Goal: Task Accomplishment & Management: Manage account settings

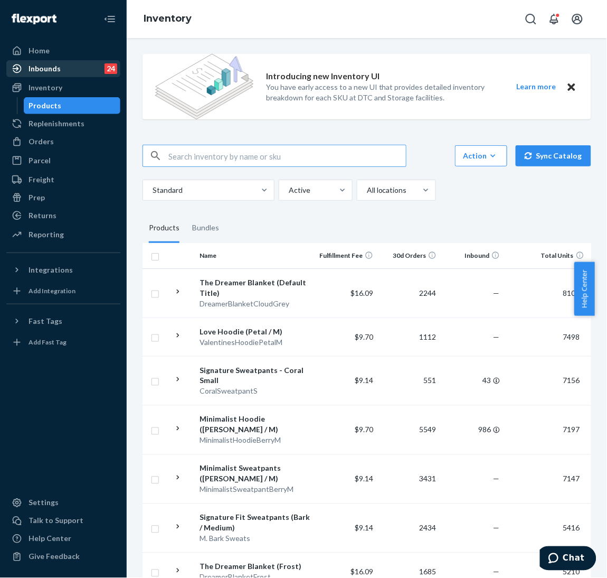
click at [46, 70] on div "Inbounds" at bounding box center [45, 68] width 32 height 11
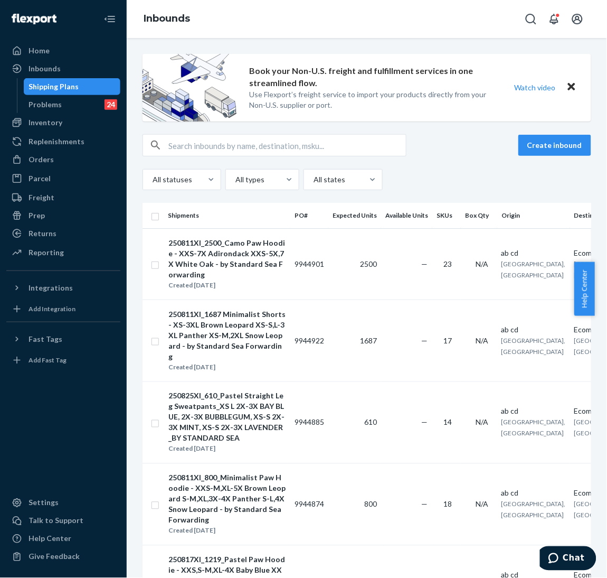
click at [589, 112] on div "Book your Non-U.S. freight and fulfillment services in one streamlined flow. Us…" at bounding box center [367, 308] width 481 height 540
click at [557, 135] on button "Create inbound" at bounding box center [555, 145] width 73 height 21
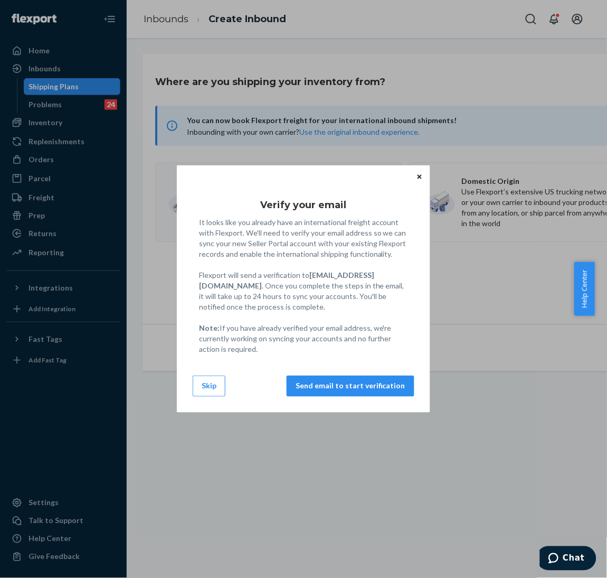
click at [110, 21] on div "Verify your email It looks like you already have an international freight accou…" at bounding box center [303, 289] width 607 height 578
click at [204, 393] on button "Skip" at bounding box center [209, 385] width 33 height 21
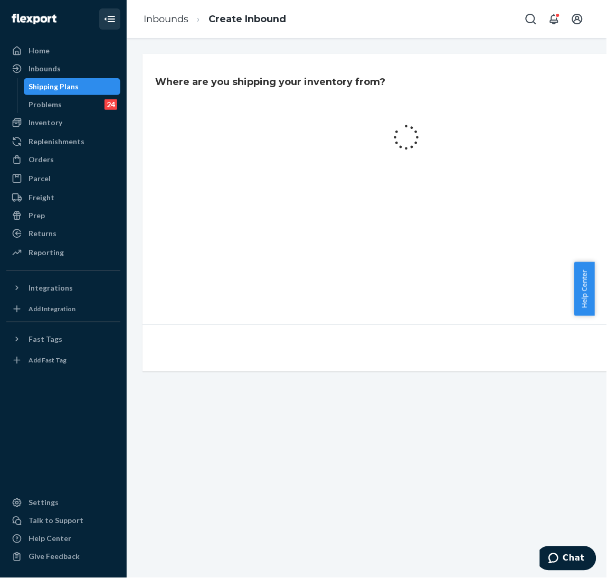
click at [109, 18] on icon "Close Navigation" at bounding box center [111, 19] width 7 height 6
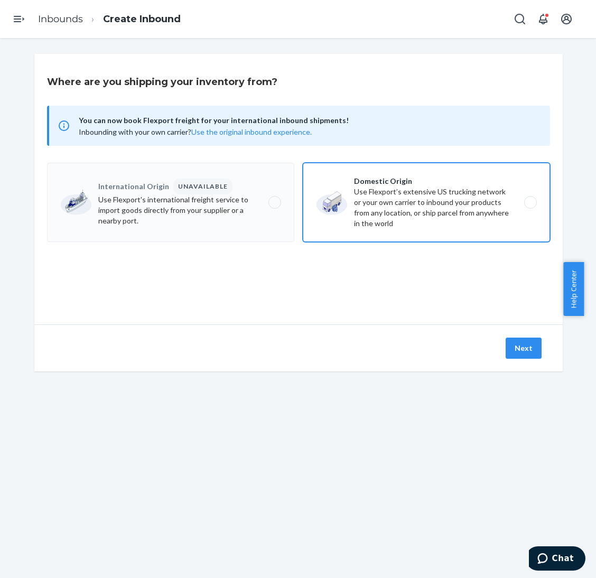
click at [353, 222] on label "Domestic Origin Use Flexport’s extensive US trucking network or your own carrie…" at bounding box center [426, 202] width 247 height 79
click at [530, 206] on input "Domestic Origin Use Flexport’s extensive US trucking network or your own carrie…" at bounding box center [533, 202] width 7 height 7
radio input "true"
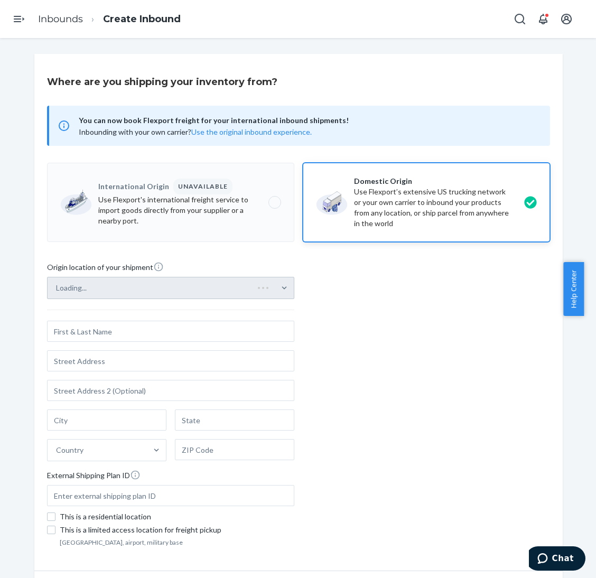
click at [281, 282] on div "Loading..." at bounding box center [170, 288] width 247 height 22
click at [57, 283] on input "Loading..." at bounding box center [56, 288] width 1 height 11
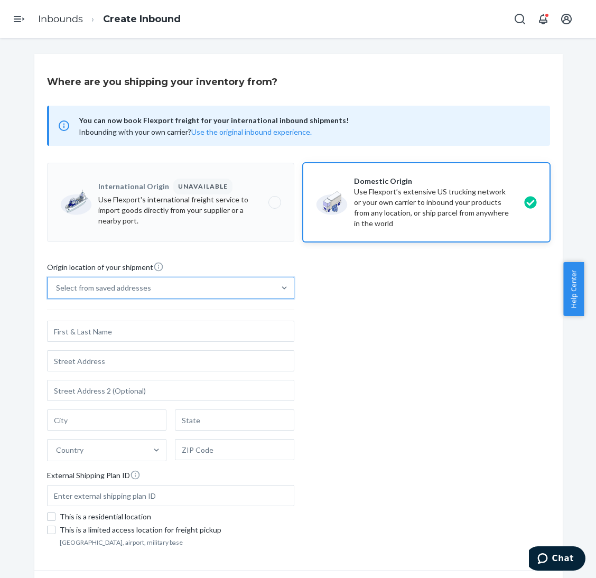
click at [265, 289] on div "Select from saved addresses" at bounding box center [161, 287] width 227 height 21
click at [57, 289] on input "0 results available. Select is focused ,type to refine list, press Down to open…" at bounding box center [56, 288] width 1 height 11
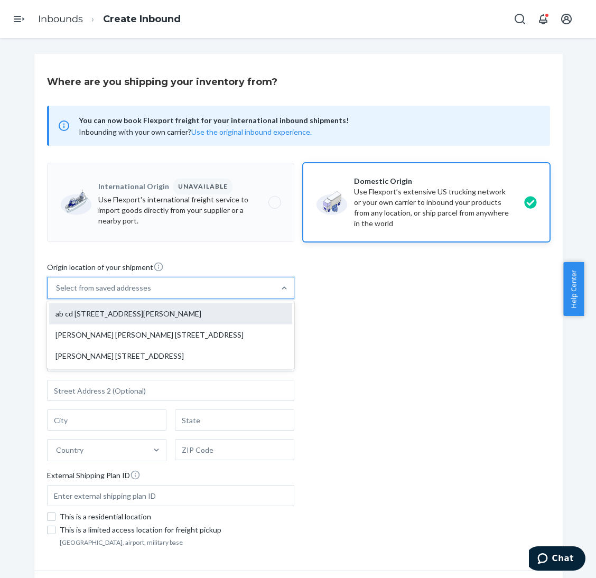
click at [255, 311] on div "ab cd [STREET_ADDRESS][PERSON_NAME]" at bounding box center [170, 313] width 243 height 21
click at [57, 293] on input "option ab cd [STREET_ADDRESS][PERSON_NAME] focused, 1 of 3. 3 results available…" at bounding box center [56, 288] width 1 height 11
type input "ab cd"
type input "[STREET_ADDRESS][PERSON_NAME]"
type input "[GEOGRAPHIC_DATA]"
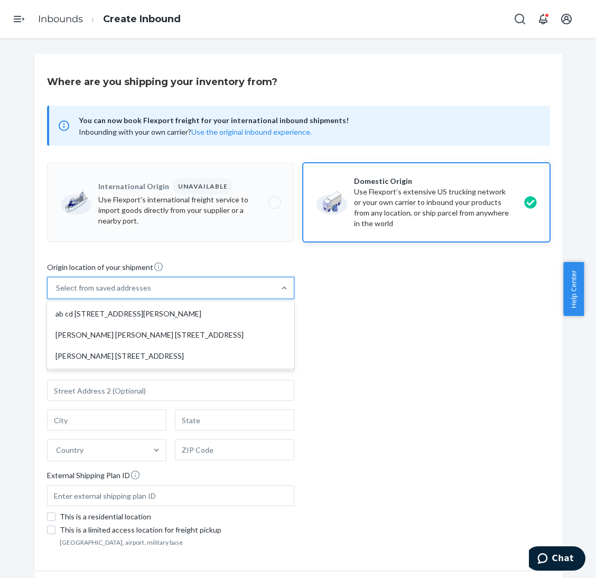
type input "CA"
type input "94105"
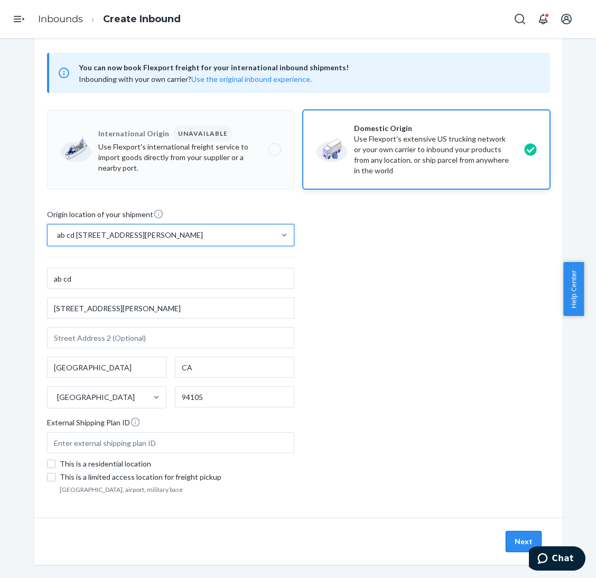
scroll to position [64, 0]
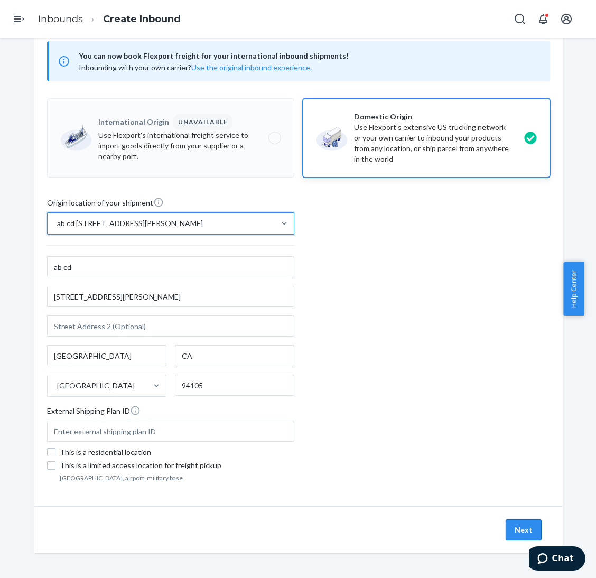
click at [516, 529] on button "Next" at bounding box center [523, 529] width 36 height 21
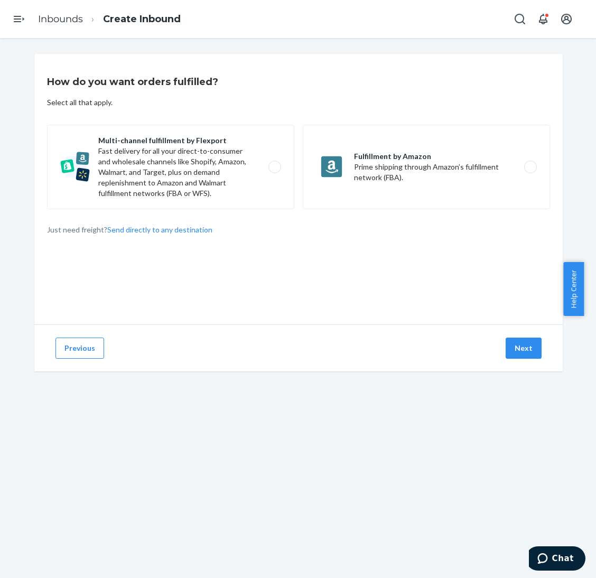
drag, startPoint x: 203, startPoint y: 160, endPoint x: 414, endPoint y: 268, distance: 236.7
click at [204, 165] on label "Multi-channel fulfillment by Flexport Fast delivery for all your direct-to-cons…" at bounding box center [170, 167] width 247 height 84
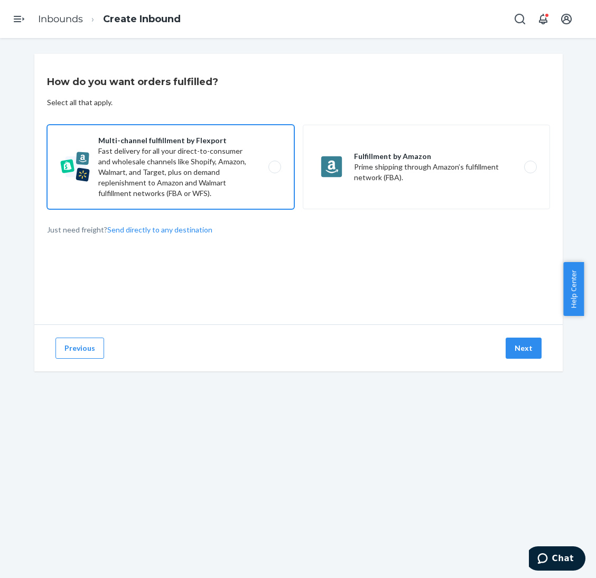
click at [274, 165] on input "Multi-channel fulfillment by Flexport Fast delivery for all your direct-to-cons…" at bounding box center [277, 167] width 7 height 7
radio input "true"
click at [528, 349] on button "Next" at bounding box center [523, 347] width 36 height 21
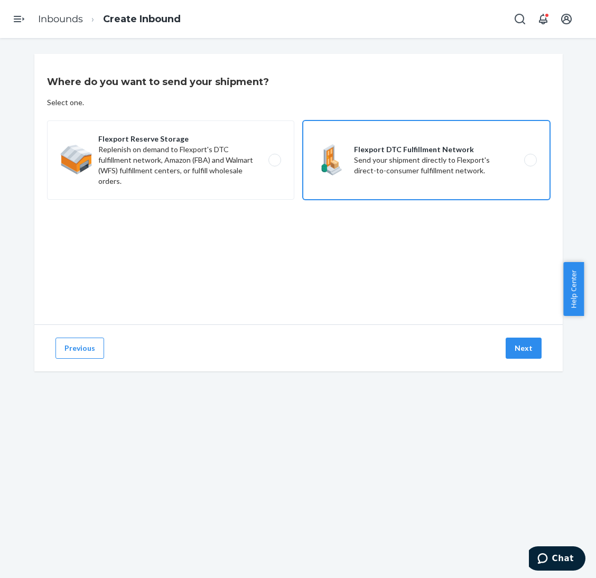
click at [455, 158] on label "Flexport DTC Fulfillment Network Send your shipment directly to Flexport's dire…" at bounding box center [426, 159] width 247 height 79
click at [530, 158] on input "Flexport DTC Fulfillment Network Send your shipment directly to Flexport's dire…" at bounding box center [533, 160] width 7 height 7
radio input "true"
click at [509, 356] on button "Next" at bounding box center [523, 347] width 36 height 21
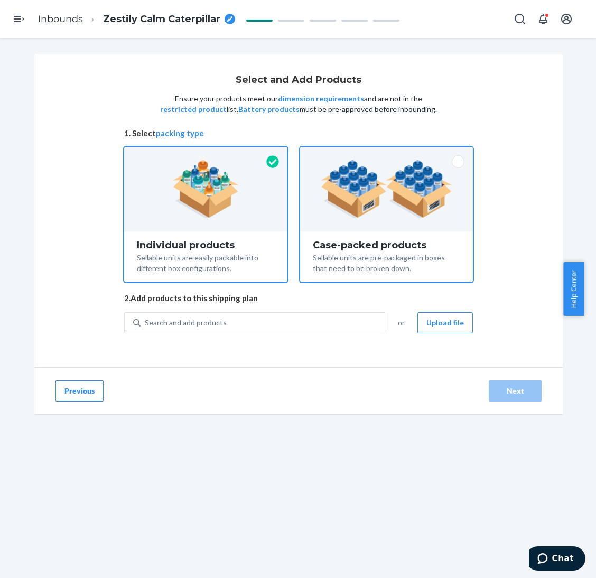
click at [403, 215] on img at bounding box center [386, 189] width 131 height 58
click at [390, 154] on input "Case-packed products Sellable units are pre-packaged in boxes that need to be b…" at bounding box center [386, 150] width 7 height 7
radio input "true"
radio input "false"
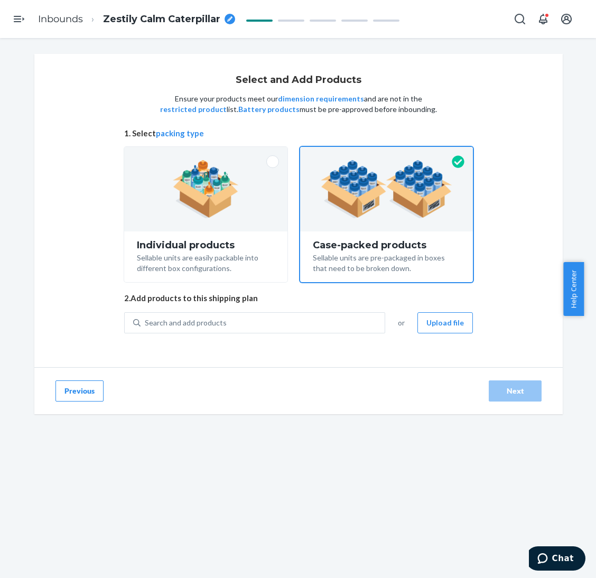
drag, startPoint x: 12, startPoint y: 285, endPoint x: 31, endPoint y: 271, distance: 23.0
click at [12, 285] on div "Select and Add Products Ensure your products meet our dimension requirements an…" at bounding box center [298, 239] width 580 height 370
click at [289, 324] on div "Search and add products" at bounding box center [262, 322] width 244 height 19
click at [146, 324] on input "Search and add products" at bounding box center [145, 322] width 1 height 11
paste input "Travel Essentials Zip Hoodie"
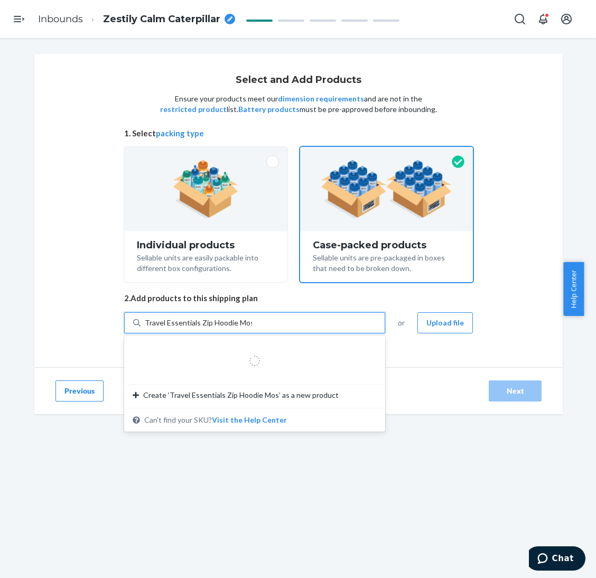
type input "Travel Essentials Zip Hoodie Moss"
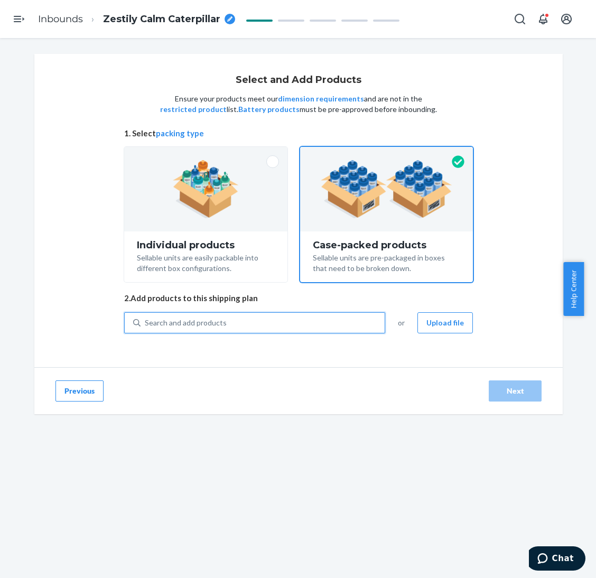
click at [308, 323] on div "Search and add products" at bounding box center [262, 322] width 244 height 19
click at [146, 323] on input "0 results available. Use Up and Down to choose options, press Enter to select t…" at bounding box center [145, 322] width 1 height 11
paste input "Travel Essentials Zip Hoodie Moss"
type input "Travel Essentials Zip Hoodie Moss"
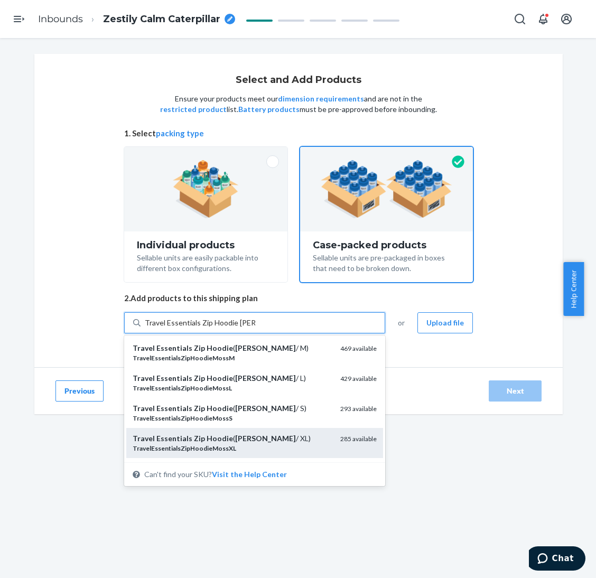
click at [264, 438] on div "Travel Essentials Zip Hoodie ( Moss / XL)" at bounding box center [232, 438] width 199 height 11
click at [255, 328] on input "Travel Essentials Zip Hoodie Moss" at bounding box center [200, 322] width 110 height 11
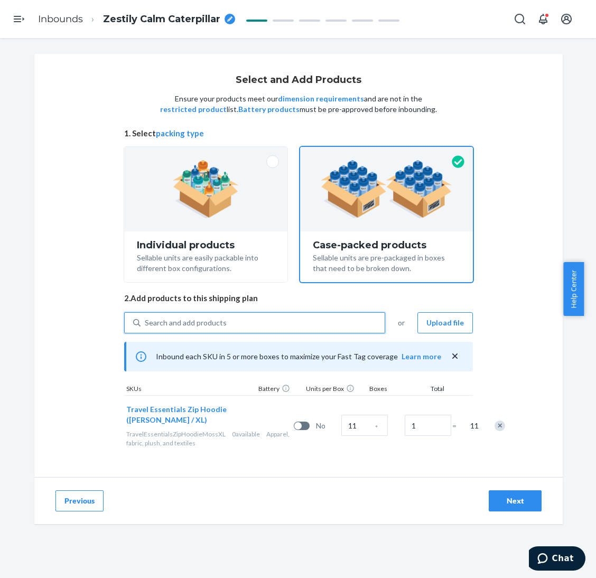
click at [239, 325] on div "Search and add products" at bounding box center [262, 322] width 244 height 19
click at [146, 325] on input "0 results available. Use Up and Down to choose options, press Enter to select t…" at bounding box center [145, 322] width 1 height 11
paste input "Travel Essentials Zip Hoodie Moss"
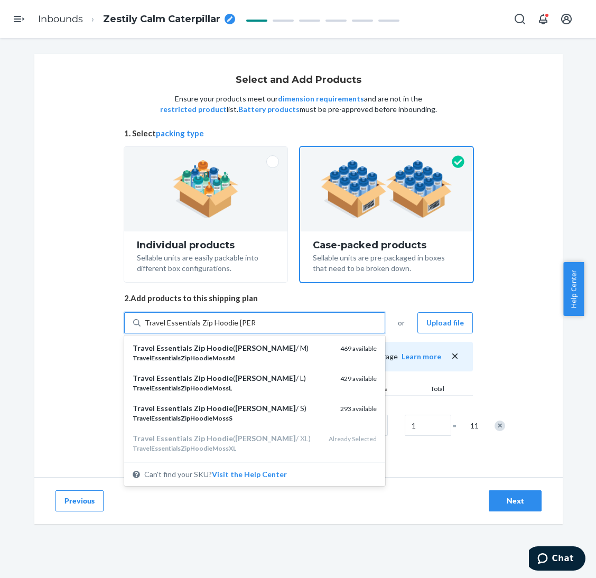
click at [239, 325] on input "Travel Essentials Zip Hoodie Moss" at bounding box center [200, 322] width 110 height 11
click at [240, 325] on input "Travel Essentials Zip Hoodie Moss" at bounding box center [200, 322] width 110 height 11
type input "Travel Essentials Zip Hoodie Coral M"
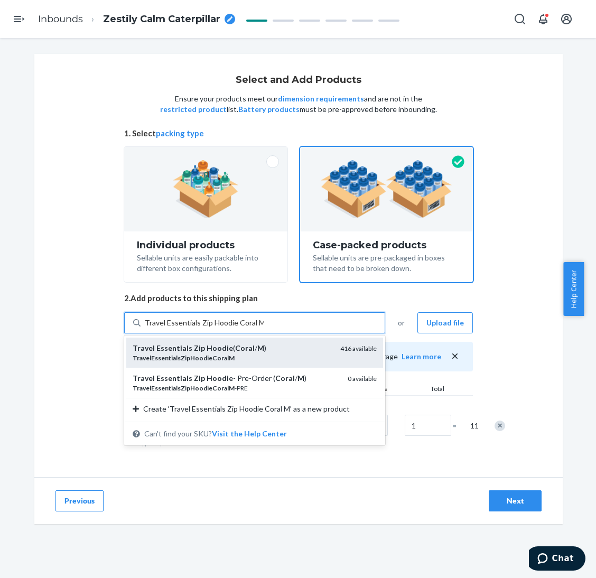
click at [253, 342] on div "Travel Essentials Zip Hoodie ( Coral / M ) TravelEssentialsZipHoodieCoralM 416 …" at bounding box center [254, 352] width 257 height 30
click at [253, 328] on input "Travel Essentials Zip Hoodie Coral M" at bounding box center [204, 322] width 119 height 11
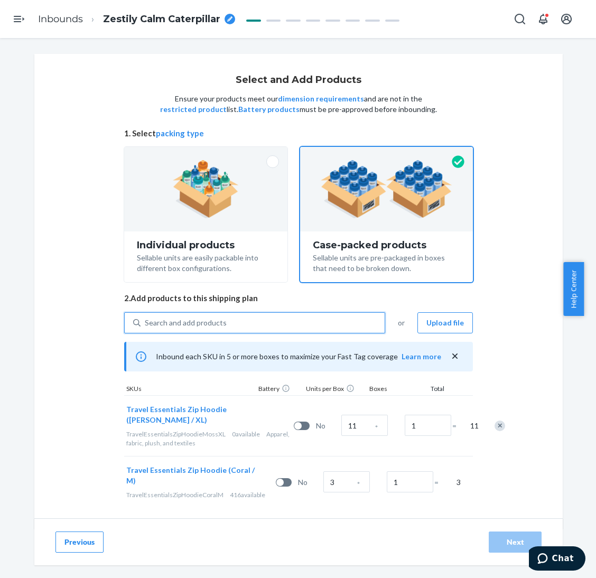
click at [238, 315] on div "Search and add products" at bounding box center [262, 322] width 244 height 19
click at [146, 317] on input "0 results available. Use Up and Down to choose options, press Enter to select t…" at bounding box center [145, 322] width 1 height 11
paste input "Travel Essentials Zip Hoodie Moss"
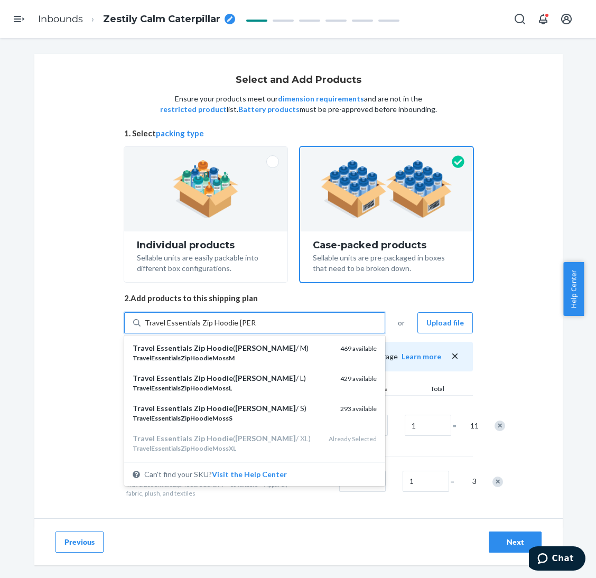
type input "Travel Essentials Zip Hoodie Moss L"
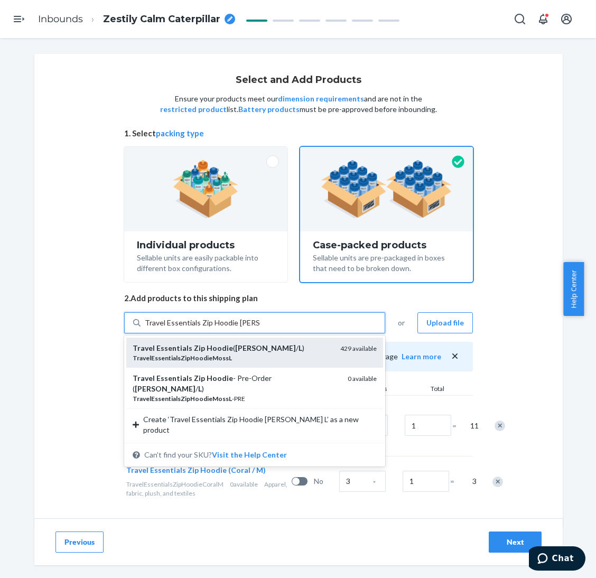
click at [260, 353] on div "TravelEssentialsZipHoodieMossL" at bounding box center [232, 357] width 199 height 9
click at [260, 328] on input "Travel Essentials Zip Hoodie Moss L" at bounding box center [203, 322] width 116 height 11
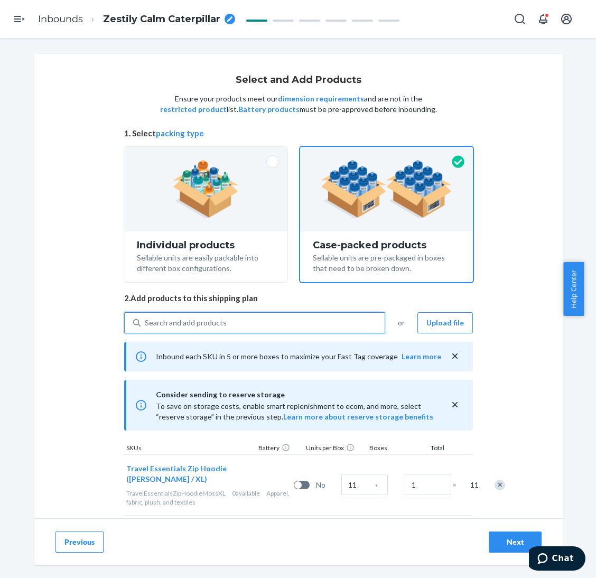
click at [274, 318] on div "Search and add products" at bounding box center [262, 322] width 244 height 19
click at [146, 318] on input "0 results available. Use Up and Down to choose options, press Enter to select t…" at bounding box center [145, 322] width 1 height 11
paste input "Travel Essentials Zip Hoodie Moss"
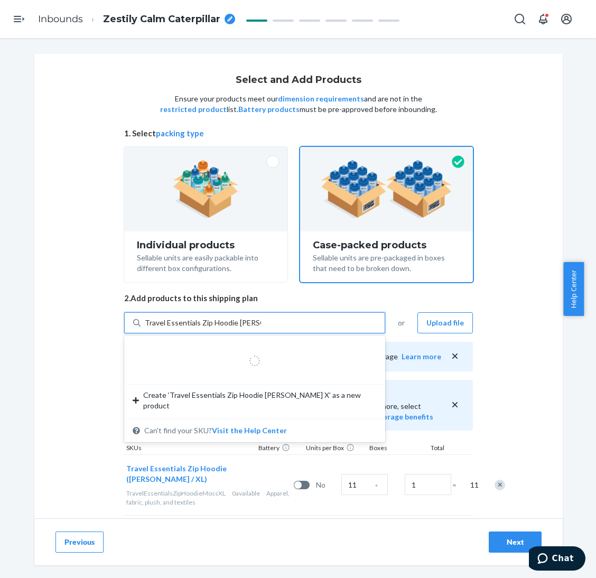
type input "Travel Essentials Zip Hoodie Moss XL"
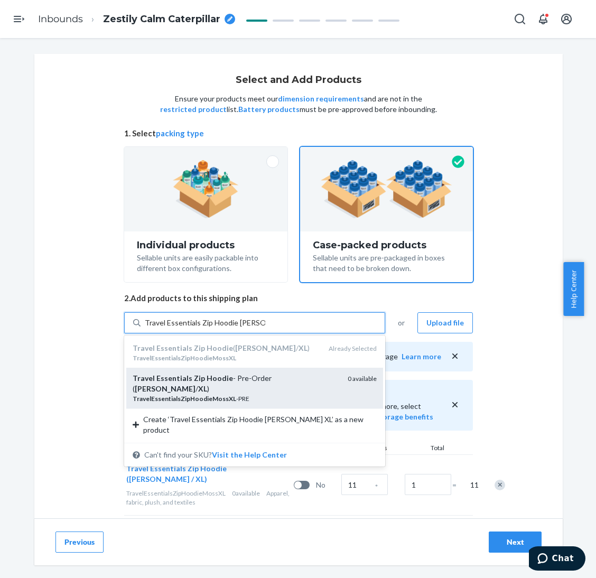
scroll to position [79, 0]
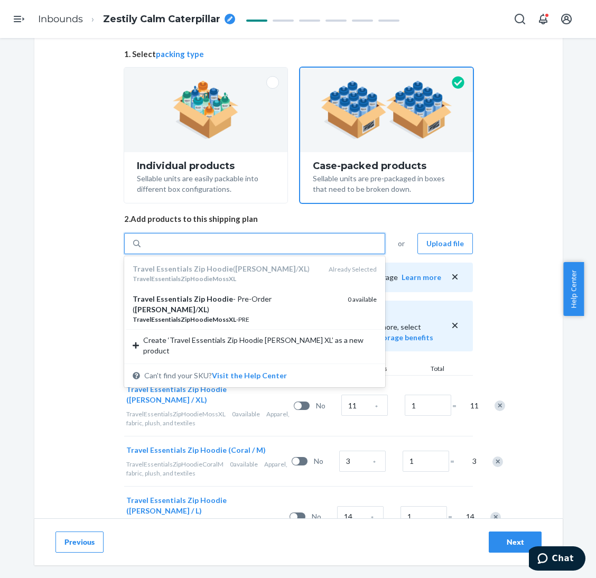
click at [289, 239] on div "Travel Essentials Zip Hoodie Moss XL" at bounding box center [262, 243] width 244 height 19
click at [265, 239] on input "option undefined focused, 2 of 2. 2 results available for search term Travel Es…" at bounding box center [205, 243] width 120 height 11
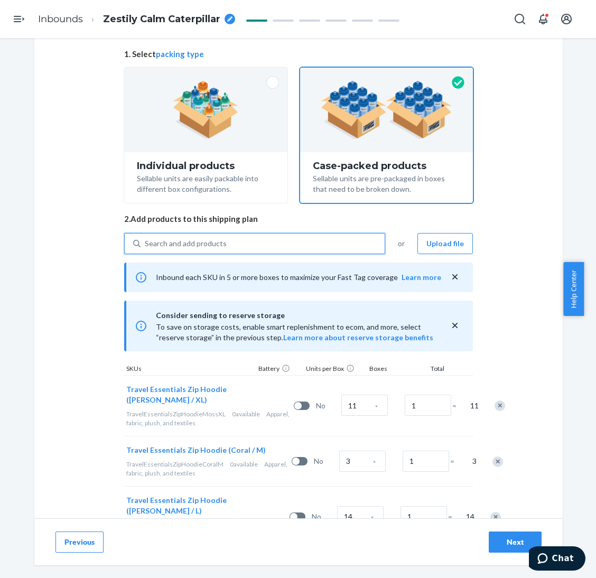
click at [277, 239] on div "Search and add products" at bounding box center [262, 243] width 244 height 19
click at [146, 239] on input "0 results available. Select is focused ,type to refine list, press Down to open…" at bounding box center [145, 243] width 1 height 11
paste input "Travel Essentials Zip Hoodie Moss"
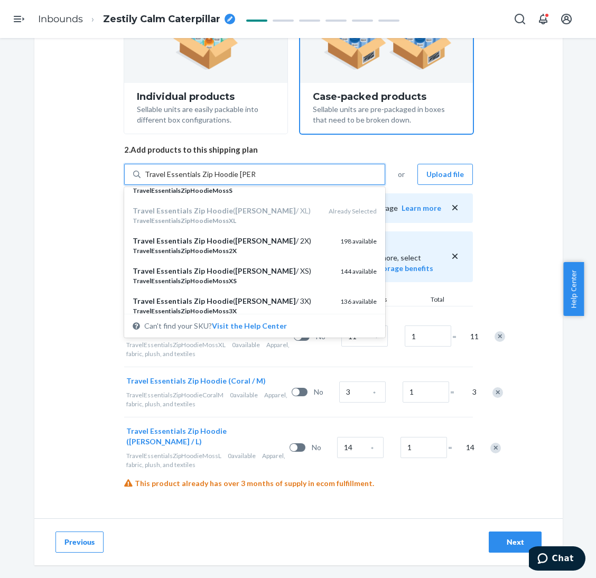
scroll to position [159, 0]
type input "Travel Essentials Zip Hoodie Moss"
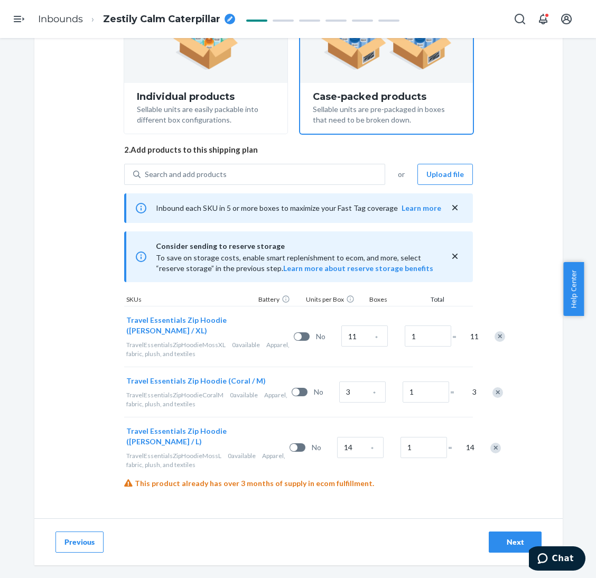
click at [502, 354] on div "Select and Add Products Ensure your products meet our dimension requirements an…" at bounding box center [298, 211] width 528 height 613
click at [270, 165] on div "Search and add products" at bounding box center [262, 174] width 244 height 19
click at [146, 169] on input "0 results available. Use Up and Down to choose options, press Enter to select t…" at bounding box center [145, 174] width 1 height 11
paste input "Travel Essentials Zip Hoodie Moss"
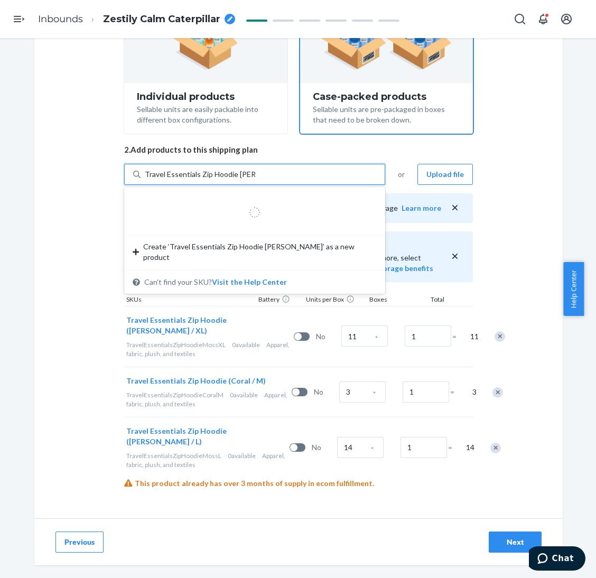
click at [240, 169] on input "Travel Essentials Zip Hoodie Moss" at bounding box center [200, 174] width 110 height 11
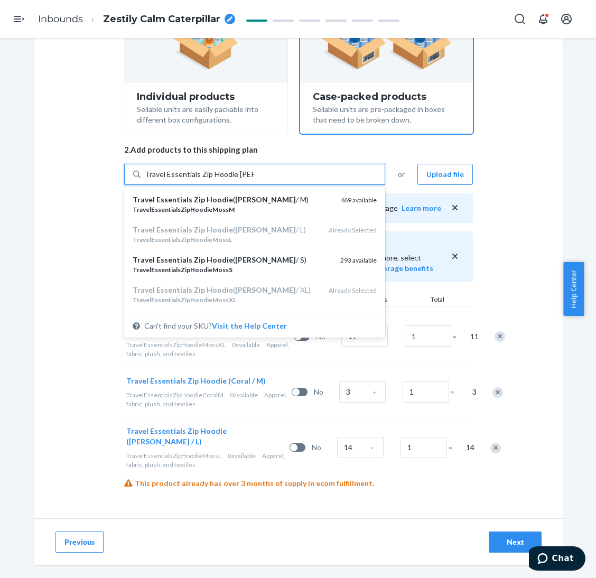
type input "Travel Essentials Zip Hoodie Coral"
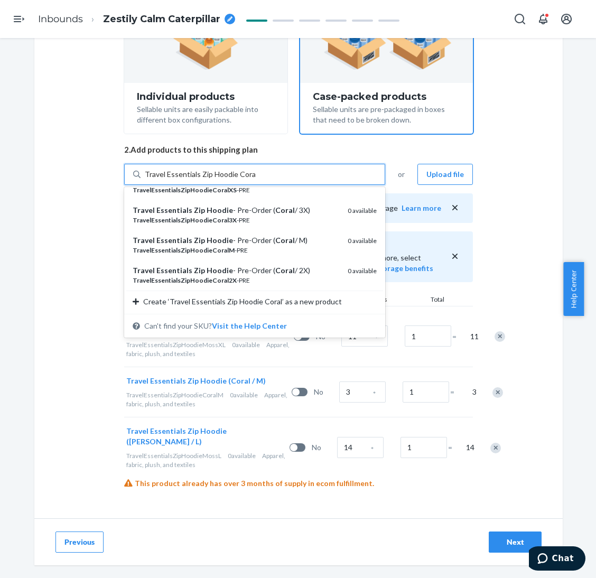
scroll to position [0, 0]
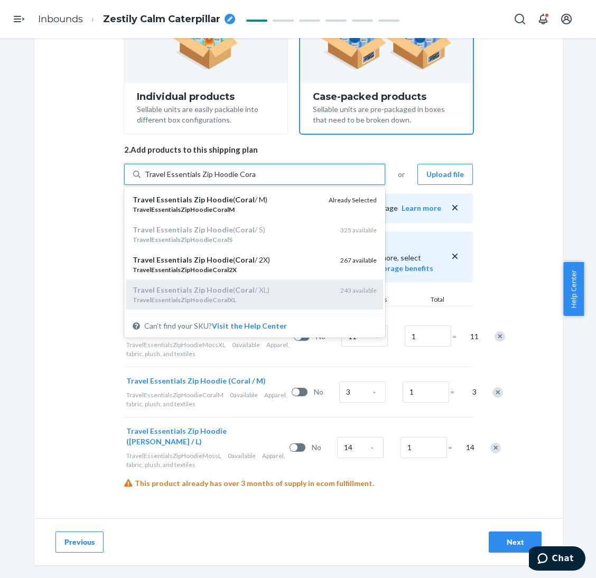
click at [252, 285] on div "Travel Essentials Zip Hoodie ( Coral / XL)" at bounding box center [232, 290] width 199 height 11
click at [252, 180] on input "Travel Essentials Zip Hoodie Coral" at bounding box center [200, 174] width 110 height 11
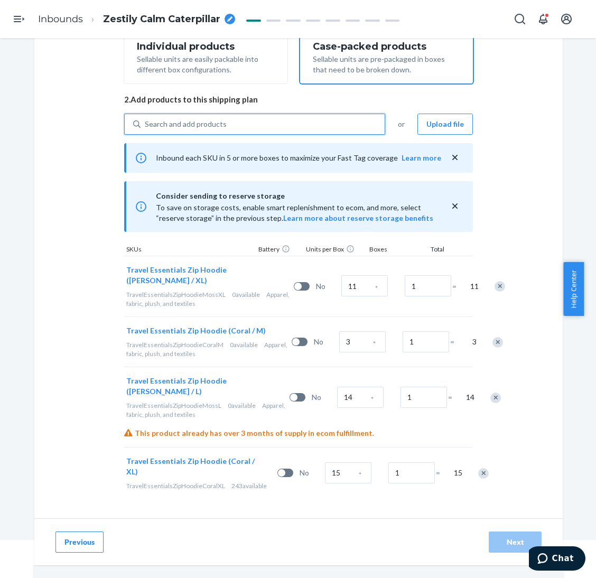
scroll to position [220, 0]
click at [319, 115] on div "Search and add products" at bounding box center [262, 124] width 244 height 19
click at [146, 119] on input "0 results available. Select is focused ,type to refine list, press Down to open…" at bounding box center [145, 124] width 1 height 11
paste input "Travel Essentials Zip Hoodie Moss"
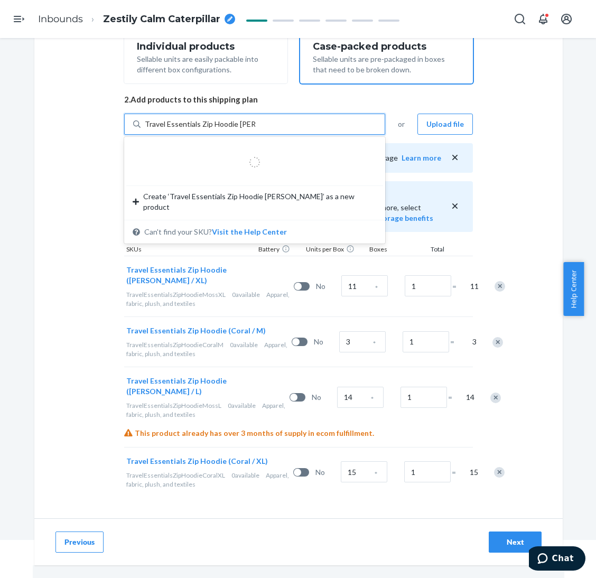
click at [246, 119] on input "Travel Essentials Zip Hoodie Moss" at bounding box center [200, 124] width 110 height 11
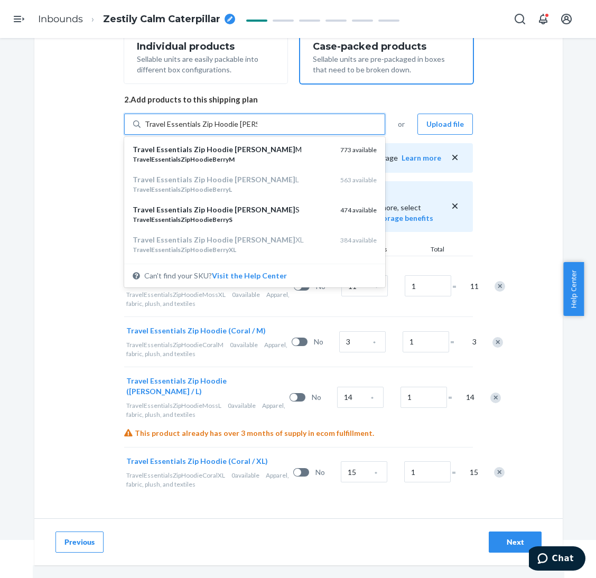
type input "Travel Essentials Zip Hoodie Berry S"
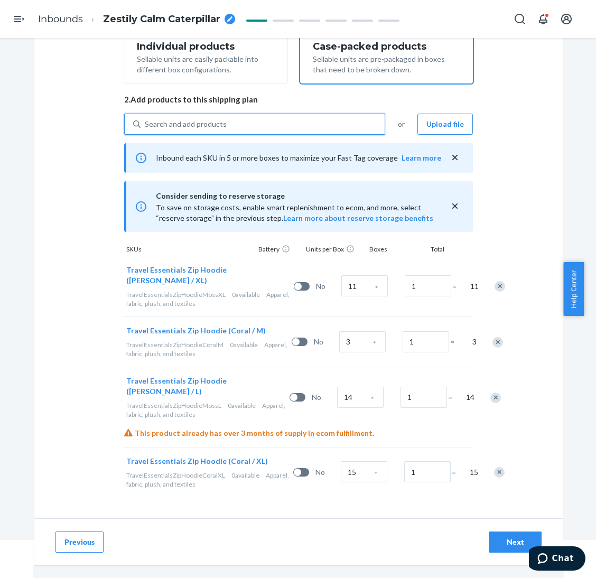
click at [248, 115] on div "Search and add products" at bounding box center [262, 124] width 244 height 19
click at [146, 119] on input "0 results available. Use Up and Down to choose options, press Enter to select t…" at bounding box center [145, 124] width 1 height 11
paste input "Travel Essentials Zip Hoodie Berry S"
type input "Travel Essentials Zip Hoodie Berry S"
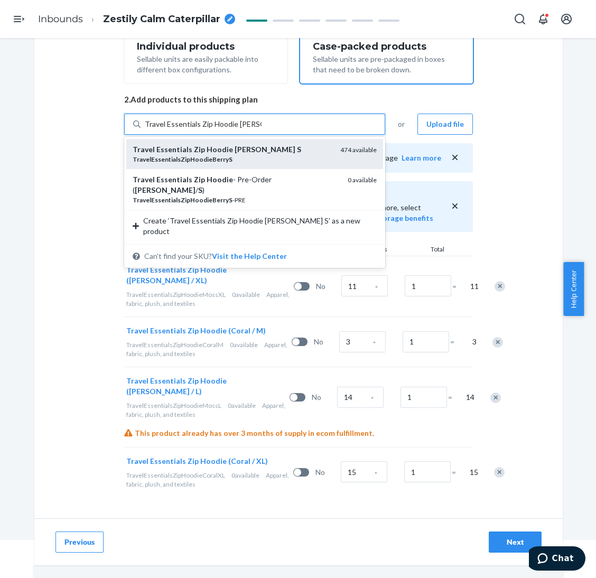
click at [249, 144] on div "Travel Essentials Zip Hoodie Berry S" at bounding box center [232, 149] width 199 height 11
click at [249, 129] on input "Travel Essentials Zip Hoodie Berry S" at bounding box center [203, 124] width 117 height 11
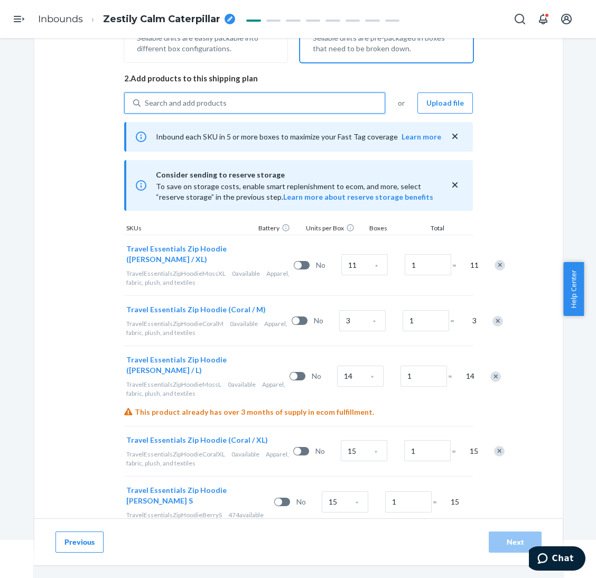
click at [255, 103] on div "Search and add products" at bounding box center [262, 102] width 244 height 19
click at [146, 103] on input "0 results available. Select is focused ,type to refine list, press Down to open…" at bounding box center [145, 103] width 1 height 11
paste input "Travel Essentials Zip Hoodie Berry S"
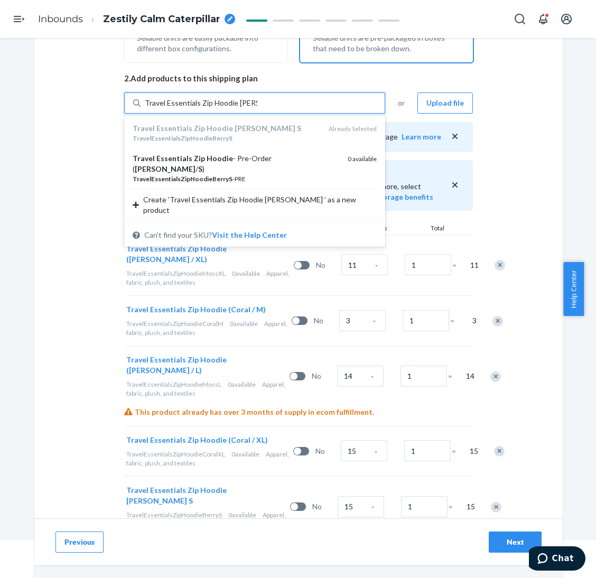
type input "Travel Essentials Zip Hoodie Berry XL"
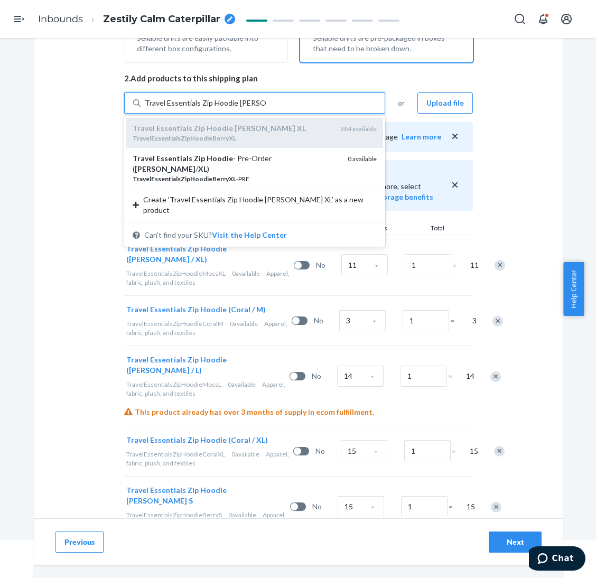
click at [234, 128] on em "Berry" at bounding box center [264, 128] width 61 height 9
click at [232, 108] on input "Travel Essentials Zip Hoodie Berry XL" at bounding box center [205, 103] width 121 height 11
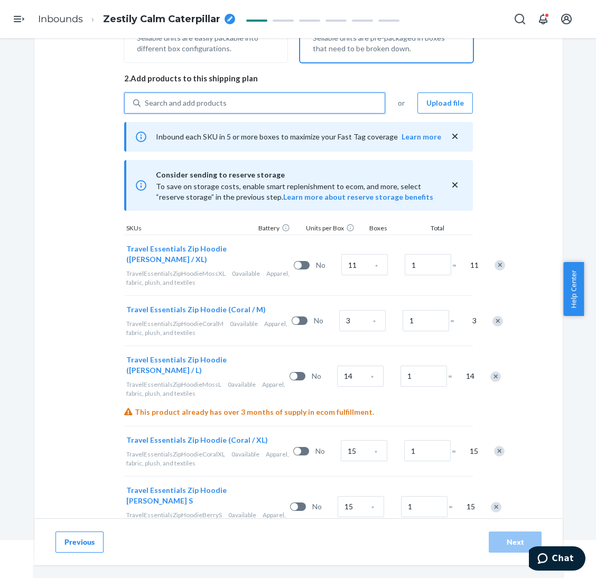
click at [237, 102] on div "Search and add products" at bounding box center [262, 102] width 244 height 19
click at [146, 102] on input "0 results available. Select is focused ,type to refine list, press Down to open…" at bounding box center [145, 103] width 1 height 11
paste input "Travel Essentials Zip Hoodie Berry S"
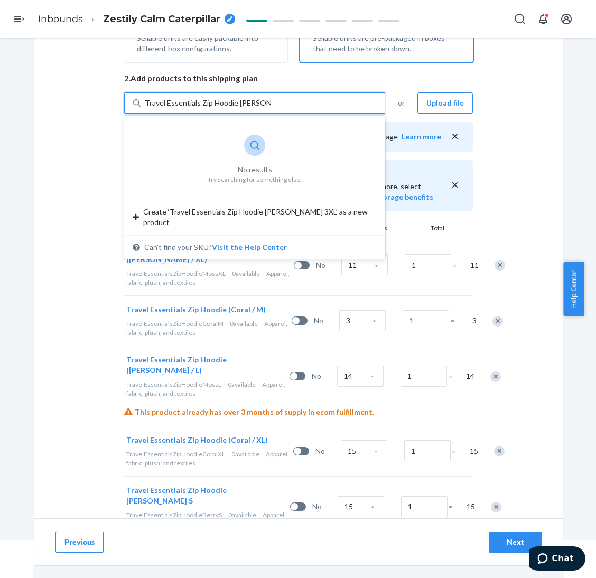
type input "Travel Essentials Zip Hoodie Berry 3X"
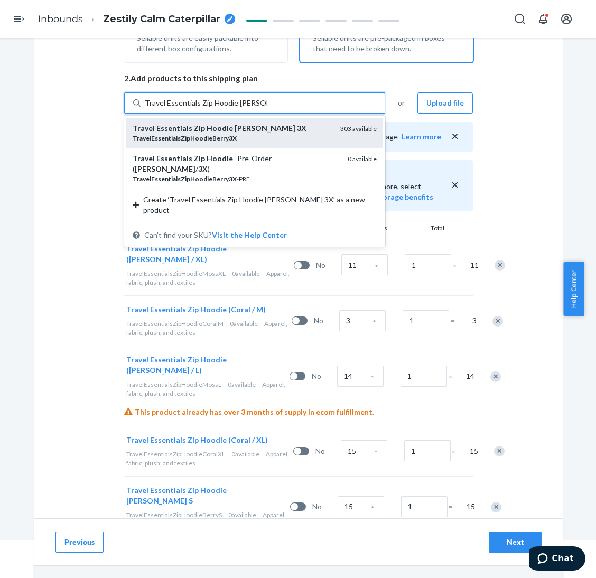
click at [189, 137] on em "TravelEssentialsZipHoodieBerry3X" at bounding box center [185, 138] width 104 height 8
click at [189, 108] on input "Travel Essentials Zip Hoodie Berry 3X" at bounding box center [206, 103] width 122 height 11
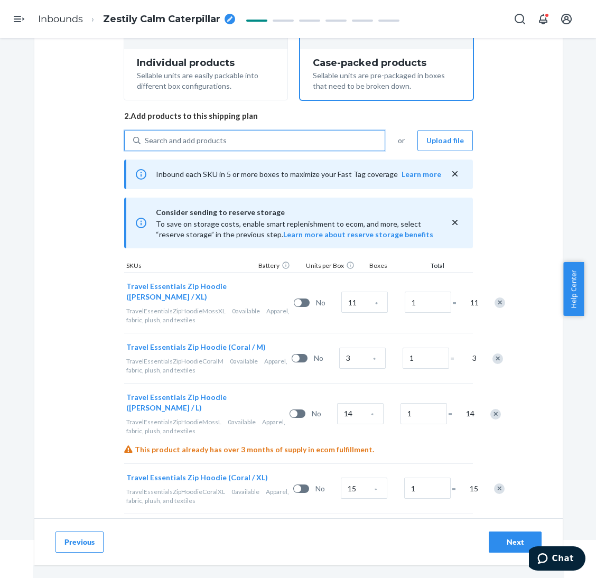
scroll to position [154, 0]
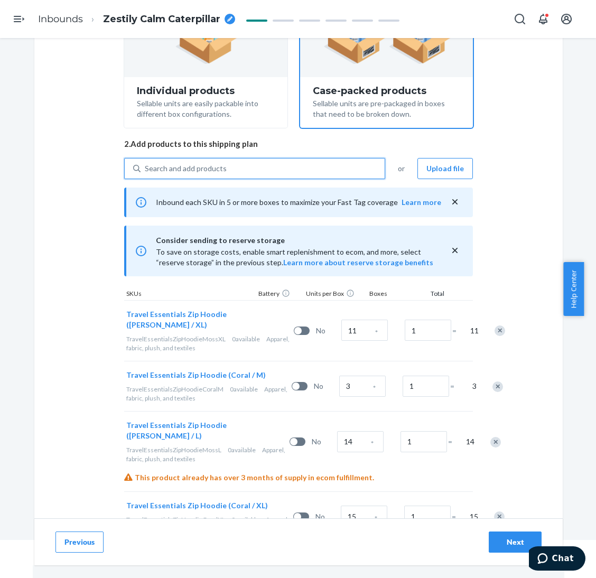
click at [335, 159] on div "Search and add products" at bounding box center [262, 168] width 244 height 19
click at [146, 163] on input "0 results available. Select is focused ,type to refine list, press Down to open…" at bounding box center [145, 168] width 1 height 11
paste input "Travel Essentials Zip Hoodie Berry S"
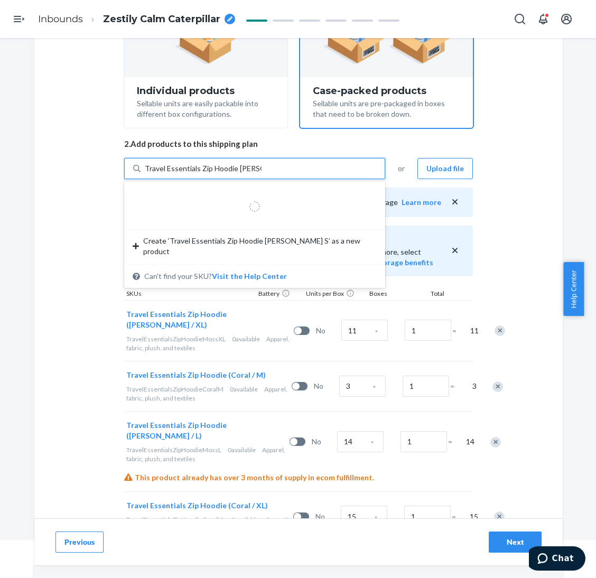
click at [242, 171] on input "Travel Essentials Zip Hoodie Berry S" at bounding box center [203, 168] width 117 height 11
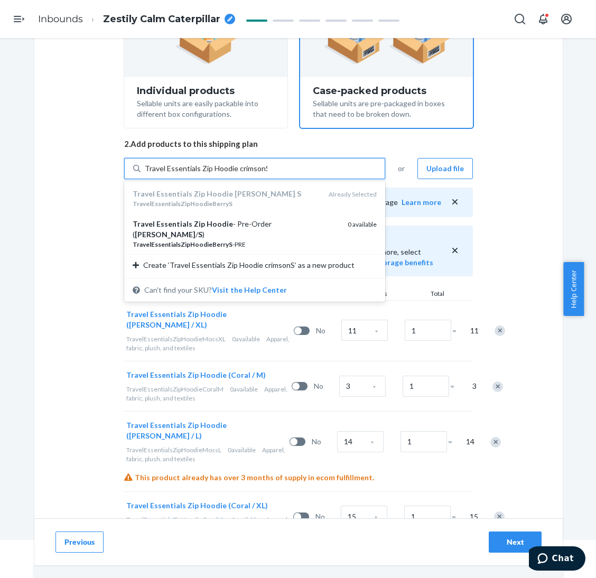
type input "Travel Essentials Zip Hoodie crimson S"
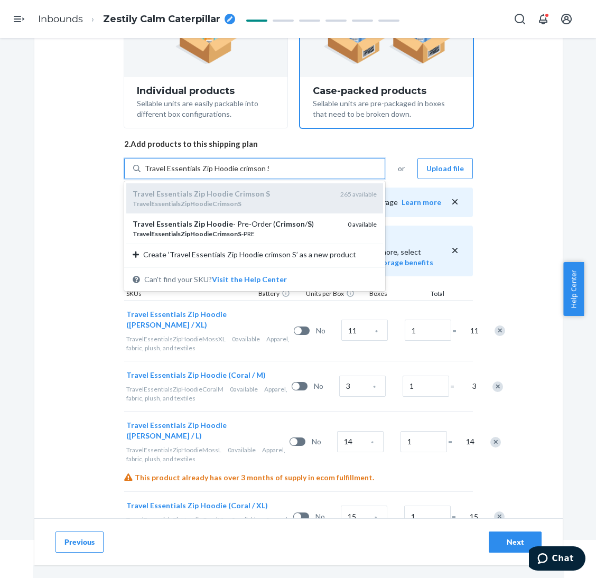
click at [255, 199] on div "TravelEssentialsZipHoodieCrimsonS" at bounding box center [232, 203] width 199 height 9
click at [255, 174] on input "Travel Essentials Zip Hoodie crimson S" at bounding box center [207, 168] width 124 height 11
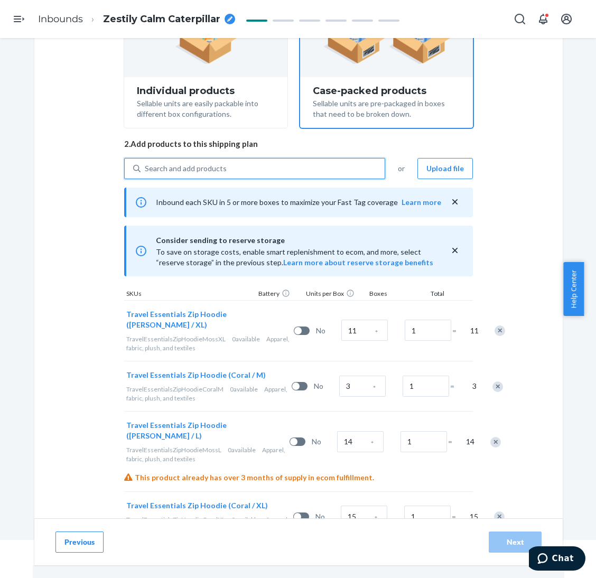
click at [265, 177] on div "Search and add products" at bounding box center [262, 168] width 244 height 19
click at [146, 174] on input "0 results available. Select is focused ,type to refine list, press Down to open…" at bounding box center [145, 168] width 1 height 11
click at [267, 168] on div "Search and add products" at bounding box center [262, 168] width 244 height 19
click at [146, 168] on input "0 results available. Use Up and Down to choose options, press Enter to select t…" at bounding box center [145, 168] width 1 height 11
paste input "Travel Essentials Zip Hoodie Berry S"
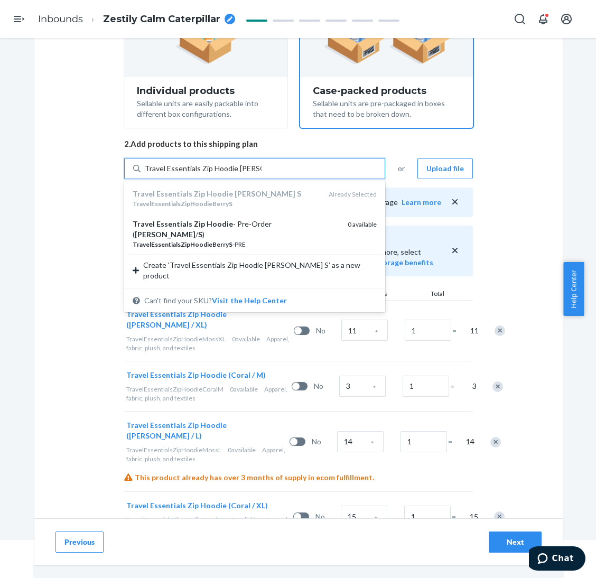
click at [236, 168] on input "Travel Essentials Zip Hoodie Berry S" at bounding box center [203, 168] width 117 height 11
type input "Travel Essentials Zip Hoodie crimson S"
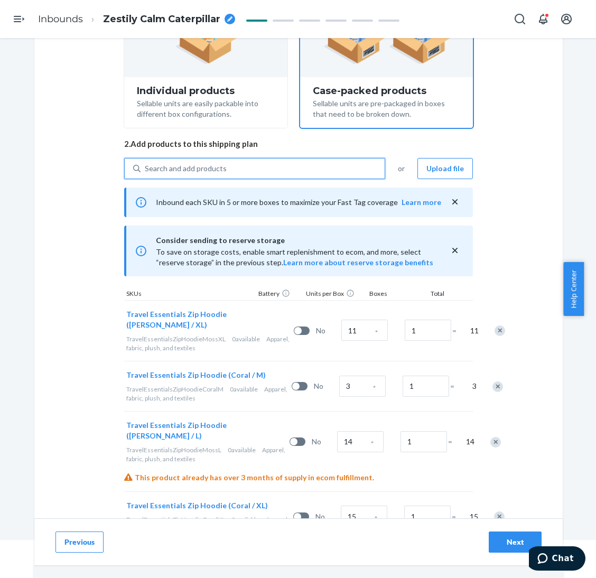
click at [235, 168] on div "Search and add products" at bounding box center [262, 168] width 244 height 19
click at [146, 168] on input "0 results available. Use Up and Down to choose options, press Enter to select t…" at bounding box center [145, 168] width 1 height 11
paste input "Travel Essentials Zip Hoodie crimson S"
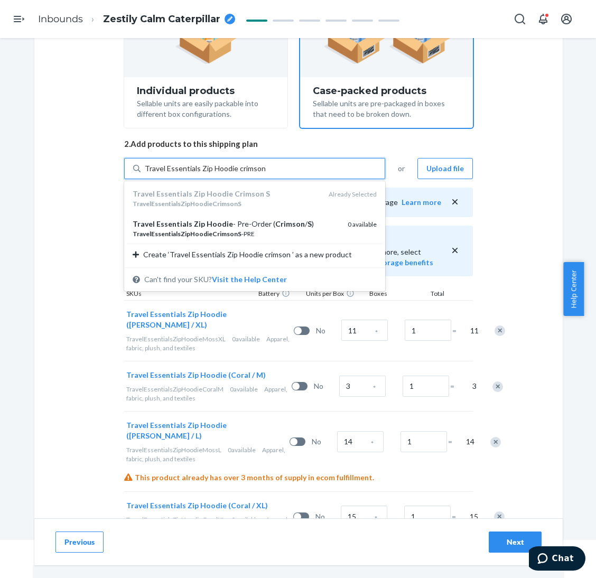
type input "Travel Essentials Zip Hoodie crimson M"
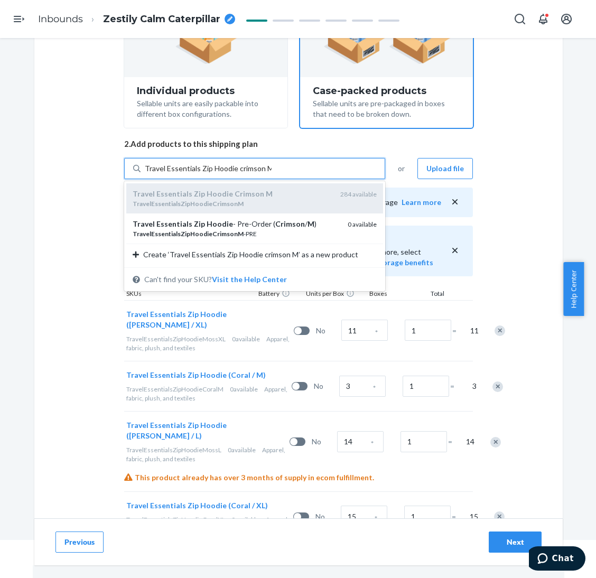
click at [240, 194] on em "Crimson" at bounding box center [249, 193] width 30 height 9
click at [240, 174] on input "Travel Essentials Zip Hoodie crimson M" at bounding box center [208, 168] width 127 height 11
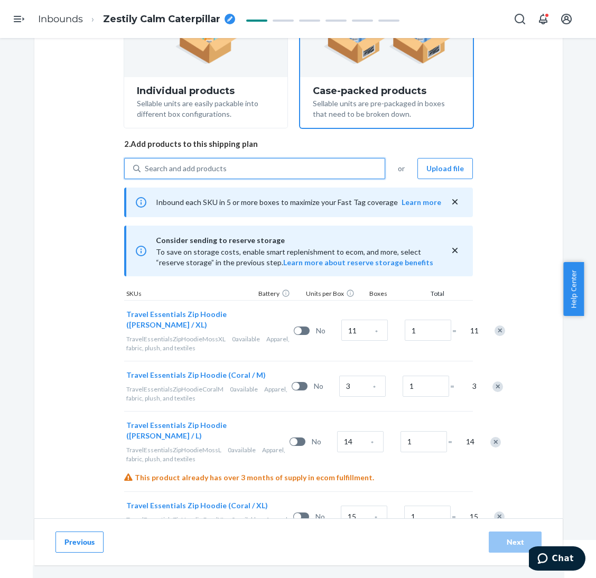
click at [243, 160] on div "Search and add products" at bounding box center [262, 168] width 244 height 19
click at [146, 163] on input "0 results available. Use Up and Down to choose options, press Enter to select t…" at bounding box center [145, 168] width 1 height 11
paste input "Travel Essentials Zip Hoodie crimson S"
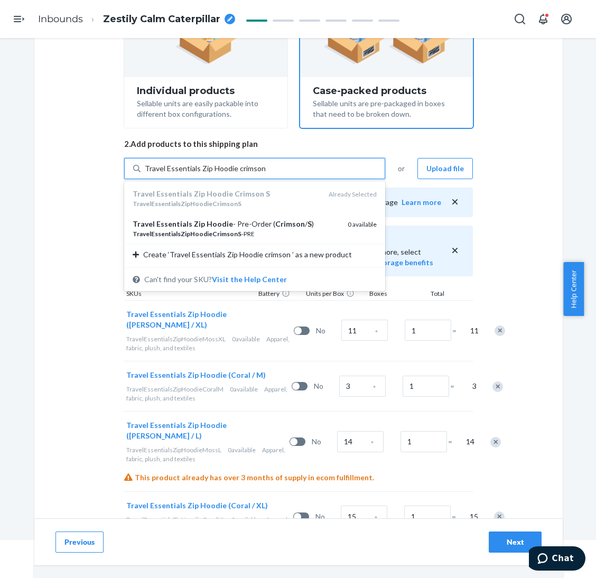
type input "Travel Essentials Zip Hoodie crimson L"
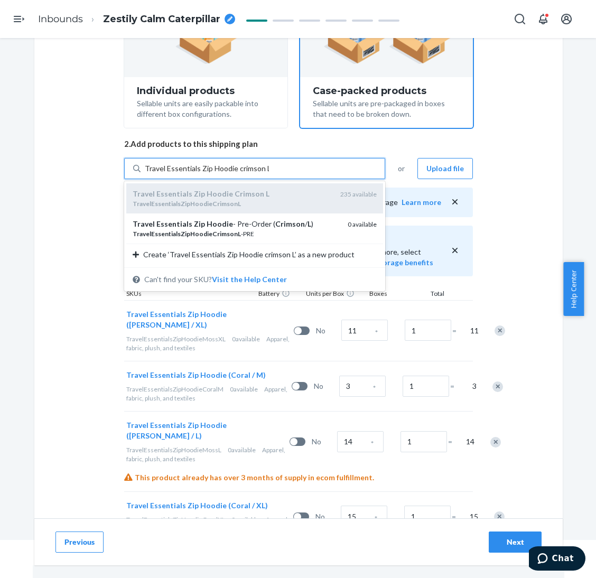
click at [256, 195] on div "Travel Essentials Zip Hoodie Crimson L" at bounding box center [232, 194] width 199 height 11
click at [256, 174] on input "Travel Essentials Zip Hoodie crimson L" at bounding box center [207, 168] width 124 height 11
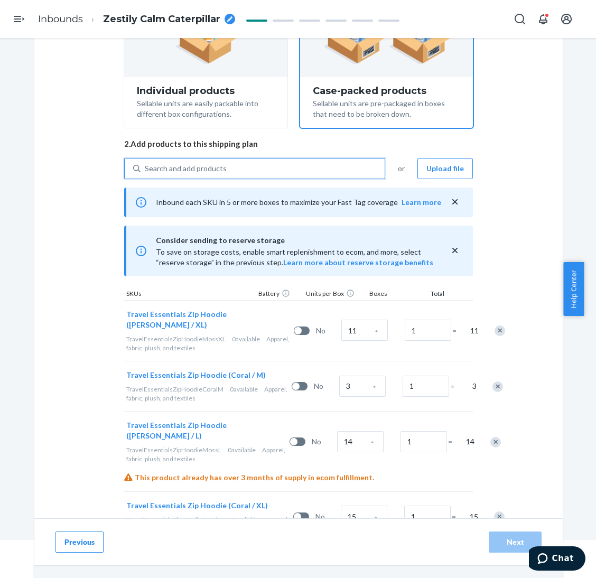
click at [264, 159] on div "Search and add products" at bounding box center [262, 168] width 244 height 19
click at [146, 163] on input "0 results available. Use Up and Down to choose options, press Enter to select t…" at bounding box center [145, 168] width 1 height 11
paste input "Travel Essentials Zip Hoodie crimson S"
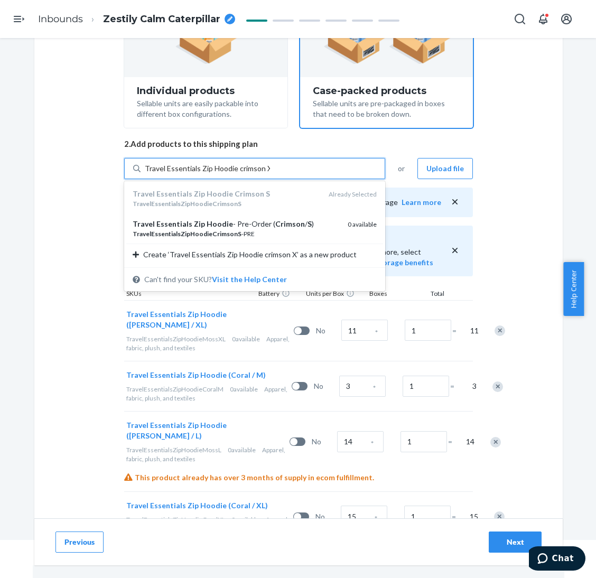
type input "Travel Essentials Zip Hoodie crimson XL"
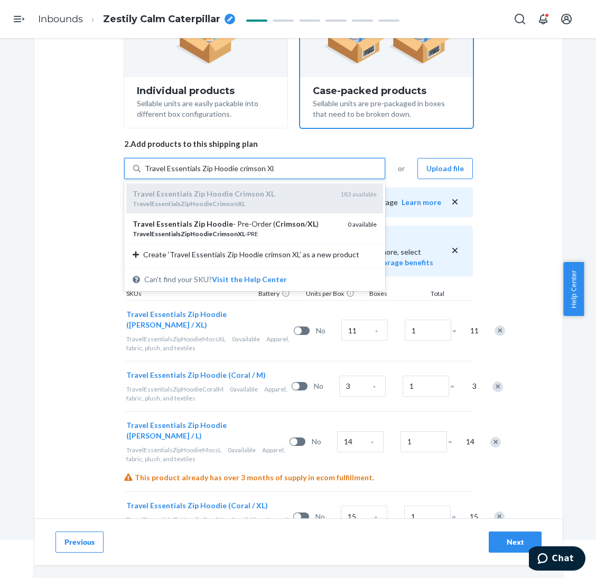
click at [257, 199] on div "TravelEssentialsZipHoodieCrimsonXL" at bounding box center [232, 203] width 199 height 9
click at [257, 174] on input "Travel Essentials Zip Hoodie crimson XL" at bounding box center [209, 168] width 129 height 11
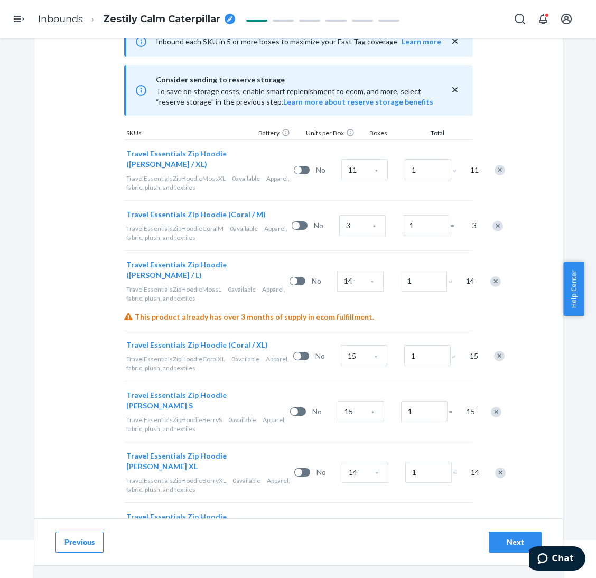
scroll to position [316, 0]
click at [341, 169] on input "11" at bounding box center [364, 168] width 46 height 21
type input "100"
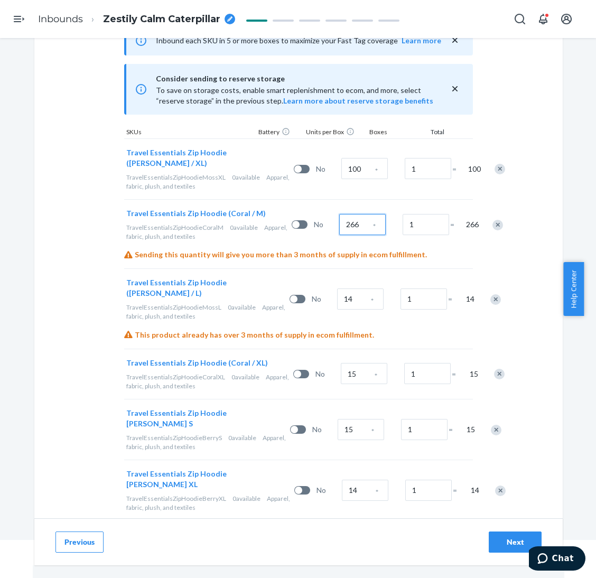
type input "266"
type input "252"
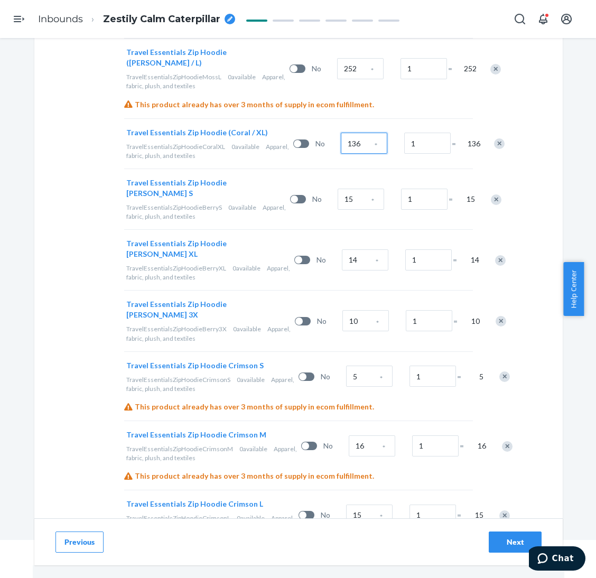
scroll to position [553, 0]
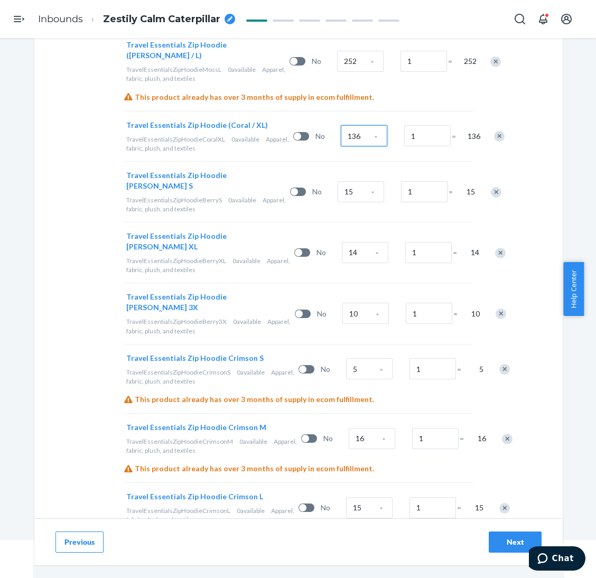
type input "136"
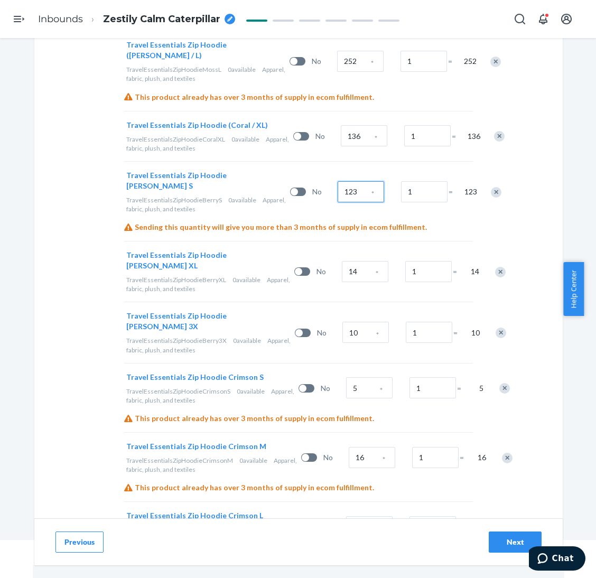
type input "123"
type input "193"
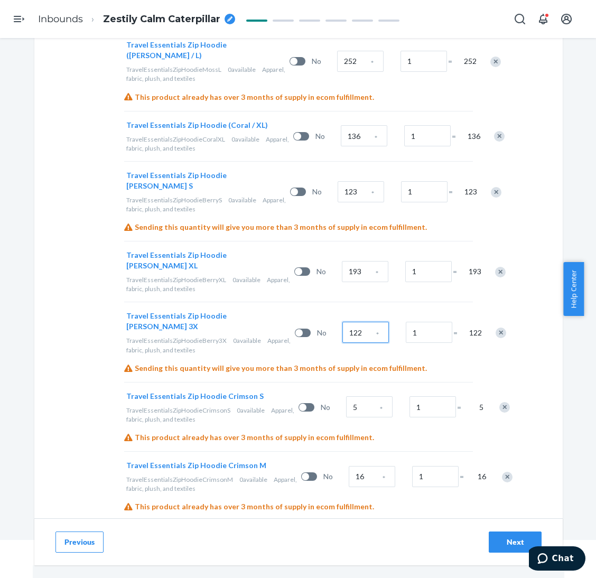
type input "122"
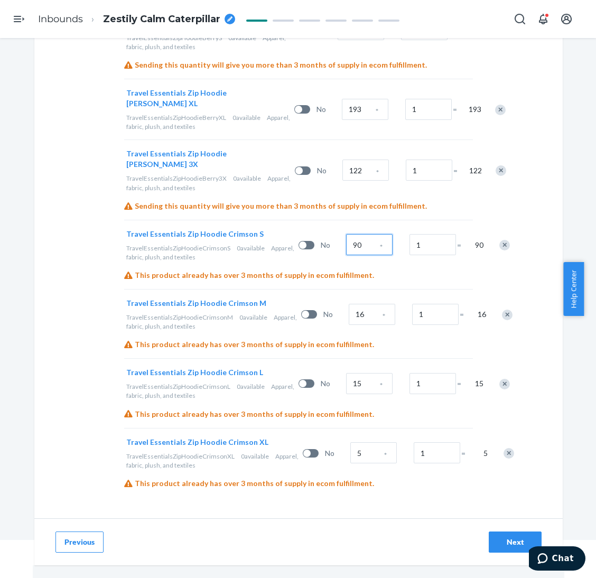
scroll to position [769, 0]
type input "90"
type input "173"
type input "156"
type input "79"
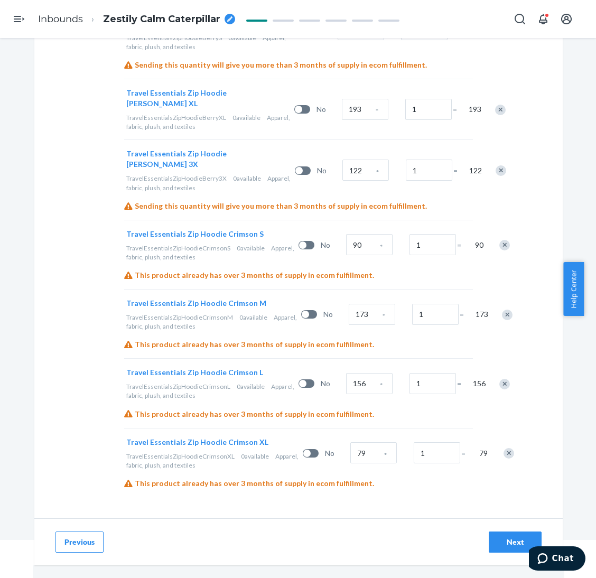
click at [497, 541] on div "Next" at bounding box center [514, 542] width 35 height 11
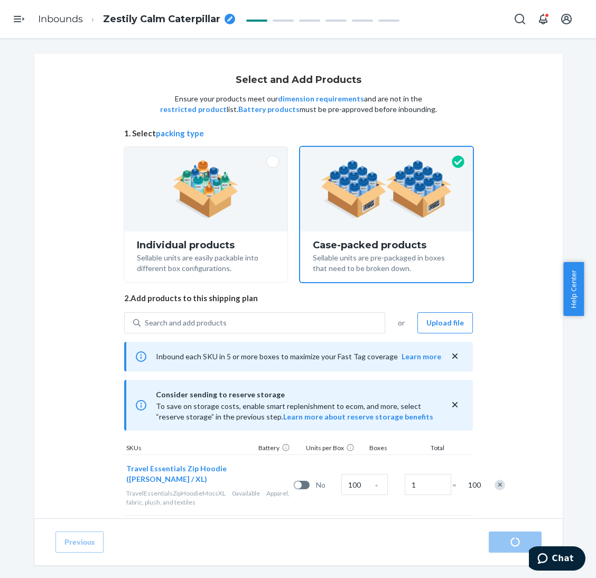
radio input "true"
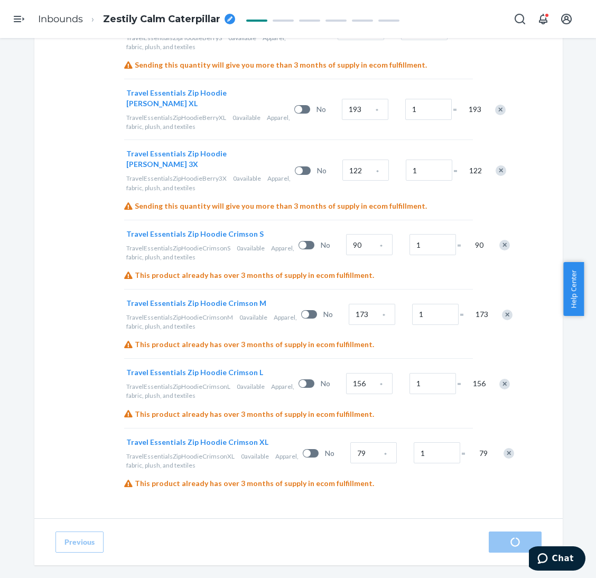
scroll to position [769, 0]
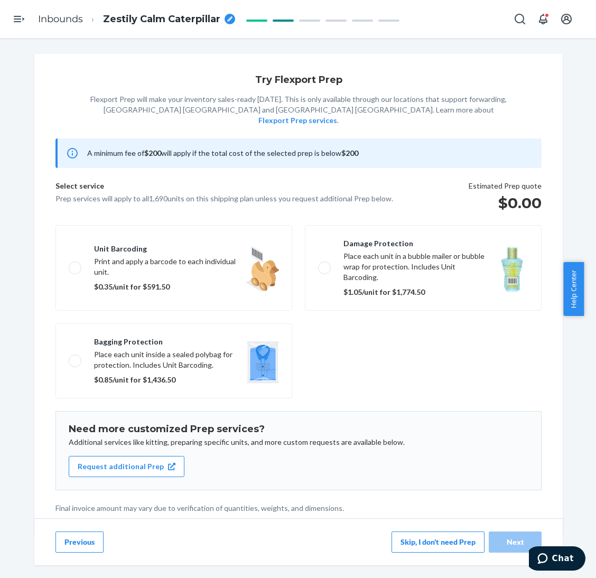
click at [410, 538] on button "Skip, I don't need Prep" at bounding box center [437, 541] width 93 height 21
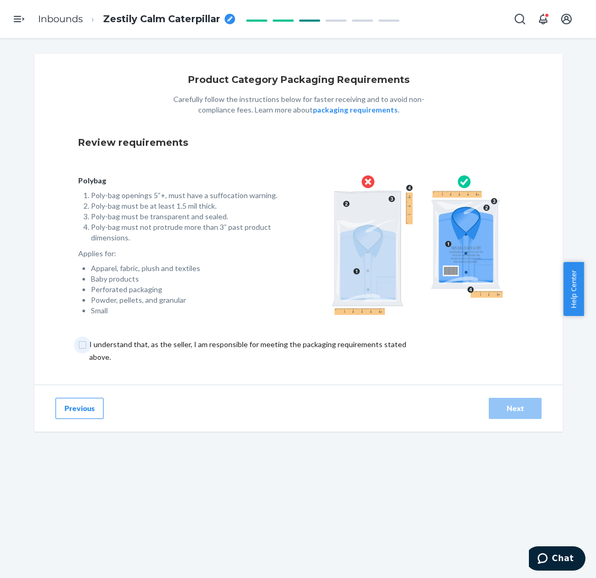
click at [360, 345] on input "checkbox" at bounding box center [253, 350] width 351 height 25
checkbox input "true"
click at [525, 403] on div "Next" at bounding box center [514, 408] width 35 height 11
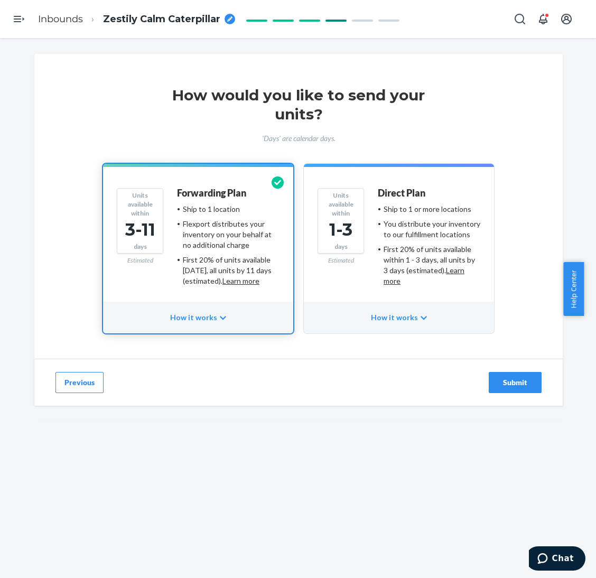
click at [525, 380] on div "Submit" at bounding box center [514, 382] width 35 height 11
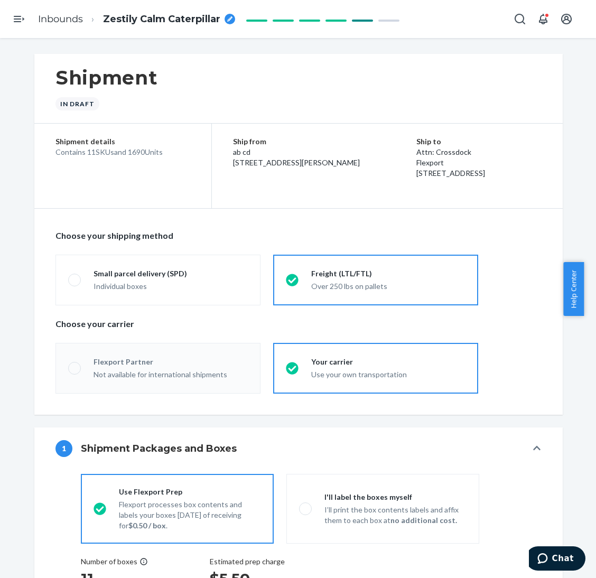
radio input "true"
radio input "false"
radio input "true"
radio input "false"
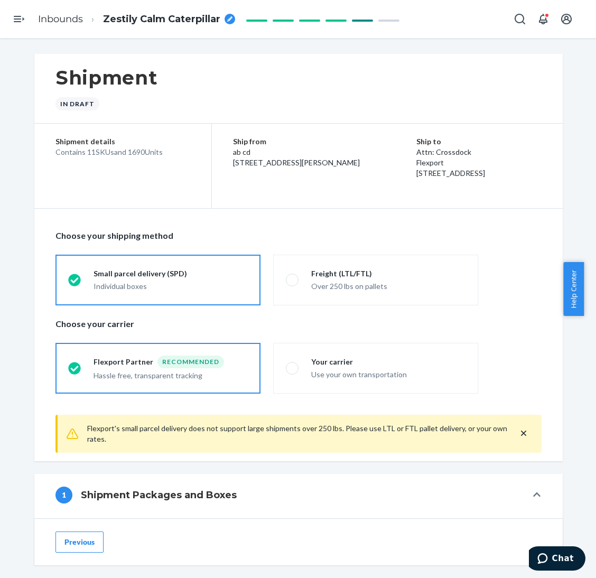
drag, startPoint x: 123, startPoint y: 151, endPoint x: 141, endPoint y: 151, distance: 18.5
click at [141, 151] on div "Contains 11 SKUs and 1690 Units" at bounding box center [122, 152] width 135 height 11
copy div "1690"
click at [194, 11] on ol "Inbounds Zestily Calm Caterpillar" at bounding box center [137, 19] width 214 height 31
click at [192, 13] on span "Zestily Calm Caterpillar" at bounding box center [161, 20] width 117 height 14
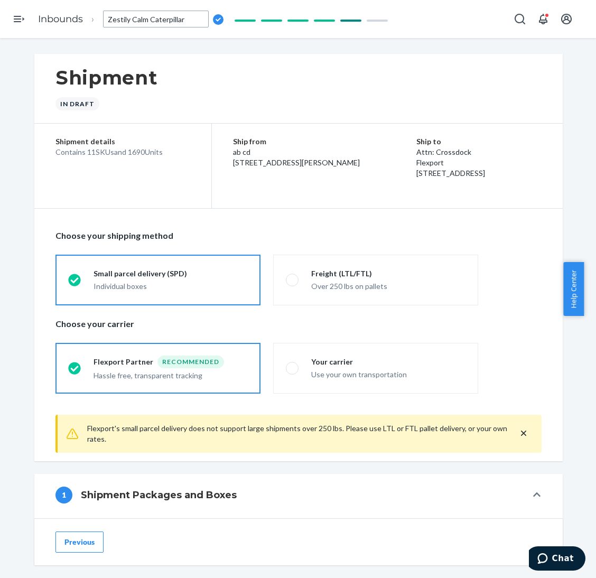
type input "250811XI - 1690 Travel Essentials Zip Hoodie - XL [PERSON_NAME], M-XL Coral, S_…"
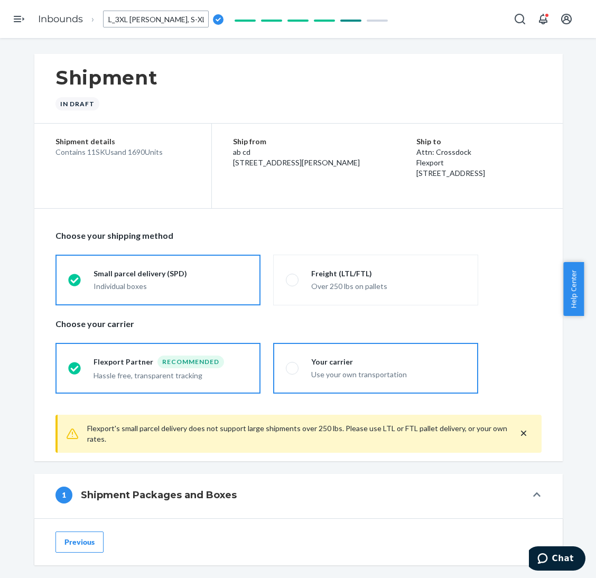
click at [342, 365] on div "Your carrier" at bounding box center [388, 361] width 154 height 11
click at [341, 372] on div "Use your own transportation" at bounding box center [388, 374] width 154 height 11
click at [293, 371] on input "Your carrier Use your own transportation" at bounding box center [289, 367] width 7 height 7
radio input "true"
radio input "false"
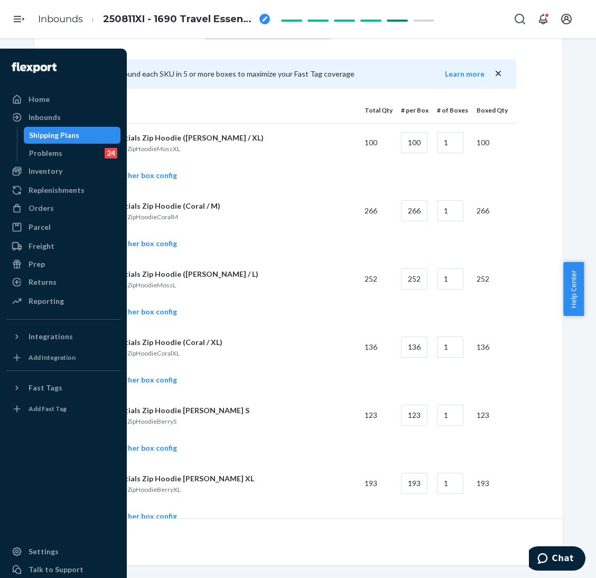
scroll to position [475, 0]
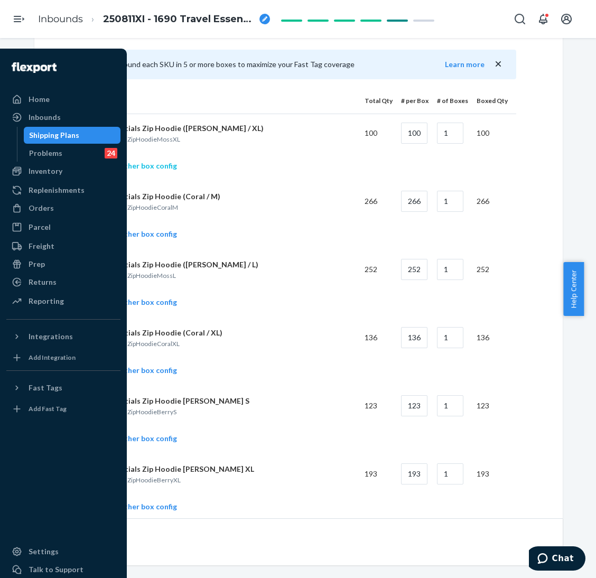
click at [160, 163] on link "Add another box config" at bounding box center [129, 166] width 96 height 11
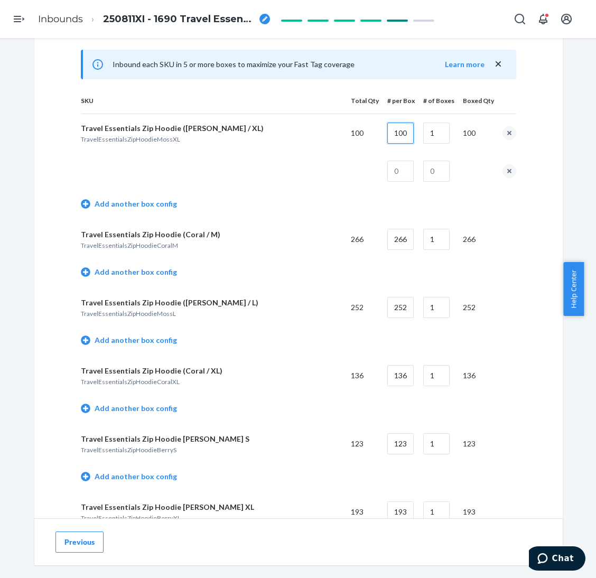
click at [401, 136] on input "100" at bounding box center [400, 133] width 26 height 21
type input "14"
type input "7"
type input "2"
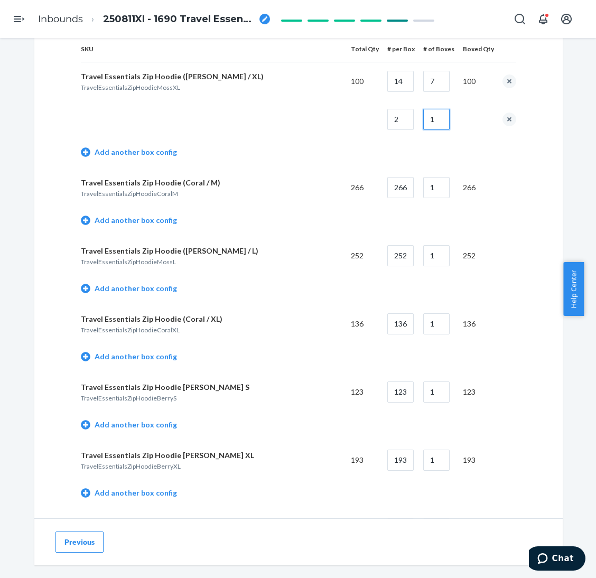
scroll to position [554, 0]
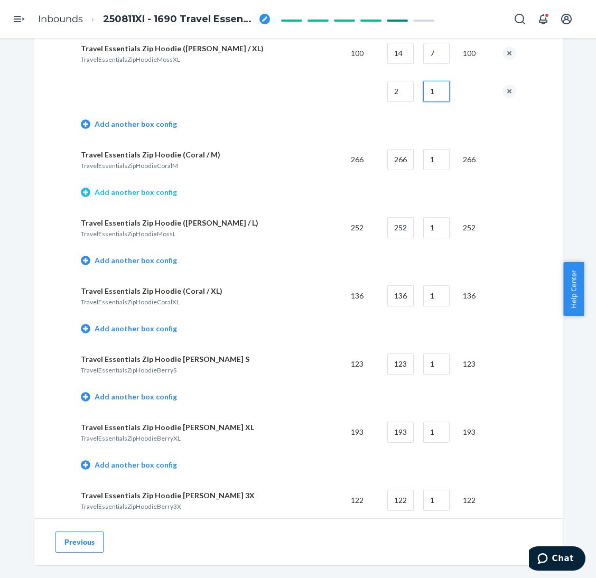
type input "1"
click at [156, 187] on link "Add another box config" at bounding box center [129, 192] width 96 height 11
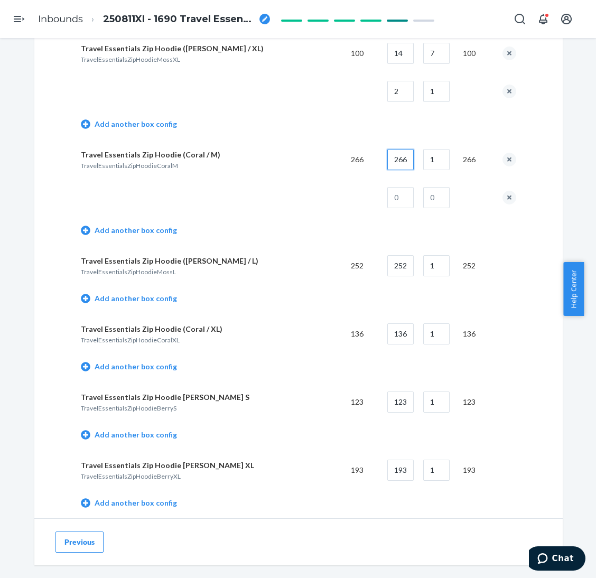
click at [401, 159] on input "266" at bounding box center [400, 159] width 26 height 21
type input "15"
type input "17"
type input "11"
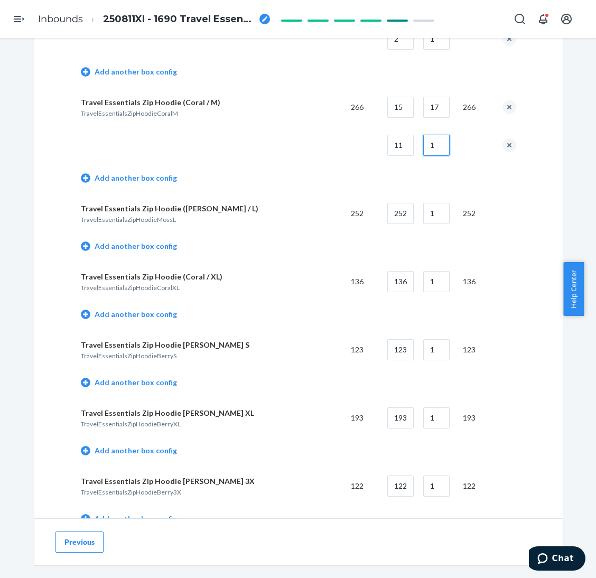
scroll to position [634, 0]
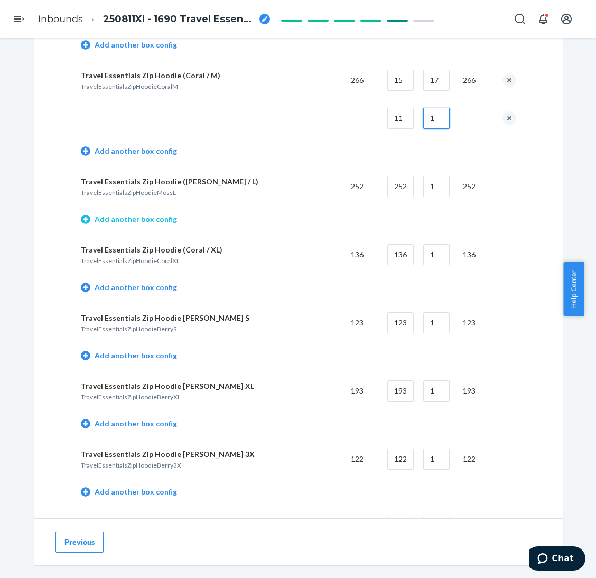
type input "1"
click at [99, 222] on link "Add another box config" at bounding box center [129, 219] width 96 height 11
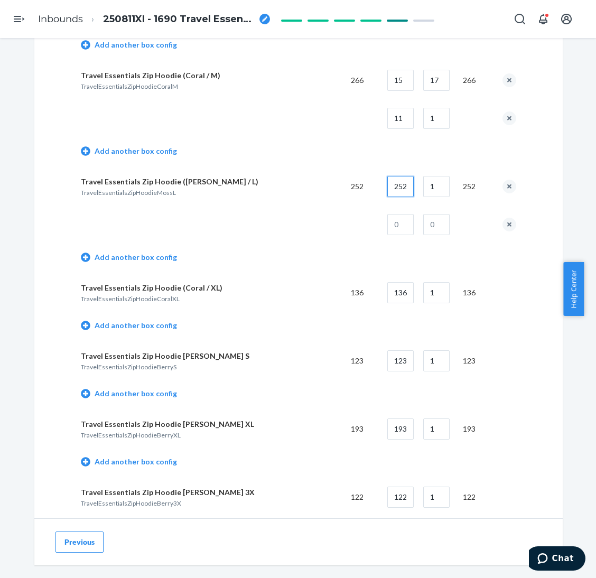
click at [395, 191] on input "252" at bounding box center [400, 186] width 26 height 21
type input "15"
type input "16"
type input "12"
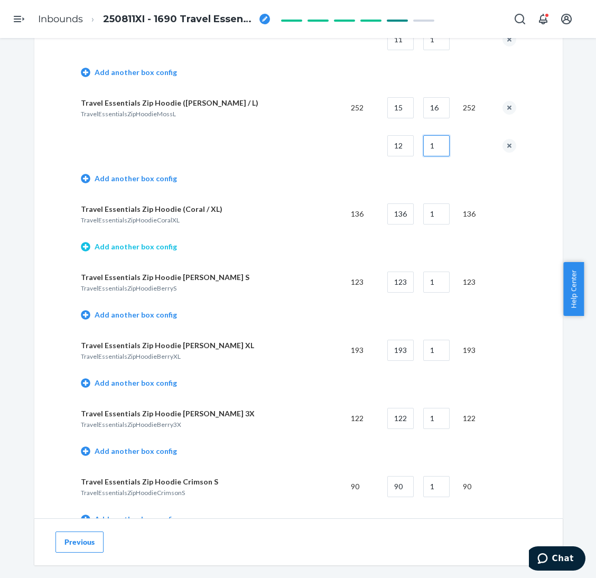
type input "1"
click at [161, 246] on link "Add another box config" at bounding box center [129, 246] width 96 height 11
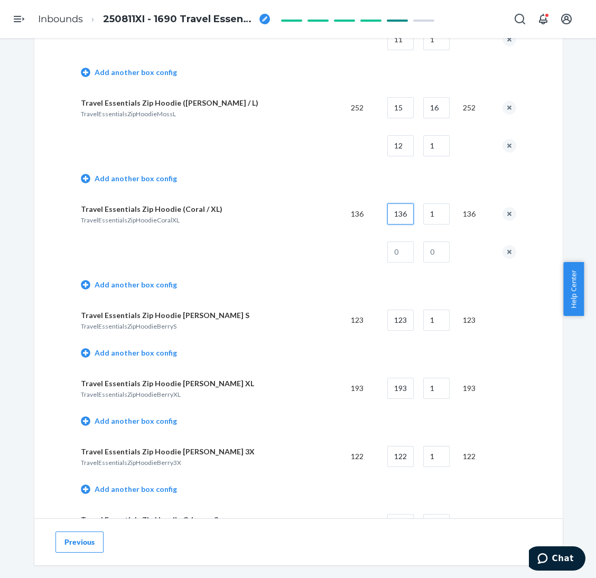
click at [395, 211] on input "136" at bounding box center [400, 213] width 26 height 21
type input "14"
type input "9"
type input "10"
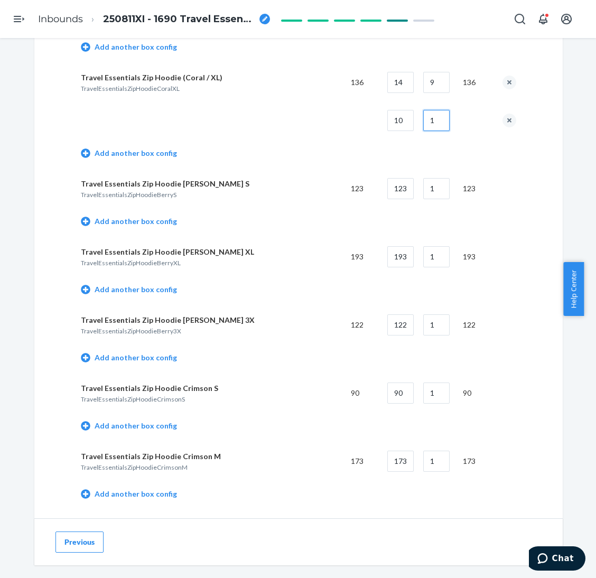
scroll to position [871, 0]
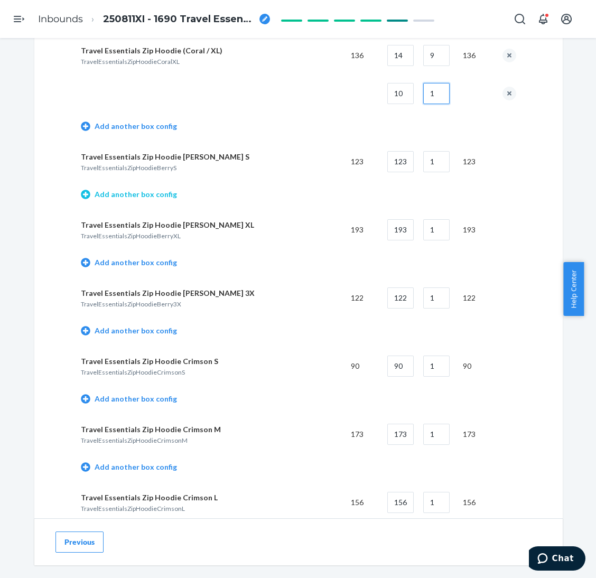
type input "1"
click at [148, 196] on link "Add another box config" at bounding box center [129, 194] width 96 height 11
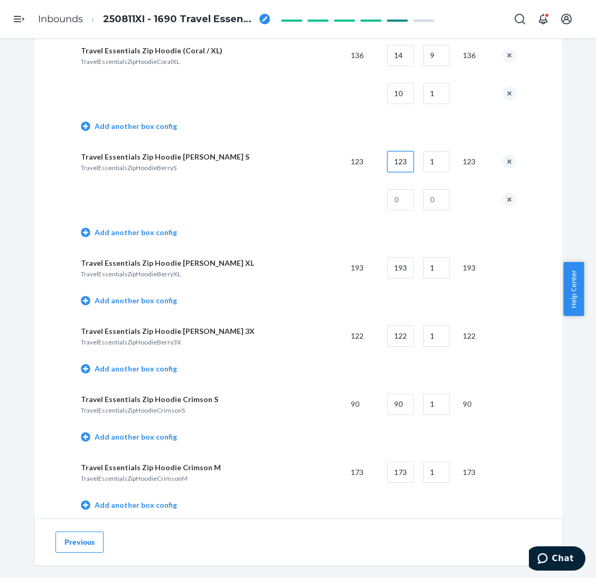
click at [401, 166] on input "123" at bounding box center [400, 161] width 26 height 21
type input "16"
type input "7"
type input "11"
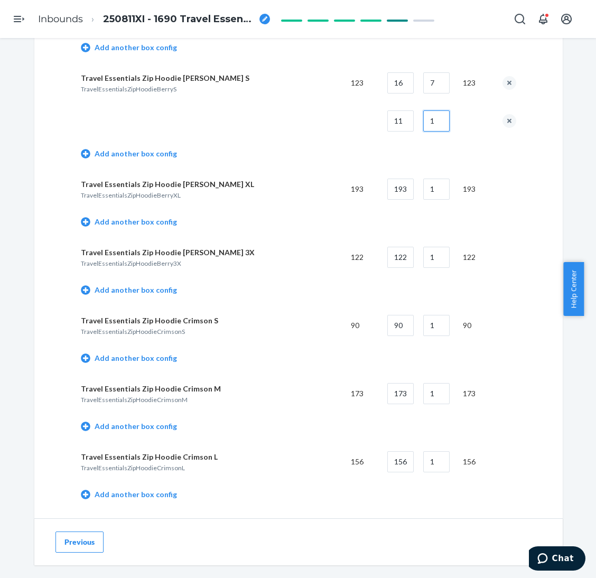
scroll to position [950, 0]
type input "1"
click at [148, 222] on link "Add another box config" at bounding box center [129, 221] width 96 height 11
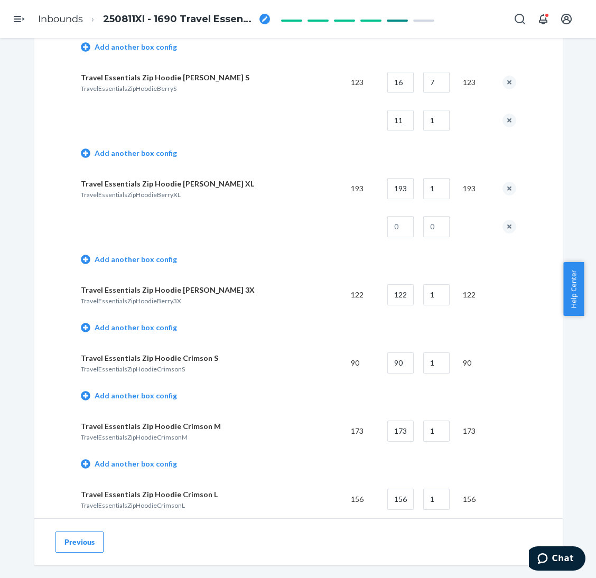
click at [398, 199] on td "193" at bounding box center [397, 189] width 36 height 38
click at [398, 184] on input "193" at bounding box center [400, 188] width 26 height 21
type input "14"
type input "13"
type input "11"
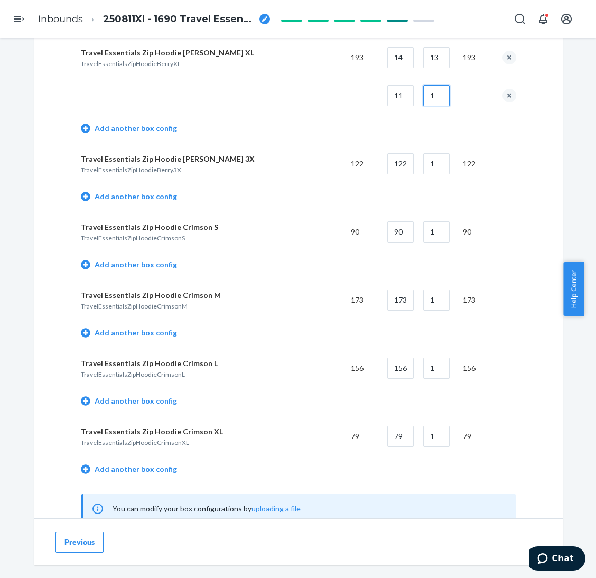
scroll to position [1109, 0]
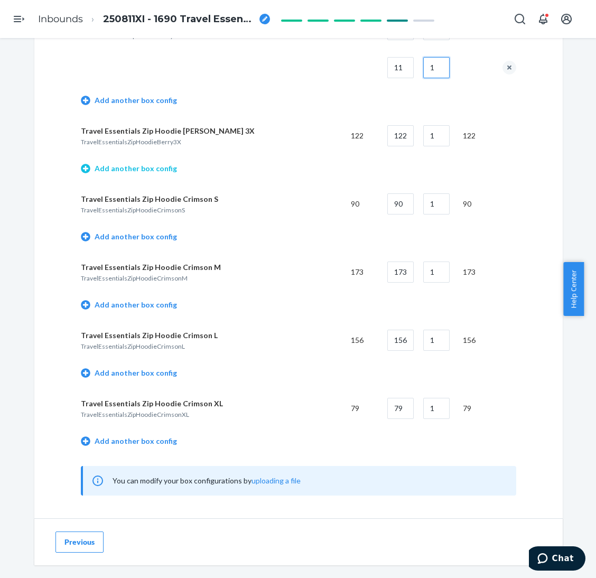
type input "1"
click at [142, 168] on link "Add another box config" at bounding box center [129, 168] width 96 height 11
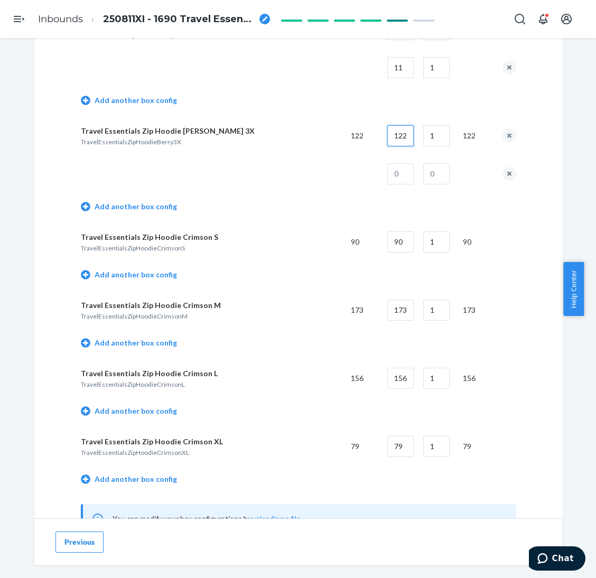
click at [400, 128] on input "122" at bounding box center [400, 135] width 26 height 21
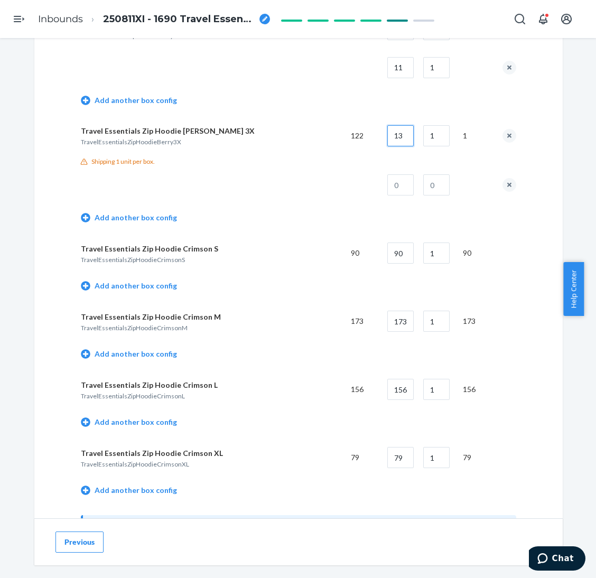
type input "13"
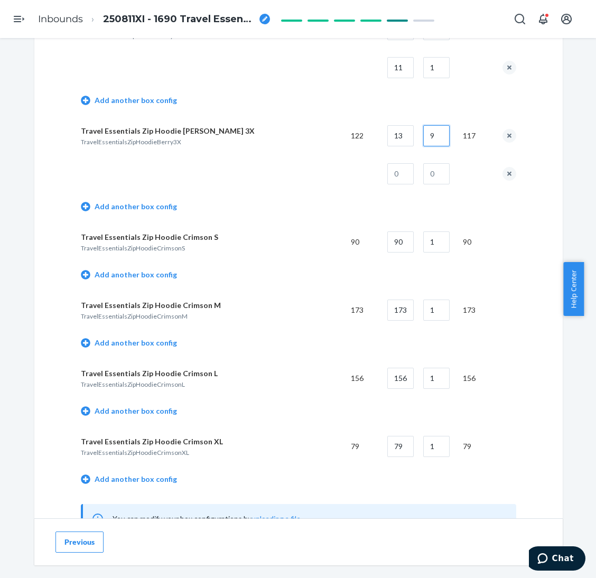
type input "9"
type input "5"
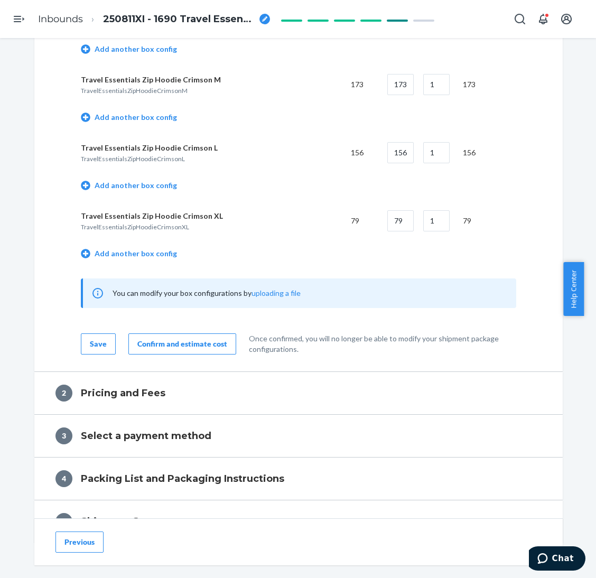
scroll to position [1176, 0]
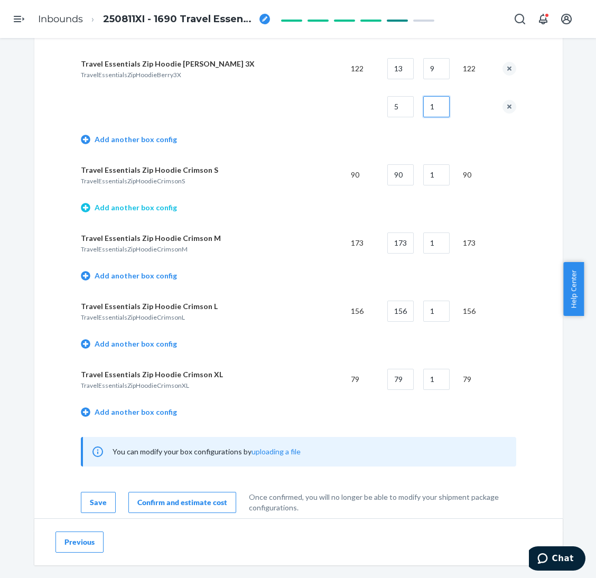
type input "1"
drag, startPoint x: 133, startPoint y: 209, endPoint x: 435, endPoint y: 158, distance: 306.8
click at [134, 209] on link "Add another box config" at bounding box center [129, 207] width 96 height 11
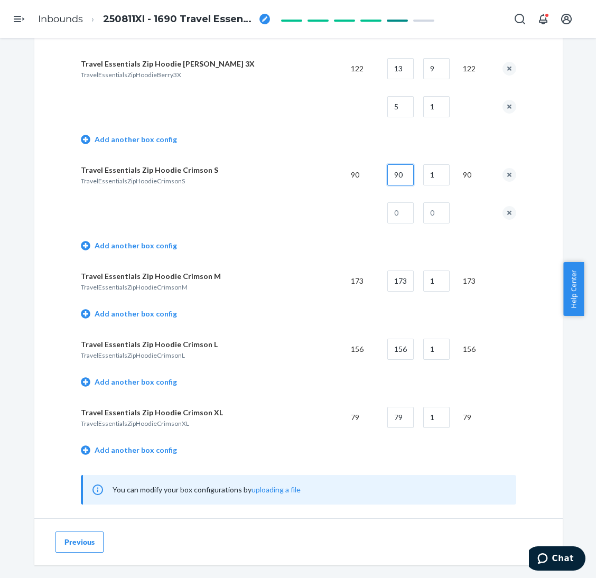
click at [396, 175] on input "90" at bounding box center [400, 174] width 26 height 21
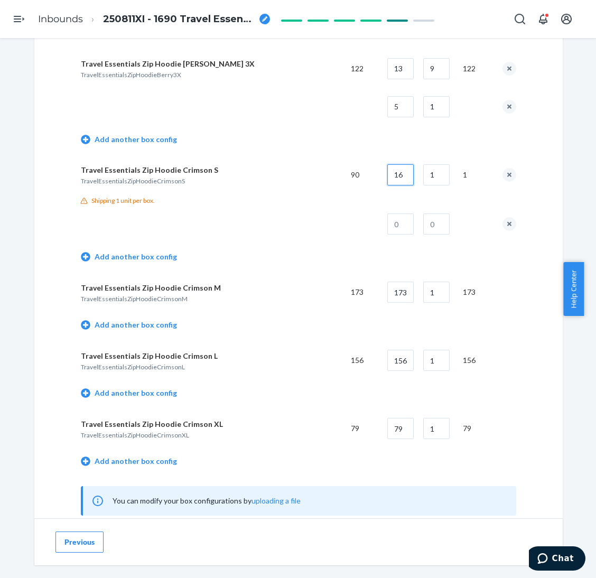
type input "16"
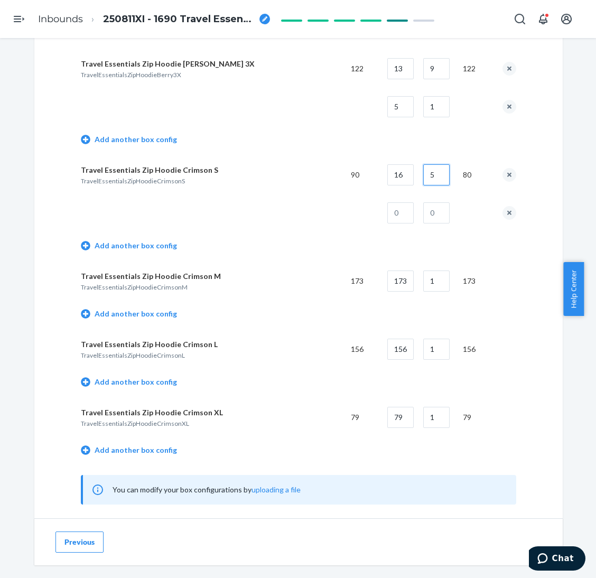
type input "5"
type input "1"
type input "0"
click at [397, 206] on input "1" at bounding box center [400, 212] width 26 height 21
type input "10"
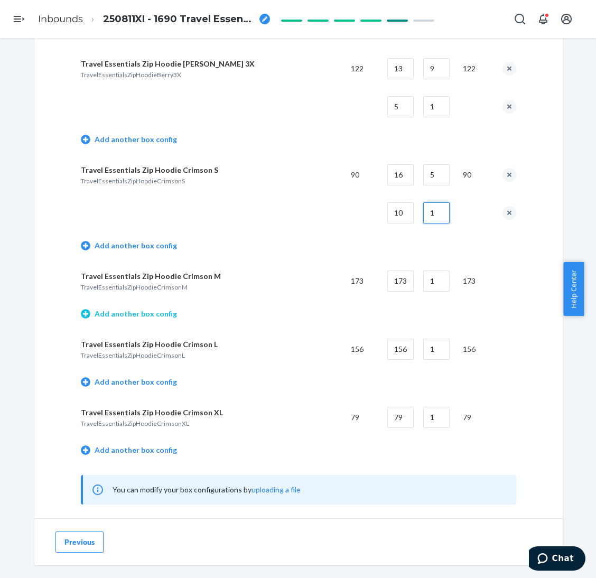
type input "1"
click at [141, 314] on link "Add another box config" at bounding box center [129, 313] width 96 height 11
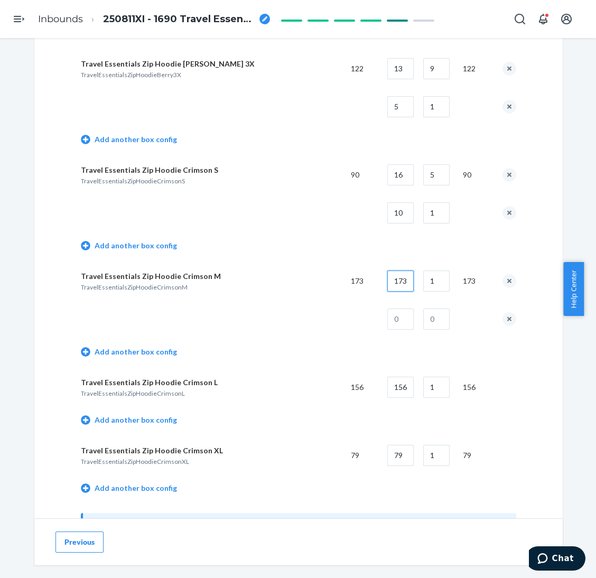
click at [393, 278] on input "173" at bounding box center [400, 280] width 26 height 21
type input "15"
type input "11"
type input "8"
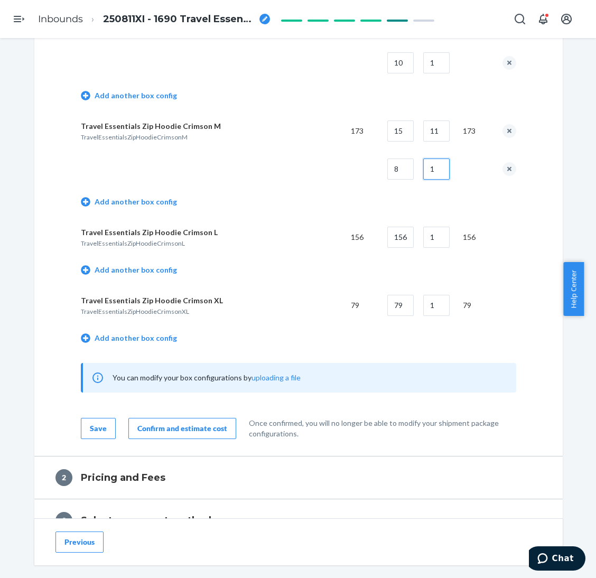
scroll to position [1334, 0]
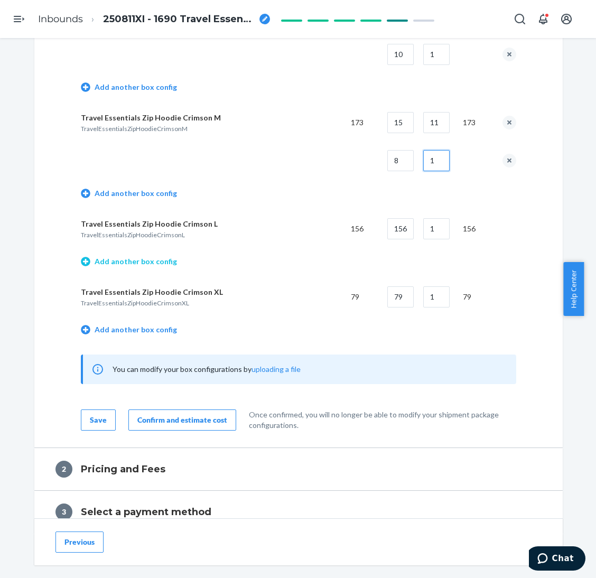
type input "1"
click at [163, 256] on link "Add another box config" at bounding box center [129, 261] width 96 height 11
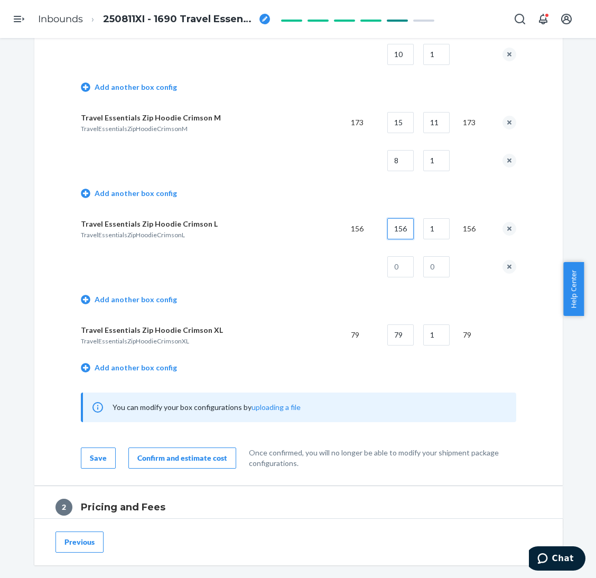
click at [397, 224] on input "156" at bounding box center [400, 228] width 26 height 21
type input "15"
type input "10"
type input "6"
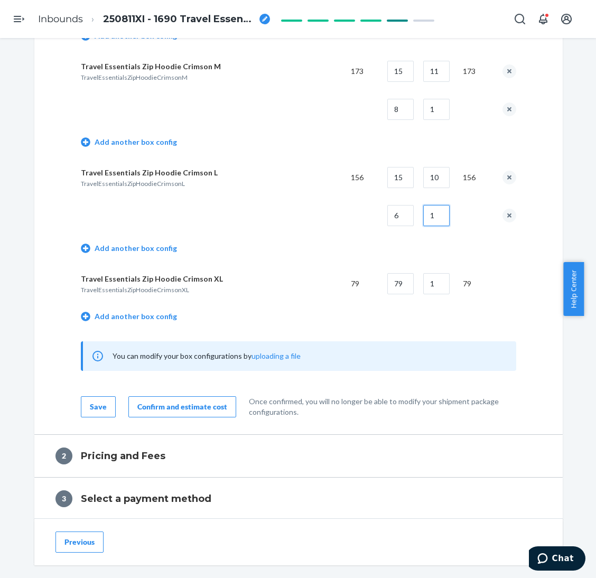
scroll to position [1414, 0]
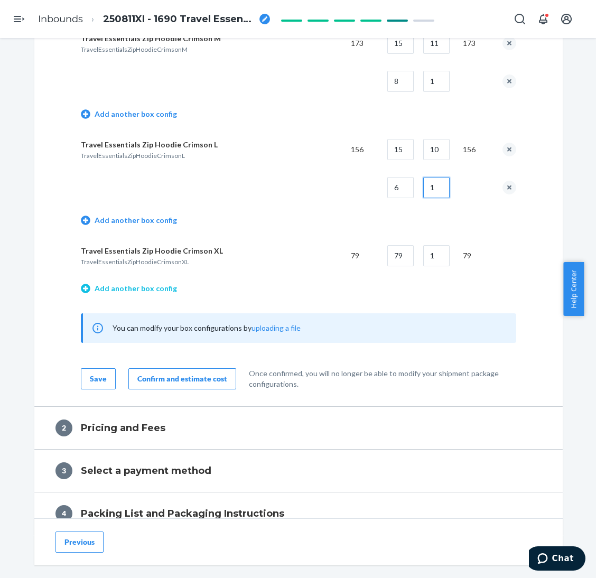
type input "1"
click at [148, 283] on link "Add another box config" at bounding box center [129, 288] width 96 height 11
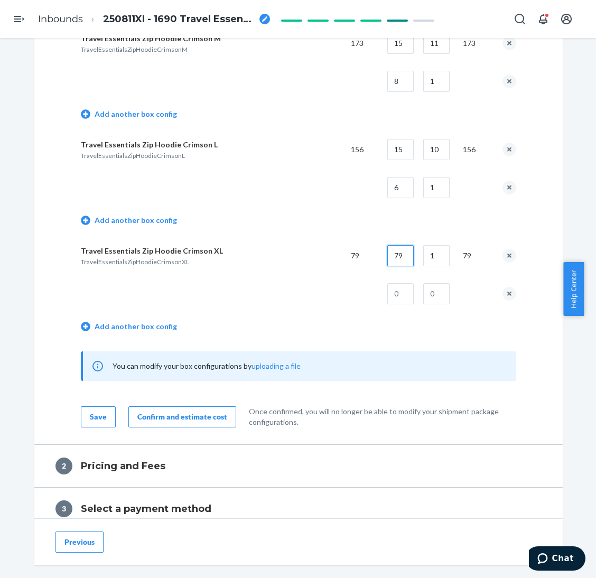
click at [398, 254] on input "79" at bounding box center [400, 255] width 26 height 21
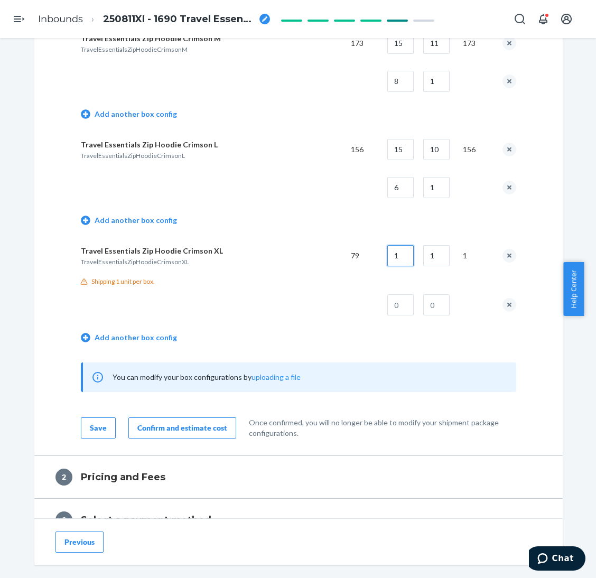
click at [397, 252] on input "1" at bounding box center [400, 255] width 26 height 21
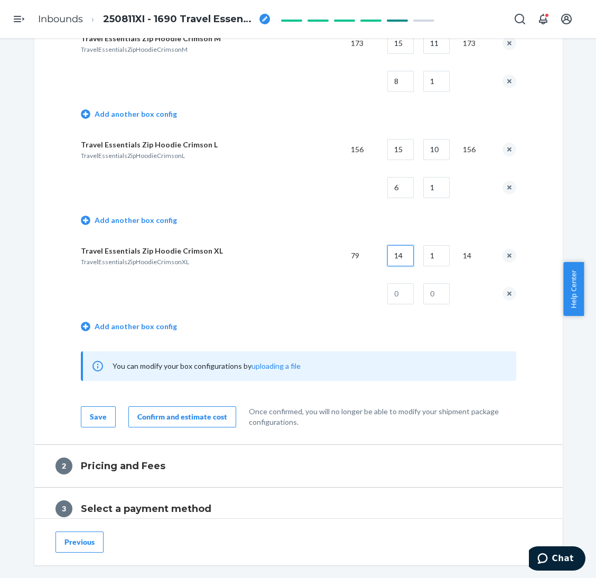
type input "14"
type input "5"
type input "9"
type input "1"
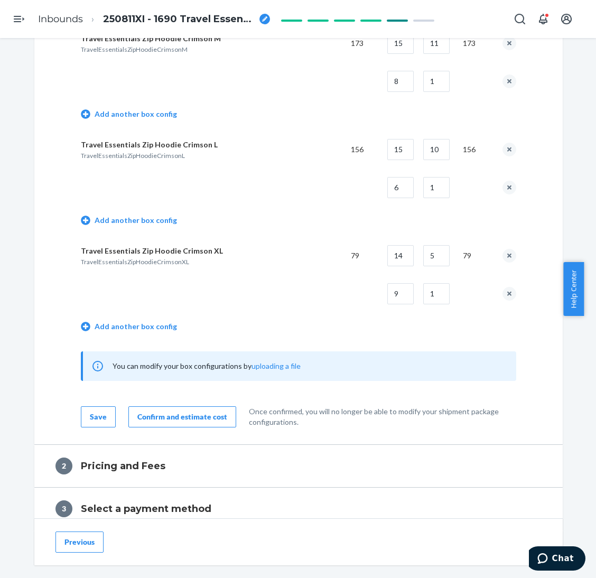
click at [191, 415] on div "Confirm and estimate cost" at bounding box center [182, 416] width 90 height 11
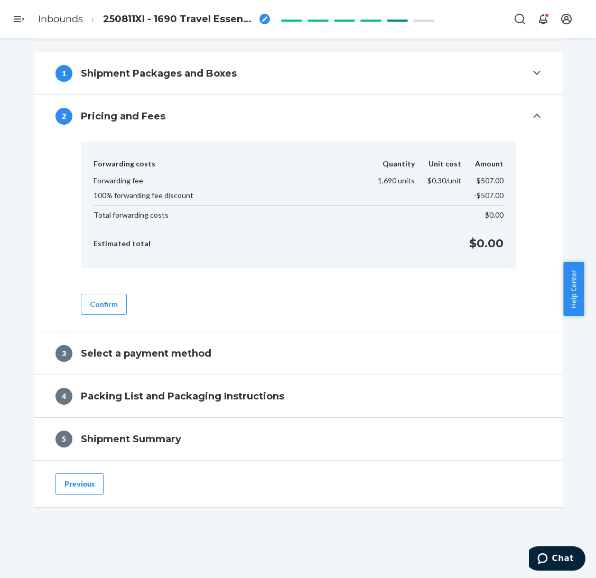
scroll to position [375, 0]
click at [107, 301] on button "Confirm" at bounding box center [104, 304] width 46 height 21
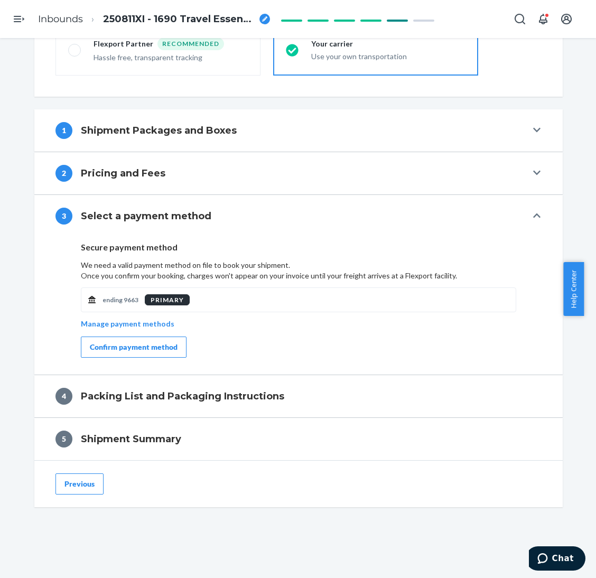
click at [142, 346] on div "Confirm payment method" at bounding box center [134, 347] width 88 height 11
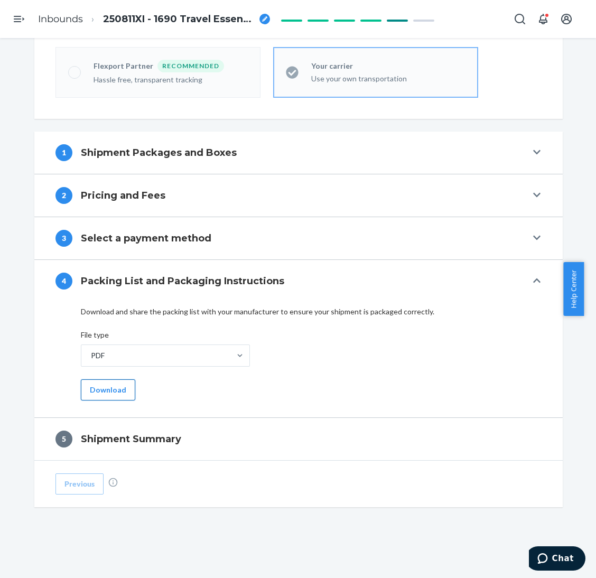
click at [109, 381] on button "Download" at bounding box center [108, 389] width 54 height 21
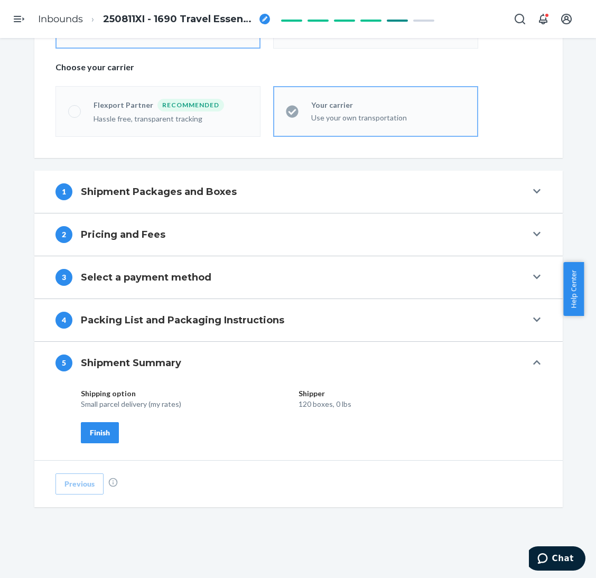
drag, startPoint x: 86, startPoint y: 429, endPoint x: 102, endPoint y: 428, distance: 15.9
click at [90, 429] on div "Finish" at bounding box center [100, 432] width 20 height 11
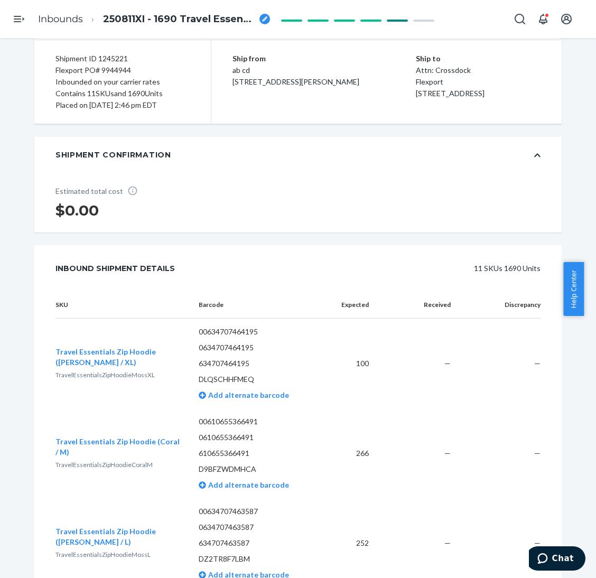
scroll to position [0, 0]
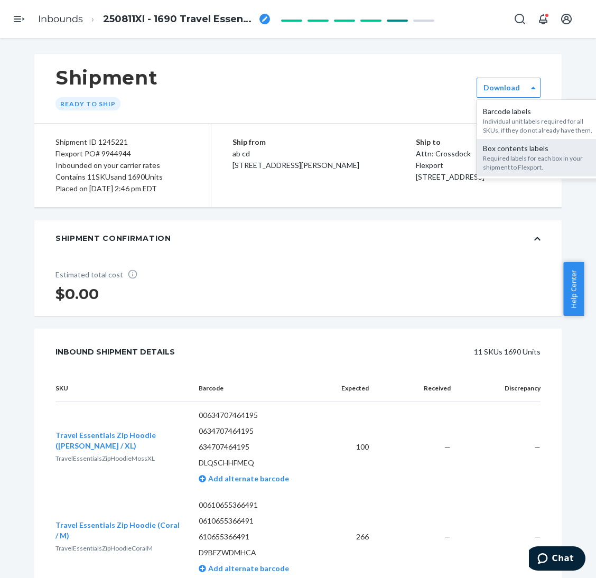
click at [477, 159] on div "Box contents labels Required labels for each box in your shipment to Flexport." at bounding box center [539, 157] width 127 height 37
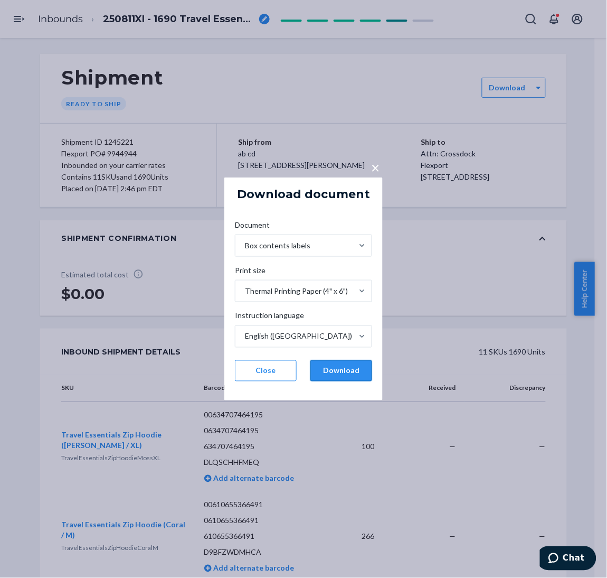
click at [357, 369] on button "Download" at bounding box center [342, 370] width 62 height 21
click at [500, 198] on div "× Download document Document Box contents labels Print size Thermal Printing Pa…" at bounding box center [303, 289] width 607 height 578
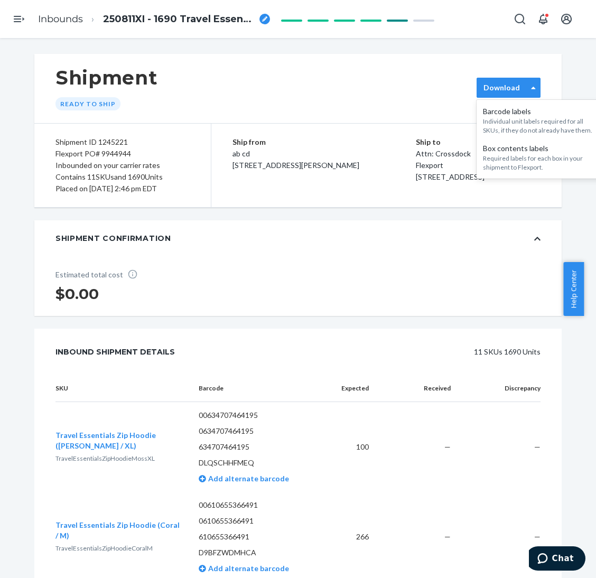
click at [515, 92] on div "Download" at bounding box center [502, 87] width 50 height 11
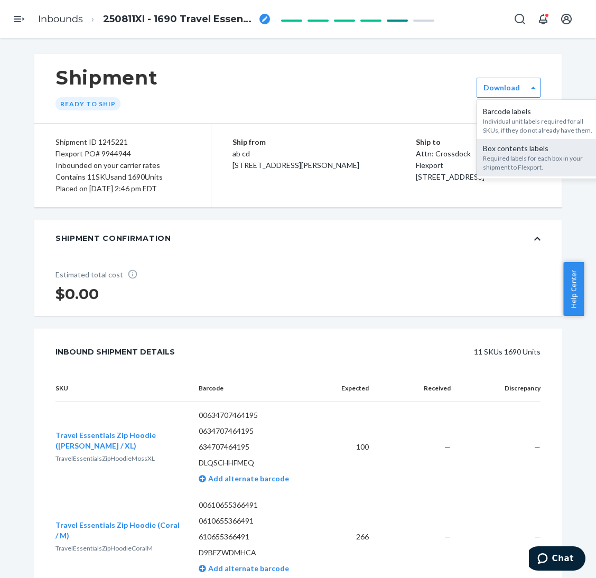
click at [519, 158] on div "Required labels for each box in your shipment to Flexport." at bounding box center [540, 163] width 114 height 18
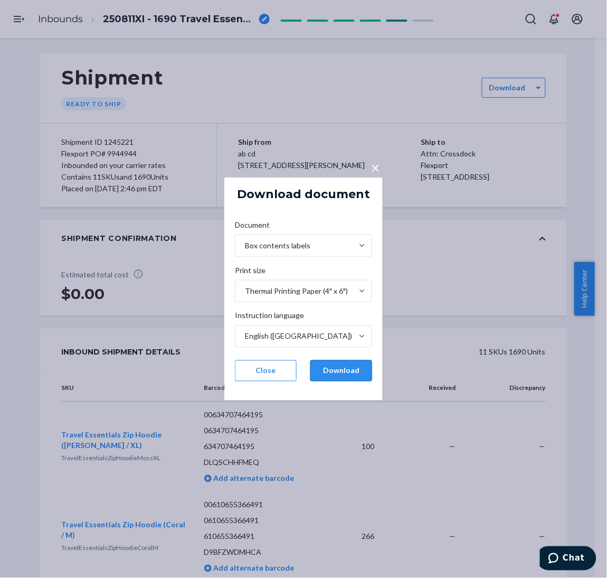
click at [359, 381] on button "Download" at bounding box center [342, 370] width 62 height 21
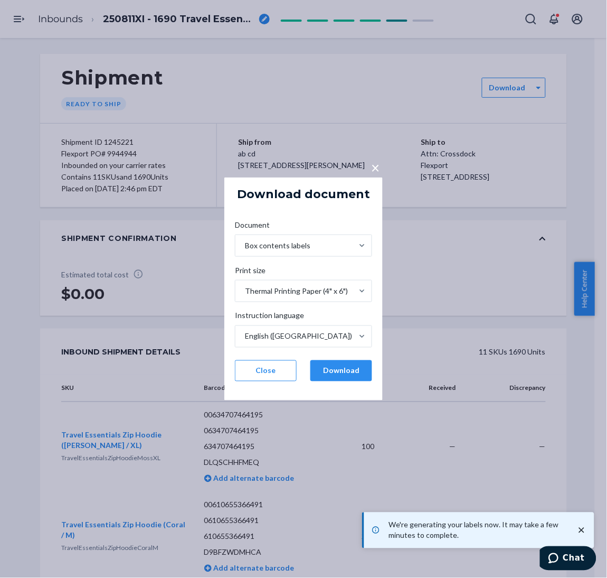
click at [443, 259] on div "× Download document Document Box contents labels Print size Thermal Printing Pa…" at bounding box center [303, 289] width 607 height 578
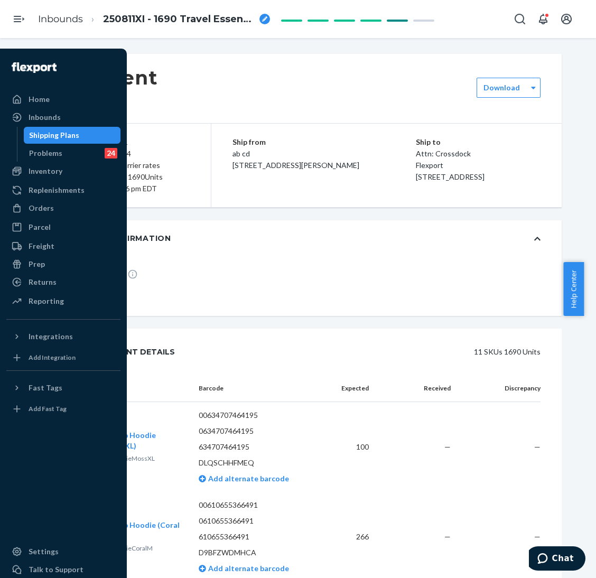
click at [61, 131] on div "Shipping Plans" at bounding box center [54, 135] width 50 height 11
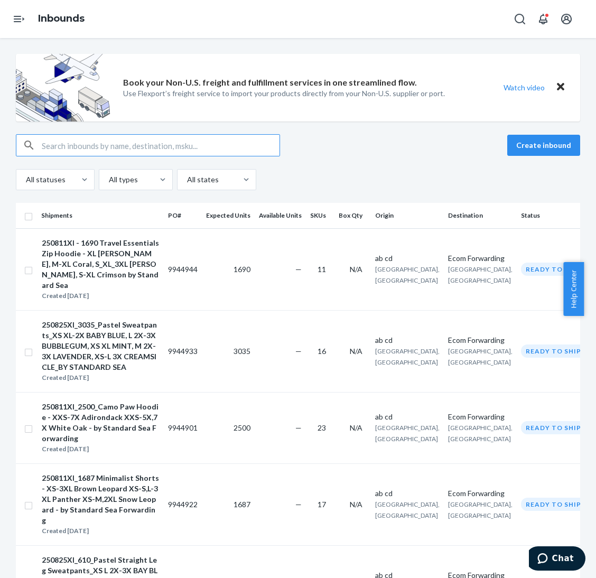
click at [519, 139] on button "Create inbound" at bounding box center [543, 145] width 73 height 21
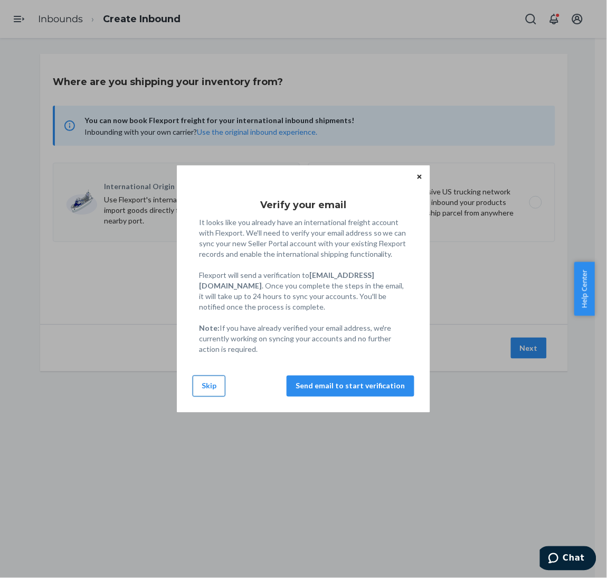
click at [198, 387] on button "Skip" at bounding box center [209, 385] width 33 height 21
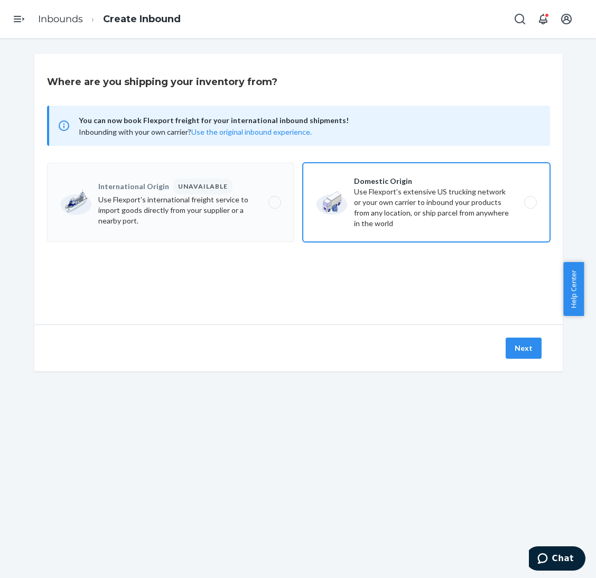
click at [351, 209] on label "Domestic Origin Use Flexport’s extensive US trucking network or your own carrie…" at bounding box center [426, 202] width 247 height 79
click at [530, 206] on input "Domestic Origin Use Flexport’s extensive US trucking network or your own carrie…" at bounding box center [533, 202] width 7 height 7
radio input "true"
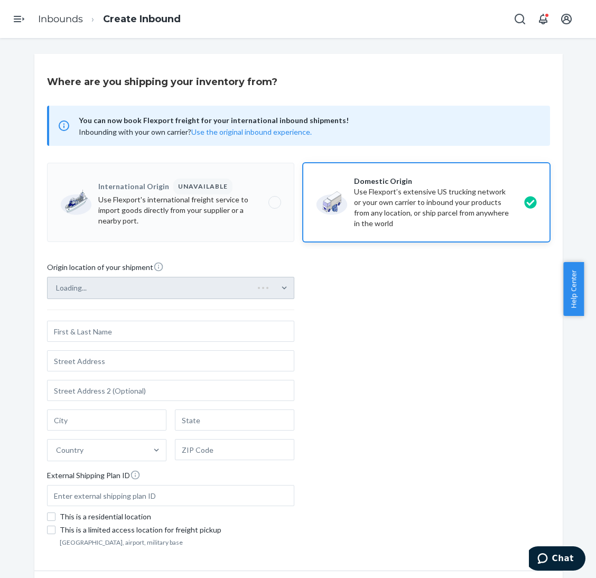
click at [241, 288] on div "Loading..." at bounding box center [170, 288] width 247 height 22
click at [256, 294] on div "Select from saved addresses" at bounding box center [161, 287] width 227 height 21
click at [57, 293] on input "Select from saved addresses" at bounding box center [56, 288] width 1 height 11
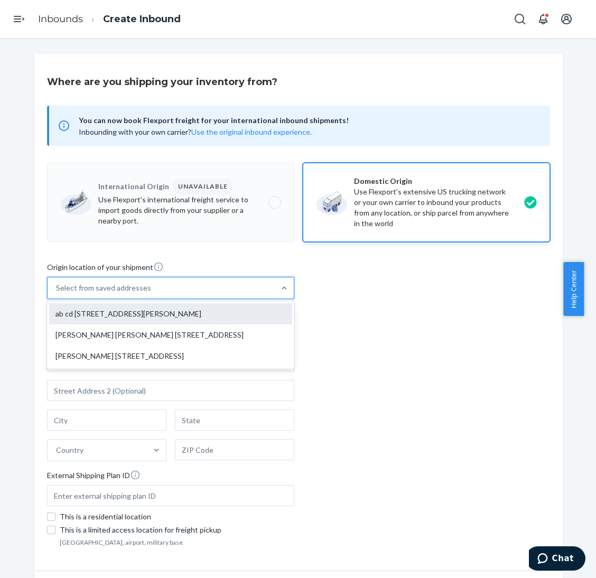
click at [251, 310] on div "ab cd [STREET_ADDRESS][PERSON_NAME]" at bounding box center [170, 313] width 243 height 21
click at [57, 293] on input "option ab cd [STREET_ADDRESS][PERSON_NAME] focused, 1 of 3. 3 results available…" at bounding box center [56, 288] width 1 height 11
type input "ab cd"
type input "[STREET_ADDRESS][PERSON_NAME]"
type input "[GEOGRAPHIC_DATA]"
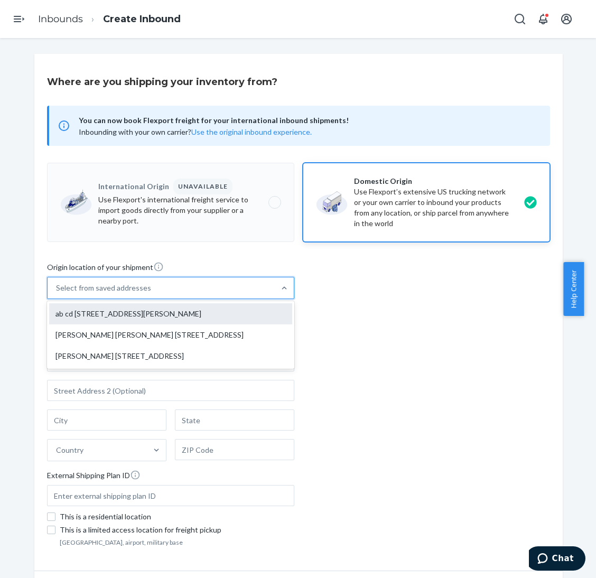
type input "CA"
type input "94105"
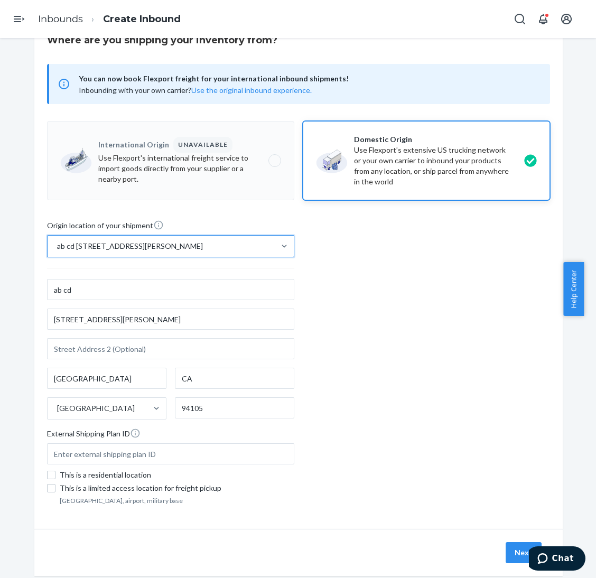
scroll to position [64, 0]
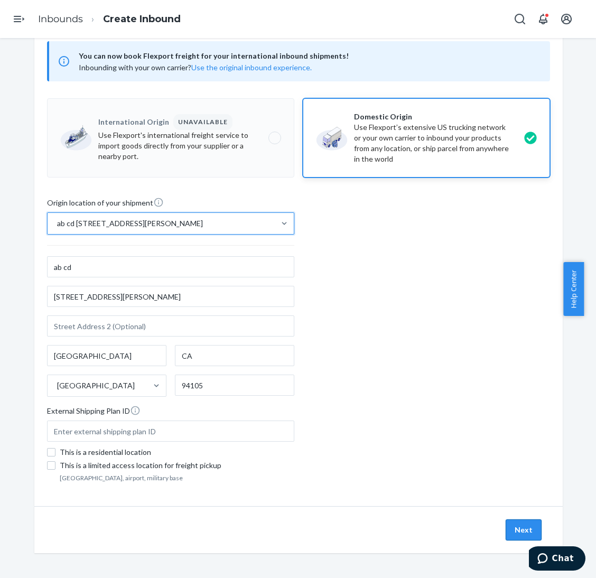
click at [518, 529] on button "Next" at bounding box center [523, 529] width 36 height 21
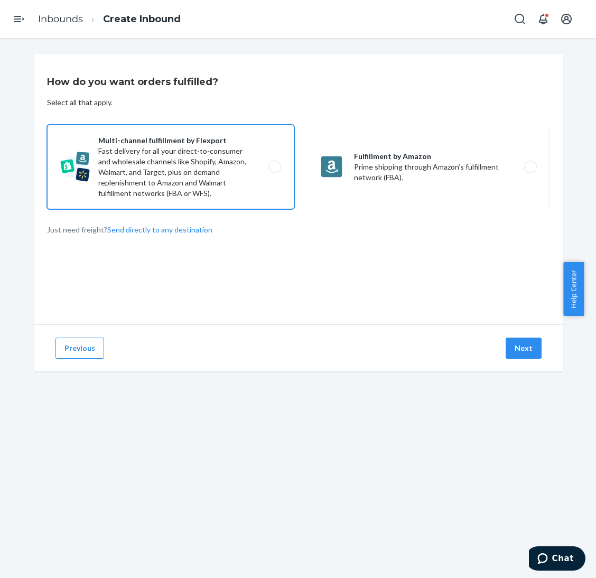
click at [268, 174] on label "Multi-channel fulfillment by Flexport Fast delivery for all your direct-to-cons…" at bounding box center [170, 167] width 247 height 84
click at [274, 171] on input "Multi-channel fulfillment by Flexport Fast delivery for all your direct-to-cons…" at bounding box center [277, 167] width 7 height 7
radio input "true"
click at [541, 340] on div "Previous Next" at bounding box center [298, 347] width 528 height 47
click at [507, 355] on button "Next" at bounding box center [523, 347] width 36 height 21
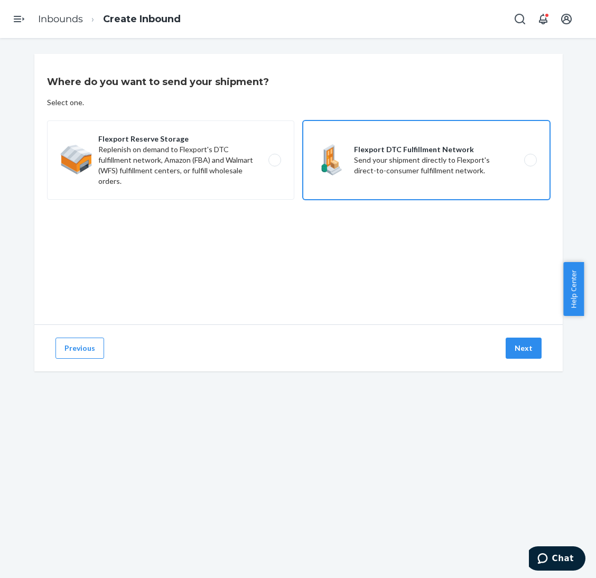
click at [429, 144] on label "Flexport DTC Fulfillment Network Send your shipment directly to Flexport's dire…" at bounding box center [426, 159] width 247 height 79
click at [530, 157] on input "Flexport DTC Fulfillment Network Send your shipment directly to Flexport's dire…" at bounding box center [533, 160] width 7 height 7
radio input "true"
click at [538, 351] on div "Previous Next" at bounding box center [298, 347] width 528 height 47
click at [510, 345] on button "Next" at bounding box center [523, 347] width 36 height 21
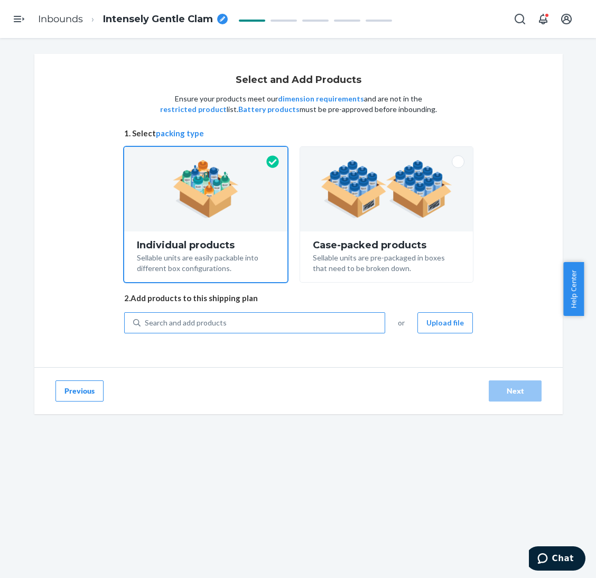
click at [267, 316] on div "Search and add products" at bounding box center [262, 322] width 244 height 19
click at [146, 317] on input "Search and add products" at bounding box center [145, 322] width 1 height 11
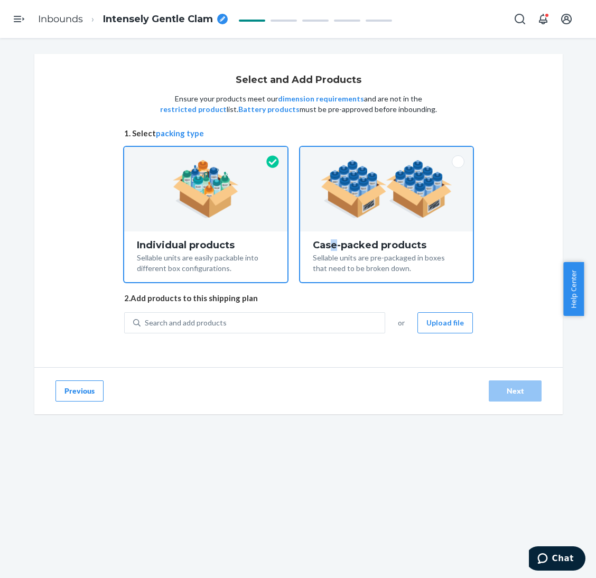
click at [331, 250] on div "Case-packed products" at bounding box center [386, 245] width 147 height 11
click at [353, 218] on img at bounding box center [386, 189] width 131 height 58
click at [383, 154] on input "Case-packed products Sellable units are pre-packaged in boxes that need to be b…" at bounding box center [386, 150] width 7 height 7
radio input "true"
radio input "false"
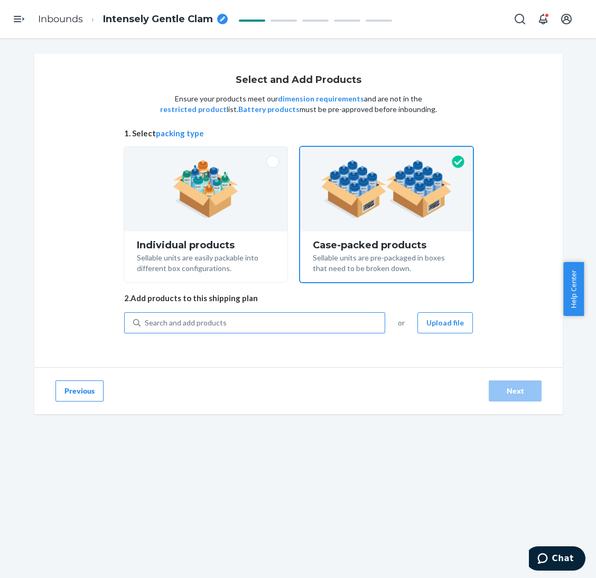
click at [284, 319] on div "Search and add products" at bounding box center [262, 322] width 244 height 19
click at [146, 319] on input "Search and add products" at bounding box center [145, 322] width 1 height 11
paste input "Pastel Kids Sweatpants Baby Blue"
type input "Pastel Kids Sweatpants Baby Blue"
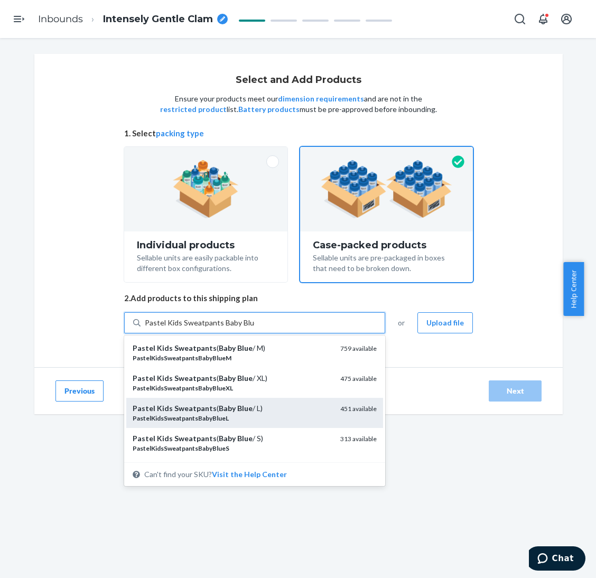
scroll to position [50, 0]
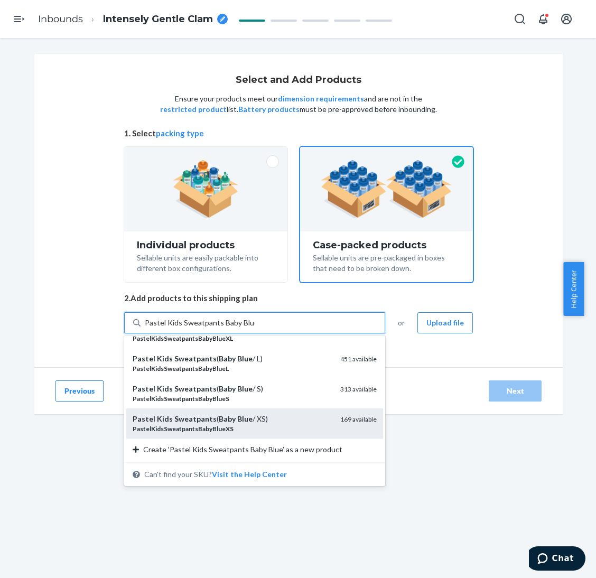
click at [274, 421] on div "Pastel Kids Sweatpants ( Baby Blue / XS)" at bounding box center [232, 418] width 199 height 11
click at [255, 328] on input "Pastel Kids Sweatpants Baby Blue" at bounding box center [200, 322] width 110 height 11
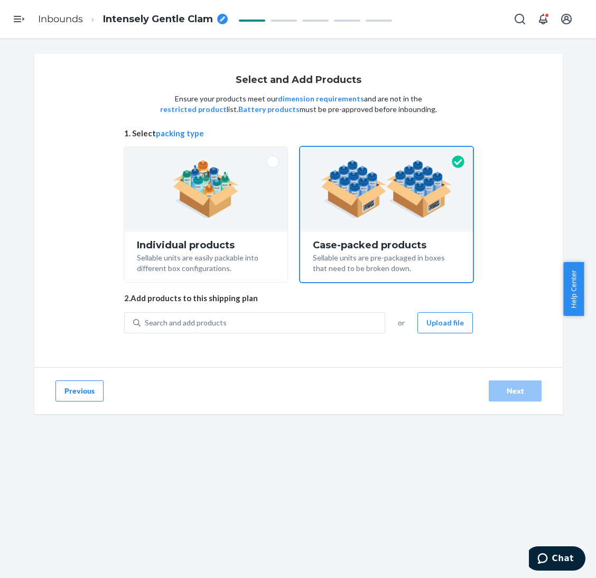
click at [274, 309] on div "Select and Add Products Ensure your products meet our dimension requirements an…" at bounding box center [298, 210] width 349 height 271
click at [276, 323] on div "Search and add products" at bounding box center [262, 322] width 244 height 19
click at [146, 323] on input "Search and add products" at bounding box center [145, 322] width 1 height 11
paste input "Pastel Kids Sweatpants Baby Blue"
type input "Pastel Kids Sweatpants Baby Blue"
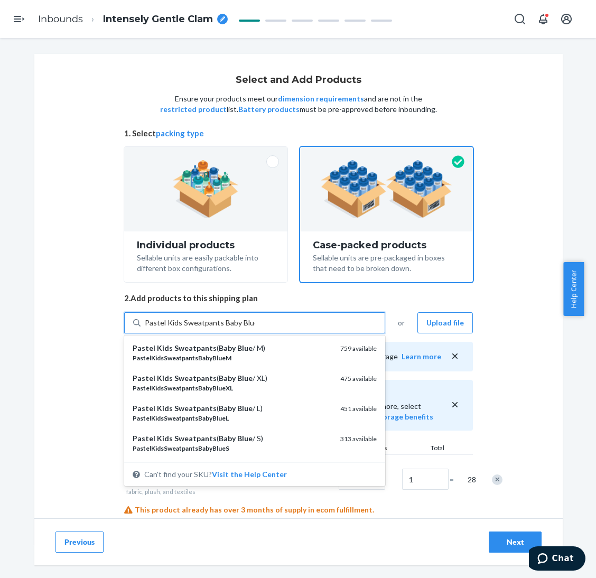
click at [273, 438] on div "Pastel Kids Sweatpants ( Baby Blue / S)" at bounding box center [232, 438] width 199 height 11
click at [255, 328] on input "Pastel Kids Sweatpants Baby Blue" at bounding box center [200, 322] width 110 height 11
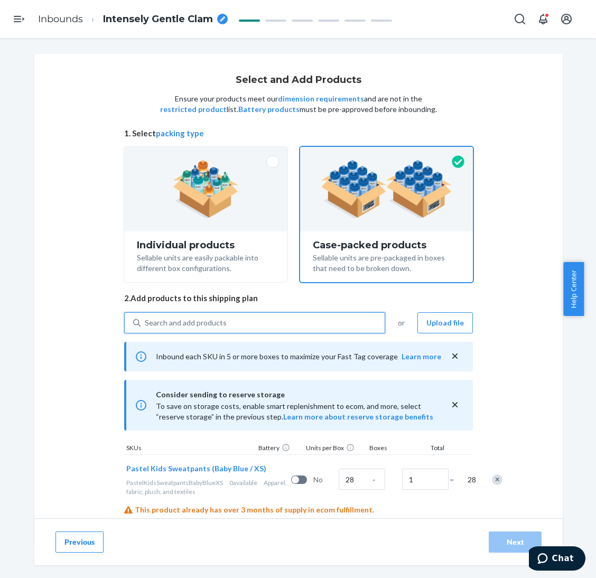
click at [270, 317] on div "Search and add products" at bounding box center [262, 322] width 244 height 19
click at [146, 317] on input "0 results available. Use Up and Down to choose options, press Enter to select t…" at bounding box center [145, 322] width 1 height 11
paste input "Pastel Kids Sweatpants Baby Blue"
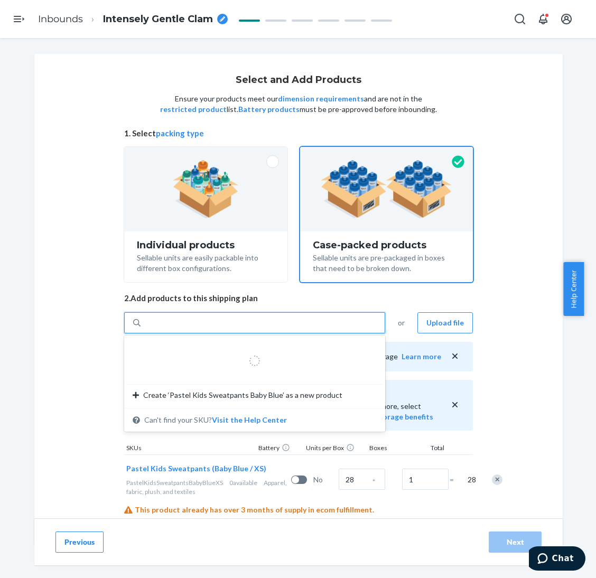
type input "Pastel Kids Sweatpants Baby Blue"
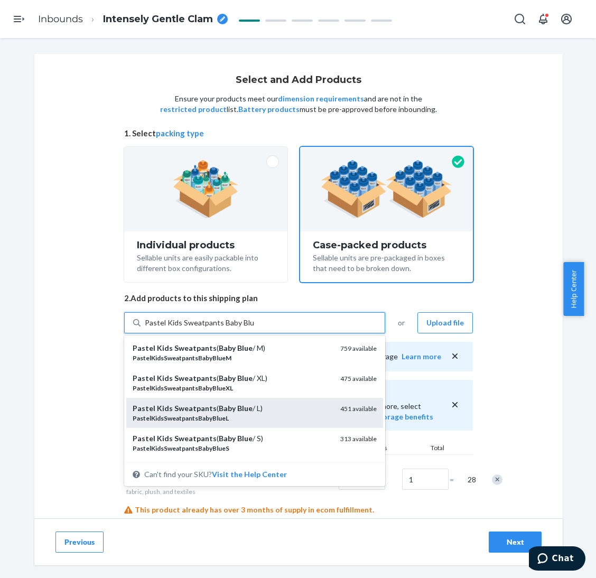
click at [271, 405] on div "Pastel Kids Sweatpants ( Baby Blue / L)" at bounding box center [232, 408] width 199 height 11
click at [255, 328] on input "Pastel Kids Sweatpants Baby Blue" at bounding box center [200, 322] width 110 height 11
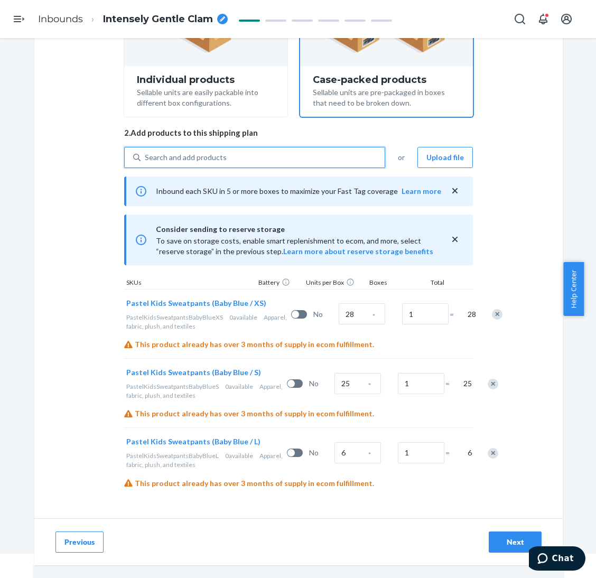
scroll to position [38, 0]
click at [339, 303] on input "28" at bounding box center [362, 313] width 46 height 21
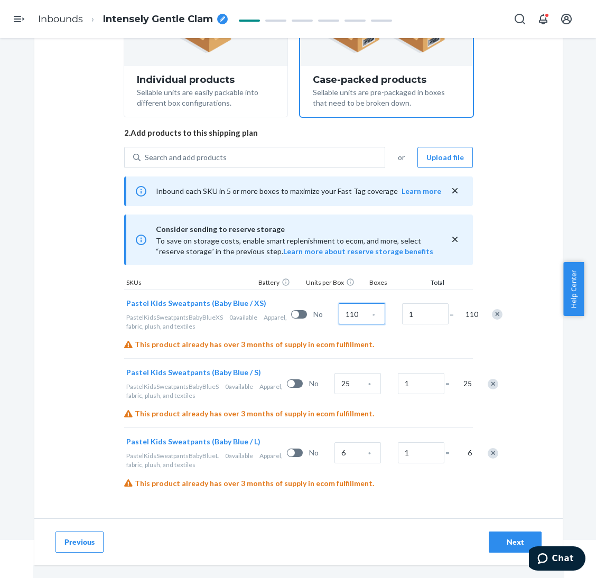
type input "110"
type input "264"
type input "253"
click at [318, 148] on div "Search and add products" at bounding box center [262, 157] width 244 height 19
click at [146, 152] on input "Search and add products" at bounding box center [145, 157] width 1 height 11
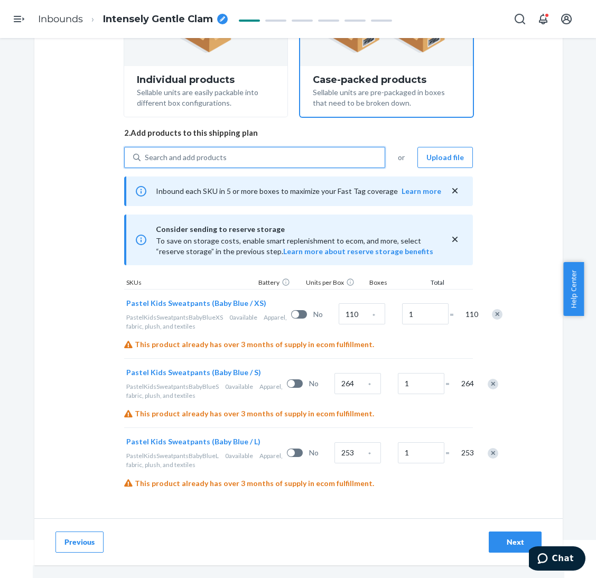
paste input "Pastel Kids Sweatpants Bubblegum"
type input "Pastel Kids Sweatpants Bubblegum"
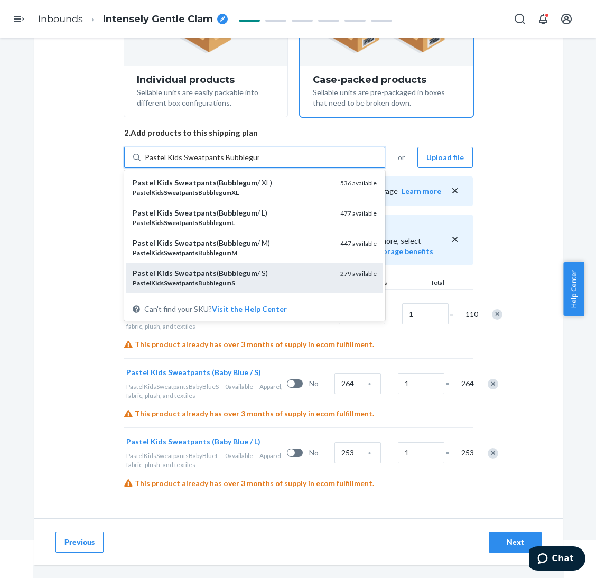
click at [258, 268] on div "Pastel Kids Sweatpants ( Bubblegum / S)" at bounding box center [232, 273] width 199 height 11
click at [258, 163] on input "Pastel Kids Sweatpants Bubblegum" at bounding box center [202, 157] width 114 height 11
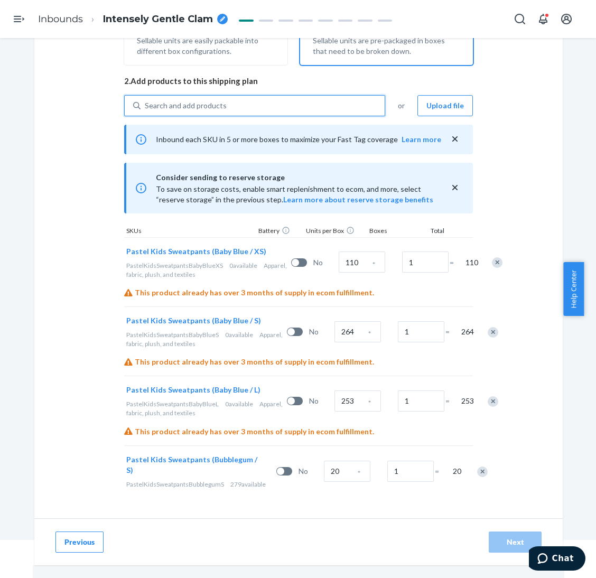
scroll to position [258, 0]
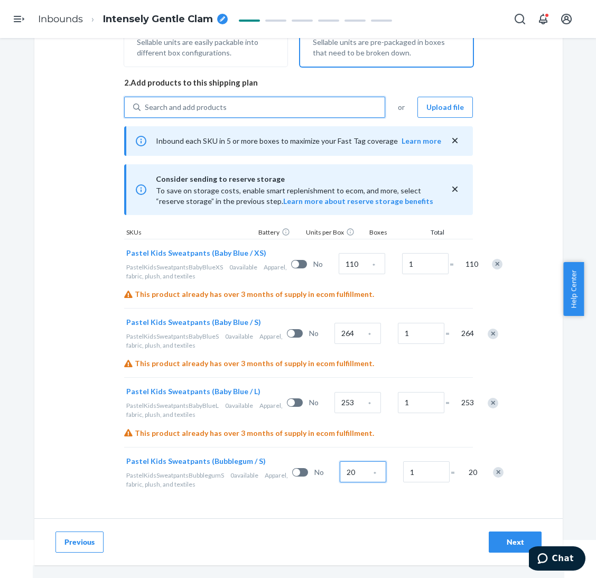
click at [340, 467] on input "20" at bounding box center [363, 471] width 46 height 21
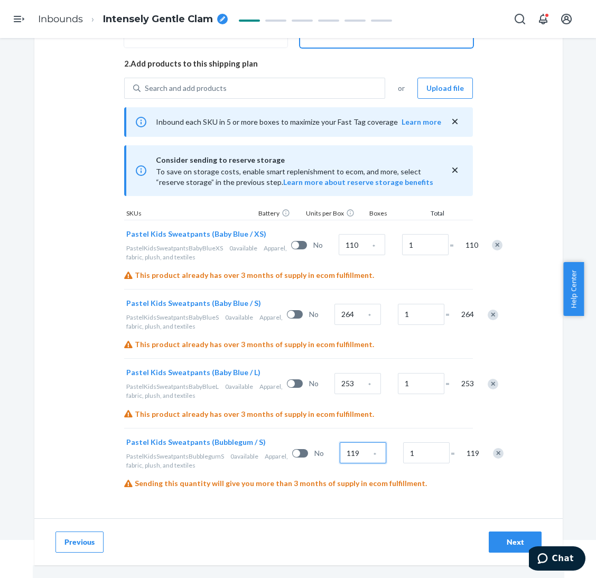
type input "119"
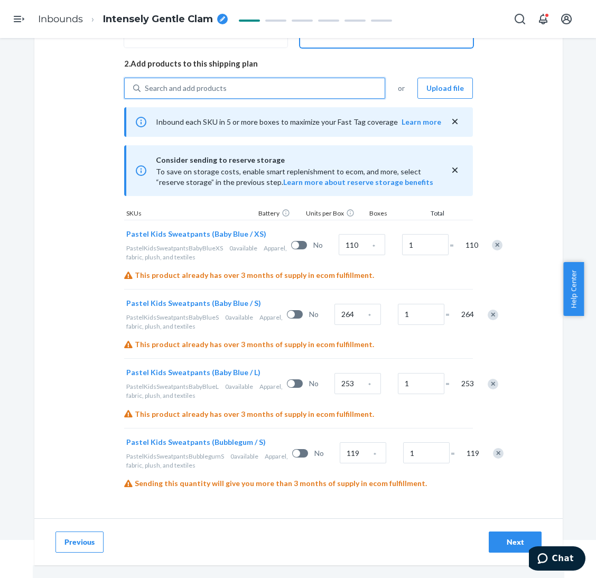
click at [296, 79] on div "Search and add products" at bounding box center [262, 88] width 244 height 19
click at [146, 83] on input "0 results available. Use Up and Down to choose options, press Enter to select t…" at bounding box center [145, 88] width 1 height 11
paste input "Pastel Kids Sweatpants Lavender"
type input "Pastel Kids Sweatpants Lavender"
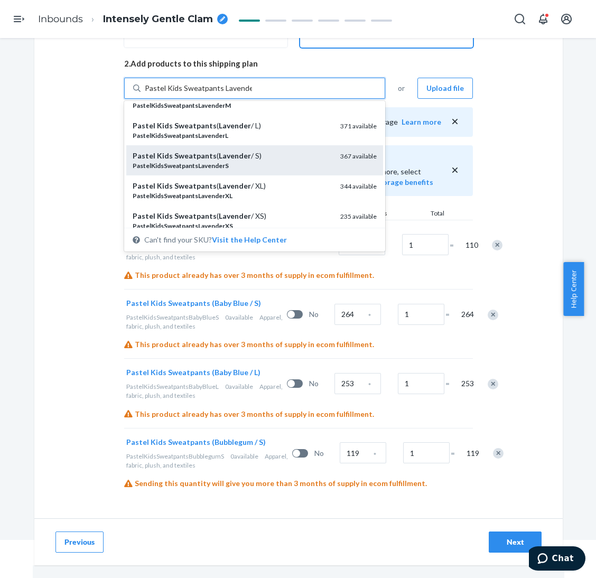
scroll to position [50, 0]
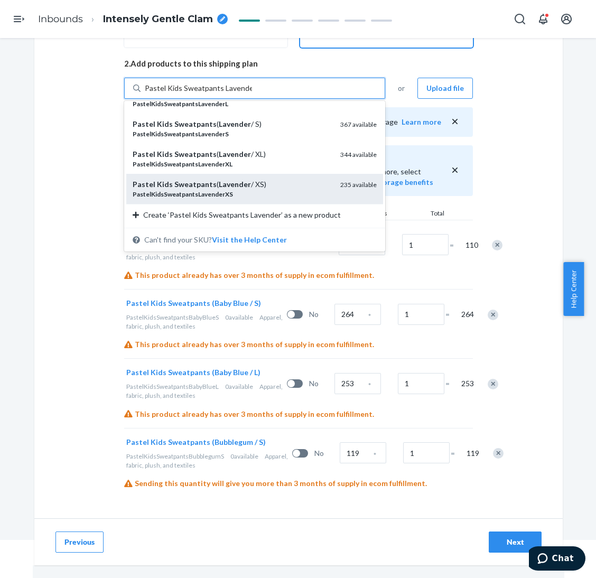
click at [273, 179] on div "Pastel Kids Sweatpants ( Lavender / XS)" at bounding box center [232, 184] width 199 height 11
click at [252, 93] on input "Pastel Kids Sweatpants Lavender" at bounding box center [198, 88] width 107 height 11
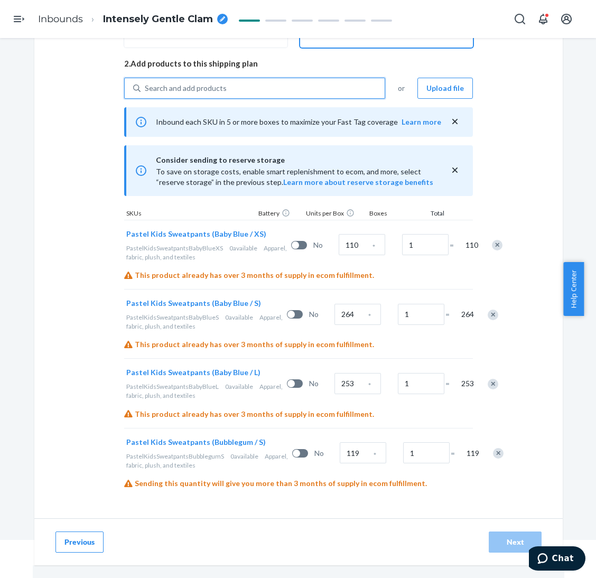
click at [269, 79] on div "Search and add products" at bounding box center [262, 88] width 244 height 19
click at [146, 83] on input "0 results available. Use Up and Down to choose options, press Enter to select t…" at bounding box center [145, 88] width 1 height 11
paste input "Pastel Kids Sweatpants Lavender"
type input "Pastel Kids Sweatpants Lavender"
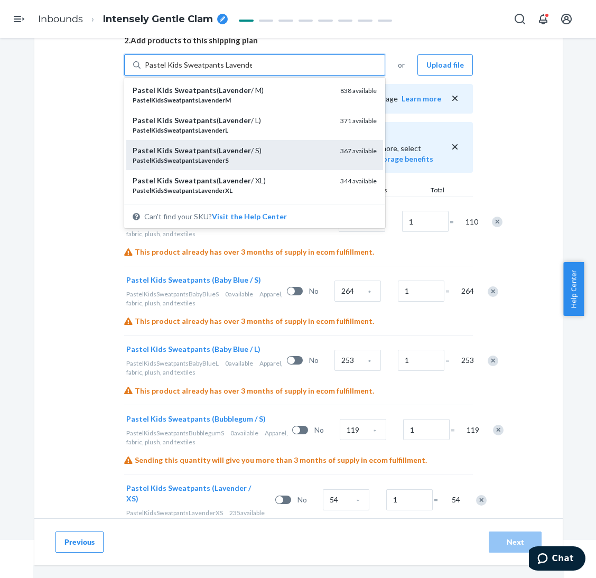
click at [255, 143] on div "Pastel Kids Sweatpants ( Lavender / S) PastelKidsSweatpantsLavenderS 367 availa…" at bounding box center [254, 155] width 257 height 30
click at [252, 70] on input "Pastel Kids Sweatpants Lavender" at bounding box center [198, 65] width 107 height 11
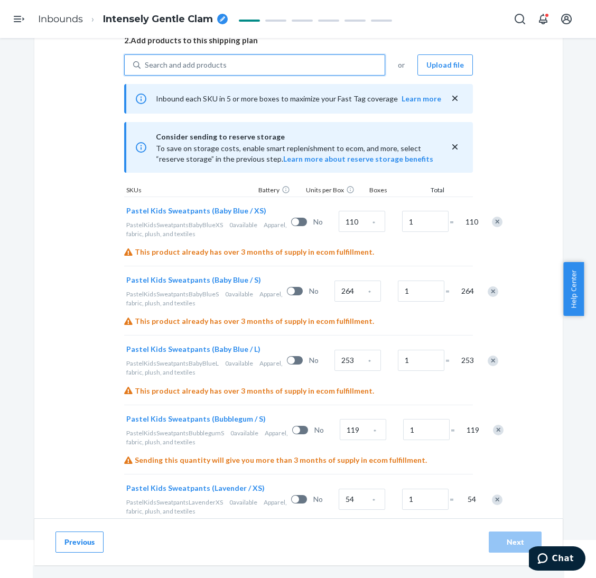
click at [245, 64] on div "Search and add products" at bounding box center [262, 64] width 244 height 19
click at [146, 64] on input "0 results available. Select is focused ,type to refine list, press Down to open…" at bounding box center [145, 65] width 1 height 11
paste input "Pastel Kids Sweatpants Lavender"
type input "Pastel Kids Sweatpants Lavender"
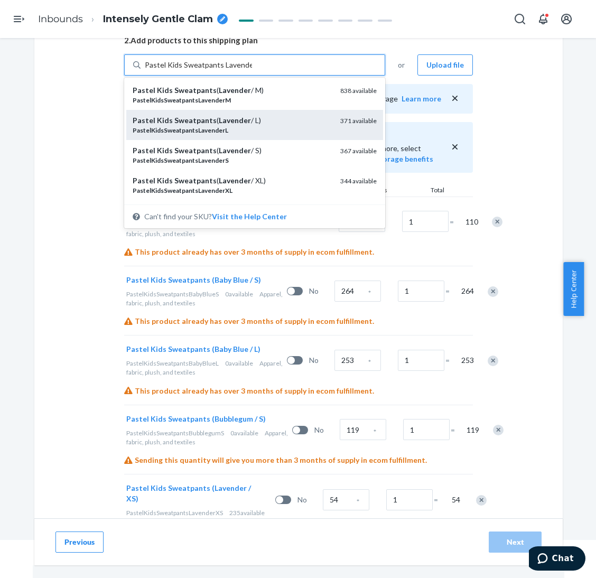
drag, startPoint x: 249, startPoint y: 124, endPoint x: 249, endPoint y: 108, distance: 16.4
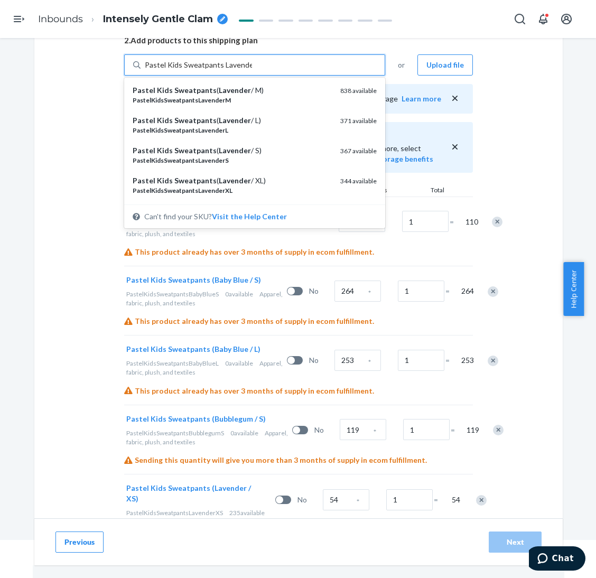
click at [250, 124] on div "Pastel Kids Sweatpants ( Lavender / L)" at bounding box center [232, 120] width 199 height 11
click at [250, 70] on input "Pastel Kids Sweatpants Lavender" at bounding box center [198, 65] width 107 height 11
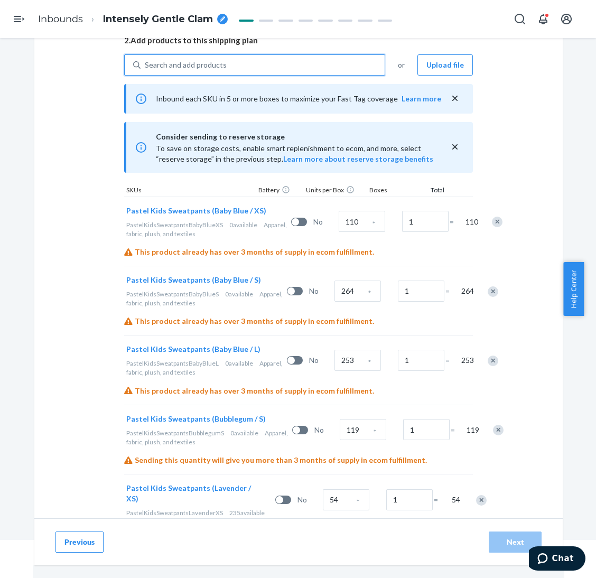
click at [248, 64] on div "Search and add products" at bounding box center [262, 64] width 244 height 19
click at [146, 64] on input "0 results available. Select is focused ,type to refine list, press Down to open…" at bounding box center [145, 65] width 1 height 11
paste input "Pastel Kids Sweatpants Lavender"
type input "Pastel Kids Sweatpants Lavender"
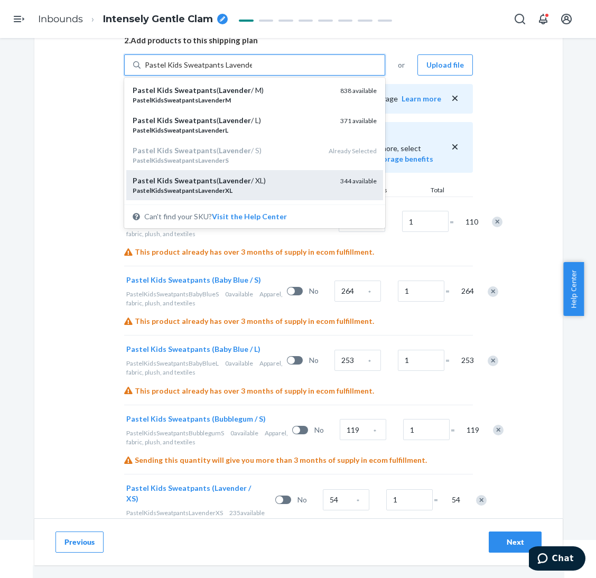
click at [268, 188] on div "PastelKidsSweatpantsLavenderXL" at bounding box center [232, 190] width 199 height 9
click at [252, 70] on input "Pastel Kids Sweatpants Lavender" at bounding box center [198, 65] width 107 height 11
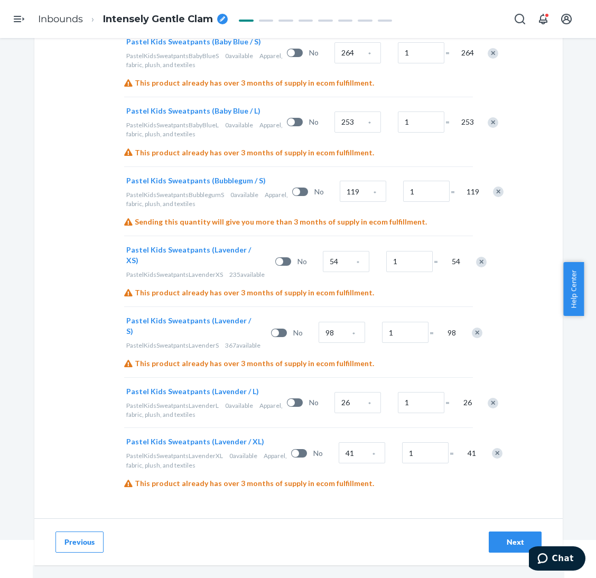
scroll to position [578, 0]
click at [323, 251] on input "54" at bounding box center [346, 261] width 46 height 21
type input "92"
type input "148"
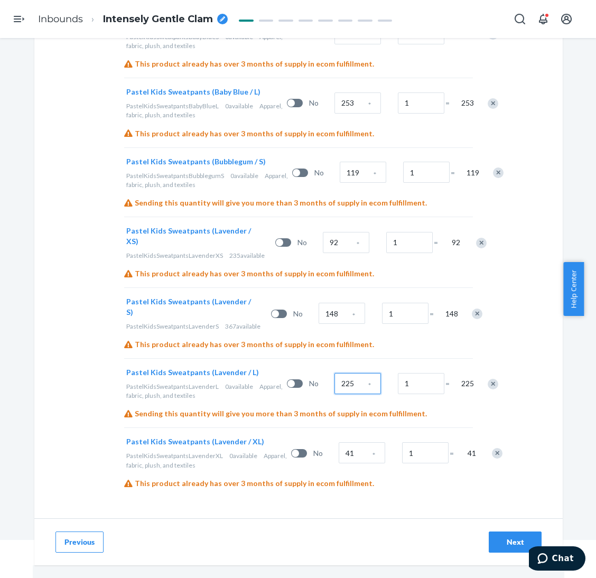
type input "225"
type input "189"
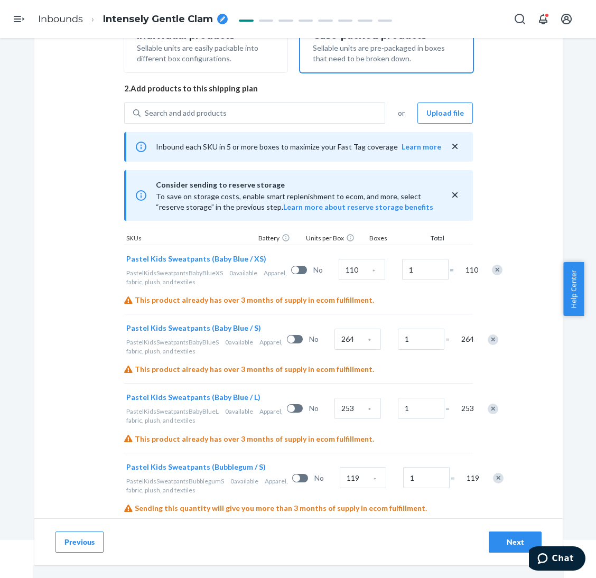
scroll to position [182, 0]
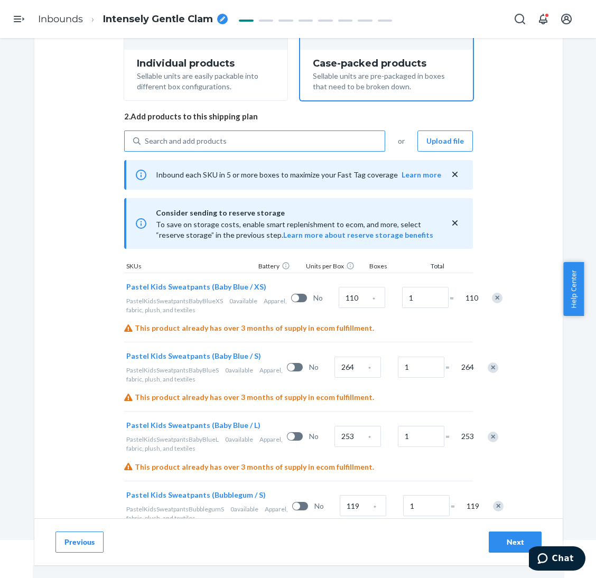
click at [223, 141] on div "Search and add products" at bounding box center [262, 140] width 244 height 19
click at [146, 141] on input "Search and add products" at bounding box center [145, 141] width 1 height 11
paste input "Pastel Kids Sweatpants Periwinkle"
type input "Pastel Kids Sweatpants Periwinkle"
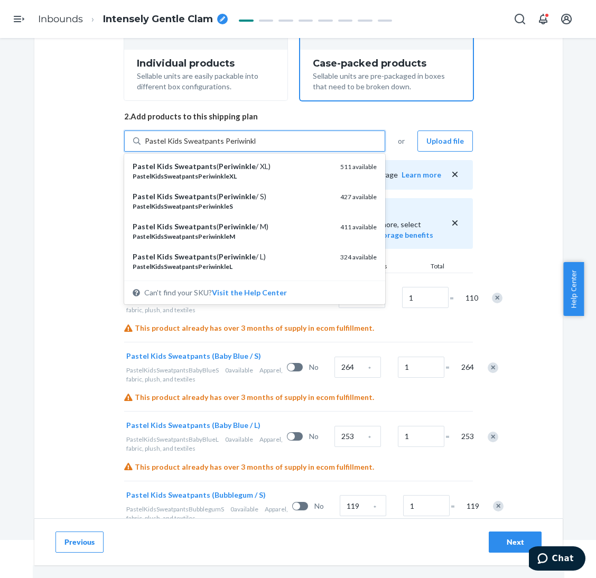
drag, startPoint x: 268, startPoint y: 228, endPoint x: 270, endPoint y: 172, distance: 55.5
click at [268, 228] on div "Pastel Kids Sweatpants ( Periwinkle / M)" at bounding box center [232, 226] width 199 height 11
click at [256, 146] on input "Pastel Kids Sweatpants Periwinkle" at bounding box center [200, 141] width 111 height 11
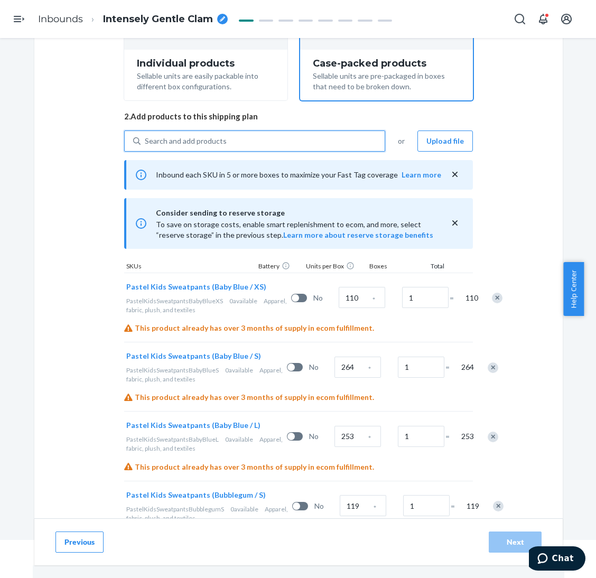
click at [269, 139] on div "Search and add products" at bounding box center [262, 140] width 244 height 19
click at [146, 139] on input "0 results available. Select is focused ,type to refine list, press Down to open…" at bounding box center [145, 141] width 1 height 11
paste input "Pastel Kids Sweatpants Periwinkle"
type input "Pastel Kids Sweatpants Periwinkle"
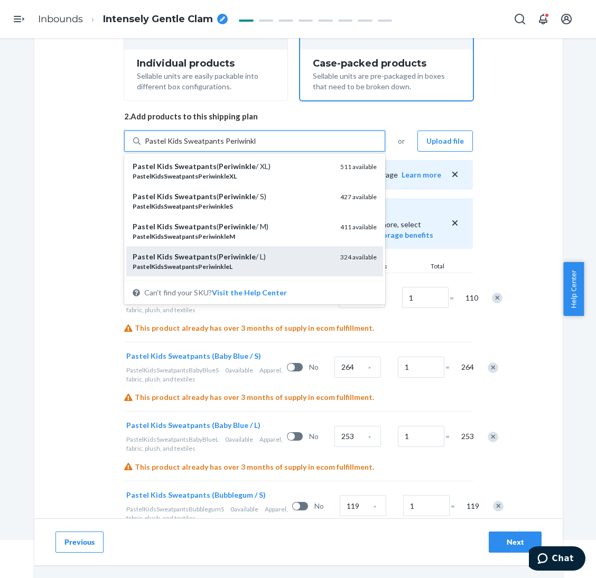
click at [271, 255] on div "Pastel Kids Sweatpants ( Periwinkle / L)" at bounding box center [232, 256] width 199 height 11
click at [256, 146] on input "Pastel Kids Sweatpants Periwinkle" at bounding box center [200, 141] width 111 height 11
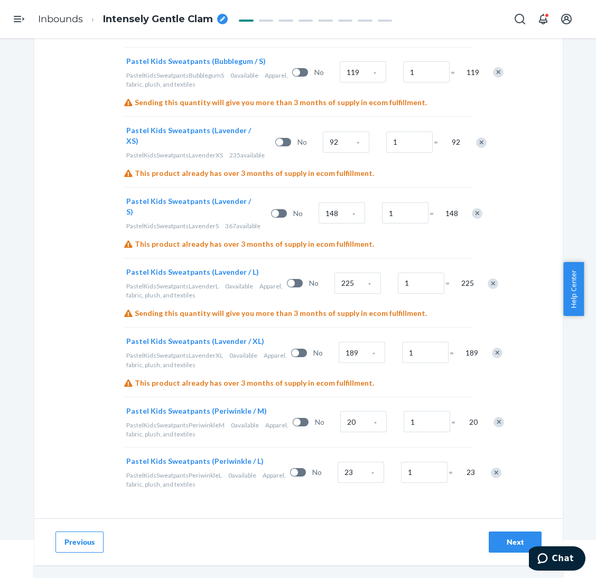
scroll to position [718, 0]
click at [340, 411] on input "20" at bounding box center [363, 421] width 46 height 21
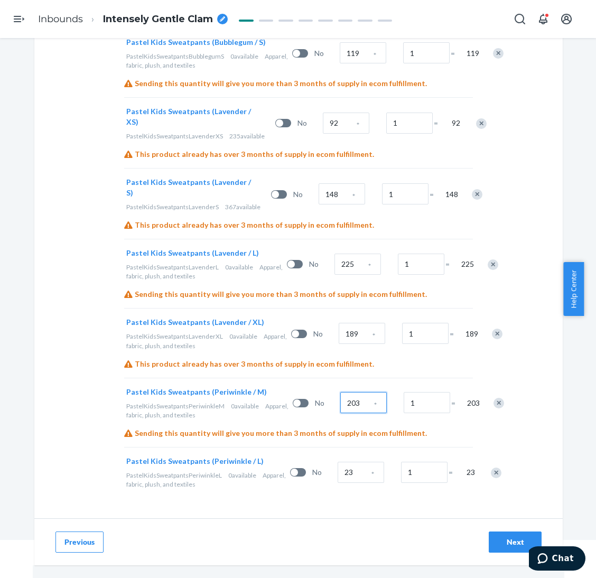
type input "203"
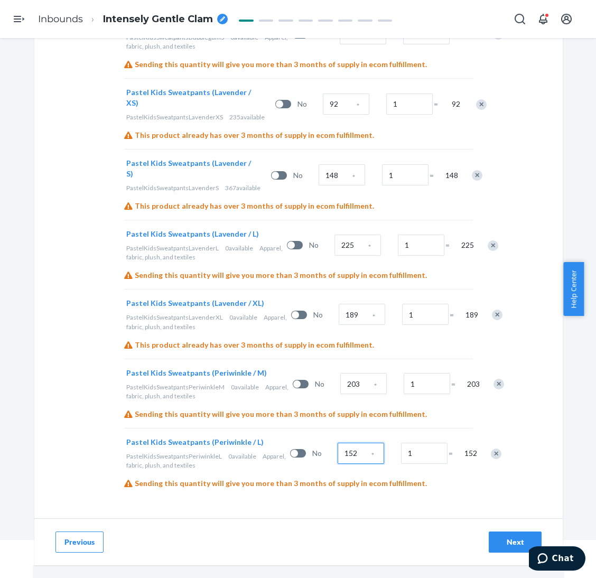
type input "152"
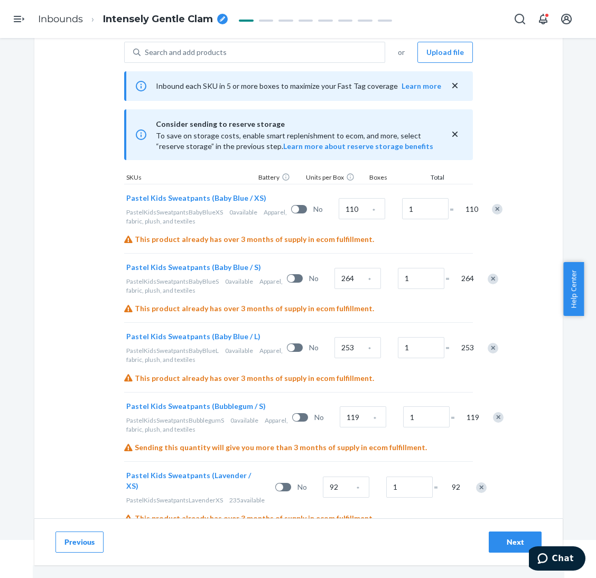
scroll to position [243, 0]
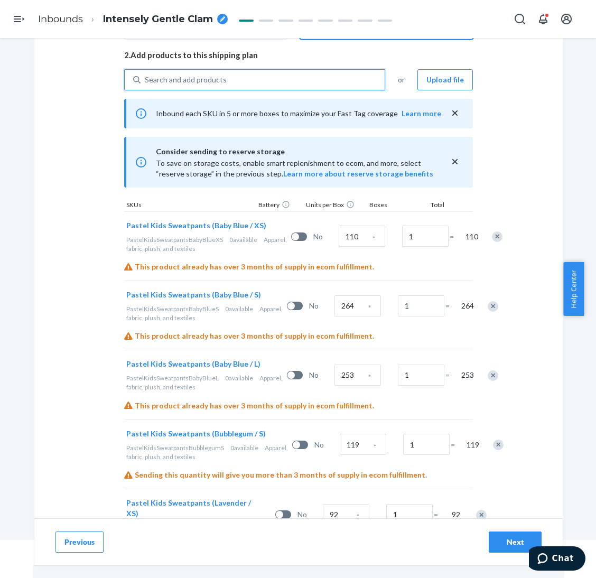
click at [222, 73] on div "Search and add products" at bounding box center [262, 79] width 244 height 19
click at [146, 74] on input "0 results available. Use Up and Down to choose options, press Enter to select t…" at bounding box center [145, 79] width 1 height 11
paste input "Pastel Kids Sweatpants Creamsicle"
type input "Pastel Kids Sweatpants Creamsicle"
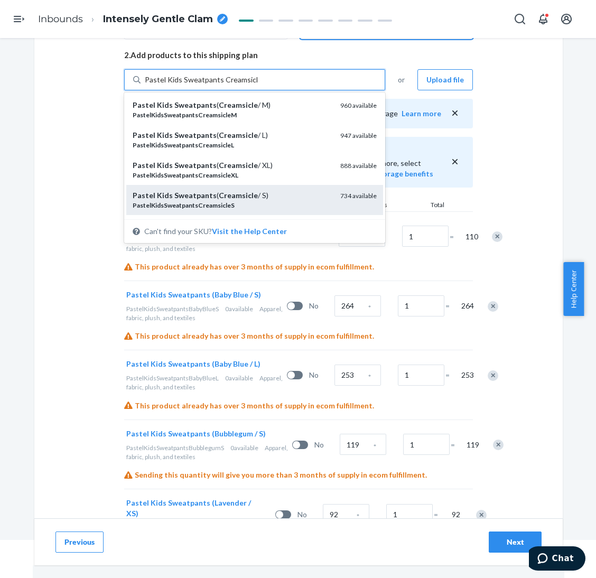
click at [270, 197] on div "Pastel Kids Sweatpants ( Creamsicle / S)" at bounding box center [232, 195] width 199 height 11
click at [258, 85] on input "Pastel Kids Sweatpants Creamsicle" at bounding box center [202, 79] width 114 height 11
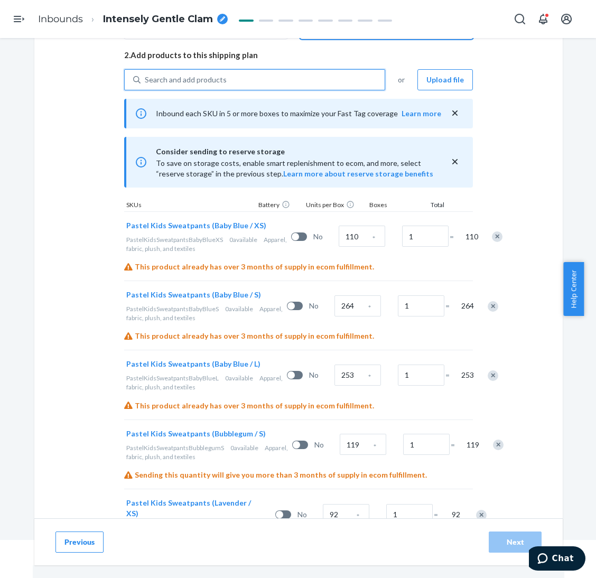
click at [270, 80] on div "Search and add products" at bounding box center [262, 79] width 244 height 19
click at [146, 80] on input "0 results available. Use Up and Down to choose options, press Enter to select t…" at bounding box center [145, 79] width 1 height 11
paste input "Pastel Kids Sweatpants Creamsicle"
type input "Pastel Kids Sweatpants Creamsicle"
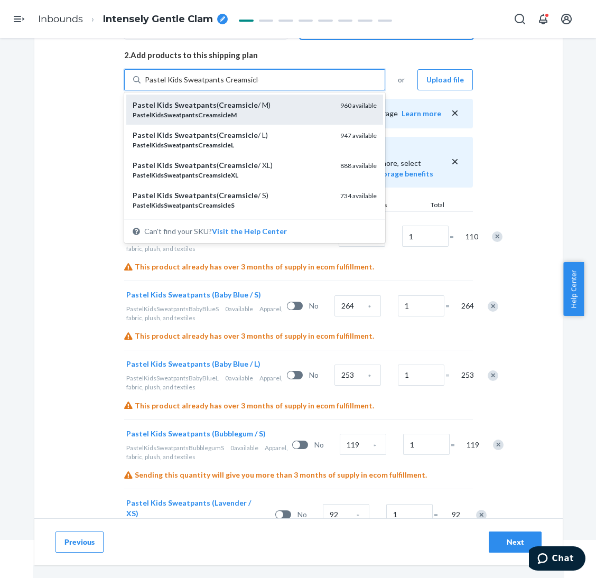
click at [279, 105] on div "Pastel Kids Sweatpants ( Creamsicle / M)" at bounding box center [232, 105] width 199 height 11
click at [258, 85] on input "Pastel Kids Sweatpants Creamsicle" at bounding box center [202, 79] width 114 height 11
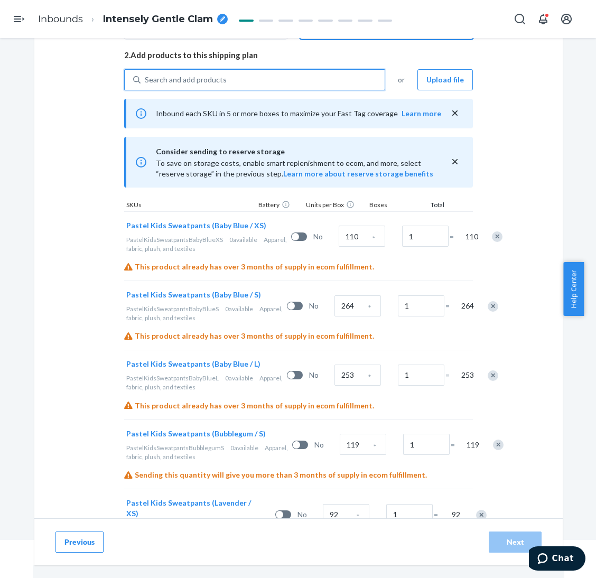
click at [276, 77] on div "Search and add products" at bounding box center [262, 79] width 244 height 19
click at [146, 77] on input "0 results available. Select is focused ,type to refine list, press Down to open…" at bounding box center [145, 79] width 1 height 11
paste input "Pastel Kids Sweatpants Creamsicle"
type input "Pastel Kids Sweatpants Creamsicle"
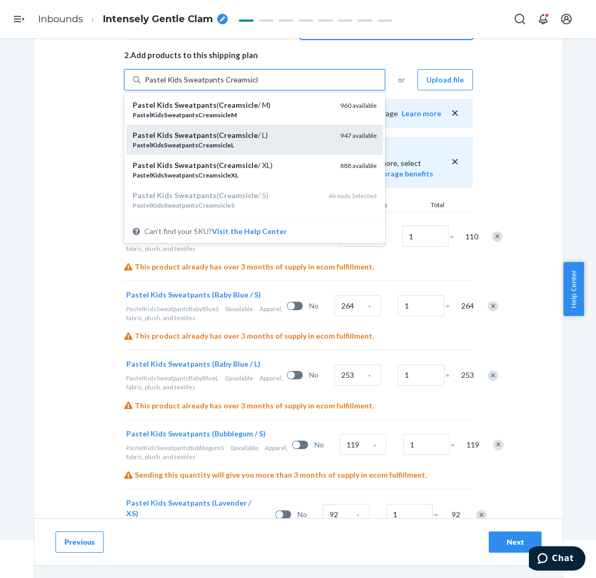
click at [271, 133] on div "Pastel Kids Sweatpants ( Creamsicle / L)" at bounding box center [232, 135] width 199 height 11
click at [258, 85] on input "Pastel Kids Sweatpants Creamsicle" at bounding box center [202, 79] width 114 height 11
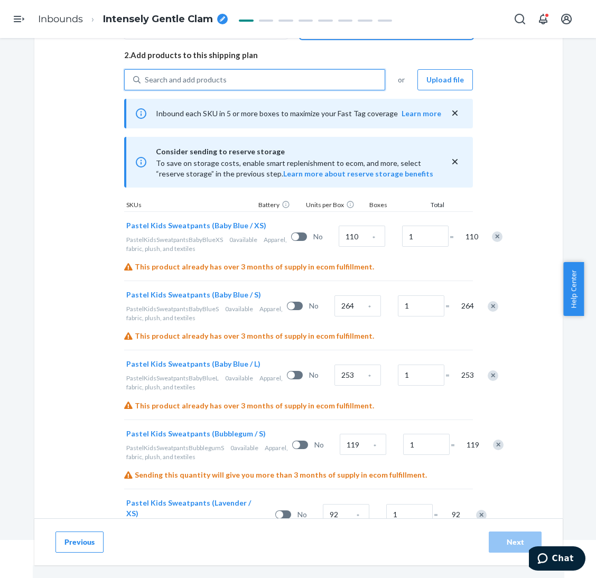
click at [272, 82] on div "Search and add products" at bounding box center [262, 79] width 244 height 19
click at [146, 82] on input "0 results available. Select is focused ,type to refine list, press Down to open…" at bounding box center [145, 79] width 1 height 11
paste input "Pastel Kids Sweatpants Creamsicle"
type input "Pastel Kids Sweatpants Creamsicle"
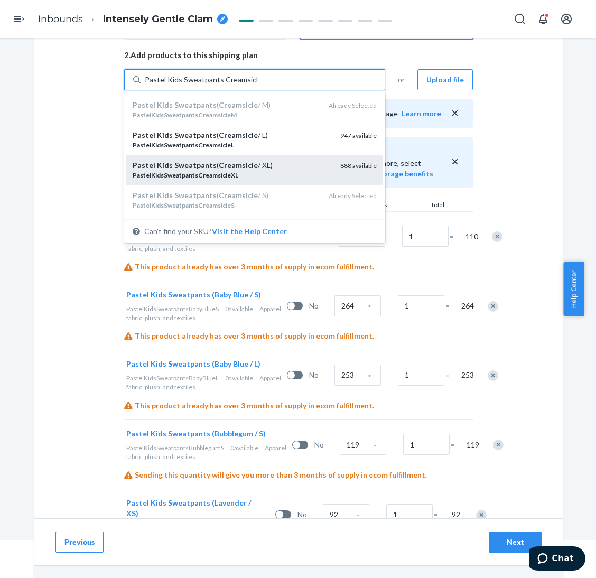
click at [280, 163] on div "Pastel Kids Sweatpants ( Creamsicle / XL)" at bounding box center [232, 165] width 199 height 11
click at [258, 85] on input "Pastel Kids Sweatpants Creamsicle" at bounding box center [202, 79] width 114 height 11
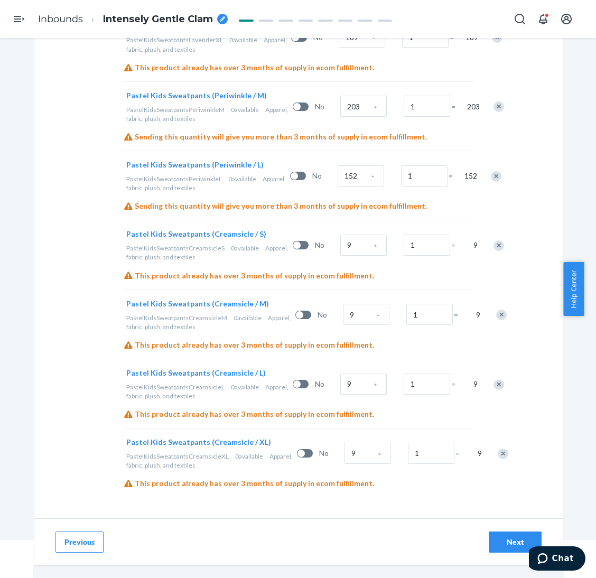
scroll to position [1076, 0]
click at [340, 234] on input "9" at bounding box center [363, 244] width 46 height 21
type input "11"
type input "12"
type input "10"
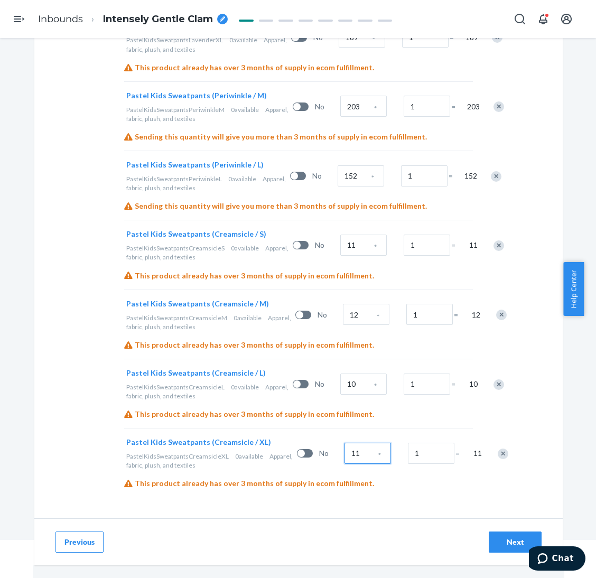
type input "11"
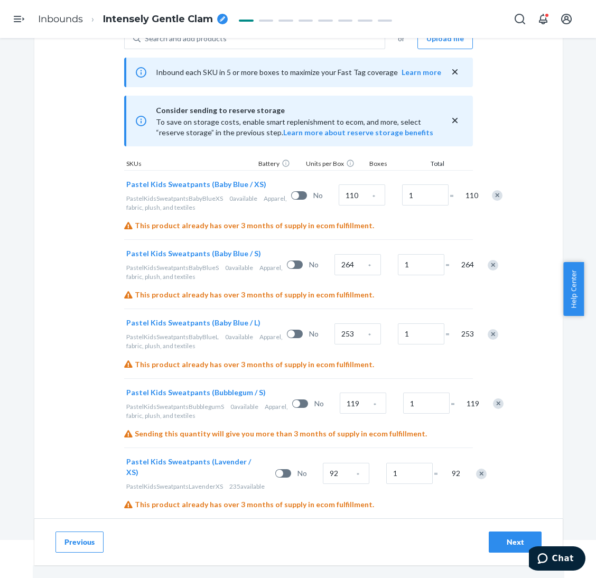
scroll to position [205, 0]
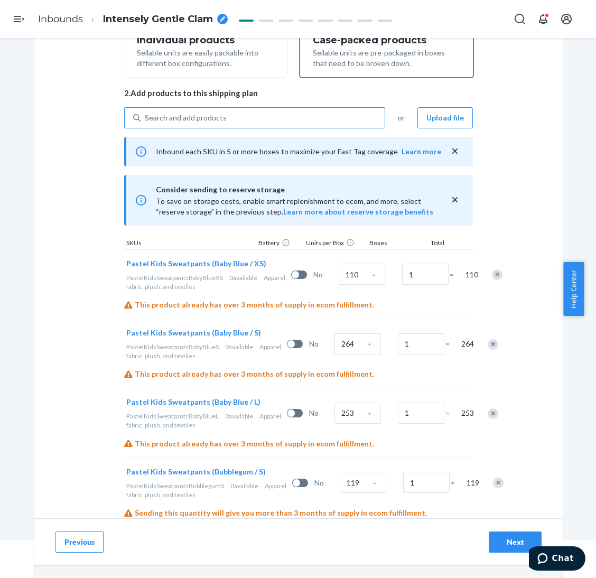
click at [261, 121] on div "Search and add products" at bounding box center [262, 117] width 244 height 19
click at [146, 121] on input "Search and add products" at bounding box center [145, 117] width 1 height 11
paste input "Pastel Kids Sweatpants Lilac"
type input "Pastel Kids Sweatpants Lilac"
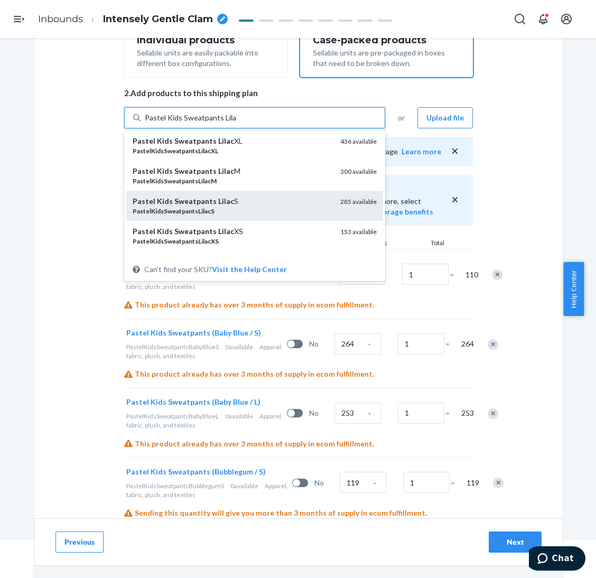
scroll to position [50, 0]
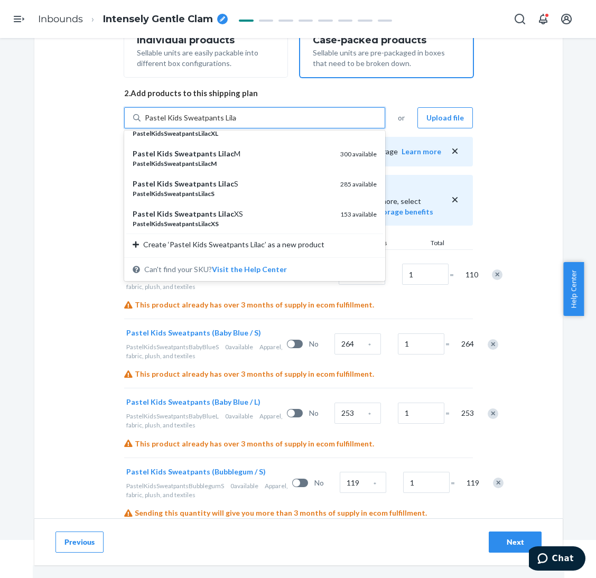
click at [249, 217] on div "Pastel Kids Sweatpants Lilac XS" at bounding box center [232, 214] width 199 height 11
click at [237, 123] on input "Pastel Kids Sweatpants Lilac" at bounding box center [191, 117] width 92 height 11
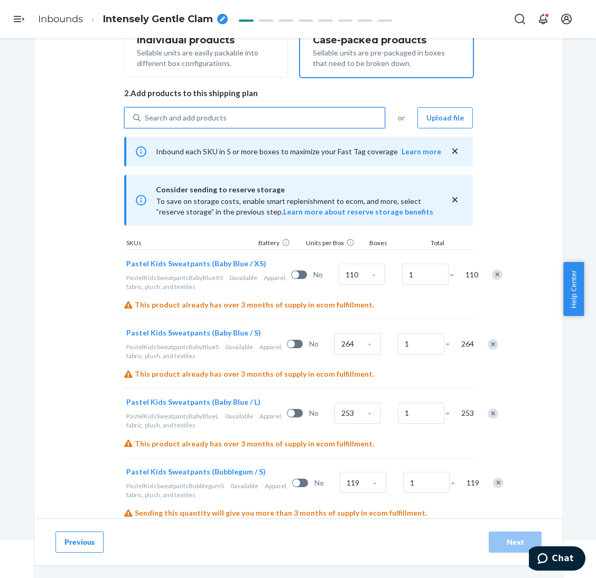
click at [270, 118] on div "Search and add products" at bounding box center [262, 117] width 244 height 19
click at [146, 118] on input "0 results available. Select is focused ,type to refine list, press Down to open…" at bounding box center [145, 117] width 1 height 11
paste input "Pastel Kids Sweatpants Lilac"
type input "Pastel Kids Sweatpants Lilac"
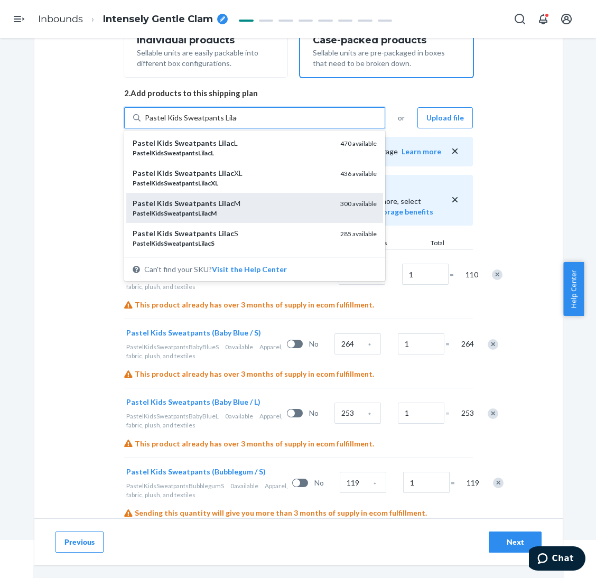
click at [236, 201] on div "Pastel Kids Sweatpants Lilac M" at bounding box center [232, 203] width 199 height 11
click at [236, 123] on input "Pastel Kids Sweatpants Lilac" at bounding box center [191, 117] width 92 height 11
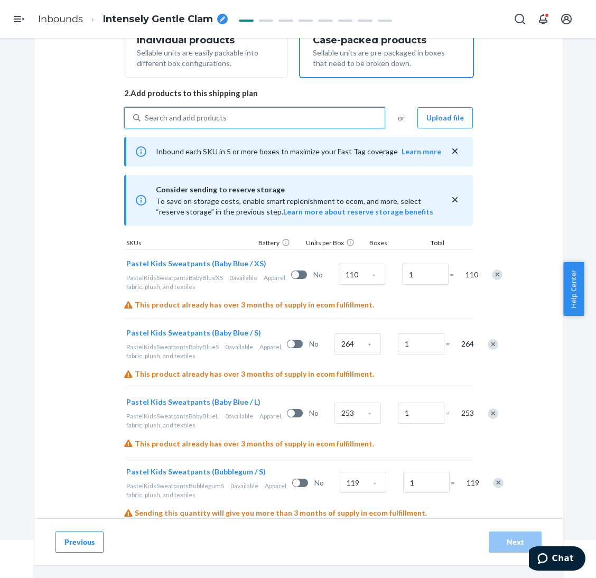
click at [272, 109] on div "Search and add products" at bounding box center [262, 117] width 244 height 19
click at [146, 112] on input "0 results available. Use Up and Down to choose options, press Enter to select t…" at bounding box center [145, 117] width 1 height 11
paste input "Pastel Kids Sweatpants Lilac"
type input "Pastel Kids Sweatpants Lilac"
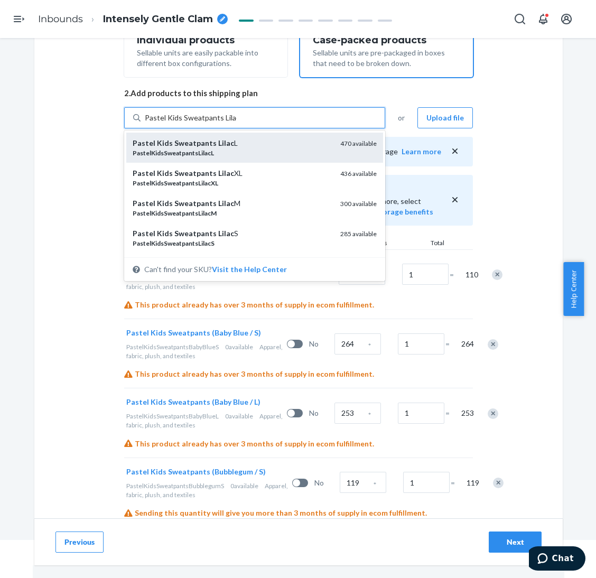
click at [242, 144] on div "Pastel Kids Sweatpants Lilac L" at bounding box center [232, 143] width 199 height 11
click at [237, 123] on input "Pastel Kids Sweatpants Lilac" at bounding box center [191, 117] width 92 height 11
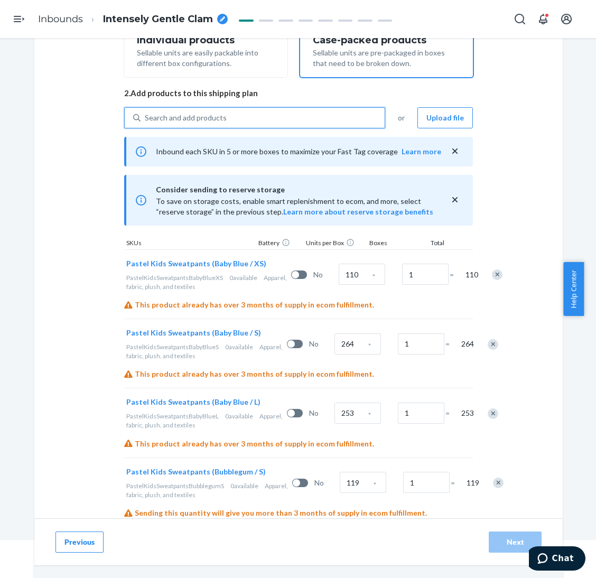
click at [245, 117] on div "Search and add products" at bounding box center [262, 117] width 244 height 19
click at [146, 117] on input "0 results available. Select is focused ,type to refine list, press Down to open…" at bounding box center [145, 117] width 1 height 11
paste input "Pastel Kids Sweatpants Lilac"
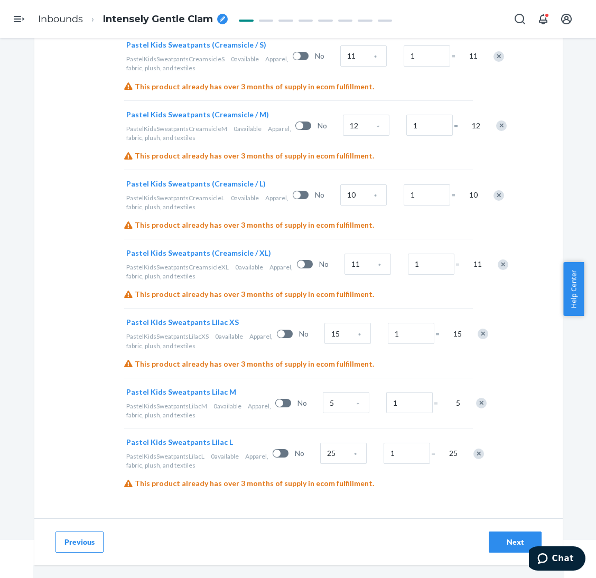
scroll to position [1266, 0]
type input "Pastel Kids Sweatpants Lilac"
click at [324, 334] on input "15" at bounding box center [347, 333] width 46 height 21
type input "101"
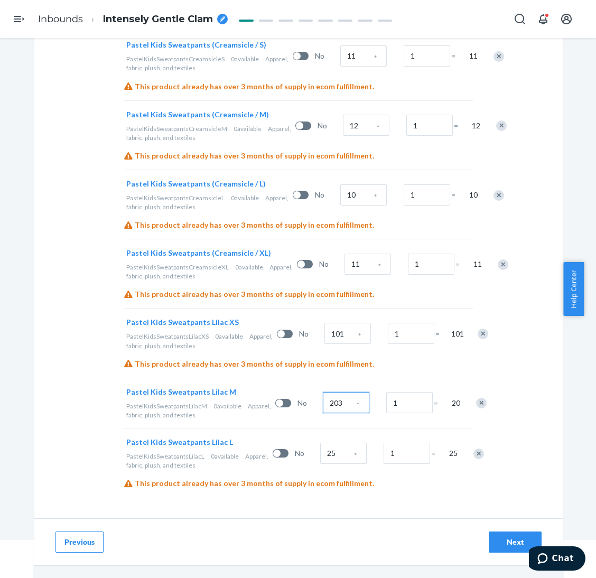
type input "203"
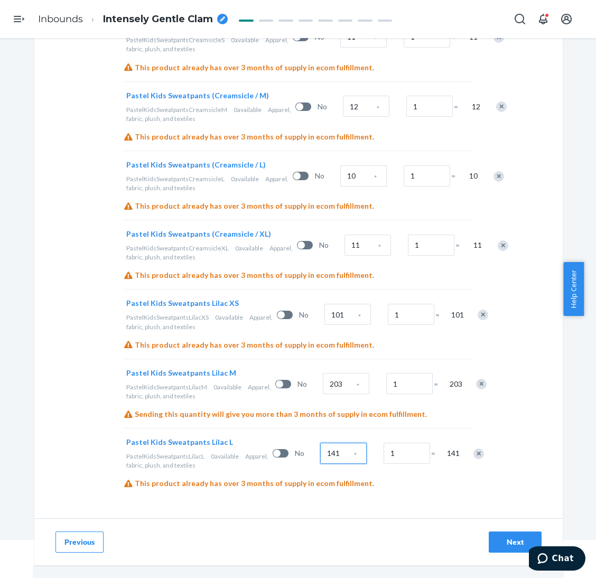
type input "141"
click at [511, 542] on div "Next" at bounding box center [514, 542] width 35 height 11
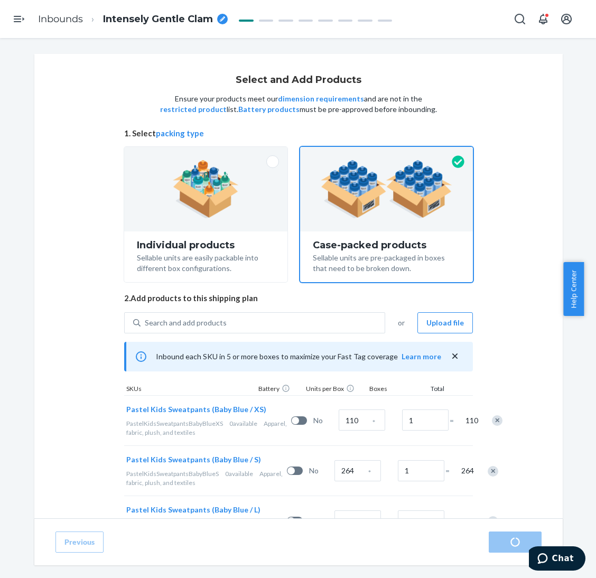
scroll to position [79, 0]
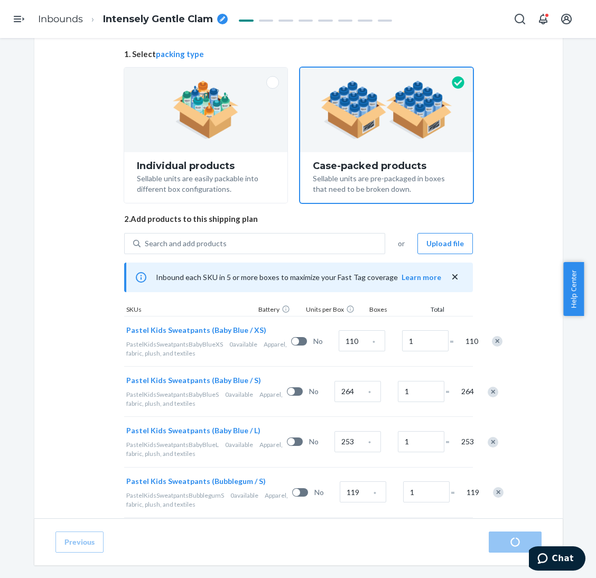
radio input "true"
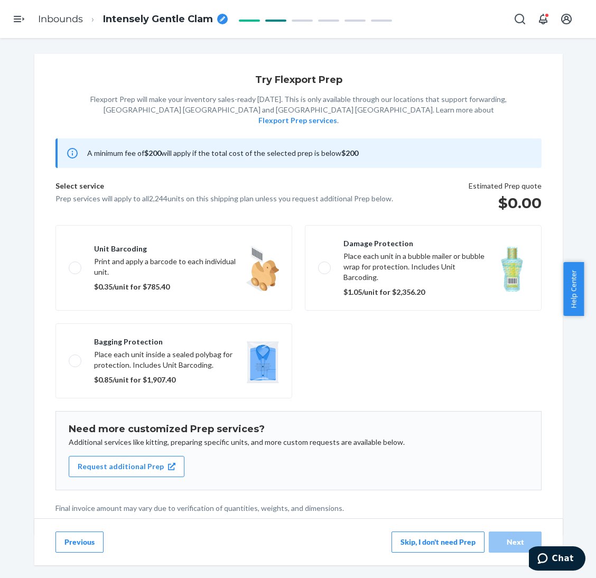
click at [453, 539] on button "Skip, I don't need Prep" at bounding box center [437, 541] width 93 height 21
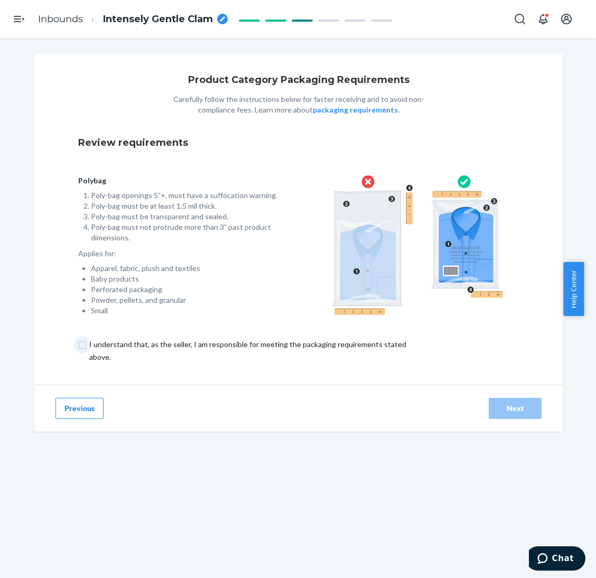
drag, startPoint x: 344, startPoint y: 345, endPoint x: 429, endPoint y: 363, distance: 86.9
click at [344, 345] on input "checkbox" at bounding box center [253, 350] width 351 height 25
checkbox input "true"
click at [514, 408] on div "Next" at bounding box center [514, 408] width 35 height 11
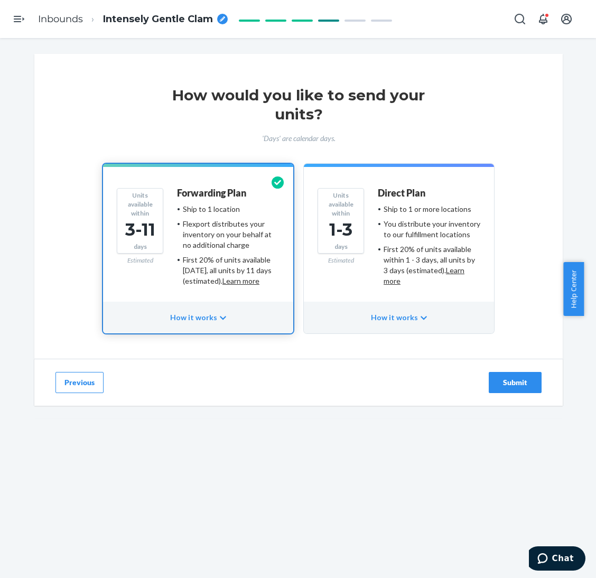
click at [507, 383] on div "Submit" at bounding box center [514, 382] width 35 height 11
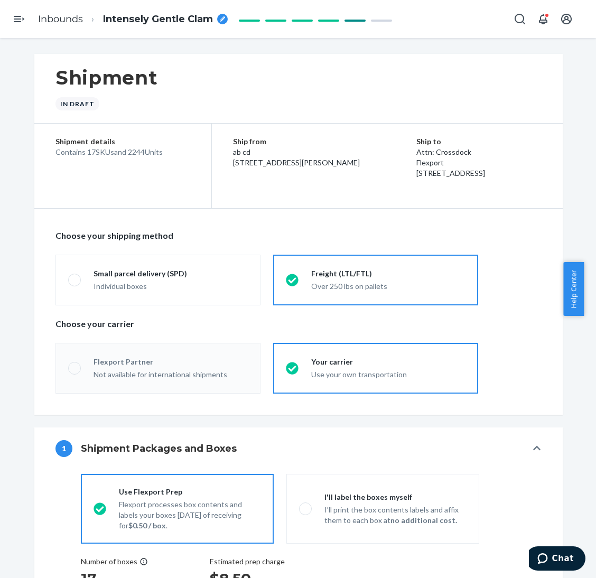
radio input "true"
radio input "false"
radio input "true"
radio input "false"
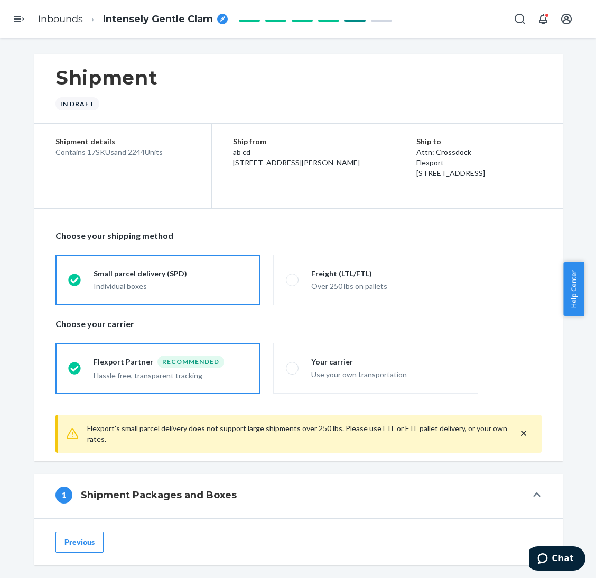
drag, startPoint x: 123, startPoint y: 153, endPoint x: 141, endPoint y: 153, distance: 18.5
click at [141, 153] on div "Contains 17 SKUs and 2244 Units" at bounding box center [122, 152] width 135 height 11
copy div "2244"
click at [142, 21] on span "Intensely Gentle Clam" at bounding box center [158, 20] width 110 height 14
type input "250817XI - 2244 Pastel Kids Sweatpants - XS-S_L Baby Blue, S Bubblegum, XS-S_L-…"
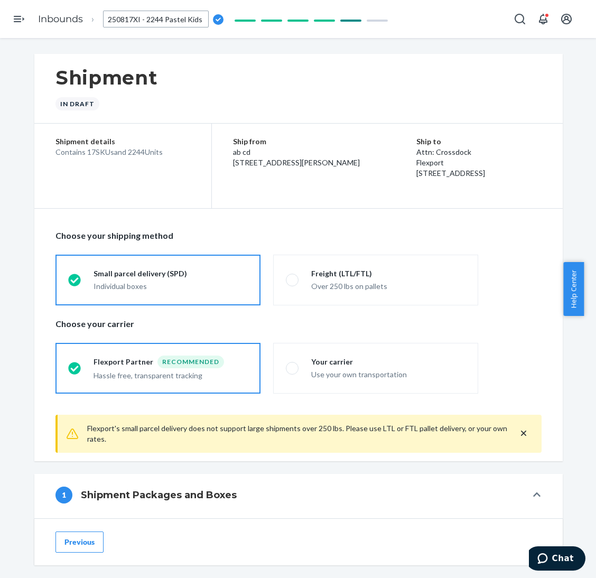
scroll to position [0, 413]
click at [262, 74] on div "Shipment In draft" at bounding box center [298, 89] width 528 height 70
click at [377, 397] on fieldset "Flexport Partner Recommended Hassle free, transparent tracking Your carrier Use…" at bounding box center [298, 368] width 499 height 59
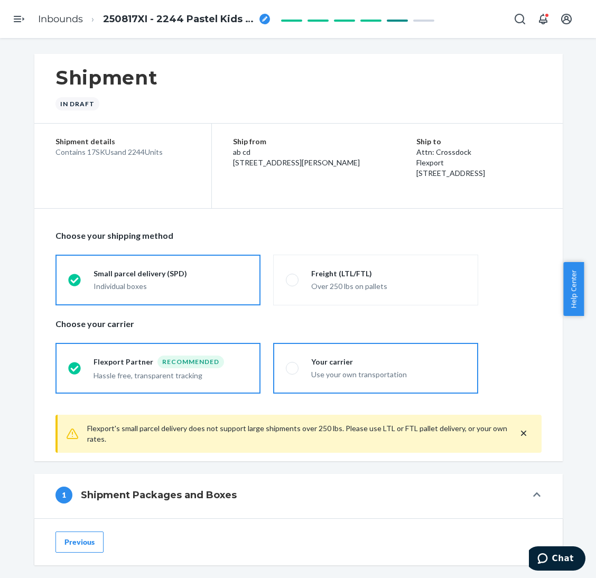
click at [379, 361] on div "Your carrier" at bounding box center [388, 361] width 154 height 11
click at [293, 364] on input "Your carrier Use your own transportation" at bounding box center [289, 367] width 7 height 7
radio input "true"
radio input "false"
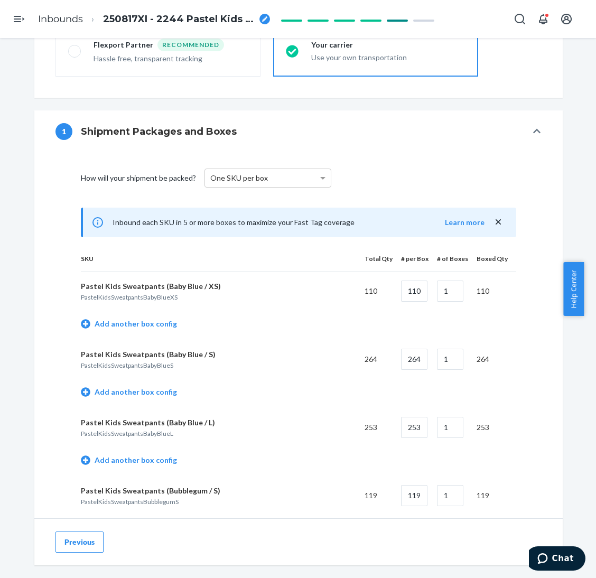
scroll to position [475, 0]
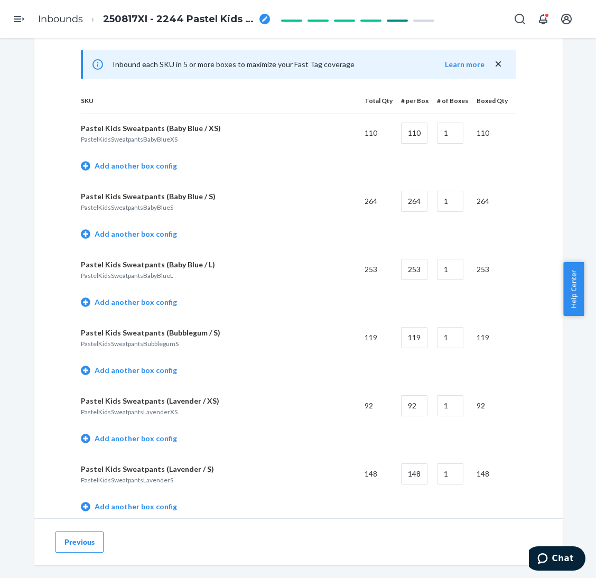
drag, startPoint x: 153, startPoint y: 162, endPoint x: 249, endPoint y: 150, distance: 96.8
click at [153, 162] on link "Add another box config" at bounding box center [129, 166] width 96 height 11
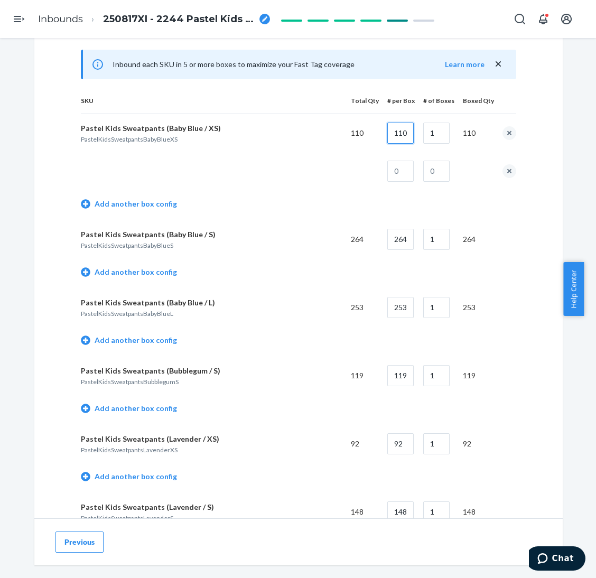
click at [403, 133] on input "110" at bounding box center [400, 133] width 26 height 21
type input "28"
type input "3"
type input "26"
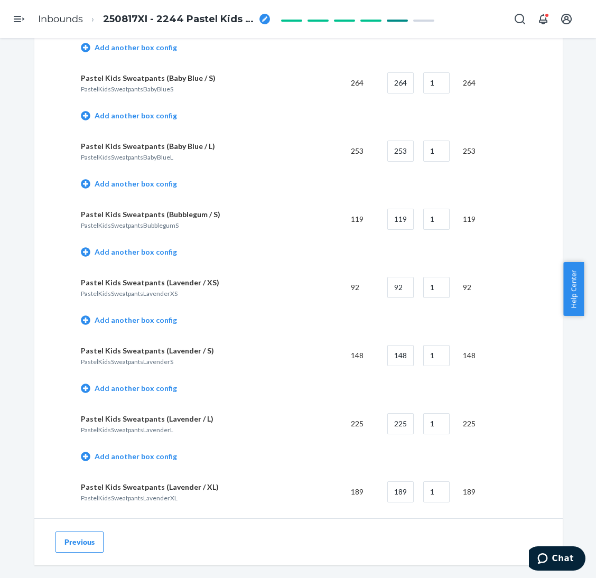
scroll to position [634, 0]
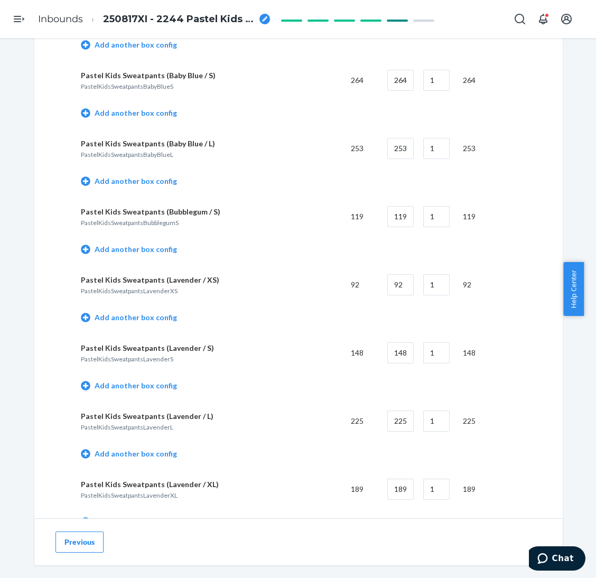
type input "1"
drag, startPoint x: 143, startPoint y: 120, endPoint x: 235, endPoint y: 104, distance: 93.2
click at [143, 119] on td "Add another box config" at bounding box center [298, 114] width 435 height 30
click at [148, 115] on link "Add another box config" at bounding box center [129, 113] width 96 height 11
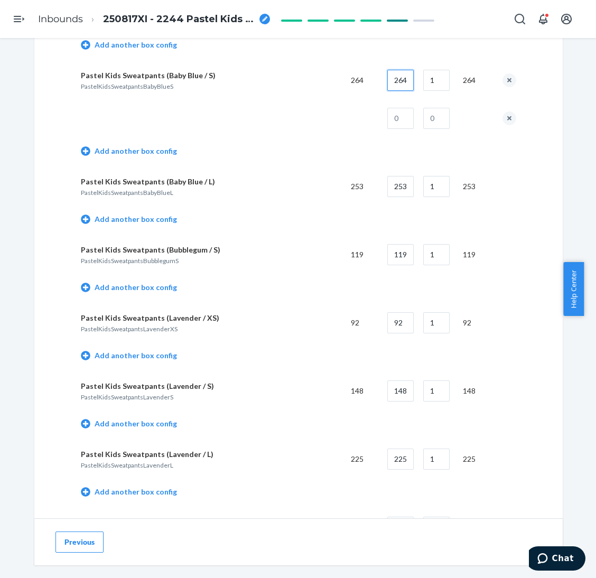
click at [404, 80] on input "264" at bounding box center [400, 80] width 26 height 21
type input "28"
type input "9"
type input "12"
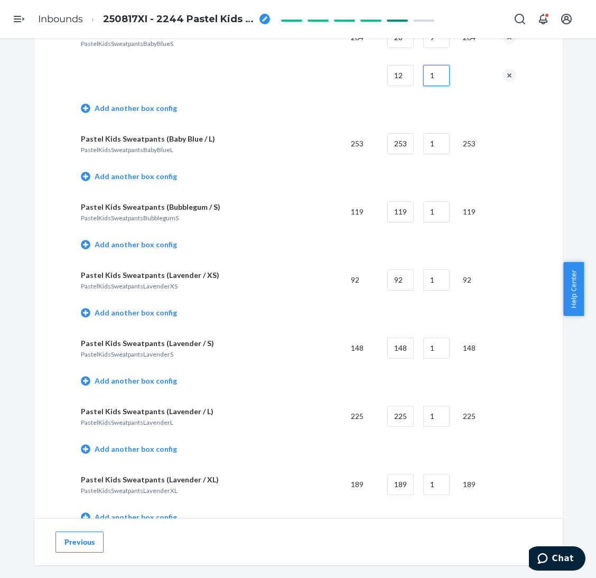
scroll to position [712, 0]
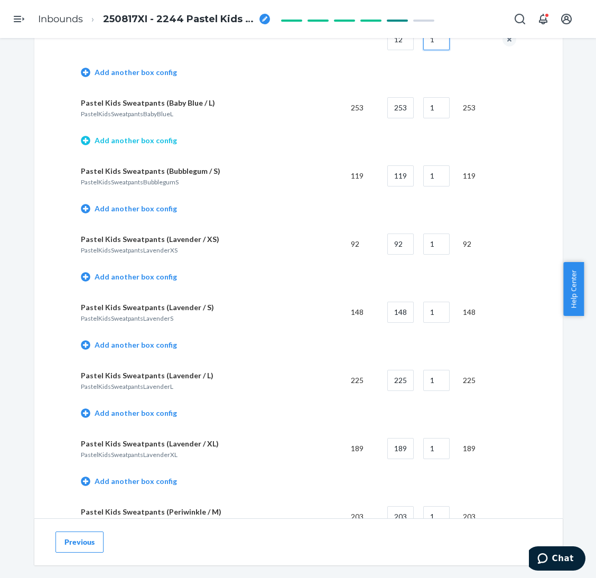
type input "1"
click at [157, 141] on link "Add another box config" at bounding box center [129, 140] width 96 height 11
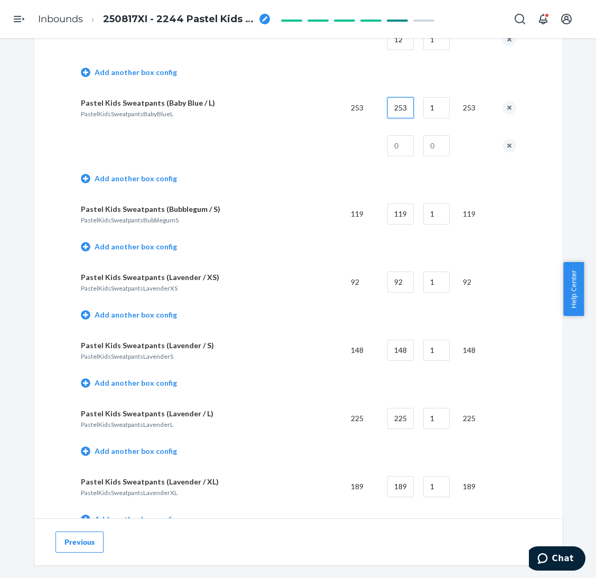
click at [406, 99] on input "253" at bounding box center [400, 107] width 26 height 21
type input "26"
type input "9"
type input "19"
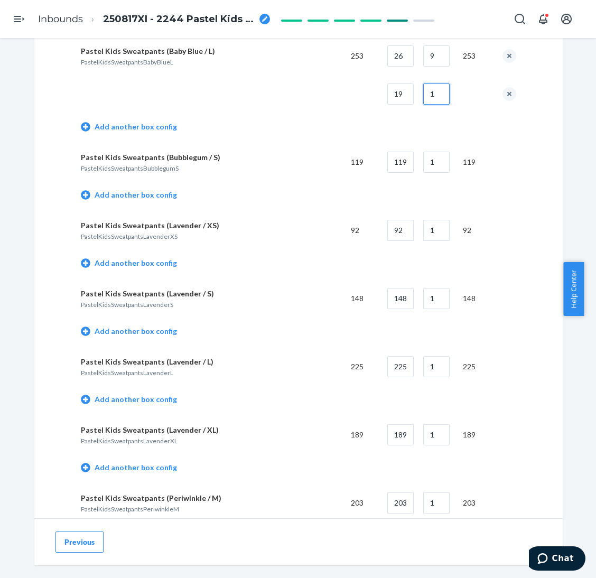
scroll to position [792, 0]
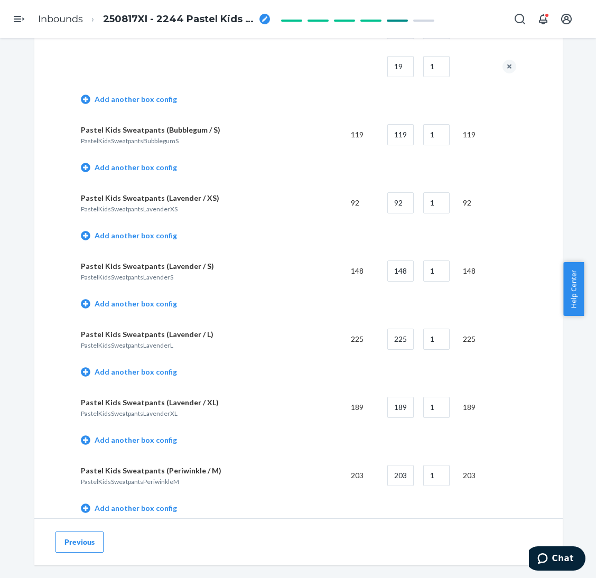
click at [153, 160] on td "Add another box config" at bounding box center [298, 169] width 435 height 30
click at [153, 166] on link "Add another box config" at bounding box center [129, 167] width 96 height 11
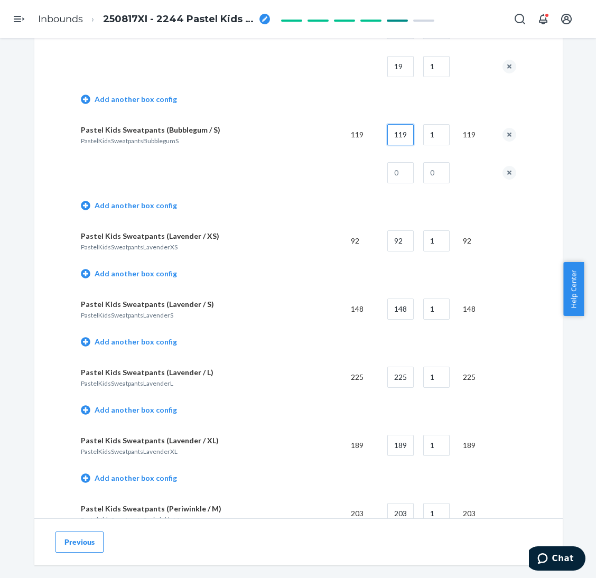
click at [401, 131] on input "119" at bounding box center [400, 134] width 26 height 21
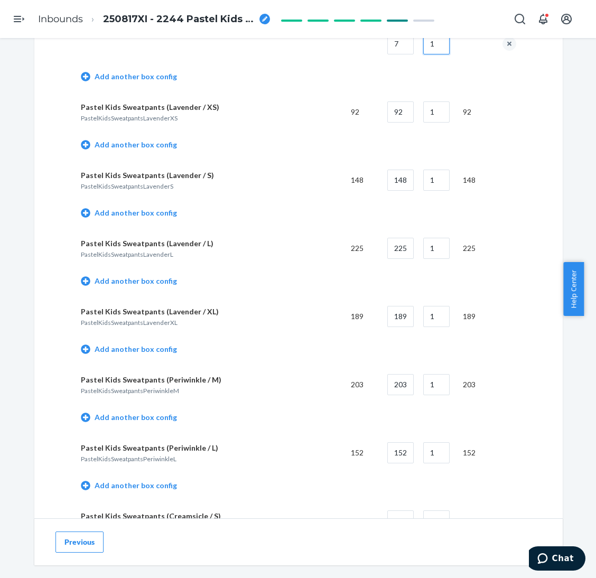
scroll to position [950, 0]
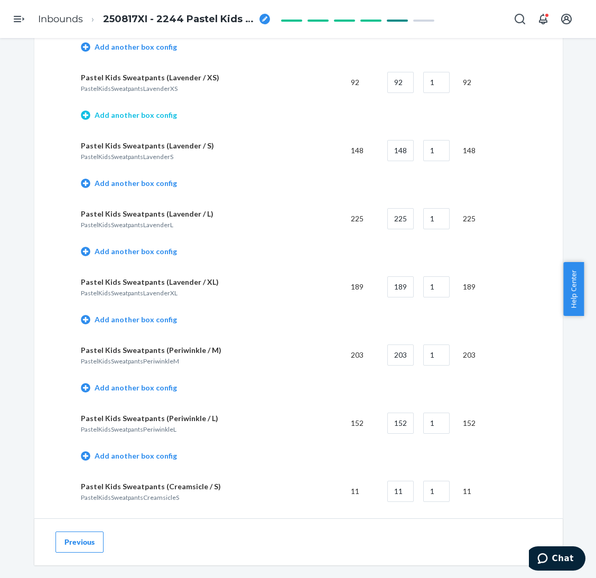
click at [147, 115] on link "Add another box config" at bounding box center [129, 115] width 96 height 11
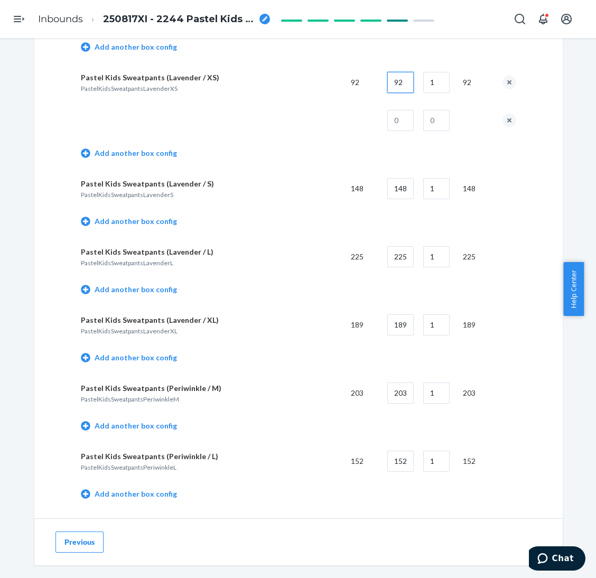
click at [390, 83] on input "92" at bounding box center [400, 82] width 26 height 21
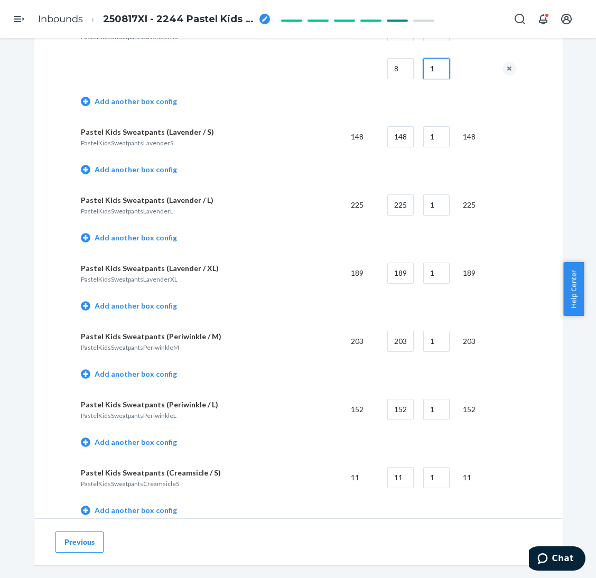
scroll to position [1029, 0]
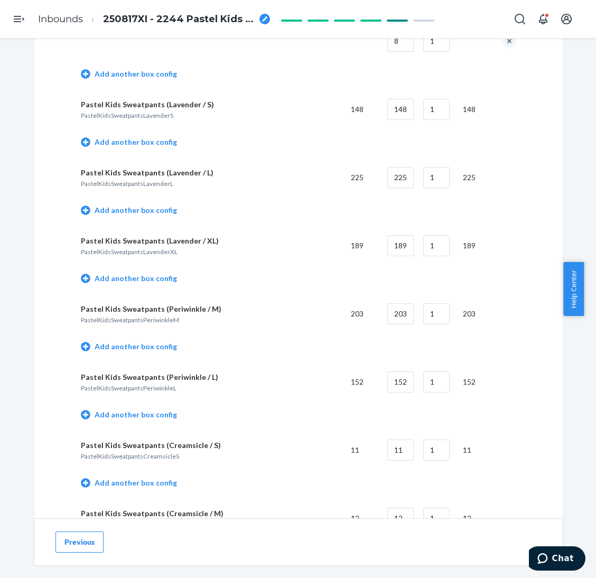
drag, startPoint x: 151, startPoint y: 137, endPoint x: 398, endPoint y: 115, distance: 248.7
click at [152, 137] on link "Add another box config" at bounding box center [129, 142] width 96 height 11
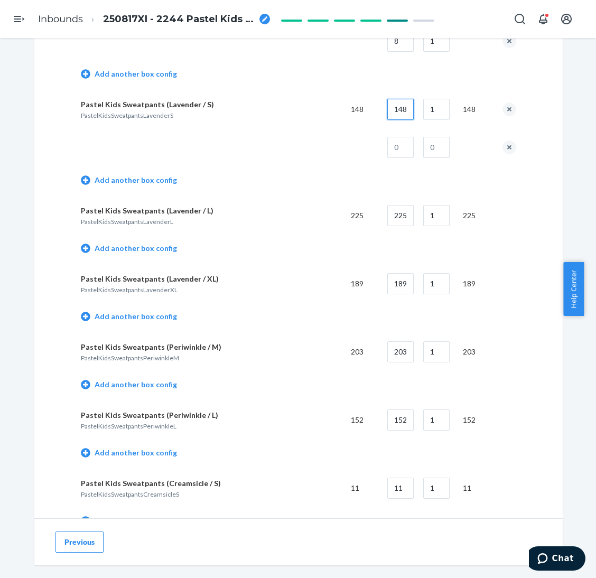
click at [397, 109] on input "148" at bounding box center [400, 109] width 26 height 21
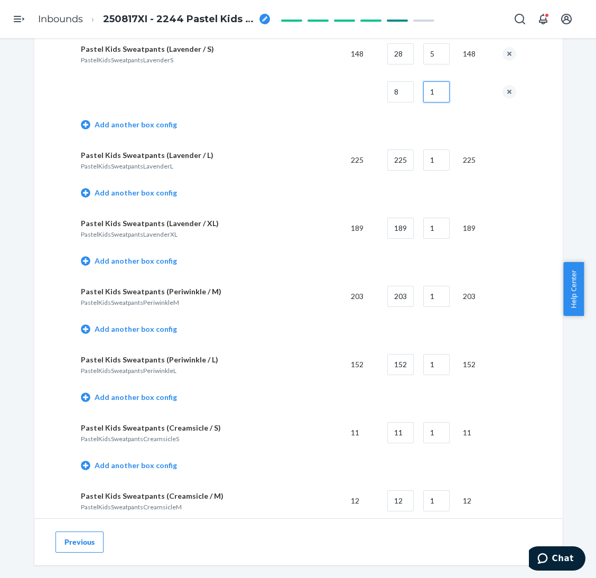
scroll to position [1109, 0]
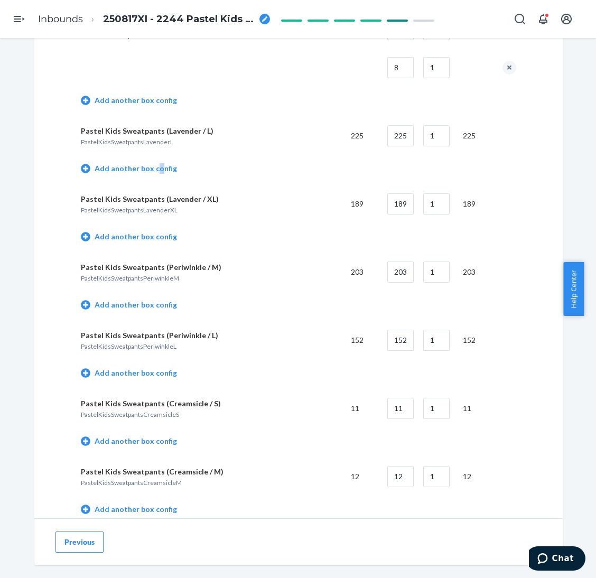
drag, startPoint x: 150, startPoint y: 166, endPoint x: 214, endPoint y: 151, distance: 66.3
click at [150, 167] on link "Add another box config" at bounding box center [129, 168] width 96 height 11
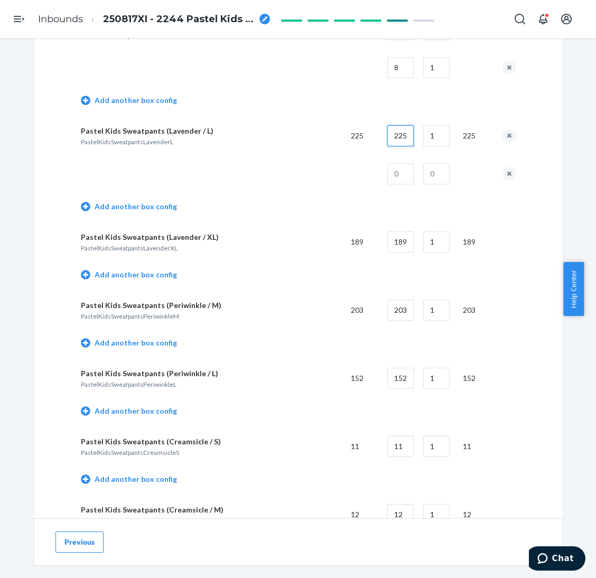
click at [392, 130] on input "225" at bounding box center [400, 135] width 26 height 21
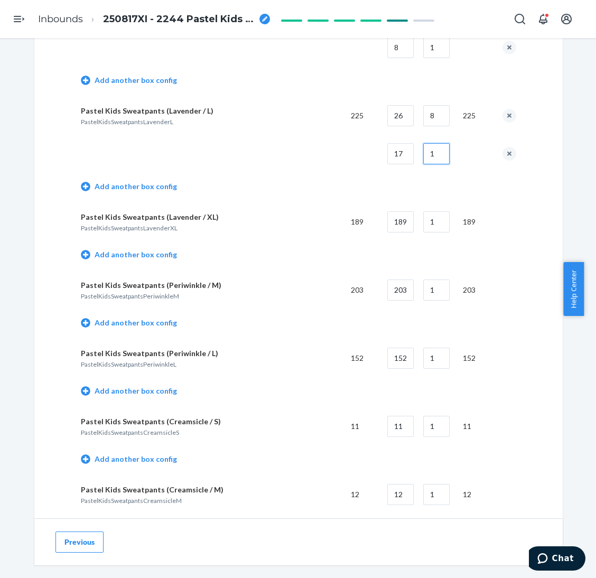
scroll to position [1188, 0]
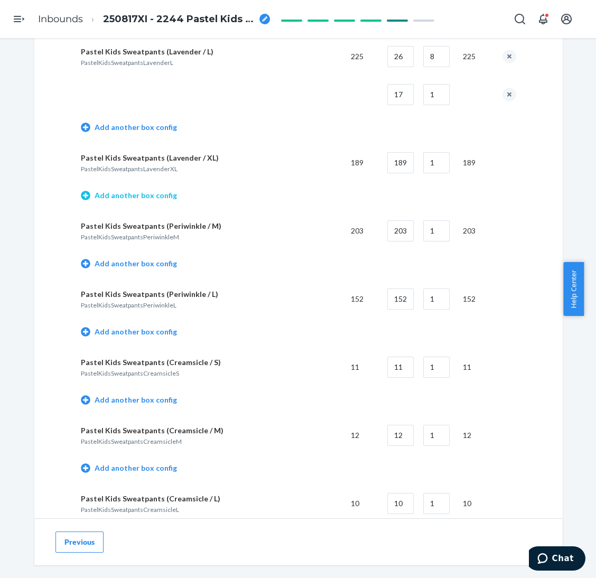
click at [145, 196] on link "Add another box config" at bounding box center [129, 195] width 96 height 11
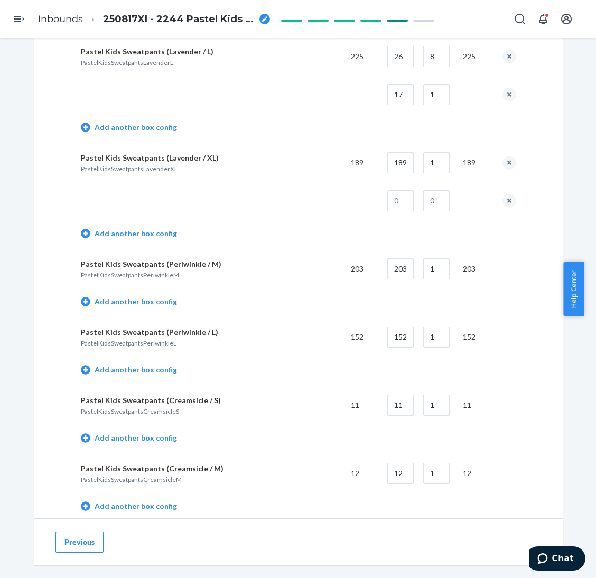
click at [415, 164] on td "1" at bounding box center [435, 163] width 40 height 38
click at [389, 166] on input "189" at bounding box center [400, 162] width 26 height 21
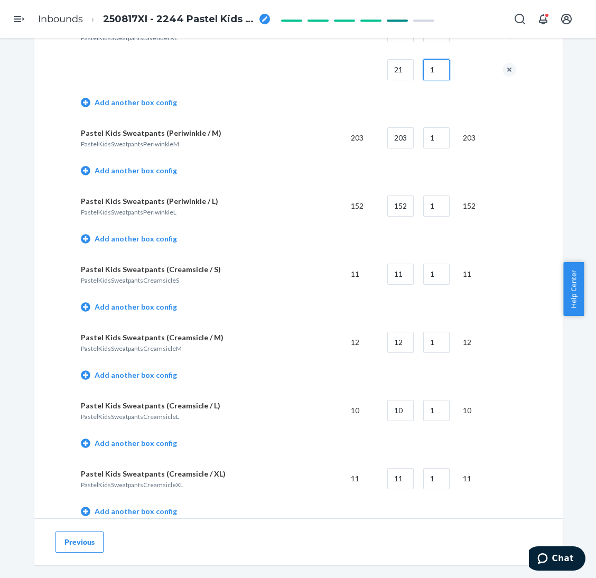
scroll to position [1347, 0]
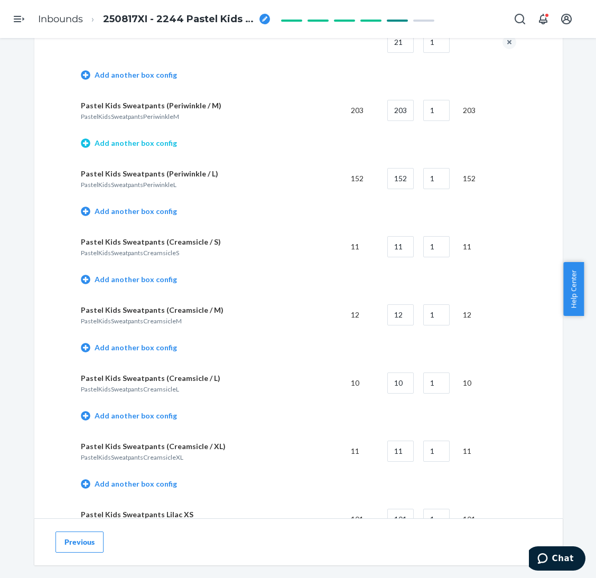
click at [147, 139] on link "Add another box config" at bounding box center [129, 143] width 96 height 11
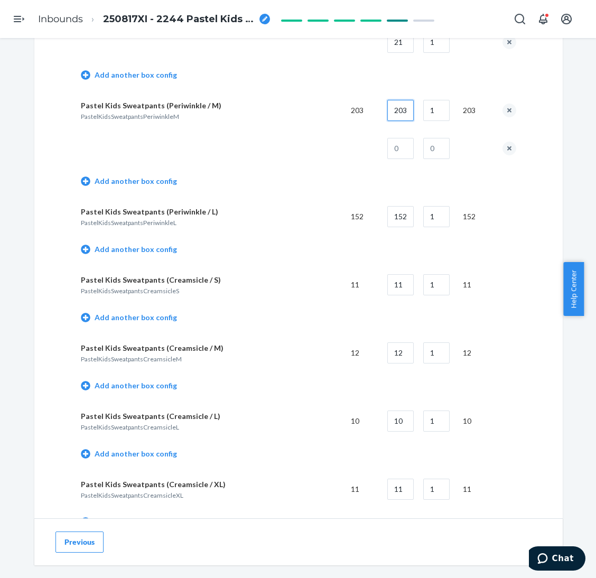
click at [401, 106] on input "203" at bounding box center [400, 110] width 26 height 21
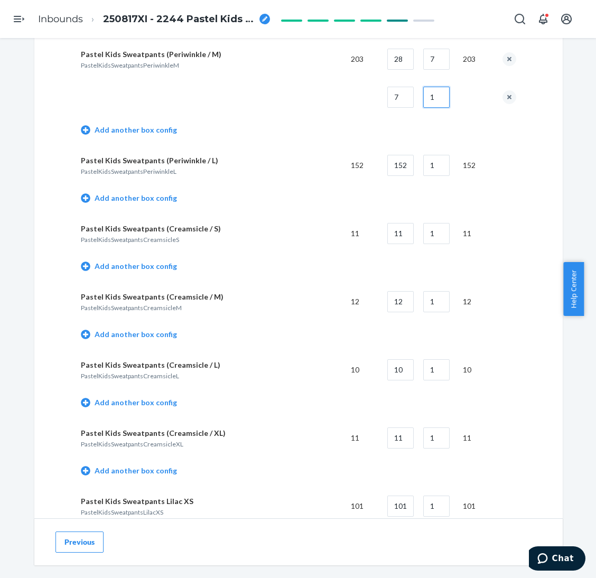
scroll to position [1425, 0]
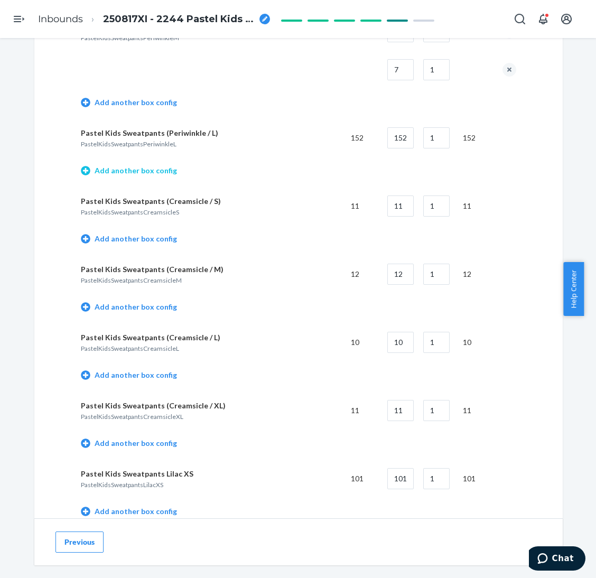
drag, startPoint x: 160, startPoint y: 161, endPoint x: 157, endPoint y: 166, distance: 6.2
click at [160, 162] on td "Add another box config" at bounding box center [298, 172] width 435 height 30
click at [153, 169] on link "Add another box config" at bounding box center [129, 170] width 96 height 11
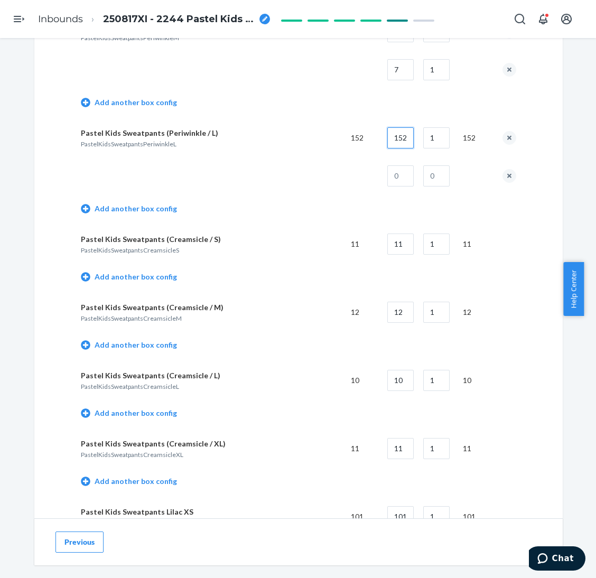
click at [398, 133] on input "152" at bounding box center [400, 137] width 26 height 21
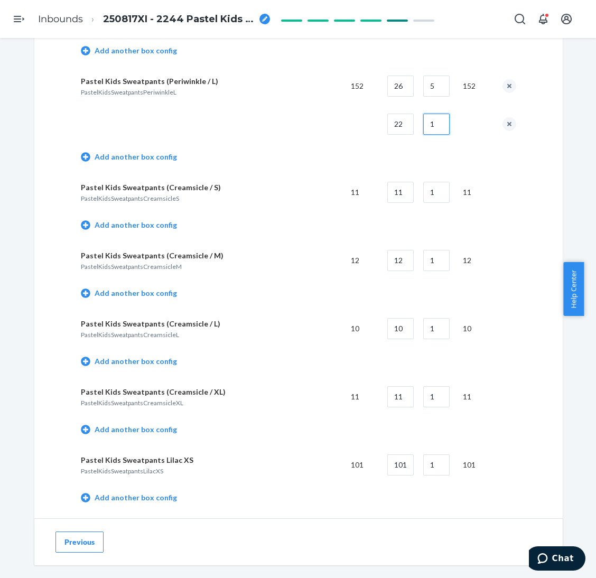
scroll to position [1505, 0]
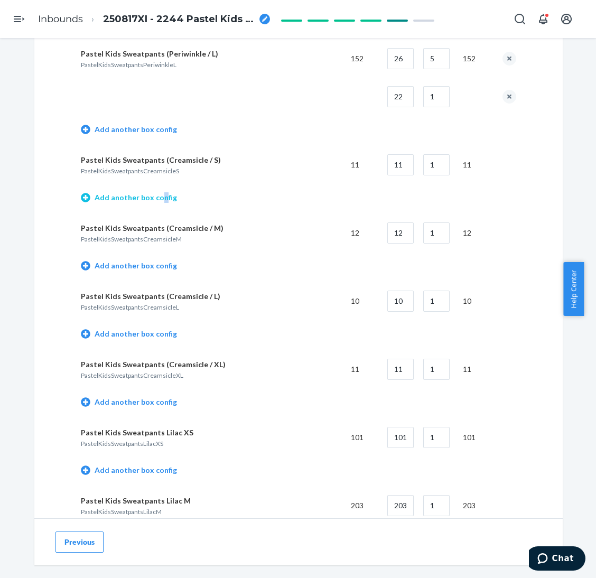
click at [153, 196] on link "Add another box config" at bounding box center [129, 197] width 96 height 11
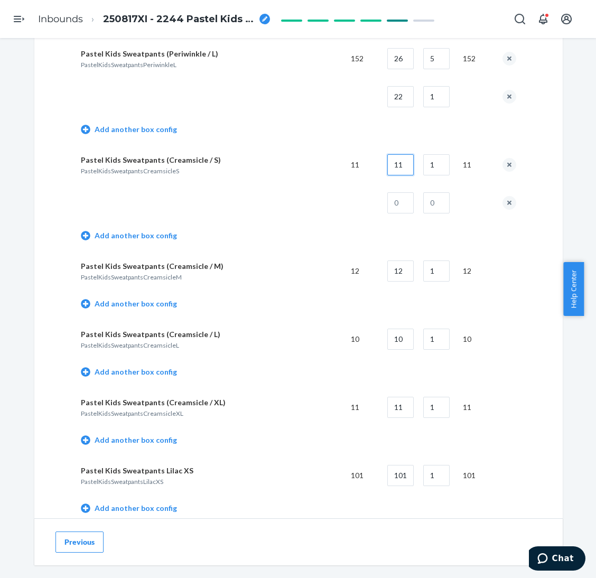
click at [395, 166] on input "11" at bounding box center [400, 164] width 26 height 21
click at [503, 197] on button "remove box config" at bounding box center [509, 203] width 14 height 14
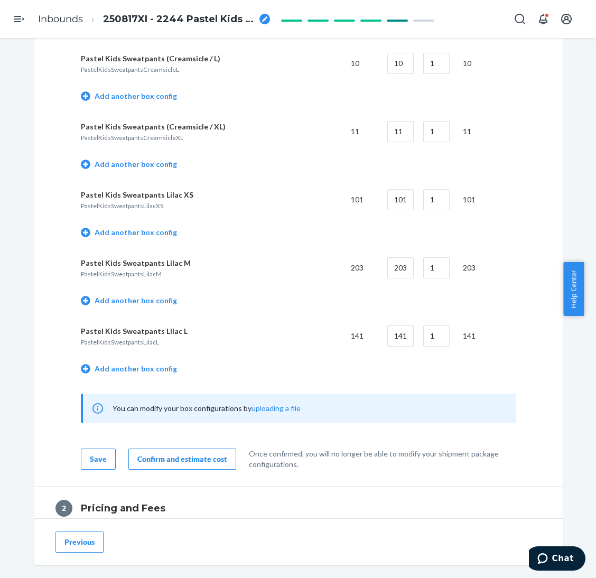
scroll to position [1821, 0]
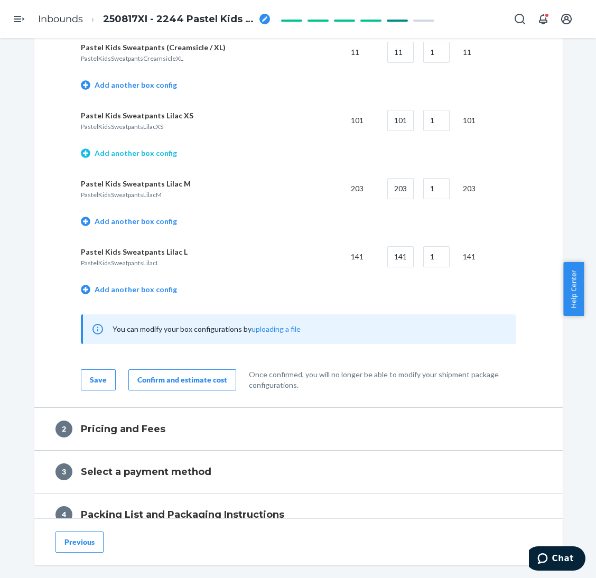
click at [141, 148] on link "Add another box config" at bounding box center [129, 153] width 96 height 11
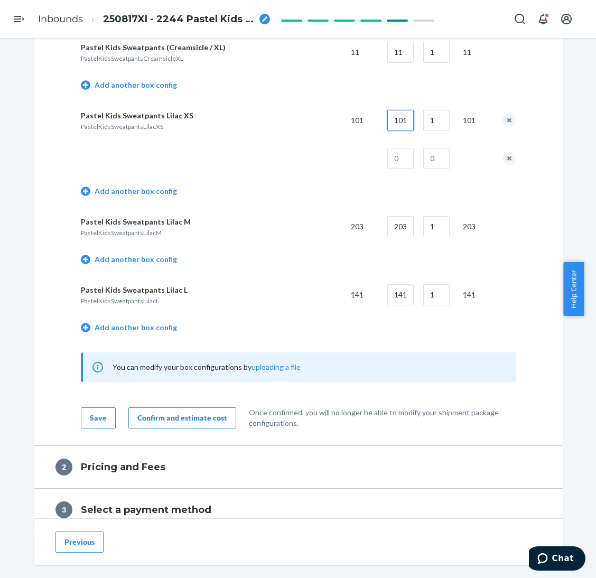
click at [392, 118] on input "101" at bounding box center [400, 120] width 26 height 21
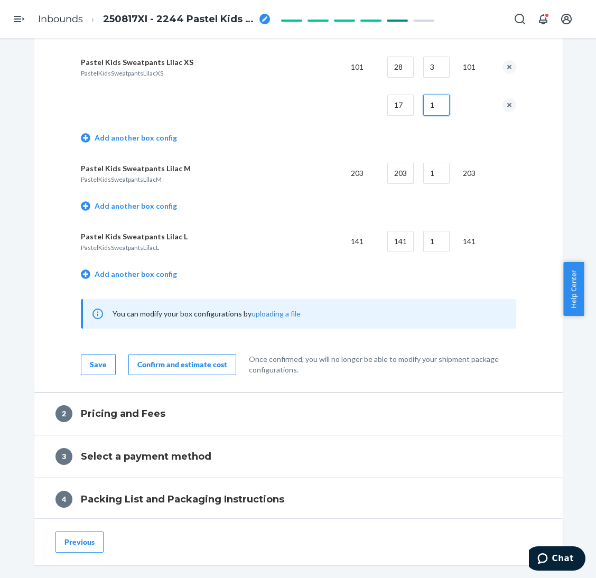
scroll to position [1901, 0]
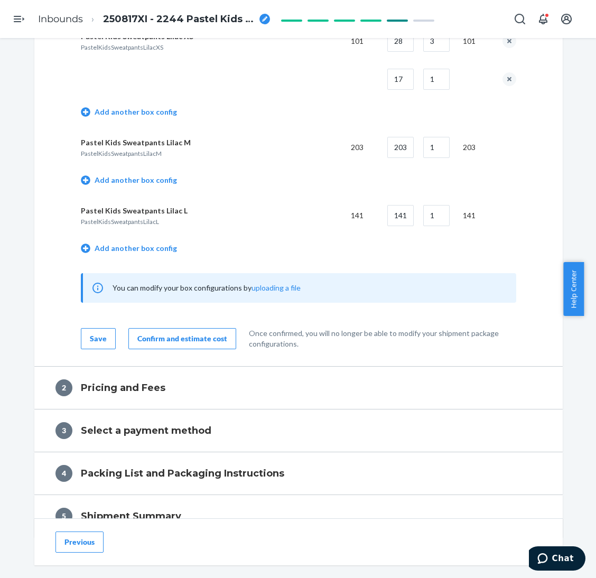
drag, startPoint x: 131, startPoint y: 181, endPoint x: 331, endPoint y: 130, distance: 205.3
click at [132, 181] on td "Add another box config" at bounding box center [298, 181] width 435 height 30
click at [159, 175] on link "Add another box config" at bounding box center [129, 180] width 96 height 11
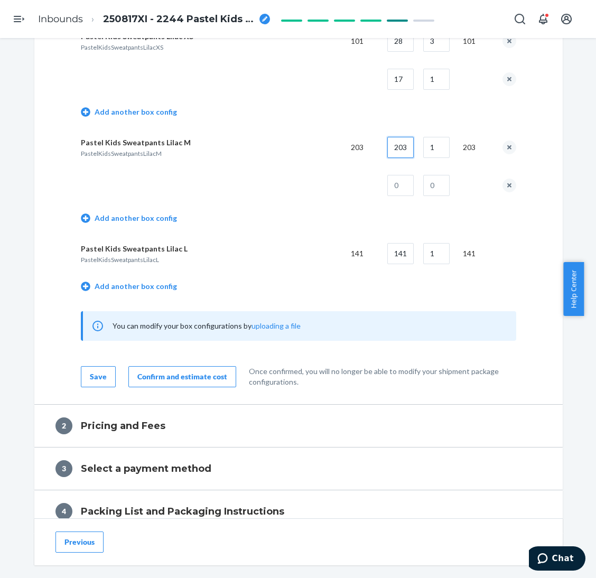
click at [390, 143] on input "203" at bounding box center [400, 147] width 26 height 21
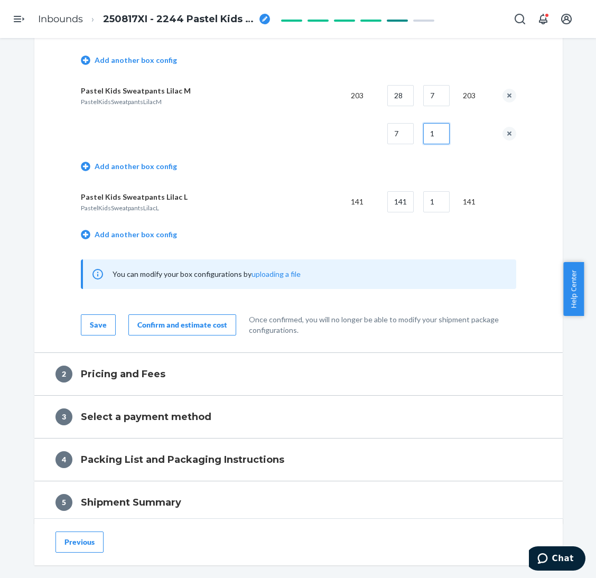
scroll to position [1980, 0]
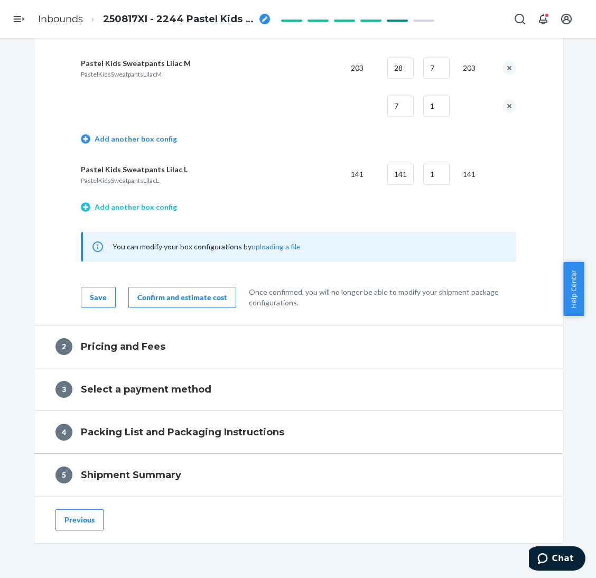
click at [154, 202] on link "Add another box config" at bounding box center [129, 207] width 96 height 11
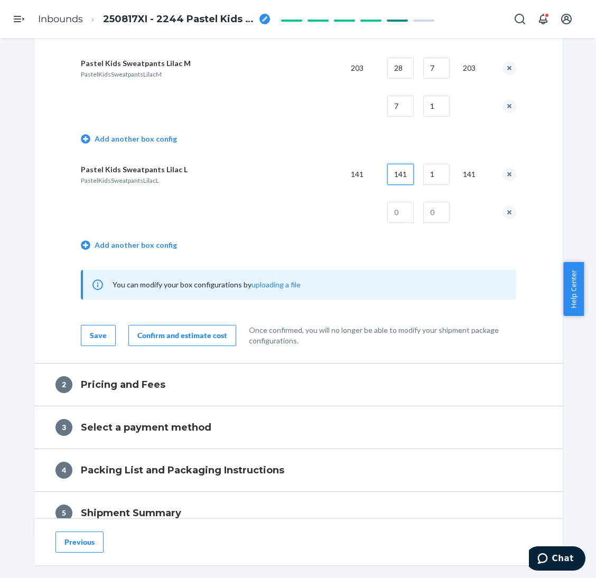
click at [397, 164] on input "141" at bounding box center [400, 174] width 26 height 21
click at [176, 330] on div "Confirm and estimate cost" at bounding box center [182, 335] width 90 height 11
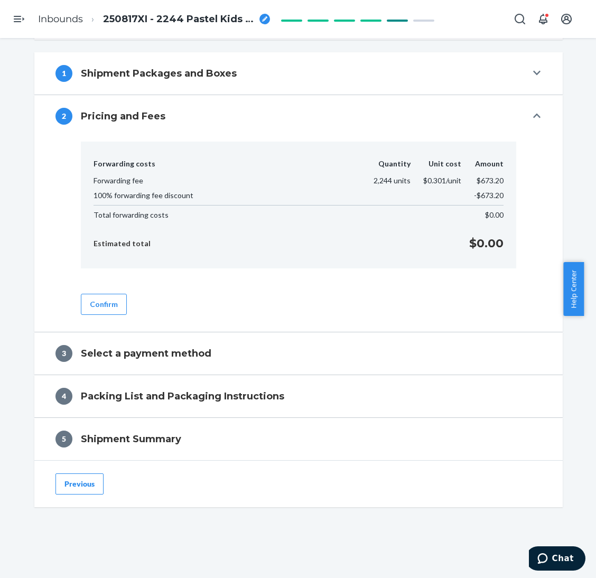
scroll to position [375, 0]
click at [104, 302] on button "Confirm" at bounding box center [104, 304] width 46 height 21
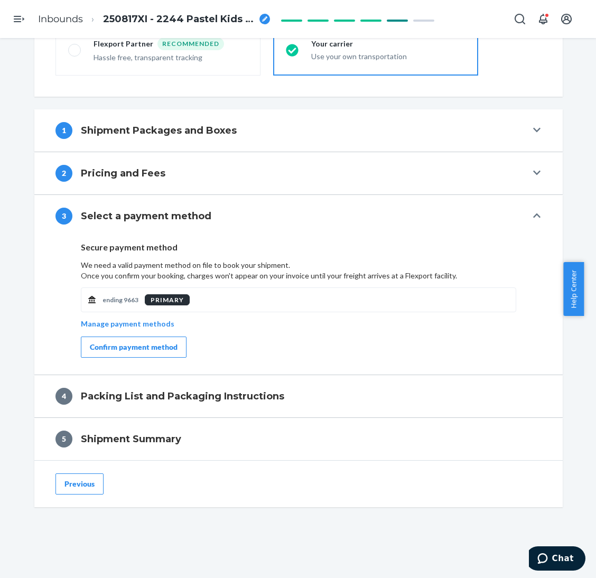
click at [166, 346] on div "Confirm payment method" at bounding box center [134, 347] width 88 height 11
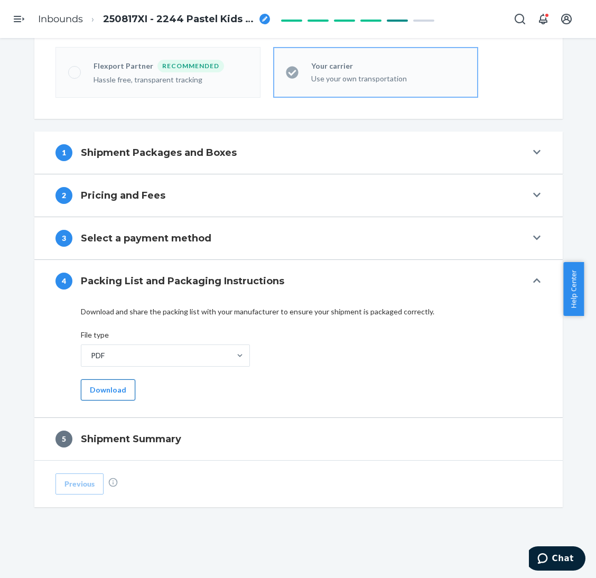
click at [98, 390] on button "Download" at bounding box center [108, 389] width 54 height 21
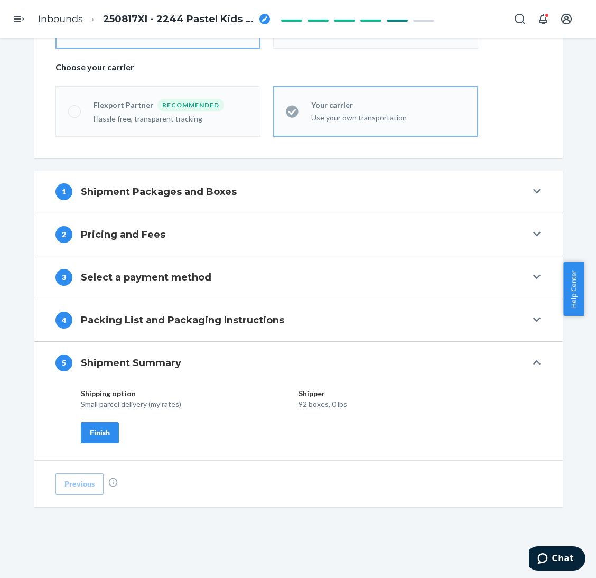
click at [105, 426] on button "Finish" at bounding box center [100, 432] width 38 height 21
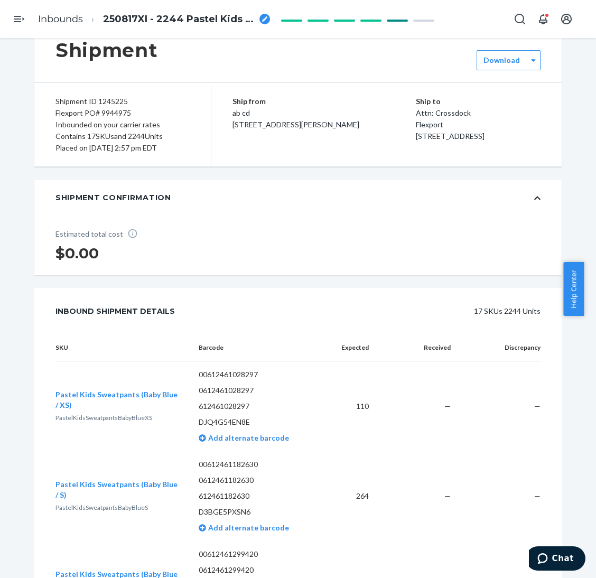
scroll to position [0, 0]
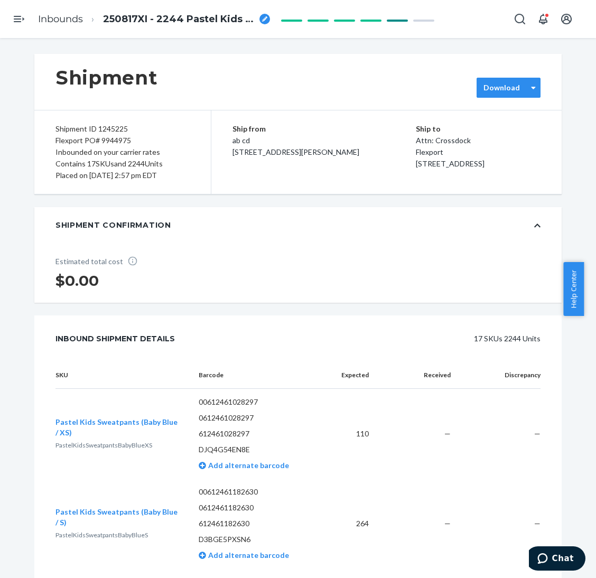
click at [500, 80] on div "Download" at bounding box center [508, 88] width 64 height 20
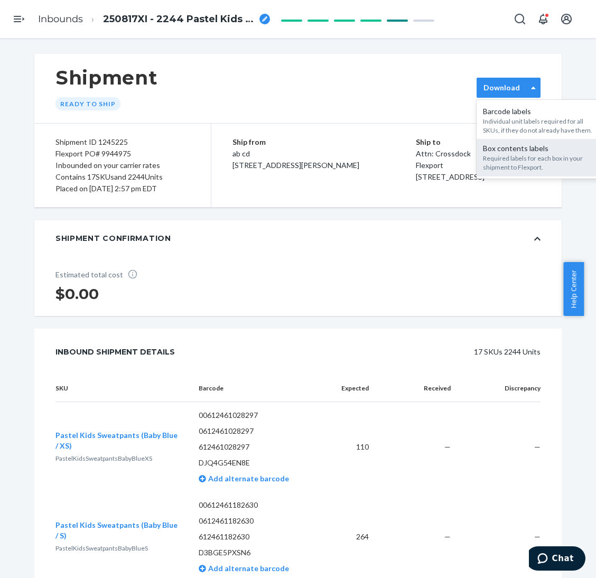
click at [512, 150] on div "Box contents labels" at bounding box center [540, 148] width 114 height 11
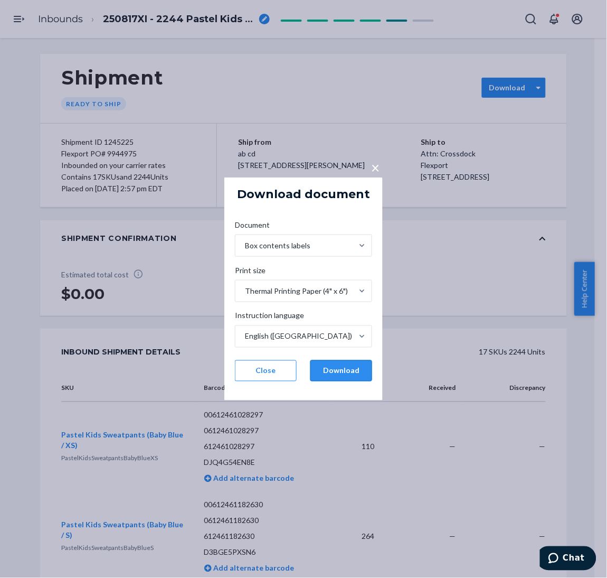
click at [359, 371] on button "Download" at bounding box center [342, 370] width 62 height 21
click at [350, 366] on button "Download" at bounding box center [342, 370] width 62 height 21
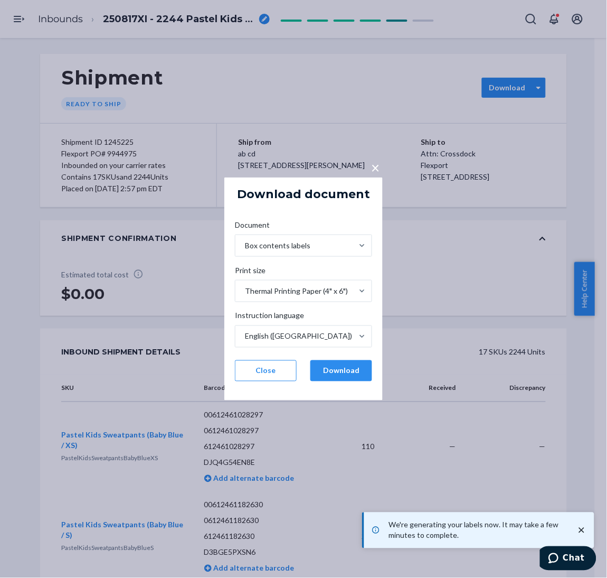
drag, startPoint x: 495, startPoint y: 451, endPoint x: 529, endPoint y: 60, distance: 392.8
click at [495, 451] on div "× Download document Document Box contents labels Print size Thermal Printing Pa…" at bounding box center [303, 289] width 607 height 578
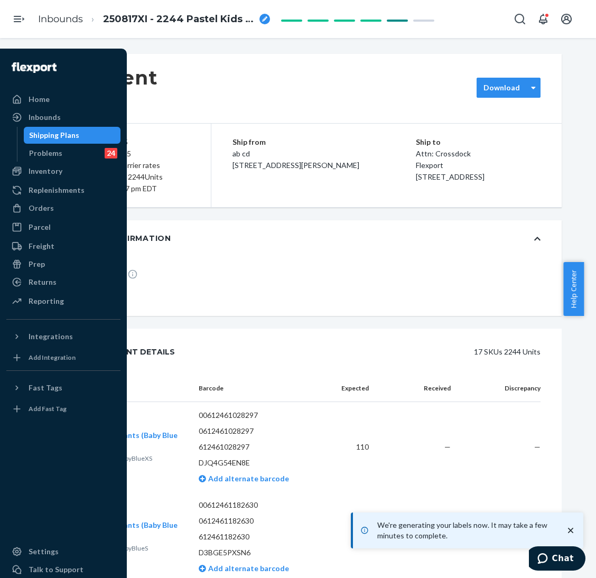
click at [46, 135] on div "Shipping Plans" at bounding box center [54, 135] width 50 height 11
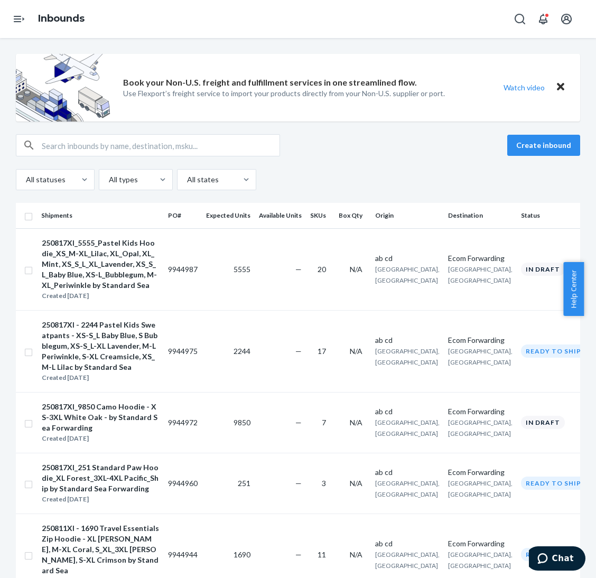
click at [283, 10] on div "Inbounds" at bounding box center [298, 19] width 596 height 38
drag, startPoint x: 518, startPoint y: 140, endPoint x: 592, endPoint y: 155, distance: 75.8
click at [519, 140] on button "Create inbound" at bounding box center [543, 145] width 73 height 21
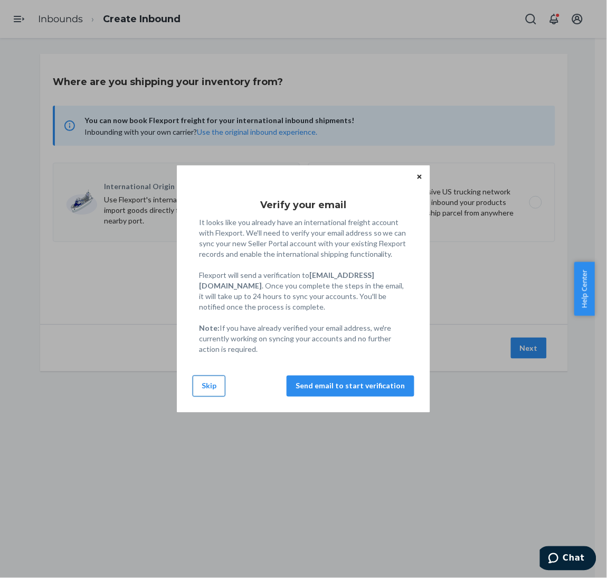
click at [202, 386] on button "Skip" at bounding box center [209, 385] width 33 height 21
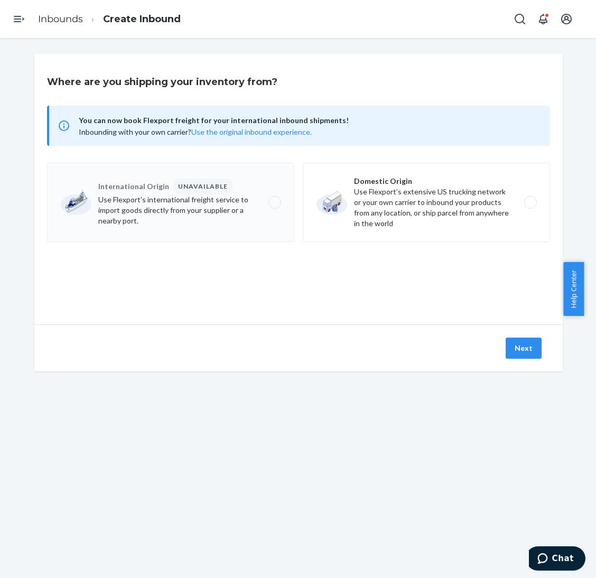
click at [260, 203] on label "International Origin UNAVAILABLE Use Flexport's international freight service t…" at bounding box center [170, 202] width 247 height 79
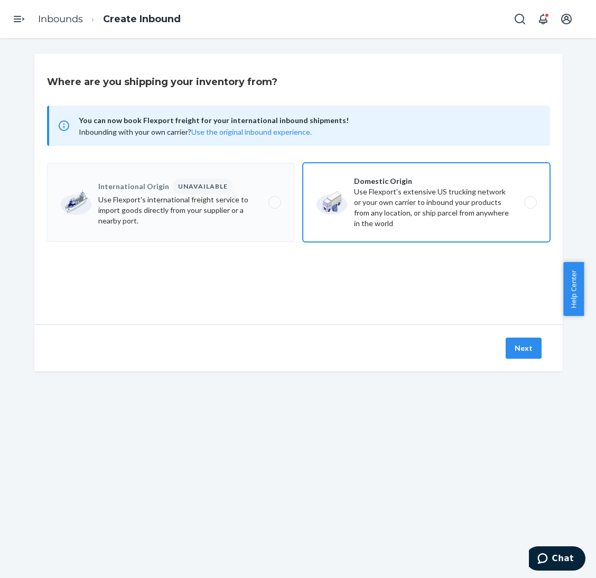
click at [533, 182] on label "Domestic Origin Use Flexport’s extensive US trucking network or your own carrie…" at bounding box center [426, 202] width 247 height 79
click at [533, 199] on input "Domestic Origin Use Flexport’s extensive US trucking network or your own carrie…" at bounding box center [533, 202] width 7 height 7
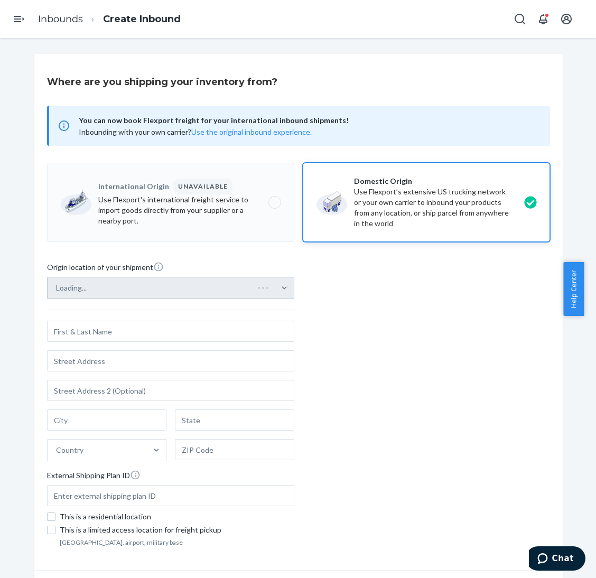
click at [251, 280] on div "Loading..." at bounding box center [170, 288] width 247 height 22
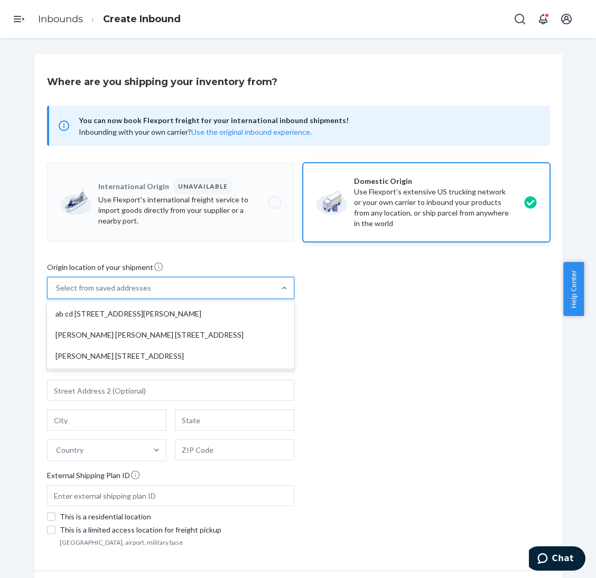
click at [260, 291] on div "Select from saved addresses" at bounding box center [161, 287] width 227 height 21
click at [57, 291] on input "option ab cd [STREET_ADDRESS][PERSON_NAME] focused, 1 of 3. 3 results available…" at bounding box center [56, 288] width 1 height 11
click at [241, 313] on div "ab cd [STREET_ADDRESS][PERSON_NAME]" at bounding box center [170, 313] width 243 height 21
click at [57, 293] on input "option ab cd [STREET_ADDRESS][PERSON_NAME] focused, 1 of 3. 3 results available…" at bounding box center [56, 288] width 1 height 11
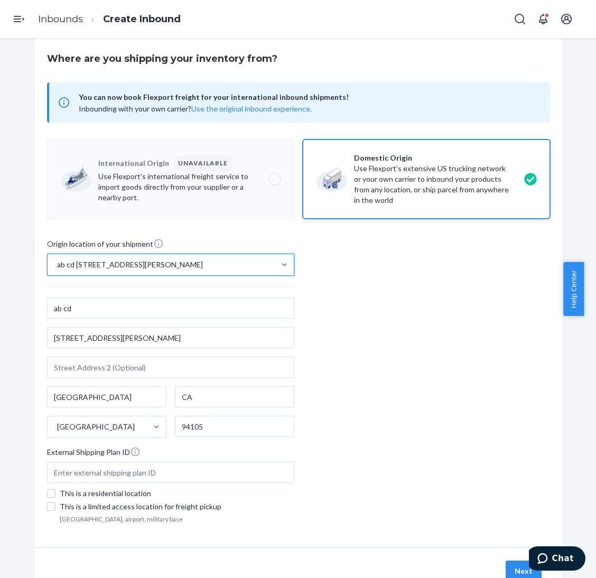
scroll to position [64, 0]
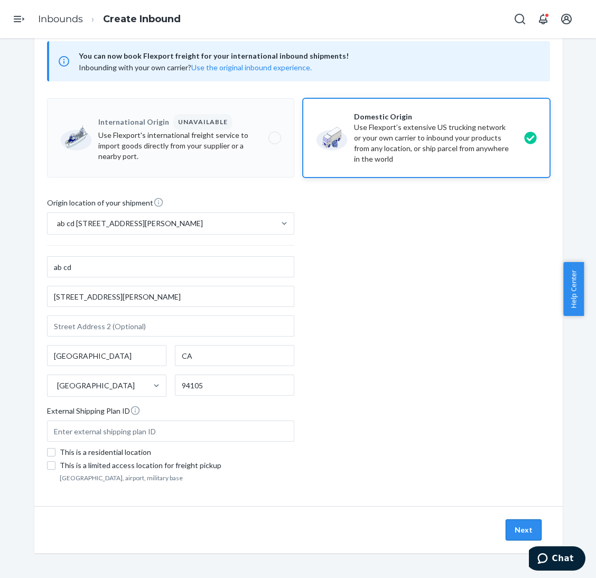
click at [521, 524] on button "Next" at bounding box center [523, 529] width 36 height 21
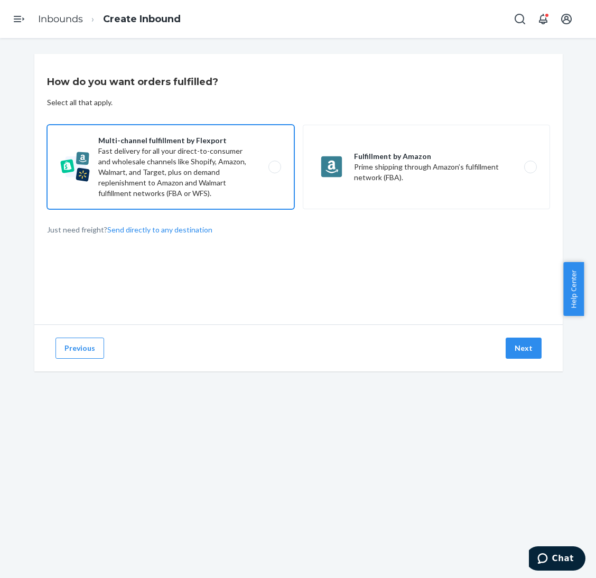
click at [173, 175] on label "Multi-channel fulfillment by Flexport Fast delivery for all your direct-to-cons…" at bounding box center [170, 167] width 247 height 84
click at [274, 171] on input "Multi-channel fulfillment by Flexport Fast delivery for all your direct-to-cons…" at bounding box center [277, 167] width 7 height 7
click at [519, 340] on button "Next" at bounding box center [523, 347] width 36 height 21
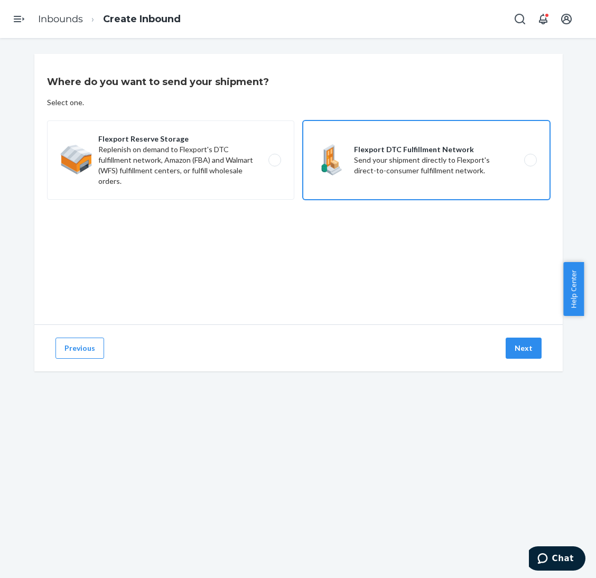
click at [418, 155] on label "Flexport DTC Fulfillment Network Send your shipment directly to Flexport's dire…" at bounding box center [426, 159] width 247 height 79
click at [530, 157] on input "Flexport DTC Fulfillment Network Send your shipment directly to Flexport's dire…" at bounding box center [533, 160] width 7 height 7
click at [505, 341] on button "Next" at bounding box center [523, 347] width 36 height 21
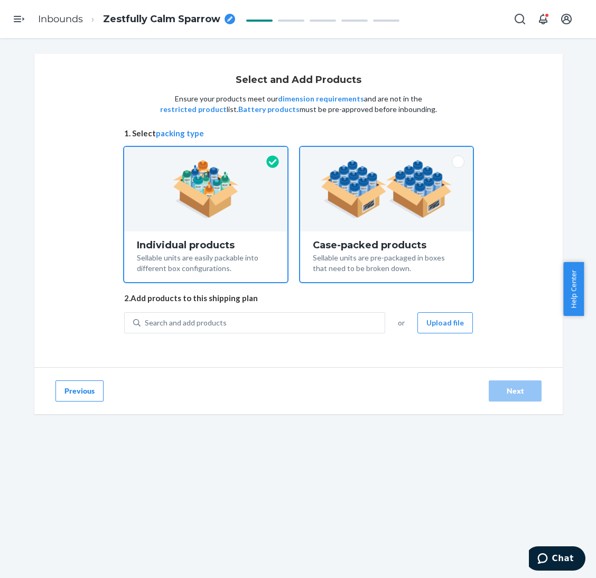
click at [344, 253] on div "Sellable units are pre-packaged in boxes that need to be broken down." at bounding box center [386, 261] width 147 height 23
click at [383, 154] on input "Case-packed products Sellable units are pre-packaged in boxes that need to be b…" at bounding box center [386, 150] width 7 height 7
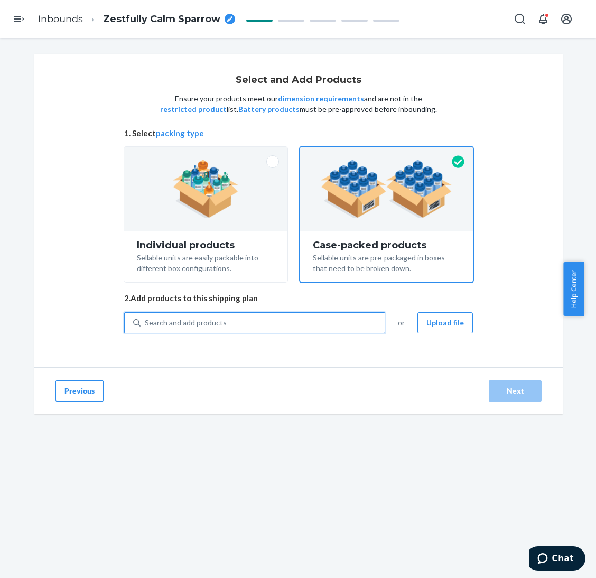
click at [270, 328] on div "Search and add products" at bounding box center [262, 322] width 244 height 19
click at [146, 328] on input "0 results available. Use Up and Down to choose options, press Enter to select t…" at bounding box center [145, 322] width 1 height 11
paste input "Minimalist Kids Sweatpants Brown Leopard"
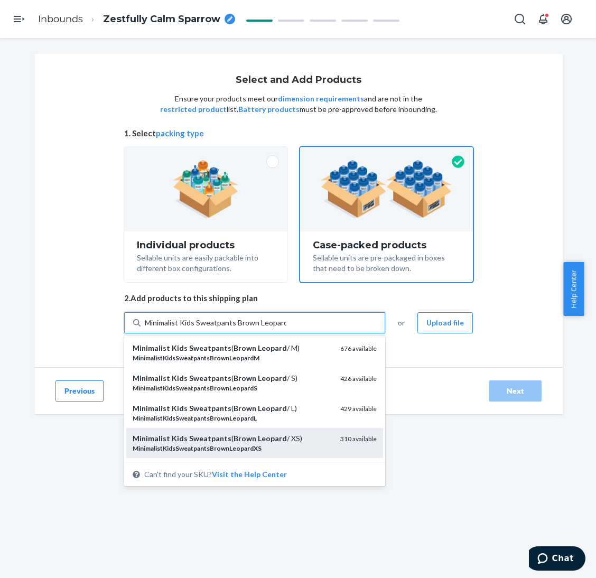
click at [304, 440] on div "Minimalist Kids Sweatpants ( Brown Leopard / XS)" at bounding box center [232, 438] width 199 height 11
click at [286, 328] on input "Minimalist Kids Sweatpants Brown Leopard" at bounding box center [216, 322] width 142 height 11
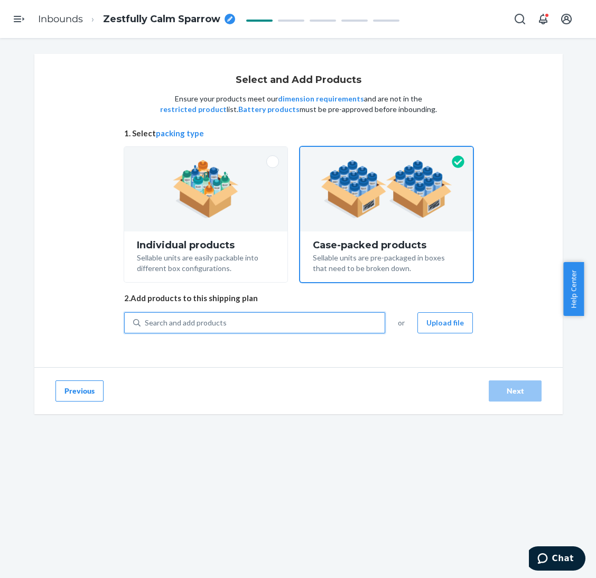
click at [303, 327] on div "Search and add products" at bounding box center [262, 322] width 244 height 19
click at [146, 327] on input "0 results available. Use Up and Down to choose options, press Enter to select t…" at bounding box center [145, 322] width 1 height 11
paste input "Minimalist Kids Sweatpants Brown Leopard"
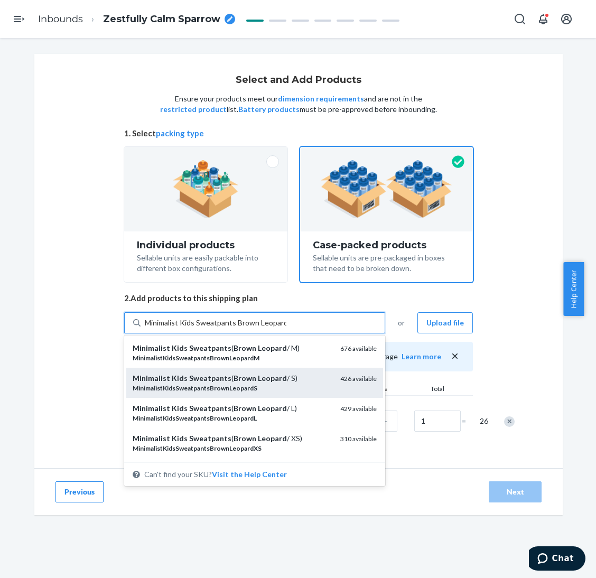
click at [300, 380] on div "Minimalist Kids Sweatpants ( Brown Leopard / S)" at bounding box center [232, 378] width 199 height 11
click at [286, 328] on input "Minimalist Kids Sweatpants Brown Leopard" at bounding box center [216, 322] width 142 height 11
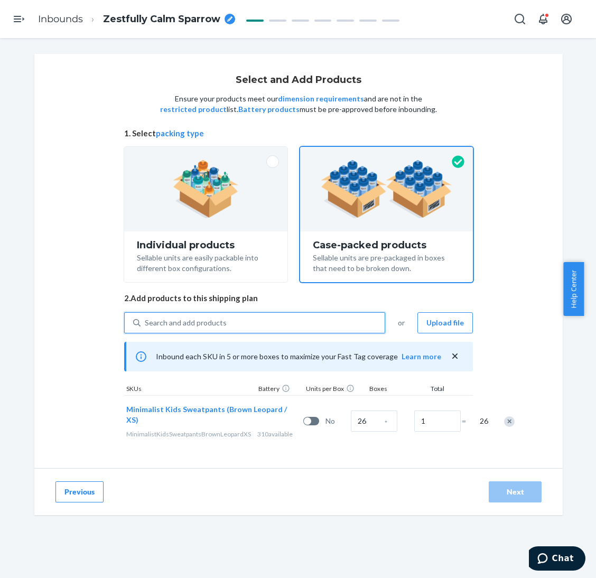
click at [305, 330] on div "Search and add products" at bounding box center [262, 322] width 244 height 19
click at [146, 328] on input "0 results available. Use Up and Down to choose options, press Enter to select t…" at bounding box center [145, 322] width 1 height 11
paste input "Minimalist Kids Sweatpants Brown Leopard"
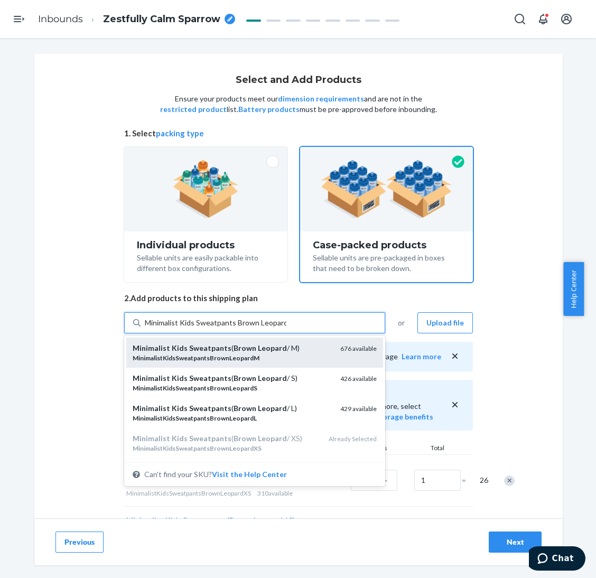
click at [284, 354] on div "MinimalistKidsSweatpantsBrownLeopardM" at bounding box center [232, 357] width 199 height 9
click at [284, 328] on input "Minimalist Kids Sweatpants Brown Leopard" at bounding box center [216, 322] width 142 height 11
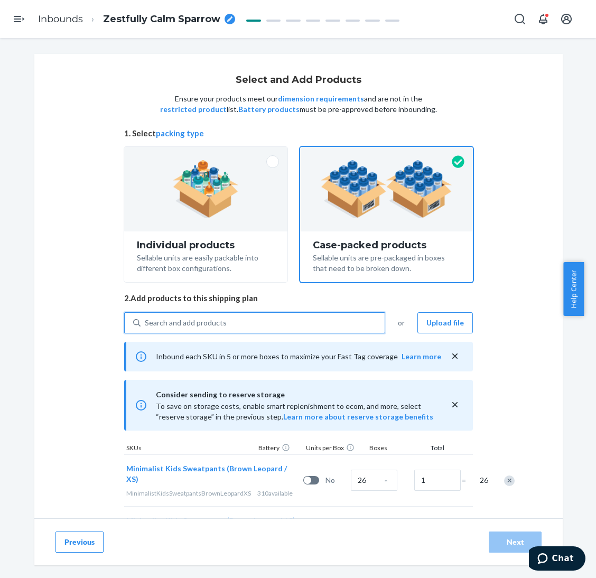
click at [283, 317] on div "Search and add products" at bounding box center [262, 322] width 244 height 19
click at [146, 317] on input "0 results available. Use Up and Down to choose options, press Enter to select t…" at bounding box center [145, 322] width 1 height 11
paste input "Minimalist Kids Sweatpants Brown Leopard"
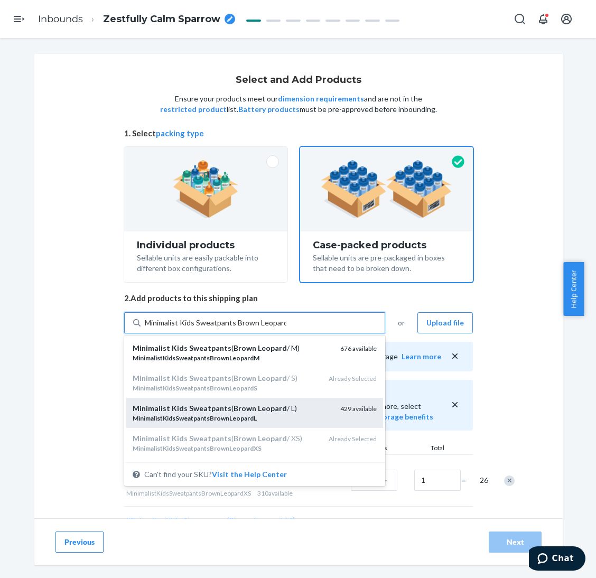
click at [287, 412] on div "Minimalist Kids Sweatpants ( Brown Leopard / L)" at bounding box center [232, 408] width 199 height 11
click at [286, 328] on input "Minimalist Kids Sweatpants Brown Leopard" at bounding box center [216, 322] width 142 height 11
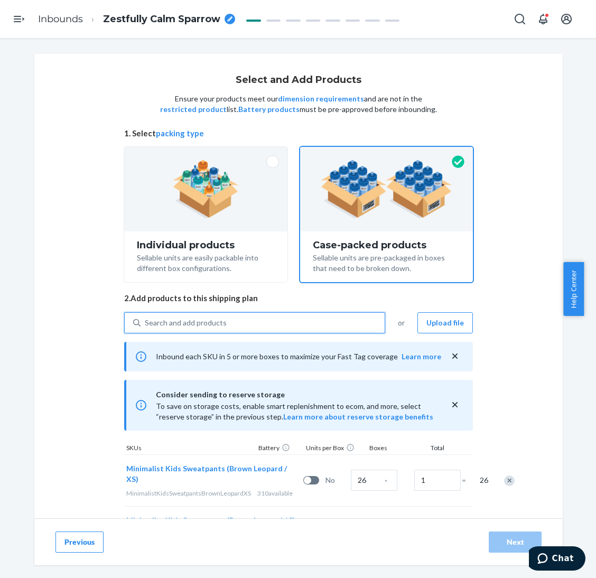
click at [281, 312] on div "Search and add products" at bounding box center [254, 322] width 261 height 21
click at [146, 317] on input "0 results available. Use Up and Down to choose options, press Enter to select t…" at bounding box center [145, 322] width 1 height 11
paste input "Minimalist Kids Sweatpants Brown Leopard"
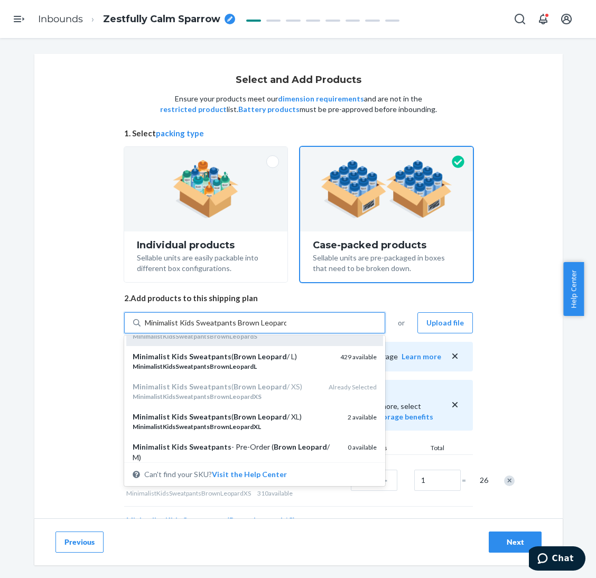
scroll to position [79, 0]
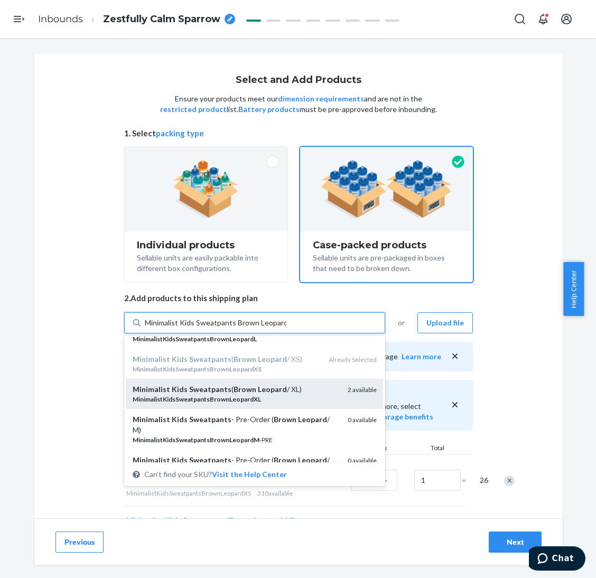
click at [281, 388] on div "Minimalist Kids Sweatpants ( Brown Leopard / XL)" at bounding box center [236, 389] width 206 height 11
click at [281, 328] on input "Minimalist Kids Sweatpants Brown Leopard" at bounding box center [216, 322] width 142 height 11
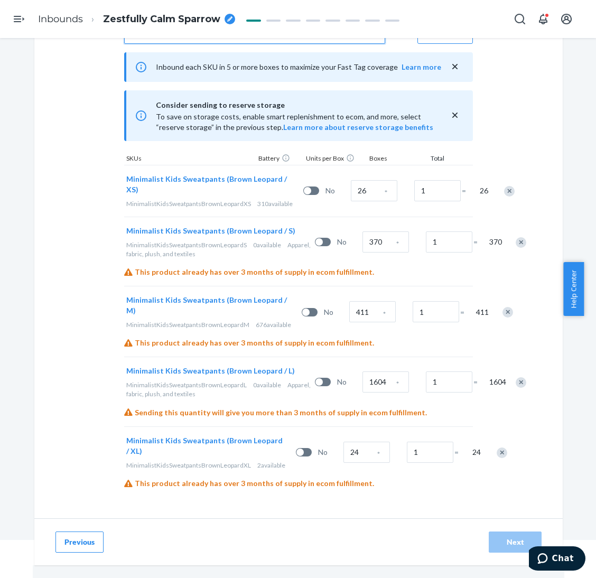
scroll to position [311, 0]
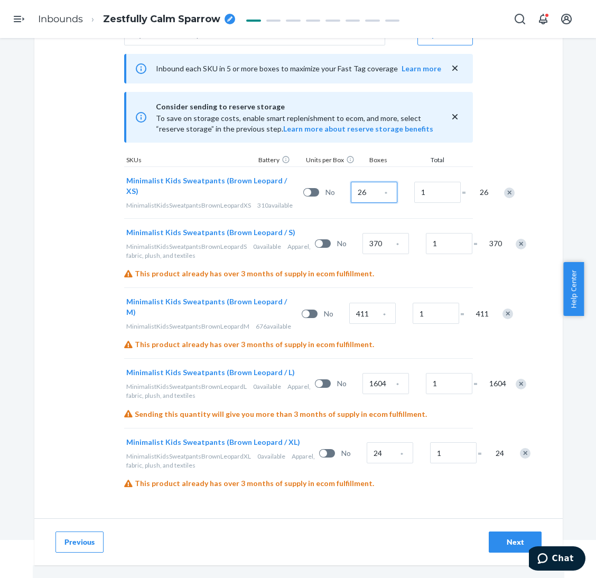
click at [351, 182] on input "26" at bounding box center [374, 192] width 46 height 21
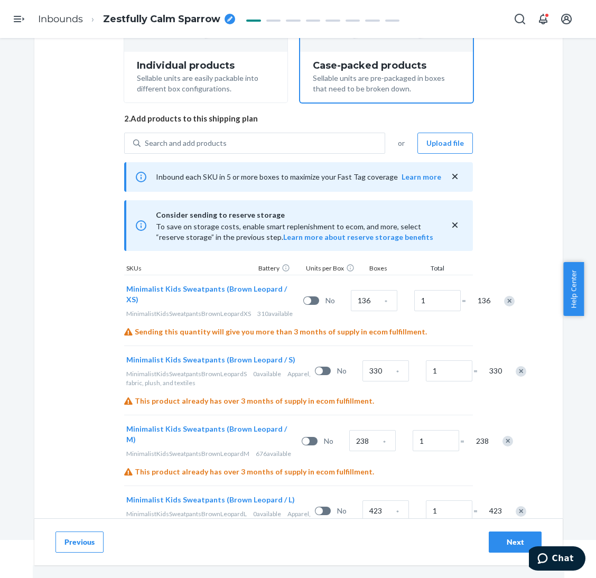
scroll to position [152, 0]
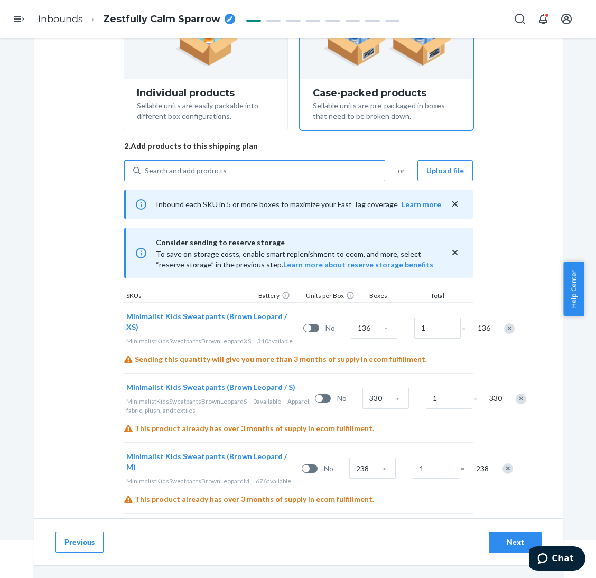
click at [253, 172] on div "Search and add products" at bounding box center [262, 170] width 244 height 19
click at [146, 172] on input "Search and add products" at bounding box center [145, 170] width 1 height 11
paste input "Minimalist Kids Sweatpants Panther"
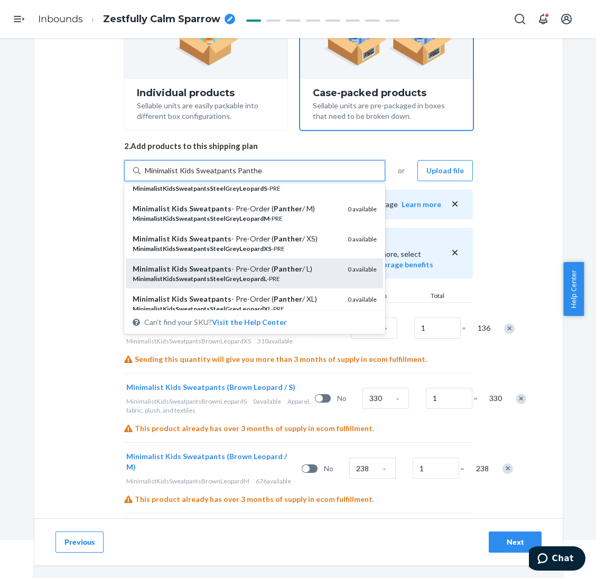
scroll to position [0, 0]
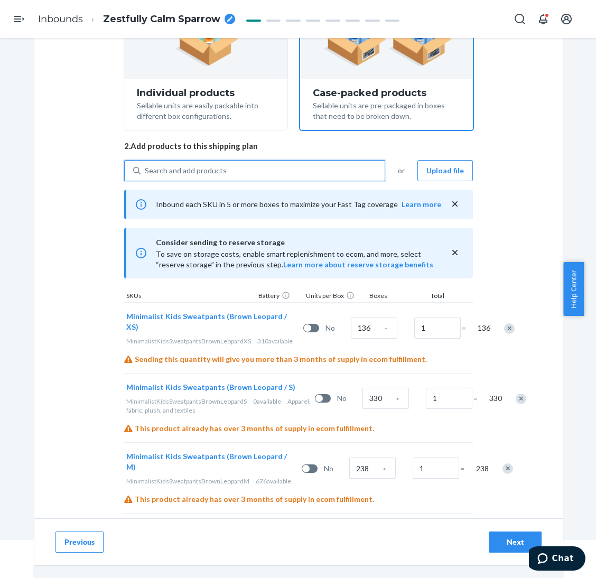
click at [243, 167] on div "Search and add products" at bounding box center [262, 170] width 244 height 19
click at [146, 167] on input "0 results available. Use Up and Down to choose options, press Enter to select t…" at bounding box center [145, 170] width 1 height 11
paste input "Minimalist Kids Sweatpants Panther"
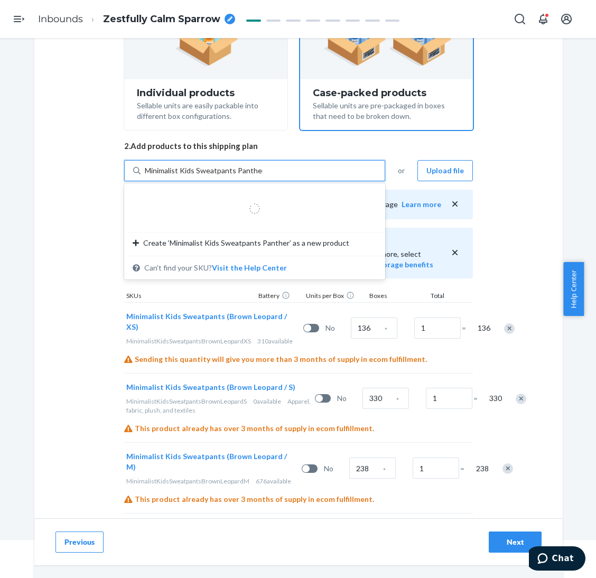
click at [238, 174] on input "Minimalist Kids Sweatpants Panther" at bounding box center [204, 170] width 118 height 11
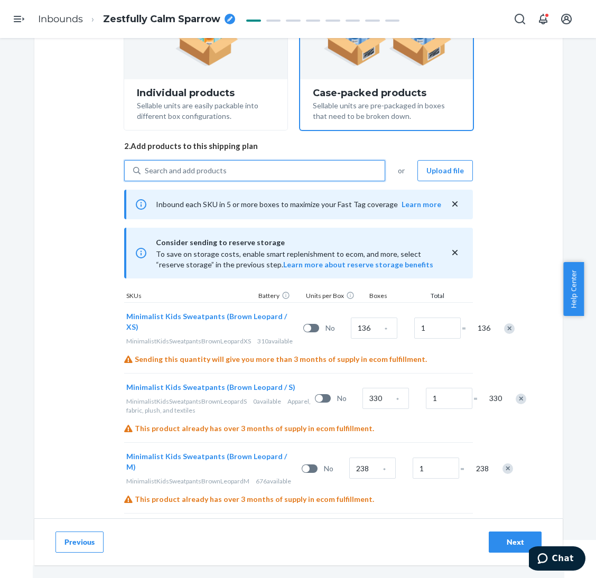
click at [238, 174] on div "Search and add products" at bounding box center [262, 170] width 244 height 19
click at [146, 174] on input "0 results available. Use Up and Down to choose options, press Enter to select t…" at bounding box center [145, 170] width 1 height 11
paste input "Minimalist Kids Sweatpants steel grey leopard"
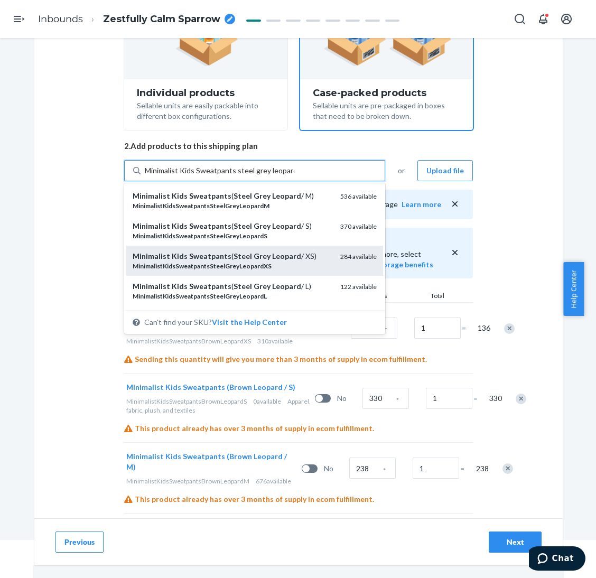
click at [305, 261] on div "MinimalistKidsSweatpantsSteelGreyLeopardXS" at bounding box center [232, 265] width 199 height 9
click at [294, 176] on input "Minimalist Kids Sweatpants steel grey leopard" at bounding box center [219, 170] width 149 height 11
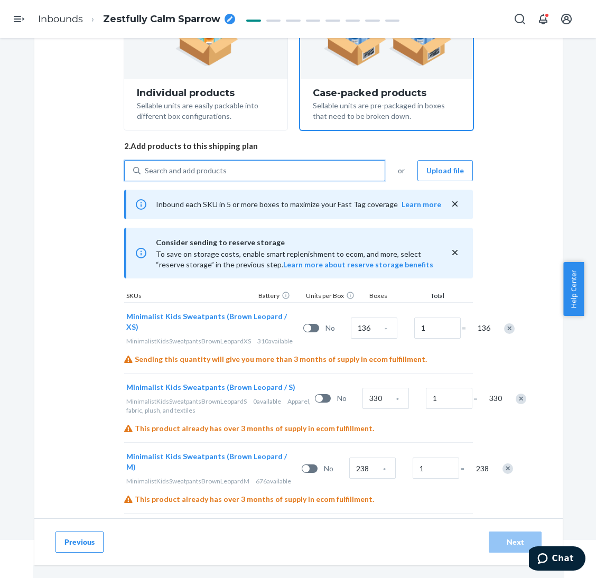
click at [302, 168] on div "Search and add products" at bounding box center [262, 170] width 244 height 19
click at [146, 168] on input "0 results available. Use Up and Down to choose options, press Enter to select t…" at bounding box center [145, 170] width 1 height 11
paste input "Minimalist Kids Sweatpants steel grey leopard"
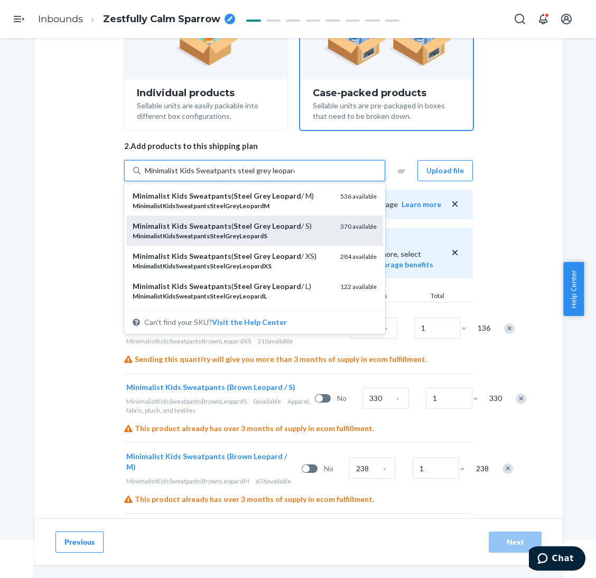
click at [296, 224] on div "Minimalist Kids Sweatpants ( Steel Grey Leopard / S)" at bounding box center [232, 226] width 199 height 11
click at [294, 176] on input "Minimalist Kids Sweatpants steel grey leopard" at bounding box center [219, 170] width 149 height 11
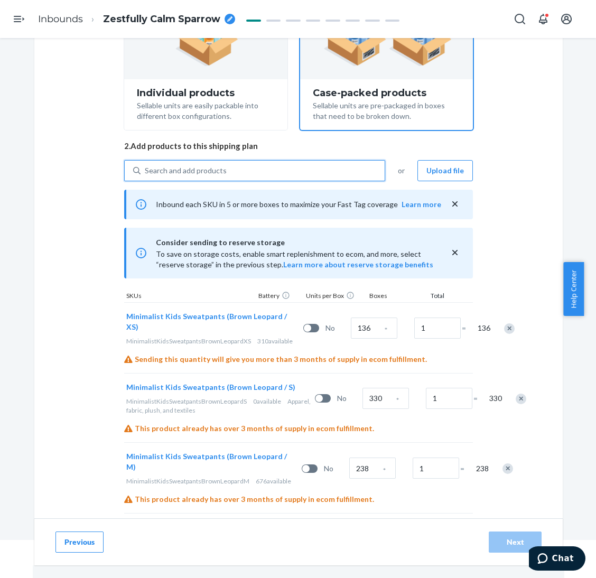
click at [290, 171] on div "Search and add products" at bounding box center [262, 170] width 244 height 19
click at [146, 171] on input "0 results available. Select is focused ,type to refine list, press Down to open…" at bounding box center [145, 170] width 1 height 11
paste input "Minimalist Kids Sweatpants steel grey leopard"
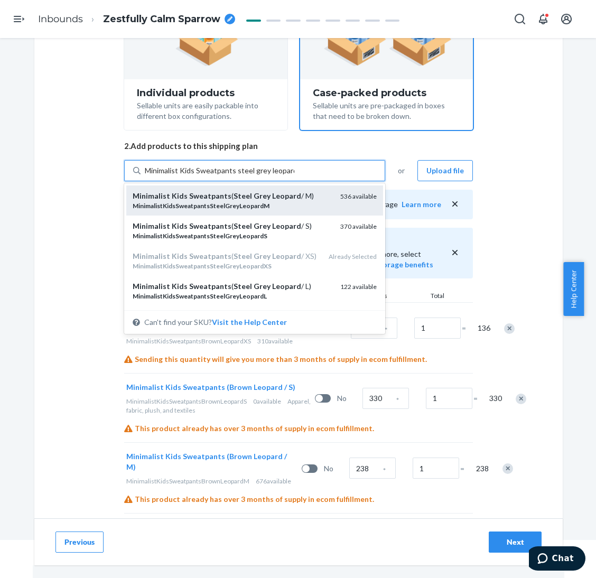
click at [293, 202] on div "MinimalistKidsSweatpantsSteelGreyLeopardM" at bounding box center [232, 205] width 199 height 9
click at [293, 176] on input "Minimalist Kids Sweatpants steel grey leopard" at bounding box center [219, 170] width 149 height 11
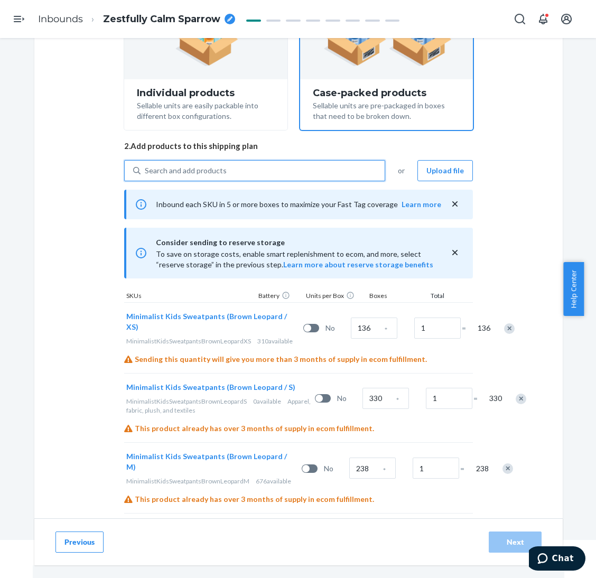
click at [294, 171] on div "Search and add products" at bounding box center [262, 170] width 244 height 19
click at [146, 171] on input "0 results available. Use Up and Down to choose options, press Enter to select t…" at bounding box center [145, 170] width 1 height 11
paste input "Minimalist Kids Sweatpants steel grey leopard"
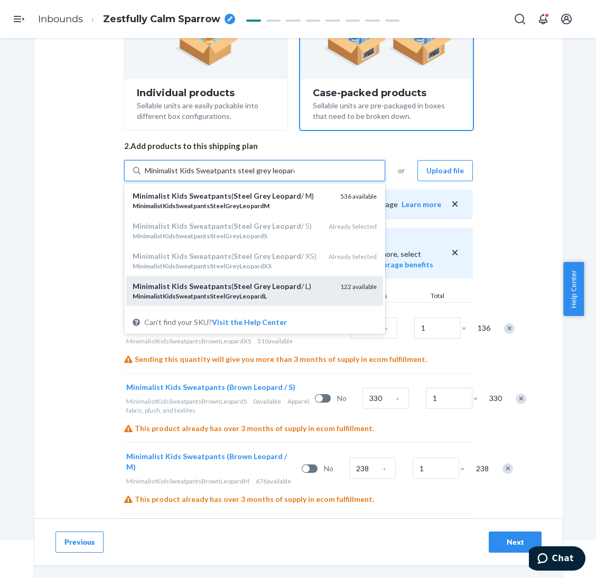
click at [285, 279] on div "Minimalist Kids Sweatpants ( Steel Grey Leopard / L) MinimalistKidsSweatpantsSt…" at bounding box center [254, 291] width 257 height 30
click at [285, 176] on input "Minimalist Kids Sweatpants steel grey leopard" at bounding box center [219, 170] width 149 height 11
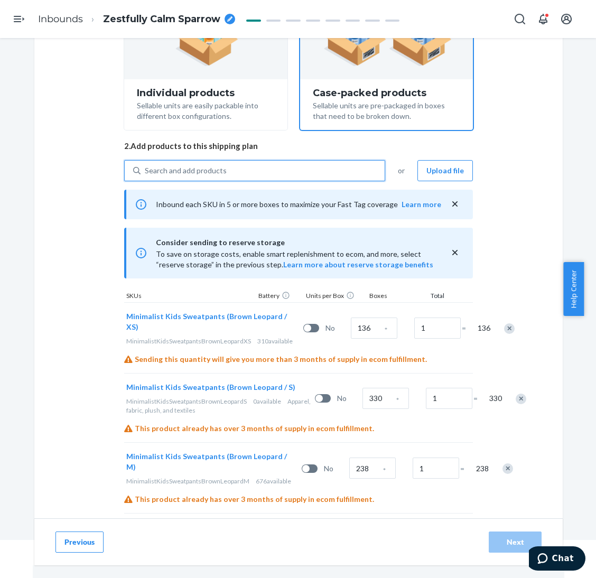
click at [284, 158] on div "Select and Add Products Ensure your products meet our dimension requirements an…" at bounding box center [298, 373] width 349 height 900
click at [290, 169] on div "Search and add products" at bounding box center [262, 170] width 244 height 19
click at [146, 169] on input "0 results available. Use Up and Down to choose options, press Enter to select t…" at bounding box center [145, 170] width 1 height 11
paste input "Minimalist Kids Sweatpants steel grey leopard"
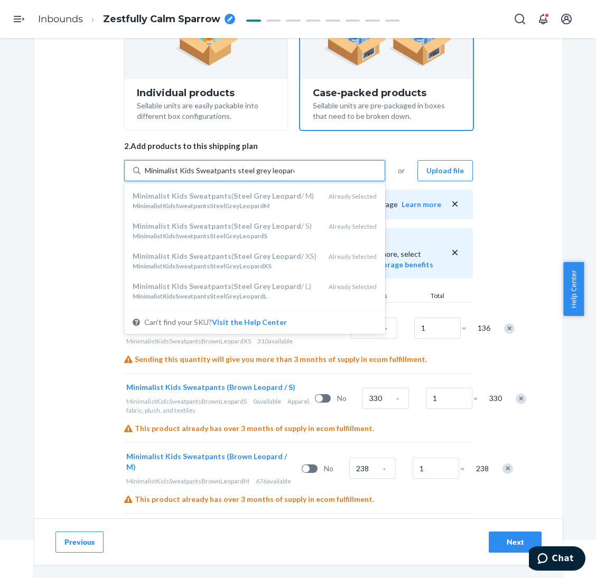
scroll to position [61, 0]
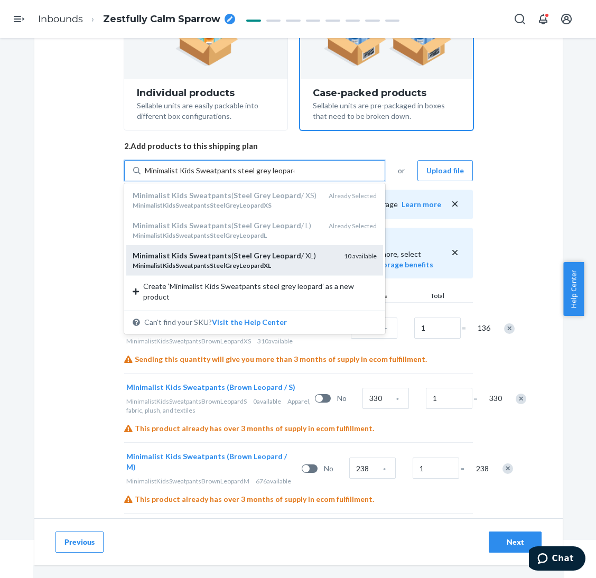
click at [296, 257] on div "Minimalist Kids Sweatpants ( Steel Grey Leopard / XL)" at bounding box center [234, 255] width 203 height 11
click at [294, 176] on input "Minimalist Kids Sweatpants steel grey leopard" at bounding box center [219, 170] width 149 height 11
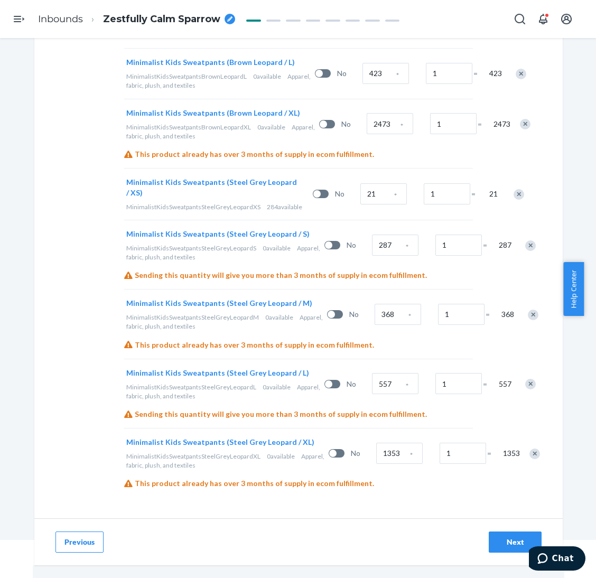
scroll to position [718, 0]
click at [360, 183] on input "21" at bounding box center [383, 193] width 46 height 21
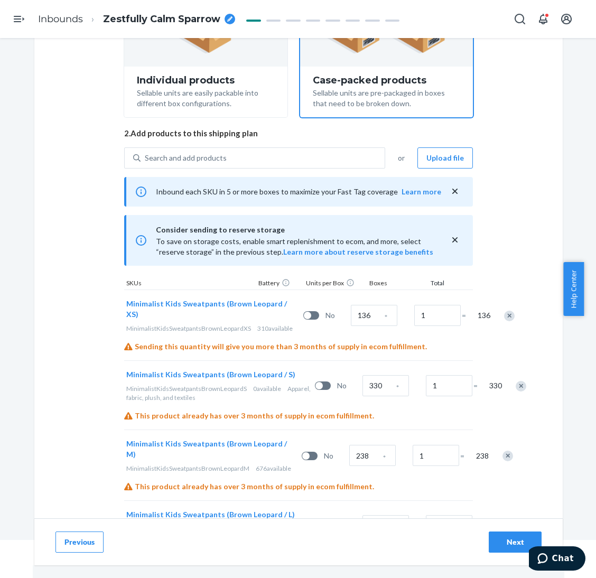
scroll to position [84, 0]
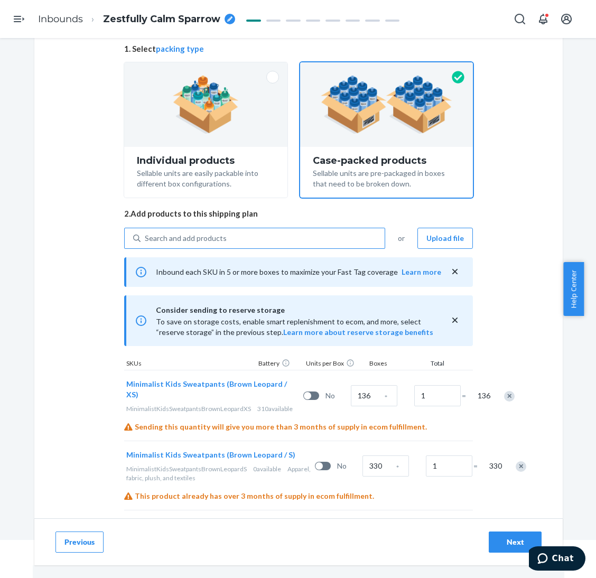
click at [262, 236] on div "Search and add products" at bounding box center [262, 238] width 244 height 19
click at [146, 236] on input "Search and add products" at bounding box center [145, 238] width 1 height 11
paste input "Minimalist Kids Sweatpants"
click at [270, 240] on div "Search and add products" at bounding box center [262, 238] width 244 height 19
click at [146, 240] on input "0 results available. Use Up and Down to choose options, press Enter to select t…" at bounding box center [145, 238] width 1 height 11
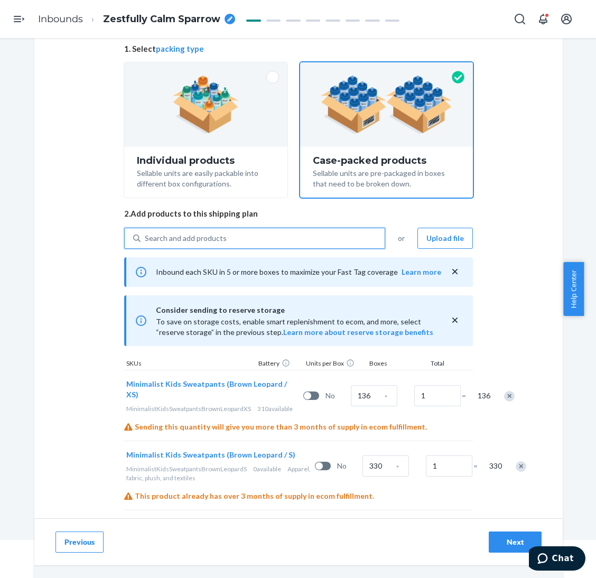
paste input "Minimalist Kids Sweatpants light grey leopard"
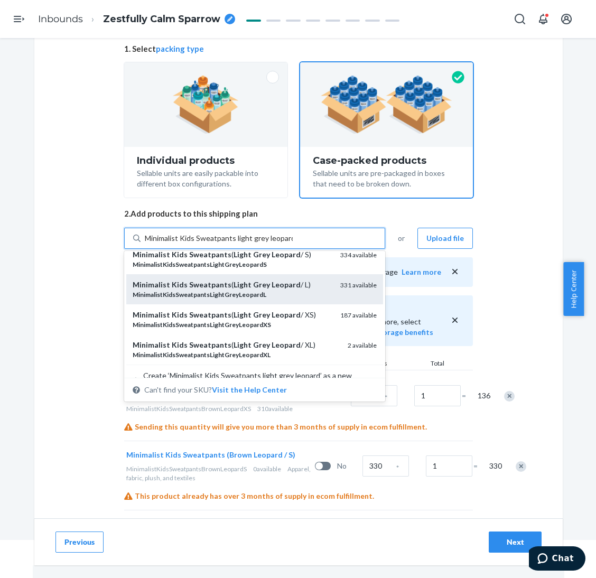
scroll to position [61, 0]
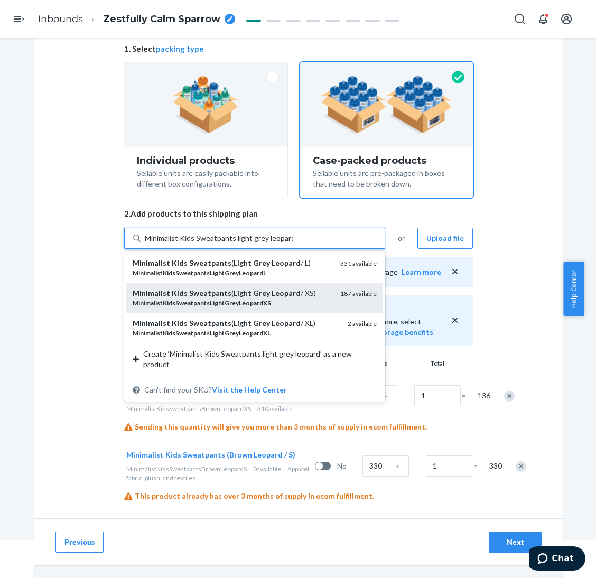
click at [290, 290] on div "Minimalist Kids Sweatpants ( Light Grey Leopard / XS)" at bounding box center [232, 293] width 199 height 11
click at [290, 243] on input "Minimalist Kids Sweatpants light grey leopard" at bounding box center [219, 238] width 148 height 11
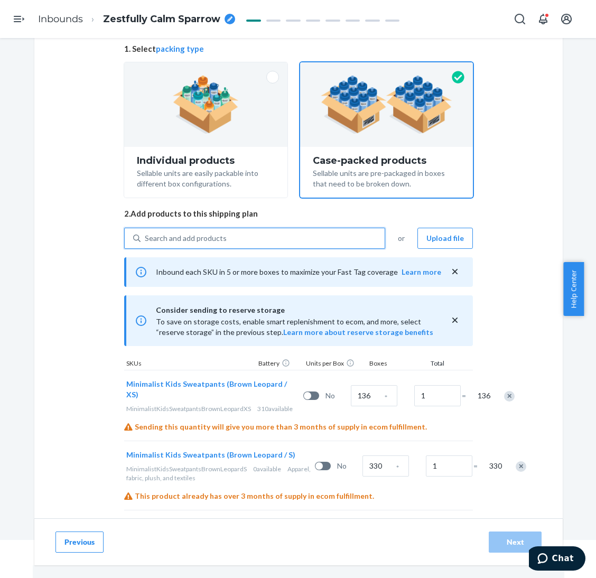
click at [286, 238] on div "Search and add products" at bounding box center [262, 238] width 244 height 19
click at [146, 238] on input "0 results available. Select is focused ,type to refine list, press Down to open…" at bounding box center [145, 238] width 1 height 11
paste input "Minimalist Kids Sweatpants light grey leopard"
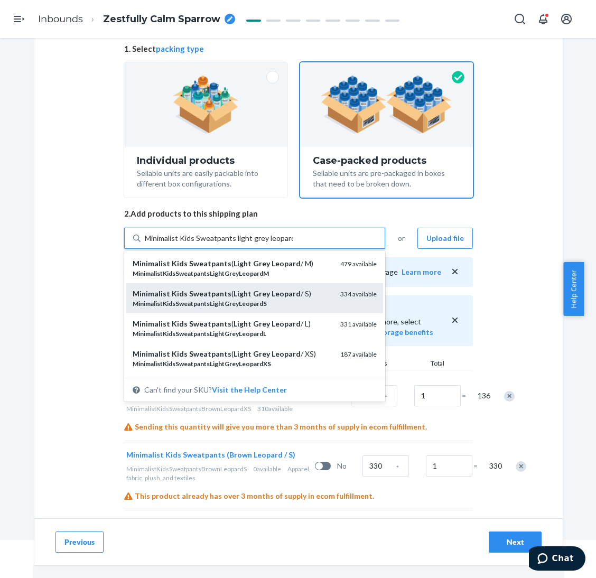
click at [299, 302] on div "MinimalistKidsSweatpantsLightGreyLeopardS" at bounding box center [232, 303] width 199 height 9
click at [293, 243] on input "Minimalist Kids Sweatpants light grey leopard" at bounding box center [219, 238] width 148 height 11
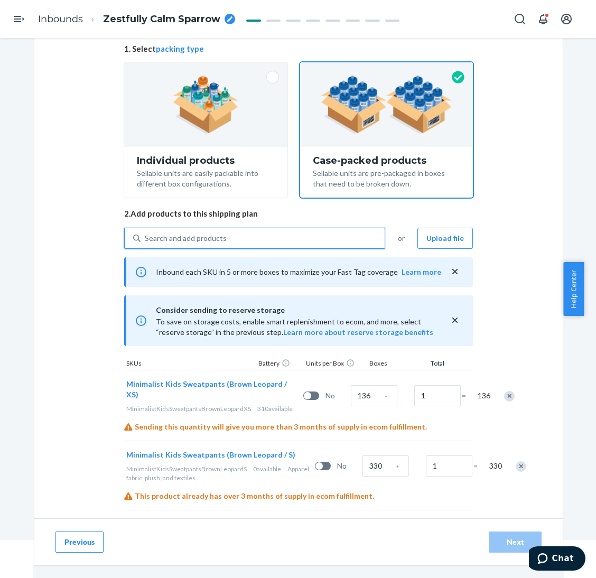
click at [291, 233] on div "Search and add products" at bounding box center [262, 238] width 244 height 19
click at [146, 233] on input "0 results available. Use Up and Down to choose options, press Enter to select t…" at bounding box center [145, 238] width 1 height 11
paste input "Minimalist Kids Sweatpants light grey leopard"
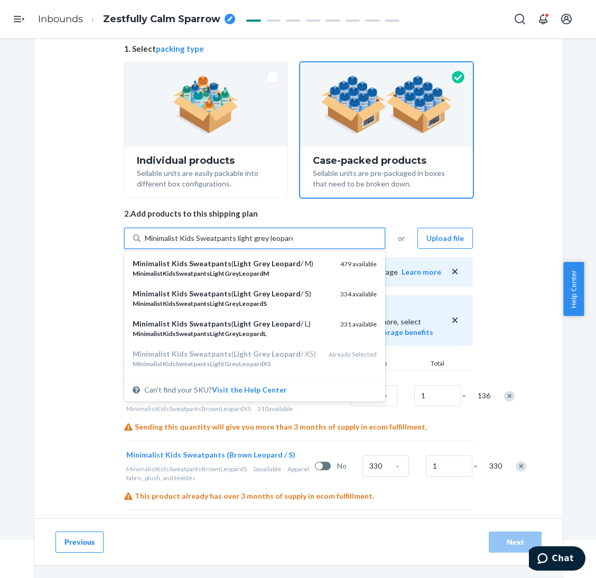
click at [293, 262] on div "Minimalist Kids Sweatpants ( Light Grey Leopard / M)" at bounding box center [232, 263] width 199 height 11
click at [293, 243] on input "Minimalist Kids Sweatpants light grey leopard" at bounding box center [219, 238] width 148 height 11
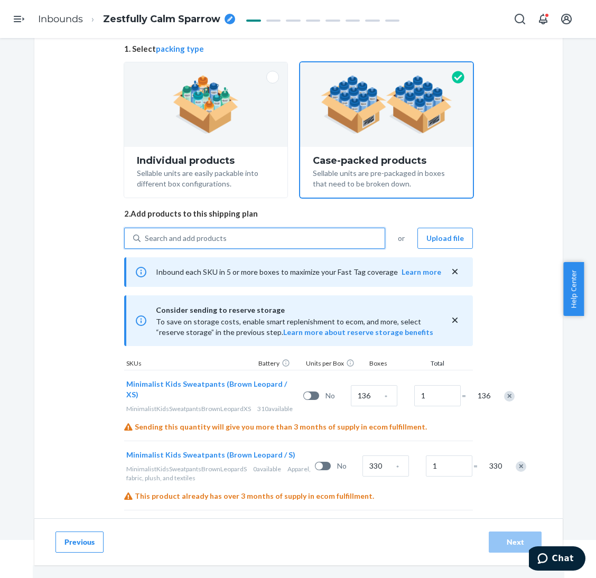
click at [292, 234] on div "Search and add products" at bounding box center [262, 238] width 244 height 19
click at [146, 234] on input "0 results available. Select is focused ,type to refine list, press Down to open…" at bounding box center [145, 238] width 1 height 11
paste input "Minimalist Kids Sweatpants light grey leopard"
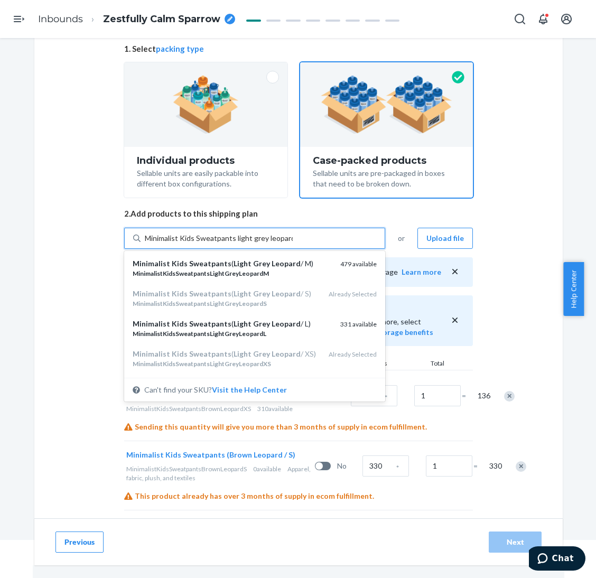
drag, startPoint x: 294, startPoint y: 327, endPoint x: 293, endPoint y: 301, distance: 25.9
click at [295, 327] on div "Minimalist Kids Sweatpants ( Light Grey Leopard / L)" at bounding box center [232, 323] width 199 height 11
click at [293, 243] on input "Minimalist Kids Sweatpants light grey leopard" at bounding box center [219, 238] width 148 height 11
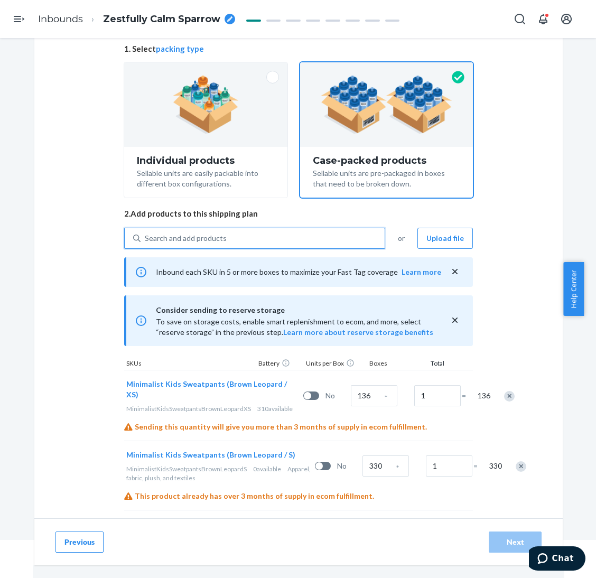
click at [297, 239] on div "Search and add products" at bounding box center [262, 238] width 244 height 19
click at [146, 239] on input "0 results available. Select is focused ,type to refine list, press Down to open…" at bounding box center [145, 238] width 1 height 11
paste input "Minimalist Kids Sweatpants light grey leopard"
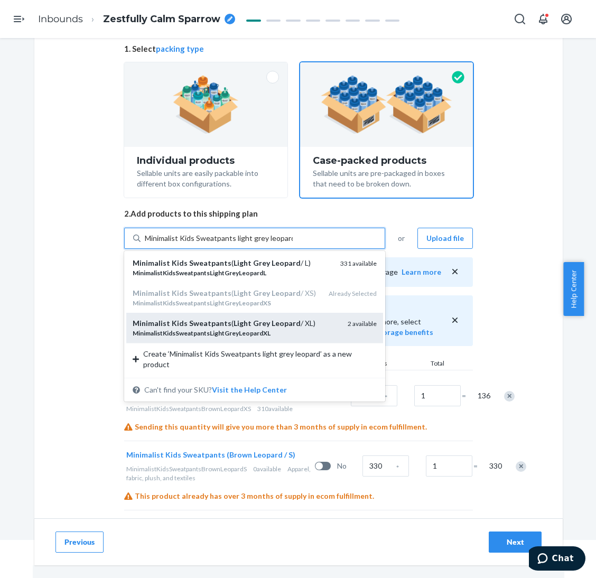
click at [299, 326] on div "Minimalist Kids Sweatpants ( Light Grey Leopard / XL)" at bounding box center [236, 323] width 206 height 11
click at [293, 243] on input "Minimalist Kids Sweatpants light grey leopard" at bounding box center [219, 238] width 148 height 11
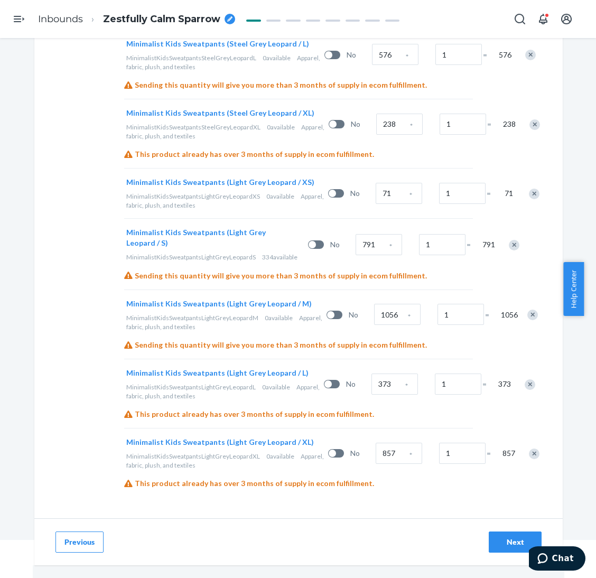
scroll to position [1099, 0]
click at [375, 183] on input "71" at bounding box center [398, 193] width 46 height 21
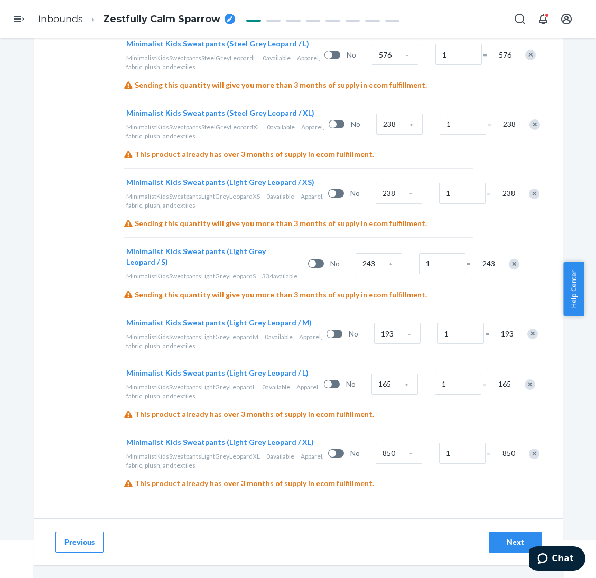
drag, startPoint x: 506, startPoint y: 543, endPoint x: 504, endPoint y: 511, distance: 31.8
click at [507, 542] on div "Next" at bounding box center [514, 542] width 35 height 11
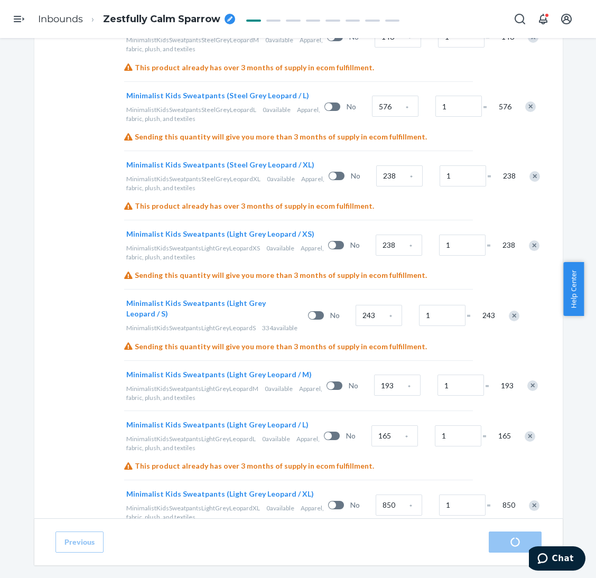
scroll to position [1029, 0]
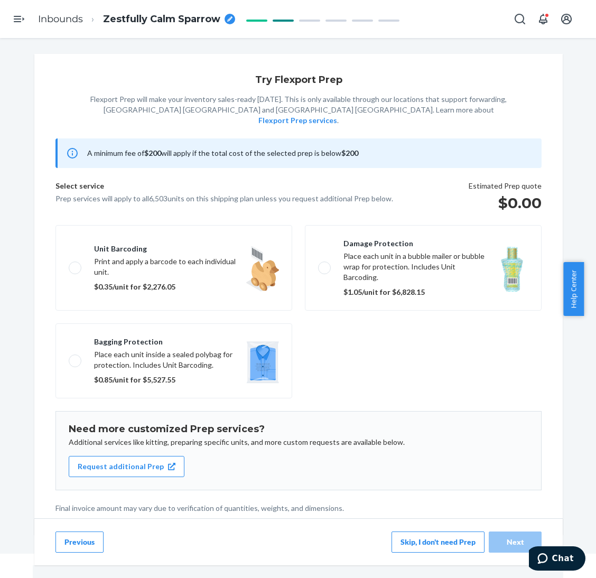
scroll to position [38, 0]
click at [441, 545] on button "Skip, I don't need Prep" at bounding box center [437, 541] width 93 height 21
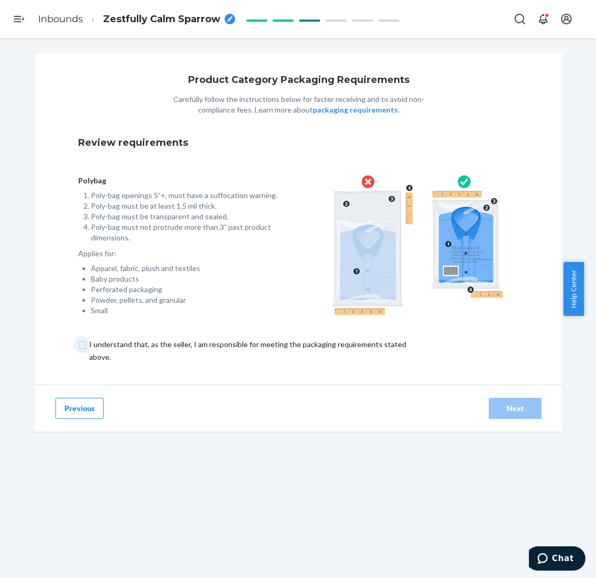
click at [350, 350] on input "checkbox" at bounding box center [253, 350] width 351 height 25
click at [509, 413] on button "Next" at bounding box center [514, 408] width 53 height 21
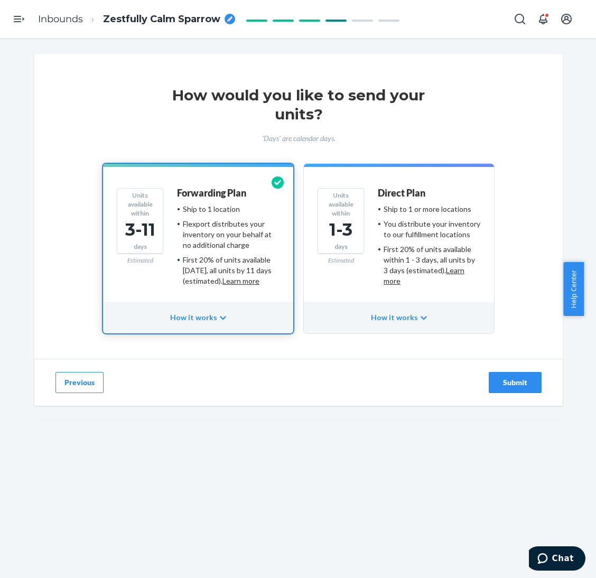
click at [499, 385] on div "Submit" at bounding box center [514, 382] width 35 height 11
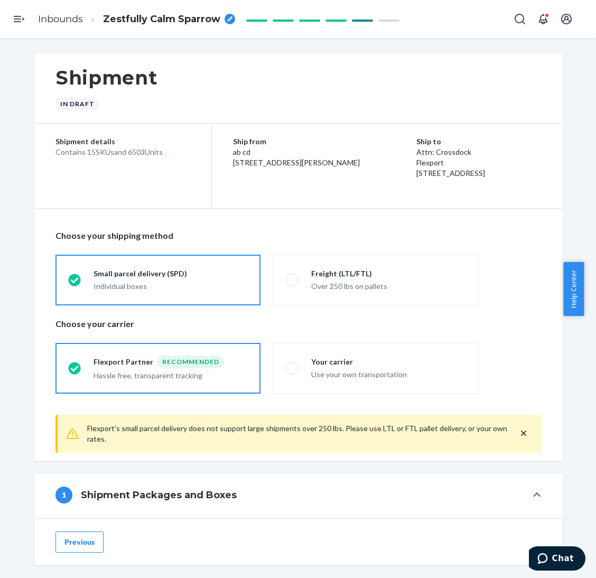
drag, startPoint x: 121, startPoint y: 153, endPoint x: 140, endPoint y: 155, distance: 19.6
click at [140, 155] on div "Contains 15 SKUs and 6503 Units" at bounding box center [122, 152] width 135 height 11
copy div "6503"
click at [190, 18] on span "Zestfully Calm Sparrow" at bounding box center [161, 20] width 117 height 14
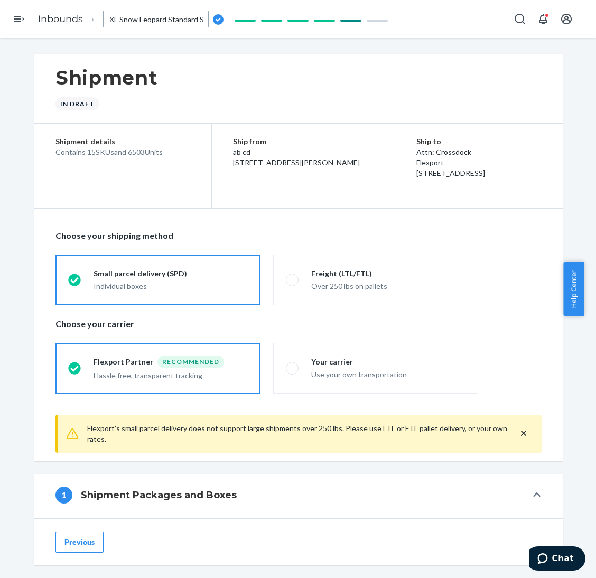
drag, startPoint x: 243, startPoint y: 71, endPoint x: 261, endPoint y: 93, distance: 28.9
click at [245, 71] on div "Shipment In draft" at bounding box center [298, 89] width 528 height 70
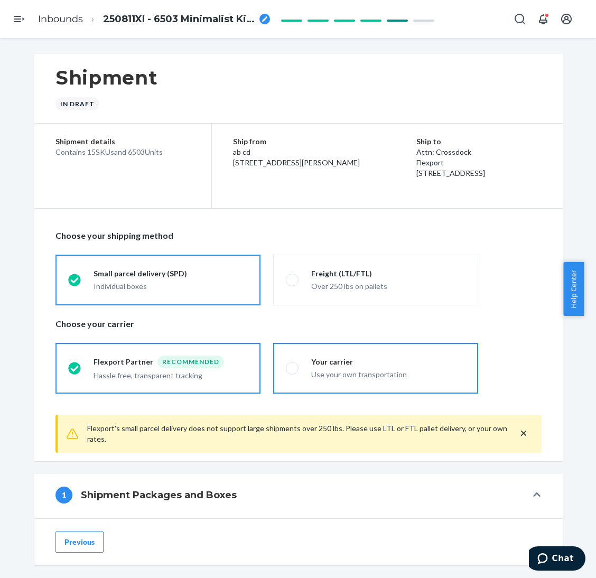
click at [367, 361] on div "Your carrier" at bounding box center [388, 361] width 154 height 11
click at [293, 364] on input "Your carrier Use your own transportation" at bounding box center [289, 367] width 7 height 7
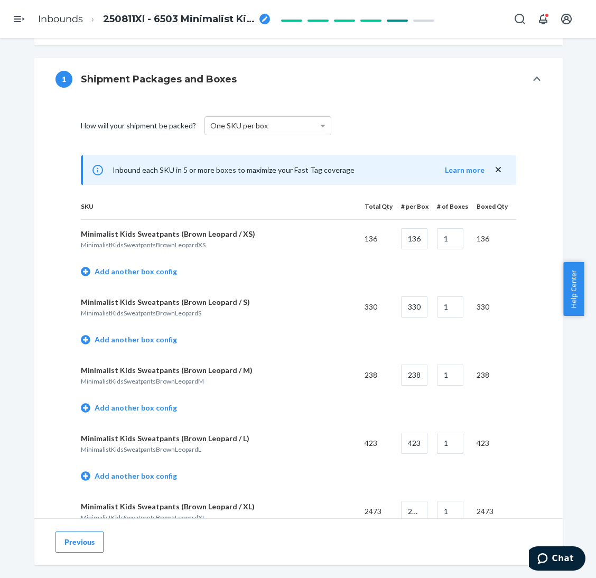
scroll to position [396, 0]
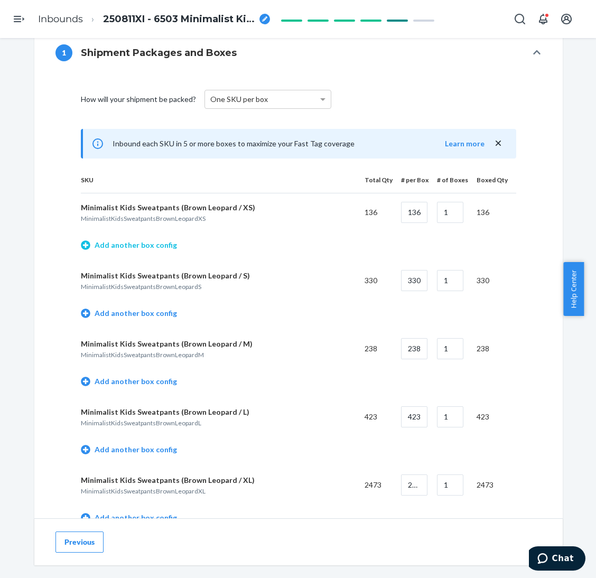
click at [144, 249] on link "Add another box config" at bounding box center [129, 245] width 96 height 11
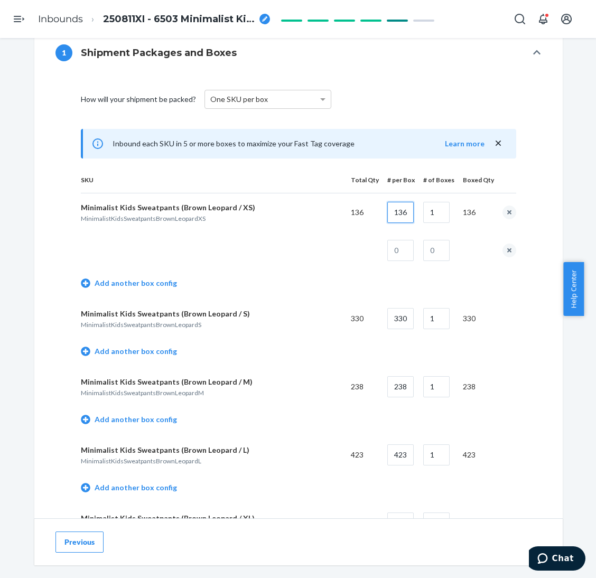
click at [397, 215] on input "136" at bounding box center [400, 212] width 26 height 21
click at [409, 255] on input "text" at bounding box center [400, 250] width 26 height 21
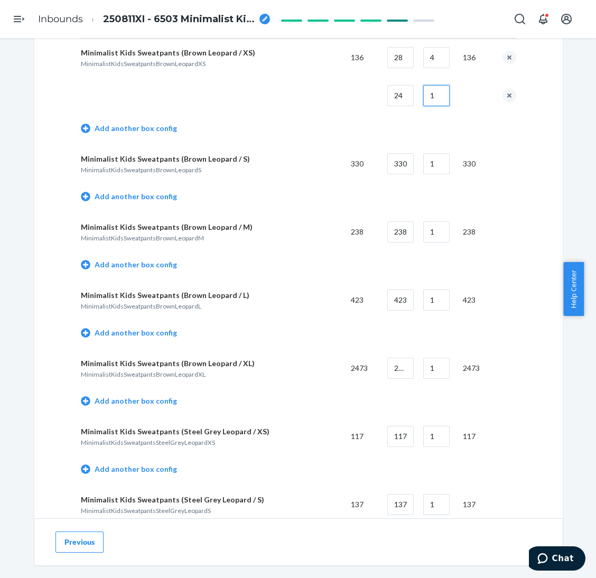
scroll to position [554, 0]
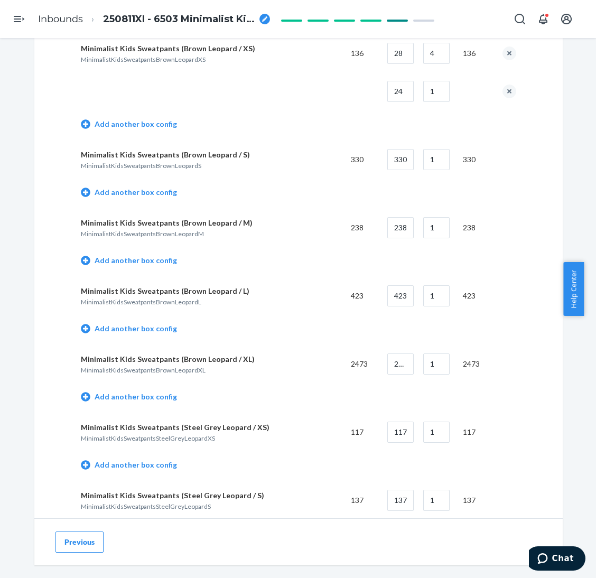
drag, startPoint x: 147, startPoint y: 198, endPoint x: 167, endPoint y: 194, distance: 20.5
click at [147, 198] on td "Add another box config" at bounding box center [298, 193] width 435 height 30
click at [161, 190] on link "Add another box config" at bounding box center [129, 192] width 96 height 11
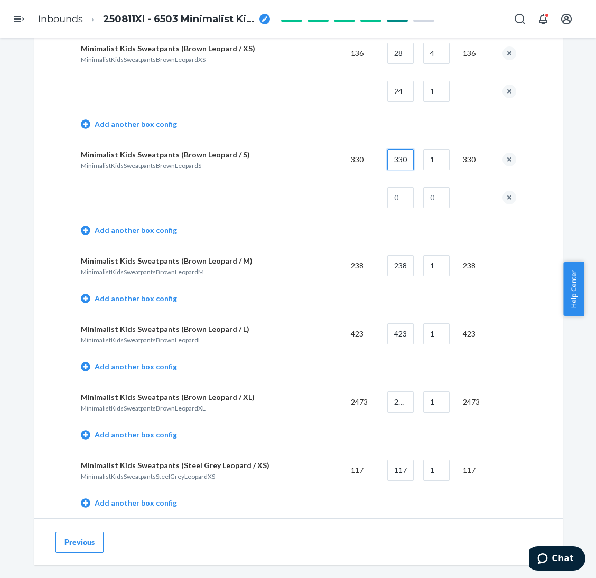
click at [394, 160] on input "330" at bounding box center [400, 159] width 26 height 21
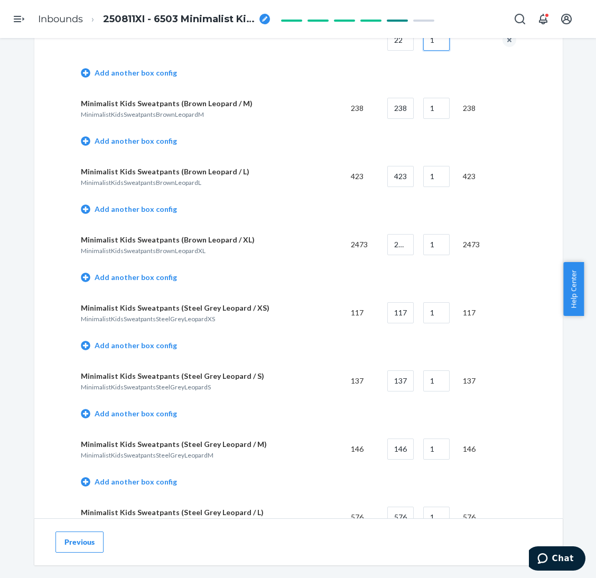
scroll to position [712, 0]
click at [161, 140] on link "Add another box config" at bounding box center [129, 140] width 96 height 11
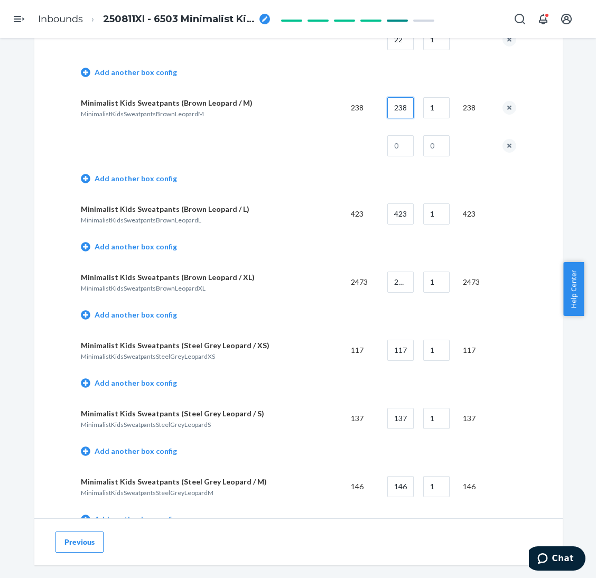
click at [396, 109] on input "238" at bounding box center [400, 107] width 26 height 21
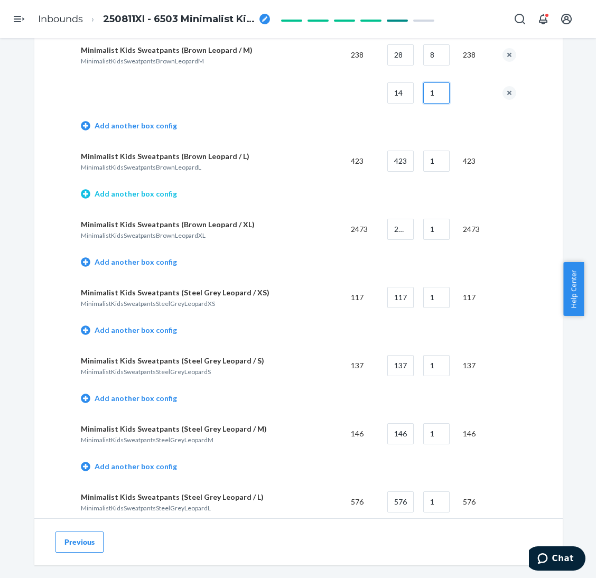
scroll to position [792, 0]
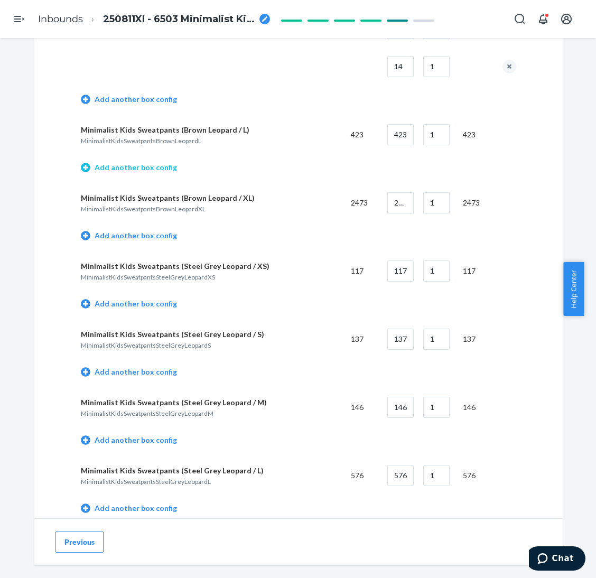
click at [147, 171] on link "Add another box config" at bounding box center [129, 167] width 96 height 11
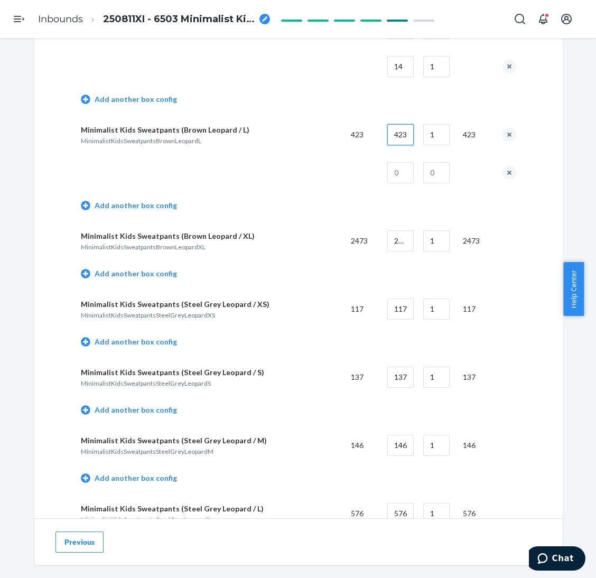
click at [403, 136] on input "423" at bounding box center [400, 134] width 26 height 21
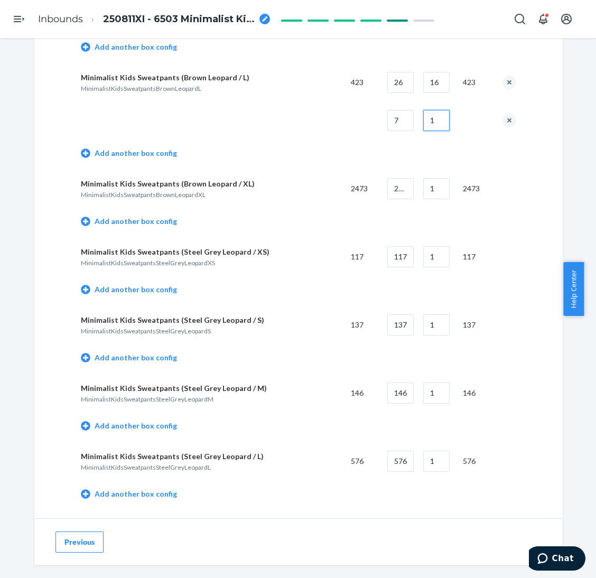
scroll to position [871, 0]
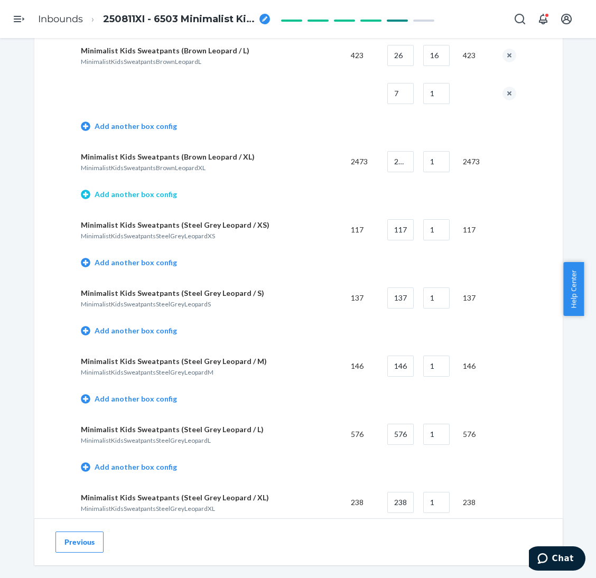
click at [153, 195] on link "Add another box config" at bounding box center [129, 194] width 96 height 11
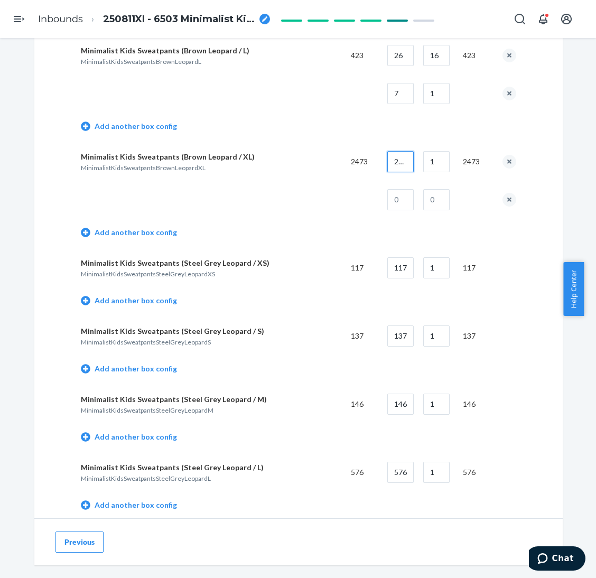
click at [408, 168] on input "2473" at bounding box center [400, 161] width 26 height 21
click at [401, 158] on input "2473" at bounding box center [400, 161] width 26 height 21
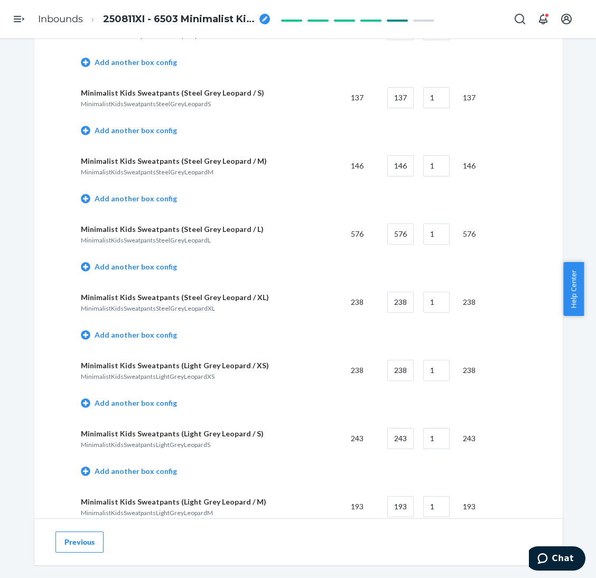
scroll to position [1029, 0]
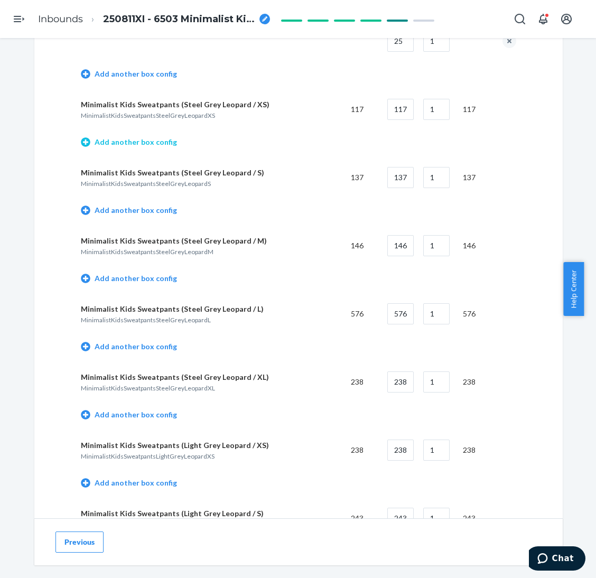
click at [157, 139] on link "Add another box config" at bounding box center [129, 142] width 96 height 11
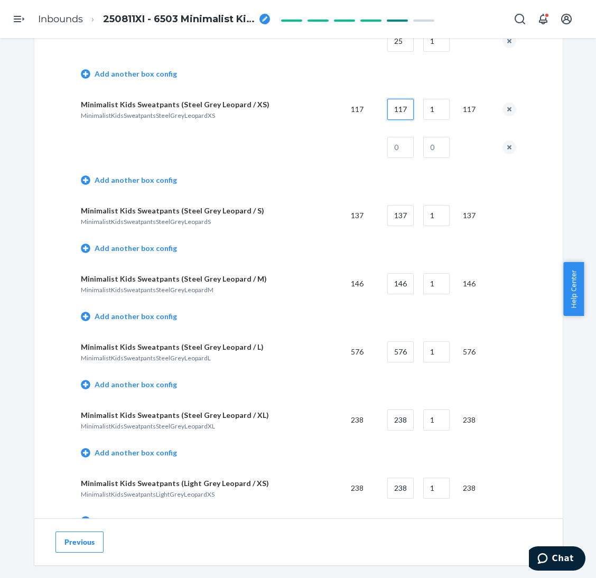
click at [398, 107] on input "117" at bounding box center [400, 109] width 26 height 21
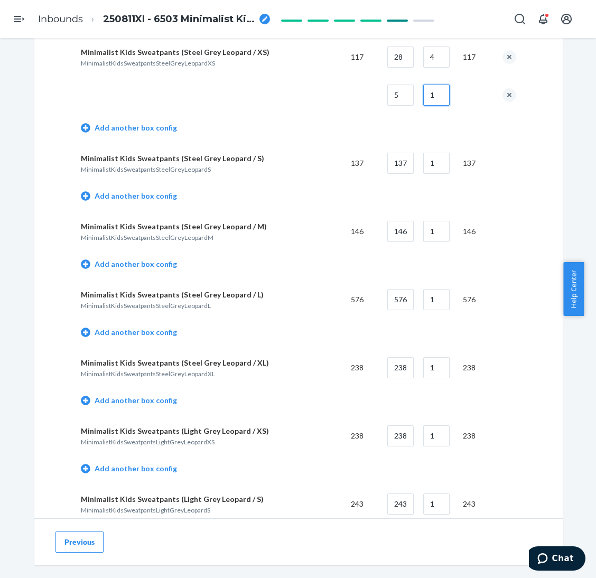
scroll to position [1109, 0]
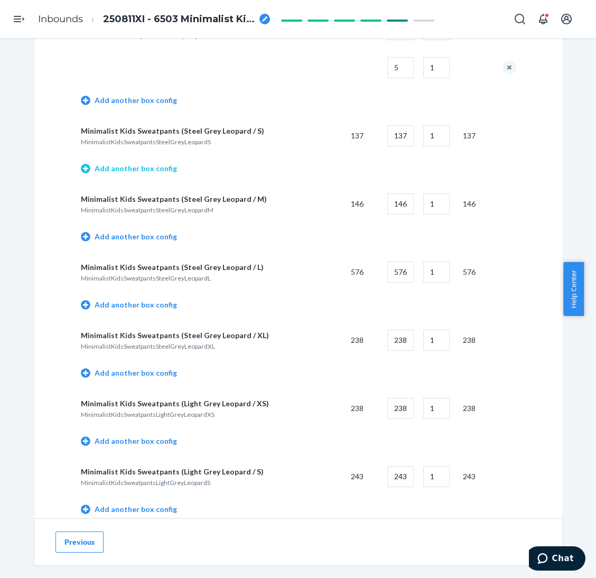
click at [154, 164] on link "Add another box config" at bounding box center [129, 168] width 96 height 11
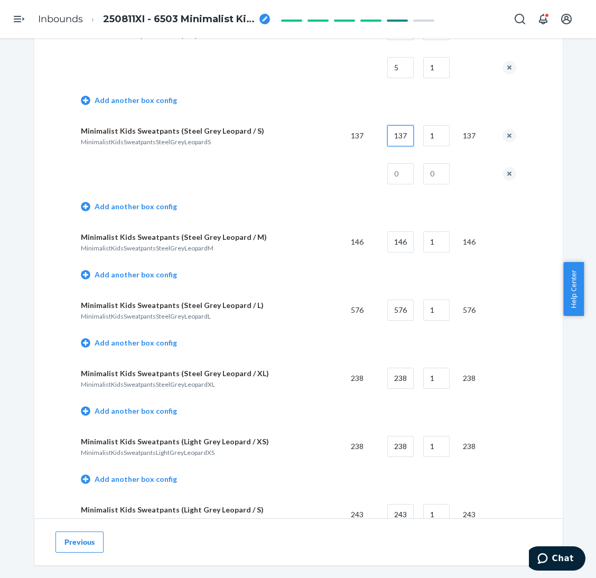
click at [394, 137] on input "137" at bounding box center [400, 135] width 26 height 21
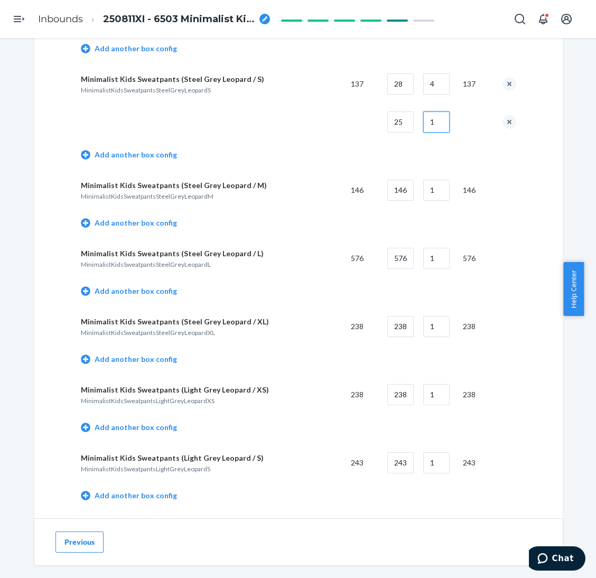
scroll to position [1188, 0]
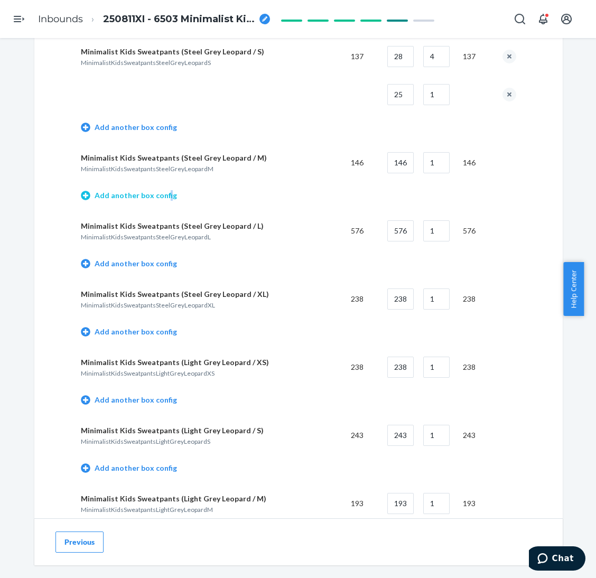
click at [159, 193] on link "Add another box config" at bounding box center [129, 195] width 96 height 11
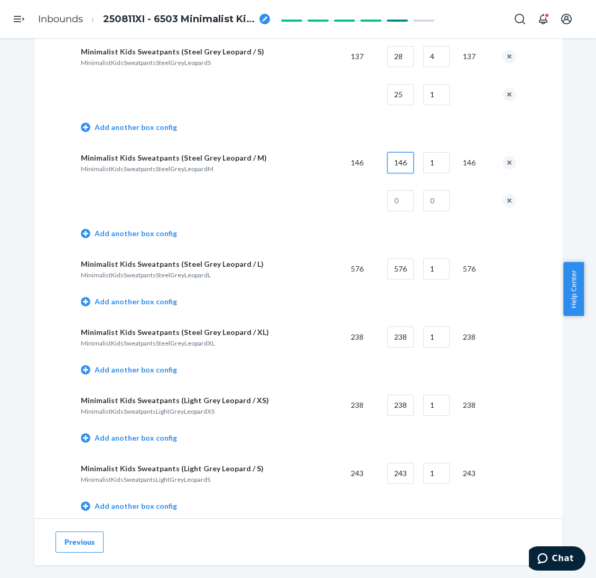
click at [403, 166] on input "146" at bounding box center [400, 162] width 26 height 21
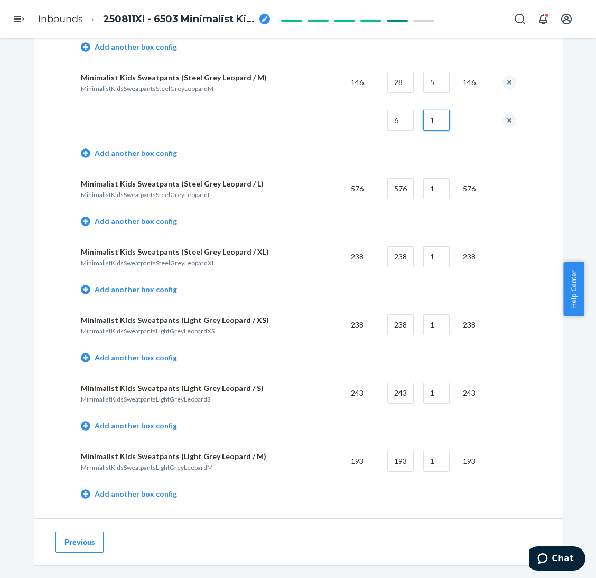
scroll to position [1347, 0]
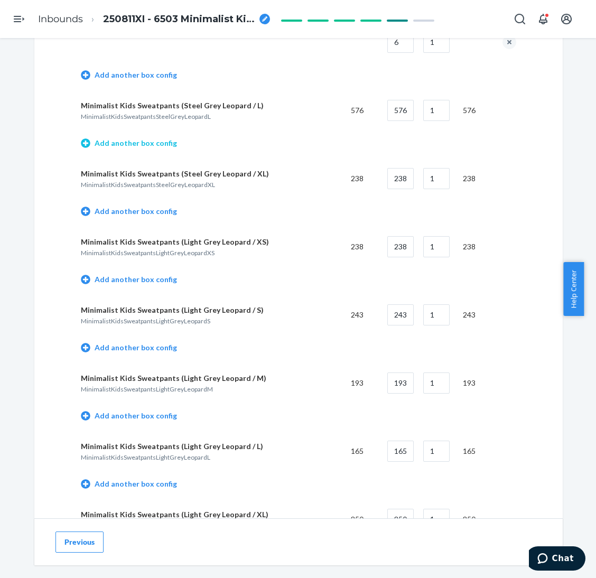
click at [148, 141] on link "Add another box config" at bounding box center [129, 143] width 96 height 11
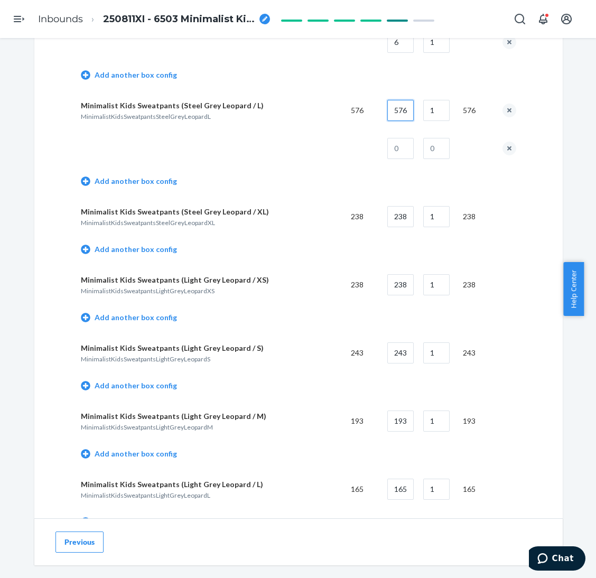
click at [403, 108] on input "576" at bounding box center [400, 110] width 26 height 21
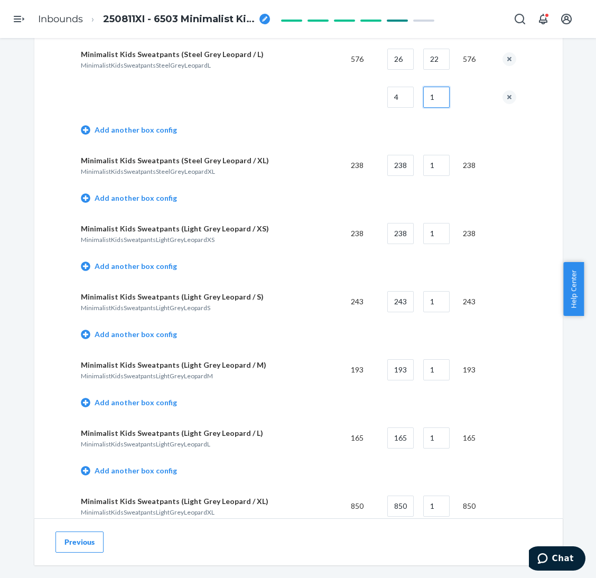
scroll to position [1425, 0]
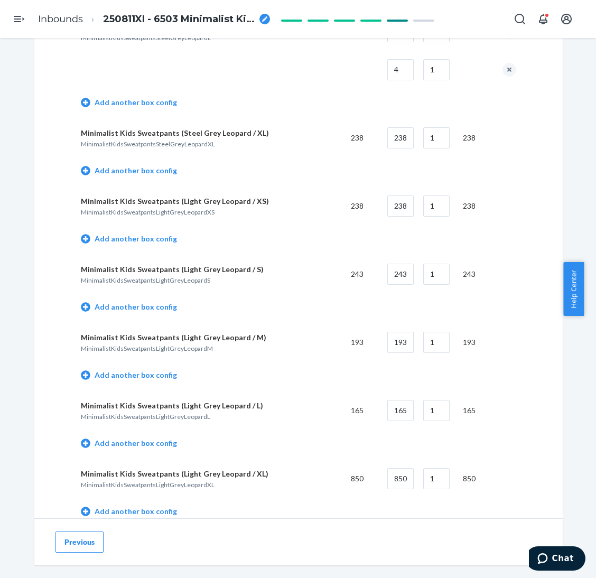
click at [165, 161] on td "Add another box config" at bounding box center [298, 172] width 435 height 30
click at [163, 165] on link "Add another box config" at bounding box center [129, 170] width 96 height 11
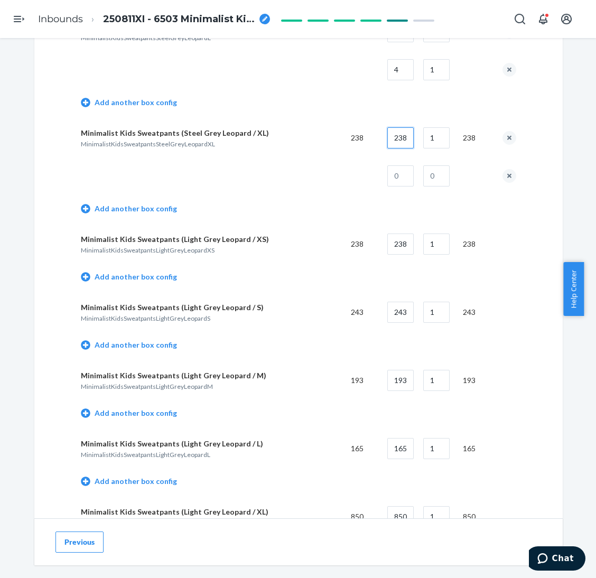
click at [394, 136] on input "238" at bounding box center [400, 137] width 26 height 21
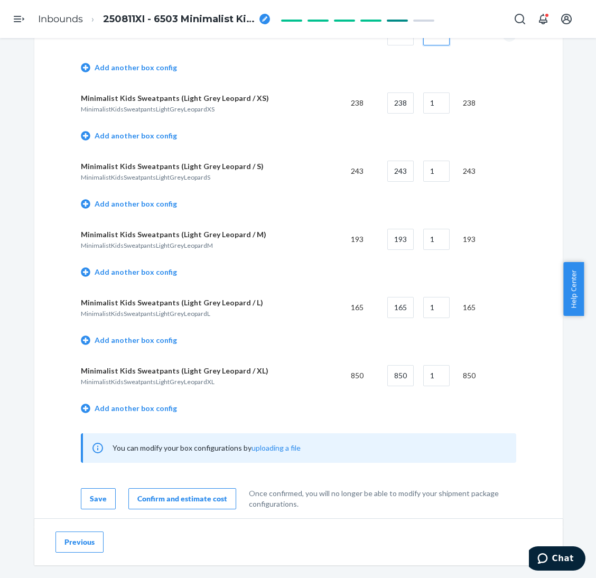
scroll to position [1584, 0]
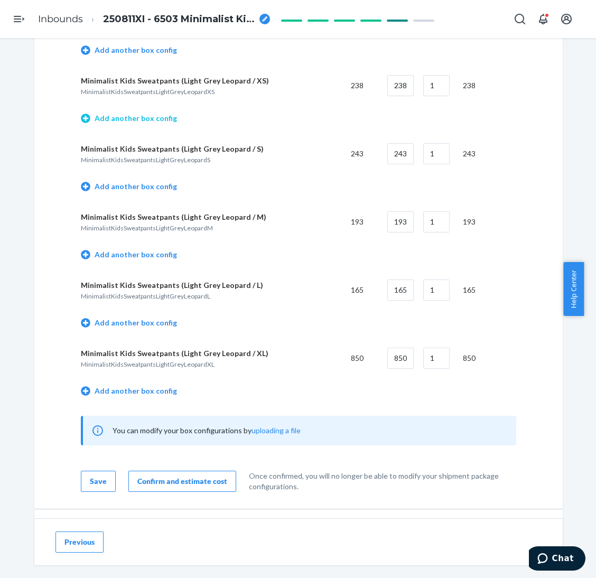
click at [113, 113] on link "Add another box config" at bounding box center [129, 118] width 96 height 11
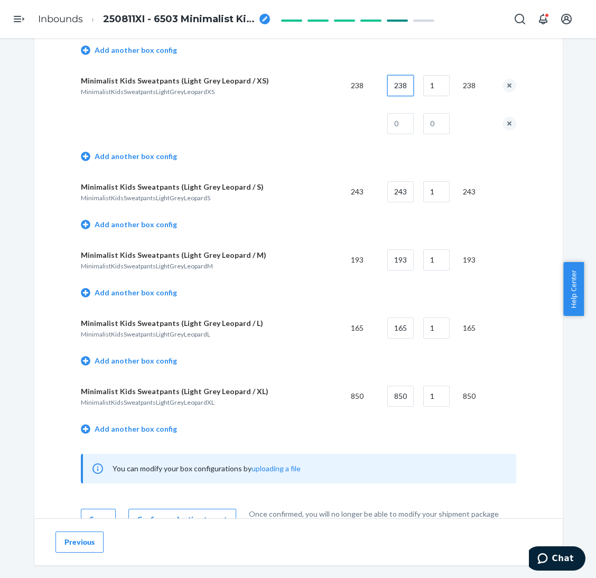
click at [401, 82] on input "238" at bounding box center [400, 85] width 26 height 21
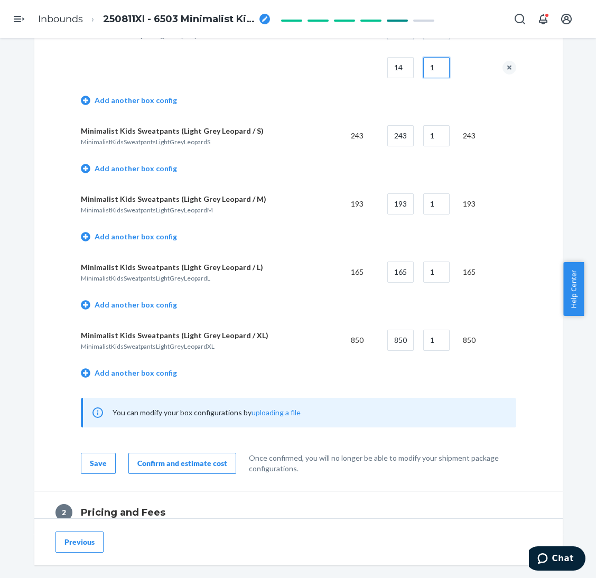
scroll to position [1663, 0]
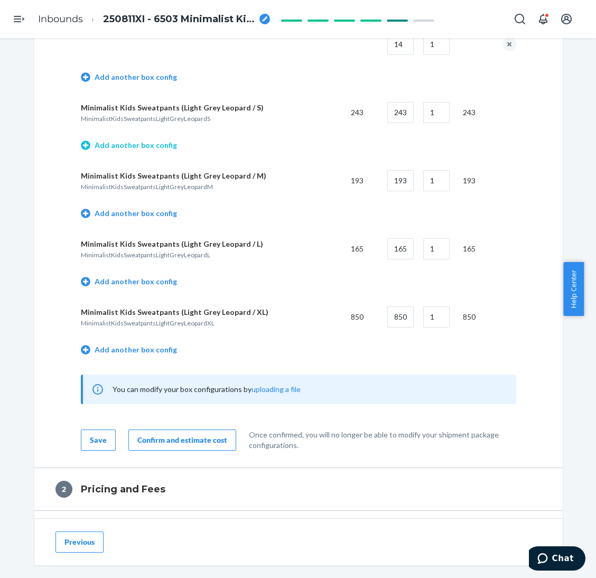
click at [159, 143] on link "Add another box config" at bounding box center [129, 145] width 96 height 11
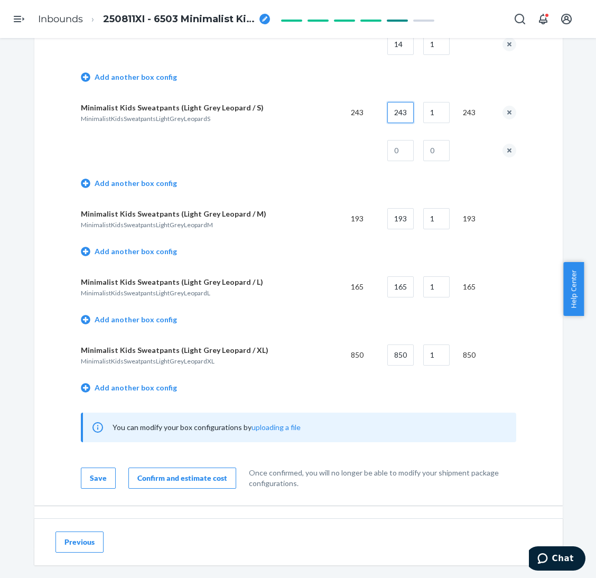
click at [403, 115] on input "243" at bounding box center [400, 112] width 26 height 21
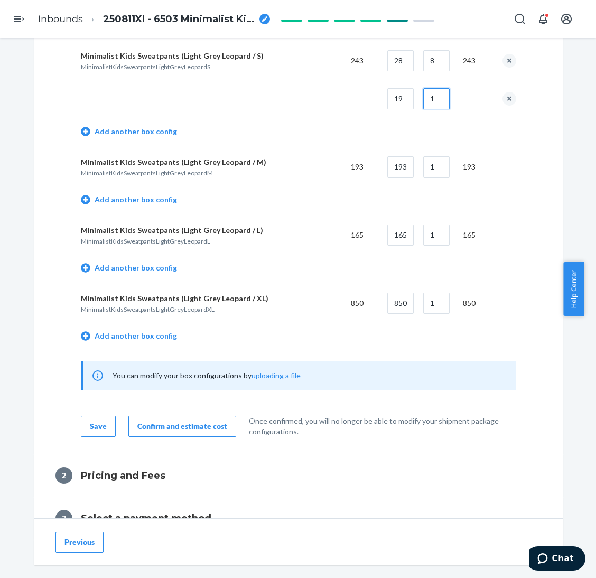
scroll to position [1742, 0]
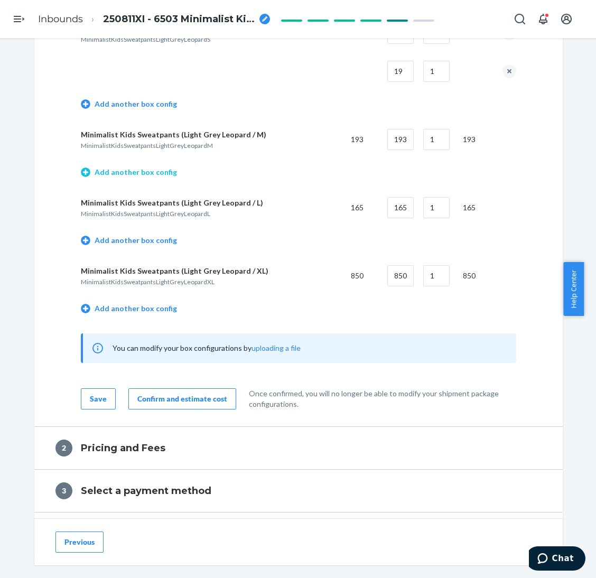
click at [131, 172] on link "Add another box config" at bounding box center [129, 172] width 96 height 11
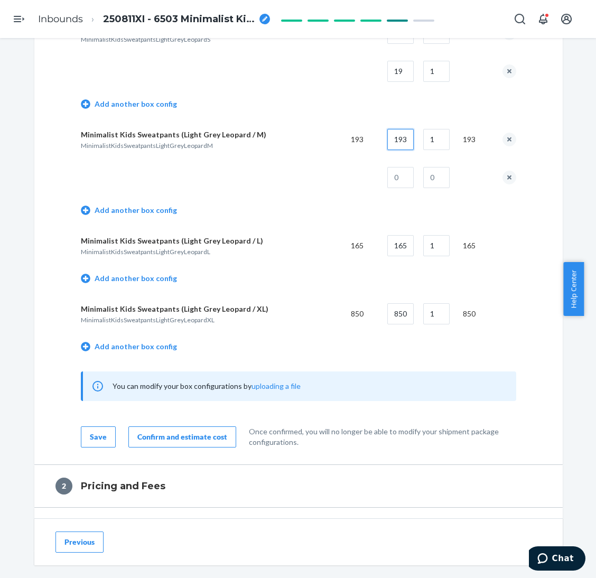
click at [402, 133] on input "193" at bounding box center [400, 139] width 26 height 21
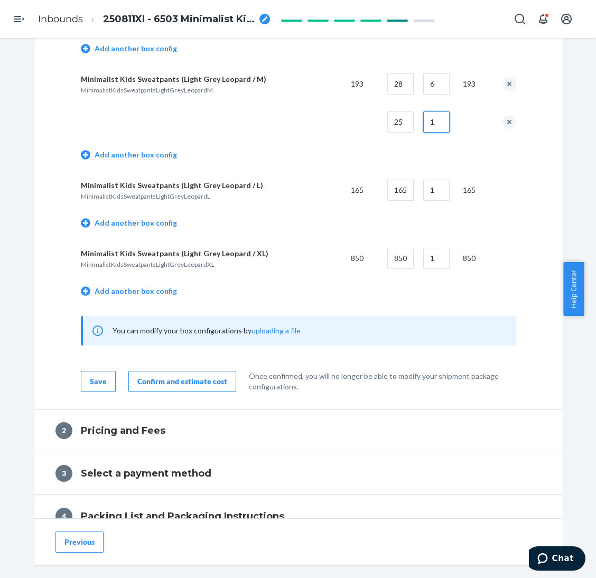
scroll to position [1821, 0]
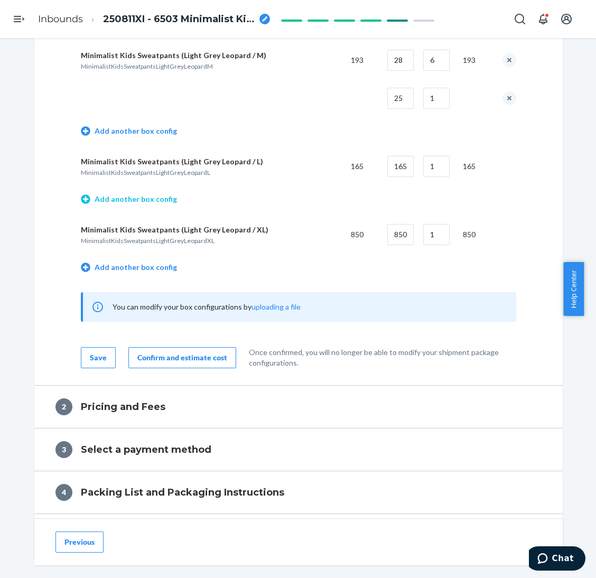
click at [147, 198] on link "Add another box config" at bounding box center [129, 199] width 96 height 11
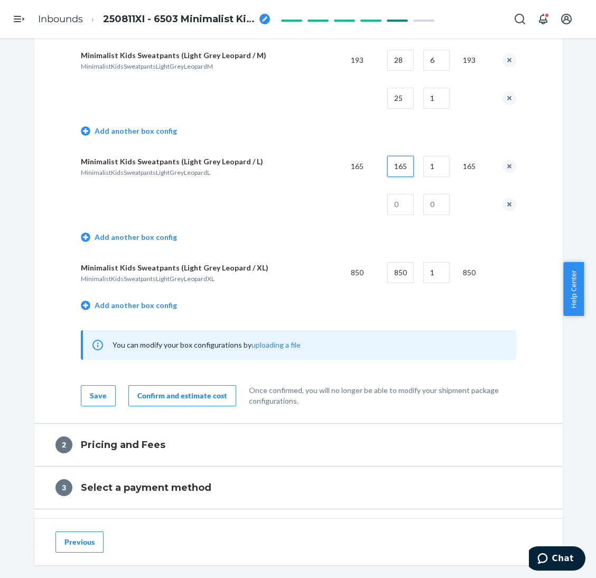
click at [402, 163] on input "165" at bounding box center [400, 166] width 26 height 21
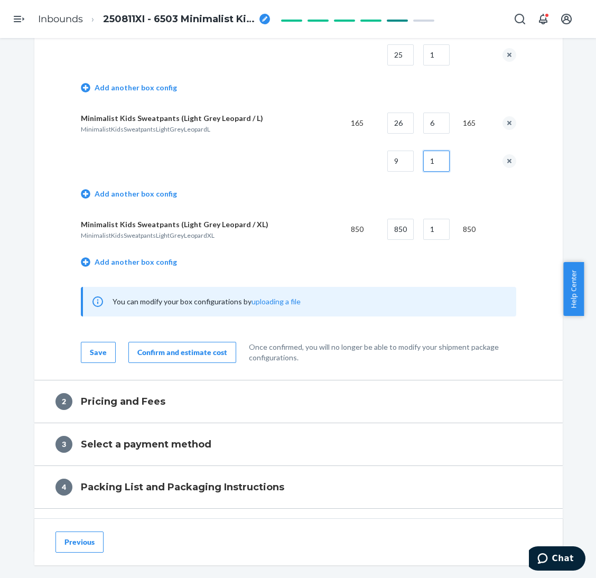
scroll to position [1901, 0]
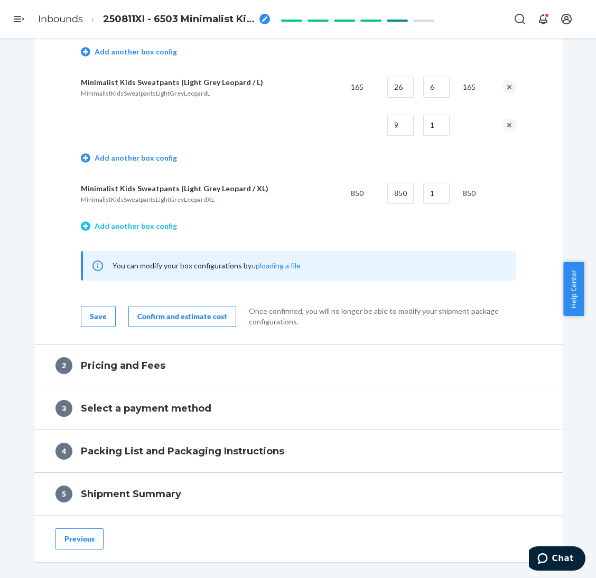
click at [136, 221] on link "Add another box config" at bounding box center [129, 226] width 96 height 11
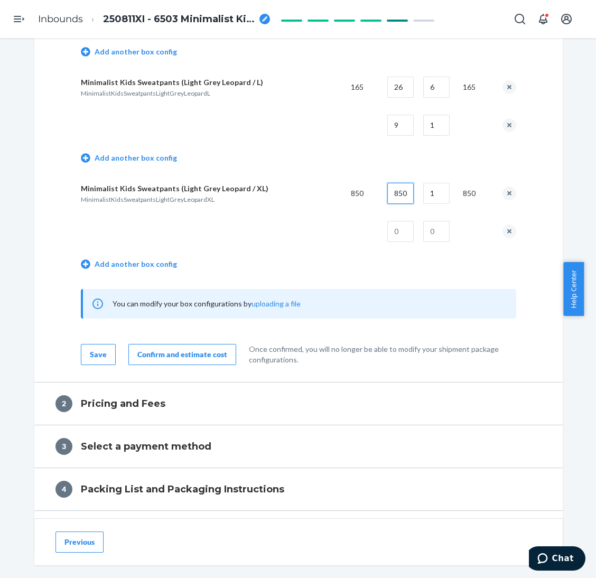
click at [393, 185] on input "850" at bounding box center [400, 193] width 26 height 21
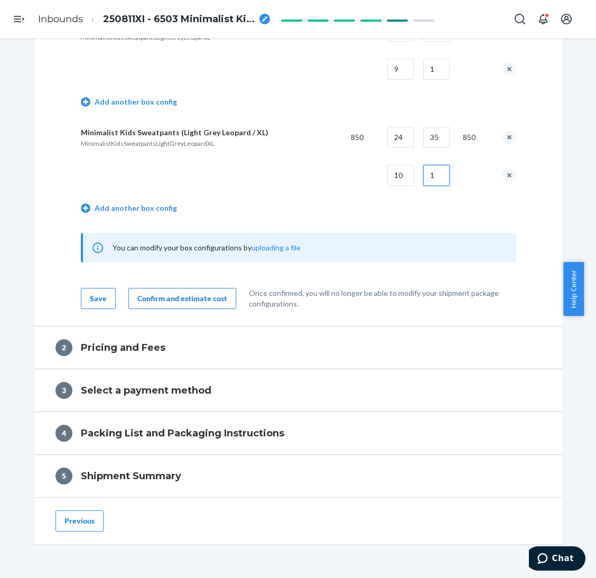
scroll to position [1980, 0]
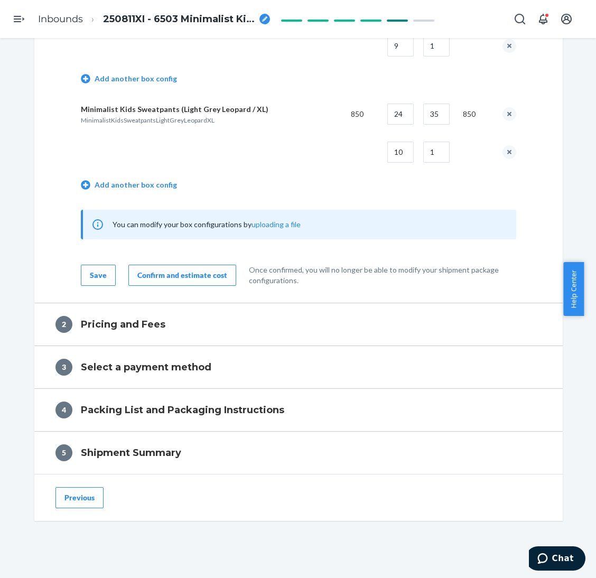
click at [200, 277] on button "Confirm and estimate cost" at bounding box center [182, 275] width 108 height 21
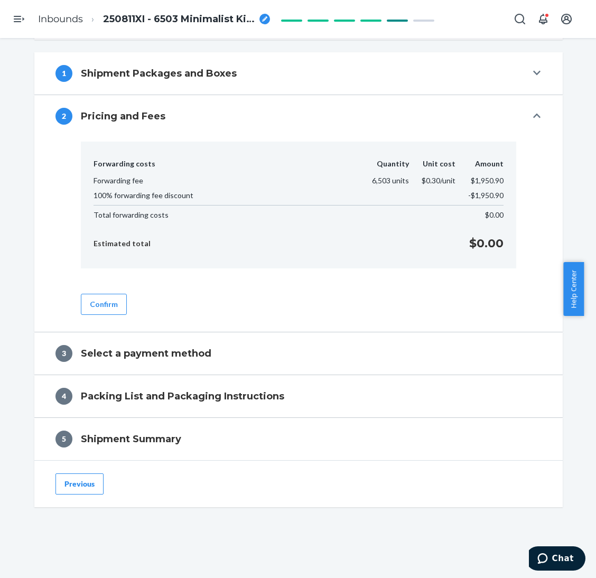
click at [106, 293] on div "Confirm" at bounding box center [298, 296] width 435 height 38
click at [125, 309] on div "Confirm" at bounding box center [298, 296] width 435 height 38
click at [109, 298] on button "Confirm" at bounding box center [104, 304] width 46 height 21
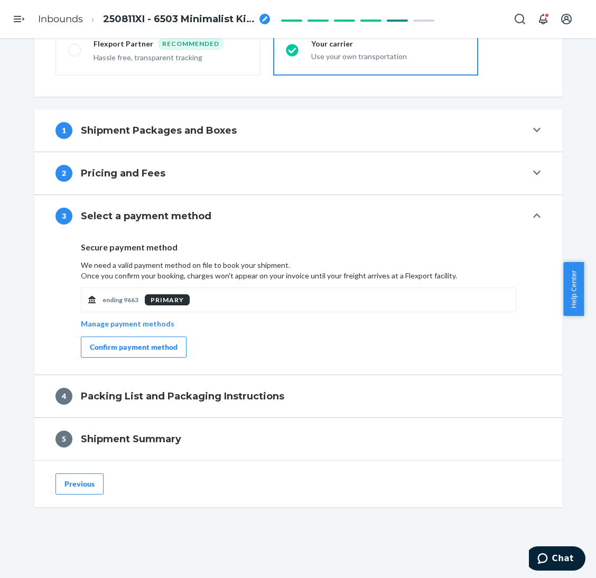
click at [149, 340] on button "Confirm payment method" at bounding box center [134, 346] width 106 height 21
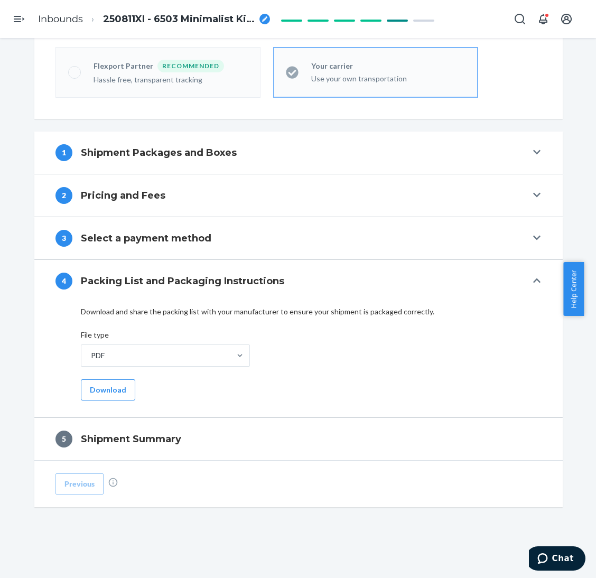
scroll to position [296, 0]
click at [112, 385] on button "Download" at bounding box center [108, 389] width 54 height 21
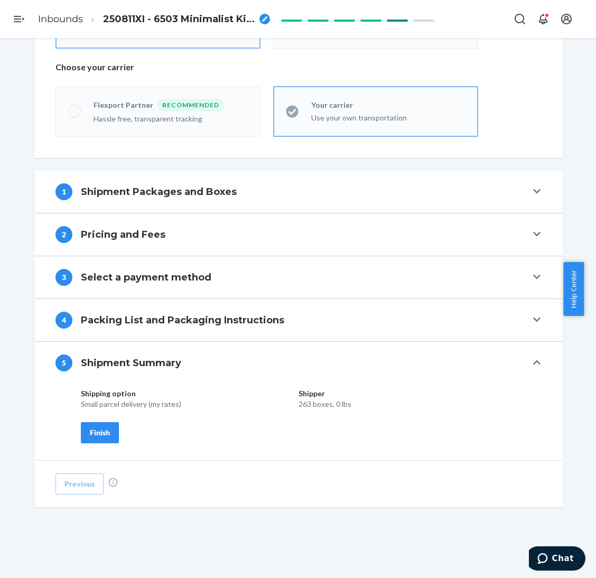
scroll to position [257, 0]
drag, startPoint x: 99, startPoint y: 437, endPoint x: 240, endPoint y: 409, distance: 143.8
click at [99, 437] on div "Finish" at bounding box center [100, 432] width 20 height 11
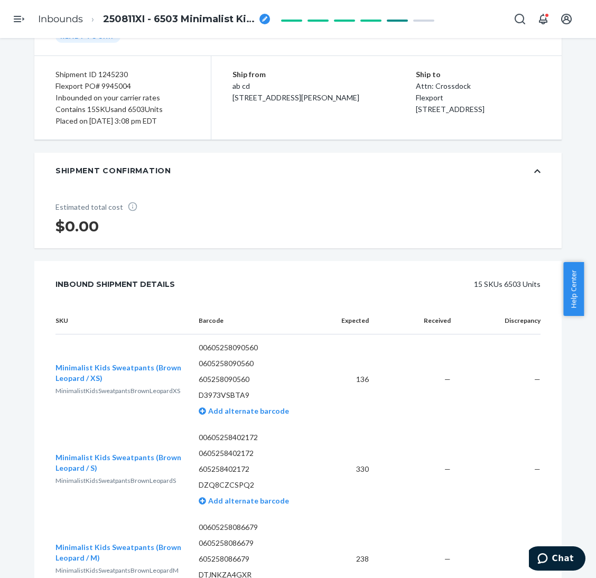
scroll to position [0, 0]
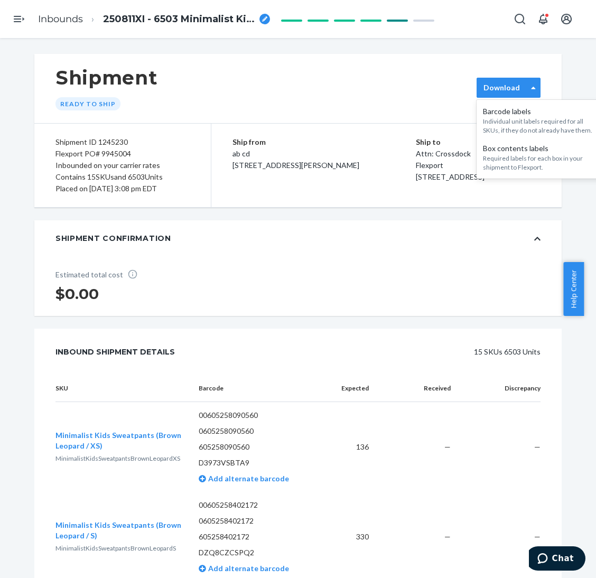
click at [513, 89] on label "Download" at bounding box center [501, 87] width 36 height 11
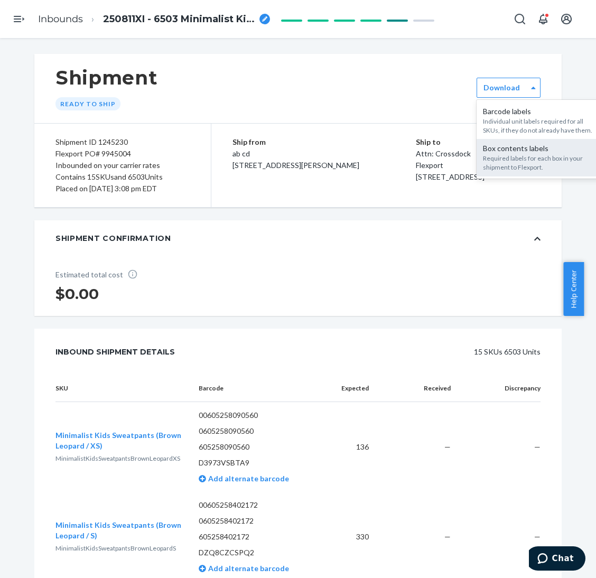
click at [510, 164] on div "Required labels for each box in your shipment to Flexport." at bounding box center [540, 163] width 114 height 18
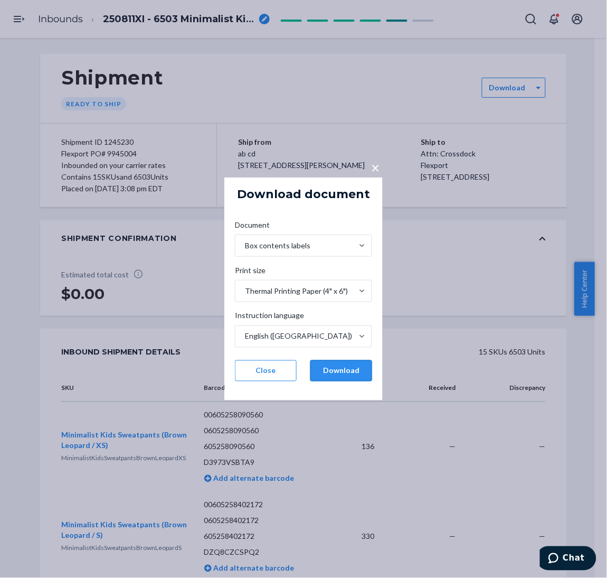
click at [334, 372] on button "Download" at bounding box center [342, 370] width 62 height 21
click at [341, 371] on button "Download" at bounding box center [342, 370] width 62 height 21
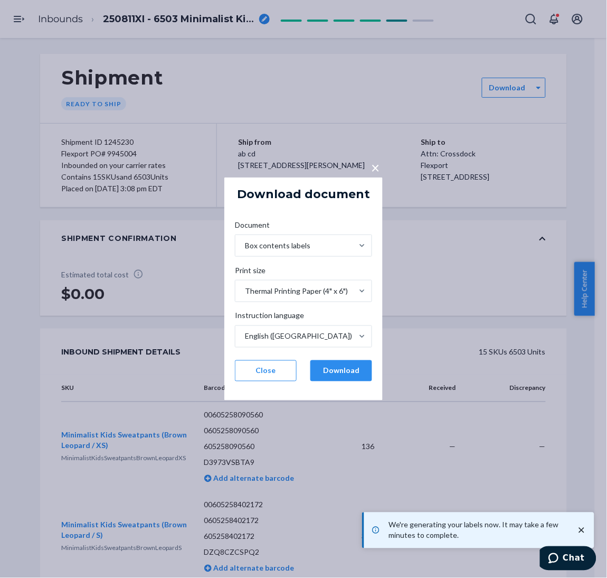
click at [467, 228] on div "× Download document Document Box contents labels Print size Thermal Printing Pa…" at bounding box center [303, 289] width 607 height 578
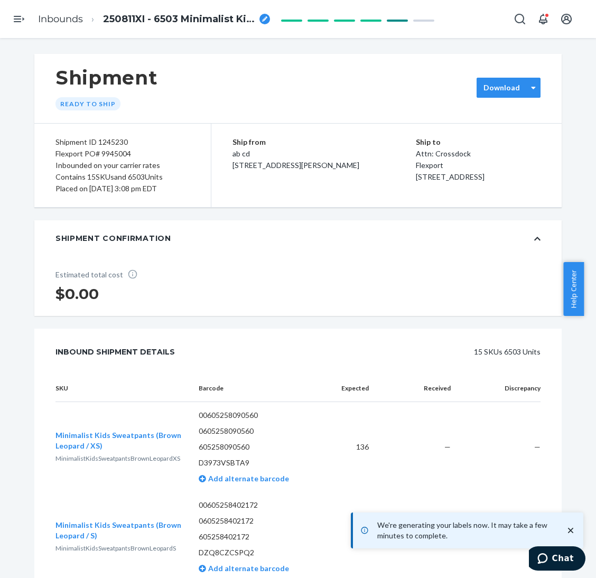
click at [519, 87] on div "Download" at bounding box center [502, 87] width 50 height 11
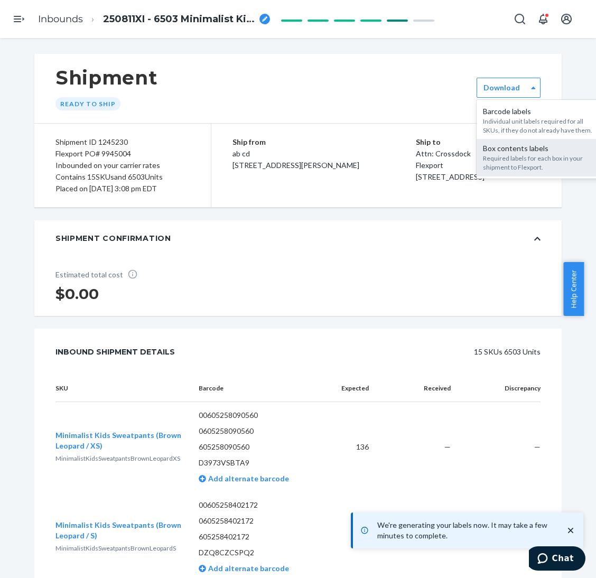
click at [503, 161] on div "Required labels for each box in your shipment to Flexport." at bounding box center [540, 163] width 114 height 18
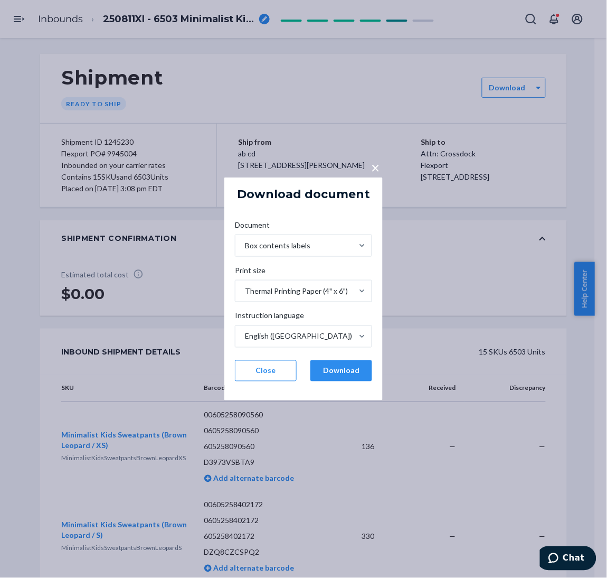
click at [319, 359] on div "Document Box contents labels Print size Thermal Printing Paper (4" x 6") Instru…" at bounding box center [304, 300] width 154 height 178
click at [326, 365] on button "Download" at bounding box center [342, 370] width 62 height 21
click at [334, 371] on button "Download" at bounding box center [342, 370] width 62 height 21
click at [11, 87] on div "× Download document Document Box contents labels Print size Thermal Printing Pa…" at bounding box center [303, 289] width 607 height 578
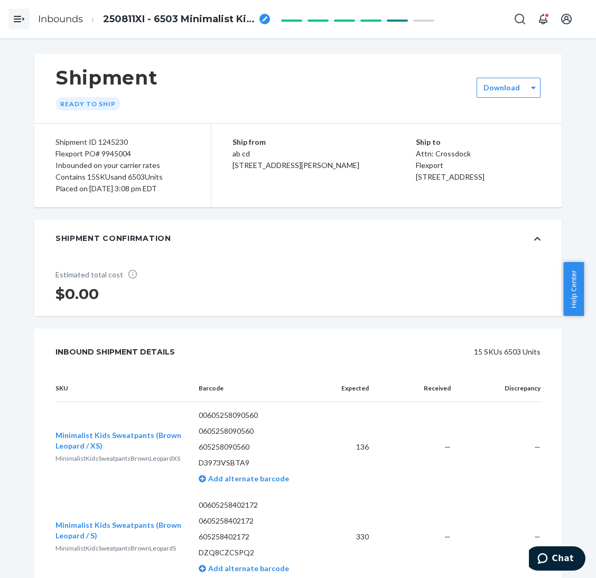
click at [20, 23] on icon "Open Navigation" at bounding box center [19, 19] width 13 height 13
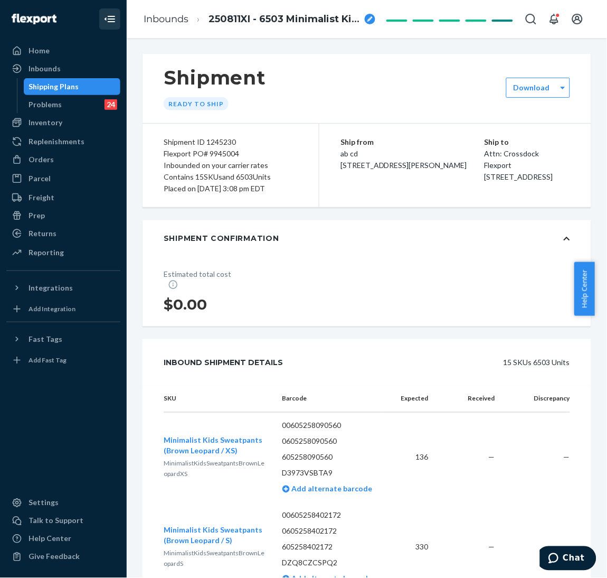
click at [52, 86] on div "Shipping Plans" at bounding box center [54, 86] width 50 height 11
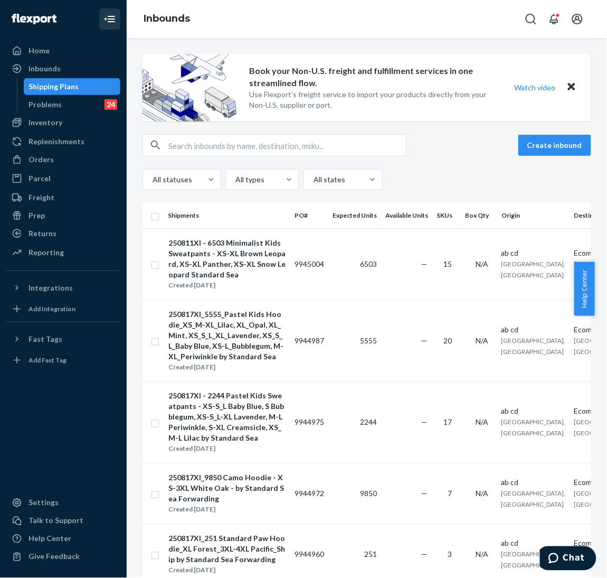
click at [112, 18] on icon "Close Navigation" at bounding box center [111, 19] width 7 height 6
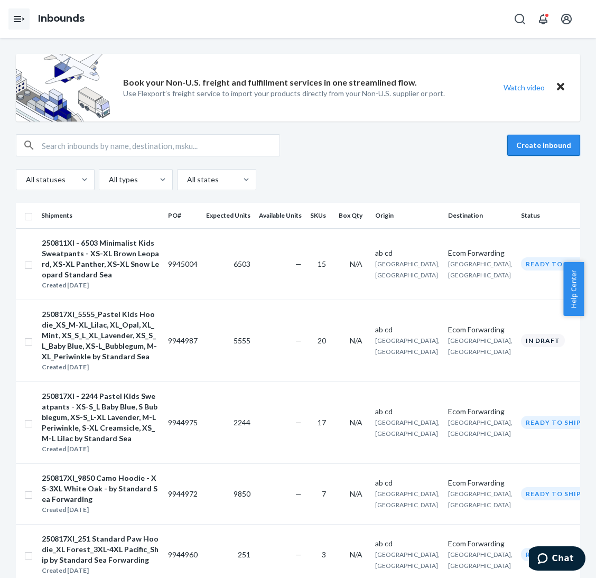
click at [511, 152] on button "Create inbound" at bounding box center [543, 145] width 73 height 21
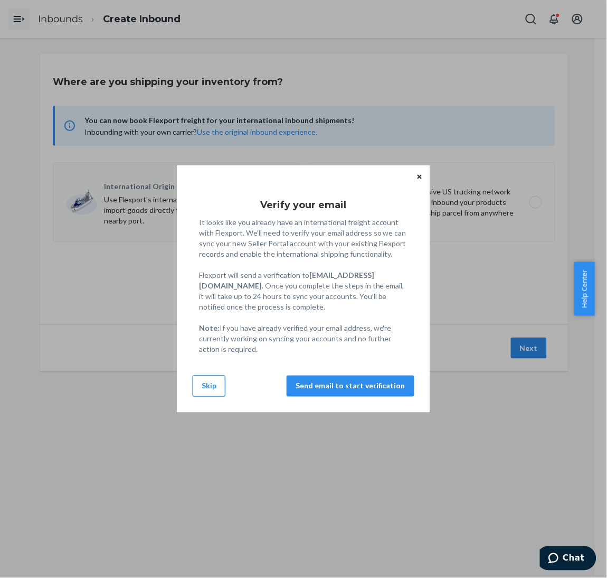
click at [192, 380] on div "Verify your email It looks like you already have an international freight accou…" at bounding box center [303, 288] width 253 height 247
click at [200, 400] on div "Verify your email It looks like you already have an international freight accou…" at bounding box center [304, 289] width 222 height 228
click at [207, 388] on button "Skip" at bounding box center [209, 385] width 33 height 21
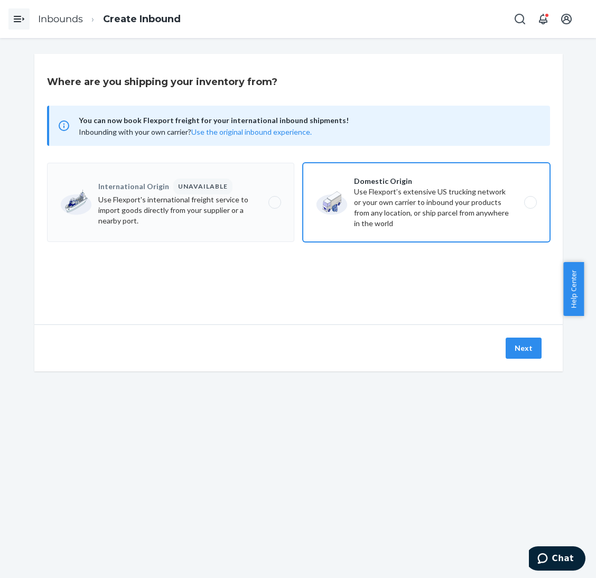
click at [410, 194] on label "Domestic Origin Use Flexport’s extensive US trucking network or your own carrie…" at bounding box center [426, 202] width 247 height 79
click at [530, 199] on input "Domestic Origin Use Flexport’s extensive US trucking network or your own carrie…" at bounding box center [533, 202] width 7 height 7
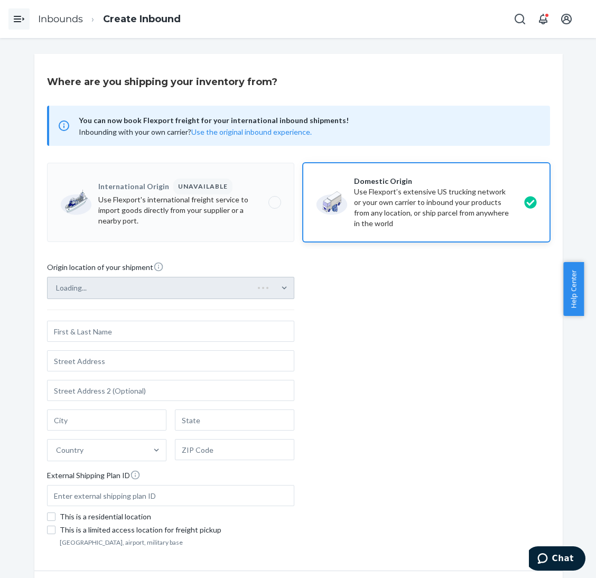
click at [270, 286] on div "Loading..." at bounding box center [170, 288] width 247 height 22
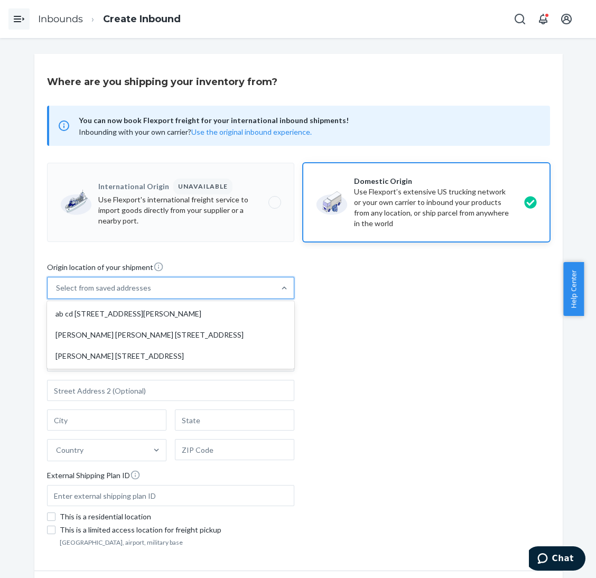
click at [228, 292] on div "Select from saved addresses" at bounding box center [161, 287] width 227 height 21
click at [57, 292] on input "option ab cd [STREET_ADDRESS][PERSON_NAME] focused, 1 of 3. 3 results available…" at bounding box center [56, 288] width 1 height 11
click at [227, 311] on div "ab cd [STREET_ADDRESS][PERSON_NAME]" at bounding box center [170, 313] width 243 height 21
click at [57, 293] on input "option ab cd [STREET_ADDRESS][PERSON_NAME] focused, 1 of 3. 3 results available…" at bounding box center [56, 288] width 1 height 11
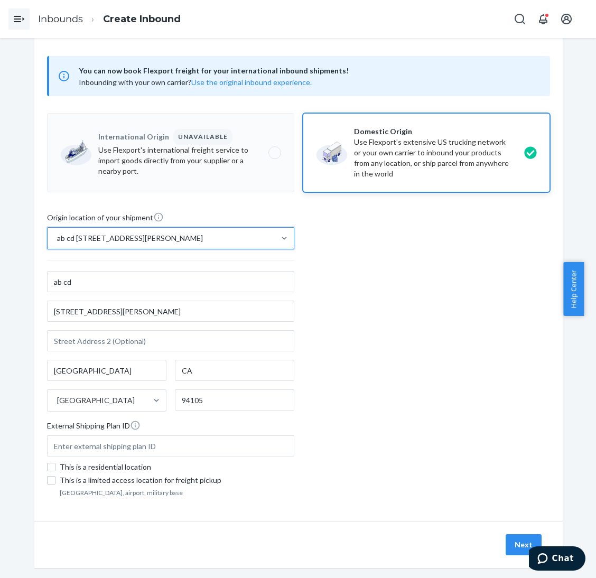
scroll to position [64, 0]
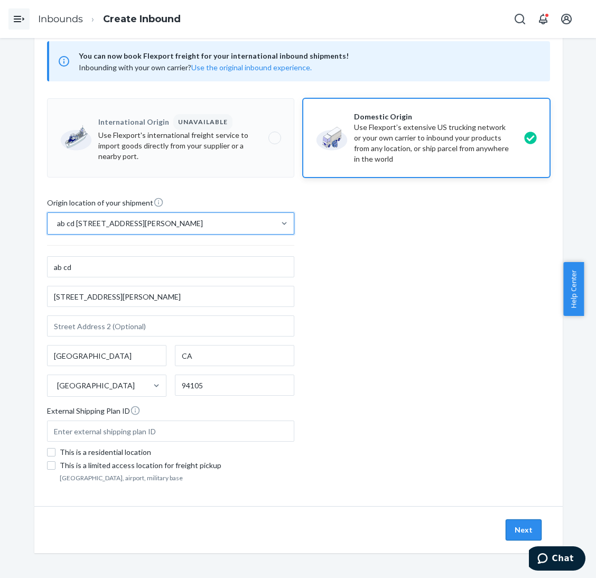
click at [518, 530] on button "Next" at bounding box center [523, 529] width 36 height 21
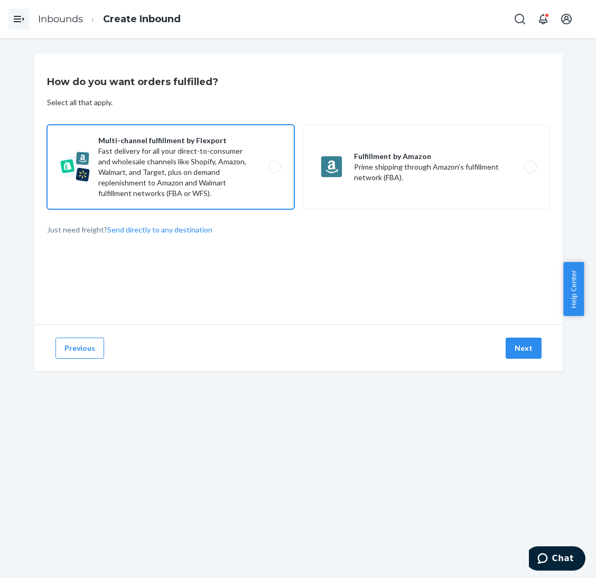
drag, startPoint x: 185, startPoint y: 178, endPoint x: 195, endPoint y: 181, distance: 9.9
click at [185, 179] on label "Multi-channel fulfillment by Flexport Fast delivery for all your direct-to-cons…" at bounding box center [170, 167] width 247 height 84
click at [274, 171] on input "Multi-channel fulfillment by Flexport Fast delivery for all your direct-to-cons…" at bounding box center [277, 167] width 7 height 7
click at [509, 344] on button "Next" at bounding box center [523, 347] width 36 height 21
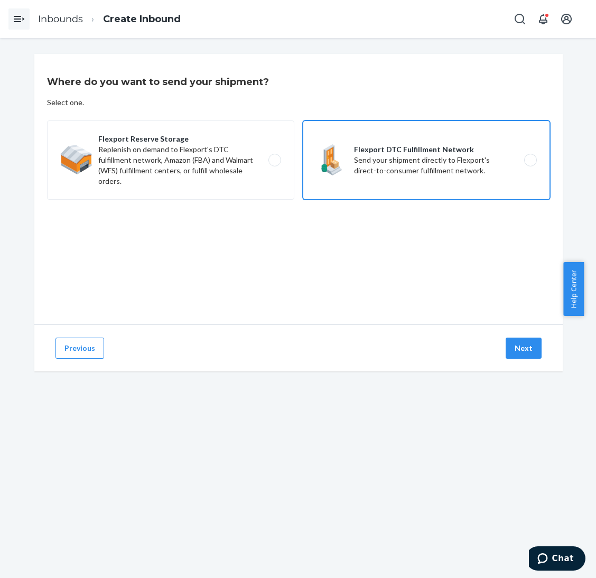
click at [454, 178] on label "Flexport DTC Fulfillment Network Send your shipment directly to Flexport's dire…" at bounding box center [426, 159] width 247 height 79
click at [530, 164] on input "Flexport DTC Fulfillment Network Send your shipment directly to Flexport's dire…" at bounding box center [533, 160] width 7 height 7
click at [521, 349] on button "Next" at bounding box center [523, 347] width 36 height 21
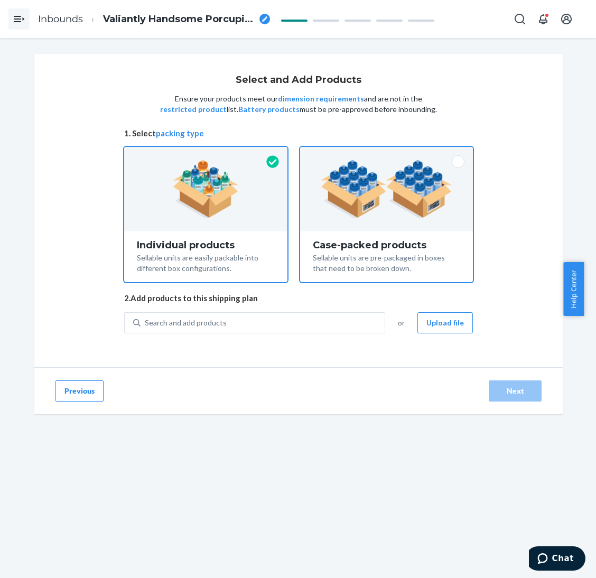
click at [371, 250] on div "Case-packed products" at bounding box center [386, 245] width 147 height 11
click at [383, 154] on input "Case-packed products Sellable units are pre-packaged in boxes that need to be b…" at bounding box center [386, 150] width 7 height 7
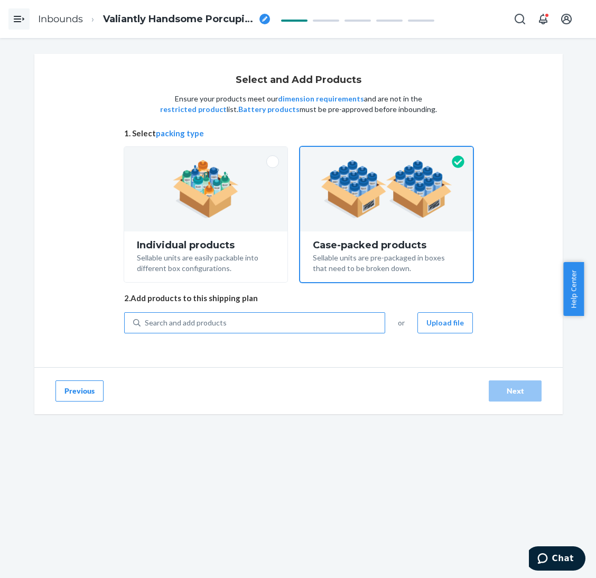
click at [308, 319] on div "Search and add products" at bounding box center [262, 322] width 244 height 19
click at [146, 319] on input "Search and add products" at bounding box center [145, 322] width 1 height 11
paste input "Camo hoodie Adirondack"
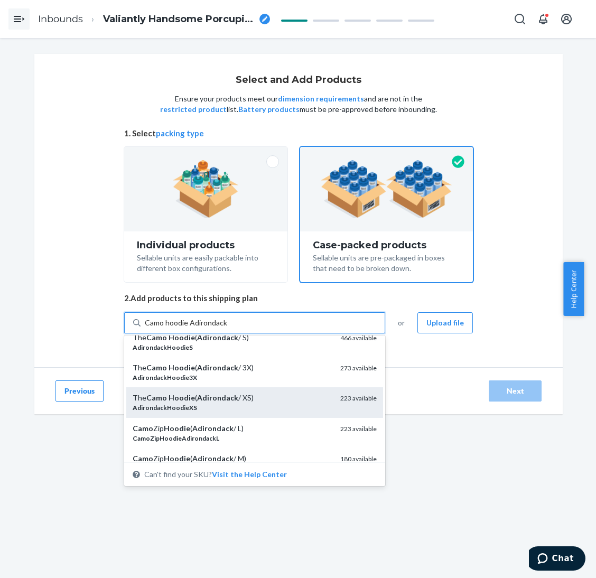
scroll to position [158, 0]
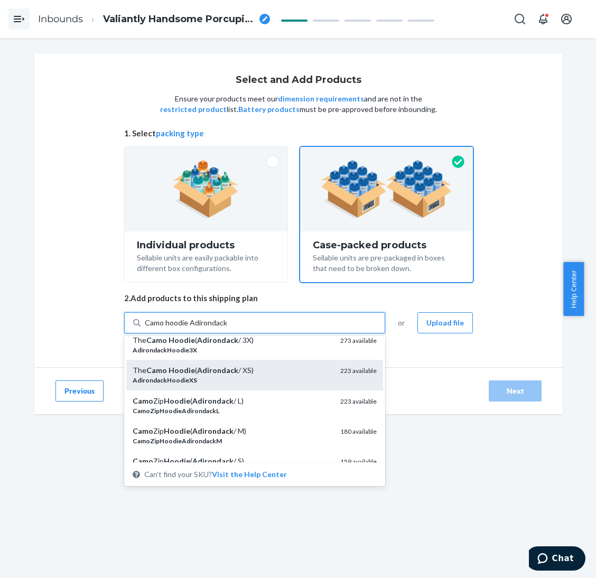
click at [247, 380] on div "AdirondackHoodieXS" at bounding box center [232, 379] width 199 height 9
click at [227, 328] on input "Camo hoodie Adirondack" at bounding box center [186, 322] width 82 height 11
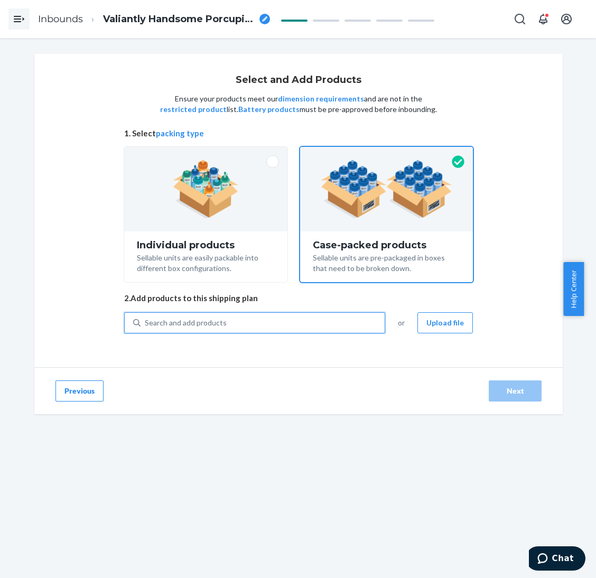
click at [249, 339] on div "0 results available. Select is focused ,type to refine list, press Down to open…" at bounding box center [298, 329] width 349 height 34
click at [253, 315] on div "Search and add products" at bounding box center [262, 322] width 244 height 19
click at [146, 317] on input "Search and add products" at bounding box center [145, 322] width 1 height 11
paste input "Camo hoodie Adirondack"
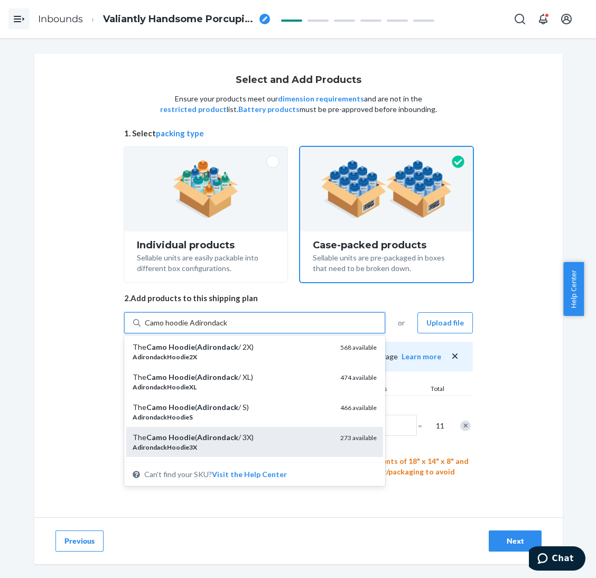
scroll to position [79, 0]
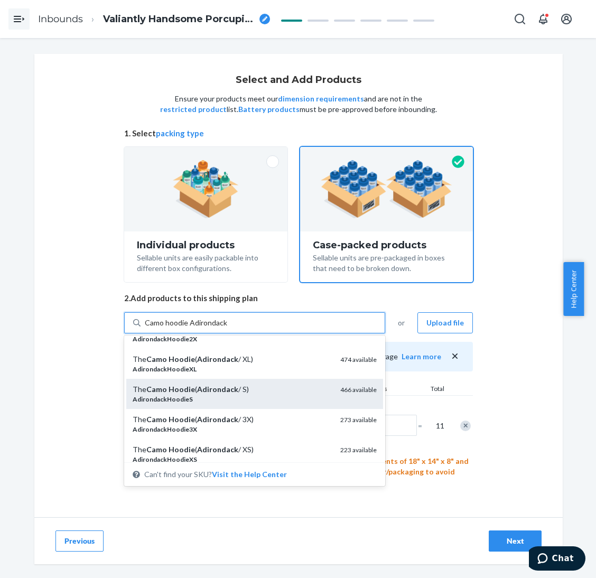
click at [248, 390] on div "The Camo Hoodie ( Adirondack / S)" at bounding box center [232, 389] width 199 height 11
click at [227, 328] on input "Camo hoodie Adirondack" at bounding box center [186, 322] width 82 height 11
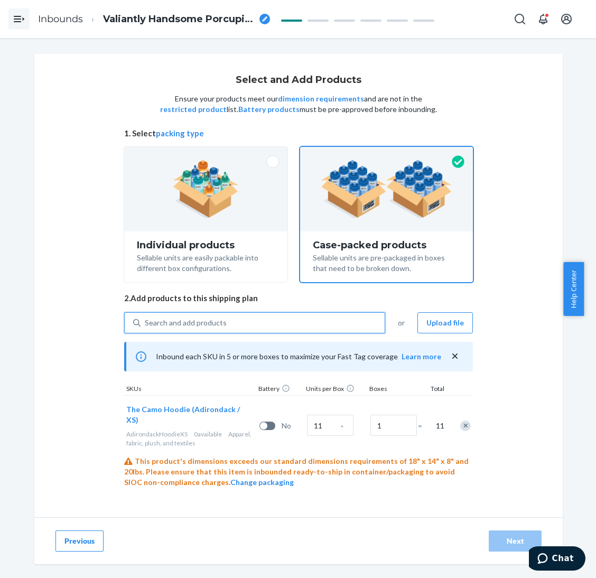
click at [256, 326] on div "Search and add products" at bounding box center [262, 322] width 244 height 19
click at [146, 326] on input "0 results available. Use Up and Down to choose options, press Enter to select t…" at bounding box center [145, 322] width 1 height 11
paste input "Camo hoodie Adirondack"
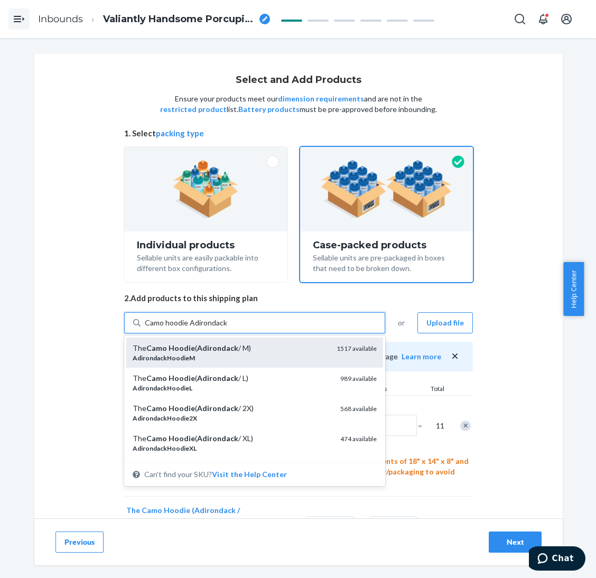
click at [258, 348] on div "The Camo Hoodie ( Adirondack / M)" at bounding box center [230, 348] width 195 height 11
click at [227, 328] on input "Camo hoodie Adirondack" at bounding box center [186, 322] width 82 height 11
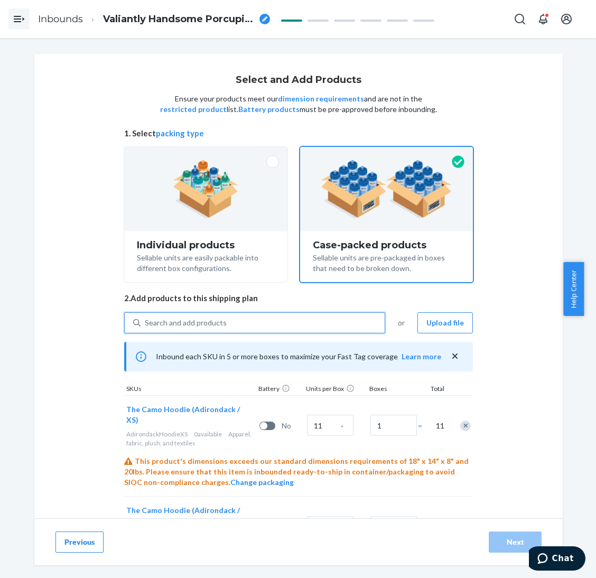
click at [256, 327] on div "Search and add products" at bounding box center [262, 322] width 244 height 19
click at [146, 327] on input "0 results available. Select is focused ,type to refine list, press Down to open…" at bounding box center [145, 322] width 1 height 11
paste input "Camo hoodie Adirondack"
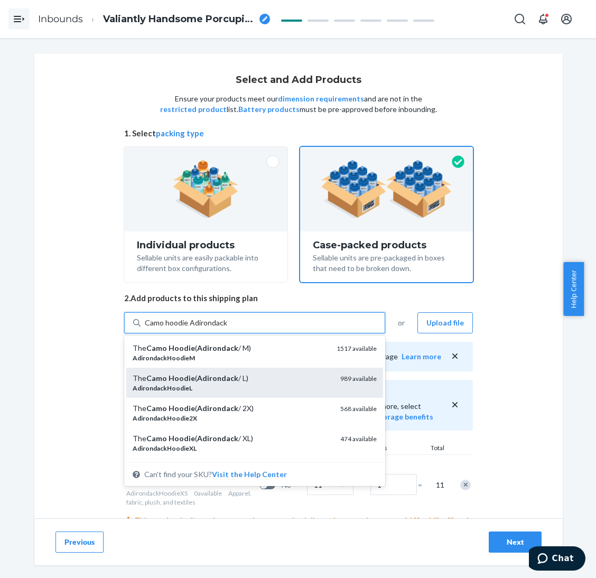
click at [256, 374] on div "The Camo Hoodie ( Adirondack / L)" at bounding box center [232, 378] width 199 height 11
click at [227, 328] on input "Camo hoodie Adirondack" at bounding box center [186, 322] width 82 height 11
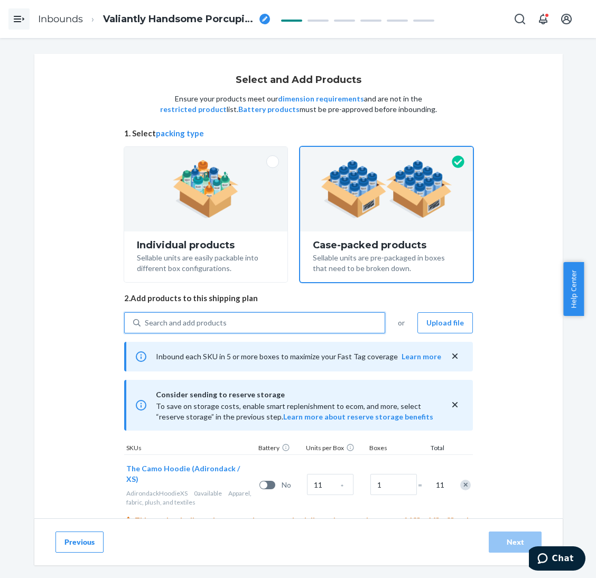
click at [257, 317] on div "Search and add products" at bounding box center [262, 322] width 244 height 19
click at [146, 317] on input "0 results available. Select is focused ,type to refine list, press Down to open…" at bounding box center [145, 322] width 1 height 11
paste input "Camo hoodie Adirondack"
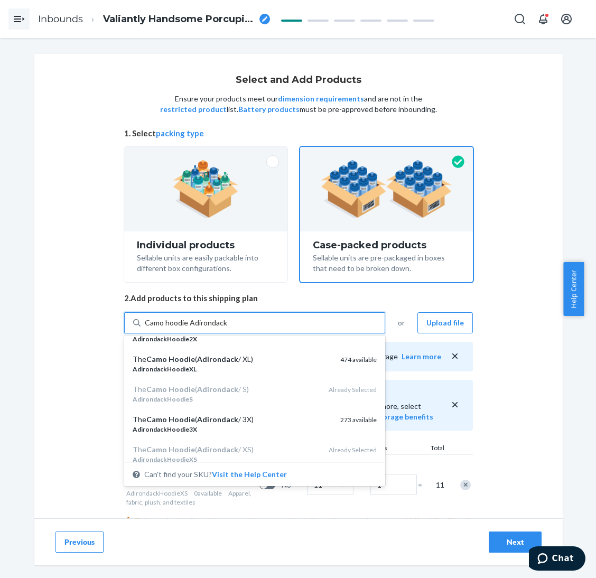
drag, startPoint x: 252, startPoint y: 362, endPoint x: 268, endPoint y: 368, distance: 16.4
click at [255, 362] on div "The Camo Hoodie ( Adirondack / XL)" at bounding box center [232, 359] width 199 height 11
click at [227, 328] on input "Camo hoodie Adirondack" at bounding box center [186, 322] width 82 height 11
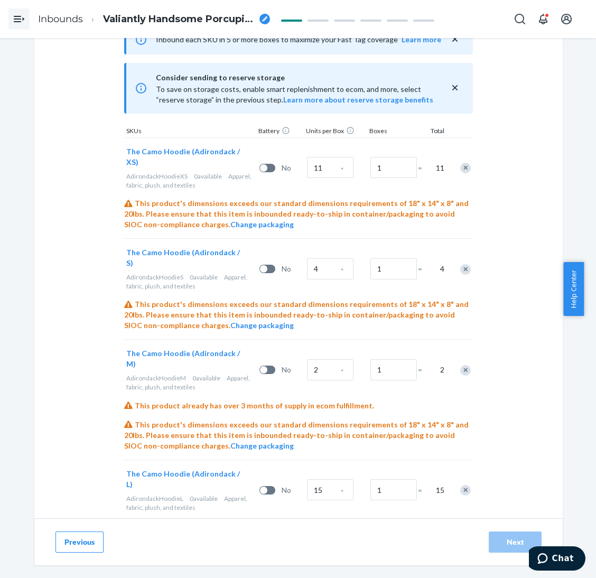
scroll to position [338, 0]
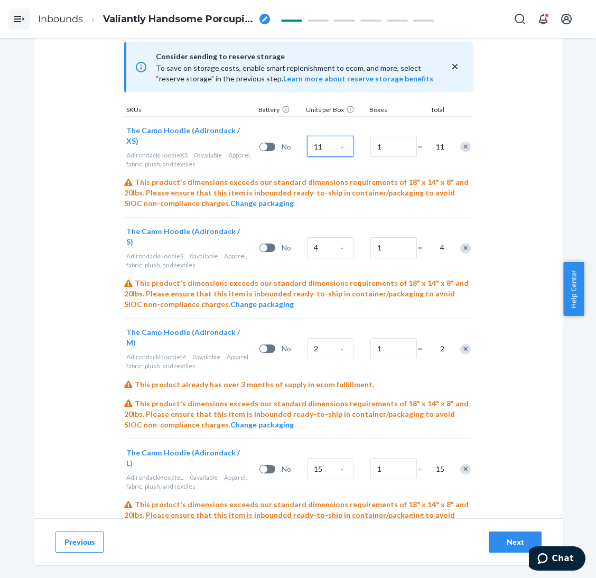
click at [307, 142] on input "11" at bounding box center [330, 146] width 46 height 21
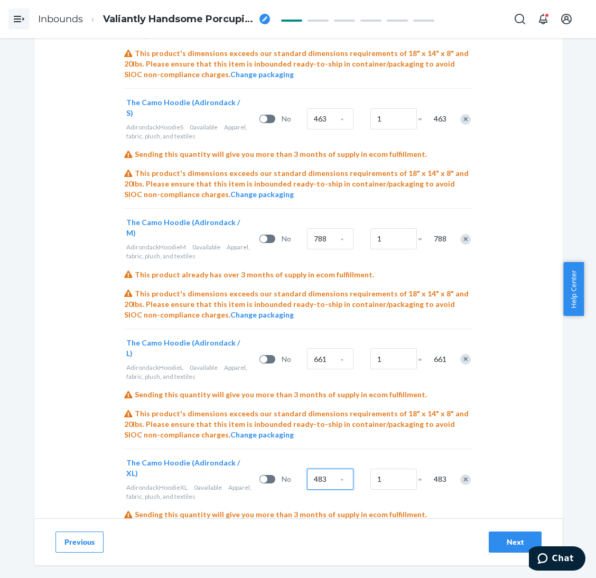
scroll to position [486, 0]
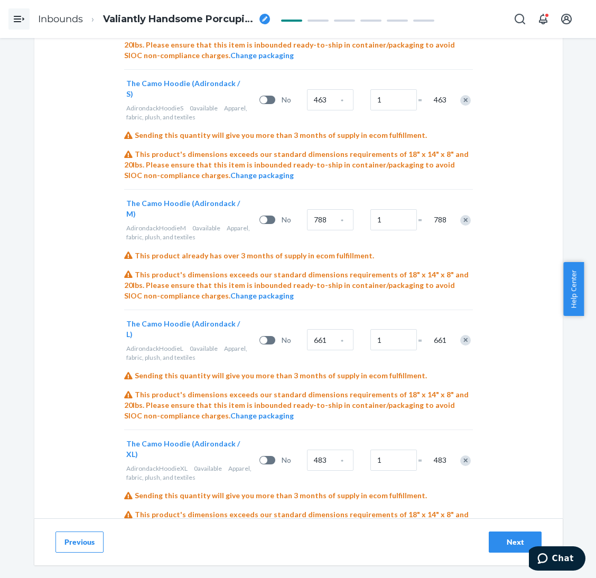
click at [497, 540] on div "Next" at bounding box center [514, 542] width 35 height 11
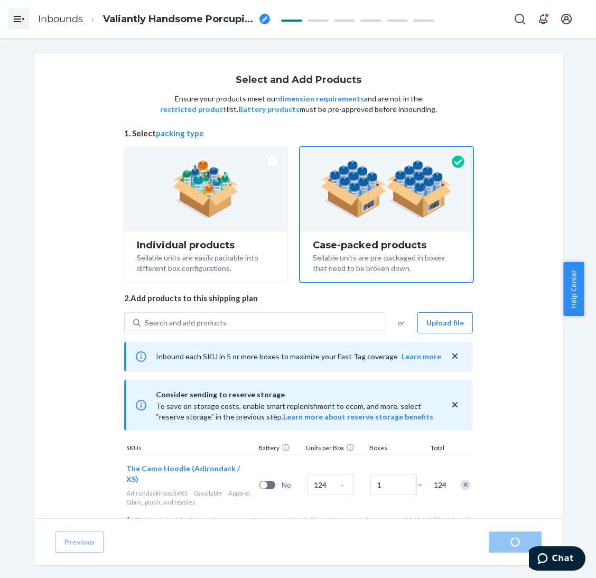
scroll to position [396, 0]
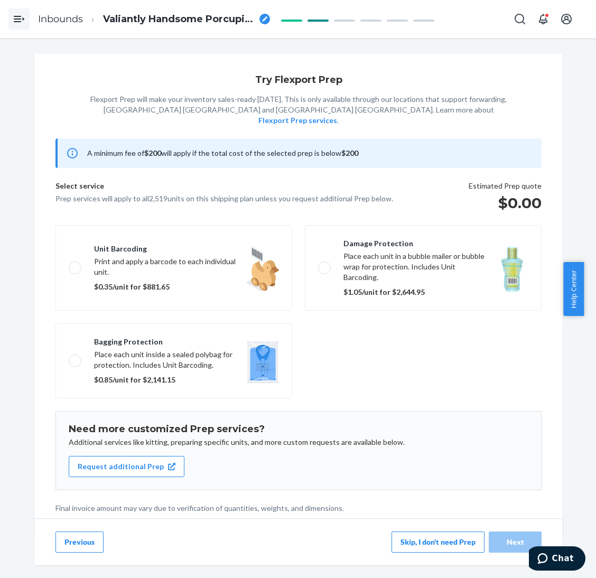
click at [429, 535] on button "Skip, I don't need Prep" at bounding box center [437, 541] width 93 height 21
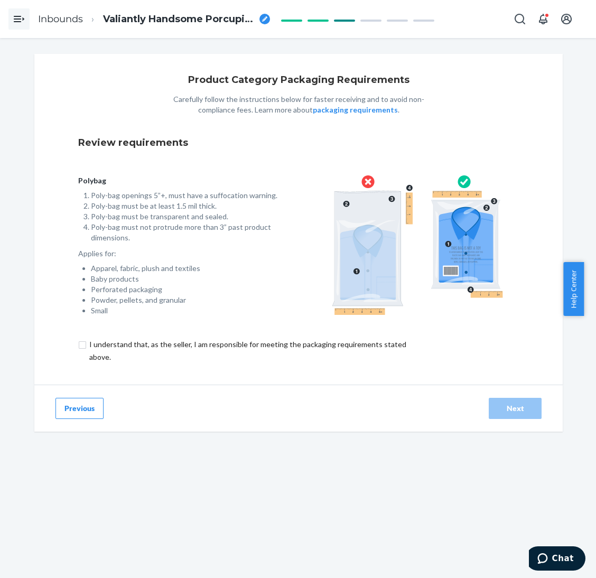
click at [330, 346] on input "checkbox" at bounding box center [253, 350] width 351 height 25
drag, startPoint x: 522, startPoint y: 407, endPoint x: 589, endPoint y: 430, distance: 70.5
click at [524, 408] on div "Next" at bounding box center [514, 408] width 35 height 11
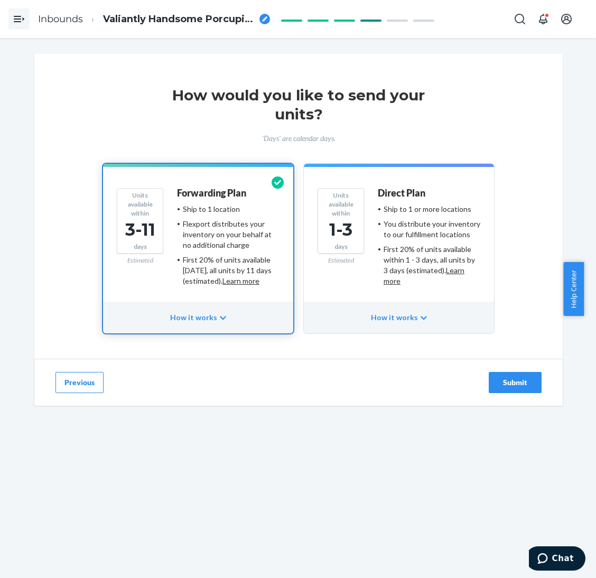
click at [397, 262] on div "First 20% of units available within 1 - 3 days, all units by 3 days (estimated)…" at bounding box center [431, 265] width 97 height 42
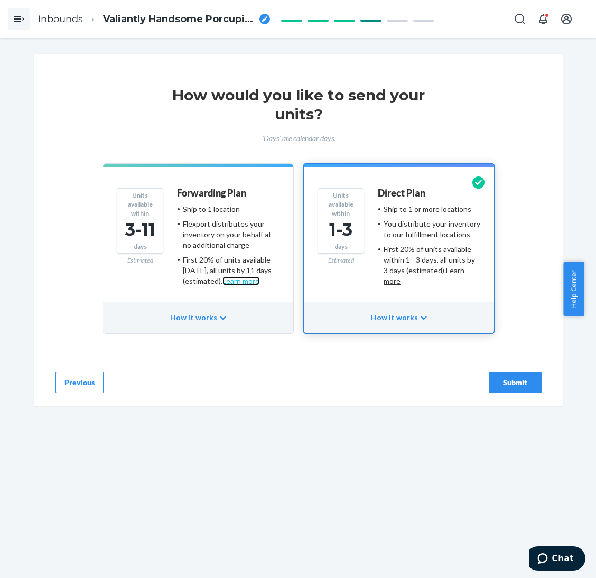
click at [247, 280] on link "Learn more" at bounding box center [240, 280] width 37 height 9
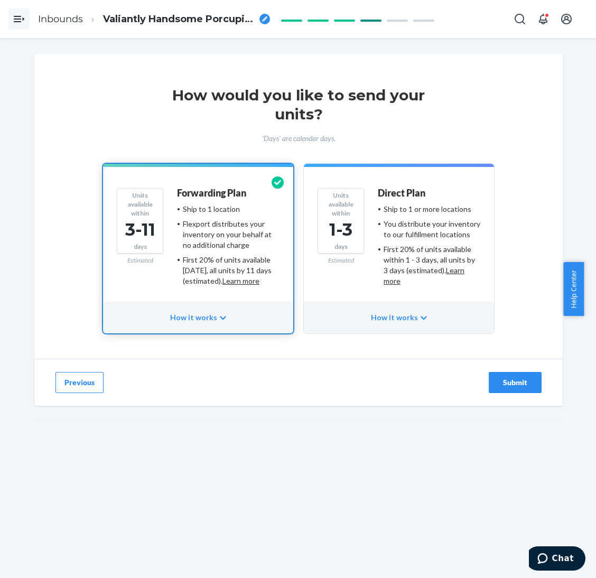
click at [200, 191] on h4 "Forwarding Plan" at bounding box center [211, 193] width 69 height 11
click at [505, 390] on button "Submit" at bounding box center [514, 382] width 53 height 21
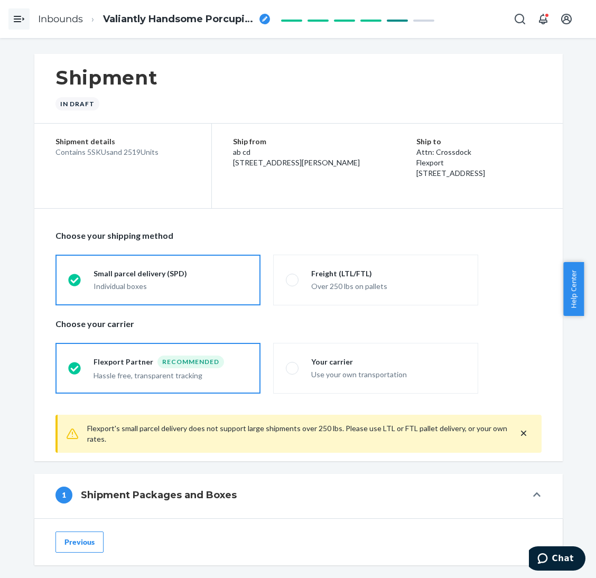
drag, startPoint x: 4, startPoint y: 98, endPoint x: 51, endPoint y: 109, distance: 48.8
click at [4, 98] on div "Shipment In draft Shipment details Contains 5 SKUs and 2519 Units Ship from ab …" at bounding box center [298, 308] width 596 height 540
drag, startPoint x: 118, startPoint y: 150, endPoint x: 135, endPoint y: 154, distance: 17.3
click at [135, 154] on div "Contains 5 SKUs and 2519 Units" at bounding box center [122, 152] width 135 height 11
copy div "2519"
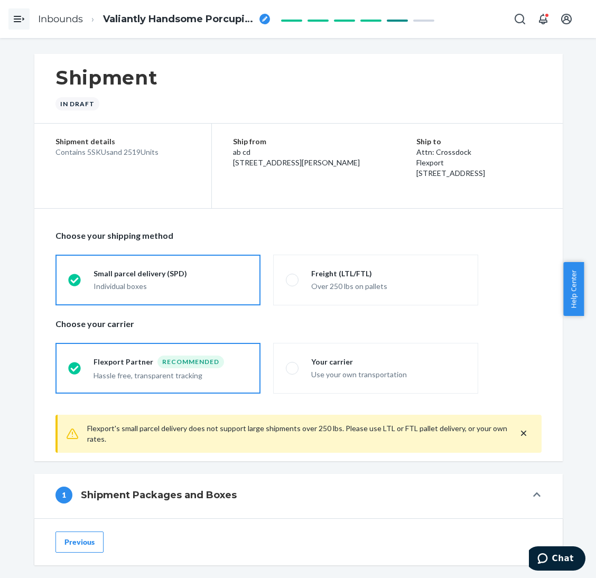
click at [138, 22] on span "Valiantly Handsome Porcupine" at bounding box center [179, 20] width 152 height 14
drag, startPoint x: 238, startPoint y: 97, endPoint x: 264, endPoint y: 136, distance: 47.3
click at [238, 98] on div "Shipment In draft" at bounding box center [298, 89] width 528 height 70
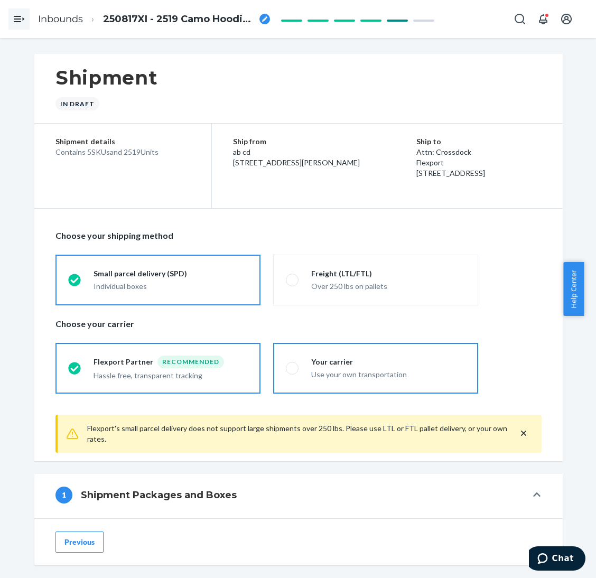
click at [358, 369] on div "Use your own transportation" at bounding box center [388, 374] width 154 height 11
click at [293, 369] on input "Your carrier Use your own transportation" at bounding box center [289, 367] width 7 height 7
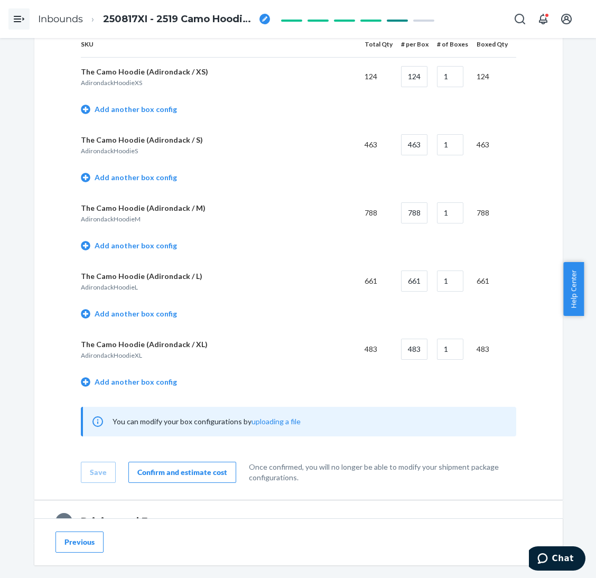
scroll to position [396, 0]
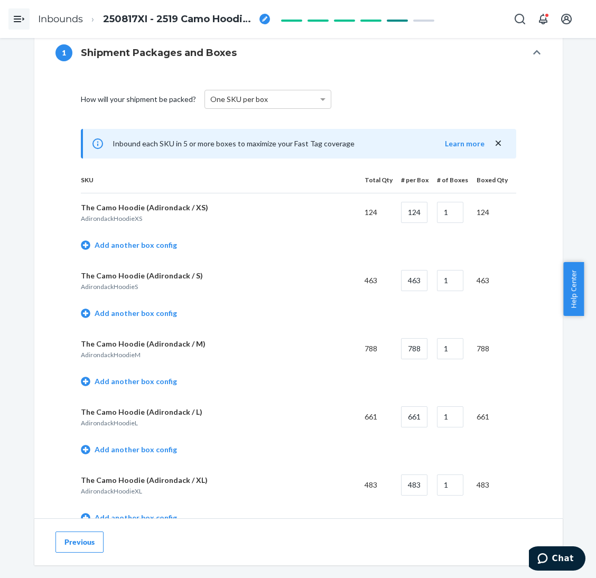
click at [142, 255] on td "Add another box config" at bounding box center [298, 246] width 435 height 30
click at [137, 249] on link "Add another box config" at bounding box center [129, 245] width 96 height 11
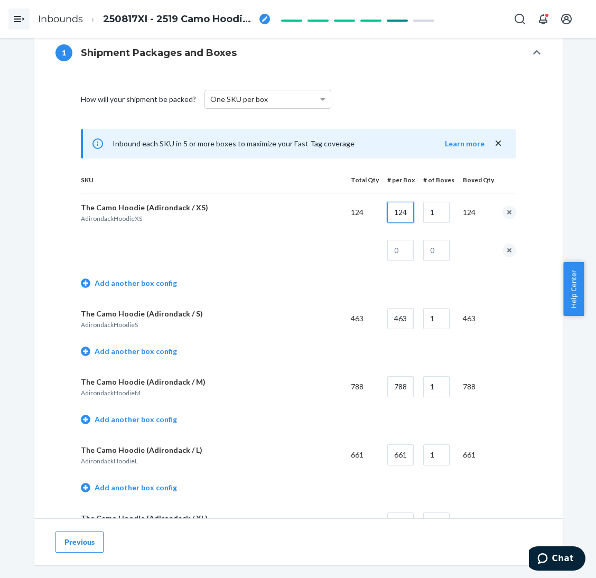
click at [387, 215] on input "124" at bounding box center [400, 212] width 26 height 21
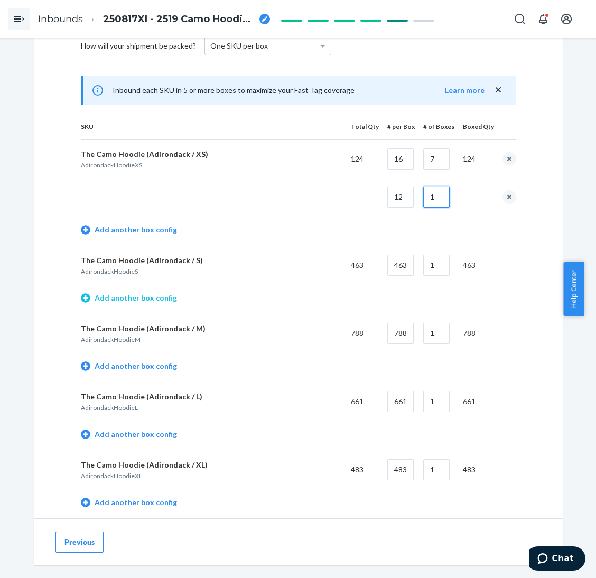
scroll to position [475, 0]
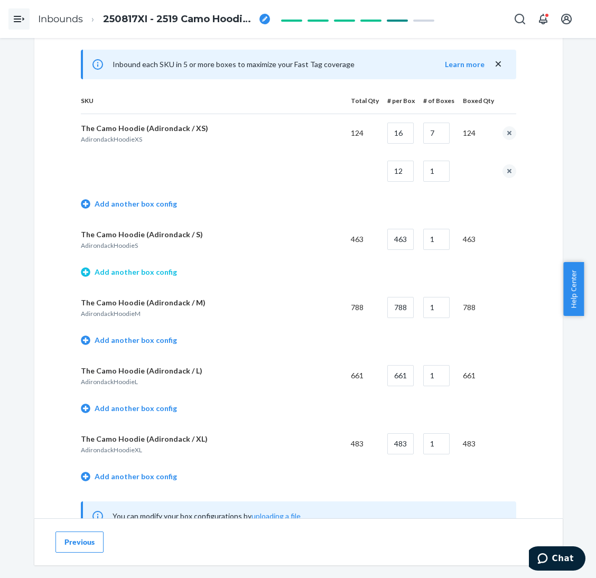
click at [161, 269] on link "Add another box config" at bounding box center [129, 272] width 96 height 11
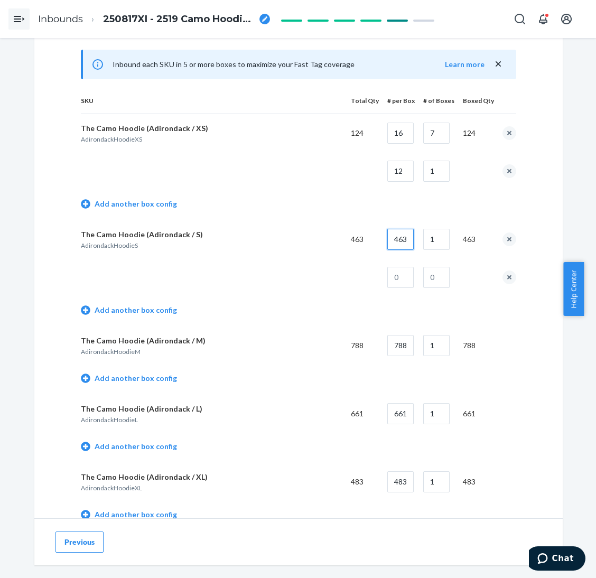
click at [405, 234] on input "463" at bounding box center [400, 239] width 26 height 21
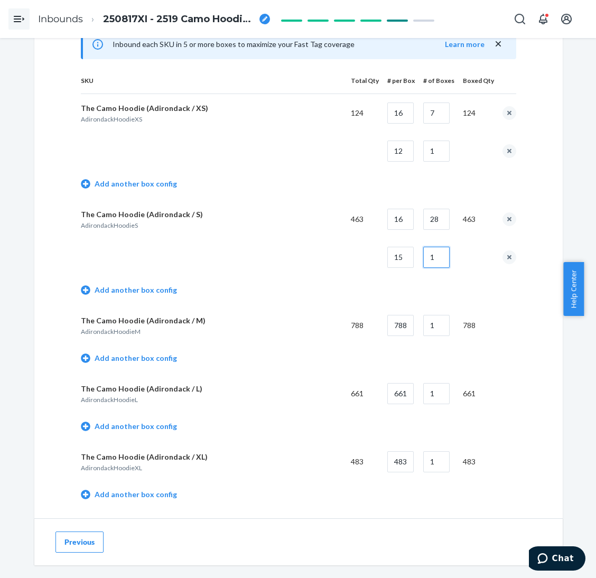
scroll to position [554, 0]
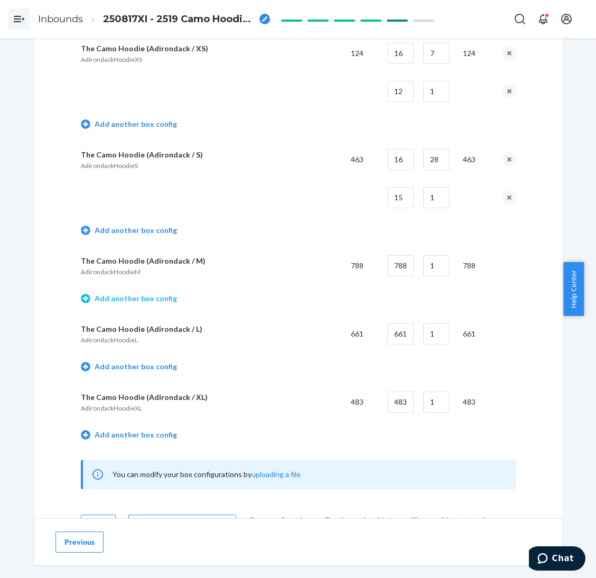
click at [128, 299] on link "Add another box config" at bounding box center [129, 298] width 96 height 11
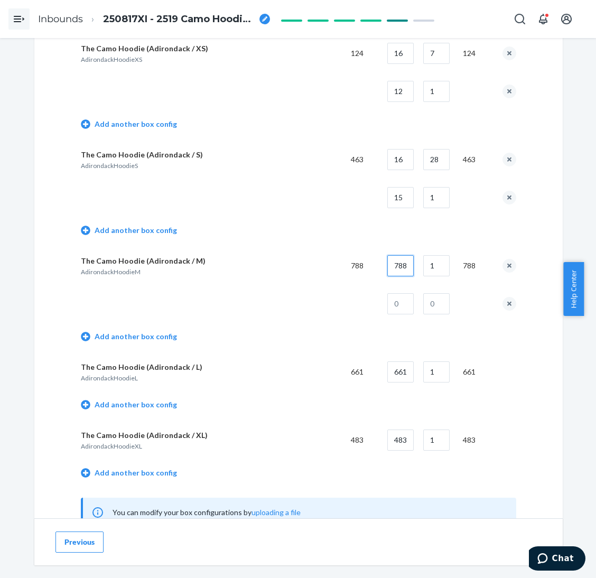
click at [389, 270] on input "788" at bounding box center [400, 265] width 26 height 21
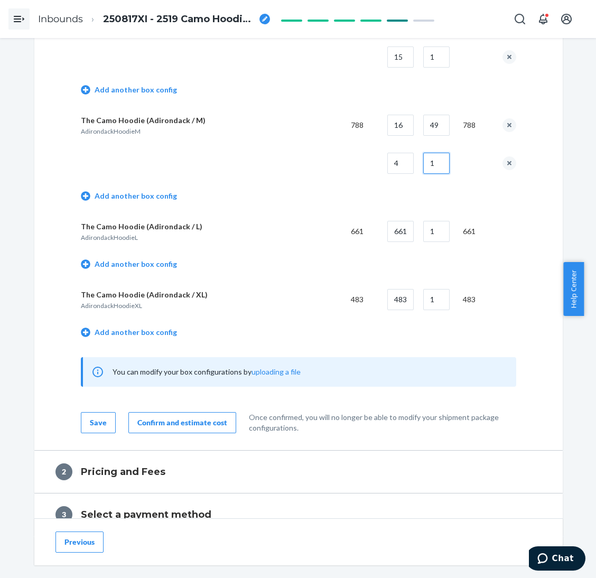
scroll to position [712, 0]
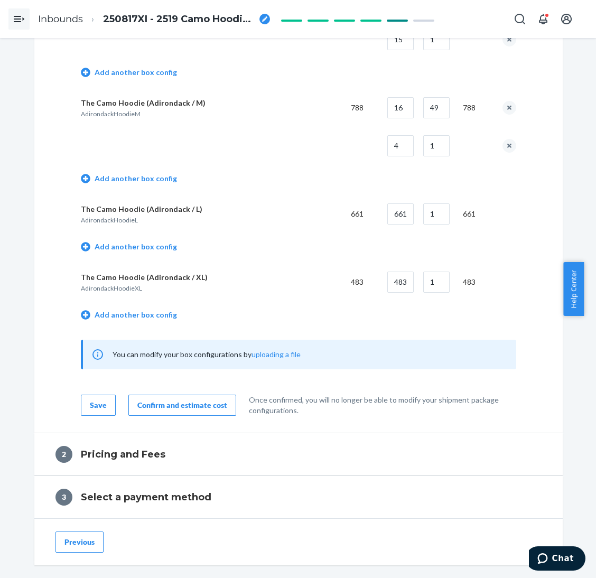
click at [167, 245] on td "Add another box config" at bounding box center [298, 248] width 435 height 30
click at [153, 248] on link "Add another box config" at bounding box center [129, 246] width 96 height 11
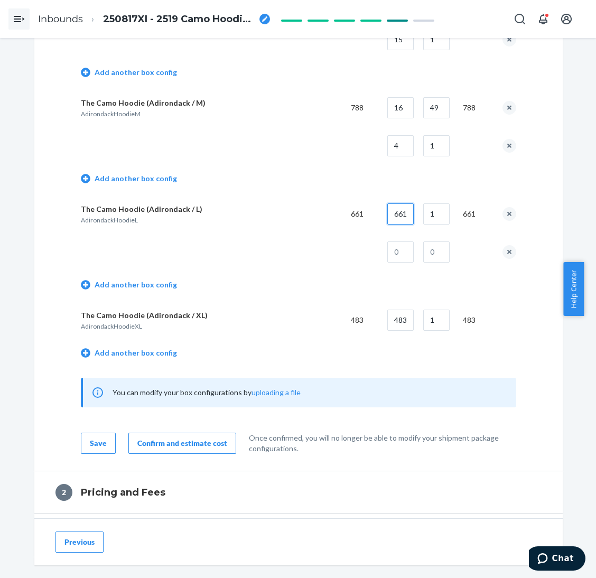
click at [392, 215] on input "661" at bounding box center [400, 213] width 26 height 21
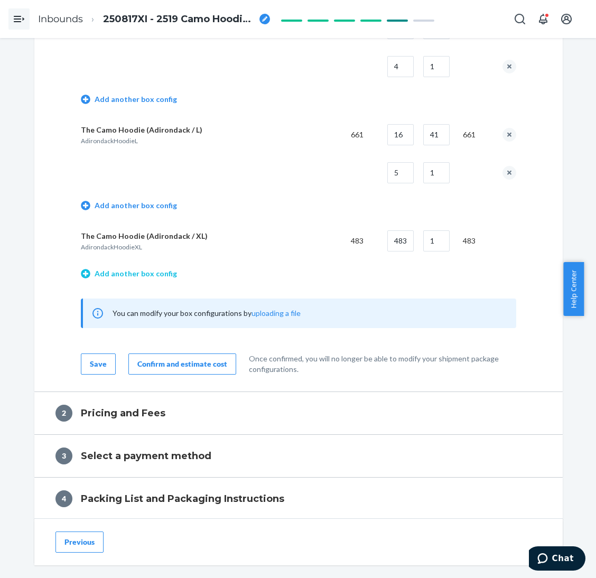
click at [148, 272] on link "Add another box config" at bounding box center [129, 273] width 96 height 11
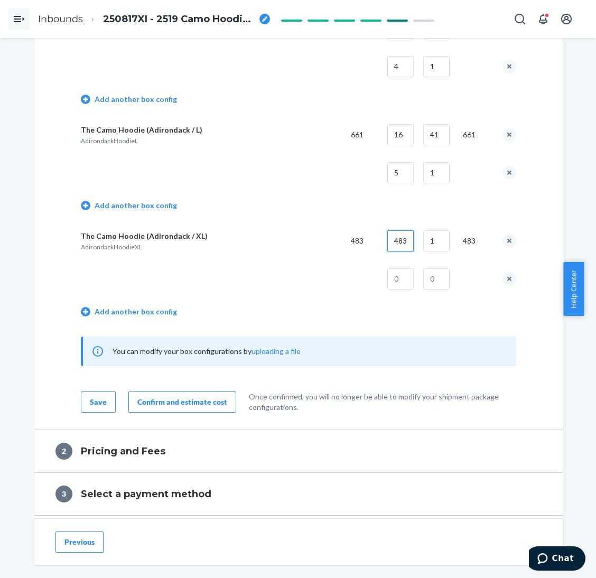
click at [403, 241] on input "483" at bounding box center [400, 240] width 26 height 21
click at [153, 399] on div "Confirm and estimate cost" at bounding box center [182, 402] width 90 height 11
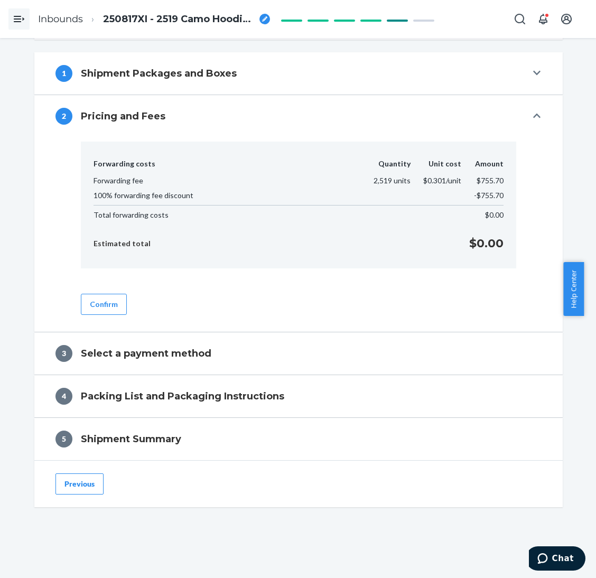
scroll to position [375, 0]
click at [101, 302] on button "Confirm" at bounding box center [104, 304] width 46 height 21
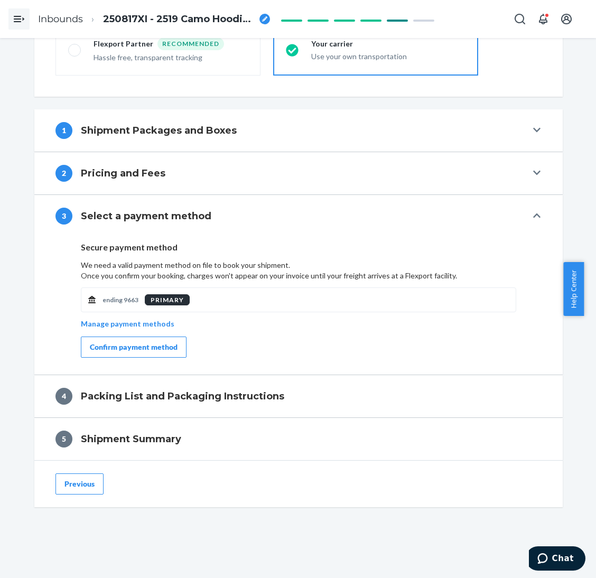
scroll to position [319, 0]
drag, startPoint x: 102, startPoint y: 345, endPoint x: 578, endPoint y: 438, distance: 484.3
click at [104, 345] on div "Confirm payment method" at bounding box center [134, 347] width 88 height 11
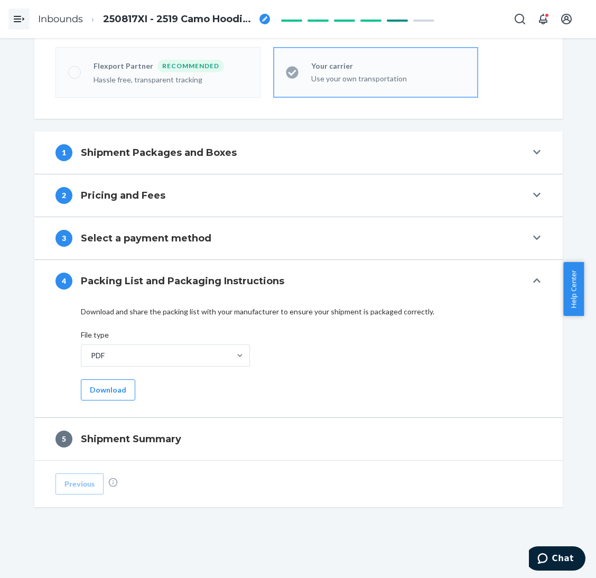
scroll to position [296, 0]
click at [11, 318] on div "Shipment In draft Shipment details Contains 5 SKUs and 2519 Units Ship from ab …" at bounding box center [298, 168] width 580 height 820
click at [118, 393] on button "Download" at bounding box center [108, 389] width 54 height 21
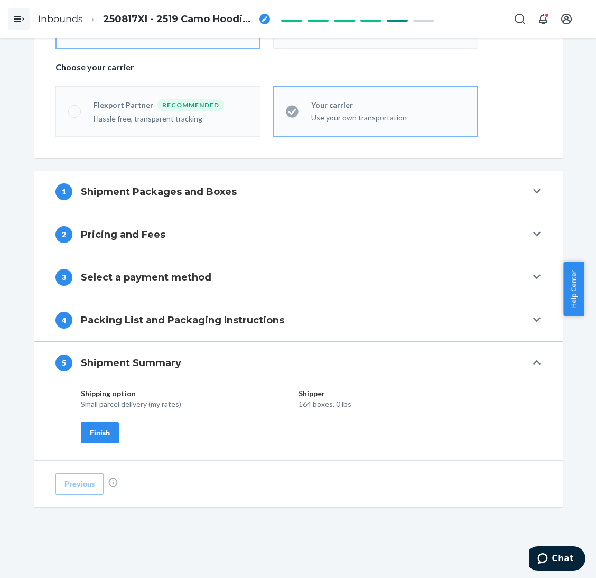
scroll to position [257, 0]
drag, startPoint x: 89, startPoint y: 428, endPoint x: 242, endPoint y: 369, distance: 164.2
click at [90, 428] on div "Finish" at bounding box center [100, 432] width 20 height 11
click at [566, 101] on div "Shipment In draft Shipment details Contains 5 SKUs and 2519 Units Ship from ab …" at bounding box center [298, 187] width 580 height 781
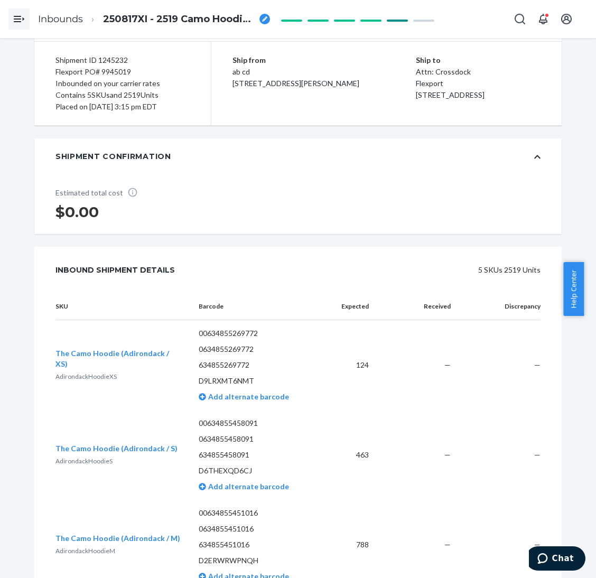
scroll to position [0, 0]
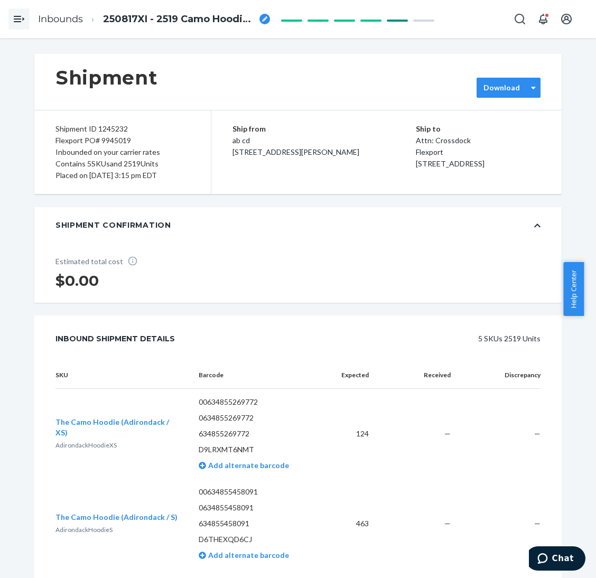
click at [507, 83] on label "Download" at bounding box center [501, 87] width 36 height 11
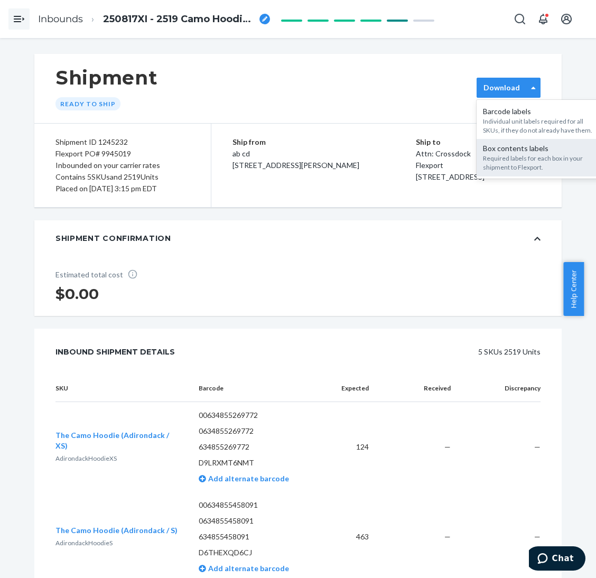
click at [504, 148] on div "Box contents labels" at bounding box center [540, 148] width 114 height 11
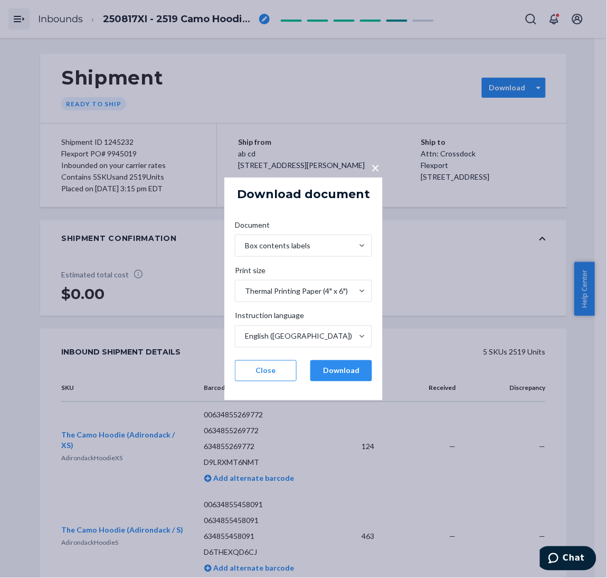
click at [359, 355] on div "Document Box contents labels Print size Thermal Printing Paper (4" x 6") Instru…" at bounding box center [304, 300] width 154 height 178
click at [350, 383] on div "Document Box contents labels Print size Thermal Printing Paper (4" x 6") Instru…" at bounding box center [304, 300] width 154 height 178
click at [346, 369] on button "Download" at bounding box center [342, 370] width 62 height 21
click at [352, 372] on button "Download" at bounding box center [342, 370] width 62 height 21
click at [312, 380] on button "Download" at bounding box center [342, 370] width 62 height 21
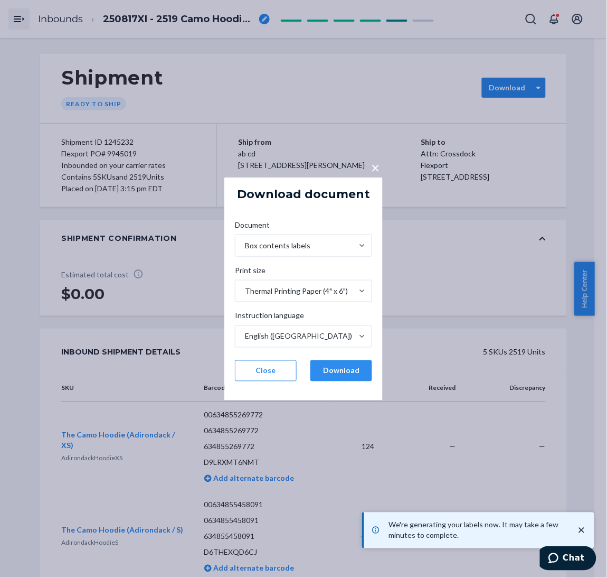
click at [318, 92] on div "× Download document Document Box contents labels Print size Thermal Printing Pa…" at bounding box center [303, 289] width 607 height 578
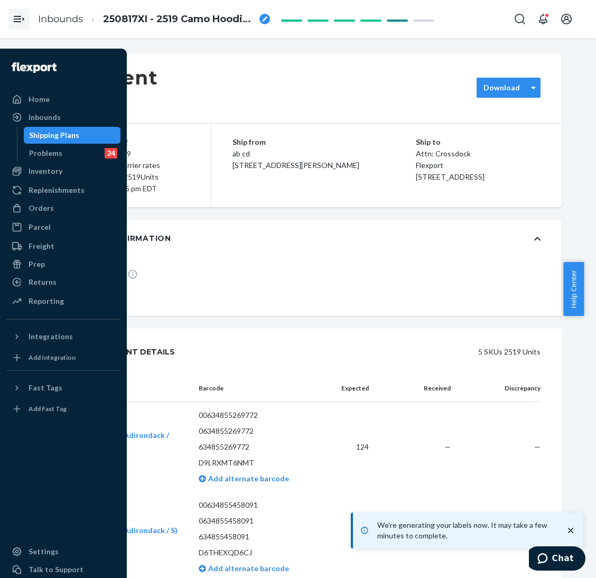
drag, startPoint x: 47, startPoint y: 139, endPoint x: 64, endPoint y: 143, distance: 17.3
click at [48, 139] on div "Shipping Plans" at bounding box center [54, 135] width 50 height 11
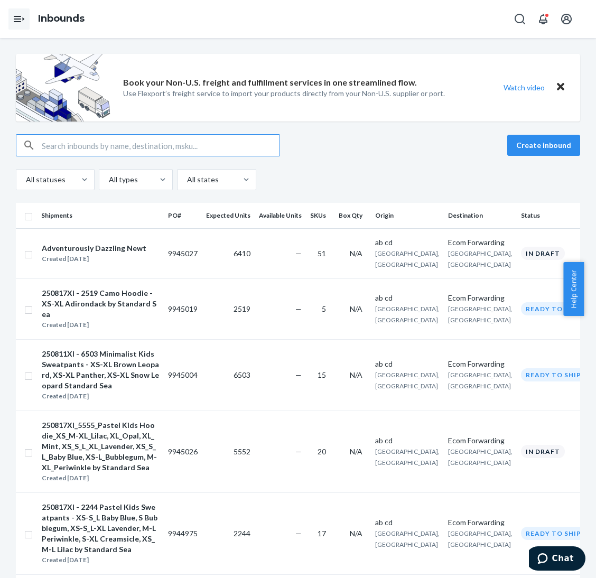
click at [508, 144] on button "Create inbound" at bounding box center [543, 145] width 73 height 21
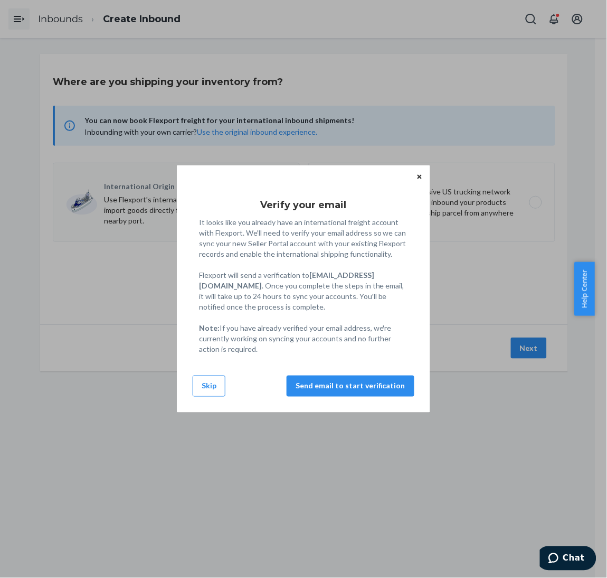
click at [204, 393] on button "Skip" at bounding box center [209, 385] width 33 height 21
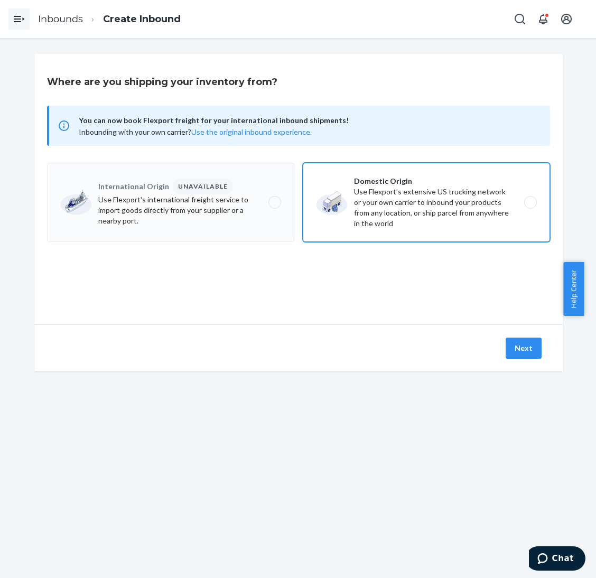
click at [477, 220] on label "Domestic Origin Use Flexport’s extensive US trucking network or your own carrie…" at bounding box center [426, 202] width 247 height 79
click at [530, 206] on input "Domestic Origin Use Flexport’s extensive US trucking network or your own carrie…" at bounding box center [533, 202] width 7 height 7
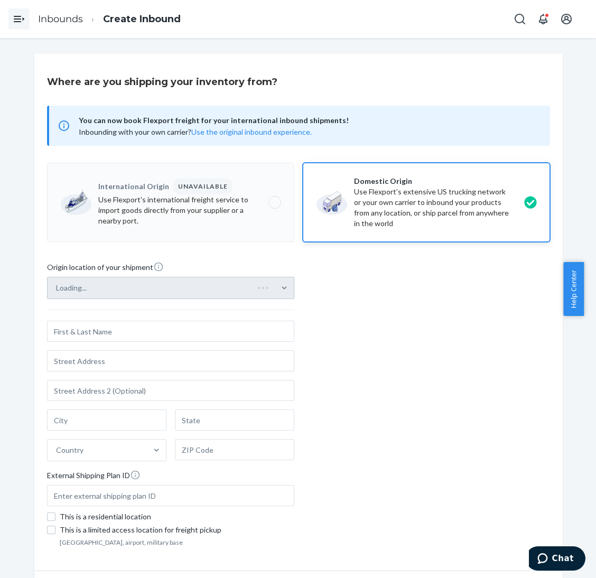
click at [260, 296] on div "Loading..." at bounding box center [170, 288] width 247 height 22
click at [258, 288] on div "Select from saved addresses" at bounding box center [161, 287] width 227 height 21
click at [57, 288] on input "Select from saved addresses" at bounding box center [56, 288] width 1 height 11
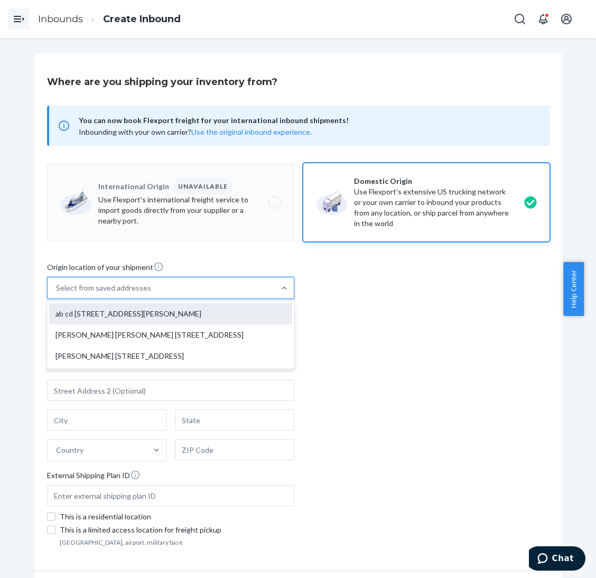
click at [252, 303] on div "ab cd [STREET_ADDRESS][PERSON_NAME]" at bounding box center [170, 313] width 243 height 21
click at [57, 293] on input "option ab cd [STREET_ADDRESS][PERSON_NAME] focused, 1 of 3. 3 results available…" at bounding box center [56, 288] width 1 height 11
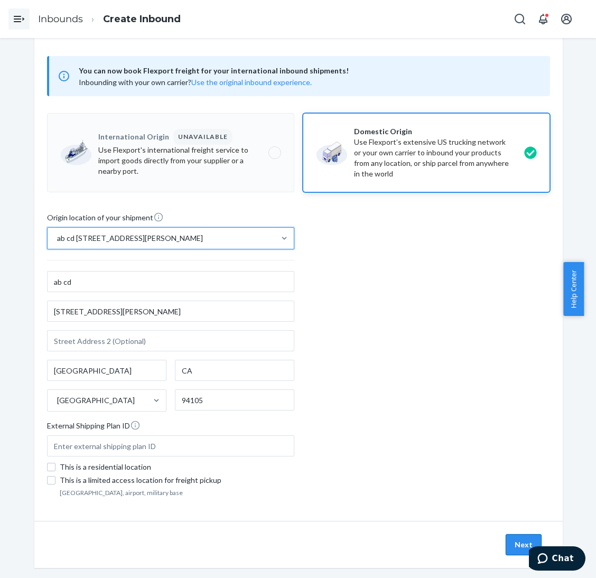
scroll to position [64, 0]
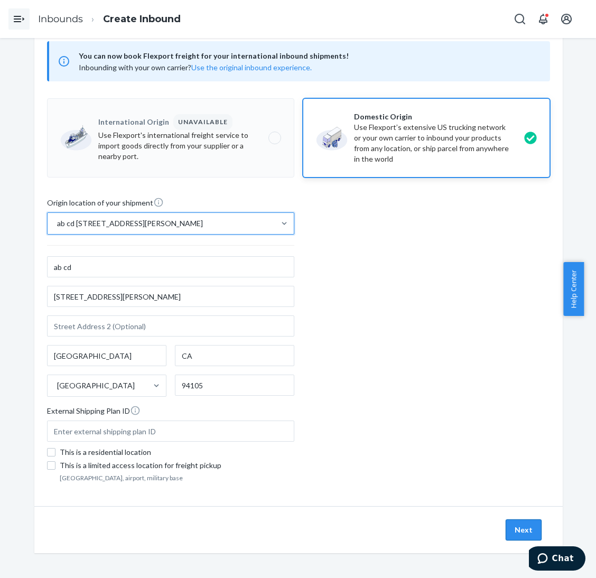
click at [512, 532] on button "Next" at bounding box center [523, 529] width 36 height 21
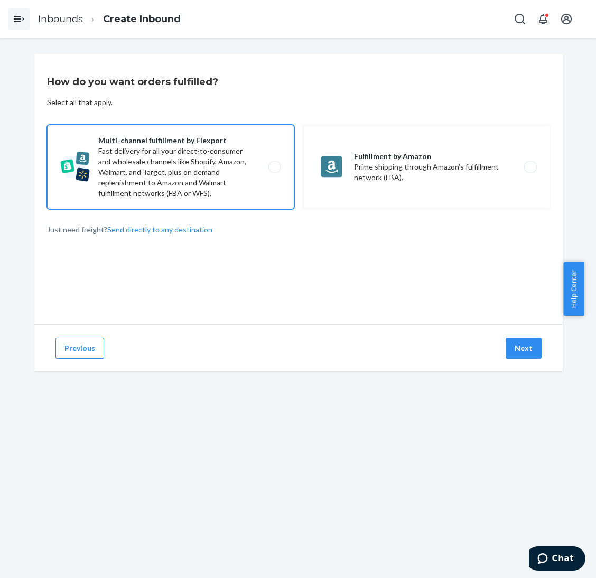
drag, startPoint x: 233, startPoint y: 185, endPoint x: 248, endPoint y: 186, distance: 14.3
click at [235, 186] on label "Multi-channel fulfillment by Flexport Fast delivery for all your direct-to-cons…" at bounding box center [170, 167] width 247 height 84
click at [274, 171] on input "Multi-channel fulfillment by Flexport Fast delivery for all your direct-to-cons…" at bounding box center [277, 167] width 7 height 7
click at [498, 347] on div "Previous Next" at bounding box center [298, 347] width 528 height 47
click at [515, 353] on button "Next" at bounding box center [523, 347] width 36 height 21
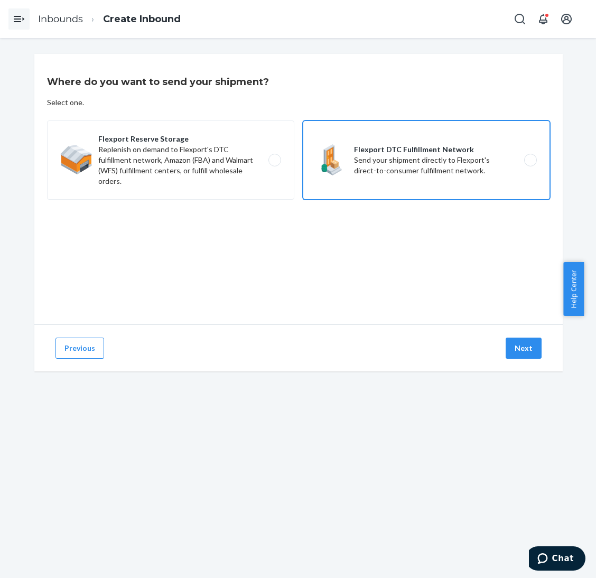
click at [453, 158] on label "Flexport DTC Fulfillment Network Send your shipment directly to Flexport's dire…" at bounding box center [426, 159] width 247 height 79
click at [530, 158] on input "Flexport DTC Fulfillment Network Send your shipment directly to Flexport's dire…" at bounding box center [533, 160] width 7 height 7
click at [530, 346] on button "Next" at bounding box center [523, 347] width 36 height 21
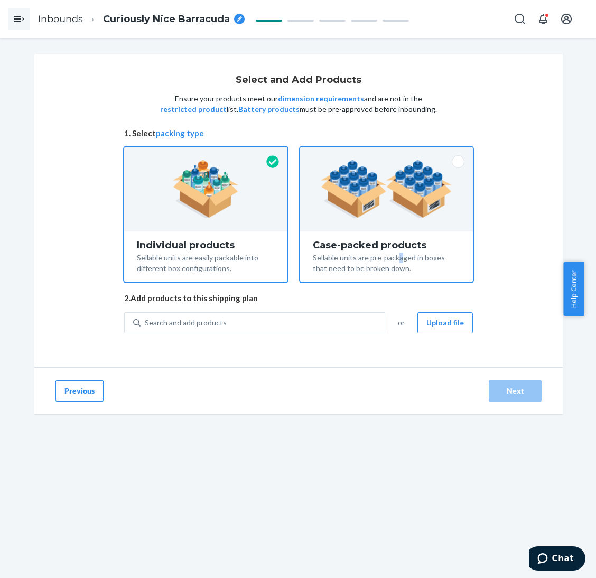
click at [394, 255] on div "Sellable units are pre-packaged in boxes that need to be broken down." at bounding box center [386, 261] width 147 height 23
click at [343, 271] on div "Sellable units are pre-packaged in boxes that need to be broken down." at bounding box center [386, 261] width 147 height 23
click at [342, 258] on div "Sellable units are pre-packaged in boxes that need to be broken down." at bounding box center [386, 261] width 147 height 23
click at [383, 154] on input "Case-packed products Sellable units are pre-packaged in boxes that need to be b…" at bounding box center [386, 150] width 7 height 7
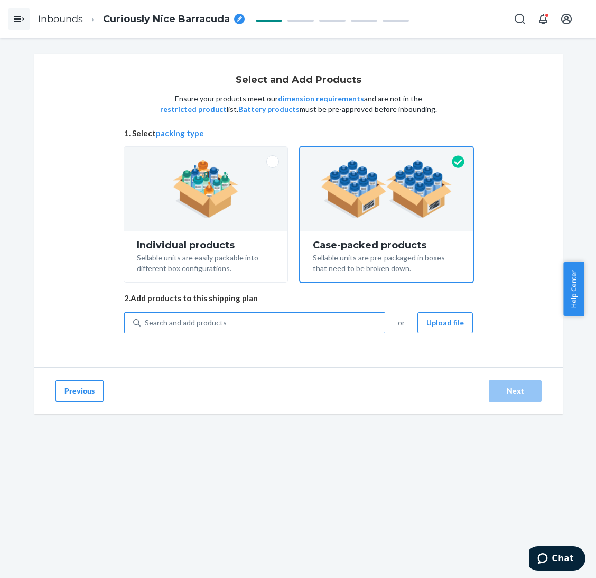
click at [335, 324] on div "Search and add products" at bounding box center [262, 322] width 244 height 19
click at [146, 324] on input "Search and add products" at bounding box center [145, 322] width 1 height 11
paste input "The Standard Paw hoodie Forest"
click at [343, 326] on div "Search and add products" at bounding box center [262, 322] width 244 height 19
click at [146, 326] on input "0 results available. Select is focused ,type to refine list, press Down to open…" at bounding box center [145, 322] width 1 height 11
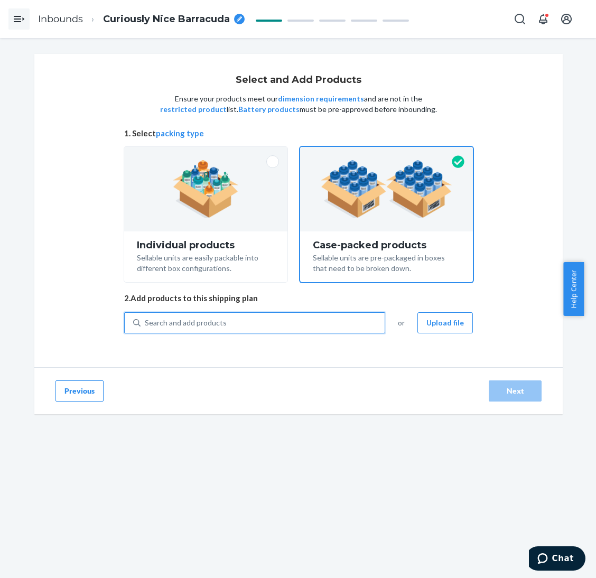
paste input "The Standard Paw hoodie Forest"
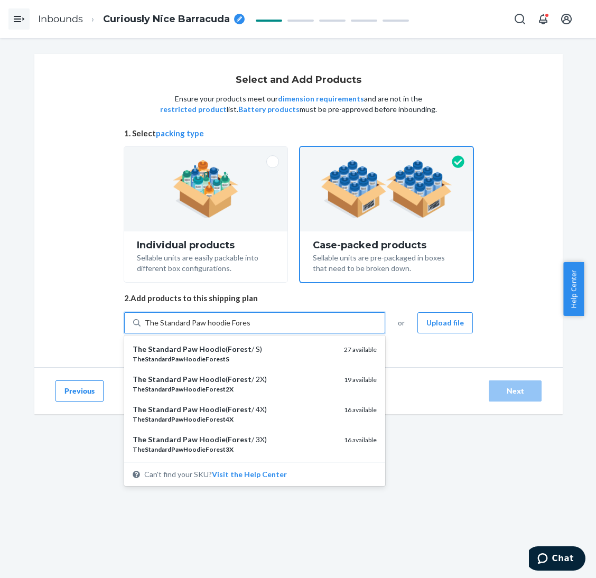
scroll to position [237, 0]
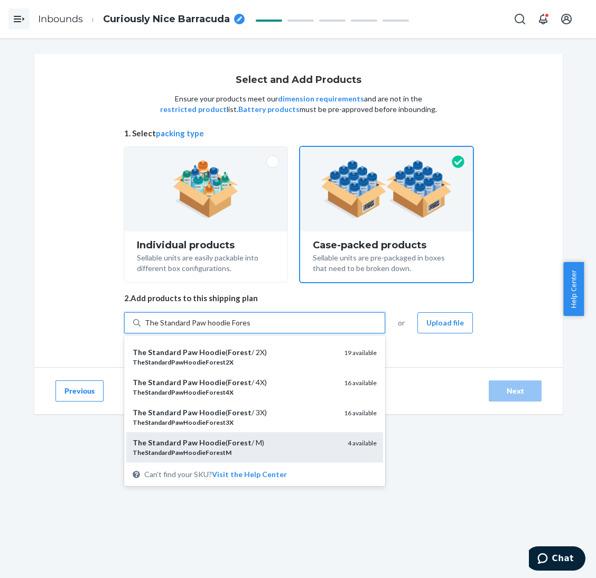
click at [264, 441] on div "The Standard Paw Hoodie ( Forest / M)" at bounding box center [236, 442] width 206 height 11
click at [250, 328] on input "The Standard Paw hoodie Forest" at bounding box center [198, 322] width 106 height 11
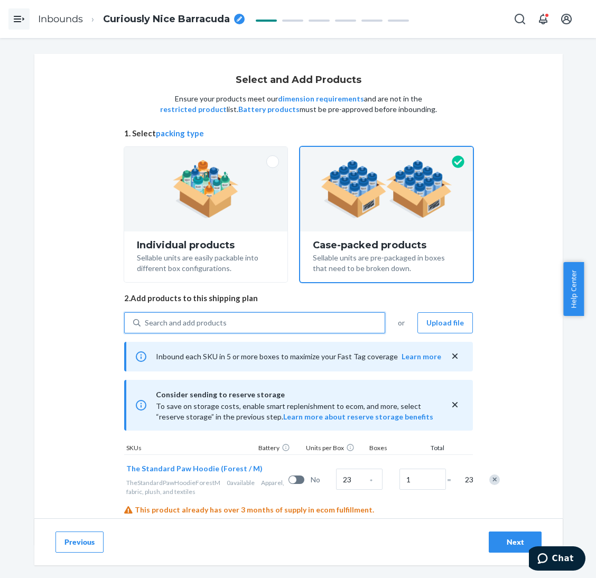
click at [289, 319] on div "Search and add products" at bounding box center [262, 322] width 244 height 19
click at [146, 319] on input "0 results available. Use Up and Down to choose options, press Enter to select t…" at bounding box center [145, 322] width 1 height 11
paste input "The Standard Paw hoodie Pacific"
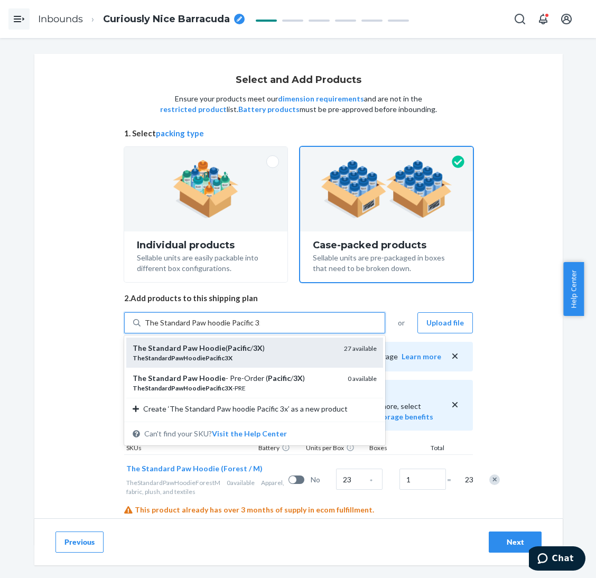
click at [269, 352] on div "The Standard Paw Hoodie ( Pacific / 3X )" at bounding box center [234, 348] width 203 height 11
click at [260, 328] on input "The Standard Paw hoodie Pacific 3x" at bounding box center [202, 322] width 115 height 11
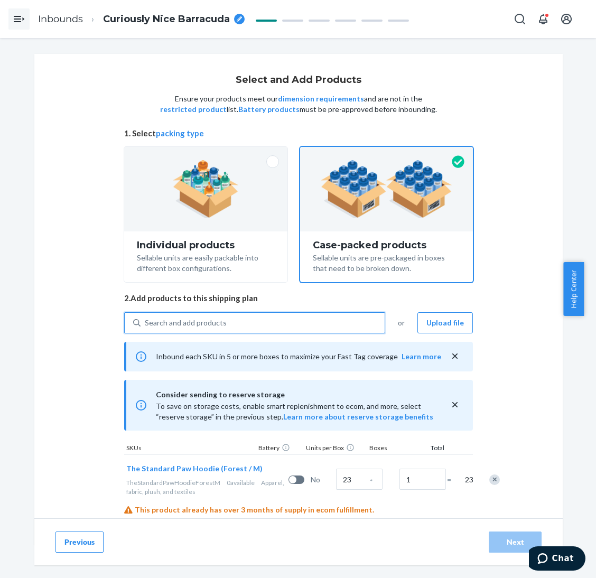
click at [268, 319] on div "Search and add products" at bounding box center [262, 322] width 244 height 19
click at [146, 319] on input "0 results available. Select is focused ,type to refine list, press Down to open…" at bounding box center [145, 322] width 1 height 11
paste input "The Standard Paw hoodie Pacific"
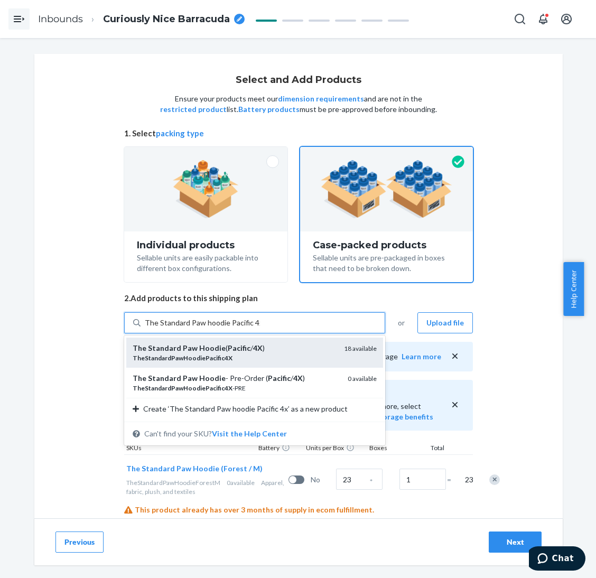
click at [270, 348] on div "The Standard Paw Hoodie ( Pacific / 4X )" at bounding box center [234, 348] width 203 height 11
click at [260, 328] on input "The Standard Paw hoodie Pacific 4x" at bounding box center [202, 322] width 115 height 11
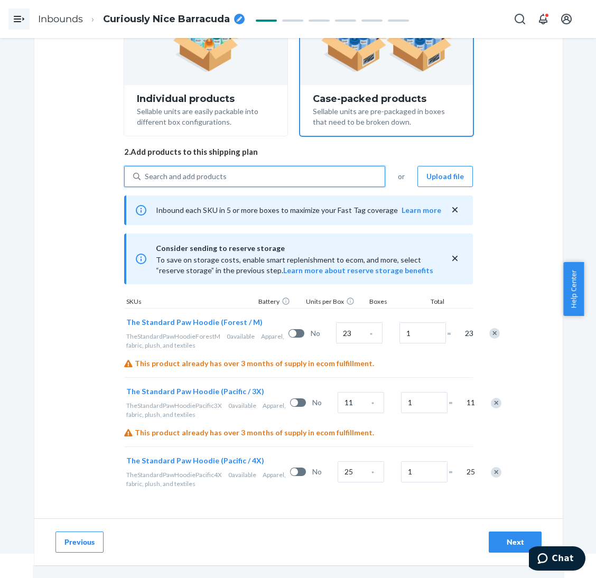
scroll to position [38, 0]
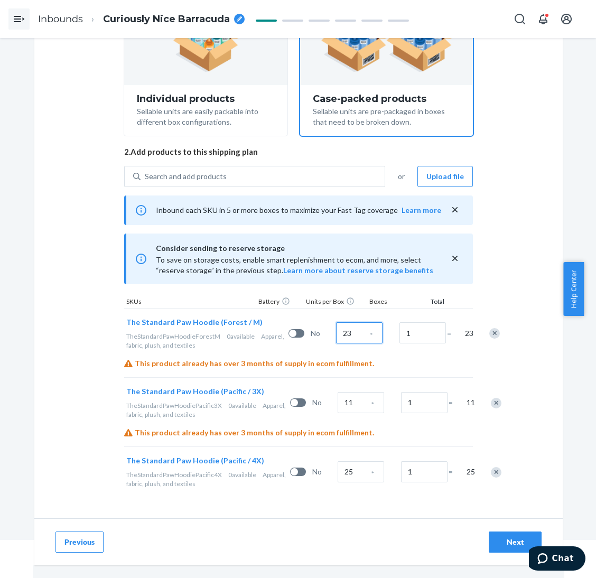
click at [336, 322] on input "23" at bounding box center [359, 332] width 46 height 21
click at [498, 541] on div "Next" at bounding box center [514, 542] width 35 height 11
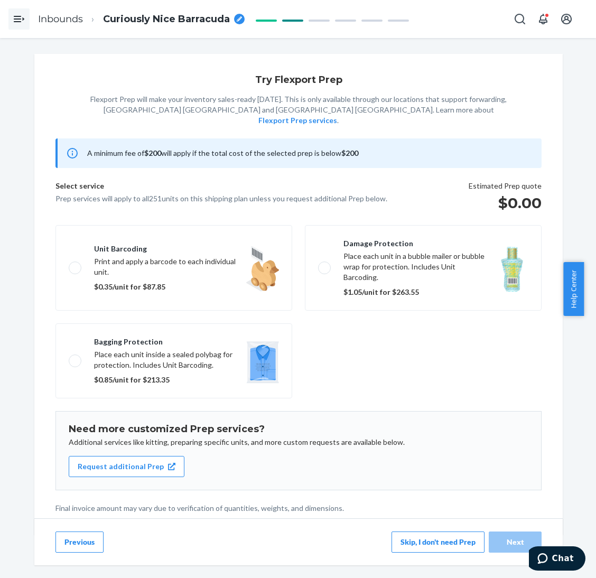
click at [436, 539] on button "Skip, I don't need Prep" at bounding box center [437, 541] width 93 height 21
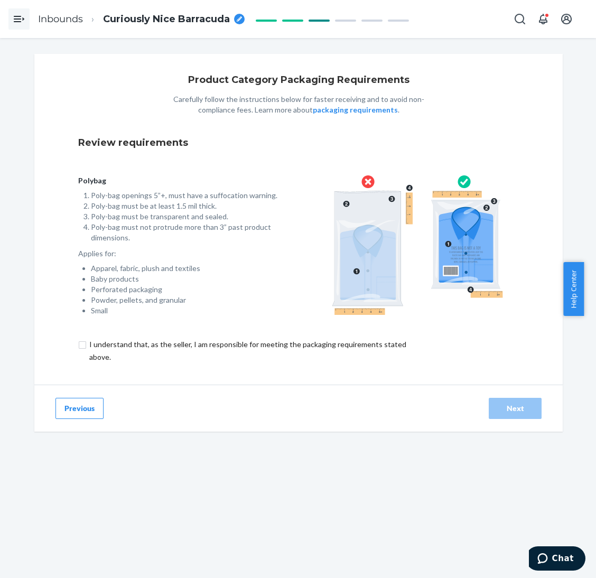
click at [360, 348] on input "checkbox" at bounding box center [253, 350] width 351 height 25
click at [502, 407] on div "Next" at bounding box center [514, 408] width 35 height 11
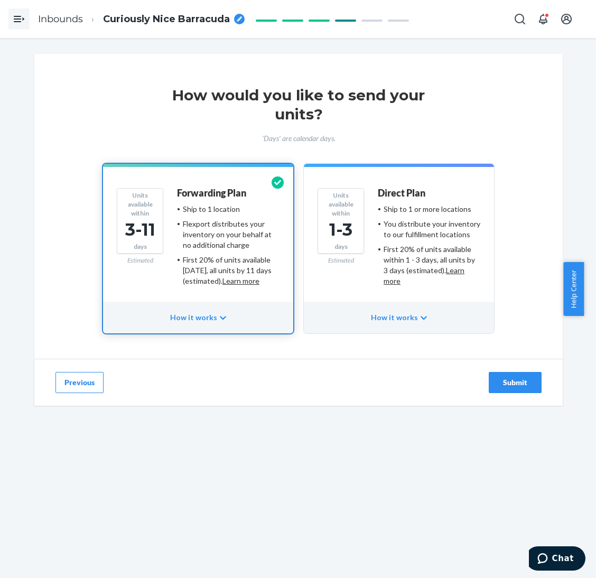
click at [505, 383] on div "Submit" at bounding box center [514, 382] width 35 height 11
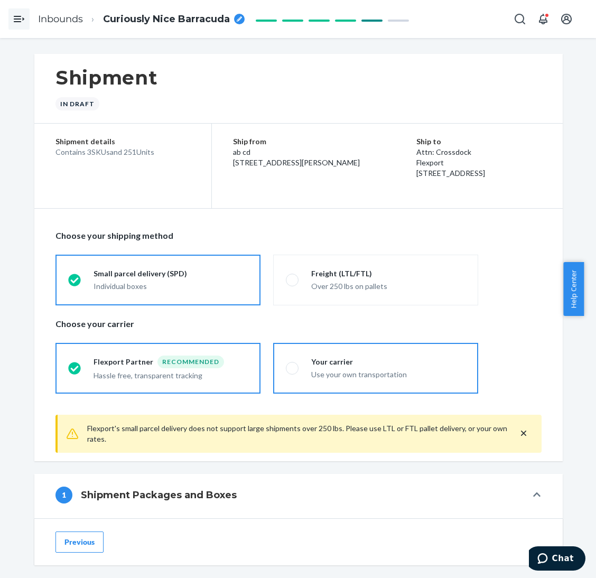
click at [325, 369] on div "Use your own transportation" at bounding box center [388, 374] width 154 height 11
click at [293, 369] on input "Your carrier Use your own transportation" at bounding box center [289, 367] width 7 height 7
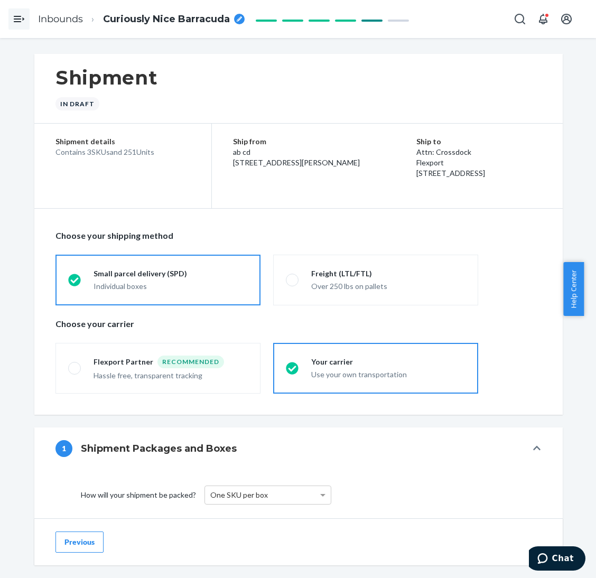
drag, startPoint x: 118, startPoint y: 154, endPoint x: 130, endPoint y: 156, distance: 12.8
click at [130, 156] on div "Contains 3 SKUs and 251 Units" at bounding box center [122, 152] width 135 height 11
copy div "251"
click at [202, 19] on span "Curiously Nice Barracuda" at bounding box center [166, 20] width 127 height 14
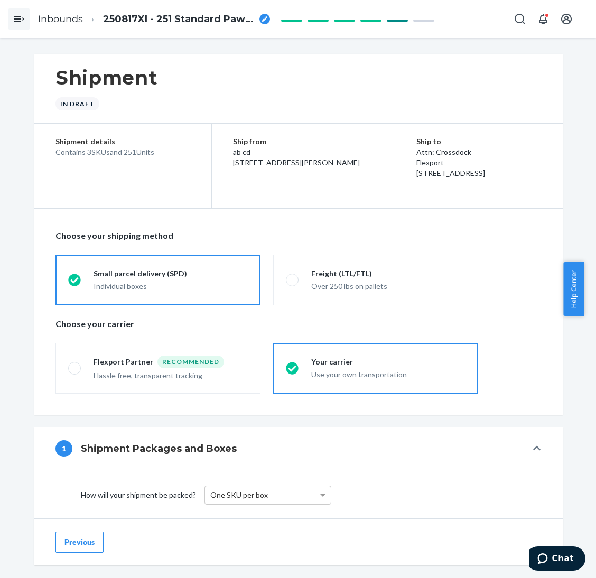
click at [257, 70] on div "Shipment In draft" at bounding box center [298, 89] width 528 height 70
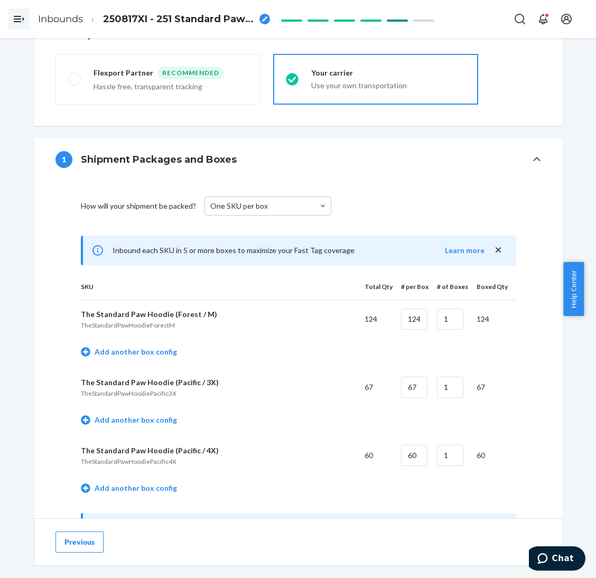
scroll to position [317, 0]
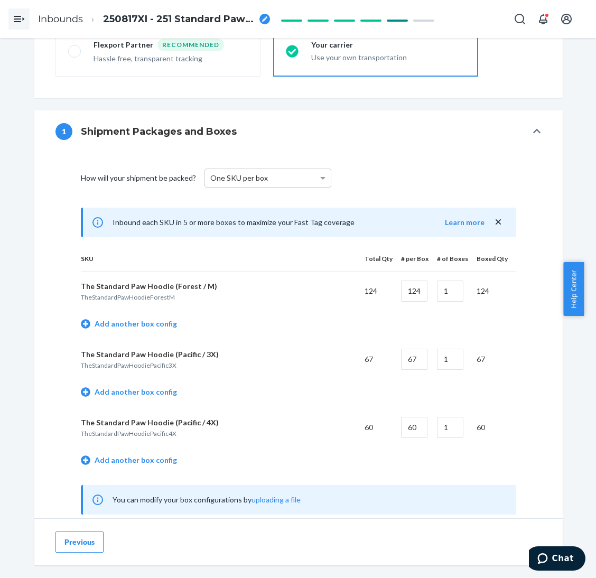
click at [166, 324] on td "Add another box config" at bounding box center [298, 325] width 435 height 30
click at [156, 324] on link "Add another box config" at bounding box center [129, 323] width 96 height 11
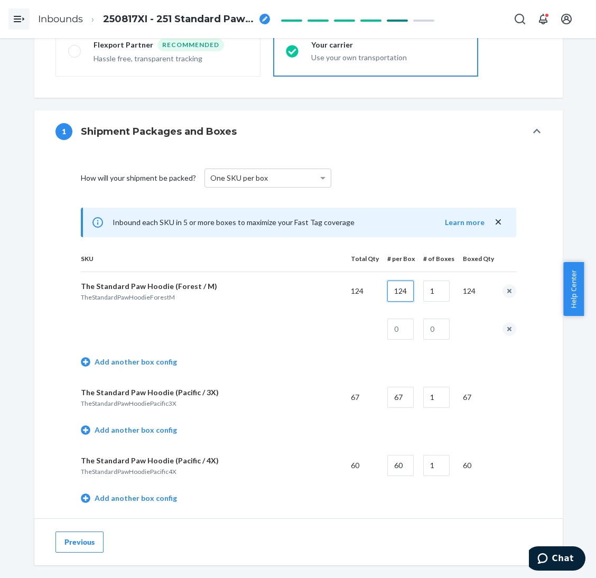
click at [397, 296] on input "124" at bounding box center [400, 290] width 26 height 21
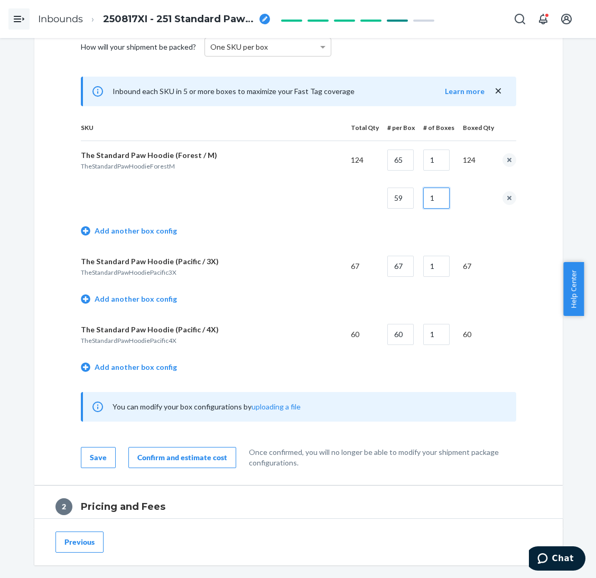
scroll to position [475, 0]
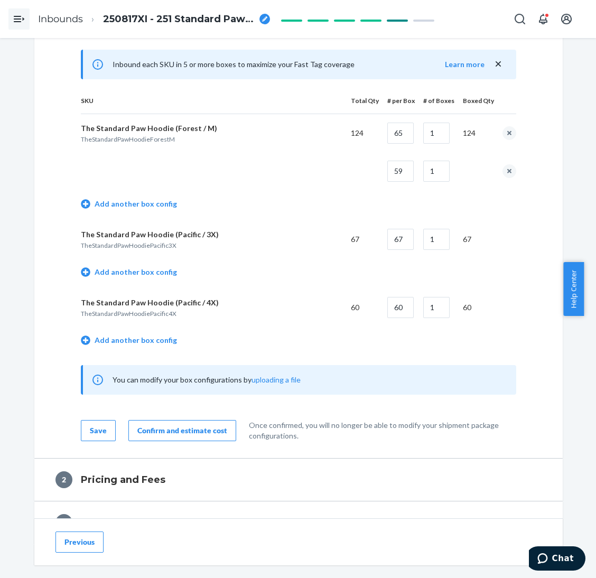
click at [97, 277] on td "Add another box config" at bounding box center [298, 273] width 435 height 30
click at [107, 274] on link "Add another box config" at bounding box center [129, 272] width 96 height 11
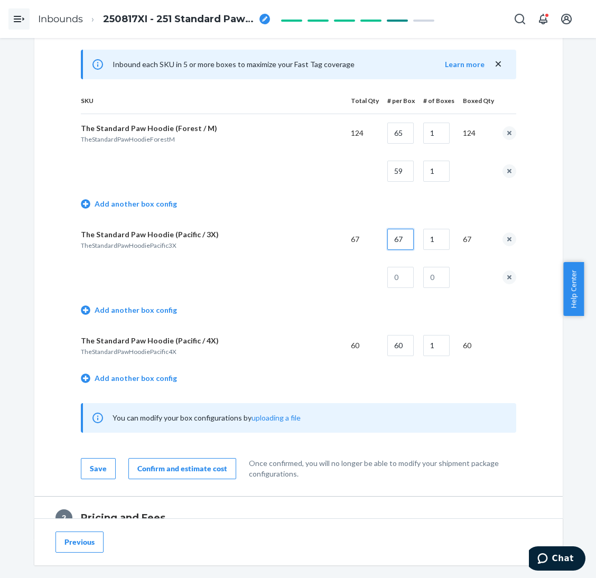
click at [402, 229] on input "67" at bounding box center [400, 239] width 26 height 21
click at [119, 377] on link "Add another box config" at bounding box center [129, 378] width 96 height 11
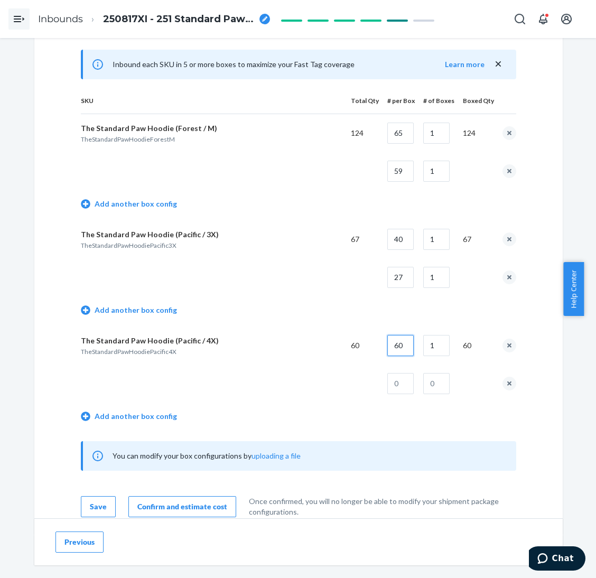
click at [394, 345] on input "60" at bounding box center [400, 345] width 26 height 21
click at [502, 383] on button "remove box config" at bounding box center [509, 384] width 14 height 14
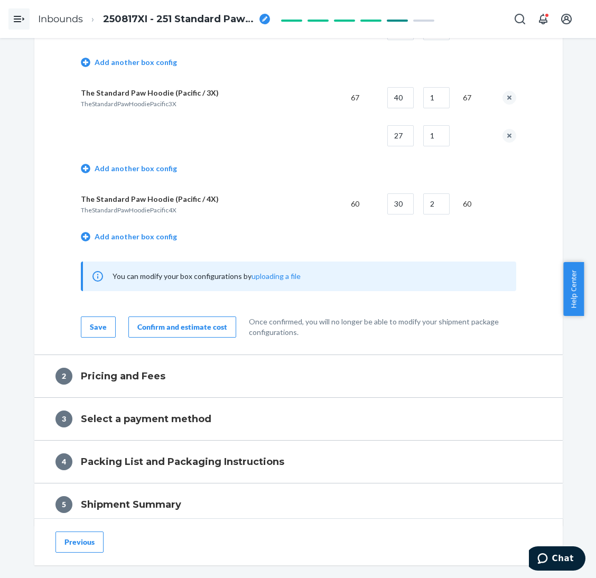
scroll to position [682, 0]
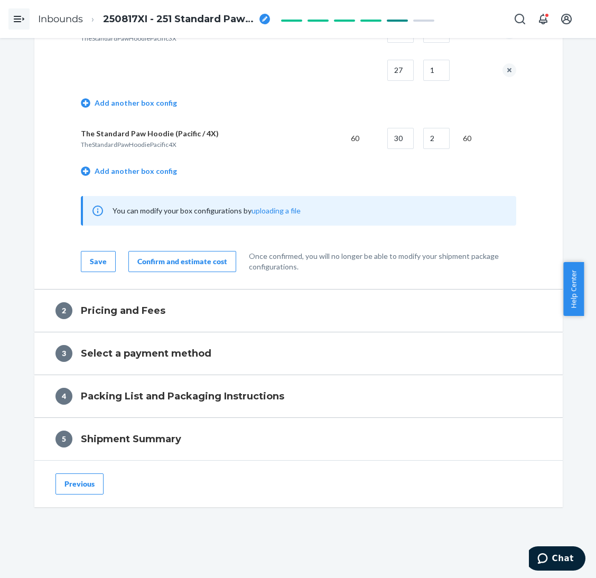
click at [190, 257] on div "Confirm and estimate cost" at bounding box center [182, 261] width 90 height 11
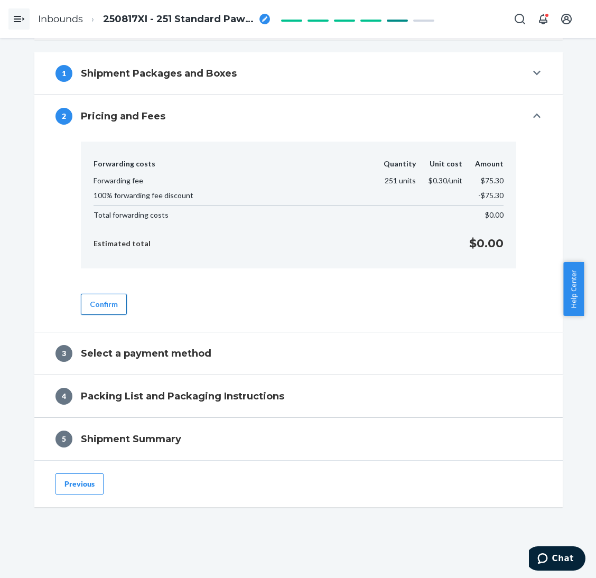
click at [106, 309] on button "Confirm" at bounding box center [104, 304] width 46 height 21
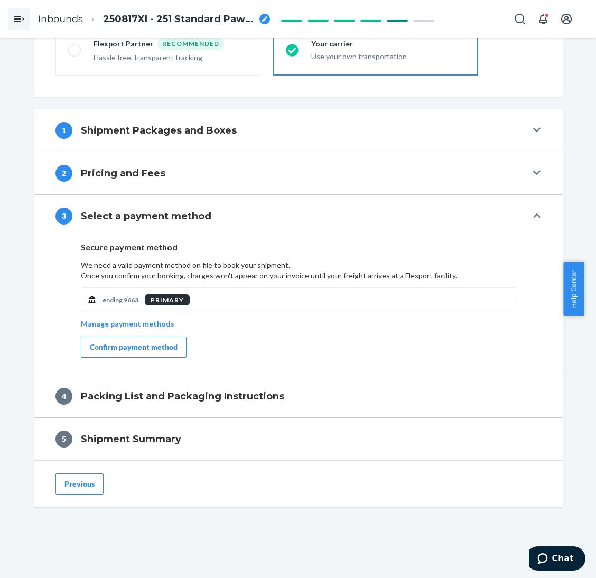
click at [173, 342] on button "Confirm payment method" at bounding box center [134, 346] width 106 height 21
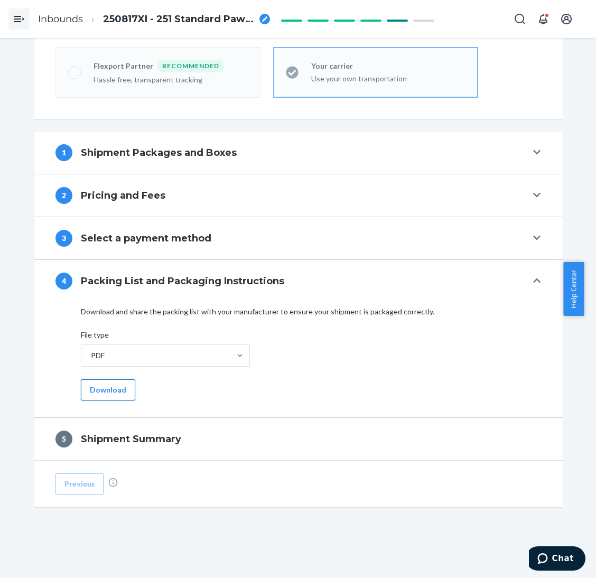
click at [93, 394] on button "Download" at bounding box center [108, 389] width 54 height 21
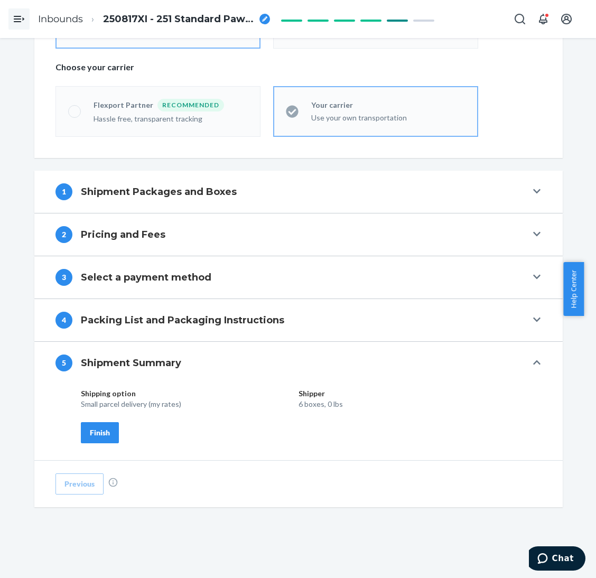
click at [88, 450] on div "Shipping option Shipper Small parcel delivery (my rates) 6 boxes, 0 lbs Finish" at bounding box center [298, 422] width 528 height 76
drag, startPoint x: 92, startPoint y: 434, endPoint x: 106, endPoint y: 433, distance: 13.2
click at [93, 434] on div "Finish" at bounding box center [100, 432] width 20 height 11
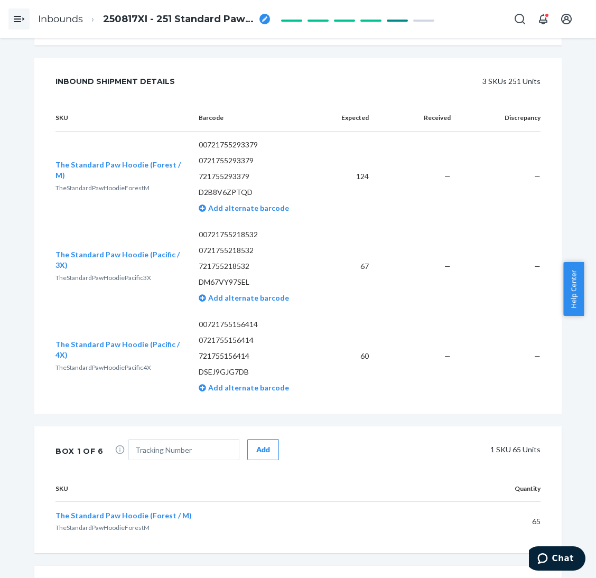
scroll to position [0, 0]
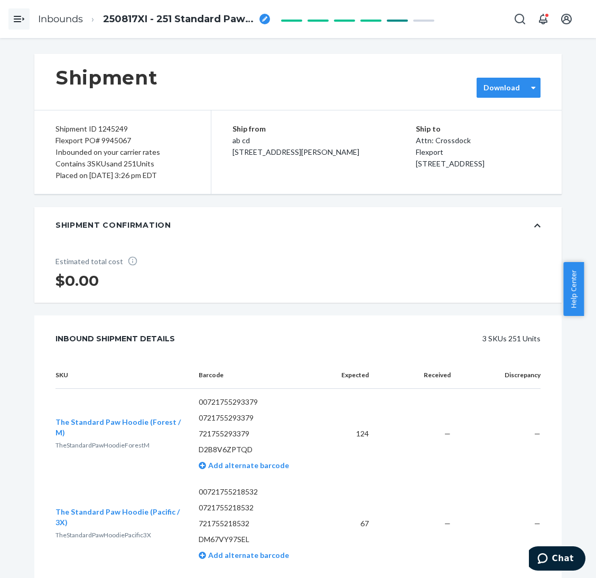
click at [495, 95] on div "Download" at bounding box center [508, 88] width 64 height 20
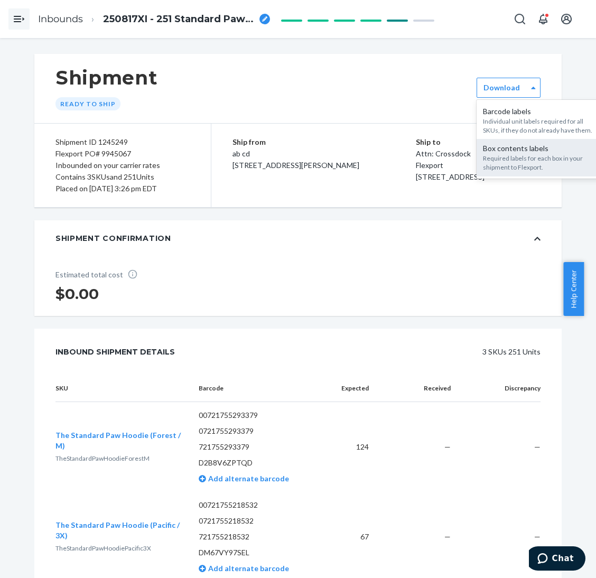
click at [499, 154] on div "Required labels for each box in your shipment to Flexport." at bounding box center [540, 163] width 114 height 18
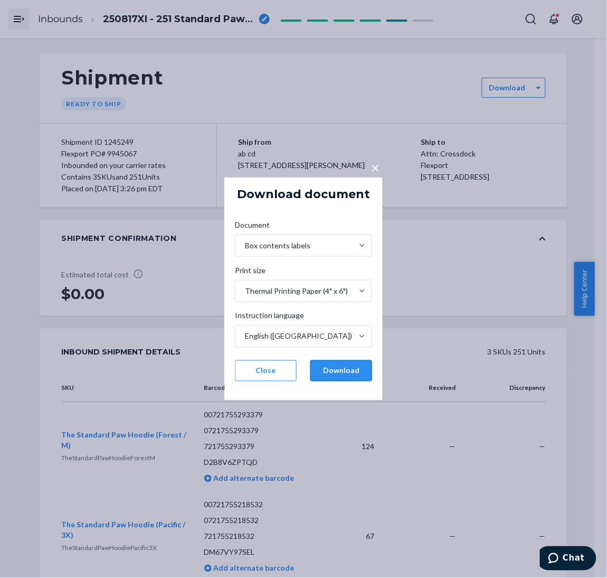
click at [335, 377] on button "Download" at bounding box center [342, 370] width 62 height 21
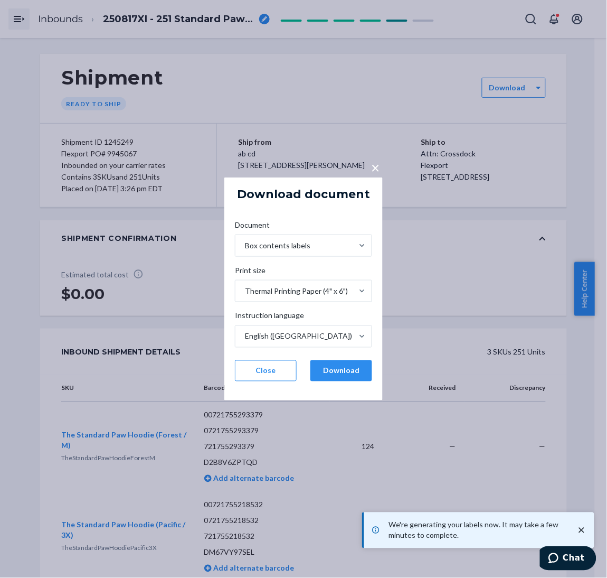
click at [530, 171] on div "× Download document Document Box contents labels Print size Thermal Printing Pa…" at bounding box center [303, 289] width 607 height 578
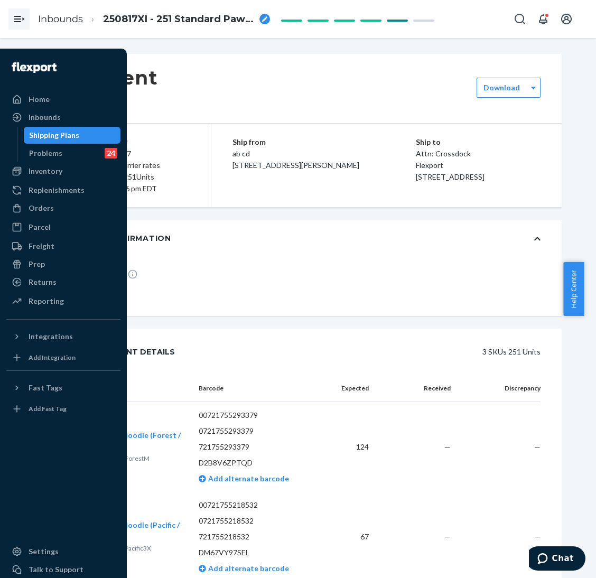
drag, startPoint x: 74, startPoint y: 134, endPoint x: 393, endPoint y: 272, distance: 348.4
click at [74, 134] on div "Shipping Plans" at bounding box center [54, 135] width 50 height 11
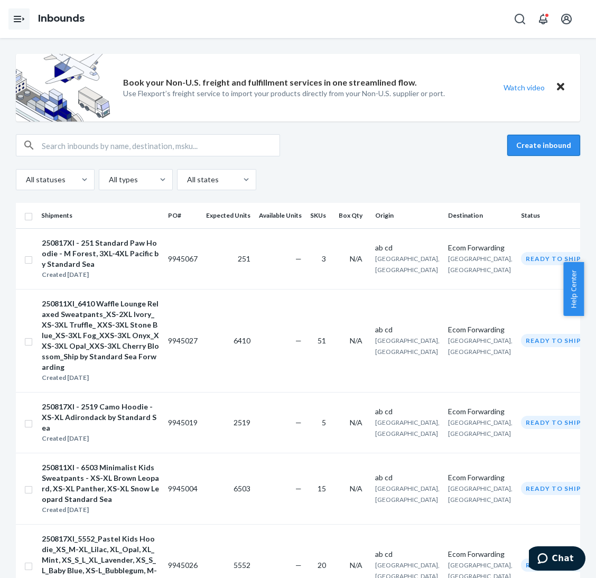
click at [533, 145] on button "Create inbound" at bounding box center [543, 145] width 73 height 21
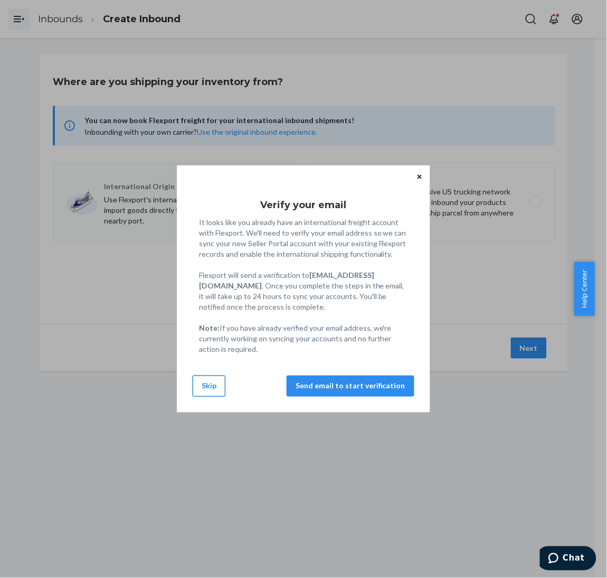
click at [208, 380] on button "Skip" at bounding box center [209, 385] width 33 height 21
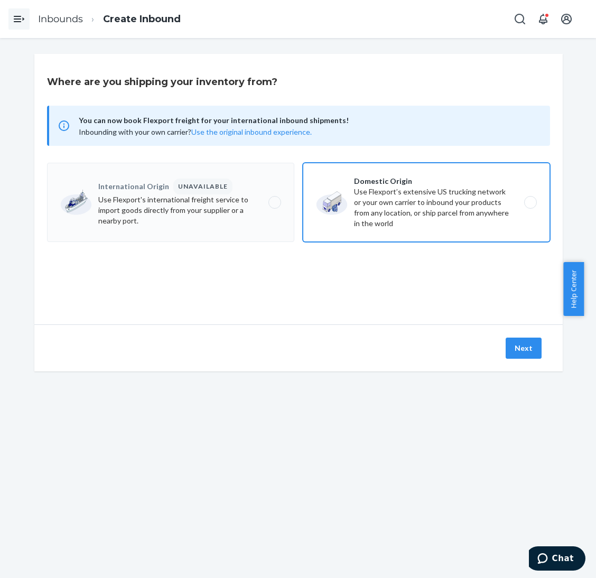
click at [433, 201] on label "Domestic Origin Use Flexport’s extensive US trucking network or your own carrie…" at bounding box center [426, 202] width 247 height 79
click at [530, 201] on input "Domestic Origin Use Flexport’s extensive US trucking network or your own carrie…" at bounding box center [533, 202] width 7 height 7
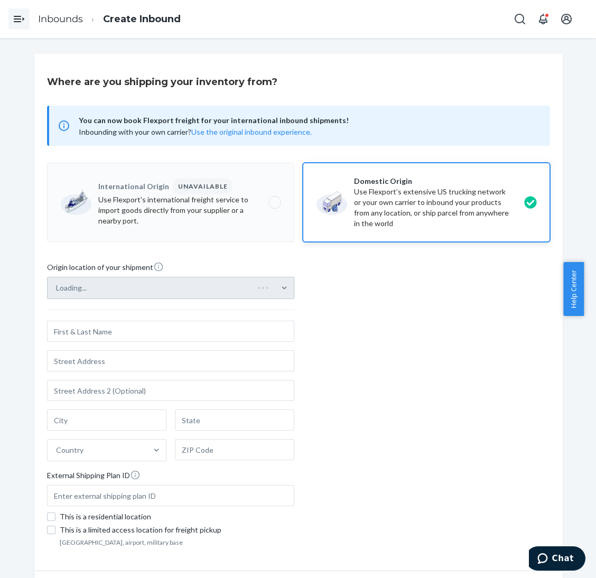
click at [186, 289] on div "Loading..." at bounding box center [170, 288] width 247 height 22
click at [57, 289] on input "Loading..." at bounding box center [56, 288] width 1 height 11
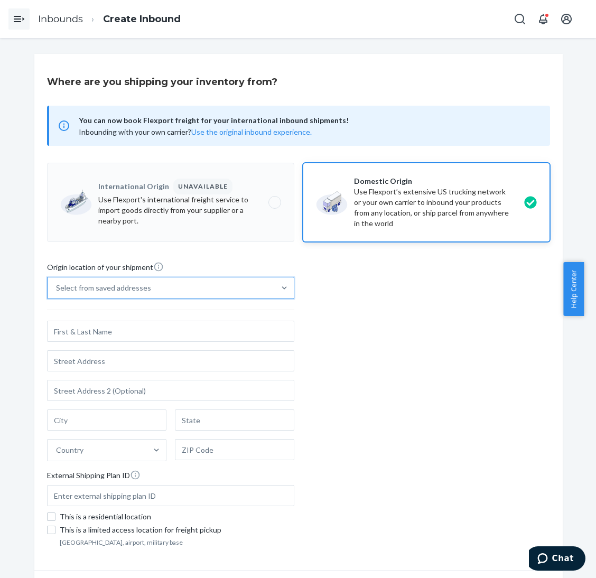
click at [247, 285] on div "Select from saved addresses" at bounding box center [161, 287] width 227 height 21
click at [57, 285] on input "0 results available. Select is focused ,type to refine list, press Down to open…" at bounding box center [56, 288] width 1 height 11
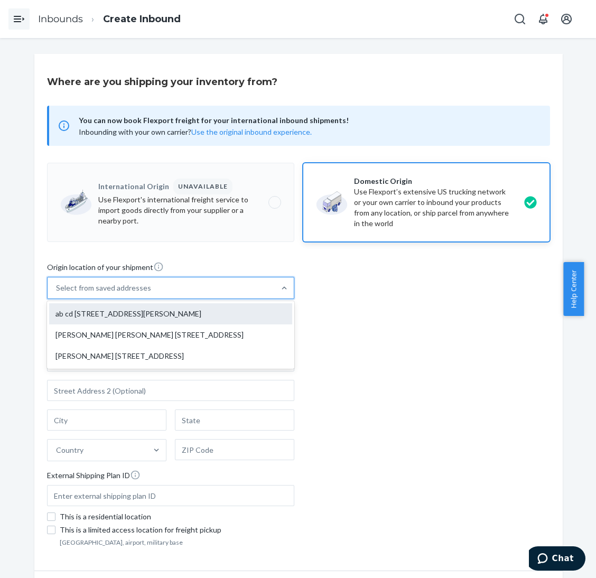
click at [223, 308] on div "ab cd [STREET_ADDRESS][PERSON_NAME]" at bounding box center [170, 313] width 243 height 21
click at [57, 293] on input "option ab cd [STREET_ADDRESS][PERSON_NAME] focused, 1 of 3. 3 results available…" at bounding box center [56, 288] width 1 height 11
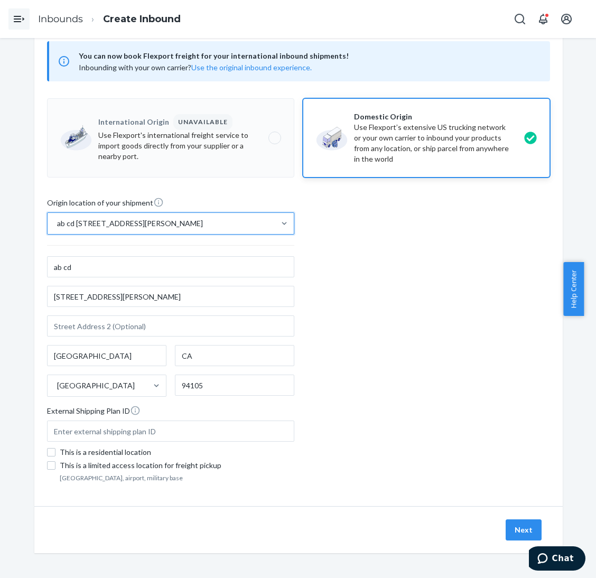
scroll to position [38, 0]
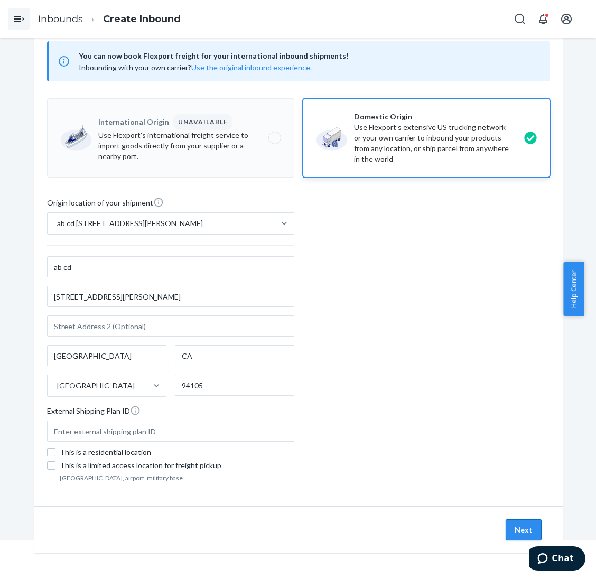
click at [505, 539] on button "Next" at bounding box center [523, 529] width 36 height 21
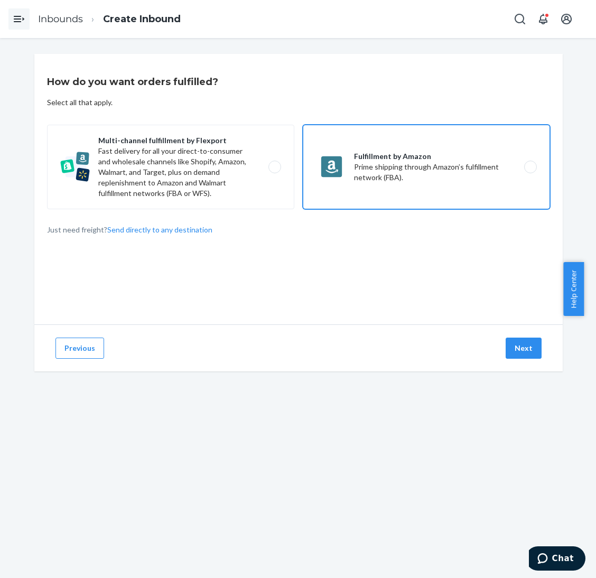
click at [423, 177] on label "Fulfillment by Amazon Prime shipping through Amazon’s fulfillment network (FBA)." at bounding box center [426, 167] width 247 height 84
click at [530, 171] on input "Fulfillment by Amazon Prime shipping through Amazon’s fulfillment network (FBA)." at bounding box center [533, 167] width 7 height 7
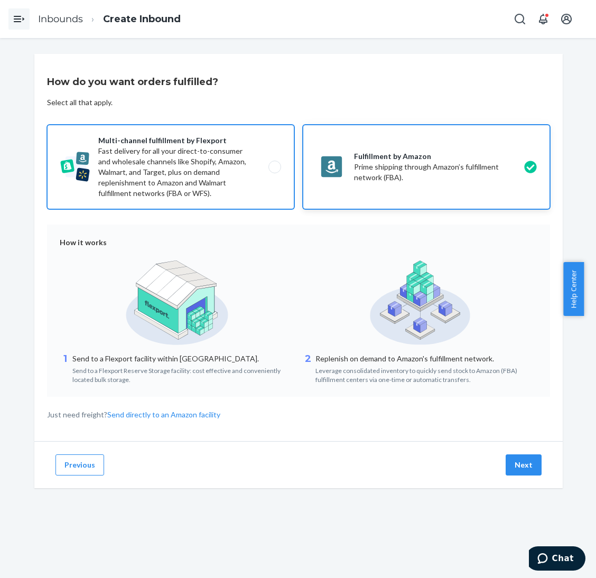
click at [205, 170] on label "Multi-channel fulfillment by Flexport Fast delivery for all your direct-to-cons…" at bounding box center [170, 167] width 247 height 84
click at [274, 170] on input "Multi-channel fulfillment by Flexport Fast delivery for all your direct-to-cons…" at bounding box center [277, 167] width 7 height 7
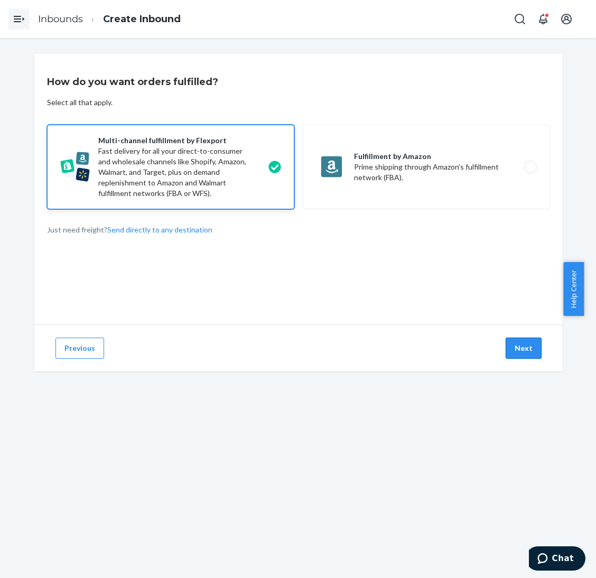
click at [516, 347] on button "Next" at bounding box center [523, 347] width 36 height 21
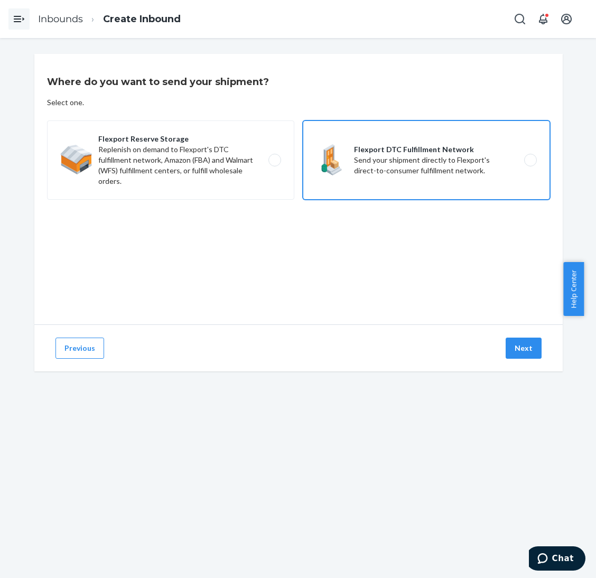
click at [431, 173] on label "Flexport DTC Fulfillment Network Send your shipment directly to Flexport's dire…" at bounding box center [426, 159] width 247 height 79
click at [530, 164] on input "Flexport DTC Fulfillment Network Send your shipment directly to Flexport's dire…" at bounding box center [533, 160] width 7 height 7
click at [523, 351] on button "Next" at bounding box center [523, 347] width 36 height 21
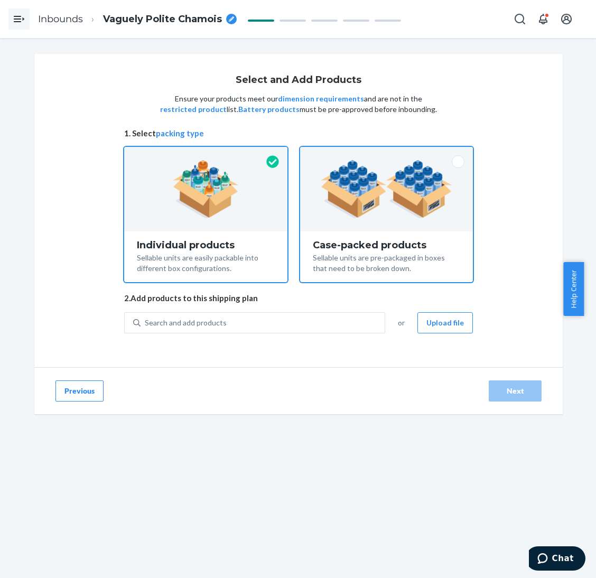
click at [406, 248] on div "Case-packed products" at bounding box center [386, 245] width 147 height 11
click at [390, 154] on input "Case-packed products Sellable units are pre-packaged in boxes that need to be b…" at bounding box center [386, 150] width 7 height 7
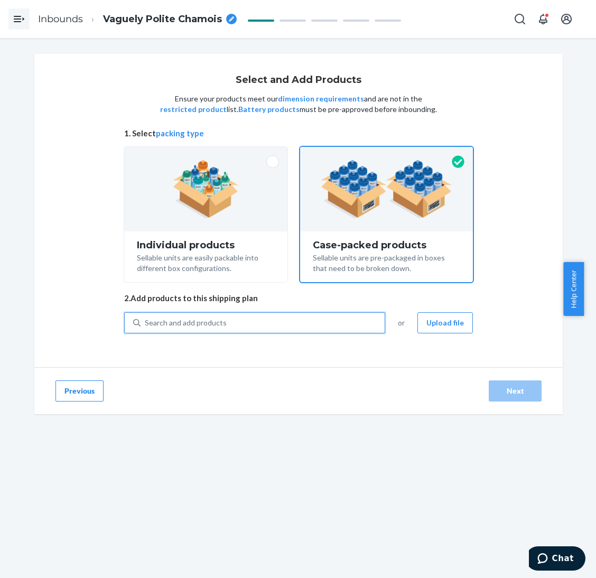
click at [279, 316] on div "Search and add products" at bounding box center [262, 322] width 244 height 19
click at [146, 317] on input "0 results available. Use Up and Down to choose options, press Enter to select t…" at bounding box center [145, 322] width 1 height 11
paste input "Waffle Pants Ivory"
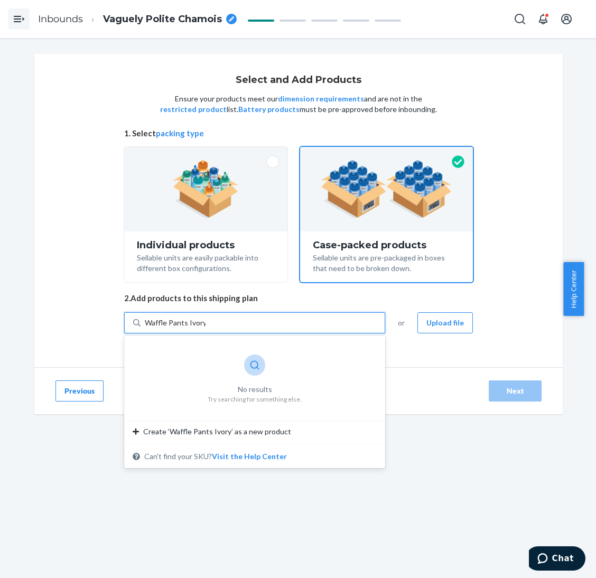
click at [163, 318] on input "Waffle Pants Ivory" at bounding box center [175, 322] width 61 height 11
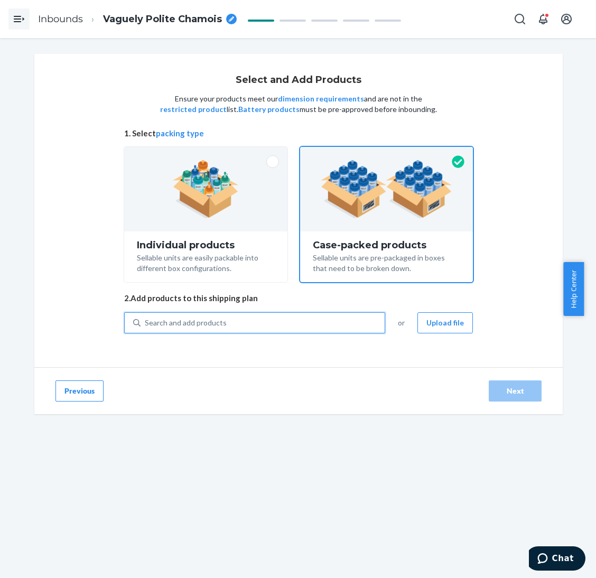
click at [161, 318] on div "Search and add products" at bounding box center [186, 322] width 82 height 11
click at [146, 318] on input "0 results available. Use Up and Down to choose options, press Enter to select t…" at bounding box center [145, 322] width 1 height 11
paste input "Waffle lounge relaxed sweatpants Ivory"
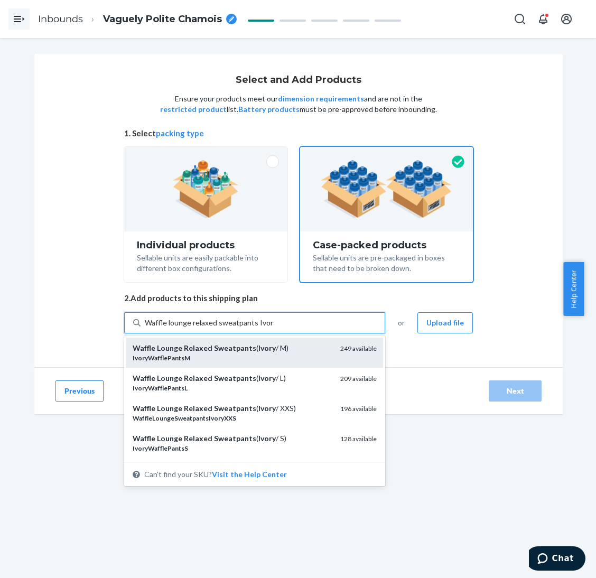
scroll to position [79, 0]
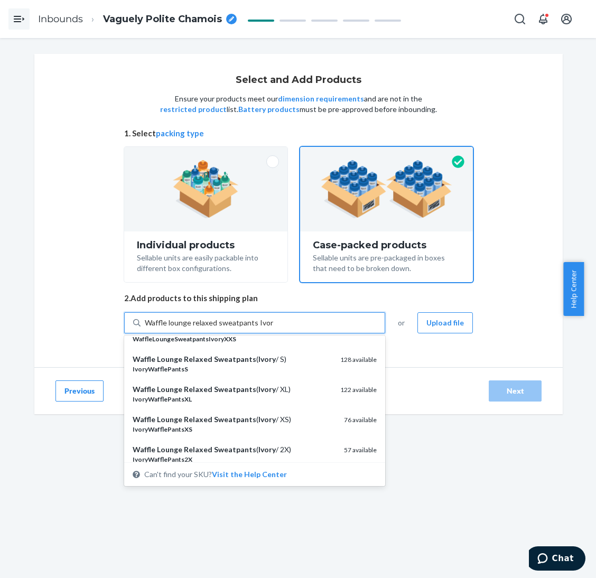
click at [261, 425] on div "IvoryWafflePantsXS" at bounding box center [234, 429] width 203 height 9
click at [261, 328] on input "Waffle lounge relaxed sweatpants Ivory" at bounding box center [209, 322] width 128 height 11
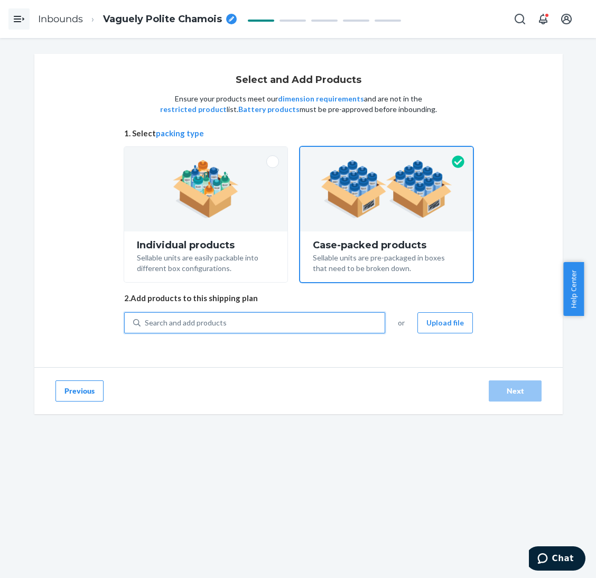
click at [262, 325] on div "Search and add products" at bounding box center [262, 322] width 244 height 19
click at [146, 325] on input "0 results available. Select is focused ,type to refine list, press Down to open…" at bounding box center [145, 322] width 1 height 11
paste input "Waffle lounge relaxed sweatpants Ivory"
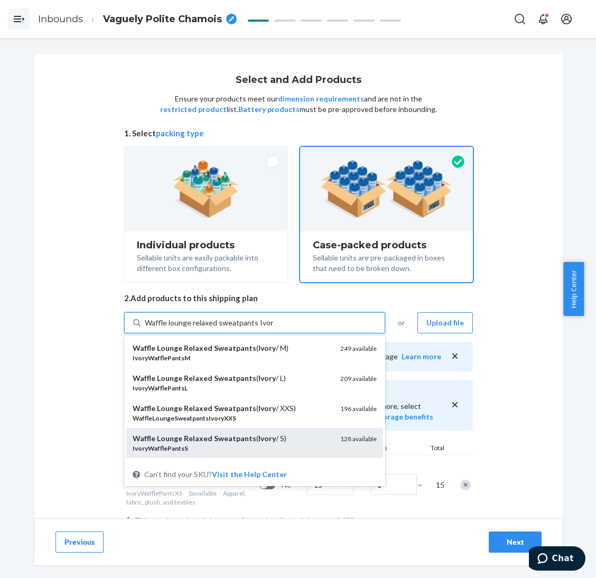
click at [277, 442] on div "Waffle Lounge Relaxed Sweatpants ( Ivory / S)" at bounding box center [232, 438] width 199 height 11
click at [273, 328] on input "Waffle lounge relaxed sweatpants Ivory" at bounding box center [209, 322] width 128 height 11
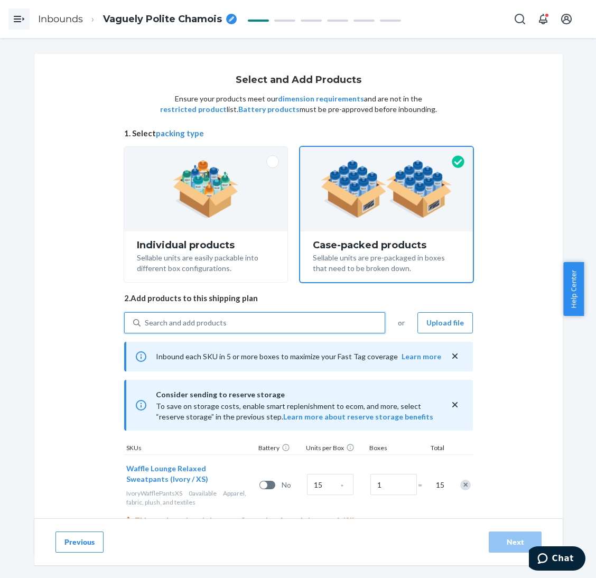
click at [289, 323] on div "Search and add products" at bounding box center [262, 322] width 244 height 19
click at [146, 323] on input "0 results available. Use Up and Down to choose options, press Enter to select t…" at bounding box center [145, 322] width 1 height 11
paste input "Waffle lounge relaxed sweatpants Ivory"
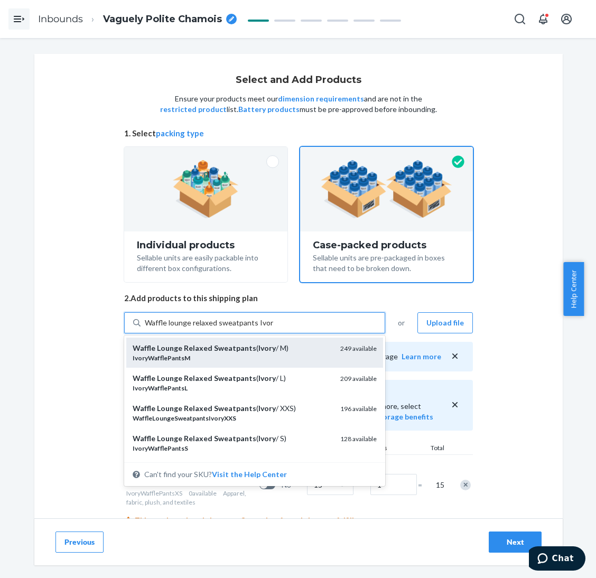
click at [293, 346] on div "Waffle Lounge Relaxed Sweatpants ( Ivory / M)" at bounding box center [232, 348] width 199 height 11
click at [273, 328] on input "Waffle lounge relaxed sweatpants Ivory" at bounding box center [209, 322] width 128 height 11
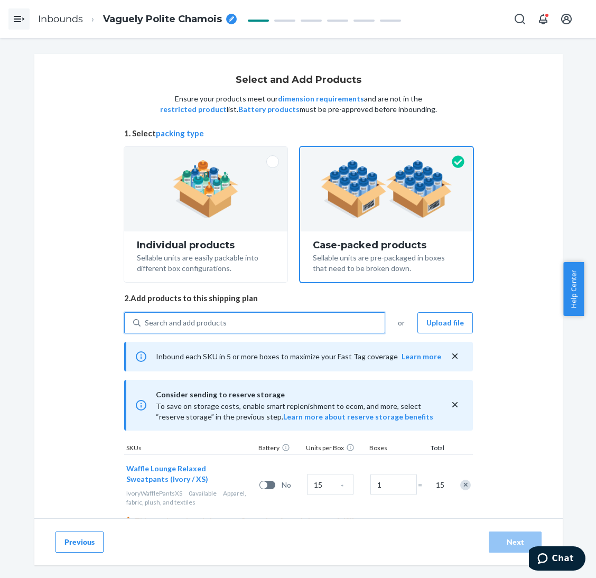
click at [289, 313] on div "Search and add products" at bounding box center [262, 322] width 244 height 19
click at [146, 317] on input "0 results available. Use Up and Down to choose options, press Enter to select t…" at bounding box center [145, 322] width 1 height 11
paste input "Waffle lounge relaxed sweatpants Ivory"
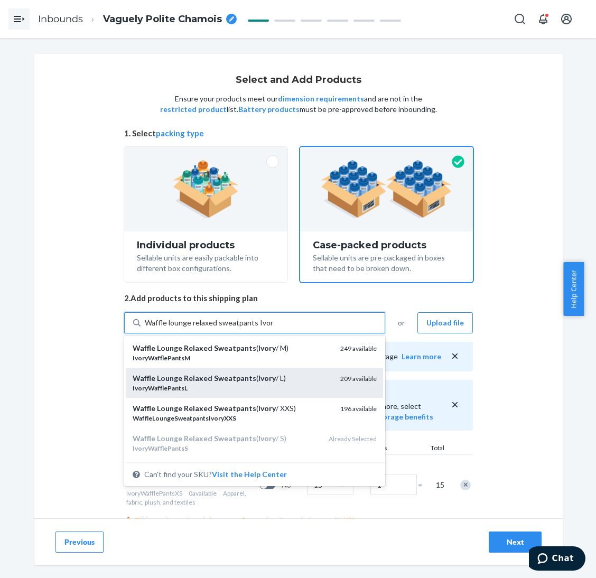
click at [285, 377] on div "Waffle Lounge Relaxed Sweatpants ( Ivory / L)" at bounding box center [232, 378] width 199 height 11
click at [273, 328] on input "Waffle lounge relaxed sweatpants Ivory" at bounding box center [209, 322] width 128 height 11
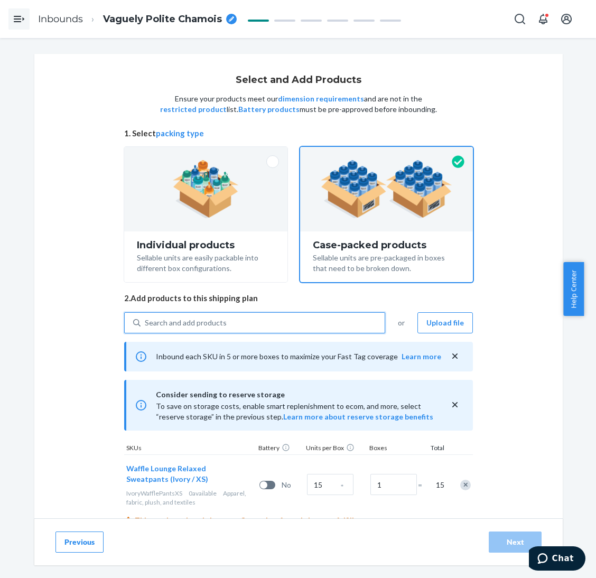
click at [285, 322] on div "Search and add products" at bounding box center [262, 322] width 244 height 19
click at [146, 322] on input "0 results available. Use Up and Down to choose options, press Enter to select t…" at bounding box center [145, 322] width 1 height 11
paste input "Waffle lounge relaxed sweatpants Ivory"
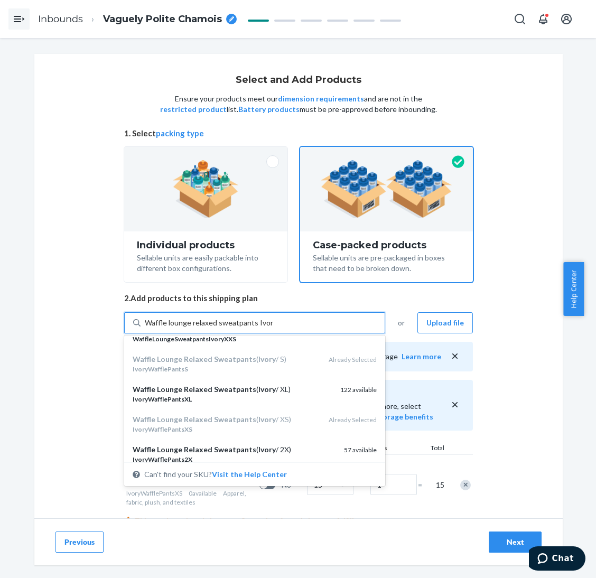
click at [284, 396] on div "IvoryWafflePantsXL" at bounding box center [232, 398] width 199 height 9
click at [273, 328] on input "Waffle lounge relaxed sweatpants Ivory" at bounding box center [209, 322] width 128 height 11
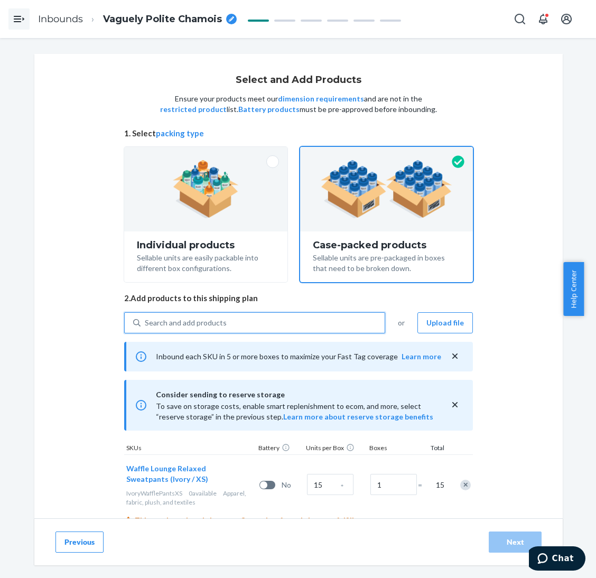
click at [287, 319] on div "Search and add products" at bounding box center [262, 322] width 244 height 19
click at [146, 319] on input "0 results available. Use Up and Down to choose options, press Enter to select t…" at bounding box center [145, 322] width 1 height 11
paste input "Waffle lounge relaxed sweatpants Ivory"
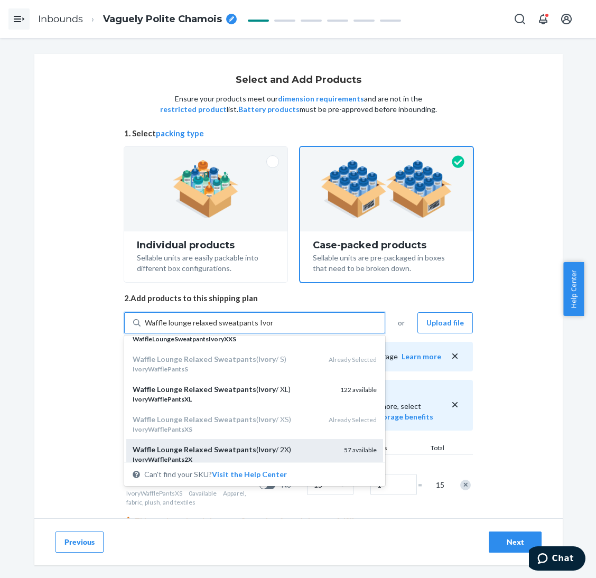
click at [289, 450] on div "Waffle Lounge Relaxed Sweatpants ( Ivory / 2X)" at bounding box center [234, 449] width 203 height 11
click at [273, 328] on input "Waffle lounge relaxed sweatpants Ivory" at bounding box center [209, 322] width 128 height 11
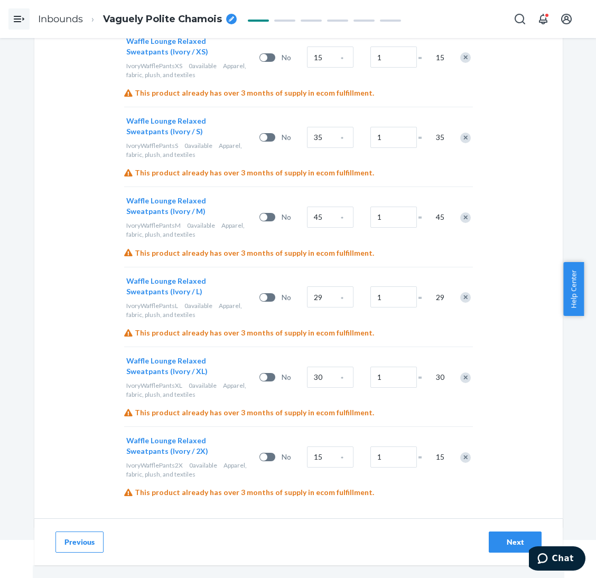
scroll to position [348, 0]
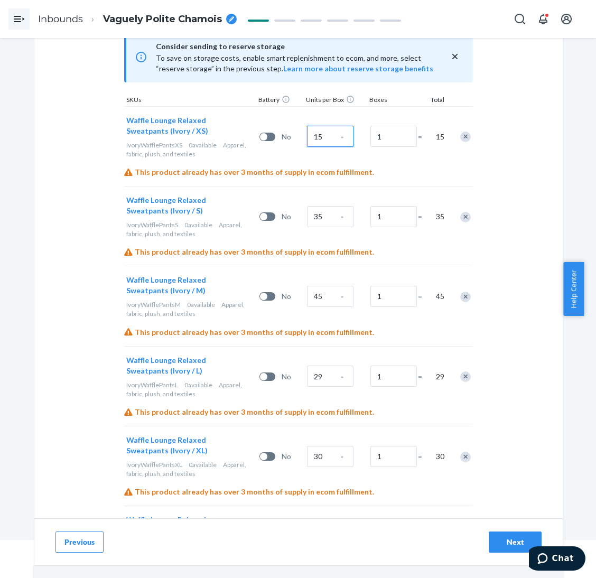
click at [330, 134] on input "15" at bounding box center [330, 136] width 46 height 21
click at [322, 374] on input "6" at bounding box center [330, 375] width 46 height 21
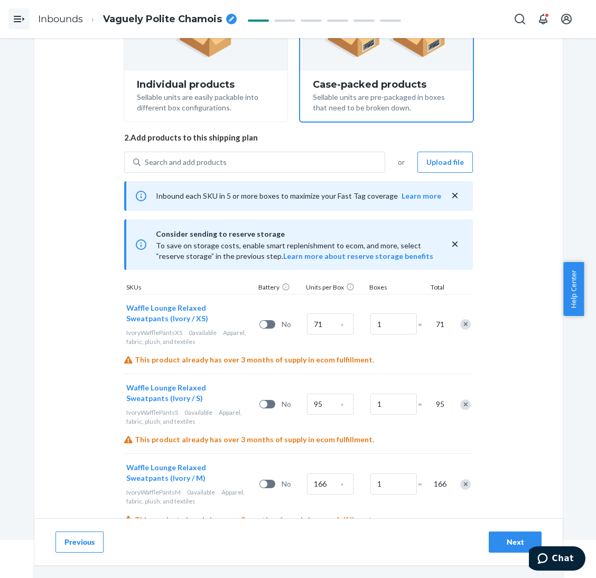
scroll to position [40, 0]
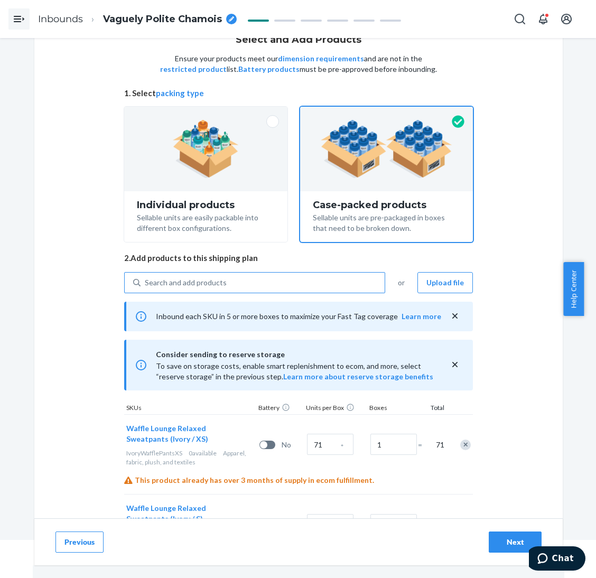
click at [217, 278] on div "Search and add products" at bounding box center [186, 282] width 82 height 11
click at [146, 278] on input "Search and add products" at bounding box center [145, 282] width 1 height 11
paste input "Waffle lounge relaxed sweatpants Ivory"
click at [290, 276] on div "Search and add products" at bounding box center [262, 282] width 244 height 19
click at [146, 277] on input "0 results available. Use Up and Down to choose options, press Enter to select t…" at bounding box center [145, 282] width 1 height 11
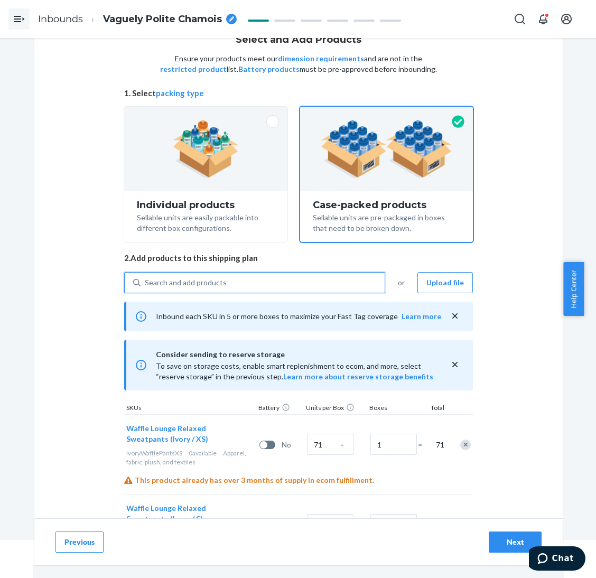
paste input "Waffle lounge relaxed sweatpants truffle"
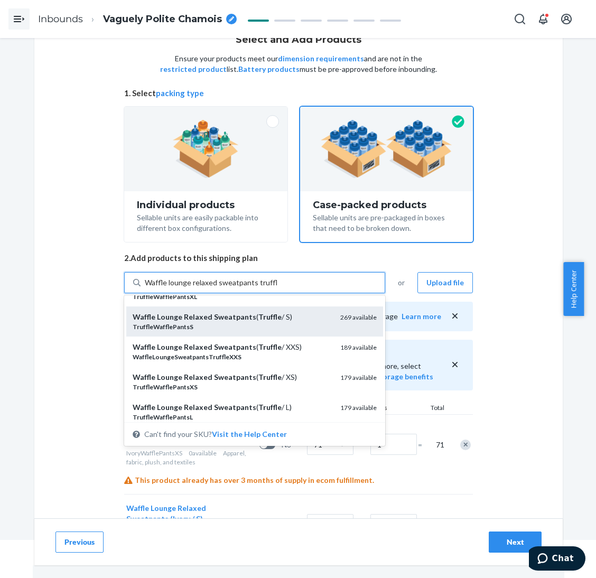
scroll to position [79, 0]
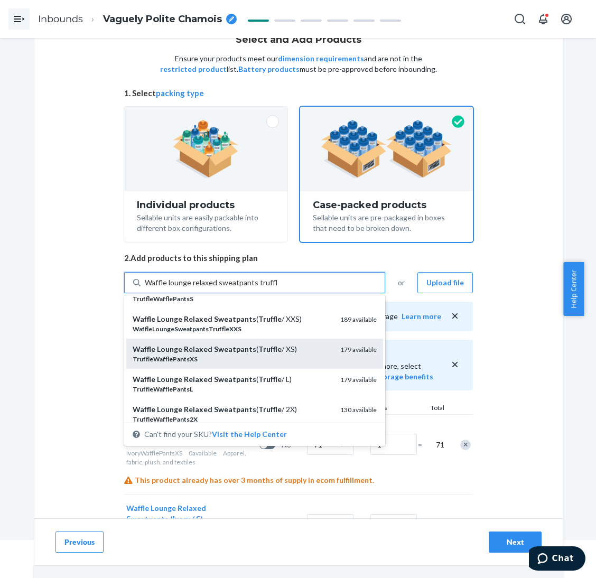
click at [290, 355] on div "TruffleWafflePantsXS" at bounding box center [232, 358] width 199 height 9
click at [277, 288] on input "Waffle lounge relaxed sweatpants truffle" at bounding box center [211, 282] width 132 height 11
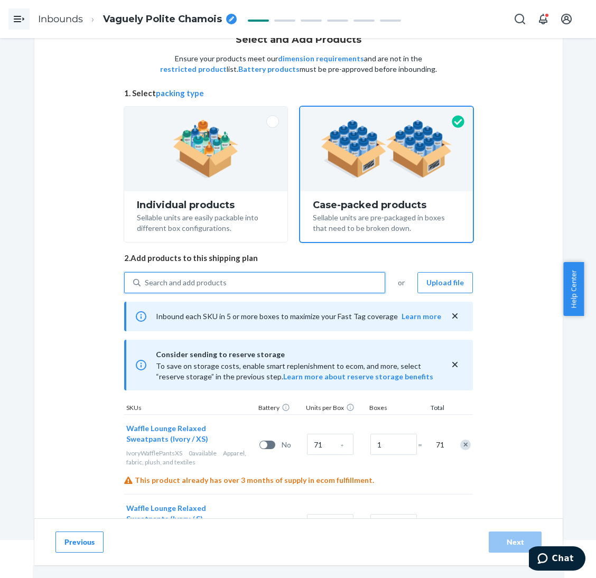
click at [267, 279] on div "Search and add products" at bounding box center [262, 282] width 244 height 19
click at [146, 279] on input "0 results available. Use Up and Down to choose options, press Enter to select t…" at bounding box center [145, 282] width 1 height 11
paste input "Waffle lounge relaxed sweatpants truffle"
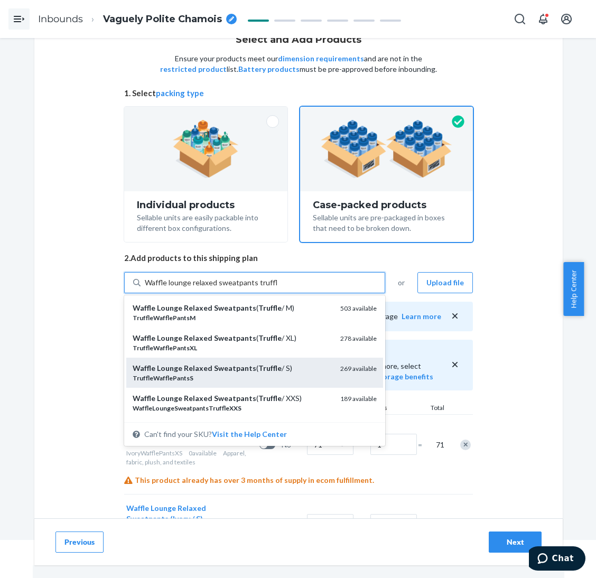
click at [293, 366] on div "Waffle Lounge Relaxed Sweatpants ( Truffle / S)" at bounding box center [232, 368] width 199 height 11
click at [277, 288] on input "Waffle lounge relaxed sweatpants truffle" at bounding box center [211, 282] width 132 height 11
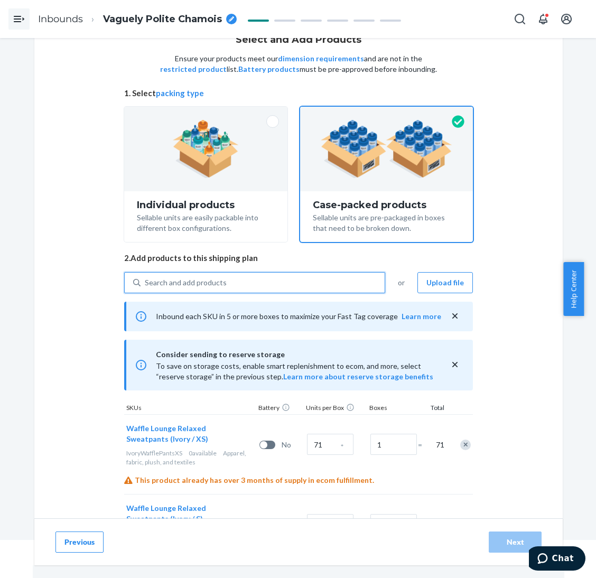
click at [277, 279] on div "Search and add products" at bounding box center [262, 282] width 244 height 19
click at [146, 279] on input "0 results available. Select is focused ,type to refine list, press Down to open…" at bounding box center [145, 282] width 1 height 11
paste input "Waffle lounge relaxed sweatpants truffle"
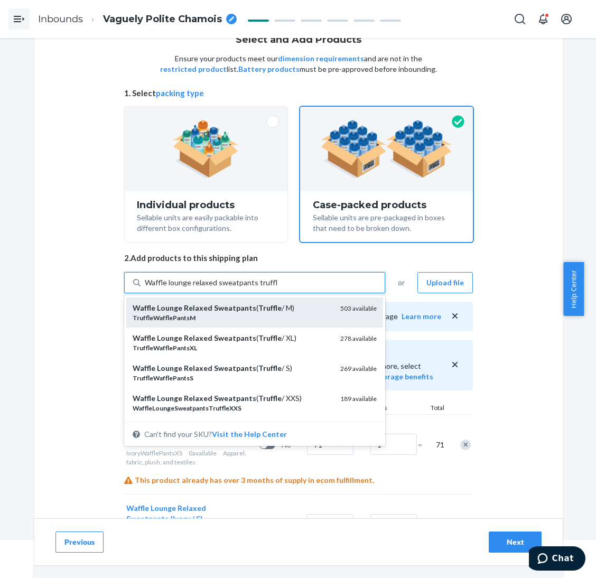
click at [284, 313] on div "TruffleWafflePantsM" at bounding box center [232, 317] width 199 height 9
click at [277, 288] on input "Waffle lounge relaxed sweatpants truffle" at bounding box center [211, 282] width 132 height 11
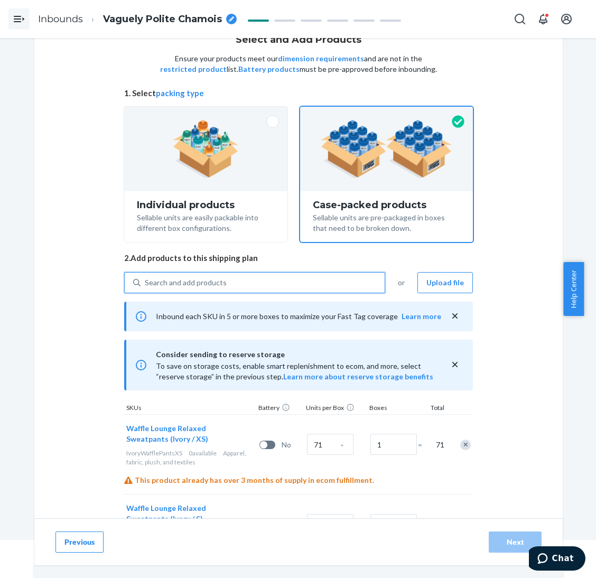
click at [284, 282] on div "Search and add products" at bounding box center [262, 282] width 244 height 19
click at [146, 282] on input "0 results available. Select is focused ,type to refine list, press Down to open…" at bounding box center [145, 282] width 1 height 11
paste input "Waffle lounge relaxed sweatpants truffle"
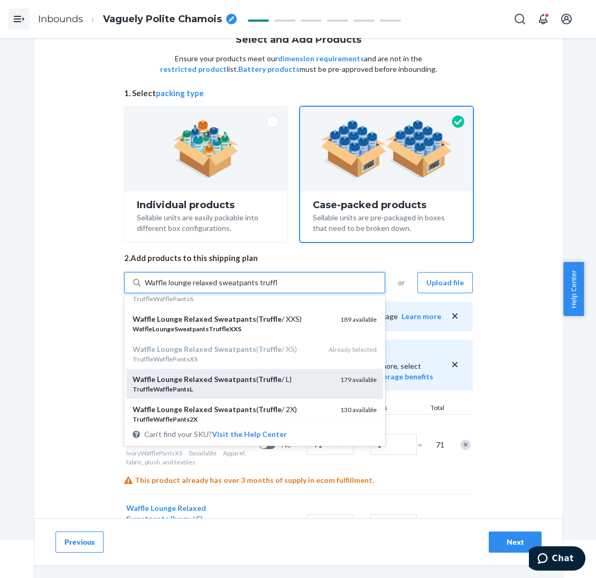
click at [281, 380] on div "Waffle Lounge Relaxed Sweatpants ( Truffle / L)" at bounding box center [232, 379] width 199 height 11
click at [277, 288] on input "Waffle lounge relaxed sweatpants truffle" at bounding box center [211, 282] width 132 height 11
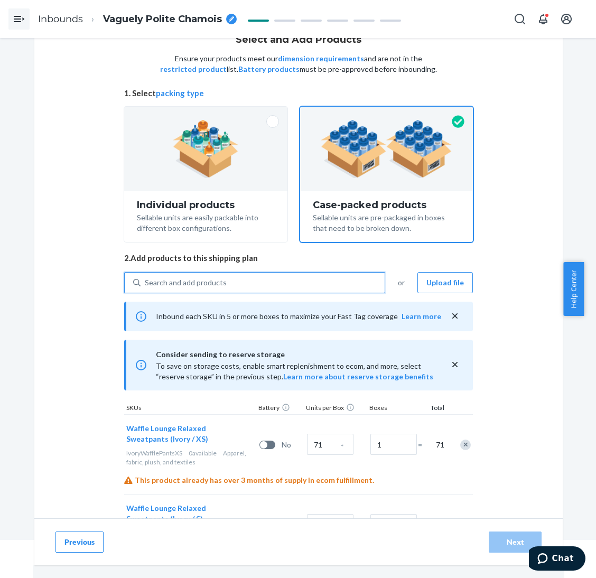
click at [281, 281] on div "Search and add products" at bounding box center [262, 282] width 244 height 19
click at [146, 281] on input "0 results available. Use Up and Down to choose options, press Enter to select t…" at bounding box center [145, 282] width 1 height 11
paste input "Waffle lounge relaxed sweatpants truffle"
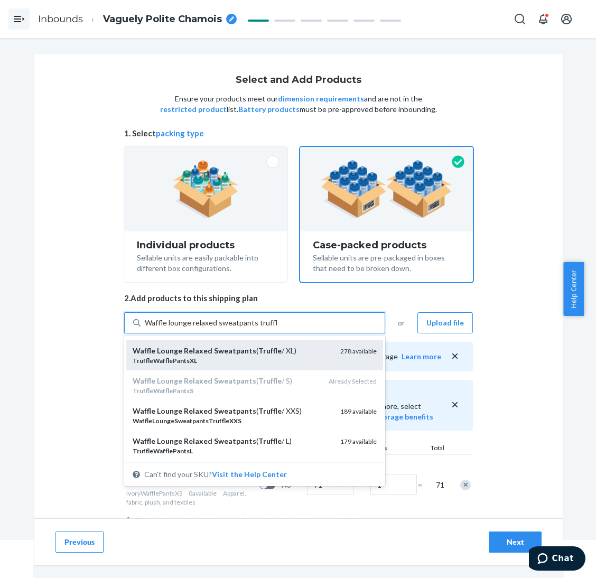
scroll to position [0, 0]
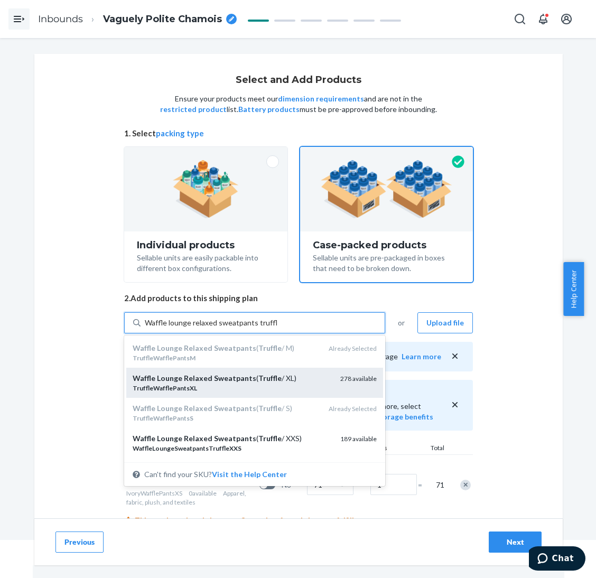
click at [278, 382] on div "Waffle Lounge Relaxed Sweatpants ( Truffle / XL)" at bounding box center [232, 378] width 199 height 11
click at [277, 328] on input "Waffle lounge relaxed sweatpants truffle" at bounding box center [211, 322] width 132 height 11
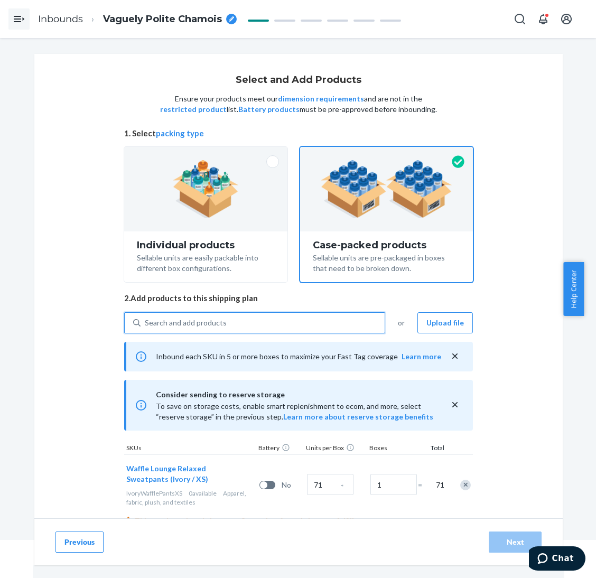
click at [278, 318] on div "Search and add products" at bounding box center [262, 322] width 244 height 19
click at [146, 318] on input "0 results available. Select is focused ,type to refine list, press Down to open…" at bounding box center [145, 322] width 1 height 11
paste input "Waffle lounge relaxed sweatpants truffle"
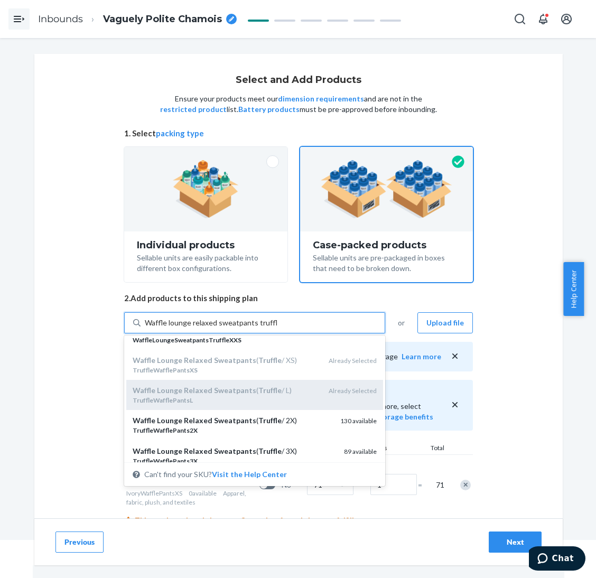
scroll to position [158, 0]
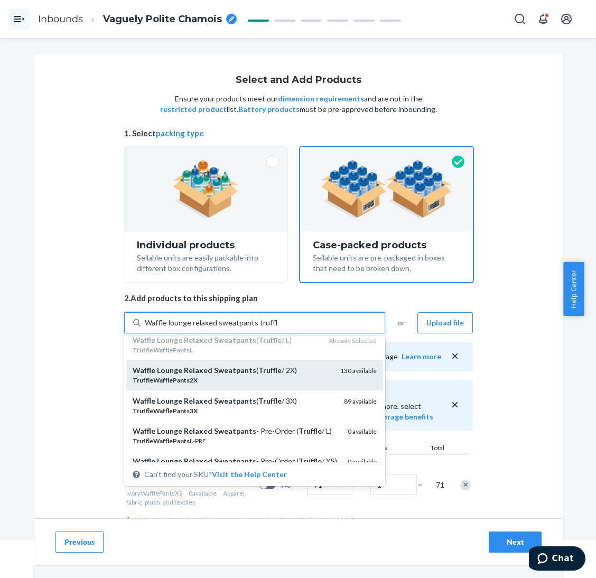
click at [283, 375] on div "TruffleWafflePants2X" at bounding box center [232, 379] width 199 height 9
click at [277, 328] on input "Waffle lounge relaxed sweatpants truffle" at bounding box center [211, 322] width 132 height 11
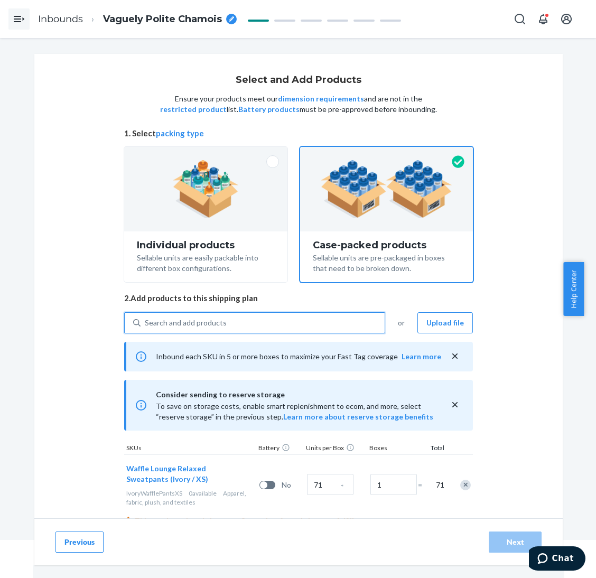
click at [283, 324] on div "Search and add products" at bounding box center [262, 322] width 244 height 19
click at [146, 324] on input "0 results available. Select is focused ,type to refine list, press Down to open…" at bounding box center [145, 322] width 1 height 11
paste input "Waffle lounge relaxed sweatpants truffle"
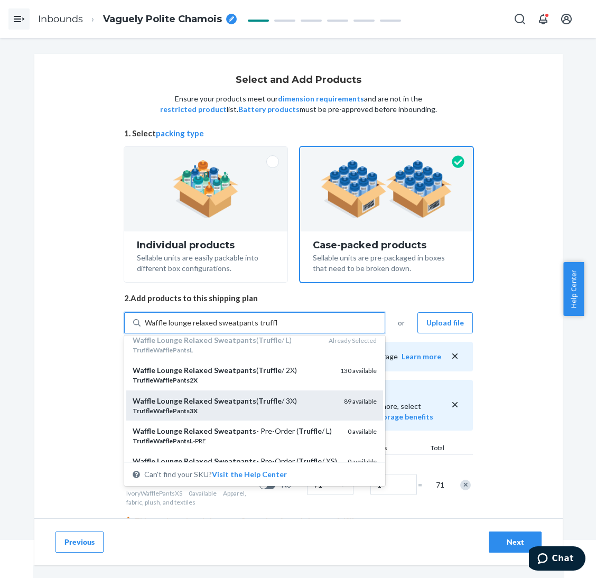
click at [292, 407] on div "TruffleWafflePants3X" at bounding box center [234, 410] width 203 height 9
click at [277, 328] on input "Waffle lounge relaxed sweatpants truffle" at bounding box center [211, 322] width 132 height 11
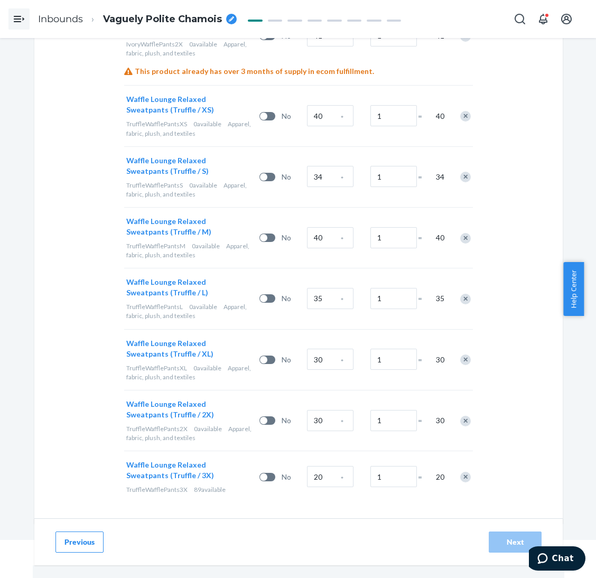
scroll to position [851, 0]
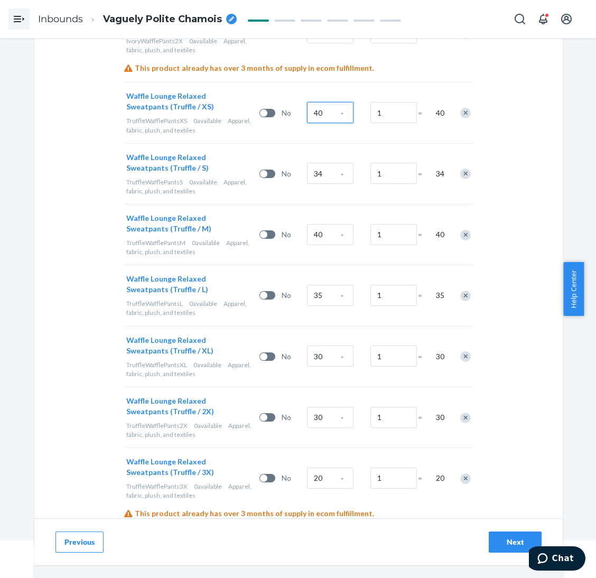
click at [318, 115] on input "40" at bounding box center [330, 112] width 46 height 21
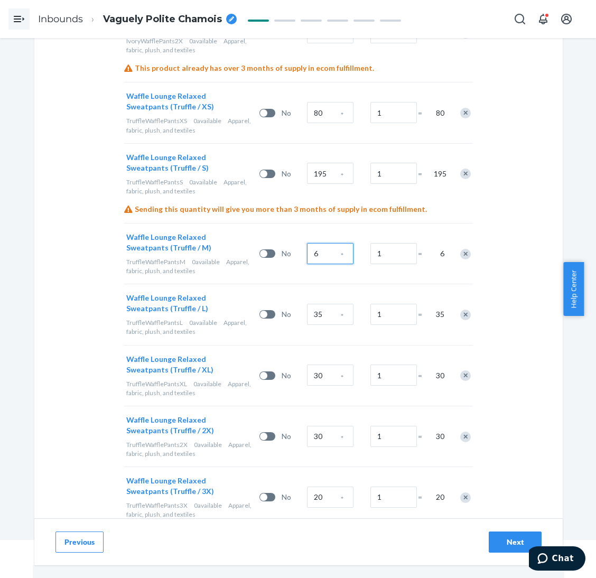
click at [319, 252] on input "6" at bounding box center [330, 253] width 46 height 21
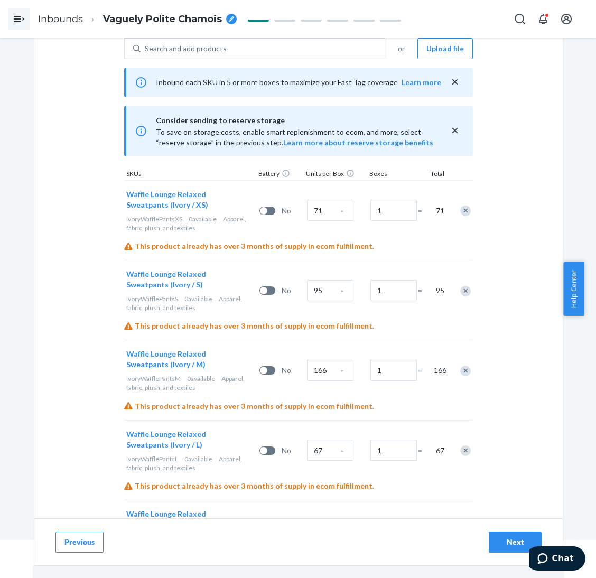
scroll to position [227, 0]
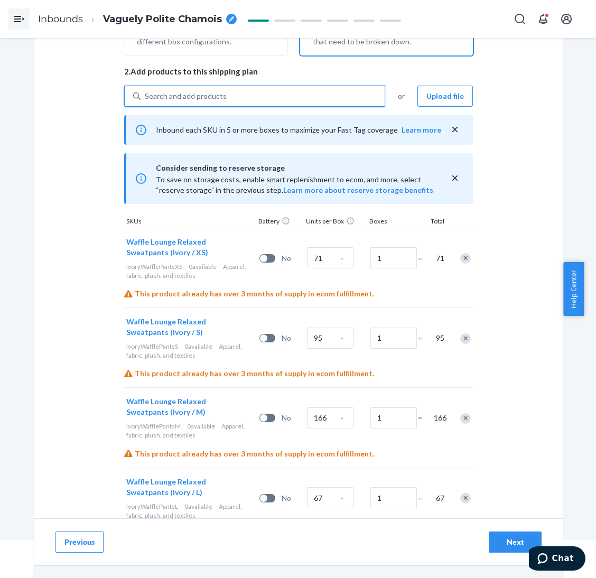
click at [242, 90] on div "Search and add products" at bounding box center [262, 96] width 244 height 19
click at [146, 91] on input "0 results available. Use Up and Down to choose options, press Enter to select t…" at bounding box center [145, 96] width 1 height 11
paste input "Waffle lounge relaxed sweatpants truffle"
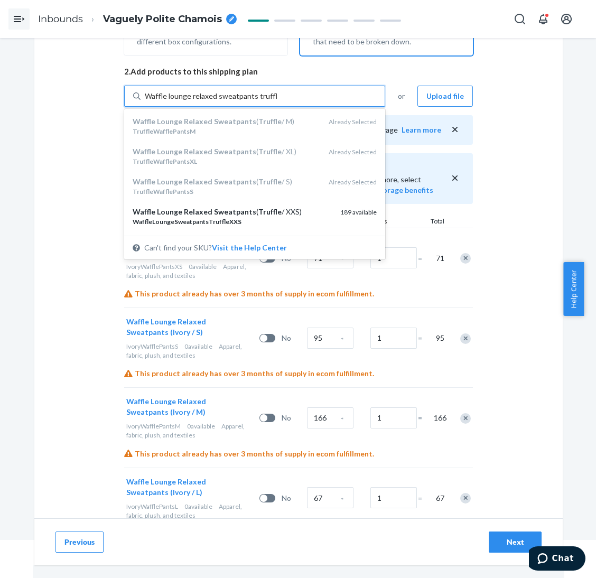
drag, startPoint x: 251, startPoint y: 98, endPoint x: 296, endPoint y: 98, distance: 44.9
click at [296, 98] on div "Waffle lounge relaxed sweatpants truffle Waffle lounge relaxed sweatpants truff…" at bounding box center [262, 96] width 244 height 19
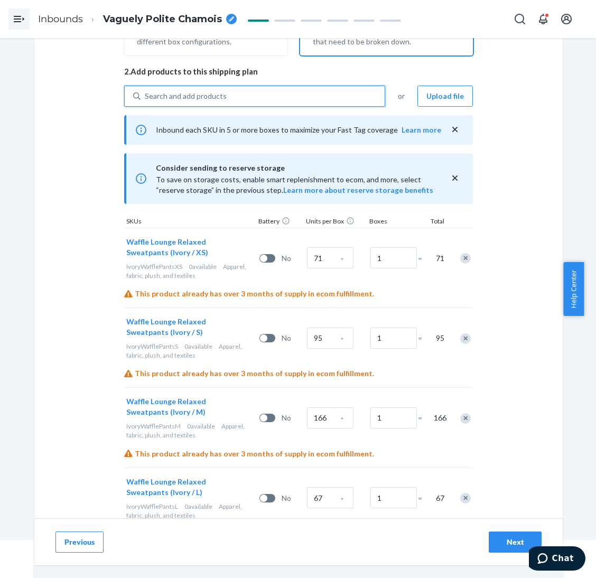
click at [296, 98] on div "Search and add products" at bounding box center [262, 96] width 244 height 19
click at [146, 98] on input "0 results available. Use Up and Down to choose options, press Enter to select t…" at bounding box center [145, 96] width 1 height 11
paste input "Waffle lounge relaxed sweatpants stone blue"
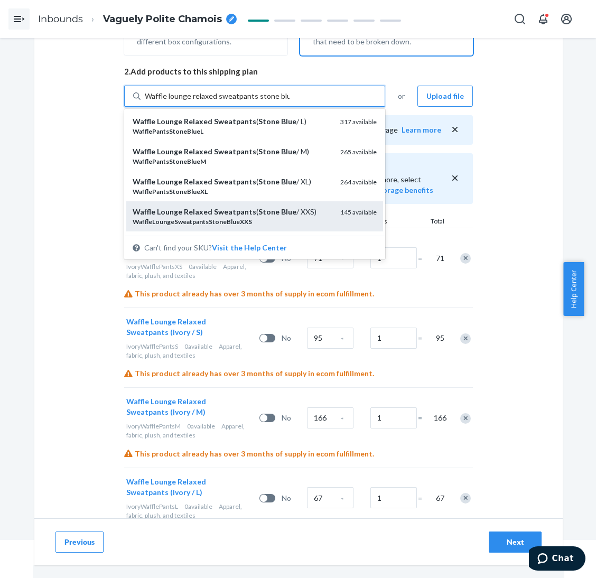
click at [307, 209] on div "Waffle Lounge Relaxed Sweatpants ( Stone Blue / XXS)" at bounding box center [232, 211] width 199 height 11
click at [289, 101] on input "Waffle lounge relaxed sweatpants stone blue" at bounding box center [217, 96] width 145 height 11
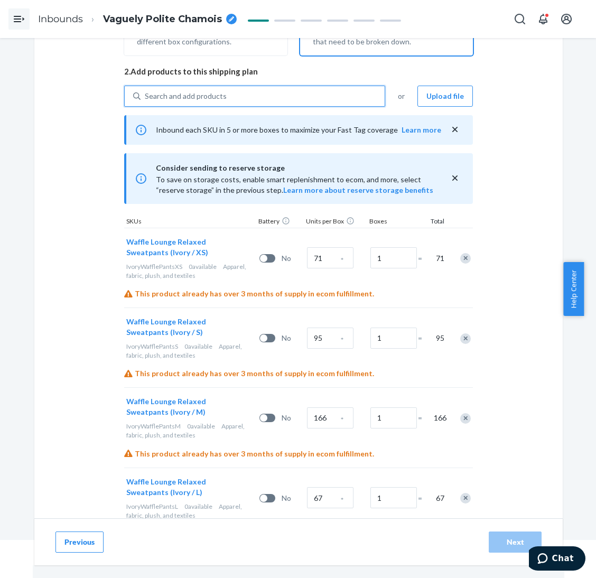
click at [296, 101] on div "Search and add products" at bounding box center [262, 96] width 244 height 19
click at [146, 101] on input "0 results available. Select is focused ,type to refine list, press Down to open…" at bounding box center [145, 96] width 1 height 11
paste input "Waffle lounge relaxed sweatpants stone blue"
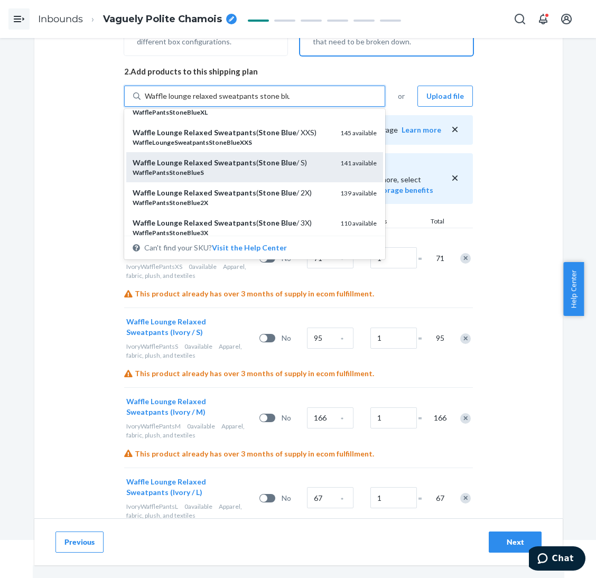
scroll to position [158, 0]
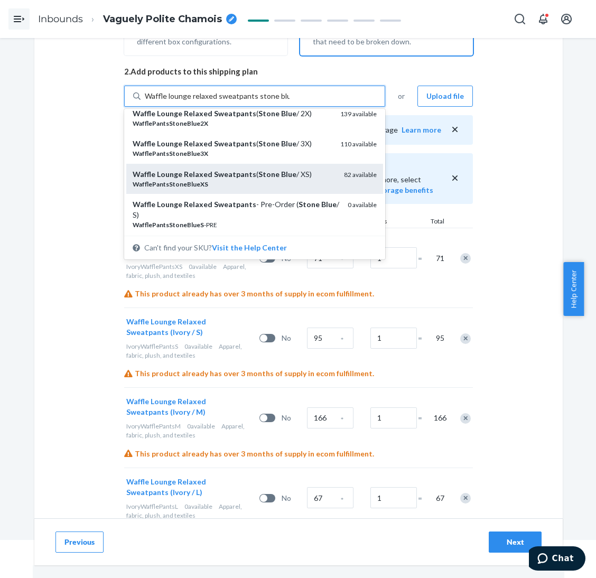
click at [296, 175] on div "Waffle Lounge Relaxed Sweatpants ( Stone Blue / XS)" at bounding box center [234, 174] width 203 height 11
click at [289, 101] on input "Waffle lounge relaxed sweatpants stone blue" at bounding box center [217, 96] width 145 height 11
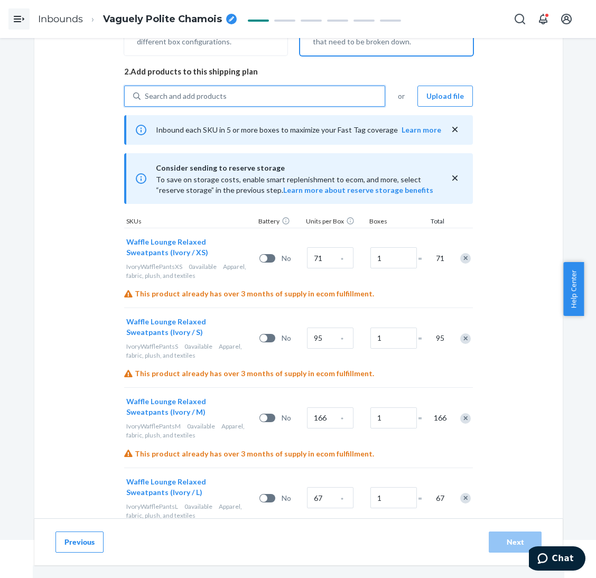
click at [289, 95] on div "Search and add products" at bounding box center [262, 96] width 244 height 19
click at [146, 95] on input "0 results available. Use Up and Down to choose options, press Enter to select t…" at bounding box center [145, 96] width 1 height 11
paste input "Waffle lounge relaxed sweatpants stone blue"
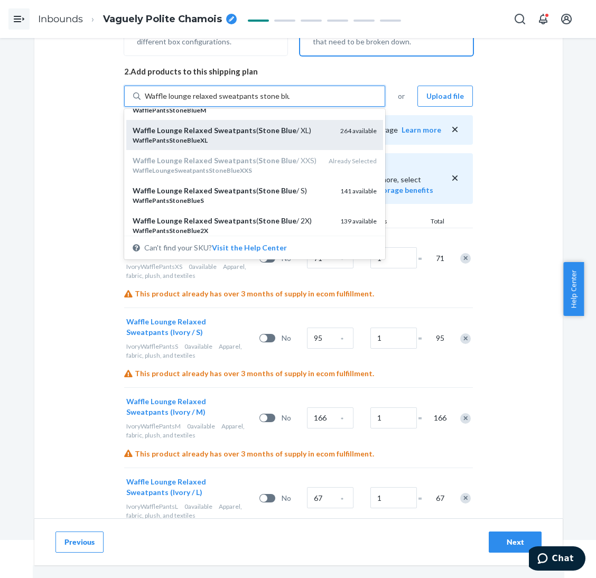
scroll to position [79, 0]
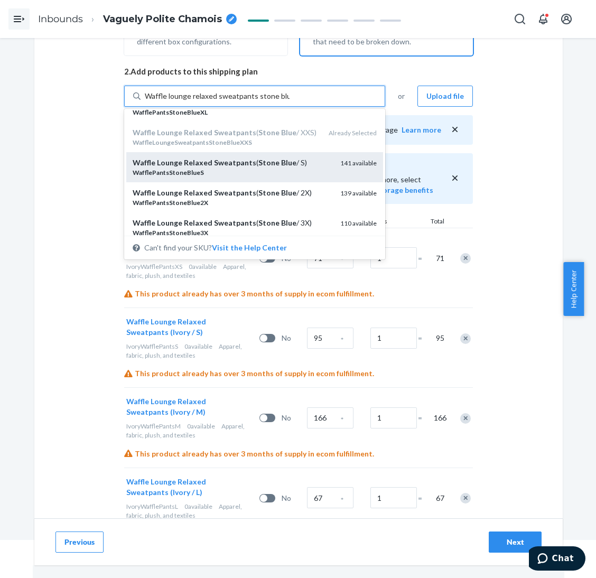
click at [297, 160] on div "Waffle Lounge Relaxed Sweatpants ( Stone Blue / S)" at bounding box center [232, 162] width 199 height 11
click at [289, 101] on input "Waffle lounge relaxed sweatpants stone blue" at bounding box center [217, 96] width 145 height 11
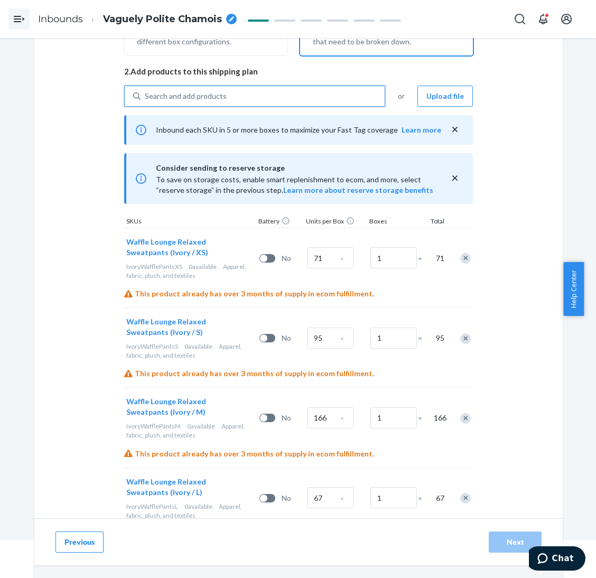
click at [287, 102] on div "Search and add products" at bounding box center [262, 96] width 244 height 19
click at [146, 101] on input "0 results available. Select is focused ,type to refine list, press Down to open…" at bounding box center [145, 96] width 1 height 11
paste input "Waffle lounge relaxed sweatpants stone blue"
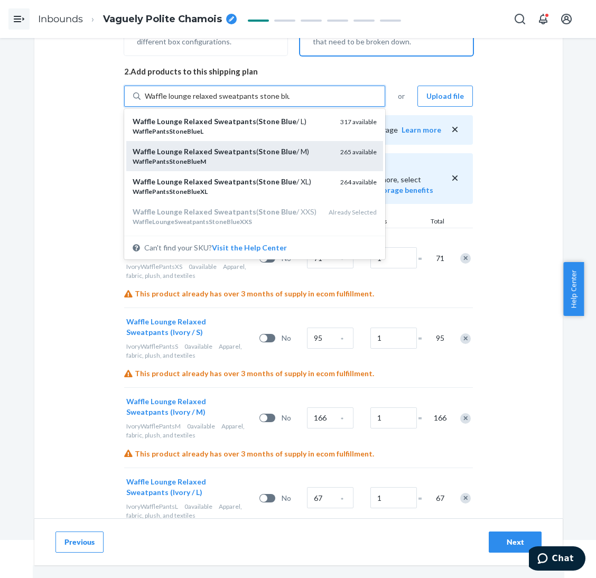
click at [300, 148] on div "Waffle Lounge Relaxed Sweatpants ( Stone Blue / M)" at bounding box center [232, 151] width 199 height 11
click at [289, 101] on input "Waffle lounge relaxed sweatpants stone blue" at bounding box center [217, 96] width 145 height 11
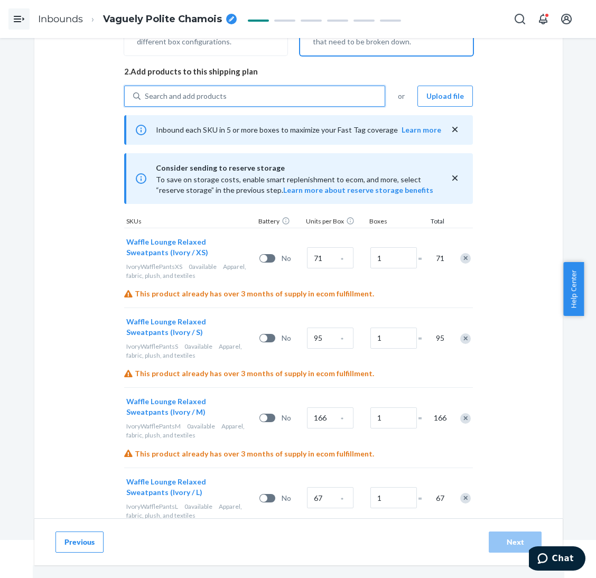
click at [293, 86] on div "Search and add products" at bounding box center [254, 96] width 261 height 21
click at [146, 91] on input "0 results available. Select is focused ,type to refine list, press Down to open…" at bounding box center [145, 96] width 1 height 11
paste input "Waffle lounge relaxed sweatpants stone blue"
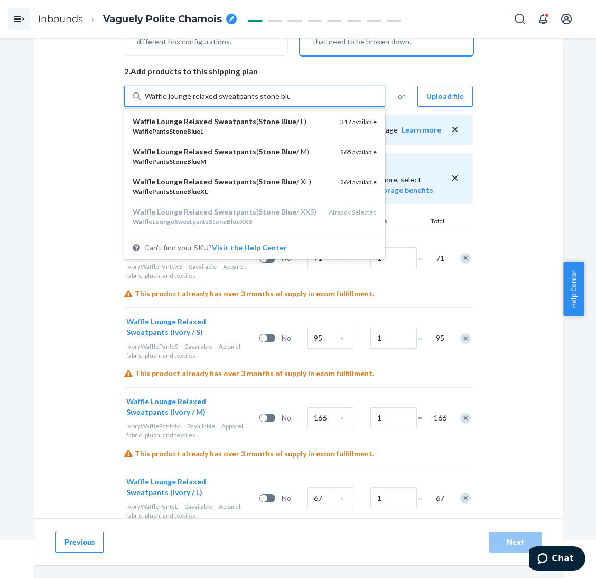
click at [286, 122] on div "Waffle Lounge Relaxed Sweatpants ( Stone Blue / L)" at bounding box center [232, 121] width 199 height 11
click at [286, 101] on input "Waffle lounge relaxed sweatpants stone blue" at bounding box center [217, 96] width 145 height 11
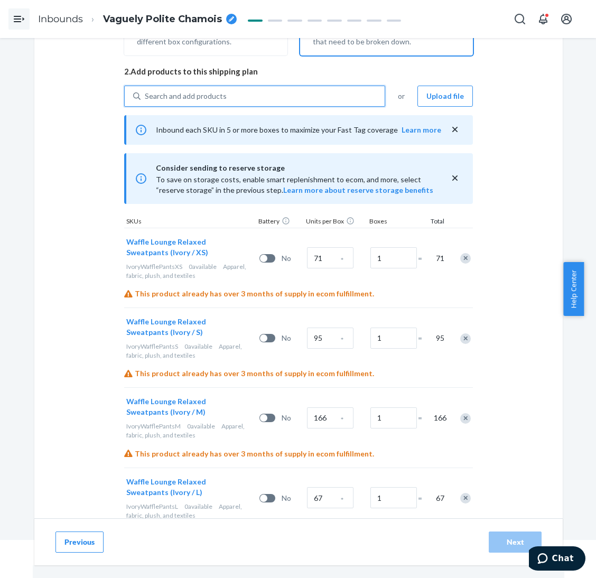
click at [285, 100] on div "Search and add products" at bounding box center [262, 96] width 244 height 19
click at [146, 100] on input "0 results available. Use Up and Down to choose options, press Enter to select t…" at bounding box center [145, 96] width 1 height 11
paste input "Waffle lounge relaxed sweatpants stone blue"
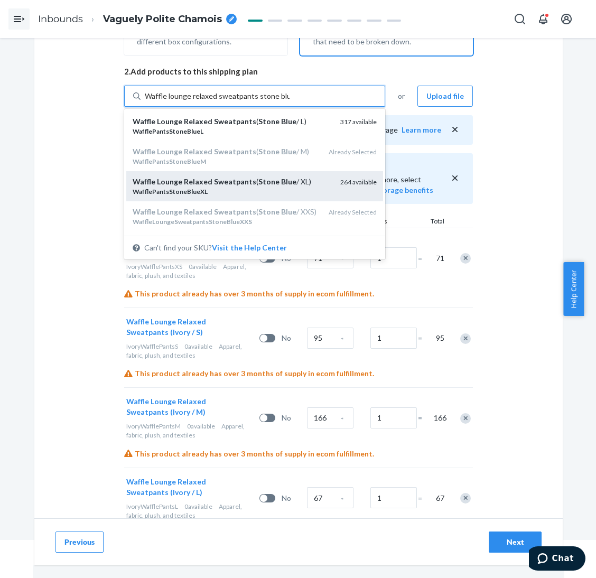
click at [306, 187] on div "WafflePantsStoneBlueXL" at bounding box center [232, 191] width 199 height 9
click at [289, 101] on input "Waffle lounge relaxed sweatpants stone blue" at bounding box center [217, 96] width 145 height 11
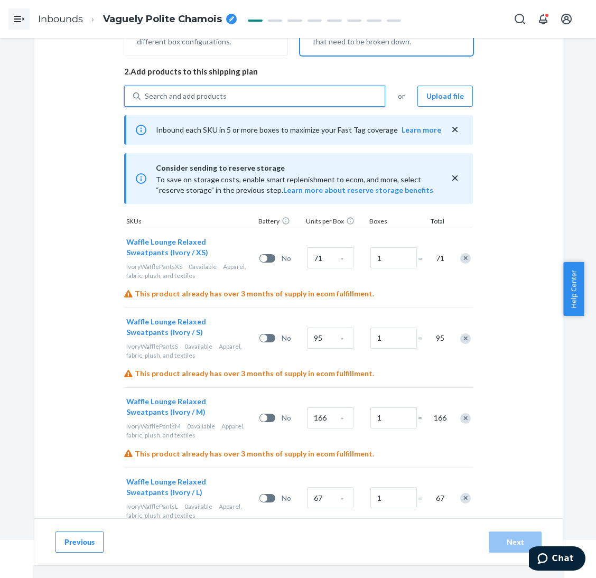
click at [302, 102] on div "Search and add products" at bounding box center [262, 96] width 244 height 19
click at [146, 101] on input "0 results available. Use Up and Down to choose options, press Enter to select t…" at bounding box center [145, 96] width 1 height 11
paste input "Waffle lounge relaxed sweatpants stone blue"
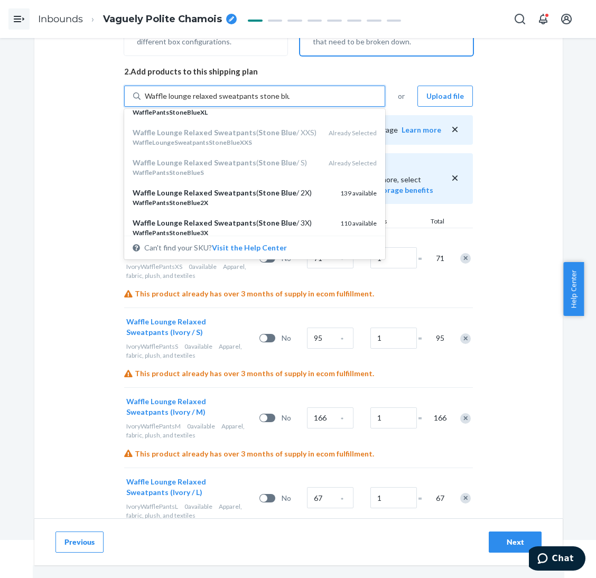
click at [296, 193] on div "Waffle Lounge Relaxed Sweatpants ( Stone Blue / 2X)" at bounding box center [232, 192] width 199 height 11
click at [289, 101] on input "Waffle lounge relaxed sweatpants stone blue" at bounding box center [217, 96] width 145 height 11
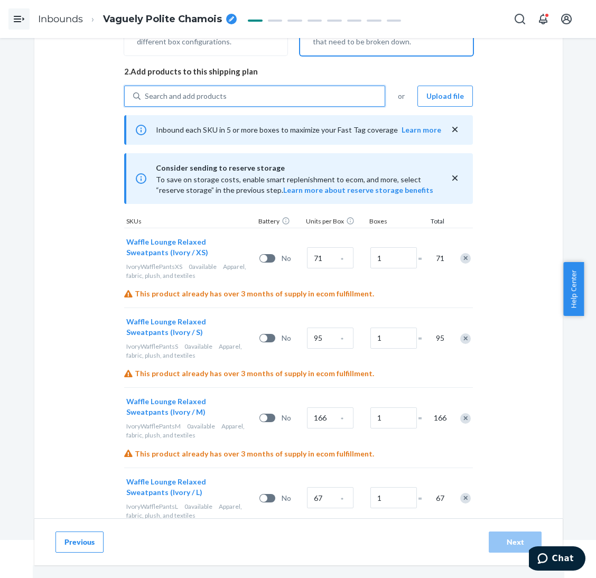
click at [286, 96] on div "Search and add products" at bounding box center [262, 96] width 244 height 19
click at [146, 96] on input "0 results available. Select is focused ,type to refine list, press Down to open…" at bounding box center [145, 96] width 1 height 11
paste input "Waffle lounge relaxed sweatpants stone blue"
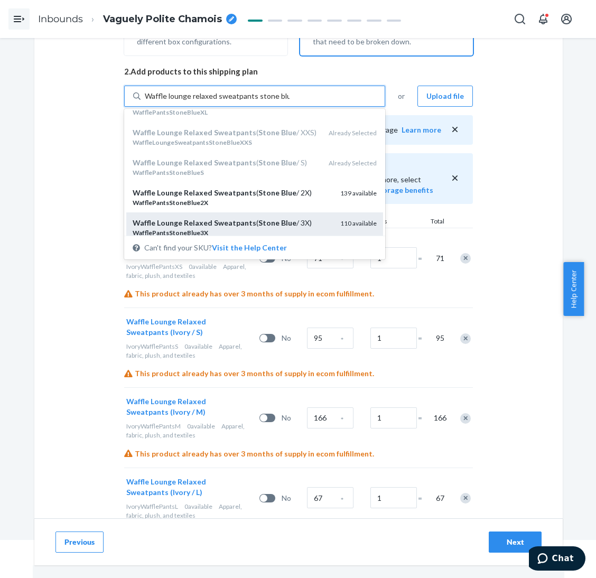
click at [300, 221] on div "Waffle Lounge Relaxed Sweatpants ( Stone Blue / 3X)" at bounding box center [232, 223] width 199 height 11
click at [289, 101] on input "Waffle lounge relaxed sweatpants stone blue" at bounding box center [217, 96] width 145 height 11
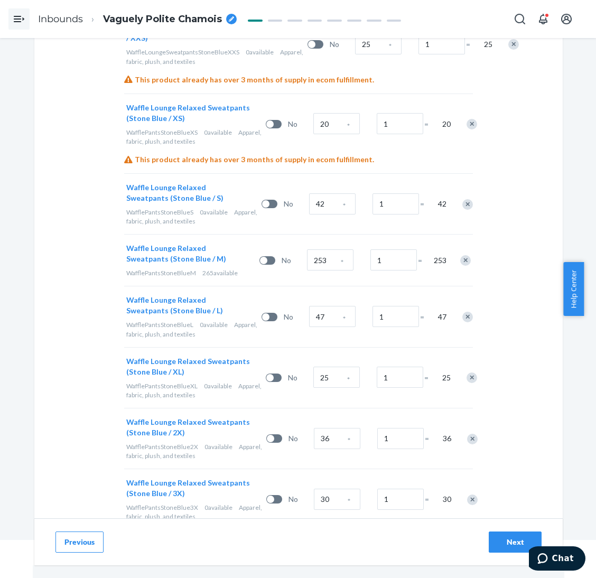
scroll to position [1395, 0]
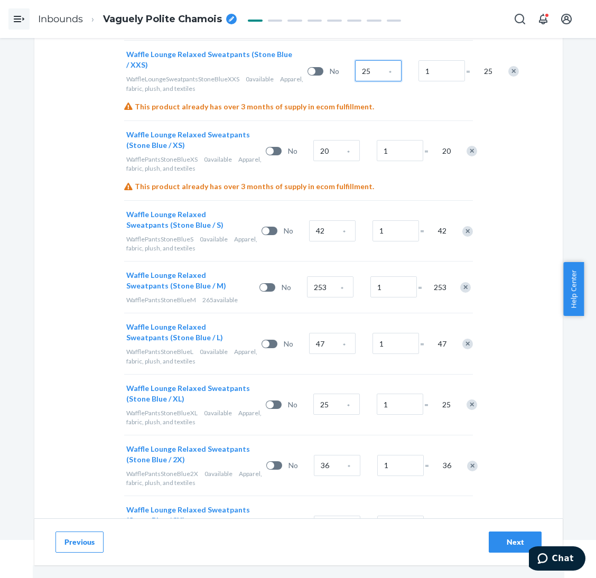
click at [355, 70] on input "25" at bounding box center [378, 70] width 46 height 21
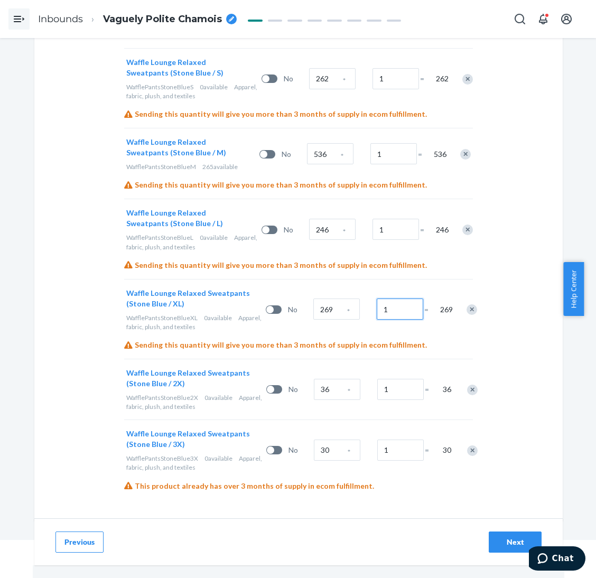
scroll to position [1551, 0]
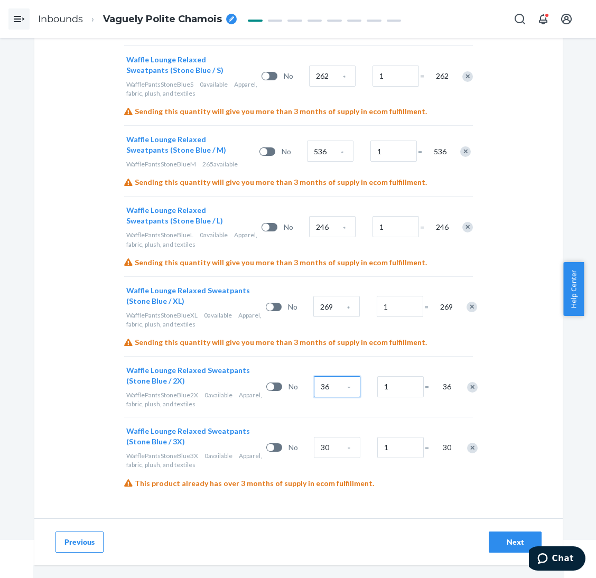
click at [318, 383] on input "36" at bounding box center [337, 386] width 46 height 21
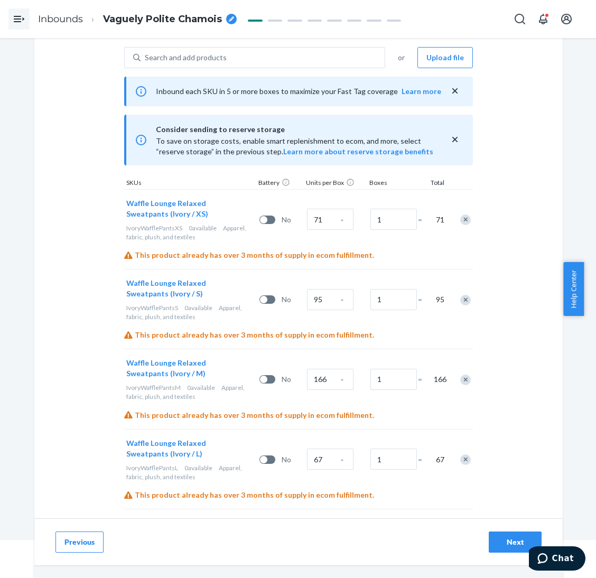
scroll to position [46, 0]
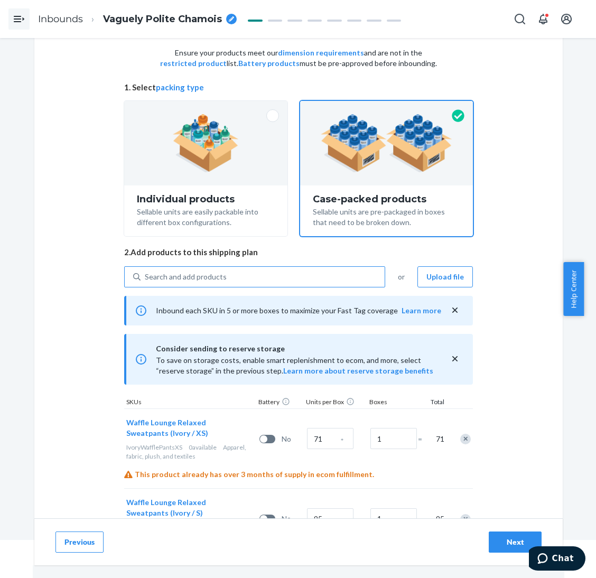
click at [237, 279] on div "Search and add products" at bounding box center [262, 276] width 244 height 19
click at [146, 279] on input "Search and add products" at bounding box center [145, 276] width 1 height 11
paste input "Waffle lounge relaxed sweatpants stone blue"
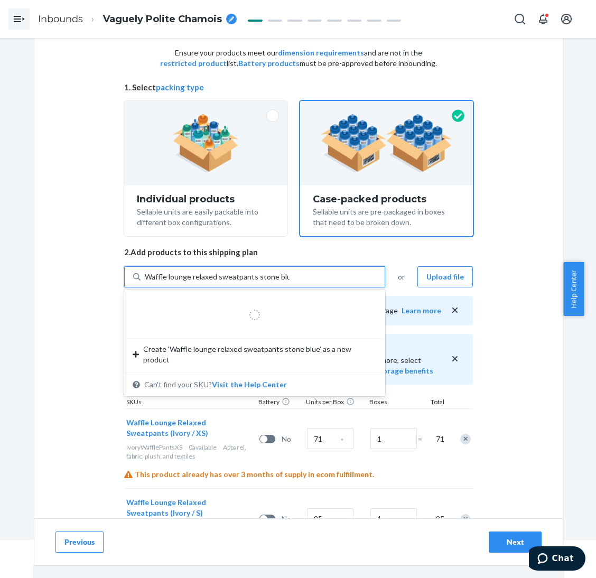
drag, startPoint x: 247, startPoint y: 279, endPoint x: 344, endPoint y: 269, distance: 98.2
click at [344, 269] on div "Waffle lounge relaxed sweatpants stone blue Waffle lounge relaxed sweatpants st…" at bounding box center [262, 276] width 244 height 19
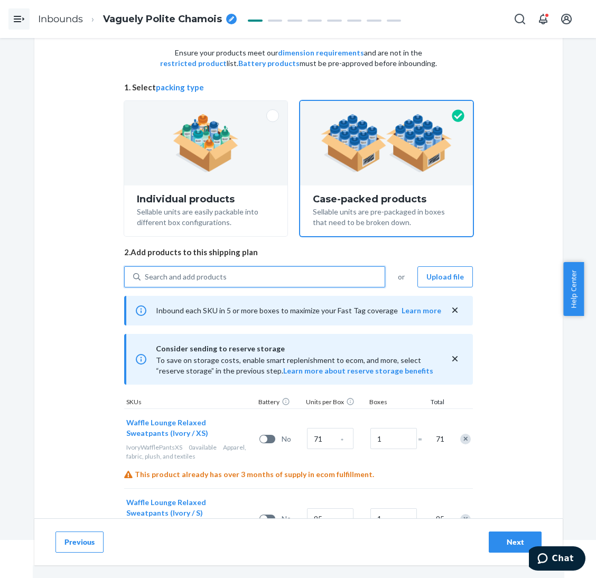
click at [318, 275] on div "Search and add products" at bounding box center [262, 276] width 244 height 19
click at [146, 275] on input "0 results available. Use Up and Down to choose options, press Enter to select t…" at bounding box center [145, 276] width 1 height 11
paste input "Waffle lounge relaxed sweatpants fog"
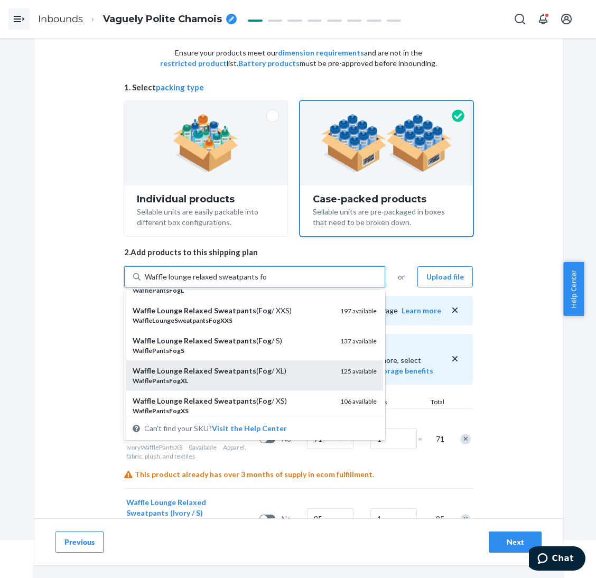
scroll to position [79, 0]
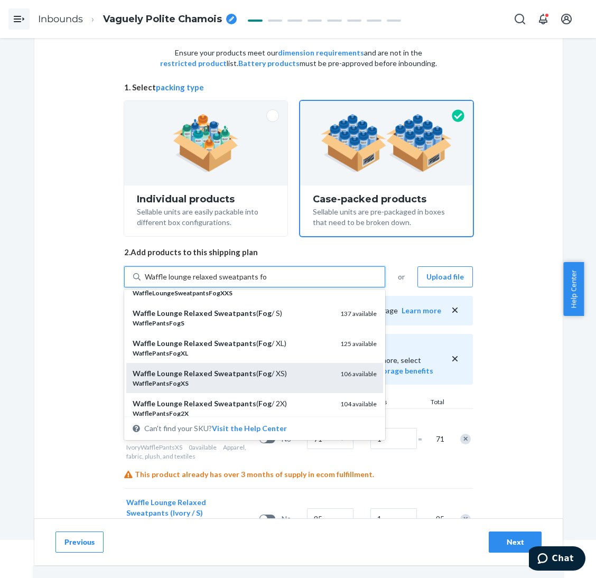
click at [281, 377] on div "Waffle Lounge Relaxed Sweatpants ( Fog / XS)" at bounding box center [232, 373] width 199 height 11
click at [267, 282] on input "Waffle lounge relaxed sweatpants fog" at bounding box center [206, 276] width 122 height 11
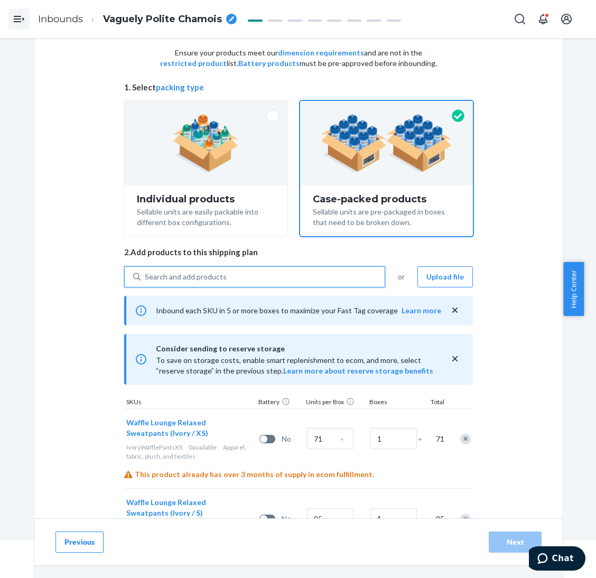
click at [276, 274] on div "Search and add products" at bounding box center [262, 276] width 244 height 19
click at [146, 274] on input "0 results available. Use Up and Down to choose options, press Enter to select t…" at bounding box center [145, 276] width 1 height 11
paste input "Waffle lounge relaxed sweatpants fog"
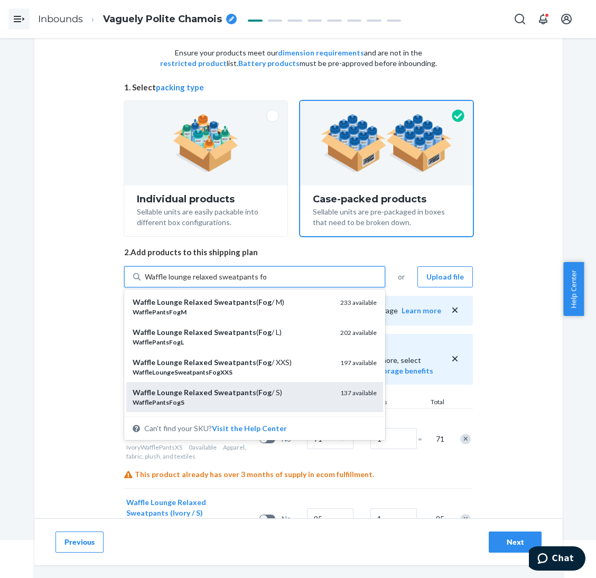
click at [275, 396] on div "Waffle Lounge Relaxed Sweatpants ( Fog / S)" at bounding box center [232, 392] width 199 height 11
click at [267, 282] on input "Waffle lounge relaxed sweatpants fog" at bounding box center [206, 276] width 122 height 11
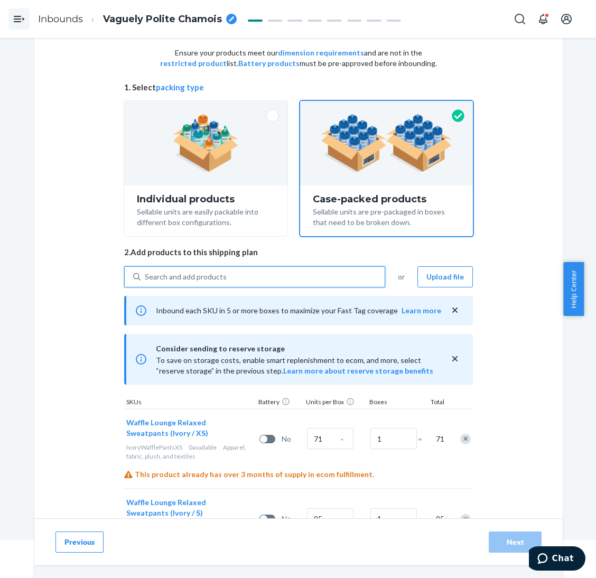
click at [267, 274] on div "Search and add products" at bounding box center [262, 276] width 244 height 19
click at [146, 274] on input "0 results available. Select is focused ,type to refine list, press Down to open…" at bounding box center [145, 276] width 1 height 11
paste input "Waffle lounge relaxed sweatpants fog"
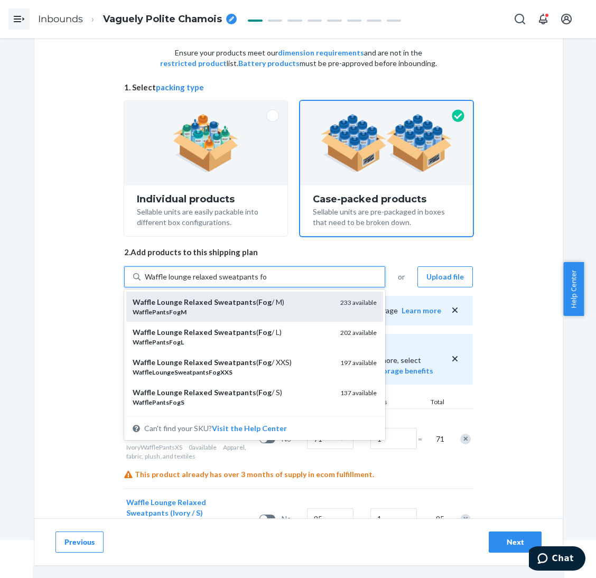
click at [274, 305] on div "Waffle Lounge Relaxed Sweatpants ( Fog / M)" at bounding box center [232, 302] width 199 height 11
click at [267, 282] on input "Waffle lounge relaxed sweatpants fog" at bounding box center [206, 276] width 122 height 11
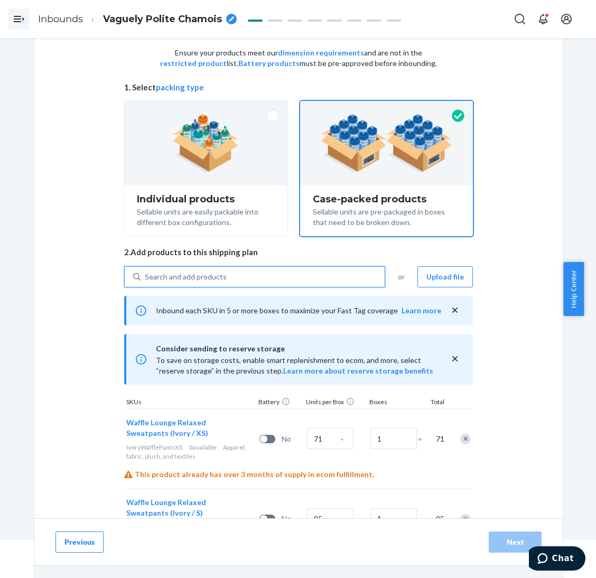
click at [272, 273] on div "Search and add products" at bounding box center [262, 276] width 244 height 19
click at [146, 273] on input "0 results available. Select is focused ,type to refine list, press Down to open…" at bounding box center [145, 276] width 1 height 11
paste input "Waffle lounge relaxed sweatpants fog"
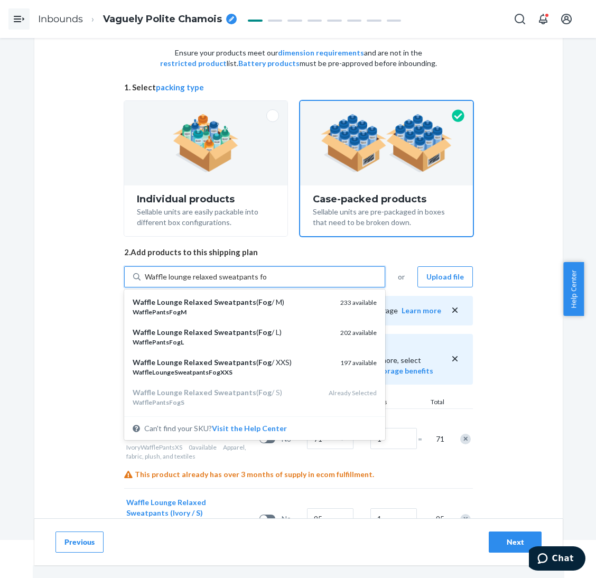
click at [276, 327] on div "Waffle Lounge Relaxed Sweatpants ( Fog / L)" at bounding box center [232, 332] width 199 height 11
click at [267, 282] on input "Waffle lounge relaxed sweatpants fog" at bounding box center [206, 276] width 122 height 11
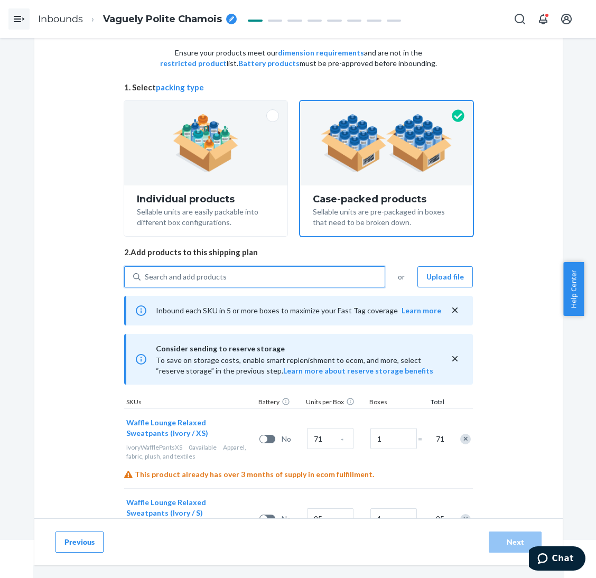
click at [280, 272] on div "Search and add products" at bounding box center [262, 276] width 244 height 19
click at [146, 272] on input "0 results available. Use Up and Down to choose options, press Enter to select t…" at bounding box center [145, 276] width 1 height 11
paste input "Waffle lounge relaxed sweatpants fog"
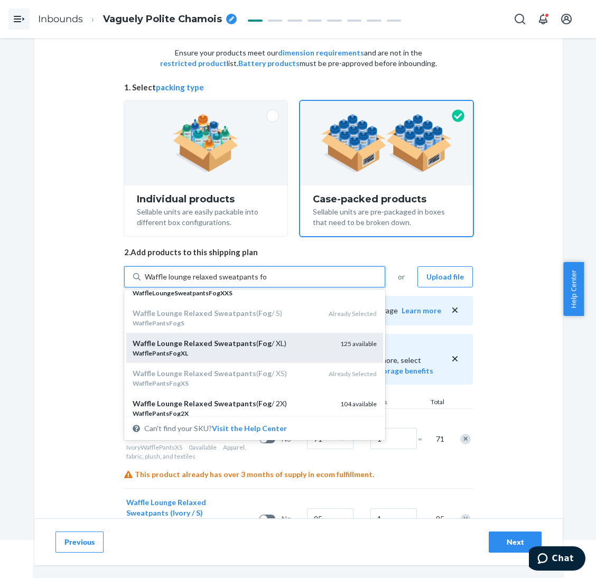
click at [280, 344] on div "Waffle Lounge Relaxed Sweatpants ( Fog / XL)" at bounding box center [232, 343] width 199 height 11
click at [267, 282] on input "Waffle lounge relaxed sweatpants fog" at bounding box center [206, 276] width 122 height 11
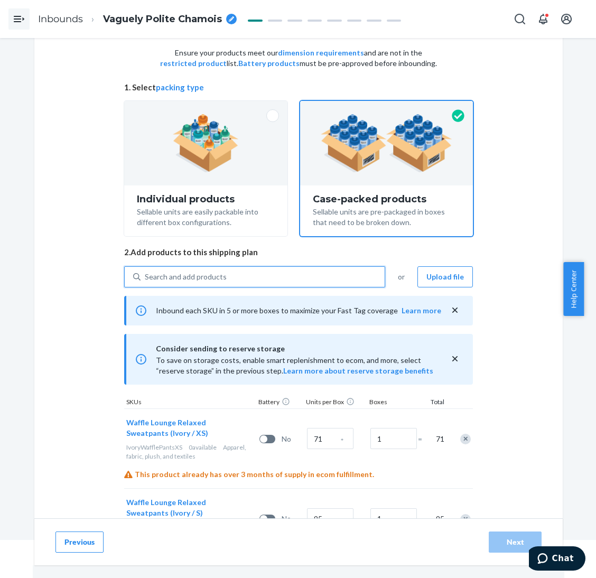
click at [284, 272] on div "Search and add products" at bounding box center [262, 276] width 244 height 19
click at [146, 272] on input "0 results available. Use Up and Down to choose options, press Enter to select t…" at bounding box center [145, 276] width 1 height 11
paste input "Waffle lounge relaxed sweatpants fog"
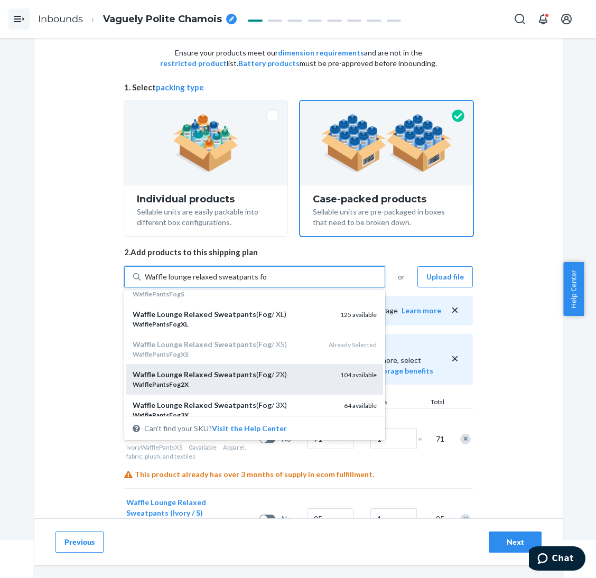
scroll to position [158, 0]
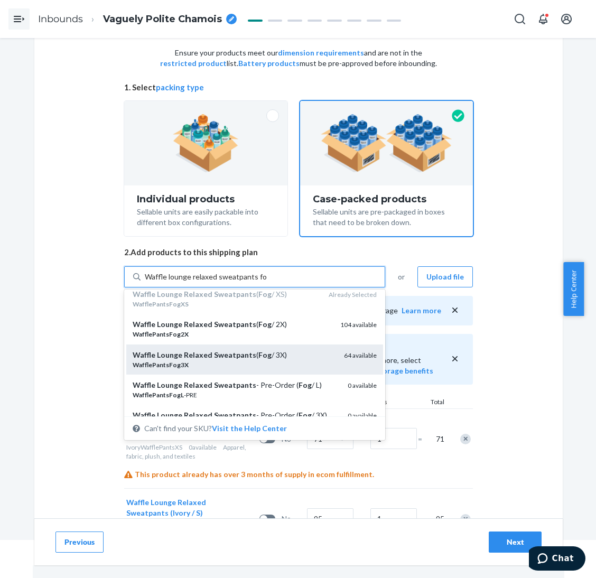
click at [286, 350] on div "Waffle Lounge Relaxed Sweatpants ( Fog / 3X)" at bounding box center [234, 355] width 203 height 11
click at [267, 282] on input "Waffle lounge relaxed sweatpants fog" at bounding box center [206, 276] width 122 height 11
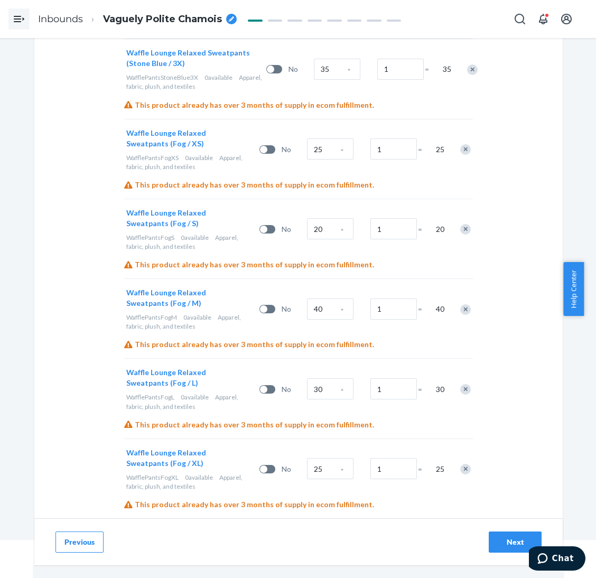
scroll to position [2026, 0]
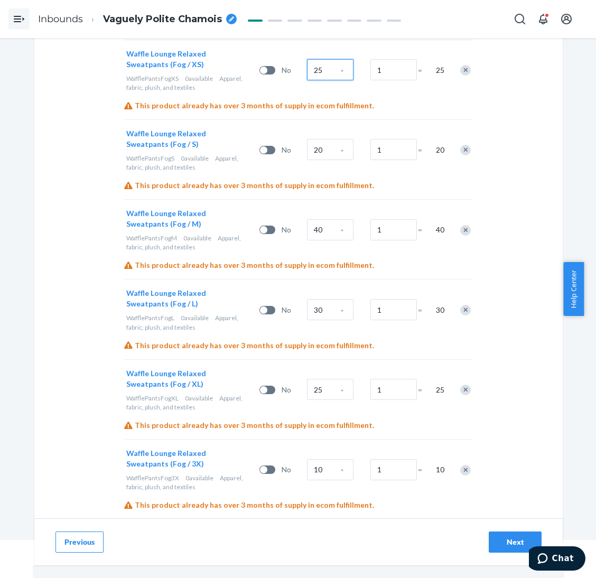
click at [318, 68] on input "25" at bounding box center [330, 69] width 46 height 21
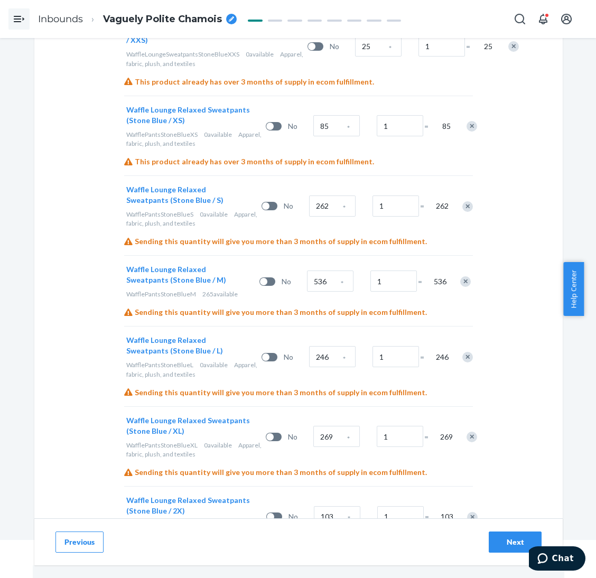
scroll to position [1234, 0]
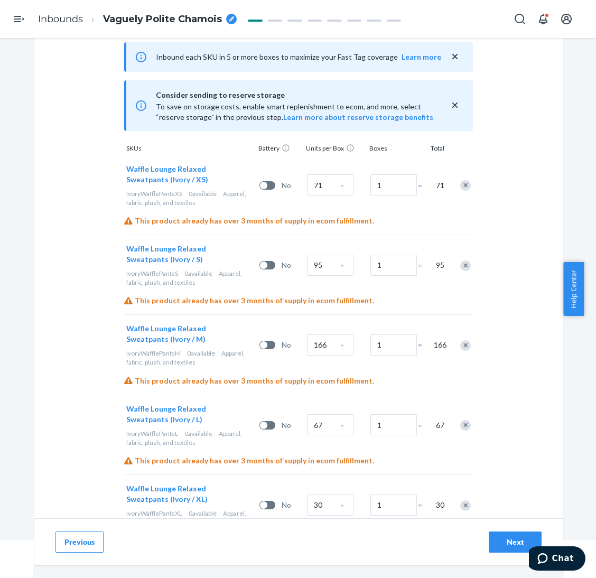
scroll to position [204, 0]
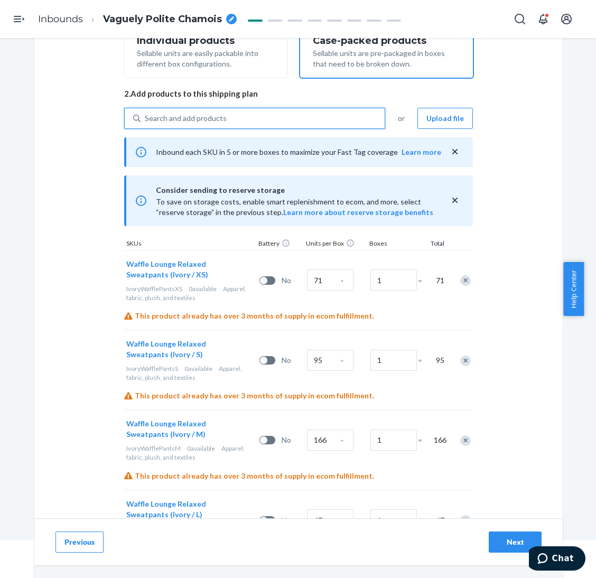
click at [306, 112] on div "Search and add products" at bounding box center [262, 118] width 244 height 19
click at [146, 113] on input "0 results available. Use Up and Down to choose options, press Enter to select t…" at bounding box center [145, 118] width 1 height 11
paste input "Waffle lounge relaxed sweatpants fog"
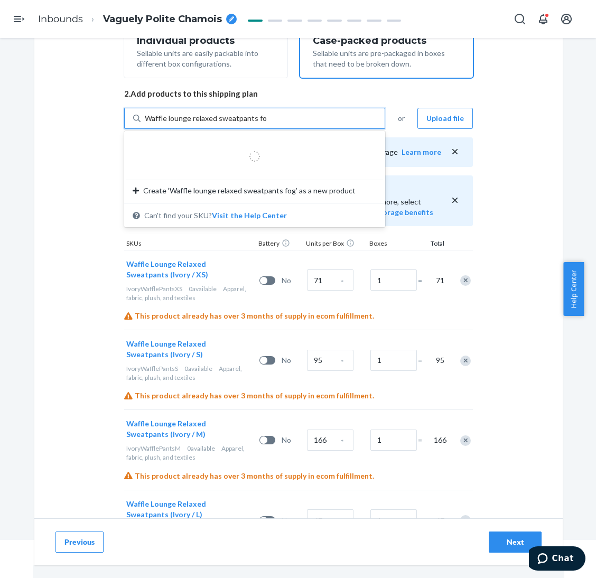
click at [250, 120] on input "Waffle lounge relaxed sweatpants fog" at bounding box center [206, 118] width 122 height 11
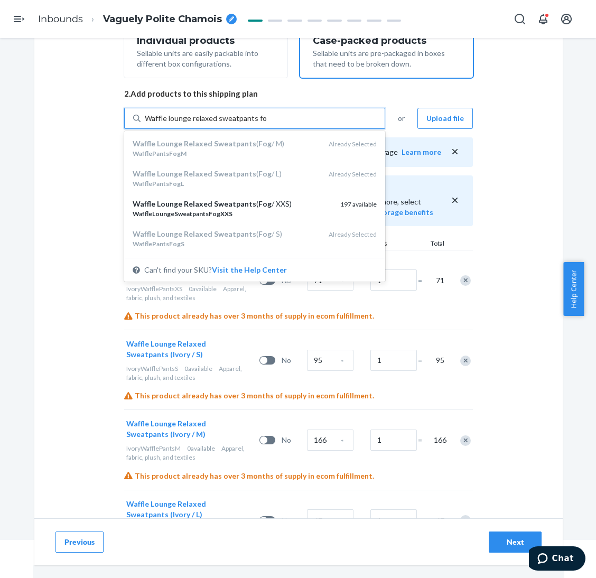
click at [250, 120] on input "Waffle lounge relaxed sweatpants fog" at bounding box center [206, 118] width 122 height 11
type input "Waffle lounge relaxed sweatpants onyx"
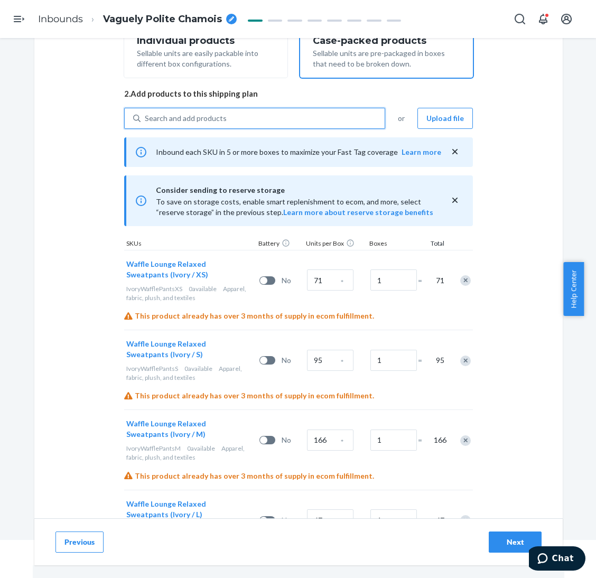
click at [261, 118] on div "Search and add products" at bounding box center [262, 118] width 244 height 19
click at [146, 118] on input "0 results available. Use Up and Down to choose options, press Enter to select t…" at bounding box center [145, 118] width 1 height 11
paste input "Waffle lounge relaxed sweatpants onyx"
type input "Waffle lounge relaxed sweatpants onyx"
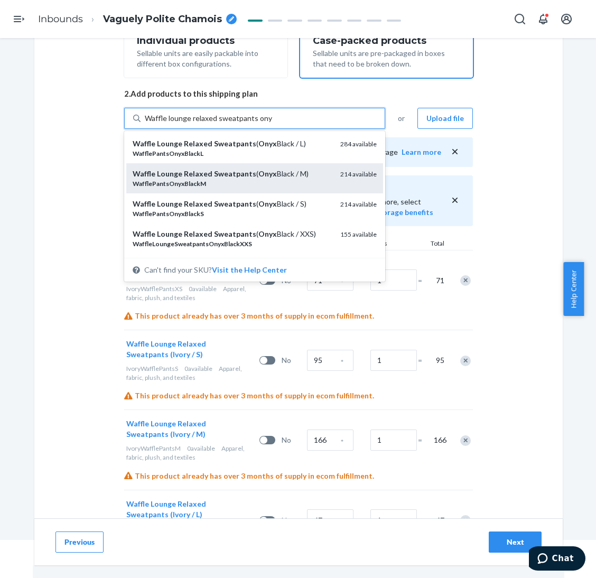
scroll to position [79, 0]
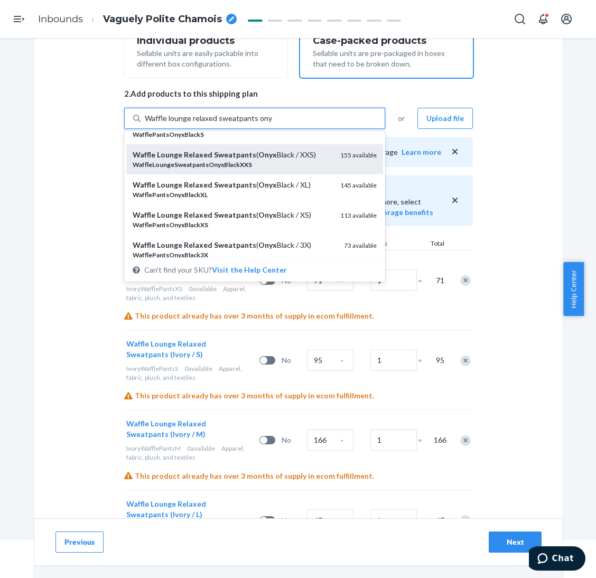
click at [286, 155] on div "Waffle Lounge Relaxed Sweatpants ( Onyx Black / XXS)" at bounding box center [232, 154] width 199 height 11
click at [272, 124] on input "Waffle lounge relaxed sweatpants onyx" at bounding box center [208, 118] width 127 height 11
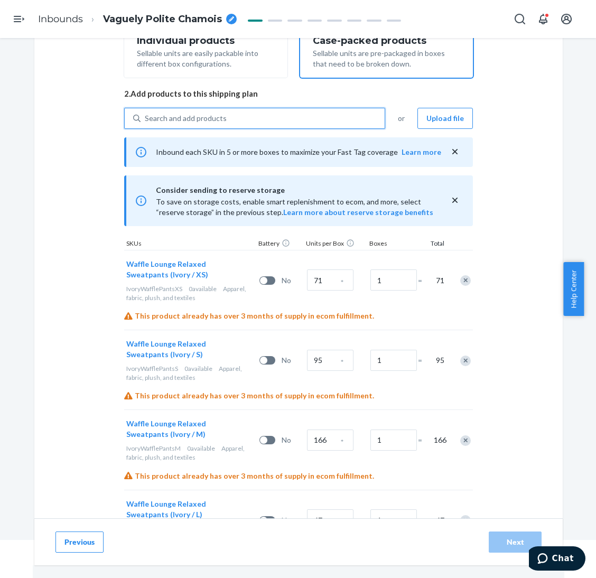
click at [276, 110] on div "Search and add products" at bounding box center [262, 118] width 244 height 19
click at [146, 113] on input "0 results available. Select is focused ,type to refine list, press Down to open…" at bounding box center [145, 118] width 1 height 11
paste input "Waffle lounge relaxed sweatpants onyx"
type input "Waffle lounge relaxed sweatpants onyx"
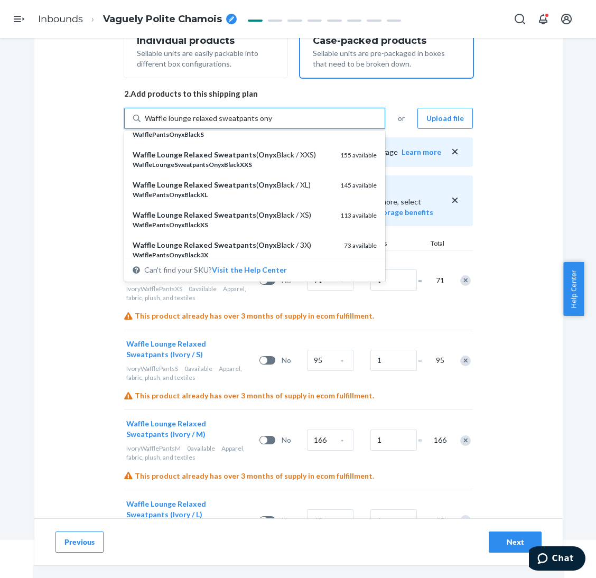
drag, startPoint x: 305, startPoint y: 215, endPoint x: 296, endPoint y: 199, distance: 18.4
click at [305, 215] on div "Waffle Lounge Relaxed Sweatpants ( Onyx Black / XS)" at bounding box center [232, 215] width 199 height 11
click at [272, 124] on input "Waffle lounge relaxed sweatpants onyx" at bounding box center [208, 118] width 127 height 11
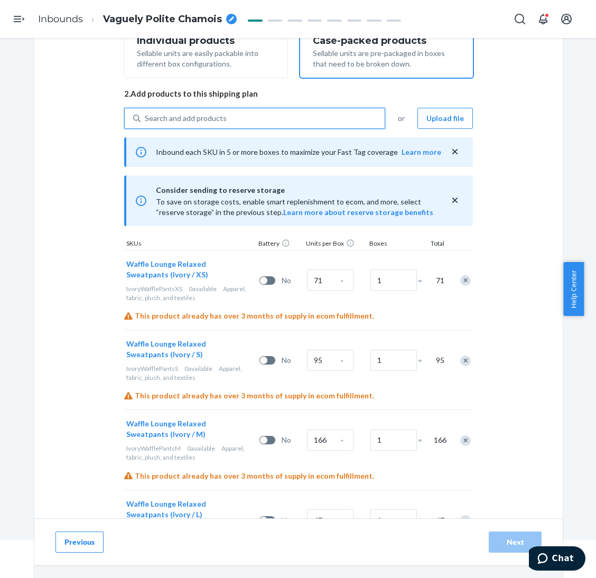
click at [287, 109] on div "Search and add products" at bounding box center [262, 118] width 244 height 19
click at [146, 113] on input "0 results available. Select is focused ,type to refine list, press Down to open…" at bounding box center [145, 118] width 1 height 11
paste input "Waffle lounge relaxed sweatpants onyx"
type input "Waffle lounge relaxed sweatpants onyx"
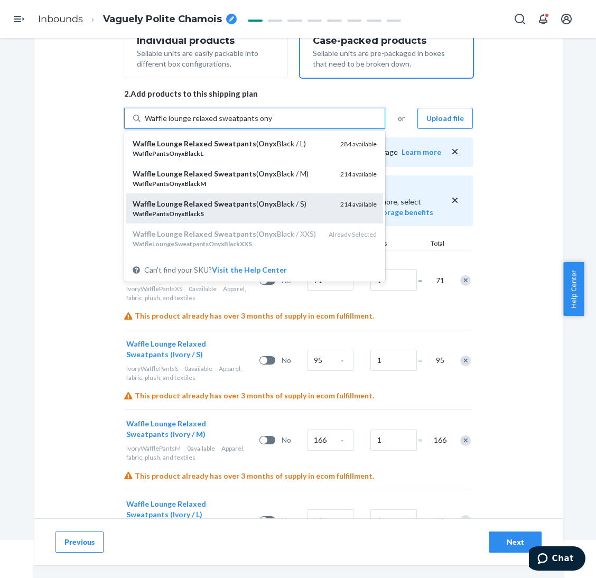
click at [297, 205] on div "Waffle Lounge Relaxed Sweatpants ( Onyx Black / S)" at bounding box center [232, 204] width 199 height 11
click at [272, 124] on input "Waffle lounge relaxed sweatpants onyx" at bounding box center [208, 118] width 127 height 11
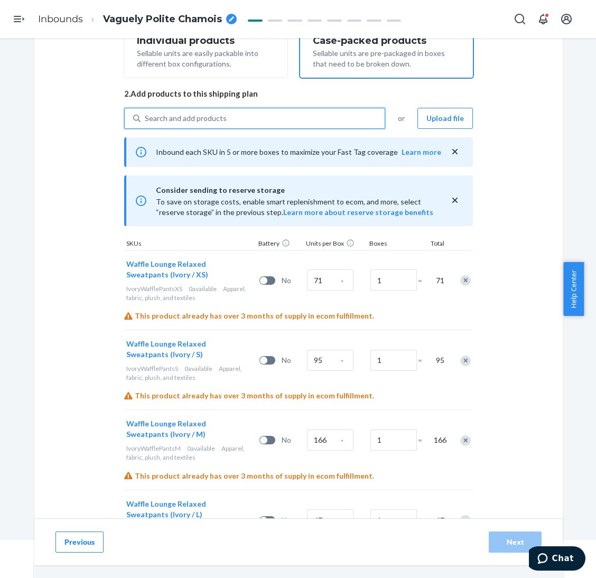
click at [278, 109] on div "Search and add products" at bounding box center [262, 118] width 244 height 19
click at [146, 113] on input "0 results available. Select is focused ,type to refine list, press Down to open…" at bounding box center [145, 118] width 1 height 11
paste input "Waffle lounge relaxed sweatpants onyx"
type input "Waffle lounge relaxed sweatpants onyx"
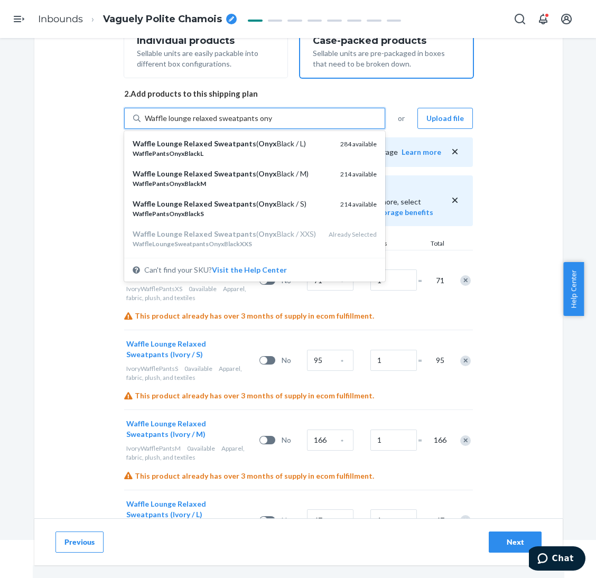
drag, startPoint x: 291, startPoint y: 174, endPoint x: 292, endPoint y: 165, distance: 9.0
click at [292, 174] on div "Waffle Lounge Relaxed Sweatpants ( Onyx Black / M)" at bounding box center [232, 173] width 199 height 11
click at [272, 124] on input "Waffle lounge relaxed sweatpants onyx" at bounding box center [208, 118] width 127 height 11
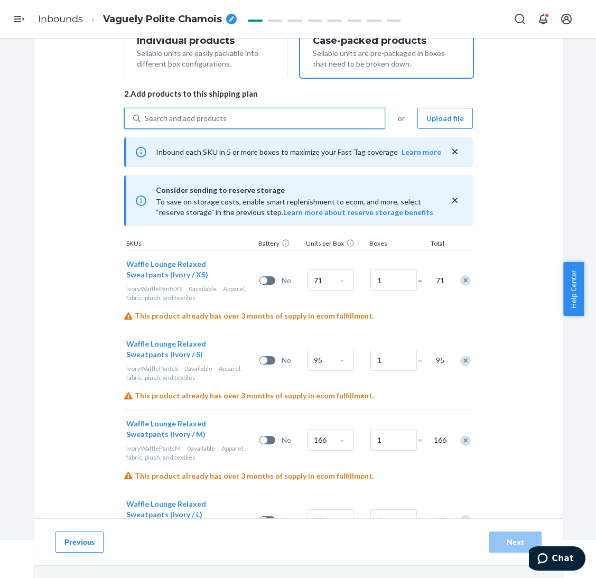
click at [286, 119] on div "Search and add products" at bounding box center [262, 118] width 244 height 19
click at [146, 119] on input "0 results available. Select is focused ,type to refine list, press Down to open…" at bounding box center [145, 118] width 1 height 11
paste input "Waffle lounge relaxed sweatpants onyx"
type input "Waffle lounge relaxed sweatpants onyx"
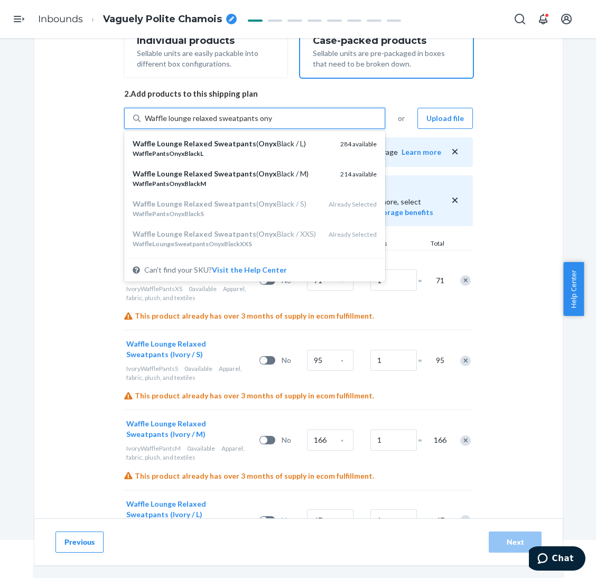
drag, startPoint x: 290, startPoint y: 145, endPoint x: 289, endPoint y: 117, distance: 28.0
click at [291, 145] on div "Waffle Lounge Relaxed Sweatpants ( Onyx Black / L)" at bounding box center [232, 143] width 199 height 11
click at [272, 124] on input "Waffle lounge relaxed sweatpants onyx" at bounding box center [208, 118] width 127 height 11
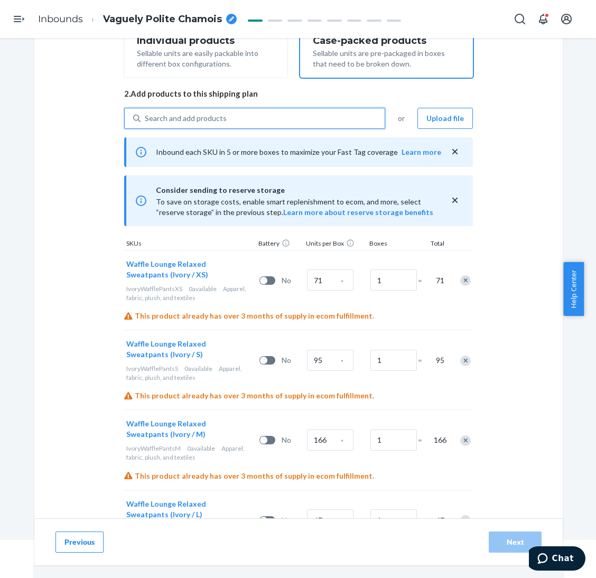
click at [288, 117] on div "Search and add products" at bounding box center [262, 118] width 244 height 19
click at [146, 117] on input "0 results available. Select is focused ,type to refine list, press Down to open…" at bounding box center [145, 118] width 1 height 11
paste input "Waffle lounge relaxed sweatpants onyx"
type input "Waffle lounge relaxed sweatpants onyx"
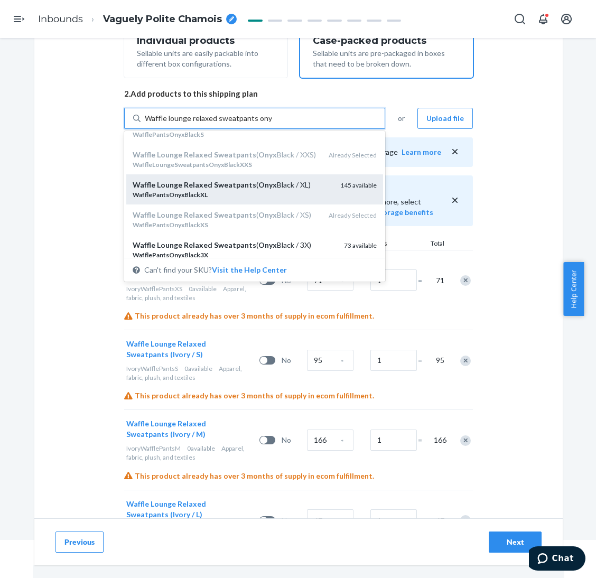
click at [302, 190] on div "Waffle Lounge Relaxed Sweatpants ( Onyx Black / XL)" at bounding box center [232, 185] width 199 height 11
click at [272, 124] on input "Waffle lounge relaxed sweatpants onyx" at bounding box center [208, 118] width 127 height 11
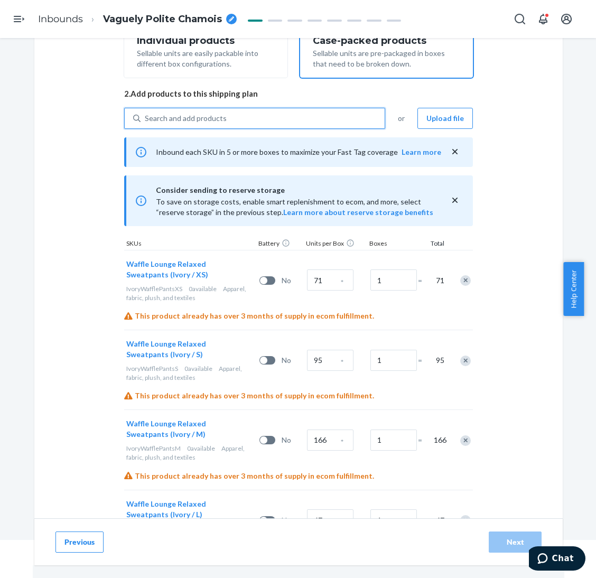
click at [293, 125] on div "Search and add products" at bounding box center [262, 118] width 244 height 19
click at [146, 124] on input "0 results available. Use Up and Down to choose options, press Enter to select t…" at bounding box center [145, 118] width 1 height 11
paste input "Waffle lounge relaxed sweatpants onyx"
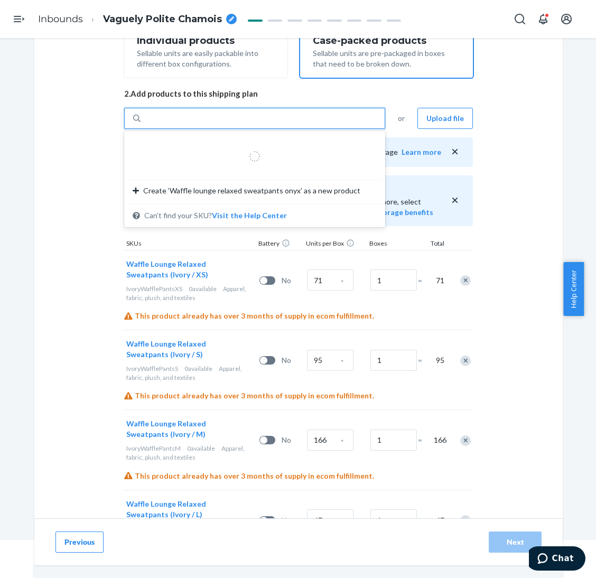
type input "Waffle lounge relaxed sweatpants onyx"
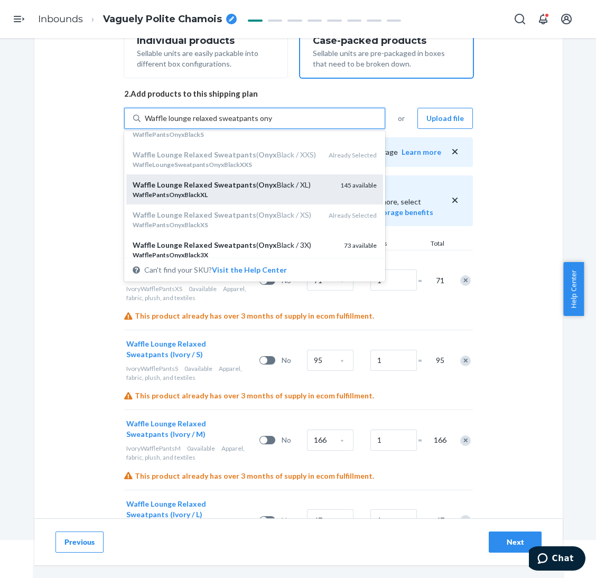
scroll to position [158, 0]
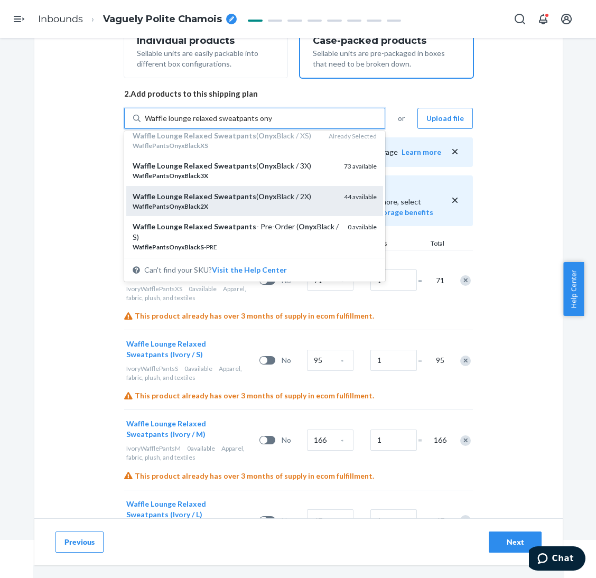
click at [296, 202] on div "Waffle Lounge Relaxed Sweatpants ( Onyx Black / 2X)" at bounding box center [234, 196] width 203 height 11
click at [272, 124] on input "Waffle lounge relaxed sweatpants onyx" at bounding box center [208, 118] width 127 height 11
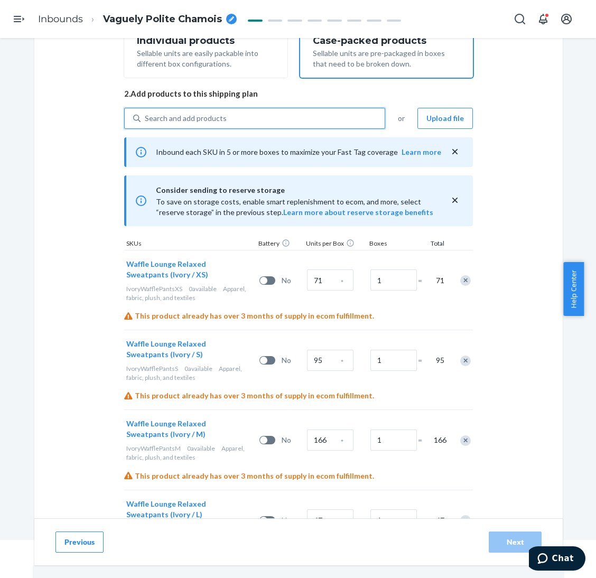
click at [290, 121] on div "Search and add products" at bounding box center [262, 118] width 244 height 19
click at [146, 121] on input "0 results available. Select is focused ,type to refine list, press Down to open…" at bounding box center [145, 118] width 1 height 11
paste input "Waffle lounge relaxed sweatpants onyx"
type input "Waffle lounge relaxed sweatpants onyx"
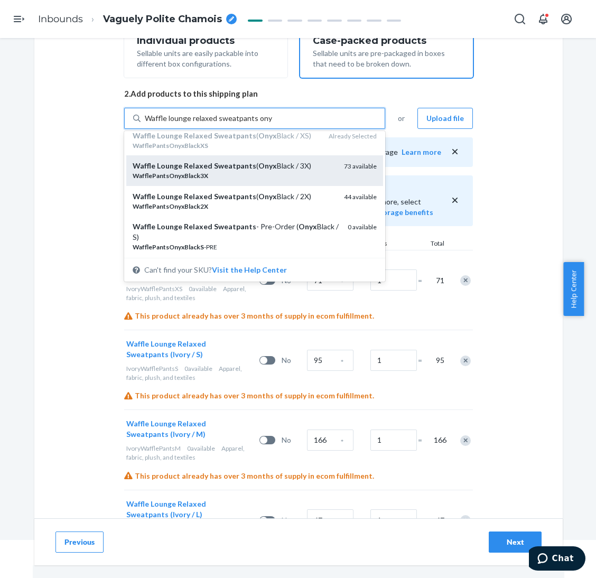
click at [303, 171] on div "Waffle Lounge Relaxed Sweatpants ( Onyx Black / 3X)" at bounding box center [234, 166] width 203 height 11
click at [272, 124] on input "Waffle lounge relaxed sweatpants onyx" at bounding box center [208, 118] width 127 height 11
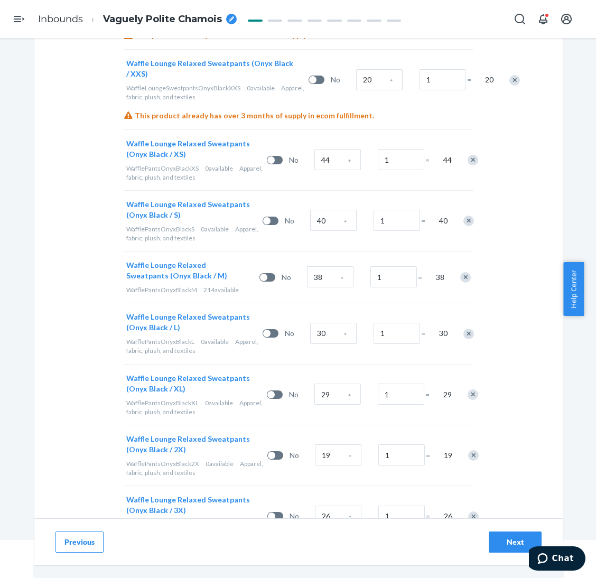
scroll to position [2469, 0]
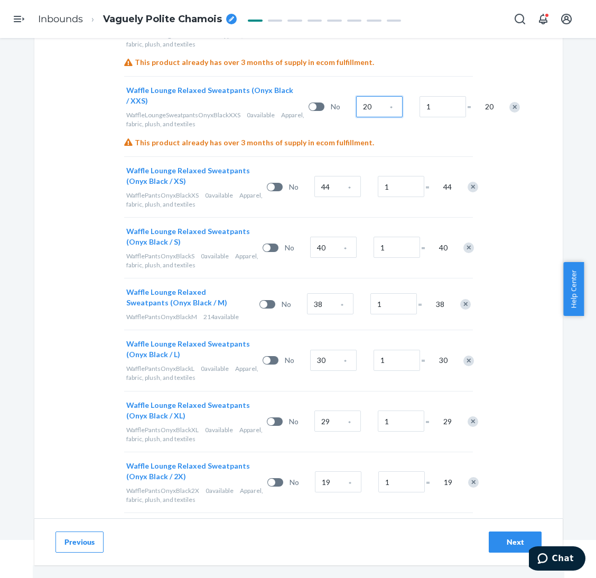
click at [356, 114] on input "20" at bounding box center [379, 106] width 46 height 21
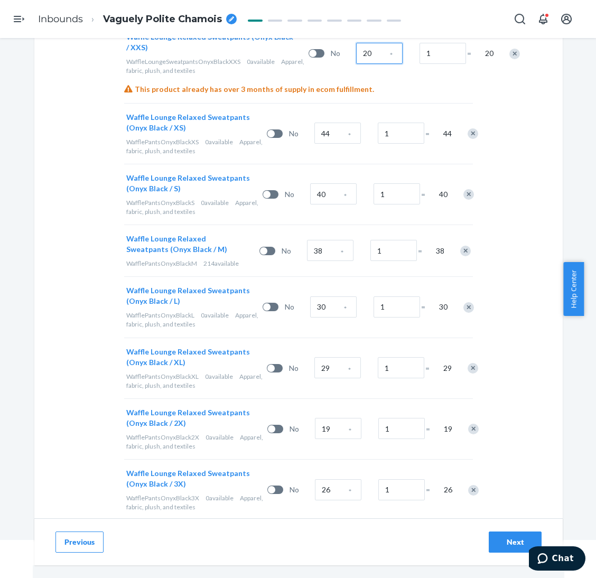
scroll to position [2548, 0]
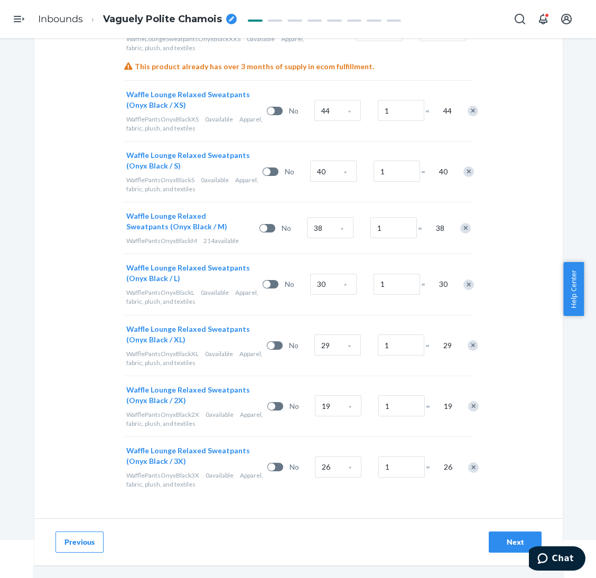
click at [323, 182] on div "40" at bounding box center [323, 171] width 26 height 26
click at [323, 175] on input "40" at bounding box center [333, 171] width 46 height 21
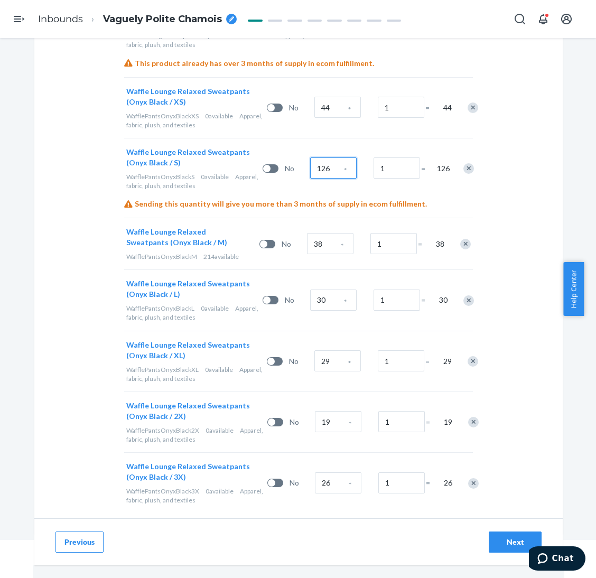
type input "126"
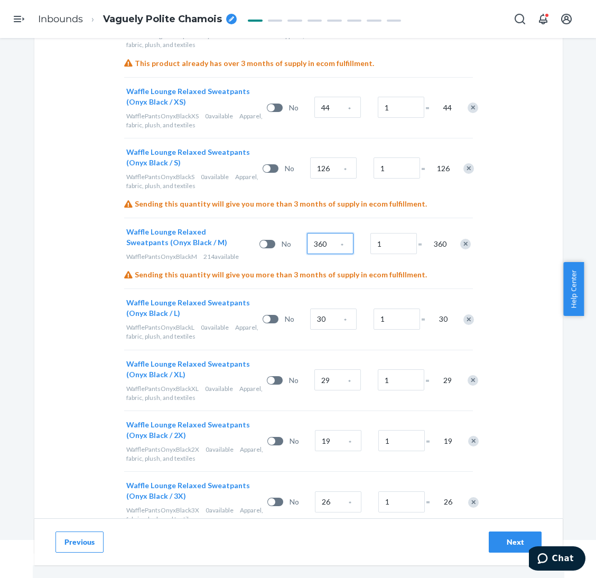
type input "360"
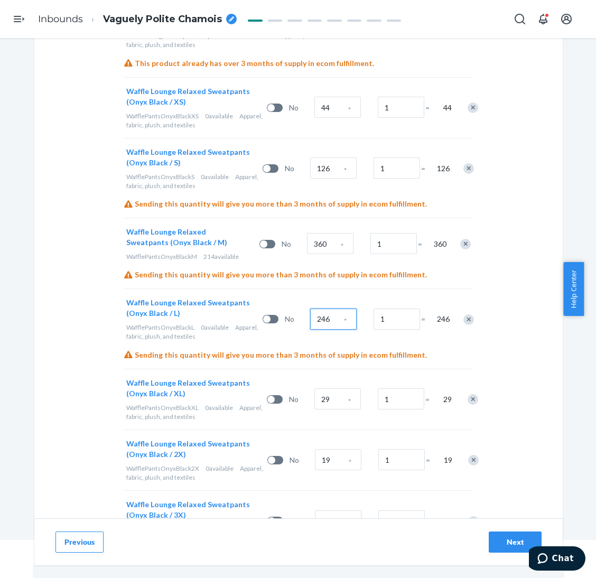
type input "246"
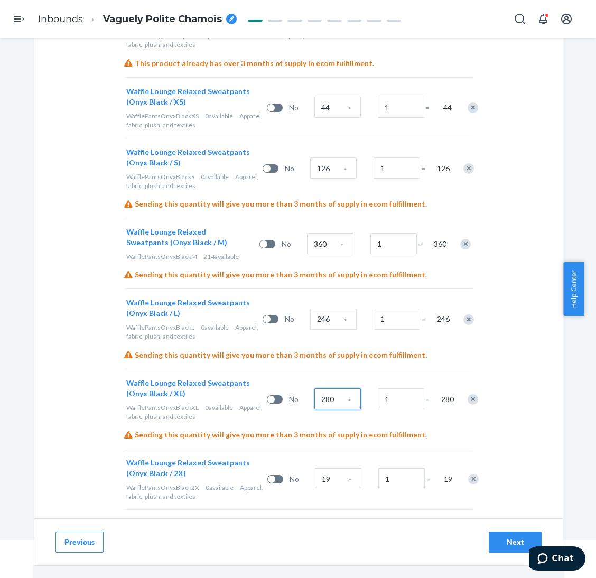
type input "280"
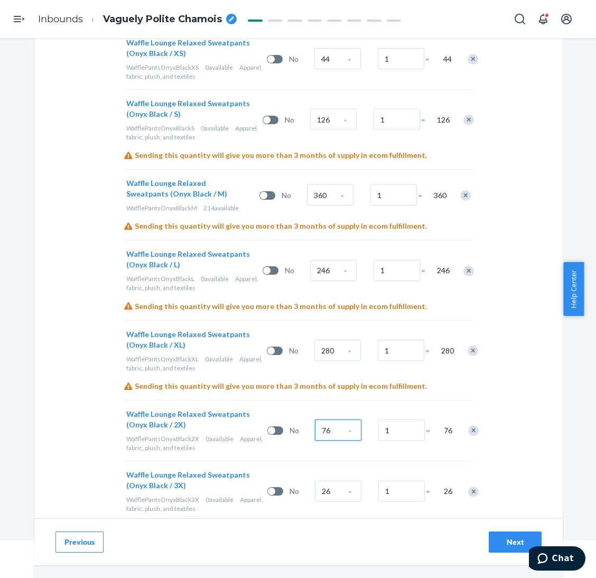
scroll to position [2624, 0]
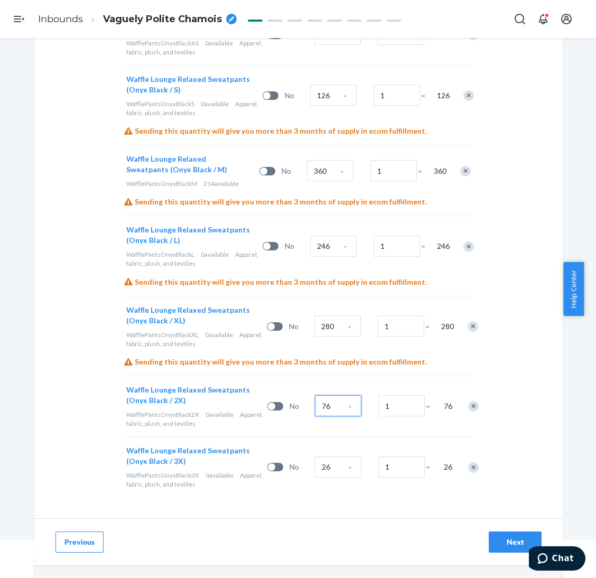
type input "76"
type input "108"
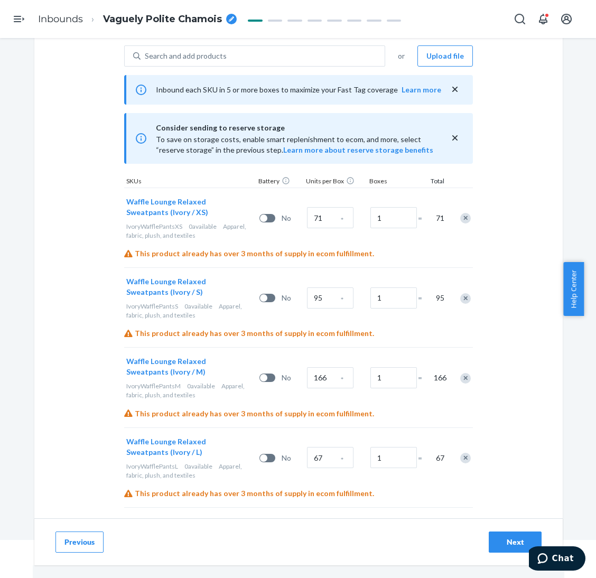
scroll to position [0, 0]
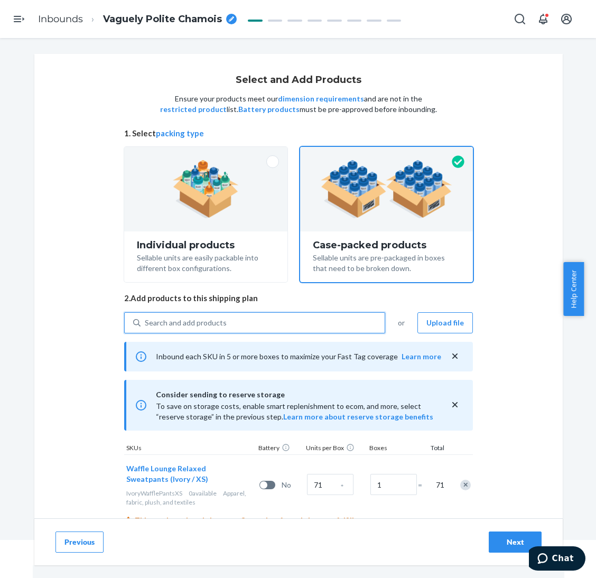
click at [296, 324] on div "Search and add products" at bounding box center [262, 322] width 244 height 19
click at [146, 324] on input "0 results available. Use Up and Down to choose options, press Enter to select t…" at bounding box center [145, 322] width 1 height 11
paste input "Waffle lounge relaxed sweatpants onyx"
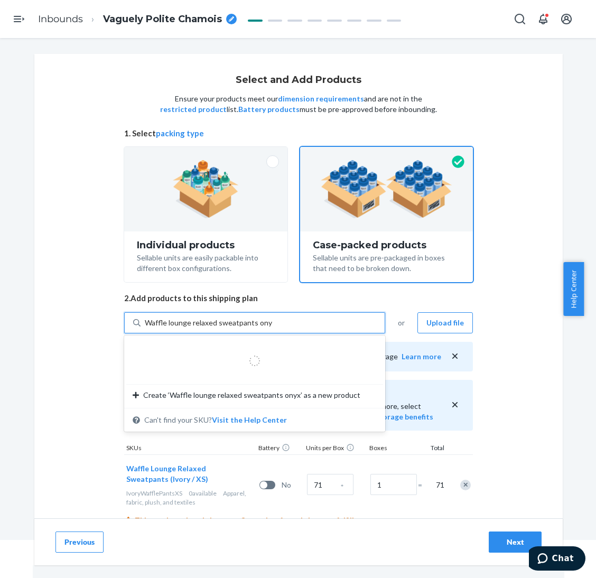
click at [256, 322] on input "Waffle lounge relaxed sweatpants onyx" at bounding box center [208, 322] width 127 height 11
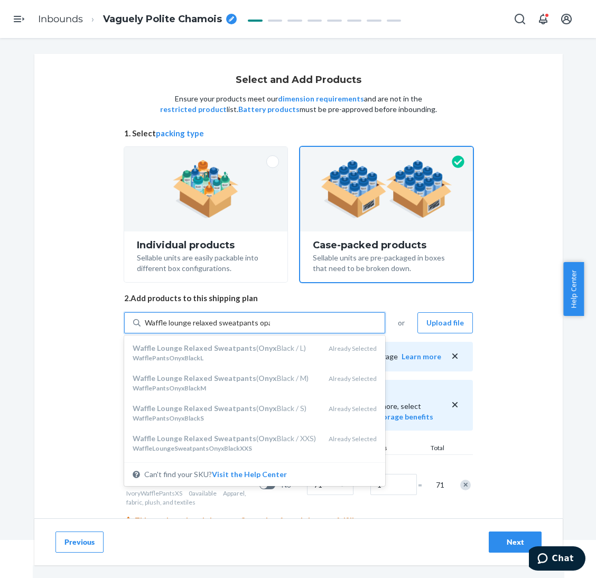
type input "Waffle lounge relaxed sweatpants opal"
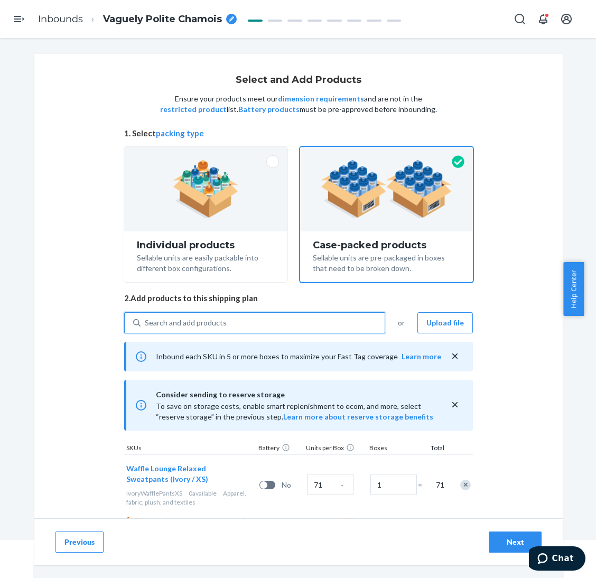
click at [254, 321] on div "Search and add products" at bounding box center [262, 322] width 244 height 19
click at [146, 321] on input "0 results available. Use Up and Down to choose options, press Enter to select t…" at bounding box center [145, 322] width 1 height 11
paste input "Waffle lounge relaxed sweatpants opal"
type input "Waffle lounge relaxed sweatpants opal"
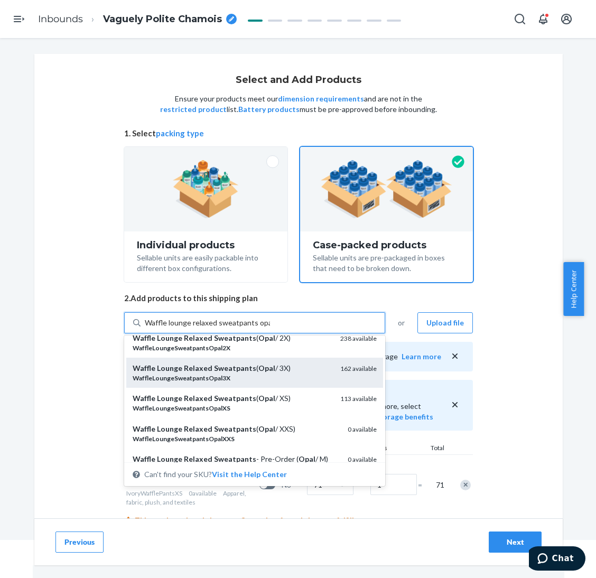
scroll to position [158, 0]
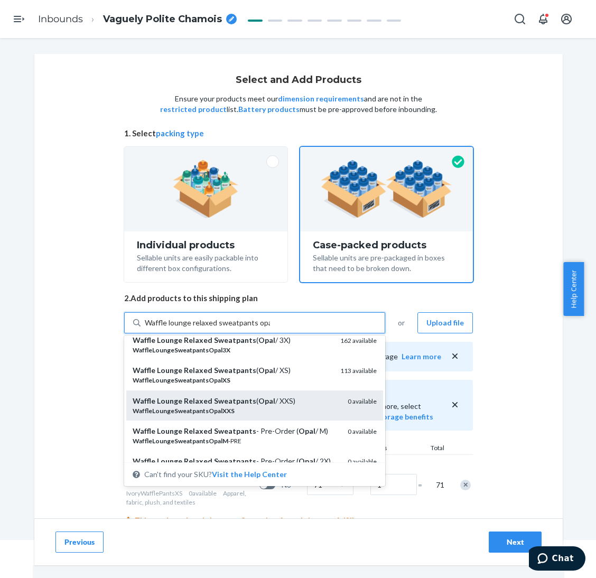
drag, startPoint x: 292, startPoint y: 397, endPoint x: 271, endPoint y: 353, distance: 48.0
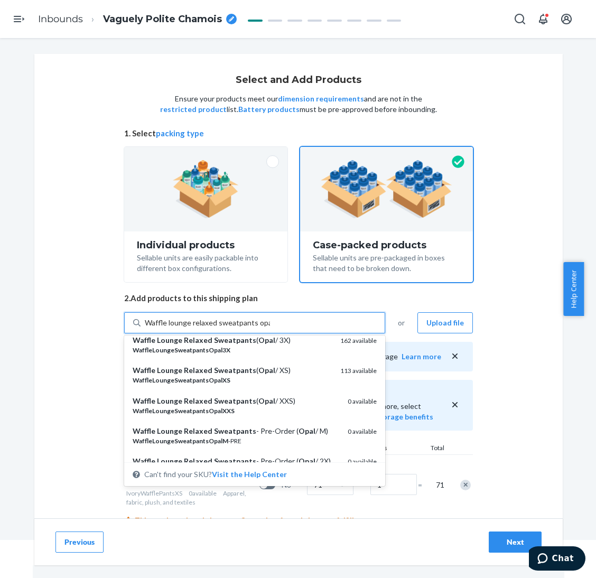
click at [292, 397] on div "Waffle Lounge Relaxed Sweatpants ( Opal / XXS)" at bounding box center [236, 401] width 206 height 11
click at [270, 328] on input "Waffle lounge relaxed sweatpants opal" at bounding box center [207, 322] width 125 height 11
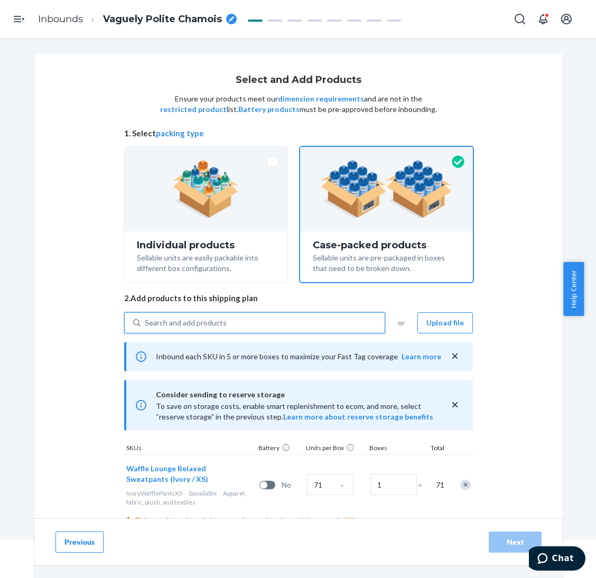
click at [267, 315] on div "Search and add products" at bounding box center [262, 322] width 244 height 19
click at [146, 317] on input "0 results available. Use Up and Down to choose options, press Enter to select t…" at bounding box center [145, 322] width 1 height 11
paste input "Waffle lounge relaxed sweatpants opal"
type input "Waffle lounge relaxed sweatpants opal"
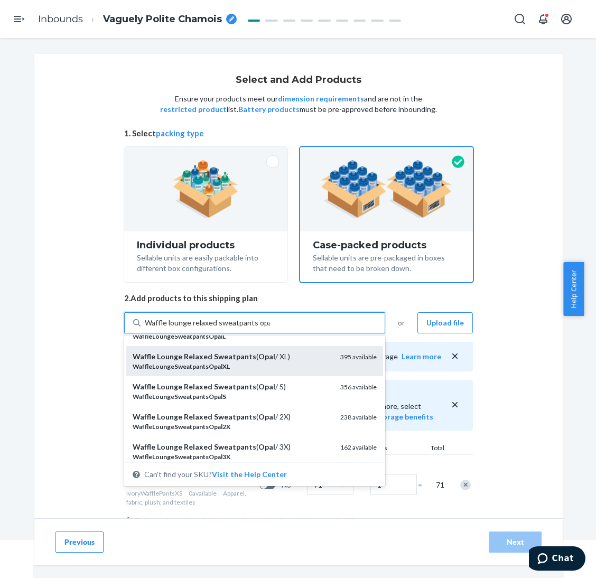
scroll to position [79, 0]
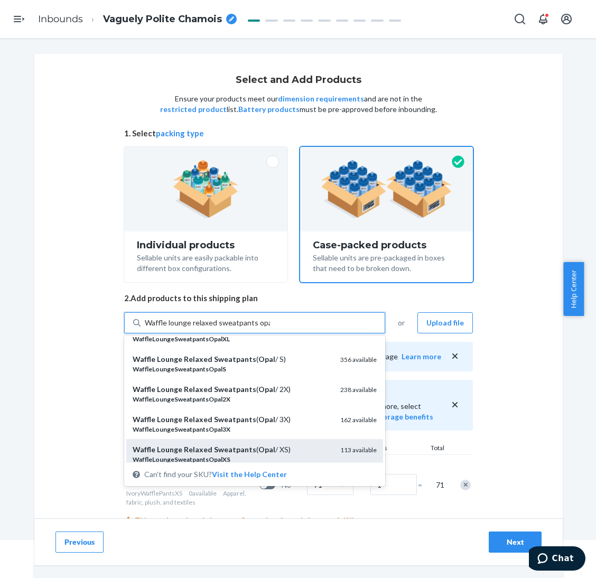
click at [280, 449] on div "Waffle Lounge Relaxed Sweatpants ( Opal / XS)" at bounding box center [232, 449] width 199 height 11
click at [270, 328] on input "Waffle lounge relaxed sweatpants opal" at bounding box center [207, 322] width 125 height 11
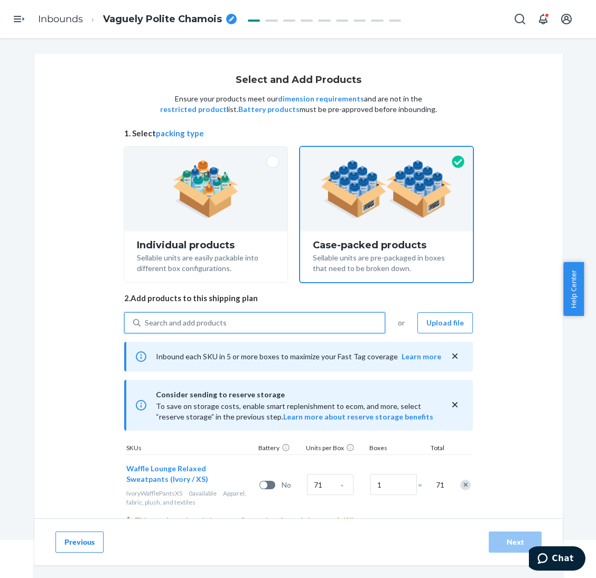
click at [277, 326] on div "Search and add products" at bounding box center [262, 322] width 244 height 19
click at [146, 326] on input "0 results available. Select is focused ,type to refine list, press Down to open…" at bounding box center [145, 322] width 1 height 11
paste input "Waffle lounge relaxed sweatpants opal"
type input "Waffle lounge relaxed sweatpants opal"
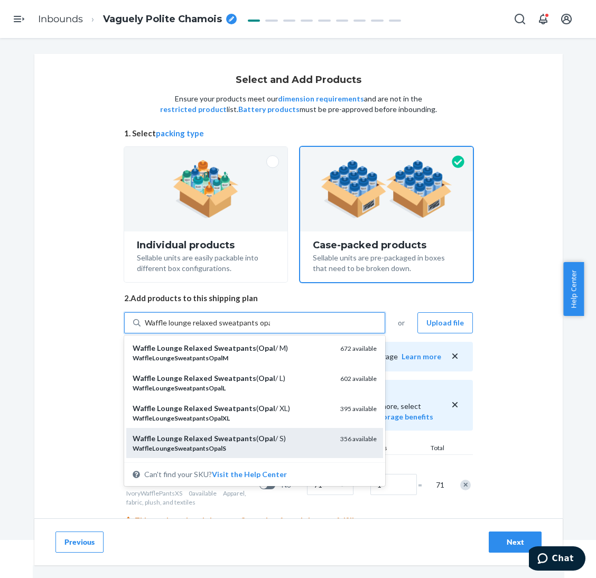
click at [280, 444] on div "WaffleLoungeSweatpantsOpalS" at bounding box center [232, 448] width 199 height 9
click at [270, 328] on input "Waffle lounge relaxed sweatpants opal" at bounding box center [207, 322] width 125 height 11
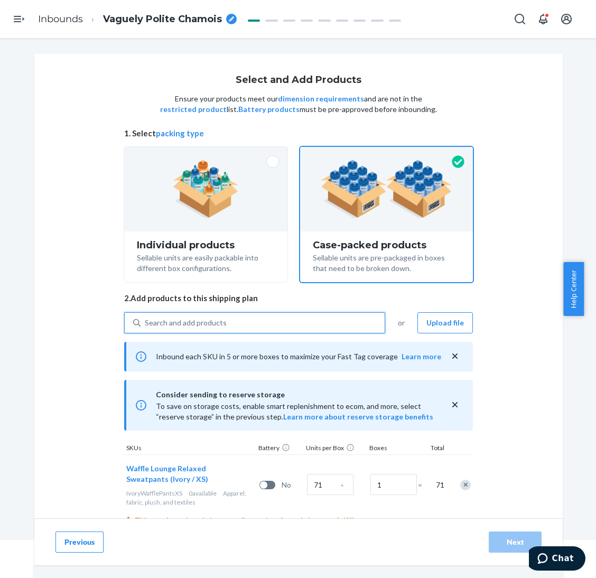
click at [290, 323] on div "Search and add products" at bounding box center [262, 322] width 244 height 19
click at [146, 323] on input "0 results available. Use Up and Down to choose options, press Enter to select t…" at bounding box center [145, 322] width 1 height 11
paste input "Waffle lounge relaxed sweatpants opal"
type input "Waffle lounge relaxed sweatpants opal"
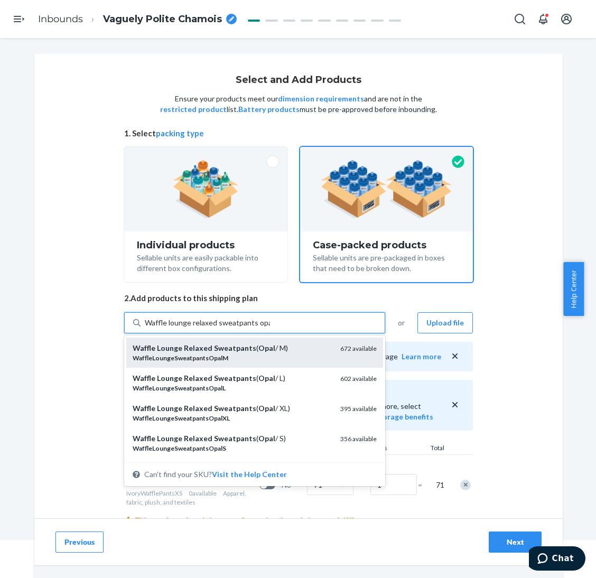
click at [294, 353] on div "WaffleLoungeSweatpantsOpalM" at bounding box center [232, 357] width 199 height 9
click at [270, 328] on input "Waffle lounge relaxed sweatpants opal" at bounding box center [207, 322] width 125 height 11
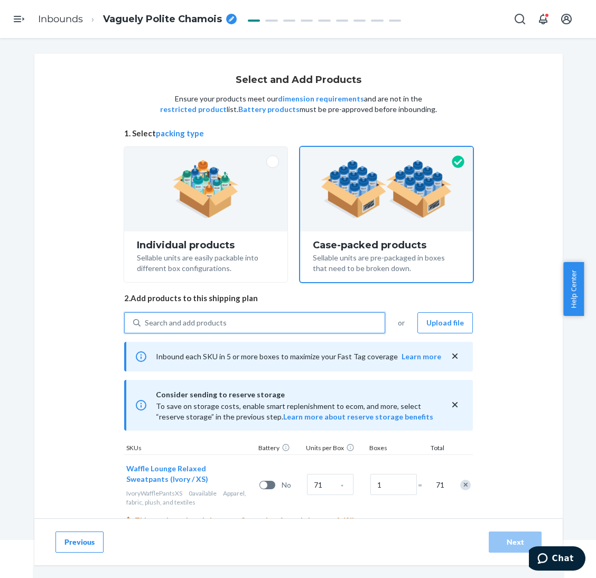
click at [289, 320] on div "Search and add products" at bounding box center [262, 322] width 244 height 19
click at [146, 320] on input "0 results available. Select is focused ,type to refine list, press Down to open…" at bounding box center [145, 322] width 1 height 11
paste input "Waffle lounge relaxed sweatpants opal"
type input "Waffle lounge relaxed sweatpants opal"
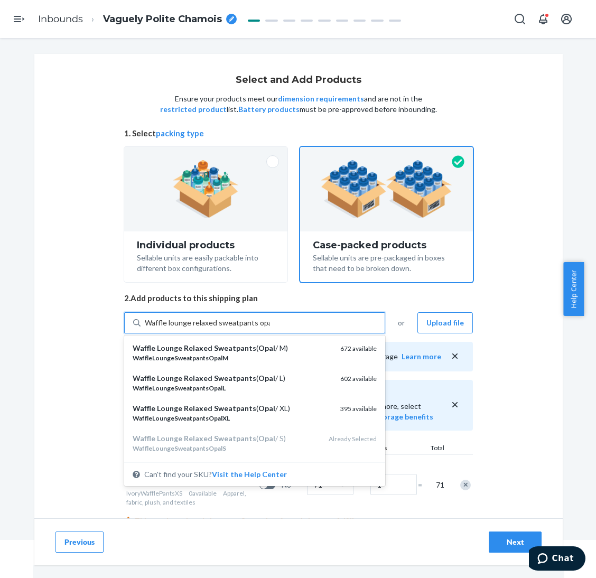
drag, startPoint x: 290, startPoint y: 368, endPoint x: 286, endPoint y: 350, distance: 19.0
click at [290, 369] on div "Waffle Lounge Relaxed Sweatpants ( Opal / L) WaffleLoungeSweatpantsOpalL 602 av…" at bounding box center [254, 383] width 257 height 30
click at [270, 328] on input "Waffle lounge relaxed sweatpants opal" at bounding box center [207, 322] width 125 height 11
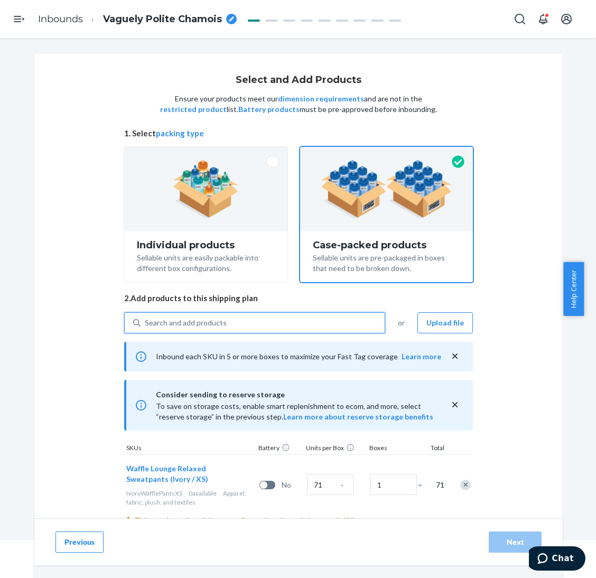
click at [286, 320] on div "Search and add products" at bounding box center [262, 322] width 244 height 19
click at [146, 320] on input "0 results available. Use Up and Down to choose options, press Enter to select t…" at bounding box center [145, 322] width 1 height 11
paste input "Waffle lounge relaxed sweatpants opal"
type input "Waffle lounge relaxed sweatpants opal"
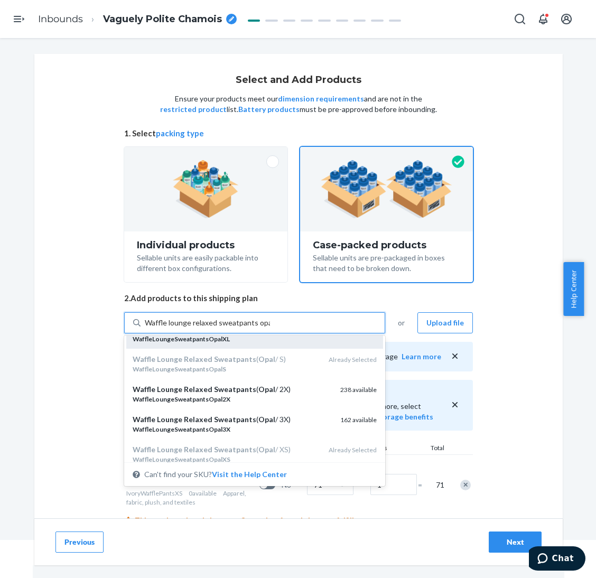
scroll to position [0, 0]
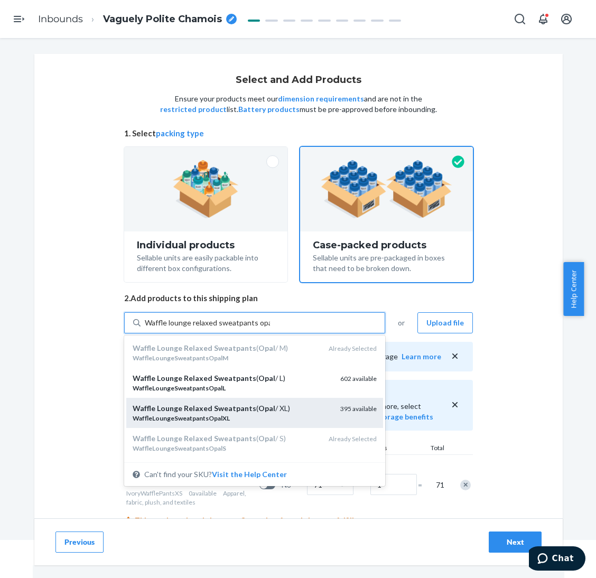
click at [284, 409] on div "Waffle Lounge Relaxed Sweatpants ( Opal / XL)" at bounding box center [232, 408] width 199 height 11
click at [270, 328] on input "Waffle lounge relaxed sweatpants opal" at bounding box center [207, 322] width 125 height 11
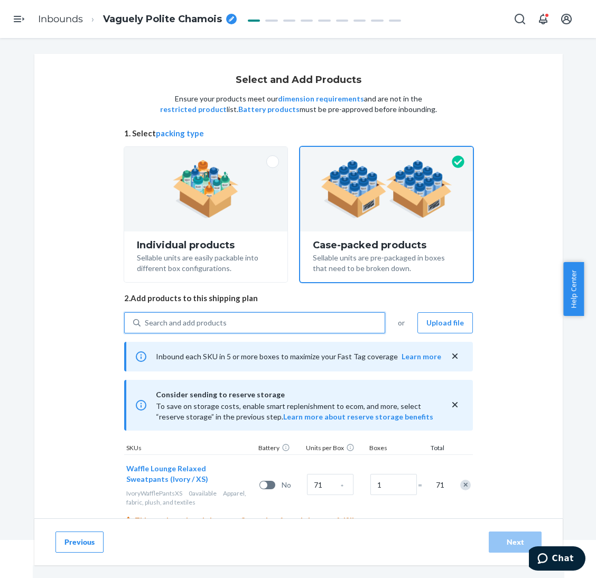
click at [278, 323] on div "Search and add products" at bounding box center [262, 322] width 244 height 19
click at [146, 323] on input "0 results available. Select is focused ,type to refine list, press Down to open…" at bounding box center [145, 322] width 1 height 11
paste input "Waffle lounge relaxed sweatpants opal"
type input "Waffle lounge relaxed sweatpants opal"
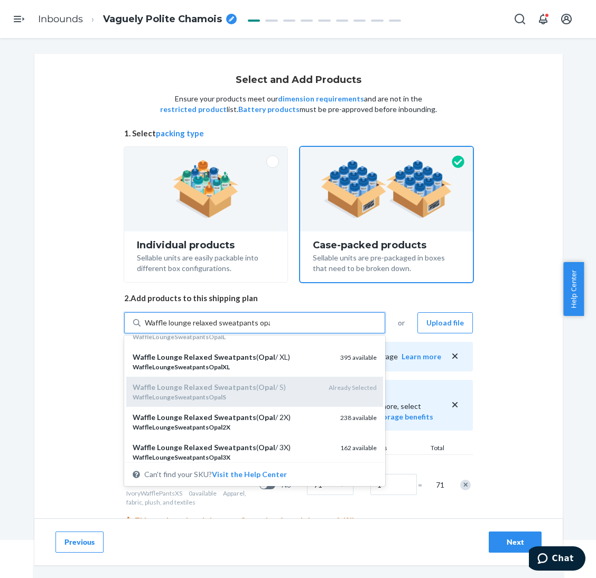
scroll to position [79, 0]
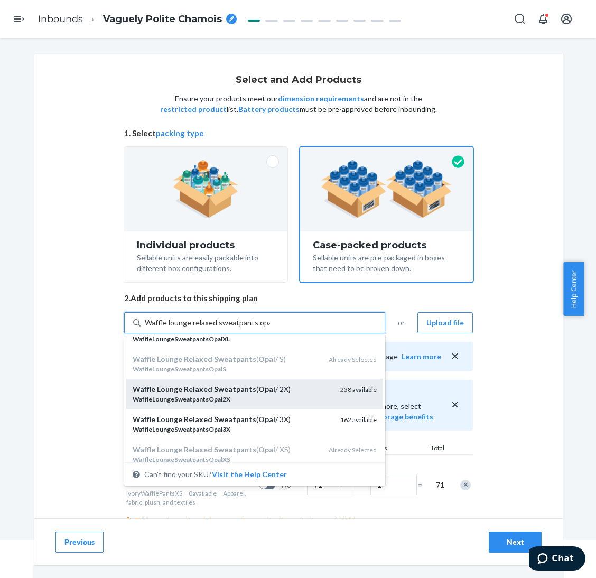
click at [296, 394] on div "WaffleLoungeSweatpantsOpal2X" at bounding box center [232, 398] width 199 height 9
click at [270, 328] on input "Waffle lounge relaxed sweatpants opal" at bounding box center [207, 322] width 125 height 11
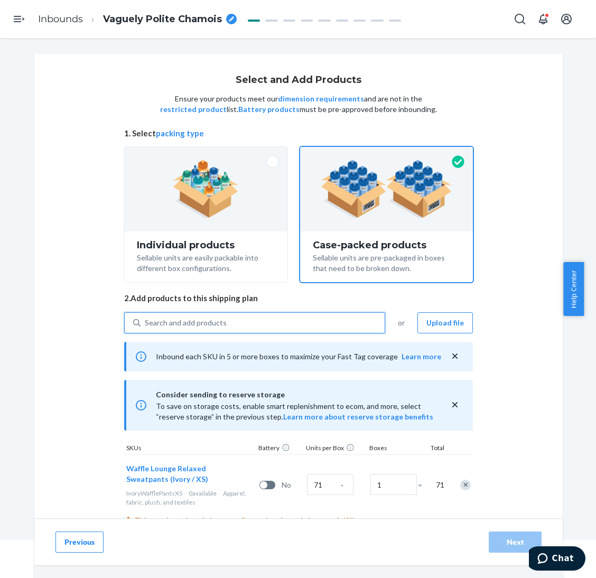
click at [292, 327] on div "Search and add products" at bounding box center [262, 322] width 244 height 19
click at [146, 327] on input "0 results available. Use Up and Down to choose options, press Enter to select t…" at bounding box center [145, 322] width 1 height 11
paste input "Waffle lounge relaxed sweatpants opal"
type input "Waffle lounge relaxed sweatpants opal"
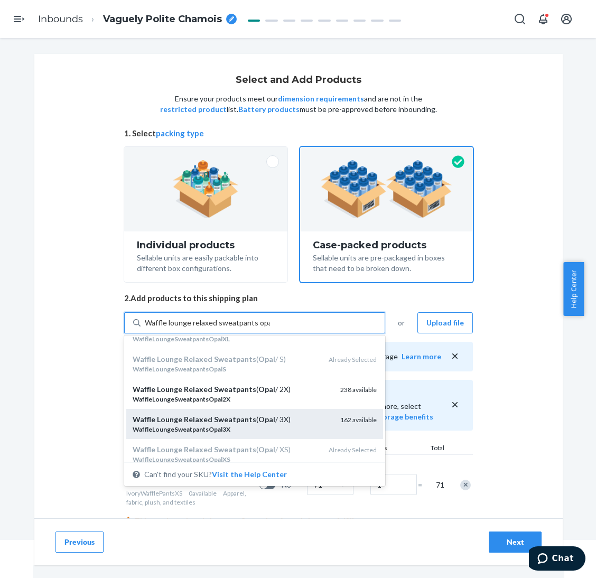
click at [291, 421] on div "Waffle Lounge Relaxed Sweatpants ( Opal / 3X)" at bounding box center [232, 419] width 199 height 11
click at [270, 328] on input "Waffle lounge relaxed sweatpants opal" at bounding box center [207, 322] width 125 height 11
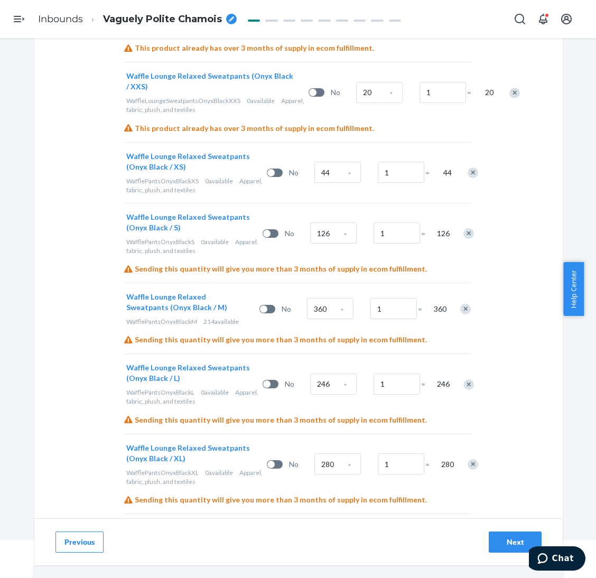
scroll to position [2456, 0]
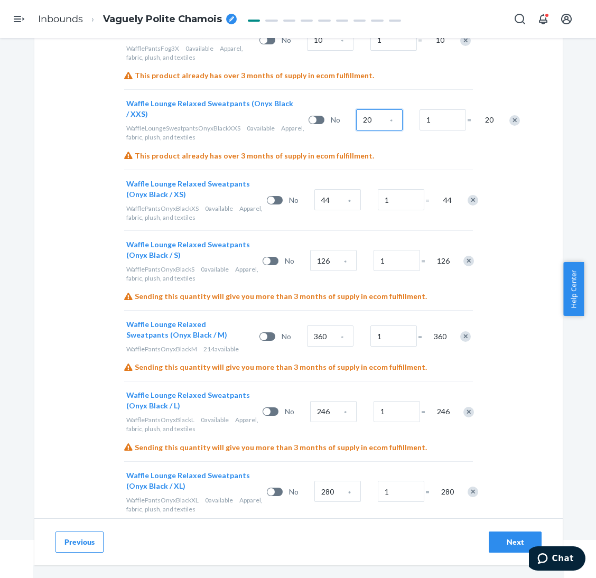
click at [356, 120] on input "20" at bounding box center [379, 119] width 46 height 21
type input "50"
type input "87"
type input "199"
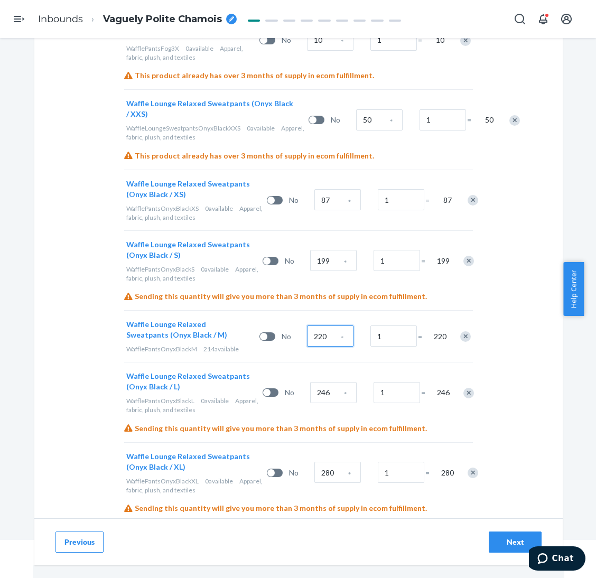
type input "220"
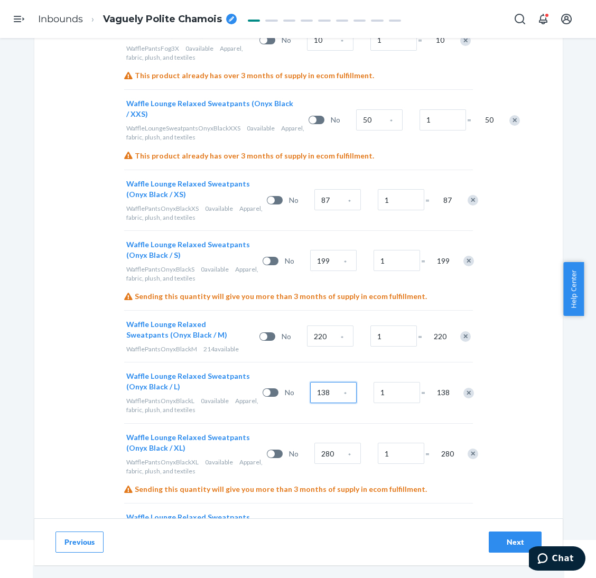
type input "138"
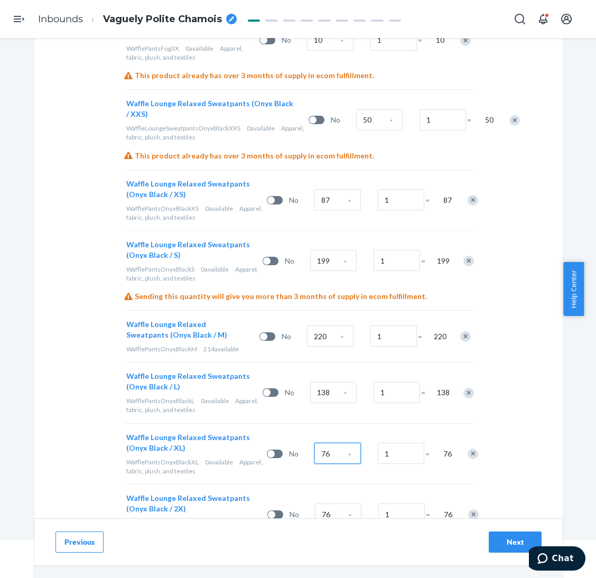
type input "76"
click at [356, 119] on input "50" at bounding box center [379, 119] width 46 height 21
type input "20"
type input "44"
type input "126"
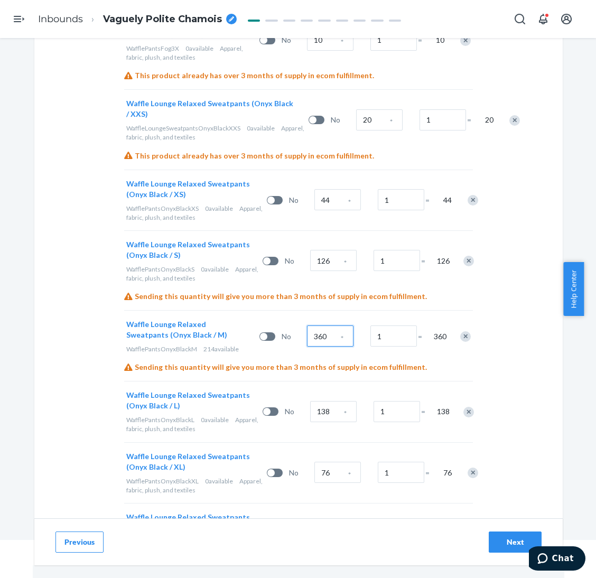
type input "360"
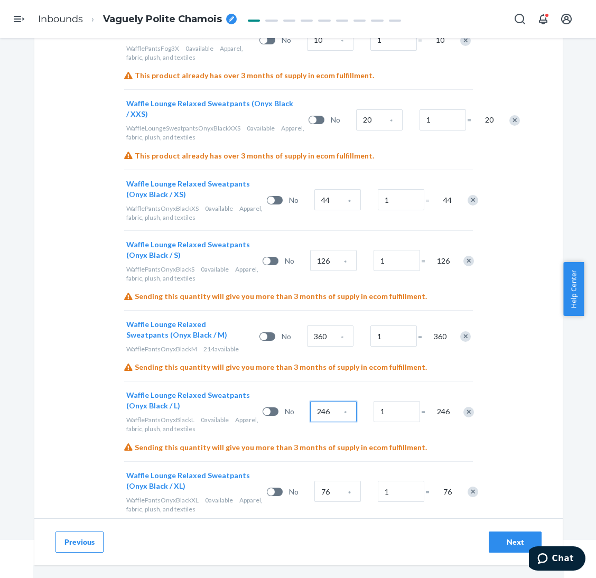
type input "246"
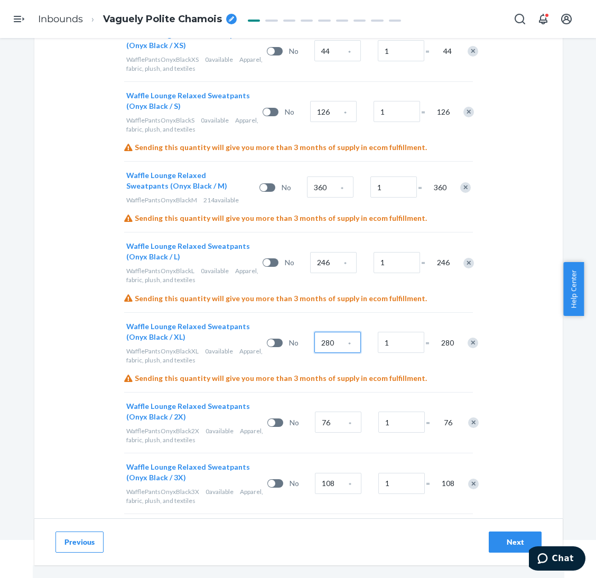
scroll to position [2614, 0]
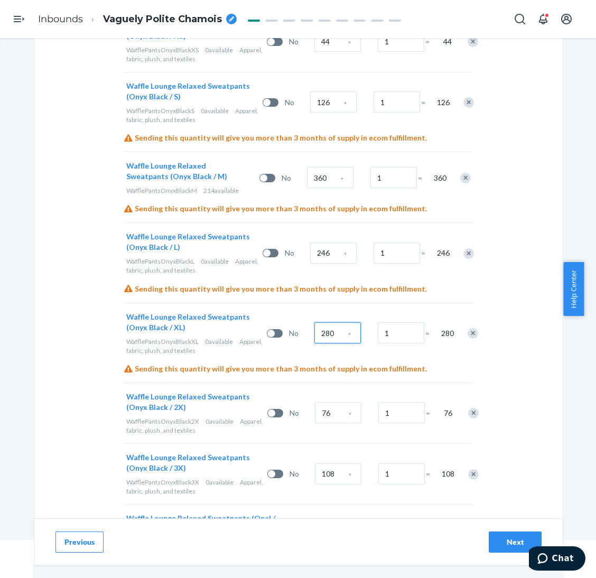
type input "280"
type input "76"
type input "108"
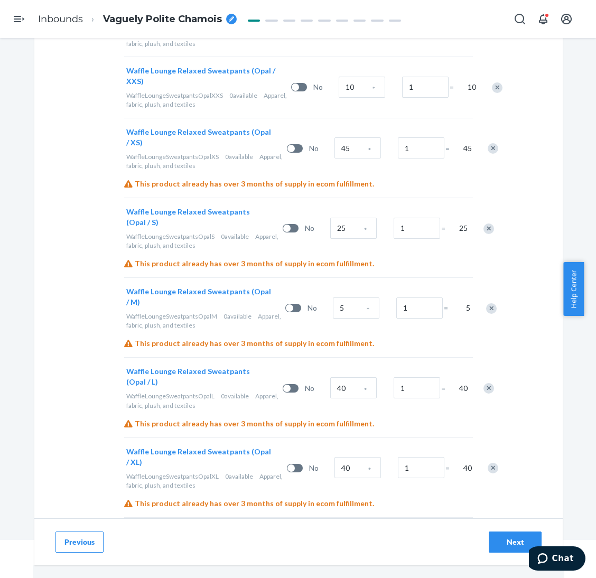
scroll to position [3089, 0]
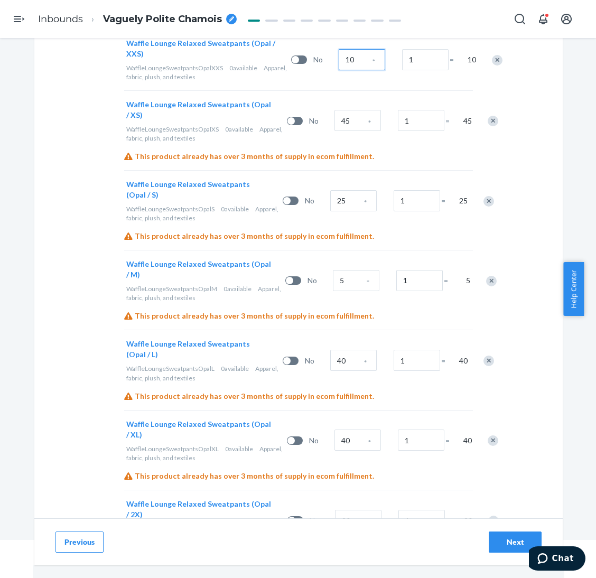
click at [339, 68] on input "10" at bounding box center [362, 59] width 46 height 21
type input "50"
type input "87"
type input "199"
type input "220"
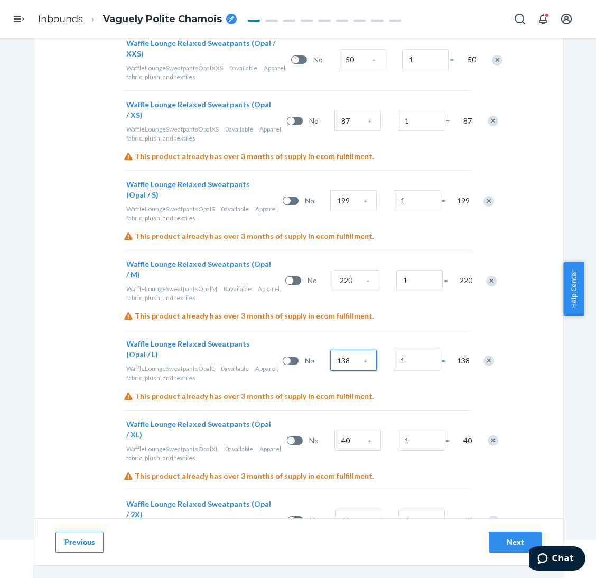
type input "138"
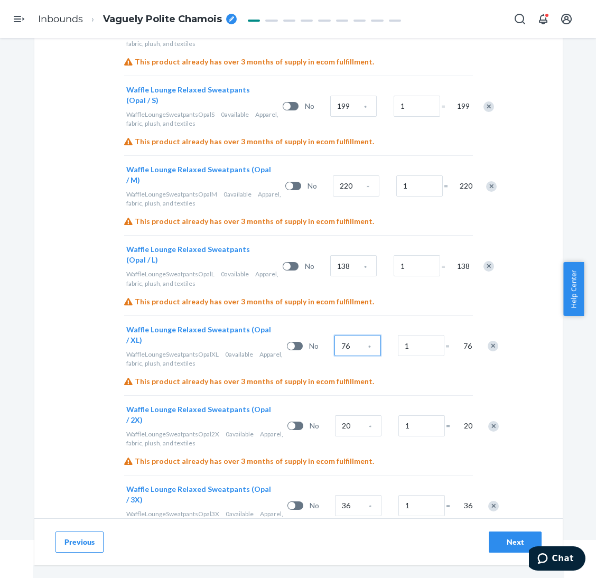
scroll to position [3245, 0]
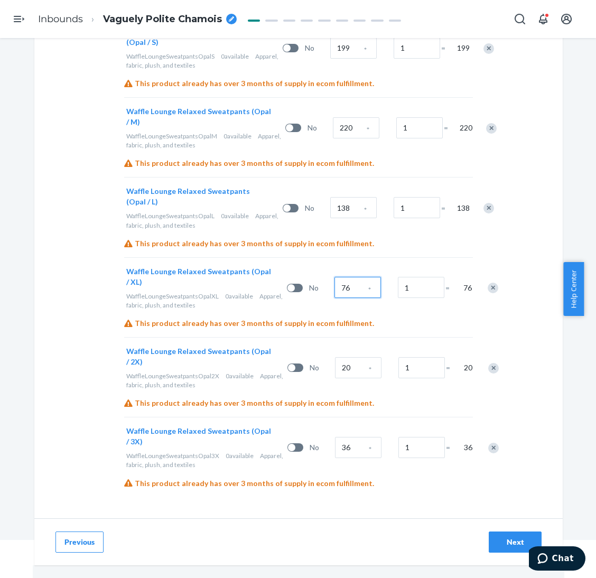
type input "76"
type input "41"
type input "36"
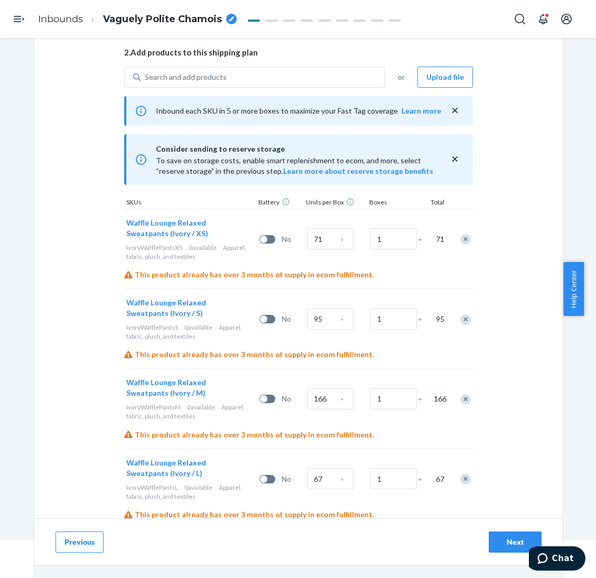
scroll to position [156, 0]
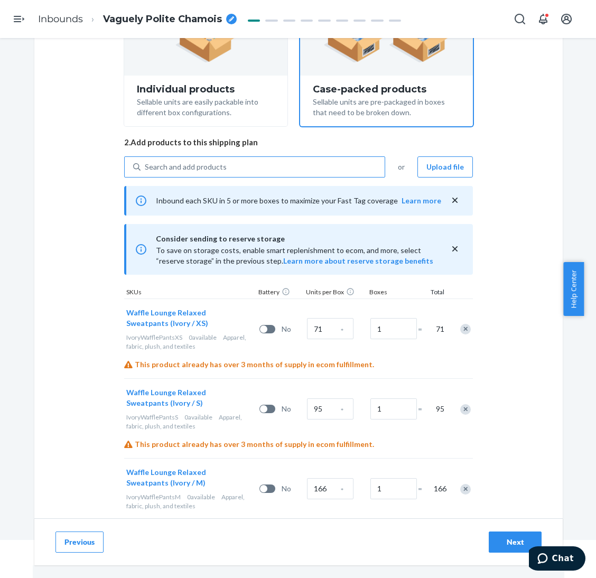
click at [286, 162] on div "Search and add products" at bounding box center [262, 166] width 244 height 19
click at [146, 162] on input "Search and add products" at bounding box center [145, 167] width 1 height 11
paste input "Waffle lounge relaxed sweatpants opal"
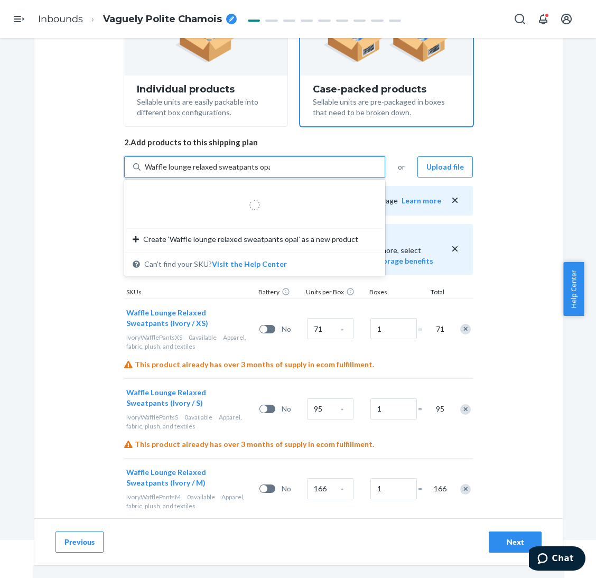
click at [248, 164] on input "Waffle lounge relaxed sweatpants opal" at bounding box center [207, 167] width 125 height 11
click at [248, 163] on input "Waffle lounge relaxed sweatpants opal" at bounding box center [207, 167] width 125 height 11
click at [259, 163] on input "Waffle lounge relaxed sweatpants opal" at bounding box center [207, 167] width 125 height 11
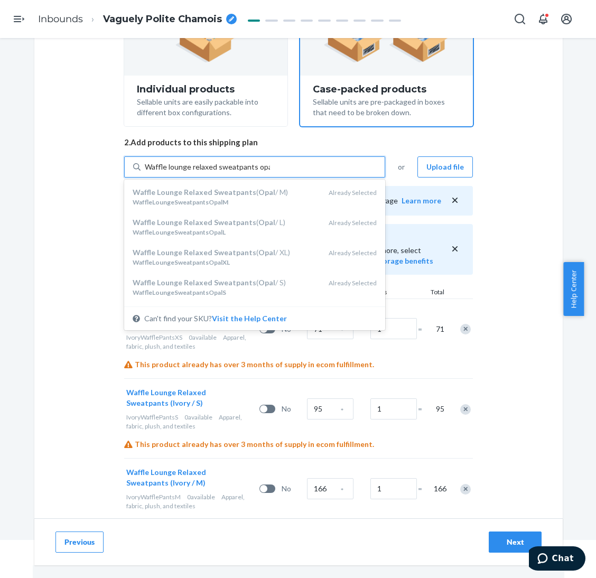
click at [259, 163] on input "Waffle lounge relaxed sweatpants opal" at bounding box center [207, 167] width 125 height 11
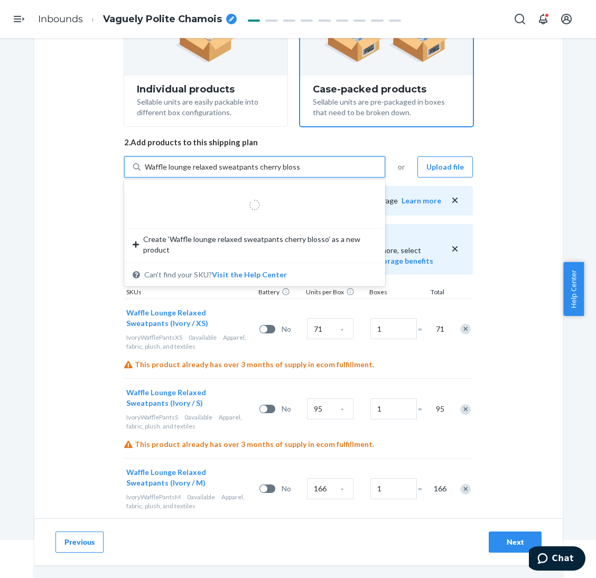
type input "Waffle lounge relaxed sweatpants cherry blossom"
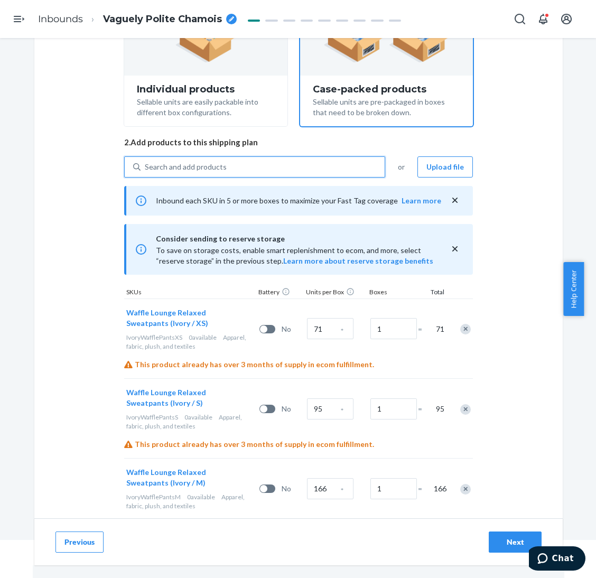
click at [259, 163] on div "Search and add products" at bounding box center [262, 166] width 244 height 19
click at [146, 163] on input "0 results available. Use Up and Down to choose options, press Enter to select t…" at bounding box center [145, 167] width 1 height 11
paste input "Waffle lounge relaxed sweatpants cherry blossom"
type input "Waffle lounge relaxed sweatpants cherry blossom"
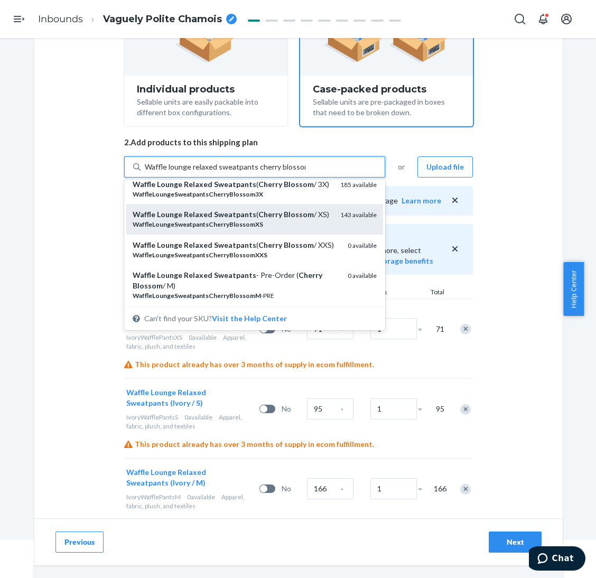
scroll to position [237, 0]
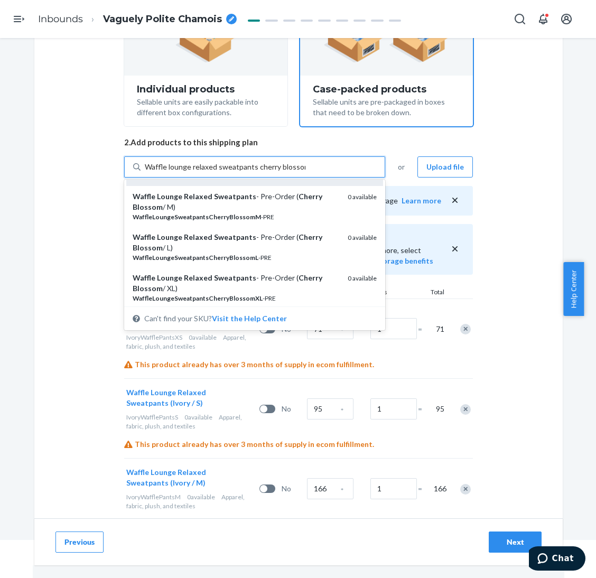
click at [250, 180] on em "WaffleLoungeSweatpantsCherryBlossomXXS" at bounding box center [200, 176] width 135 height 8
click at [250, 172] on input "Waffle lounge relaxed sweatpants cherry blossom" at bounding box center [225, 167] width 161 height 11
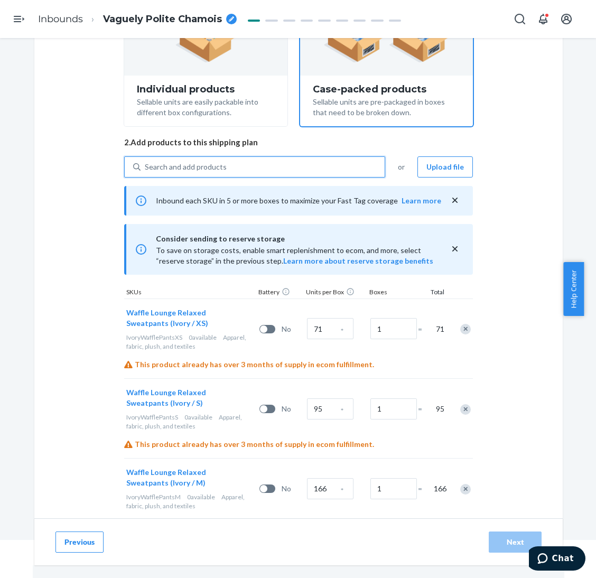
click at [256, 166] on div "Search and add products" at bounding box center [262, 166] width 244 height 19
click at [146, 166] on input "0 results available. Use Up and Down to choose options, press Enter to select t…" at bounding box center [145, 167] width 1 height 11
paste input "Waffle lounge relaxed sweatpants cherry blossom"
type input "Waffle lounge relaxed sweatpants cherry blossom"
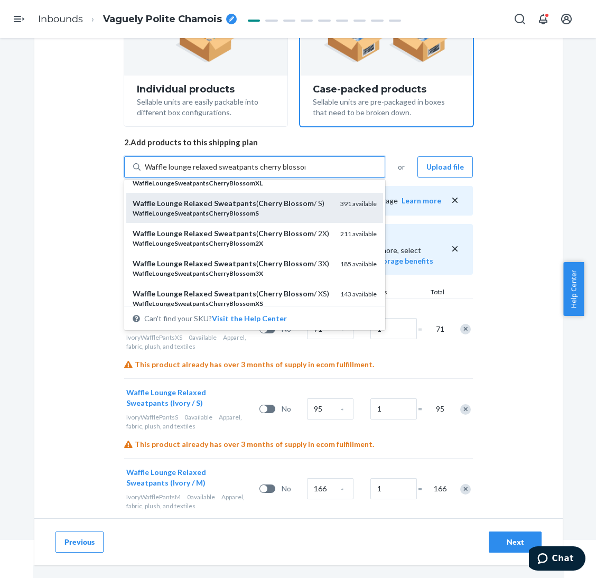
scroll to position [158, 0]
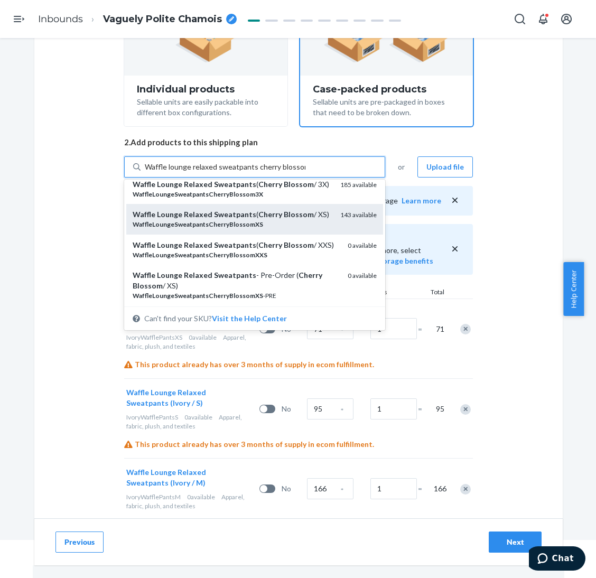
click at [284, 219] on em "Blossom" at bounding box center [299, 214] width 30 height 9
click at [273, 172] on input "Waffle lounge relaxed sweatpants cherry blossom" at bounding box center [225, 167] width 161 height 11
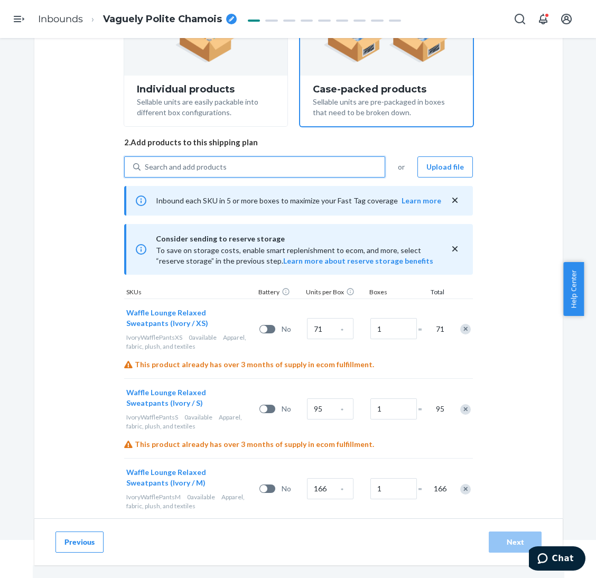
click at [267, 168] on div "Search and add products" at bounding box center [262, 166] width 244 height 19
click at [146, 168] on input "0 results available. Use Up and Down to choose options, press Enter to select t…" at bounding box center [145, 167] width 1 height 11
paste input "Waffle lounge relaxed sweatpants cherry blossom"
type input "Waffle lounge relaxed sweatpants cherry blossom"
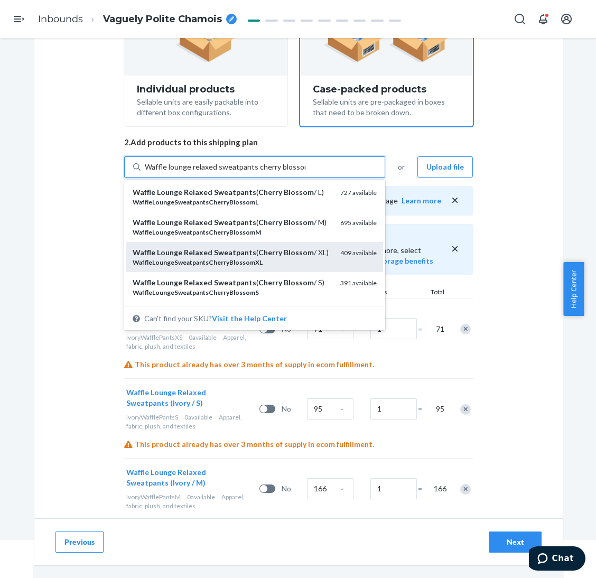
scroll to position [79, 0]
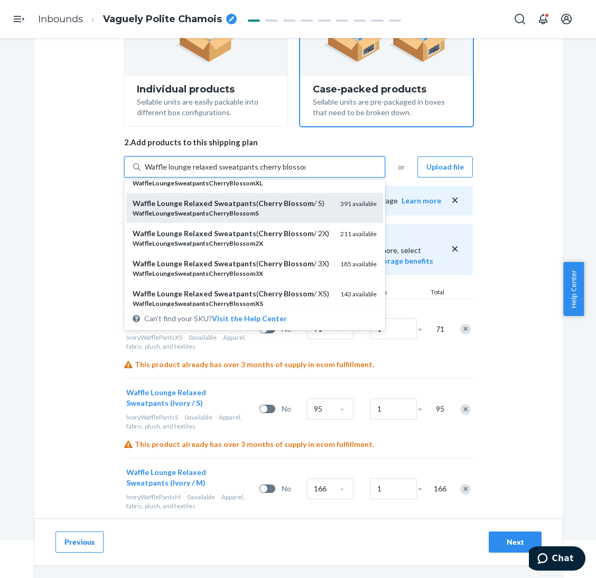
click at [229, 217] on em "WaffleLoungeSweatpantsCherryBlossomS" at bounding box center [196, 213] width 126 height 8
click at [229, 172] on input "Waffle lounge relaxed sweatpants cherry blossom" at bounding box center [225, 167] width 161 height 11
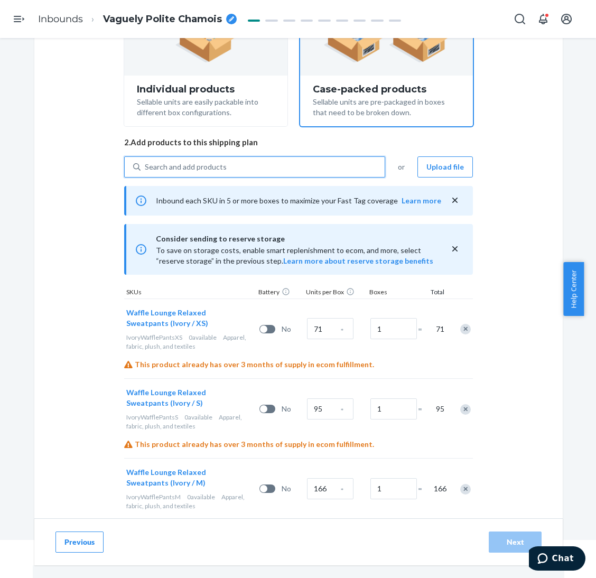
click at [245, 162] on div "Search and add products" at bounding box center [262, 166] width 244 height 19
click at [146, 162] on input "0 results available. Select is focused ,type to refine list, press Down to open…" at bounding box center [145, 167] width 1 height 11
paste input "Waffle lounge relaxed sweatpants cherry blossom"
type input "Waffle lounge relaxed sweatpants cherry blossom"
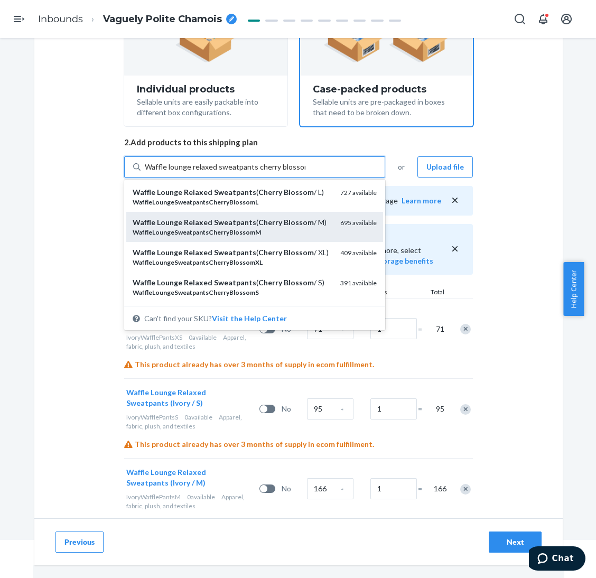
click at [252, 228] on div "WaffleLoungeSweatpantsCherryBlossomM" at bounding box center [232, 232] width 199 height 9
click at [252, 172] on input "Waffle lounge relaxed sweatpants cherry blossom" at bounding box center [225, 167] width 161 height 11
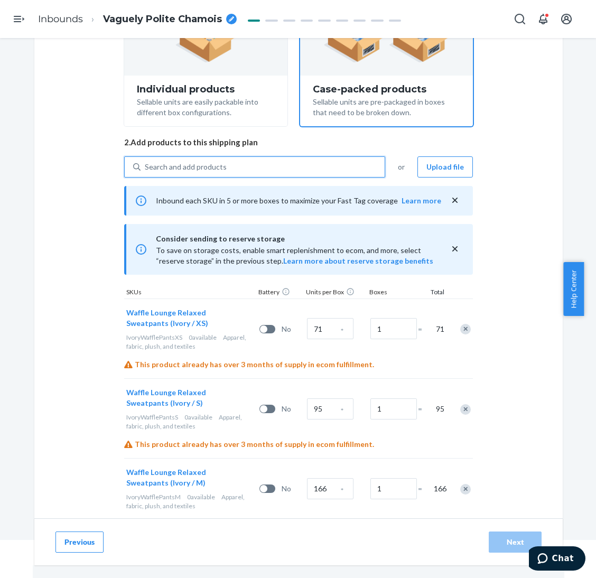
click at [256, 174] on div "Search and add products" at bounding box center [262, 166] width 244 height 19
click at [146, 172] on input "0 results available. Use Up and Down to choose options, press Enter to select t…" at bounding box center [145, 167] width 1 height 11
paste input "Waffle lounge relaxed sweatpants cherry blossom"
type input "Waffle lounge relaxed sweatpants cherry blossom"
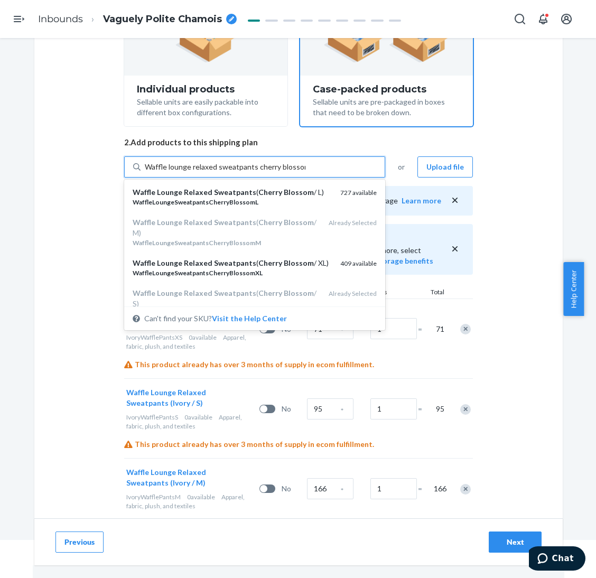
drag, startPoint x: 259, startPoint y: 190, endPoint x: 258, endPoint y: 171, distance: 19.6
click at [260, 190] on em "Cherry" at bounding box center [270, 191] width 24 height 9
click at [260, 172] on input "Waffle lounge relaxed sweatpants cherry blossom" at bounding box center [225, 167] width 161 height 11
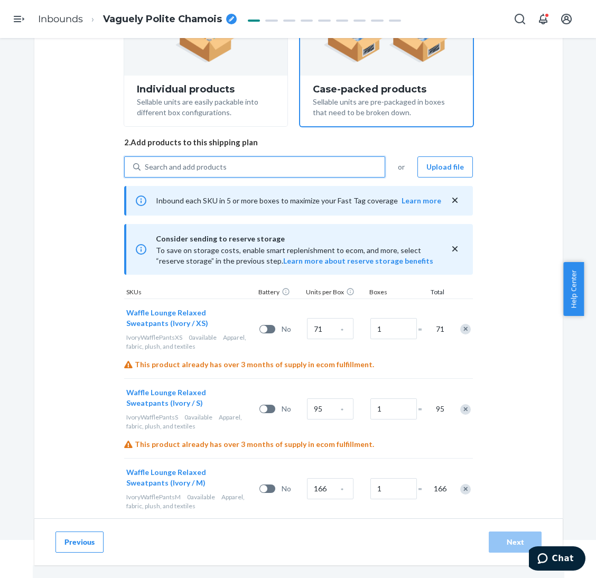
click at [258, 171] on div "Search and add products" at bounding box center [262, 166] width 244 height 19
click at [146, 171] on input "0 results available. Use Up and Down to choose options, press Enter to select t…" at bounding box center [145, 167] width 1 height 11
paste input "Waffle lounge relaxed sweatpants cherry blossom"
type input "Waffle lounge relaxed sweatpants cherry blossom"
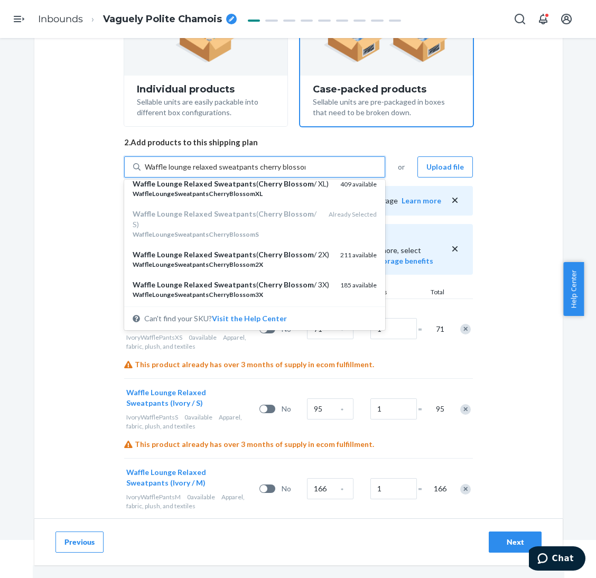
drag, startPoint x: 259, startPoint y: 193, endPoint x: 262, endPoint y: 188, distance: 5.9
click at [261, 189] on div "Waffle Lounge Relaxed Sweatpants ( Cherry Blossom / XL)" at bounding box center [232, 183] width 199 height 11
click at [261, 172] on input "Waffle lounge relaxed sweatpants cherry blossom" at bounding box center [225, 167] width 161 height 11
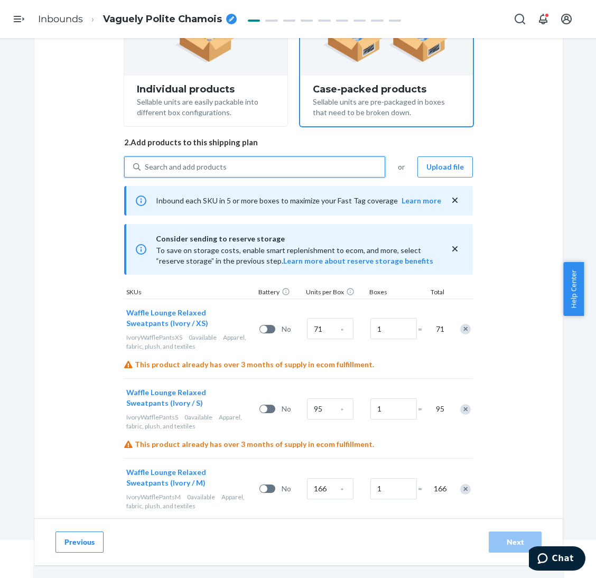
click at [262, 163] on div "Search and add products" at bounding box center [262, 166] width 244 height 19
click at [146, 163] on input "0 results available. Select is focused ,type to refine list, press Down to open…" at bounding box center [145, 167] width 1 height 11
paste input "Waffle lounge relaxed sweatpants cherry blossom"
type input "Waffle lounge relaxed sweatpants cherry blossom"
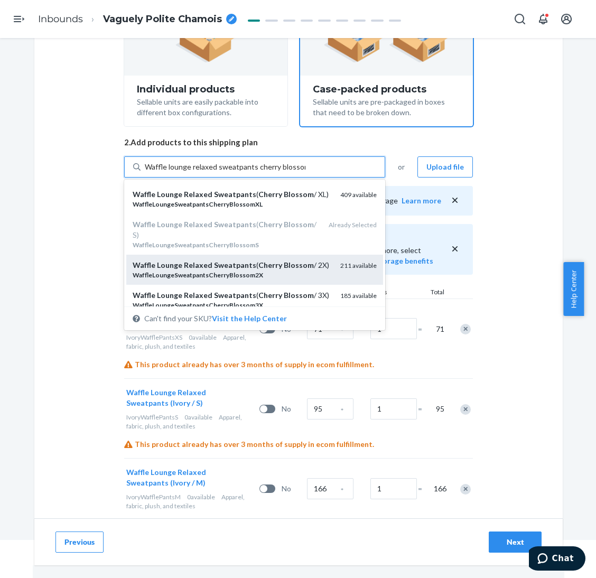
click at [214, 269] on em "Sweatpants" at bounding box center [235, 264] width 42 height 9
click at [213, 172] on input "Waffle lounge relaxed sweatpants cherry blossom" at bounding box center [225, 167] width 161 height 11
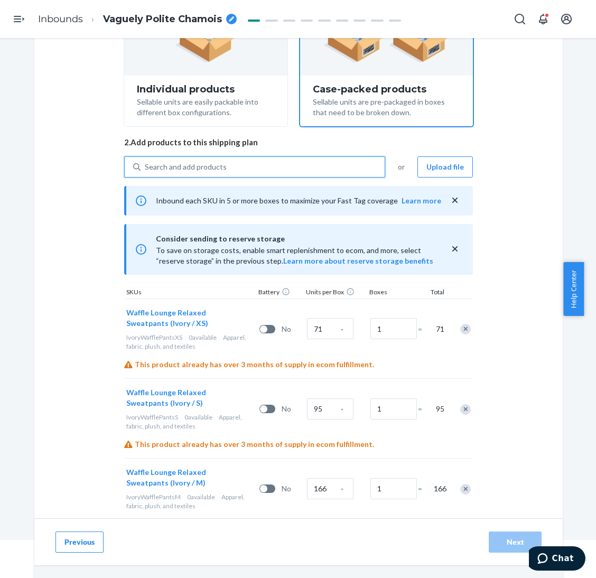
click at [230, 165] on div "Search and add products" at bounding box center [262, 166] width 244 height 19
click at [146, 165] on input "0 results available. Select is focused ,type to refine list, press Down to open…" at bounding box center [145, 167] width 1 height 11
paste input "Waffle lounge relaxed sweatpants cherry blossom"
type input "Waffle lounge relaxed sweatpants cherry blossom"
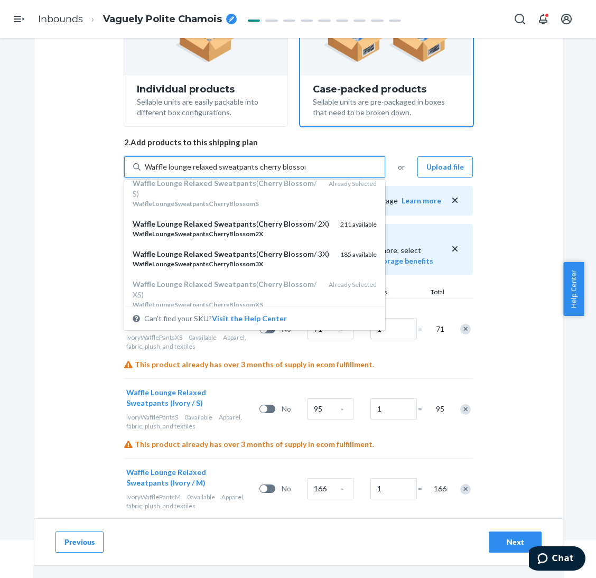
scroll to position [158, 0]
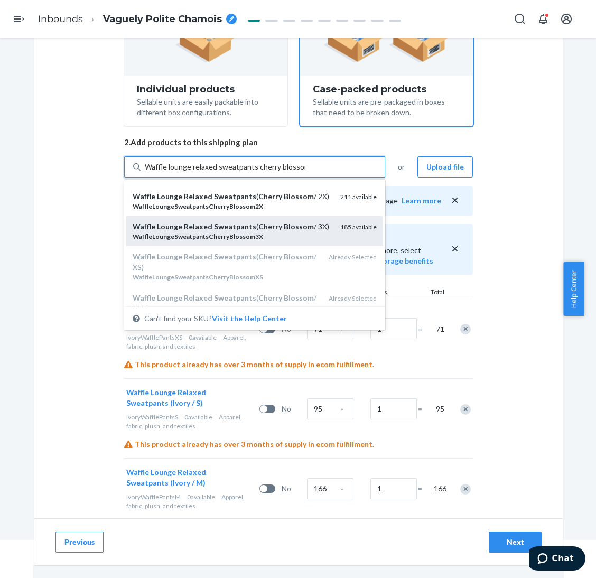
click at [189, 232] on div "Waffle Lounge Relaxed Sweatpants ( Cherry Blossom / 3X)" at bounding box center [232, 226] width 199 height 11
click at [189, 172] on input "Waffle lounge relaxed sweatpants cherry blossom" at bounding box center [225, 167] width 161 height 11
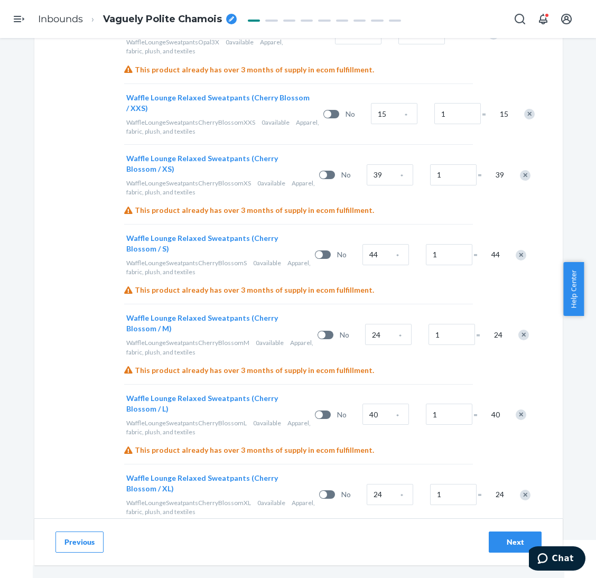
scroll to position [3629, 0]
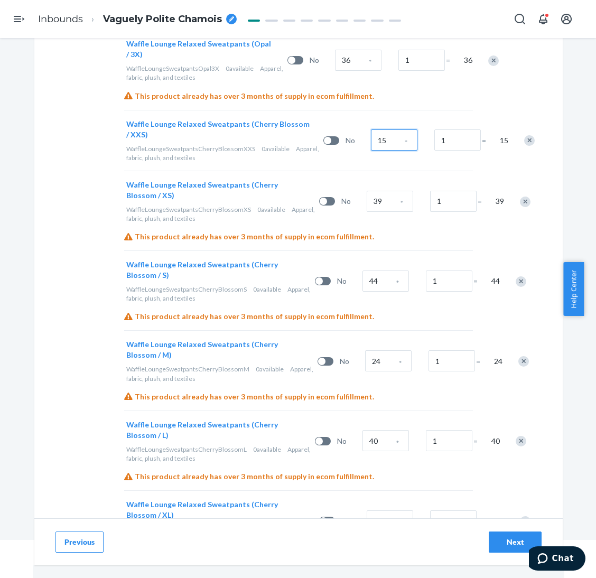
click at [371, 140] on input "15" at bounding box center [394, 139] width 46 height 21
type input "55"
type input "39"
type input "130"
type input "365"
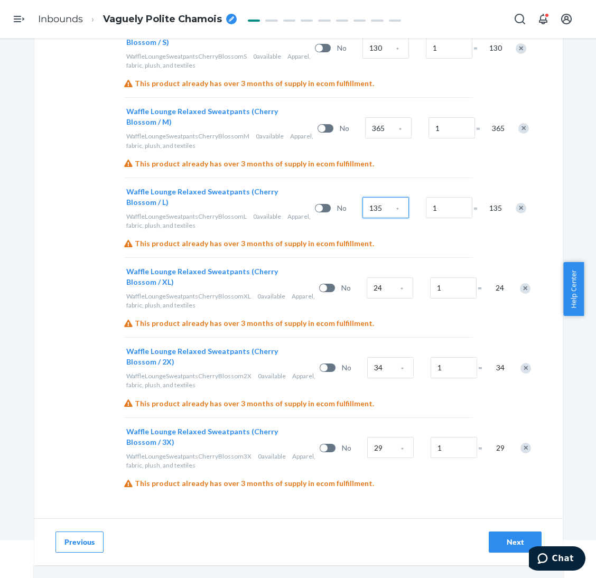
scroll to position [3866, 0]
type input "135"
type input "110"
type input "90"
type input "29"
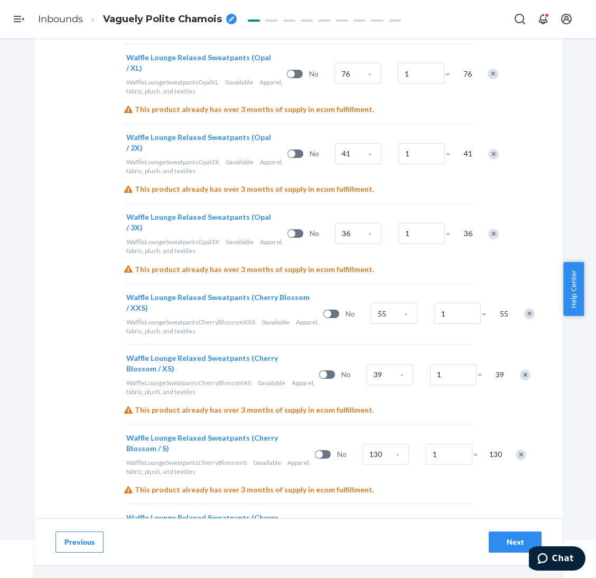
scroll to position [3391, 0]
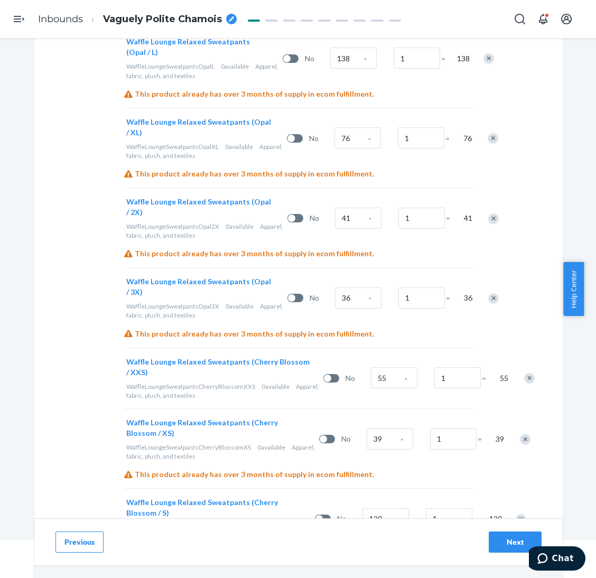
click at [506, 540] on div "Next" at bounding box center [514, 542] width 35 height 11
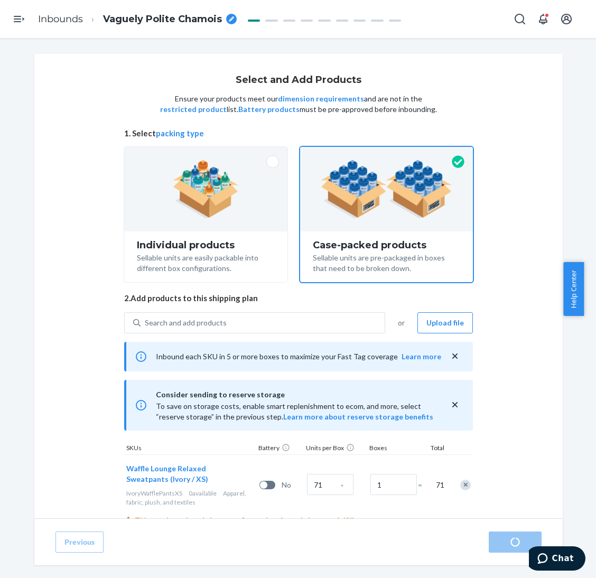
radio input "true"
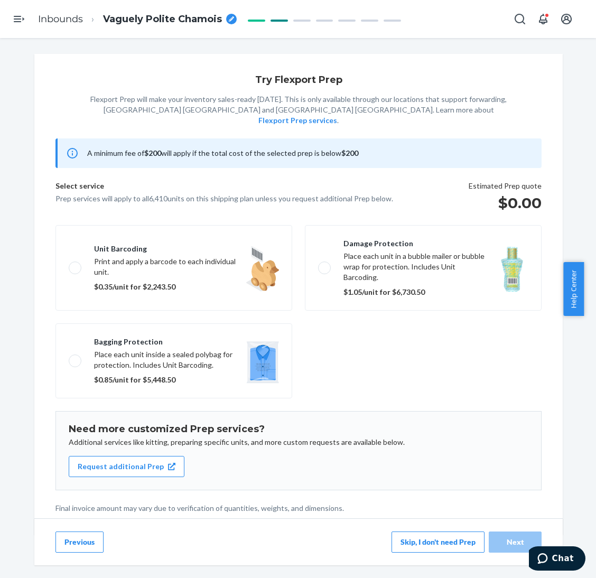
click at [399, 534] on button "Skip, I don't need Prep" at bounding box center [437, 541] width 93 height 21
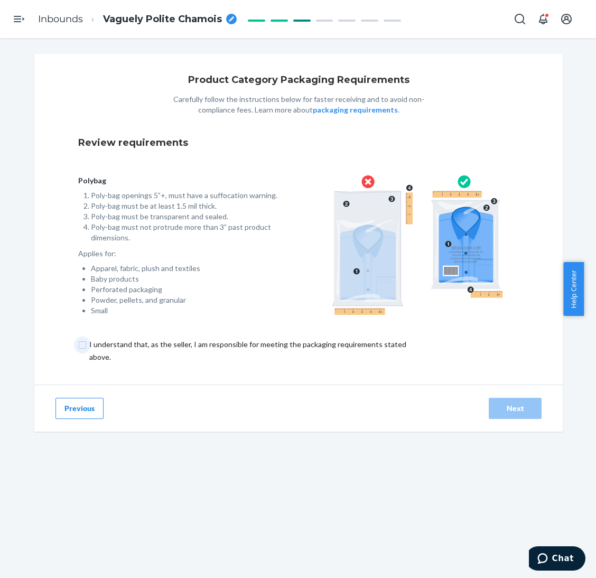
click at [327, 346] on input "checkbox" at bounding box center [253, 350] width 351 height 25
checkbox input "true"
click at [505, 407] on div "Next" at bounding box center [514, 408] width 35 height 11
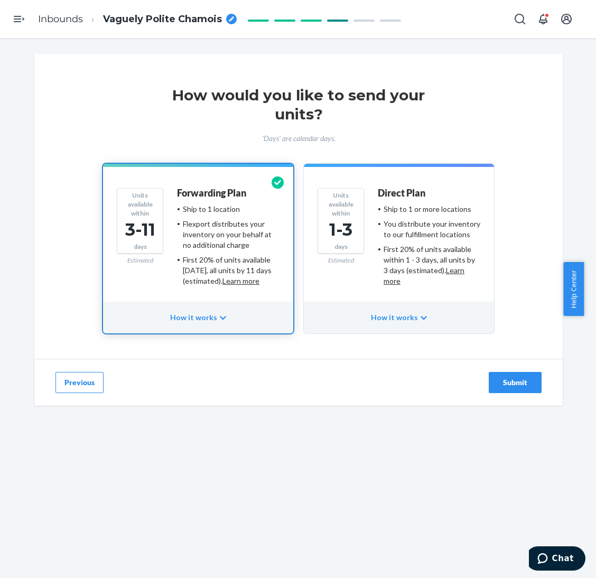
click at [15, 122] on div "How would you like to send your units? 'Days' are calendar days. Units availabl…" at bounding box center [298, 252] width 580 height 397
click at [510, 391] on button "Submit" at bounding box center [514, 382] width 53 height 21
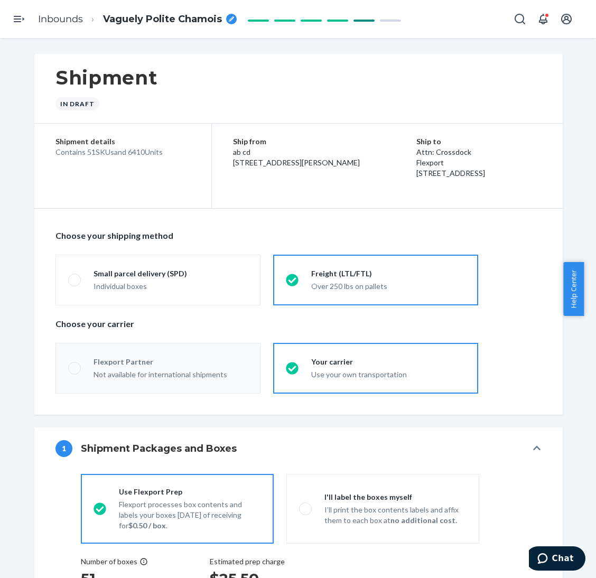
radio input "true"
radio input "false"
radio input "true"
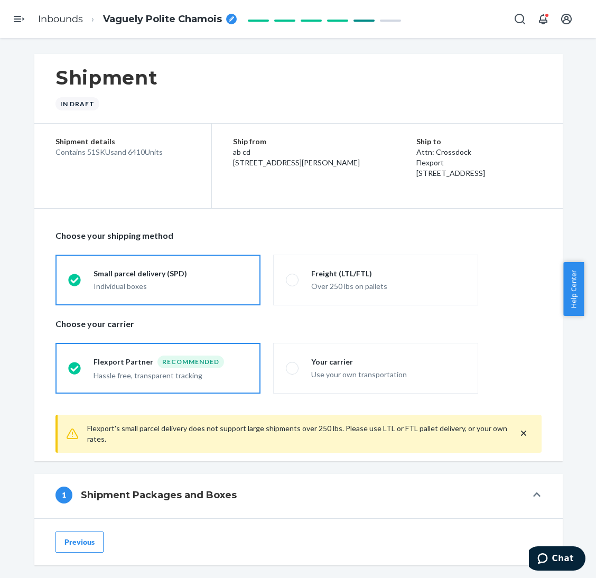
drag, startPoint x: 121, startPoint y: 151, endPoint x: 140, endPoint y: 152, distance: 19.0
click at [140, 152] on div "Contains 51 SKUs and 6410 Units" at bounding box center [122, 152] width 135 height 11
copy div "6410"
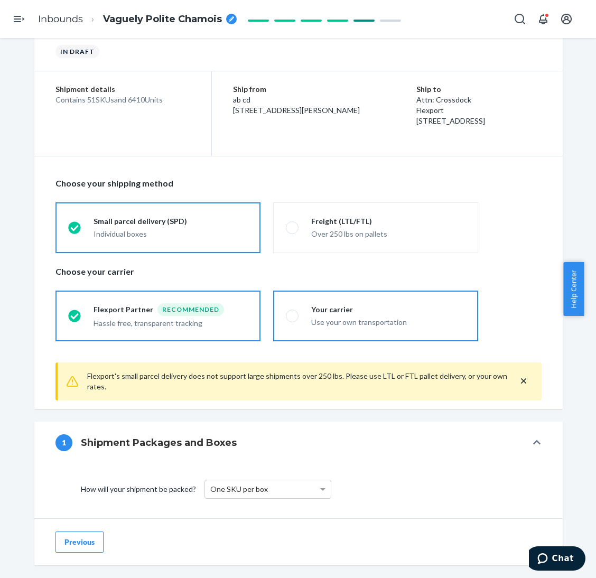
scroll to position [79, 0]
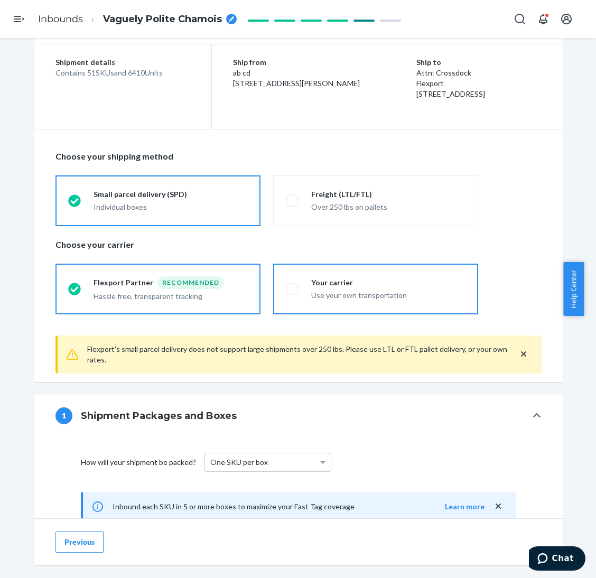
click at [389, 285] on div "Your carrier" at bounding box center [388, 282] width 154 height 11
click at [293, 285] on input "Your carrier Use your own transportation" at bounding box center [289, 288] width 7 height 7
radio input "true"
radio input "false"
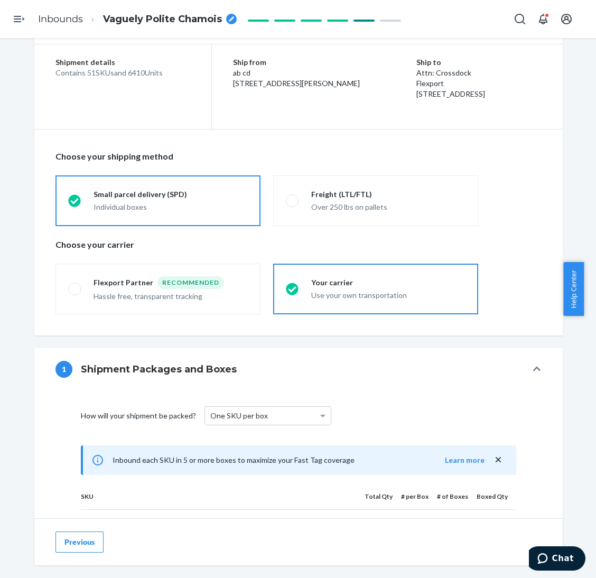
click at [156, 22] on span "Vaguely Polite Chamois" at bounding box center [162, 20] width 119 height 14
type input "250811XI - 6410 Waffle Pants - XS-2XL Ivory, XS-3XL Truffle, XXS-3XL Stone Blue…"
click at [293, 149] on div "Choose your shipping method Small parcel delivery (SPD) Individual boxes Freigh…" at bounding box center [298, 232] width 486 height 176
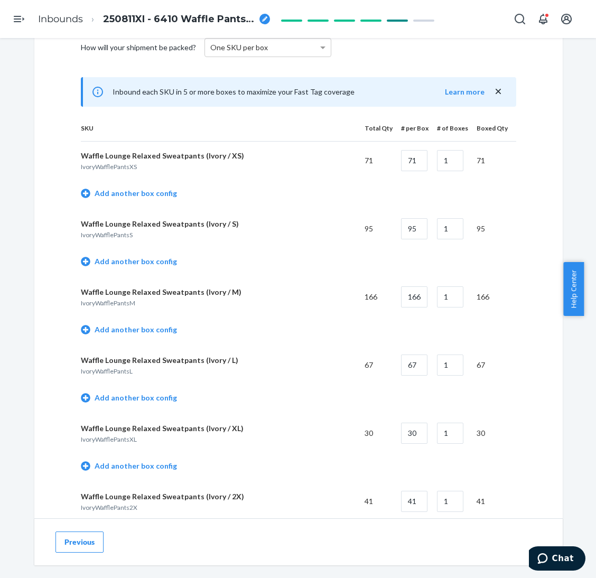
scroll to position [475, 0]
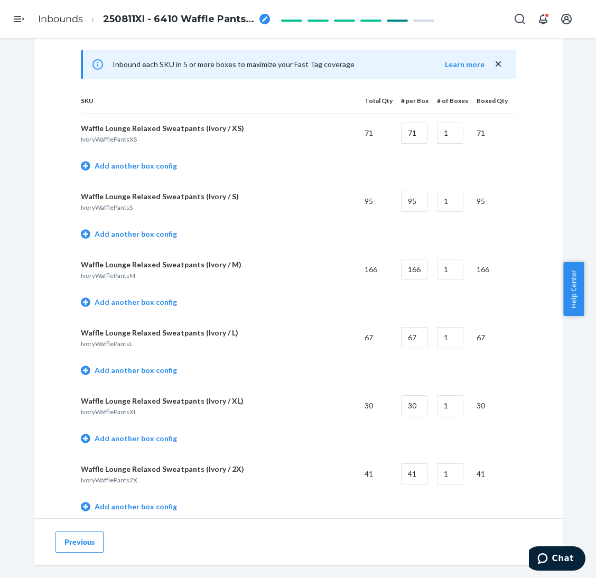
drag, startPoint x: 115, startPoint y: 163, endPoint x: 367, endPoint y: 148, distance: 252.3
click at [117, 163] on link "Add another box config" at bounding box center [129, 166] width 96 height 11
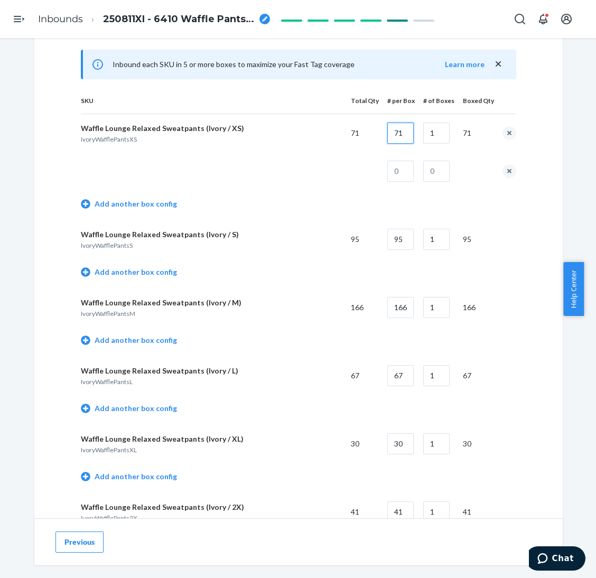
click at [397, 130] on input "71" at bounding box center [400, 133] width 26 height 21
type input "42"
type input "29"
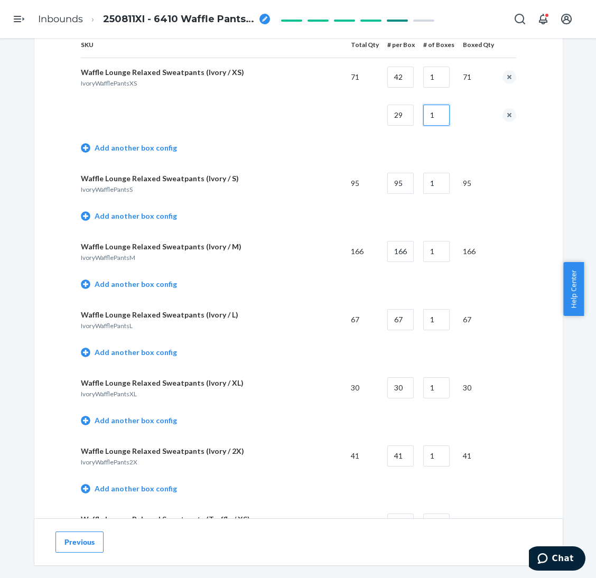
scroll to position [554, 0]
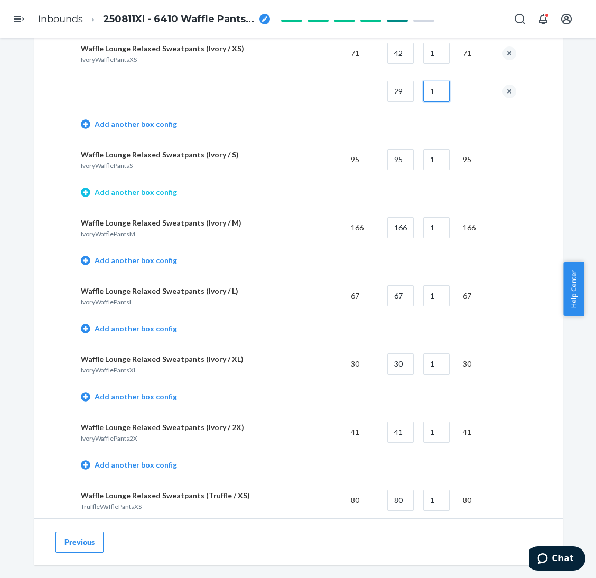
type input "1"
click at [151, 193] on link "Add another box config" at bounding box center [129, 192] width 96 height 11
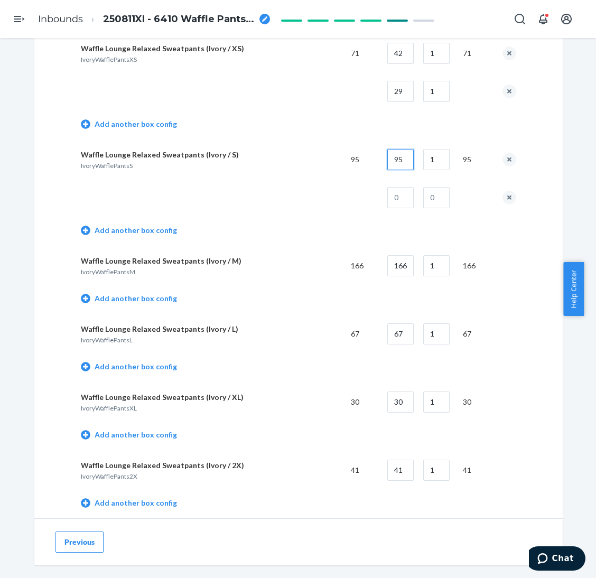
click at [399, 162] on input "95" at bounding box center [400, 159] width 26 height 21
type input "42"
type input "2"
type input "11"
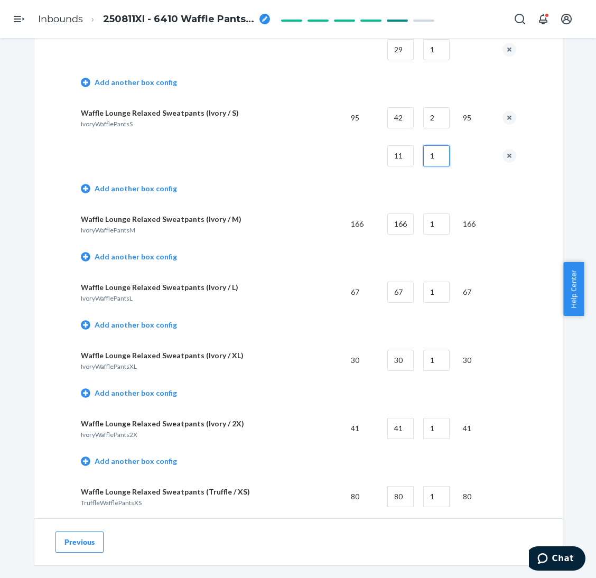
scroll to position [634, 0]
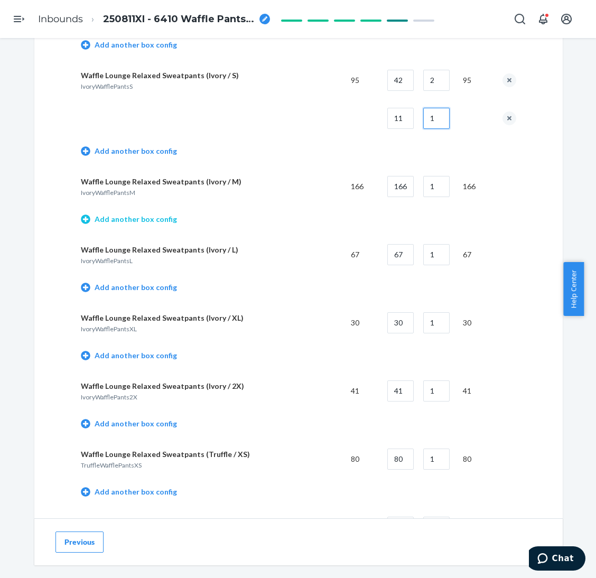
type input "1"
click at [126, 213] on td "Add another box config" at bounding box center [298, 220] width 435 height 30
click at [151, 218] on link "Add another box config" at bounding box center [129, 219] width 96 height 11
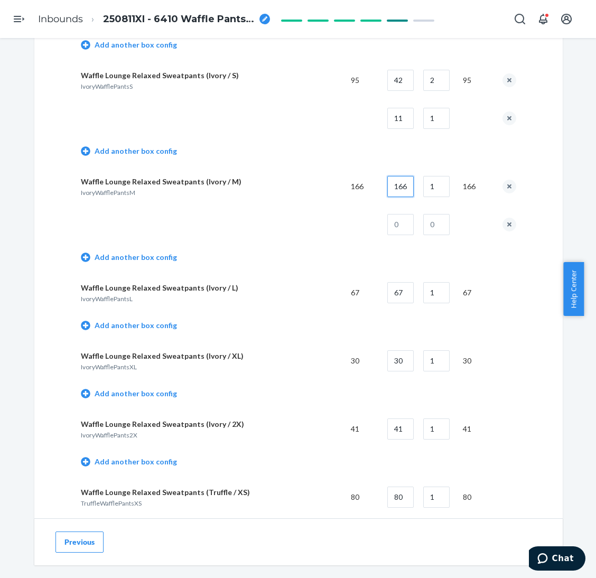
click at [392, 189] on input "166" at bounding box center [400, 186] width 26 height 21
type input "40"
type input "4"
type input "6"
type input "1"
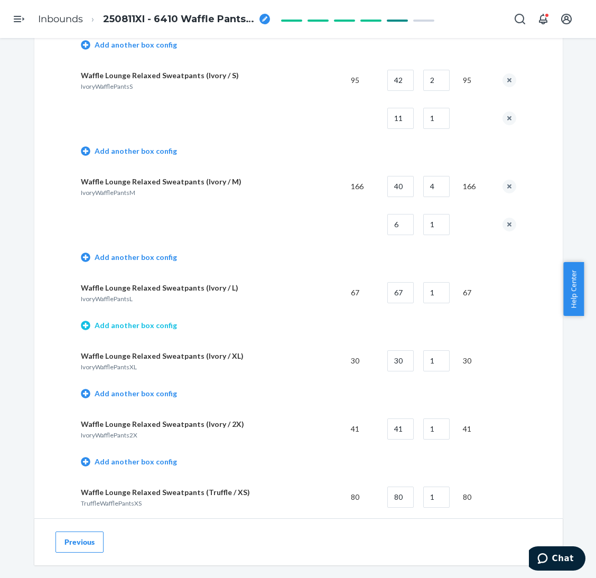
click at [121, 324] on link "Add another box config" at bounding box center [129, 325] width 96 height 11
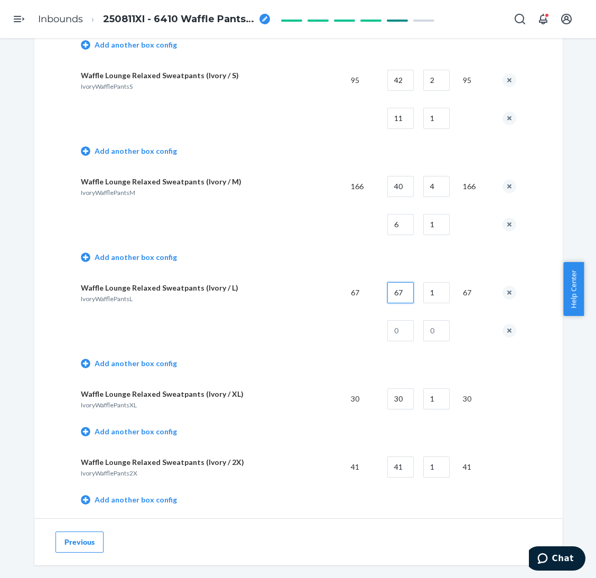
click at [401, 294] on input "67" at bounding box center [400, 292] width 26 height 21
type input "40"
type input "27"
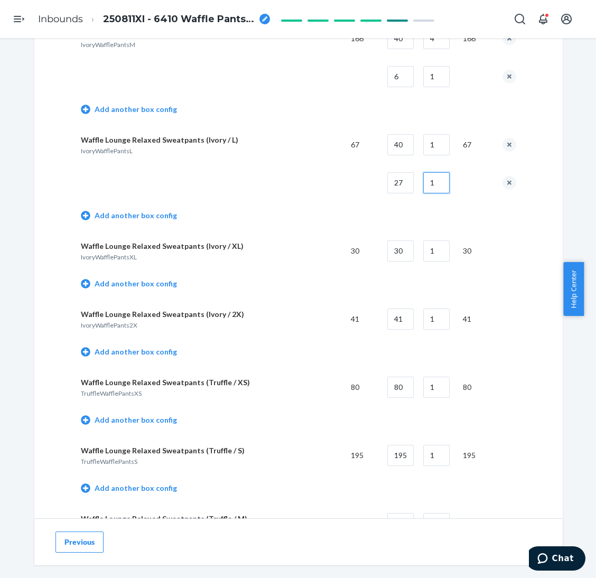
scroll to position [792, 0]
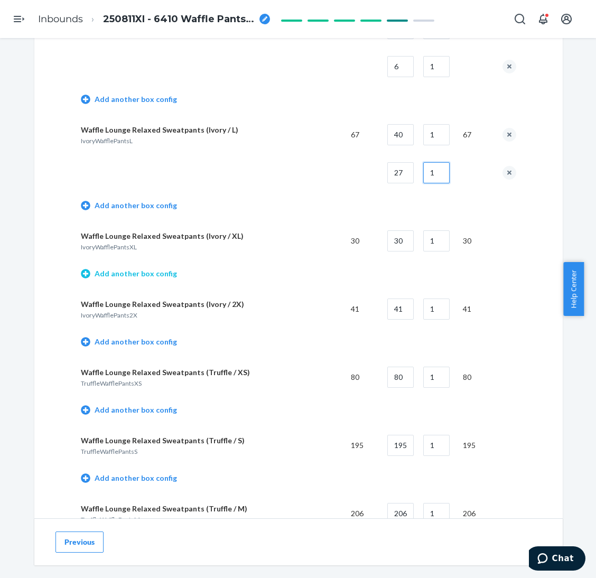
type input "1"
click at [151, 270] on link "Add another box config" at bounding box center [129, 273] width 96 height 11
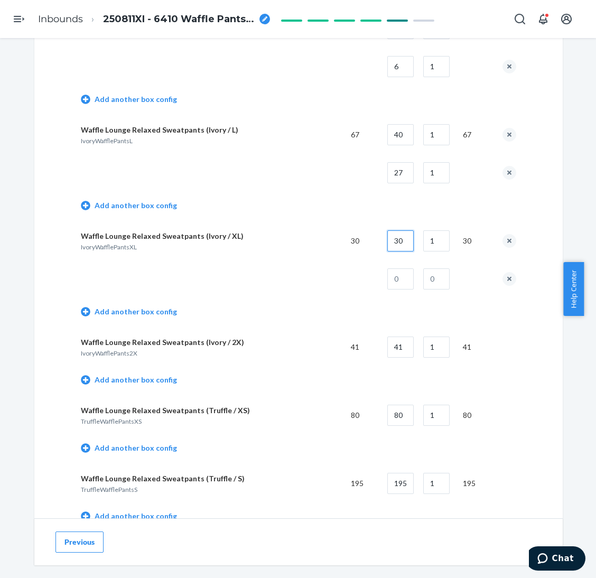
click at [400, 248] on input "30" at bounding box center [400, 240] width 26 height 21
type input "30"
click at [505, 276] on button "remove box config" at bounding box center [509, 279] width 14 height 14
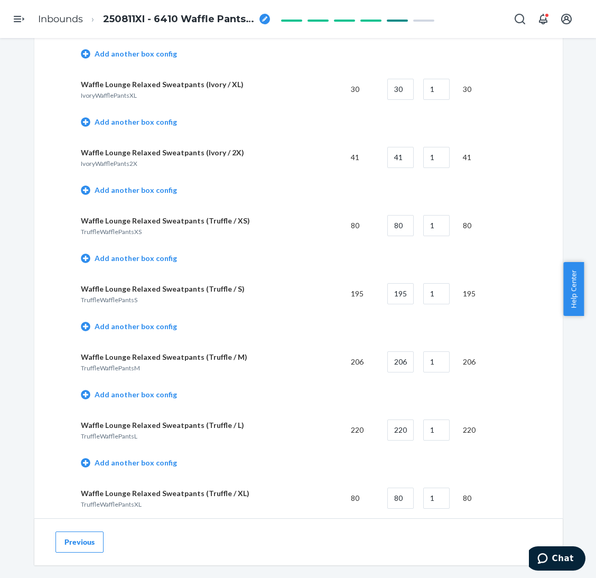
scroll to position [950, 0]
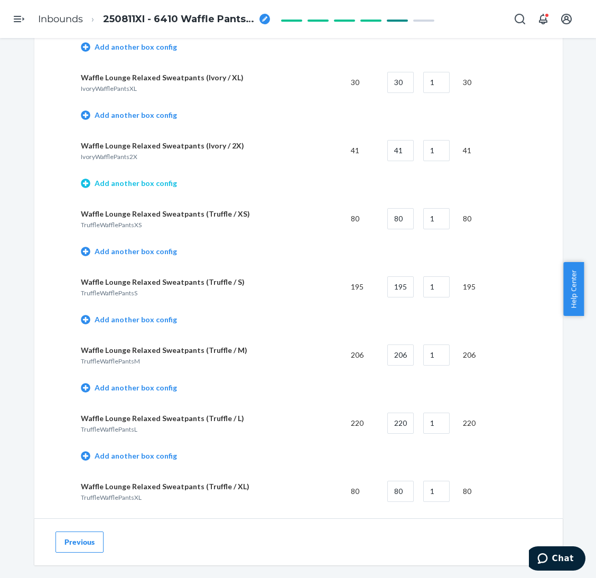
click at [144, 181] on link "Add another box config" at bounding box center [129, 183] width 96 height 11
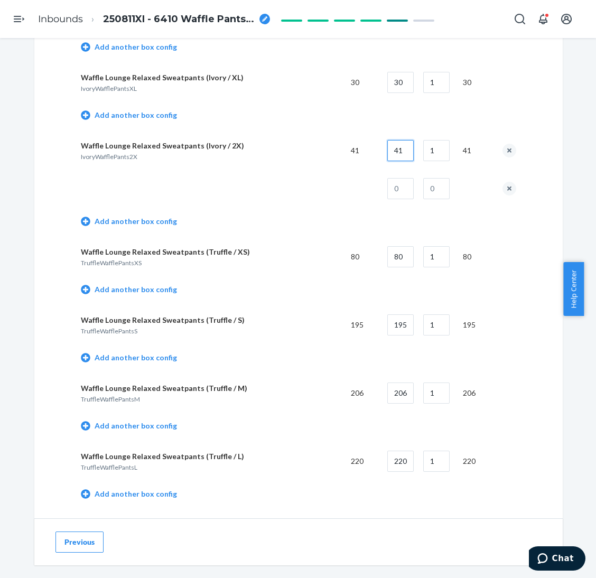
click at [398, 147] on input "41" at bounding box center [400, 150] width 26 height 21
type input "35"
type input "6"
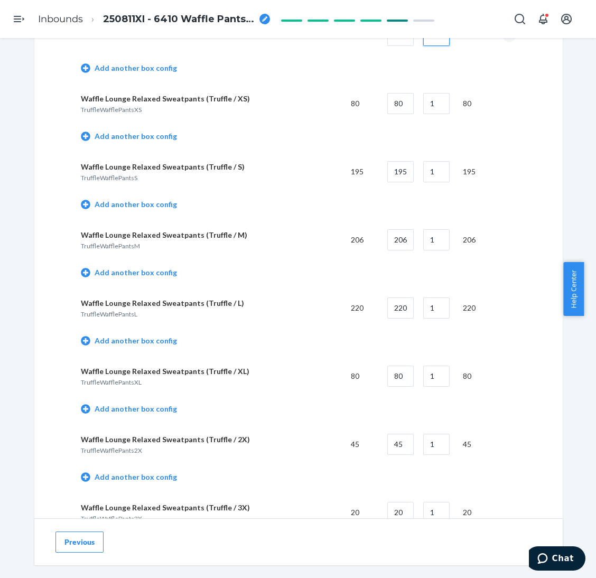
scroll to position [1109, 0]
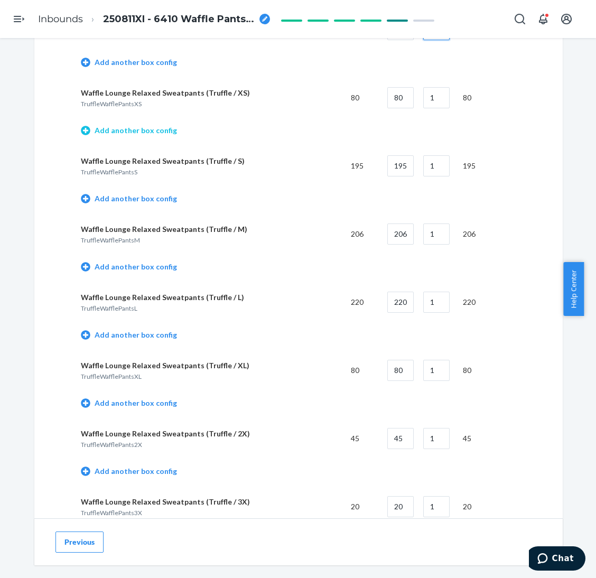
type input "1"
click at [110, 131] on link "Add another box config" at bounding box center [129, 130] width 96 height 11
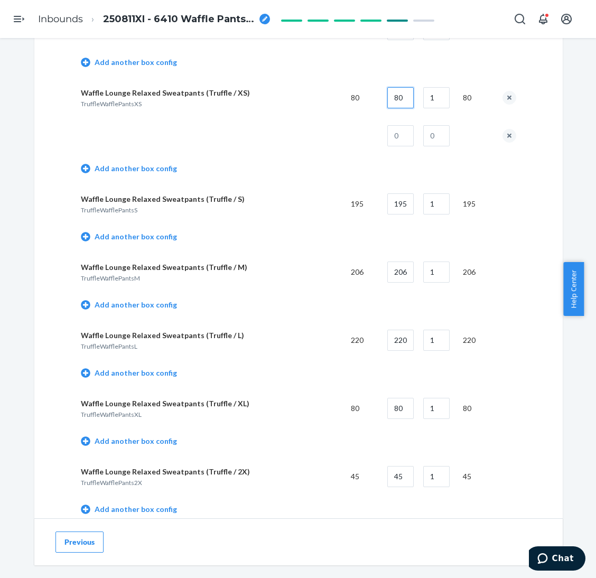
click at [397, 100] on input "80" at bounding box center [400, 97] width 26 height 21
type input "40"
type input "2"
click at [502, 133] on button "remove box config" at bounding box center [509, 136] width 14 height 14
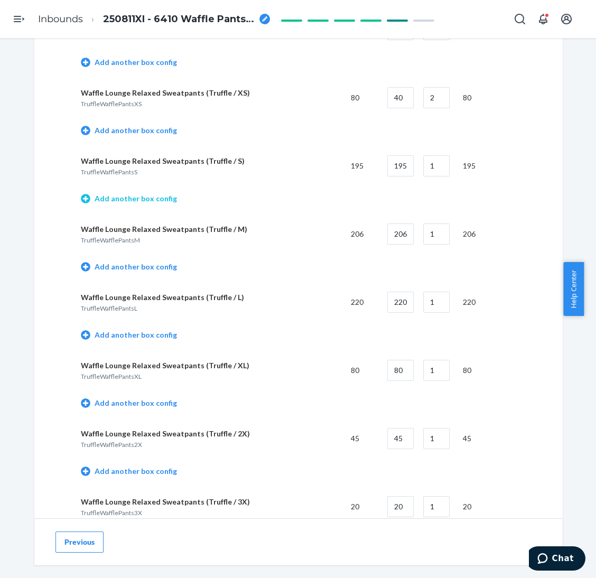
click at [156, 199] on link "Add another box config" at bounding box center [129, 198] width 96 height 11
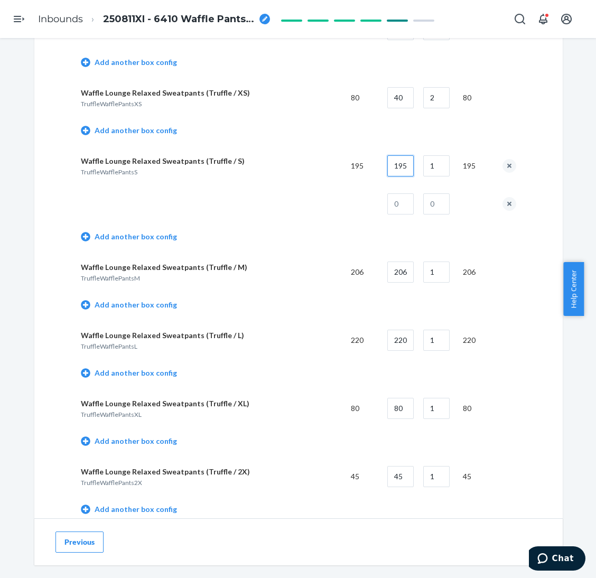
click at [393, 165] on input "195" at bounding box center [400, 165] width 26 height 21
type input "42"
type input "4"
type input "27"
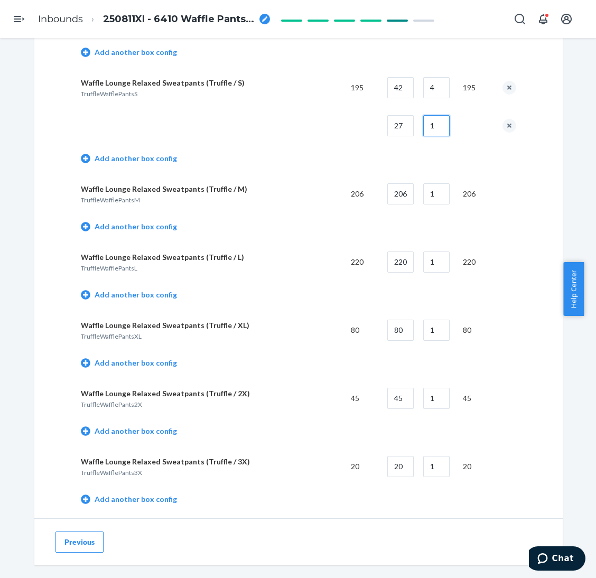
scroll to position [1188, 0]
type input "1"
click at [159, 220] on link "Add another box config" at bounding box center [129, 225] width 96 height 11
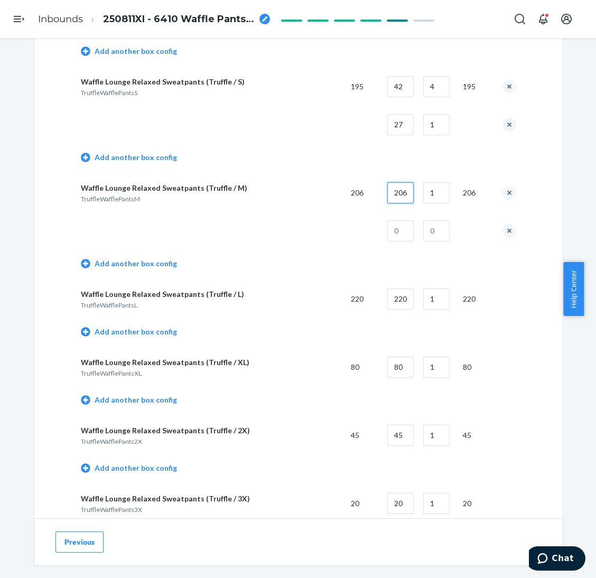
click at [394, 185] on input "206" at bounding box center [400, 192] width 26 height 21
type input "40"
type input "5"
type input "6"
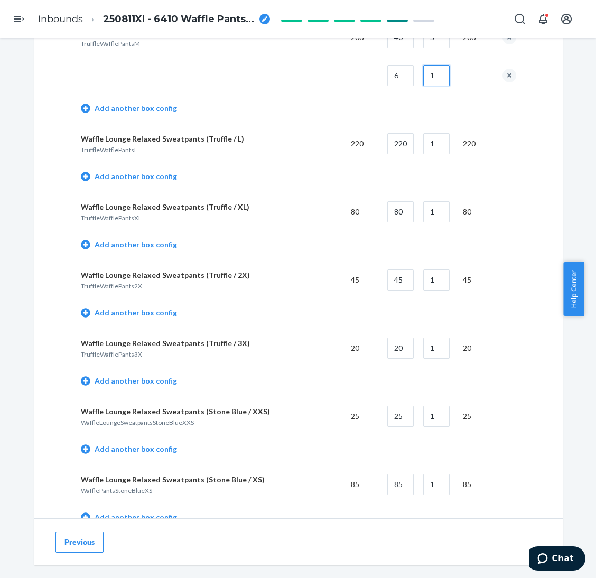
scroll to position [1347, 0]
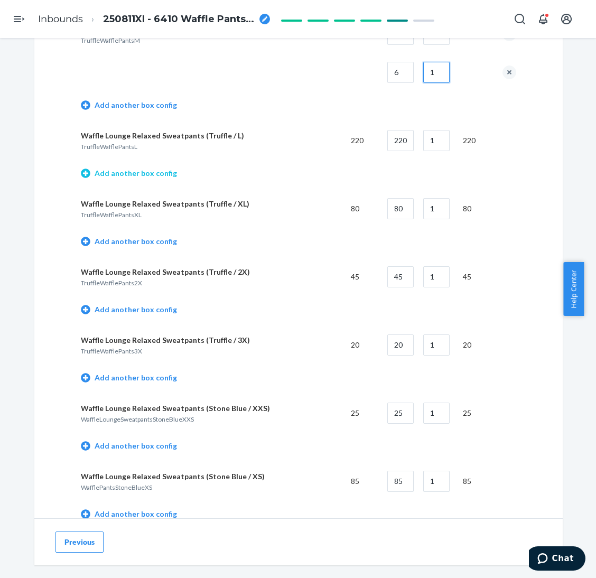
type input "1"
click at [163, 168] on link "Add another box config" at bounding box center [129, 173] width 96 height 11
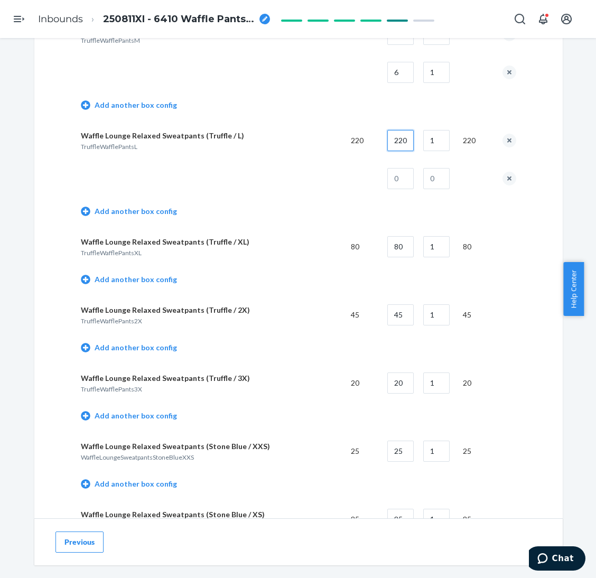
click at [403, 144] on input "220" at bounding box center [400, 140] width 26 height 21
type input "40"
type input "5"
click at [403, 178] on input "2" at bounding box center [400, 178] width 26 height 21
type input "20"
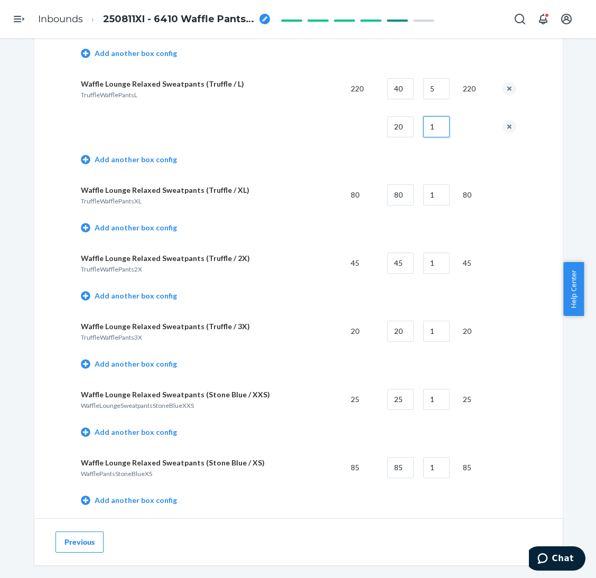
scroll to position [1425, 0]
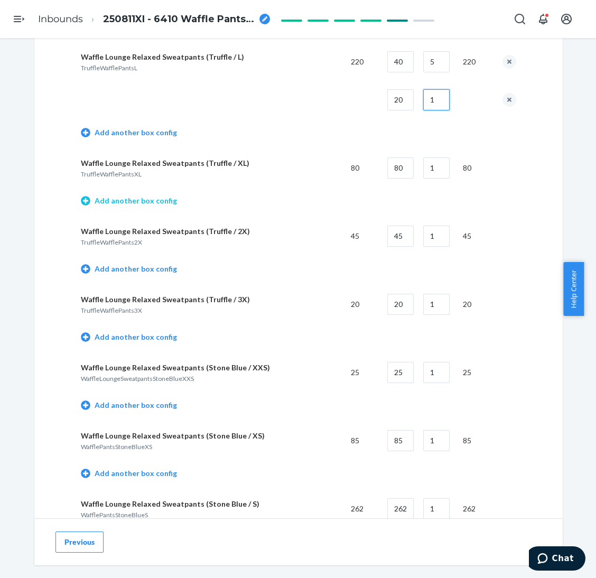
type input "1"
click at [161, 198] on link "Add another box config" at bounding box center [129, 200] width 96 height 11
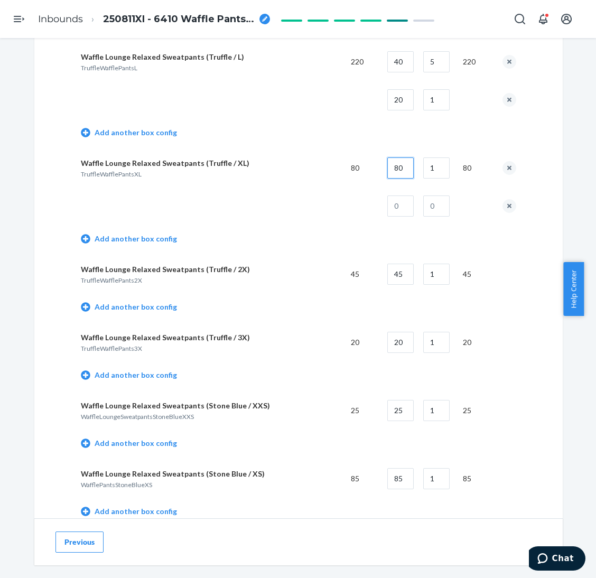
click at [400, 166] on input "80" at bounding box center [400, 167] width 26 height 21
type input "35"
type input "2"
type input "10"
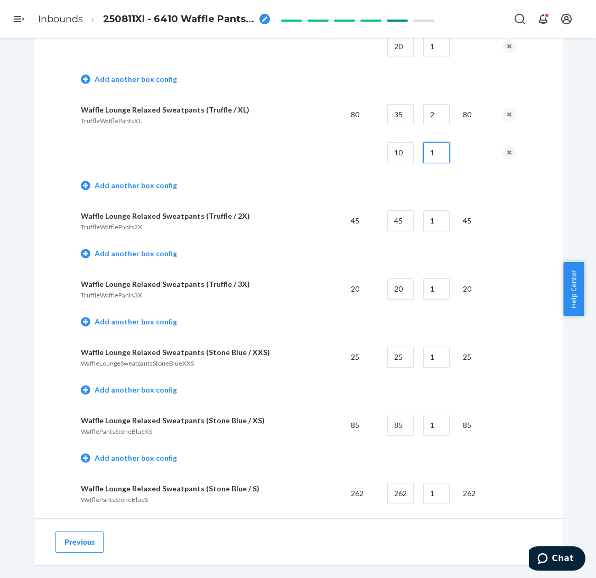
scroll to position [1505, 0]
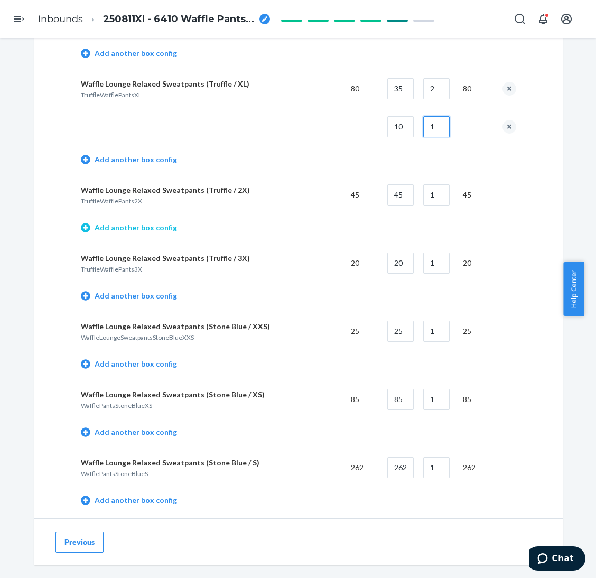
type input "1"
click at [151, 228] on link "Add another box config" at bounding box center [129, 227] width 96 height 11
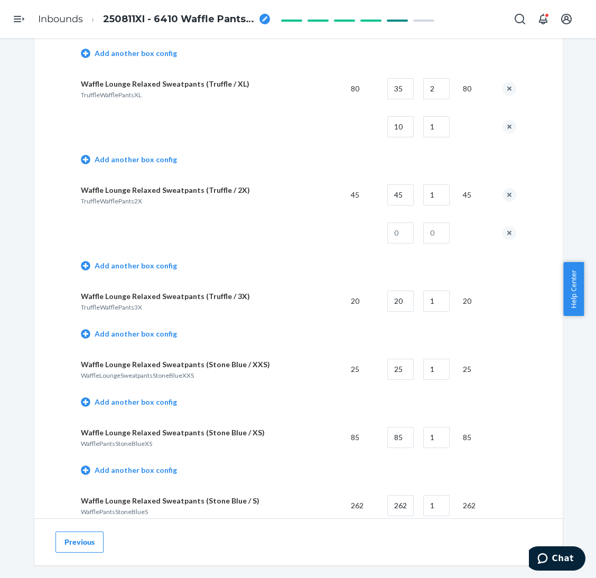
click at [393, 202] on td "45" at bounding box center [397, 195] width 36 height 38
click at [407, 194] on input "45" at bounding box center [400, 194] width 26 height 21
type input "35"
type input "10"
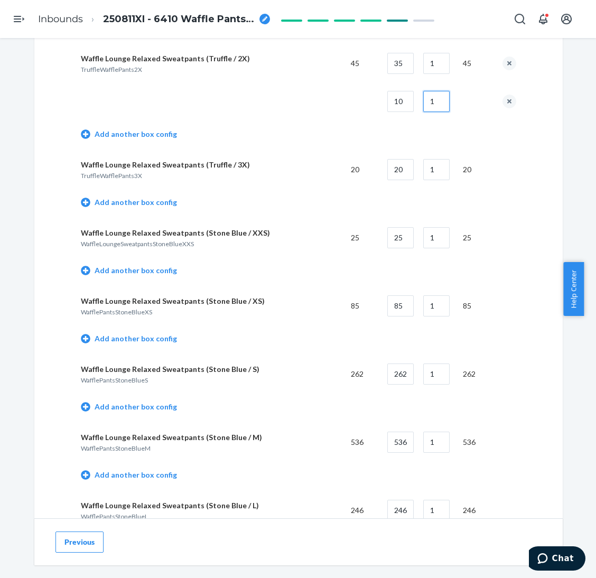
scroll to position [1663, 0]
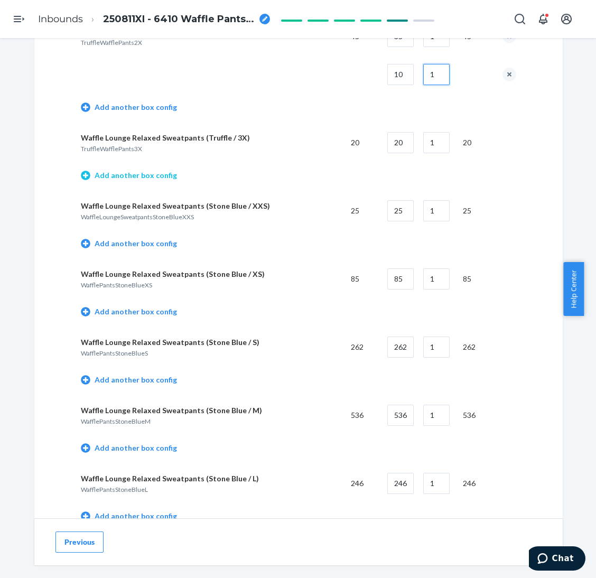
type input "1"
click at [141, 170] on link "Add another box config" at bounding box center [129, 175] width 96 height 11
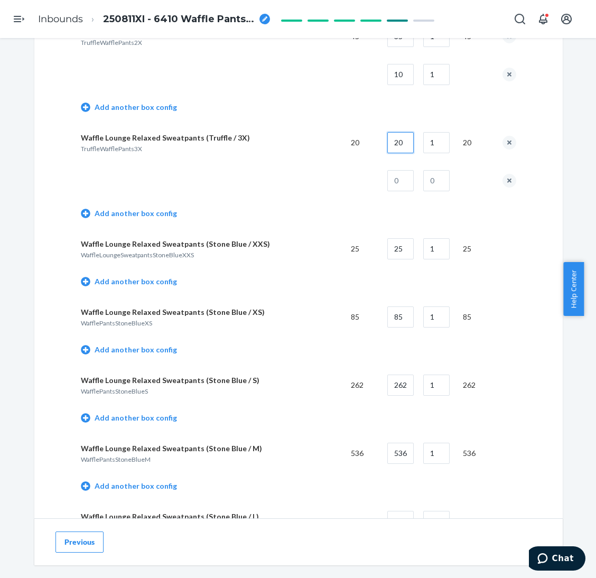
click at [399, 142] on input "20" at bounding box center [400, 142] width 26 height 21
type input "20"
click at [502, 176] on button "remove box config" at bounding box center [509, 181] width 14 height 14
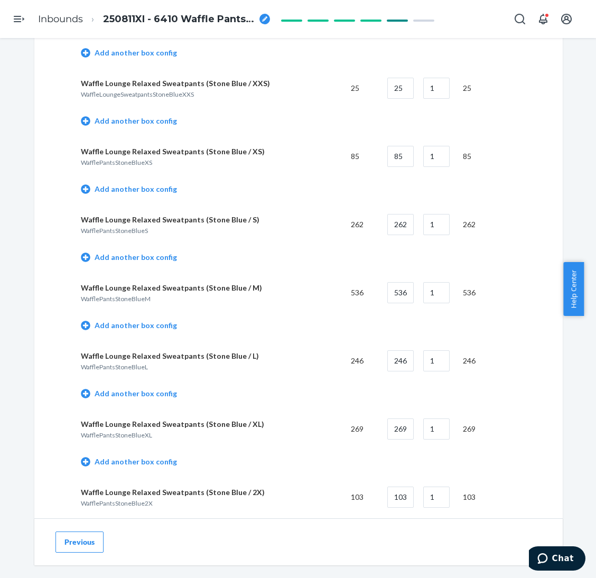
scroll to position [1821, 0]
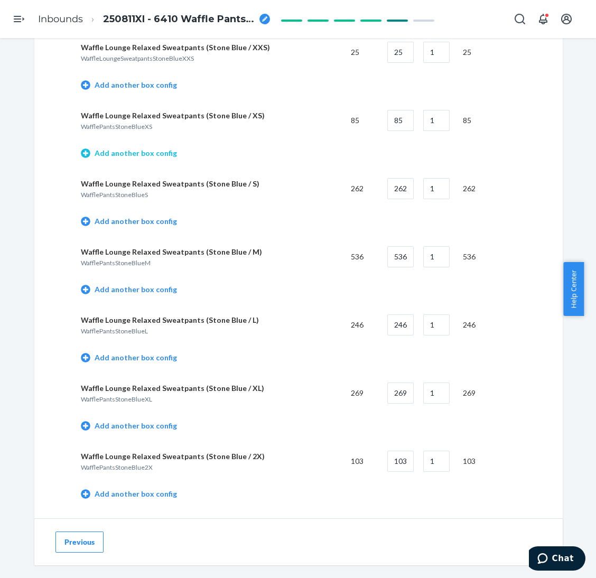
click at [151, 150] on link "Add another box config" at bounding box center [129, 153] width 96 height 11
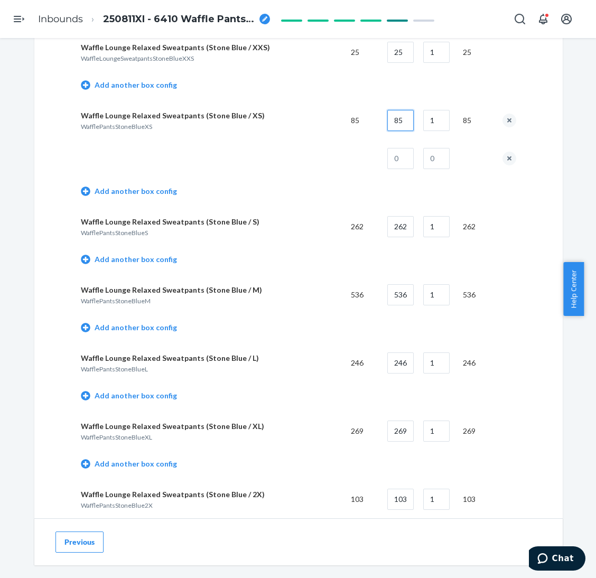
click at [403, 114] on input "85" at bounding box center [400, 120] width 26 height 21
type input "43"
type input "42"
type input "1"
click at [110, 254] on link "Add another box config" at bounding box center [129, 259] width 96 height 11
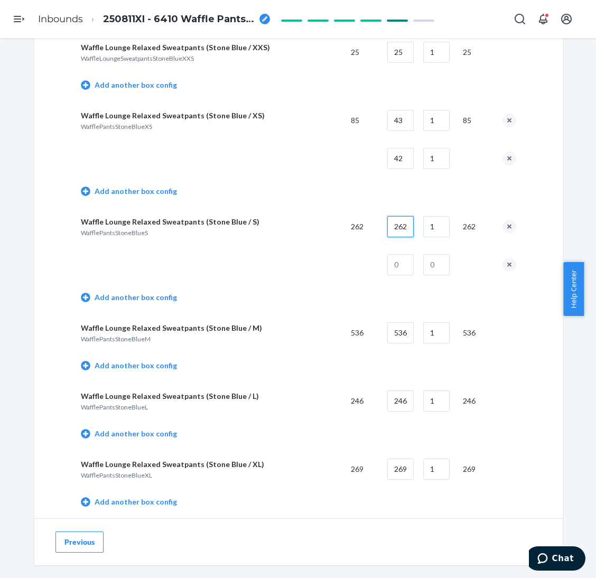
click at [406, 218] on input "262" at bounding box center [400, 226] width 26 height 21
type input "42"
type input "6"
type input "10"
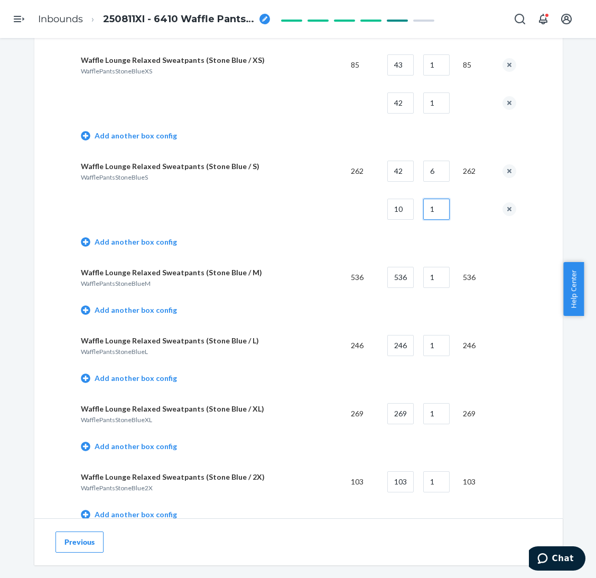
scroll to position [1901, 0]
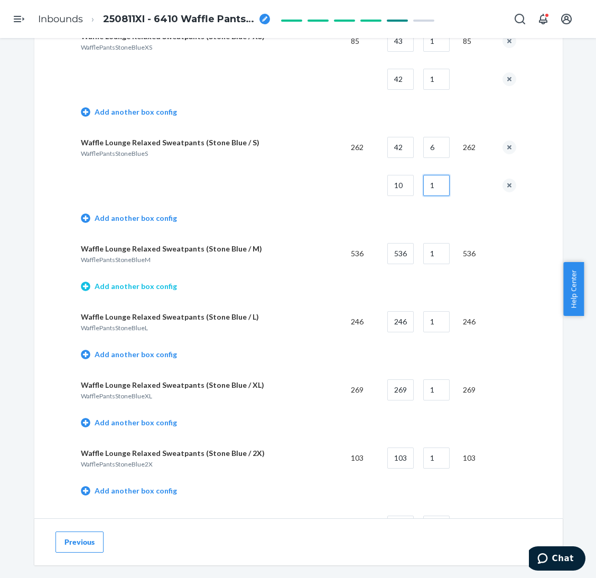
type input "1"
click at [126, 283] on link "Add another box config" at bounding box center [129, 286] width 96 height 11
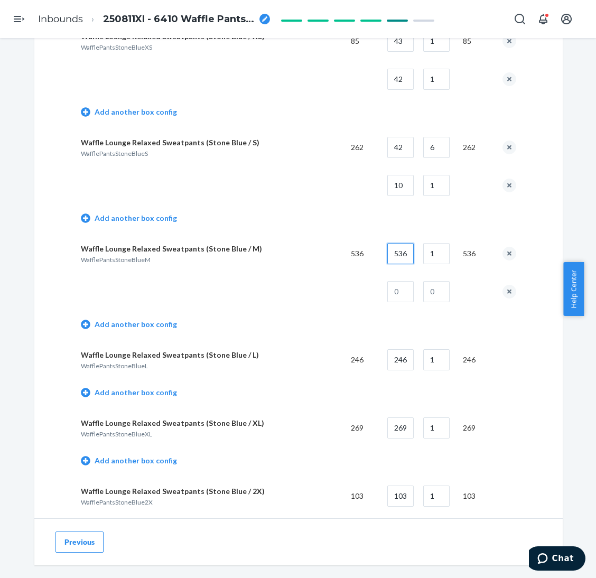
click at [397, 250] on input "536" at bounding box center [400, 253] width 26 height 21
type input "40"
type input "13"
type input "16"
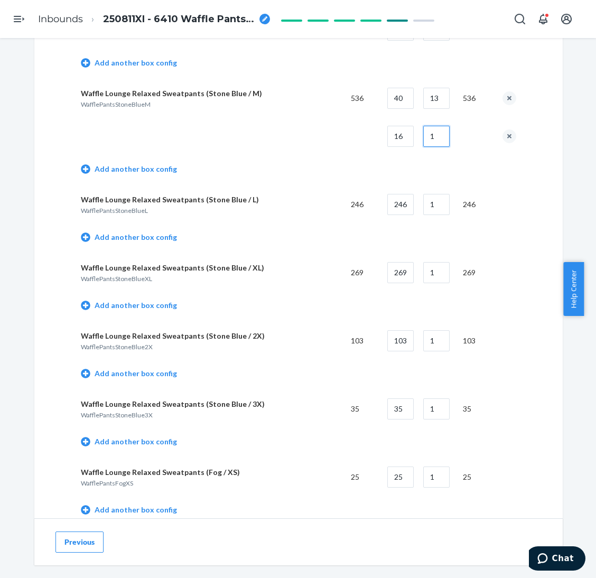
scroll to position [2059, 0]
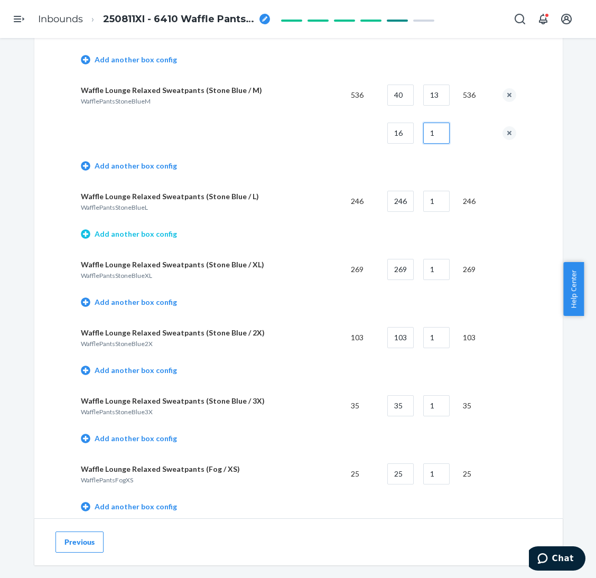
type input "1"
click at [145, 230] on link "Add another box config" at bounding box center [129, 234] width 96 height 11
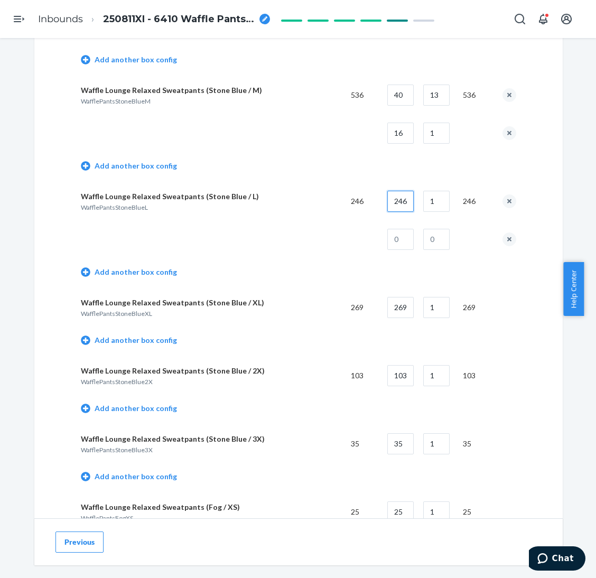
click at [394, 198] on input "246" at bounding box center [400, 201] width 26 height 21
type input "40"
type input "6"
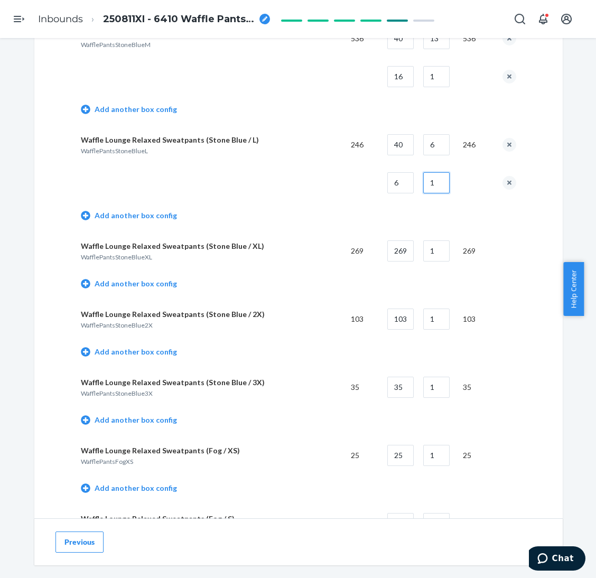
scroll to position [2138, 0]
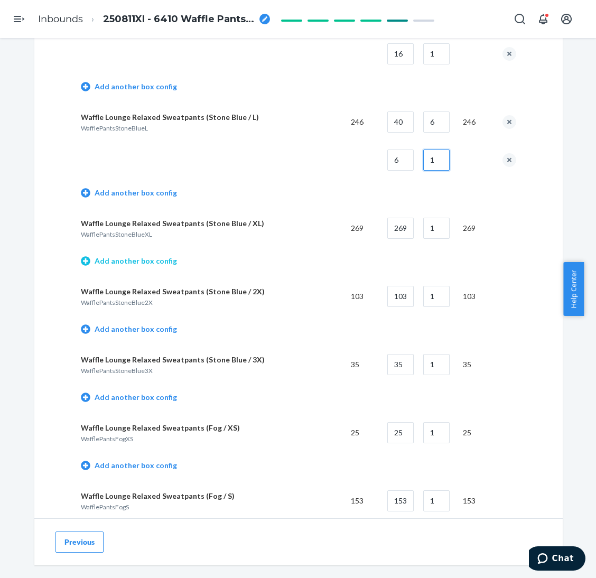
type input "1"
click at [132, 257] on link "Add another box config" at bounding box center [129, 261] width 96 height 11
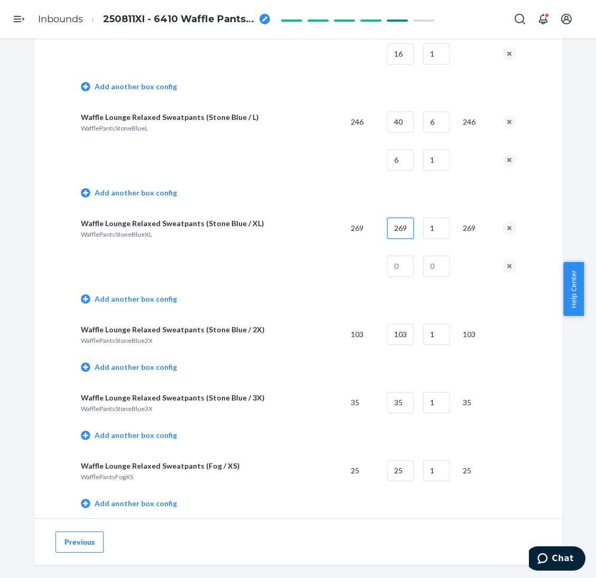
click at [405, 228] on input "269" at bounding box center [400, 228] width 26 height 21
type input "35"
type input "7"
type input "24"
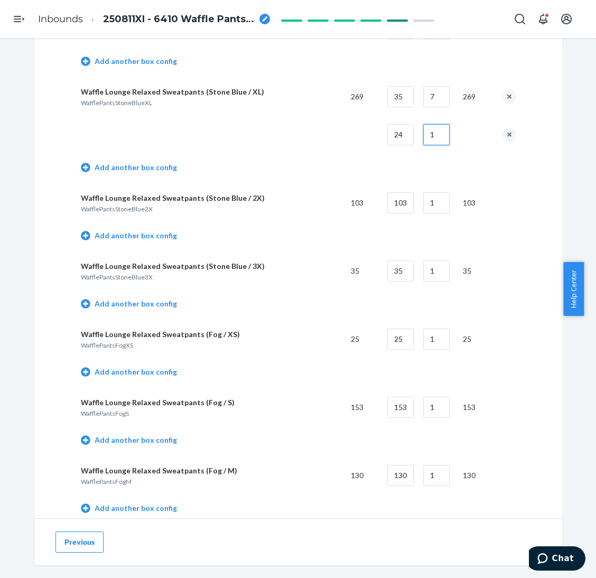
scroll to position [2297, 0]
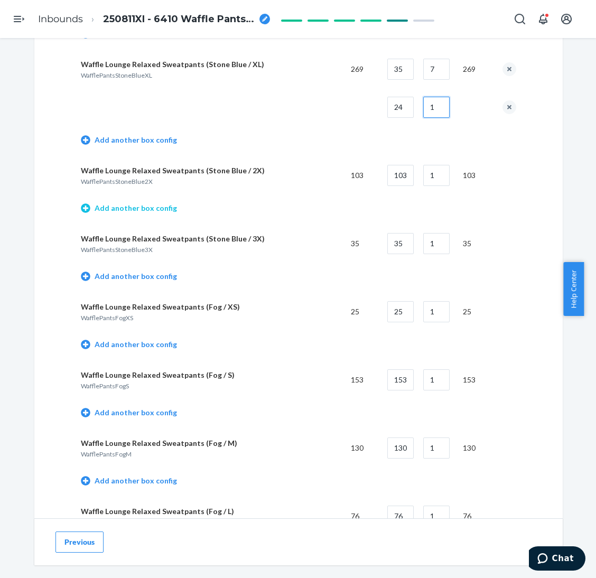
type input "1"
click at [134, 204] on link "Add another box config" at bounding box center [129, 208] width 96 height 11
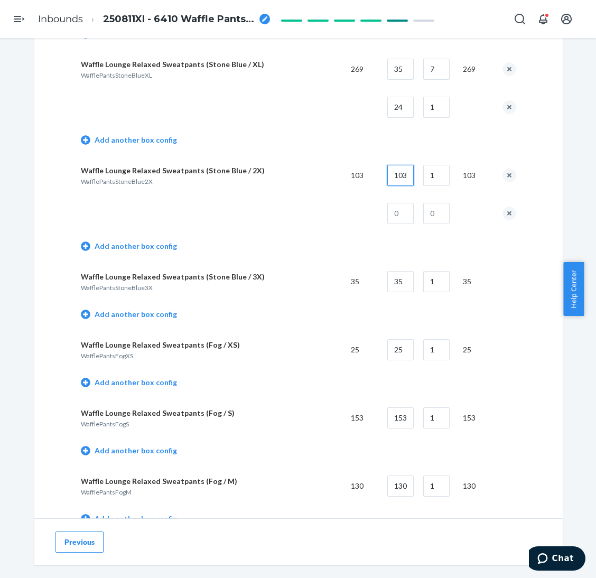
click at [397, 172] on input "103" at bounding box center [400, 175] width 26 height 21
type input "32"
type input "3"
type input "7"
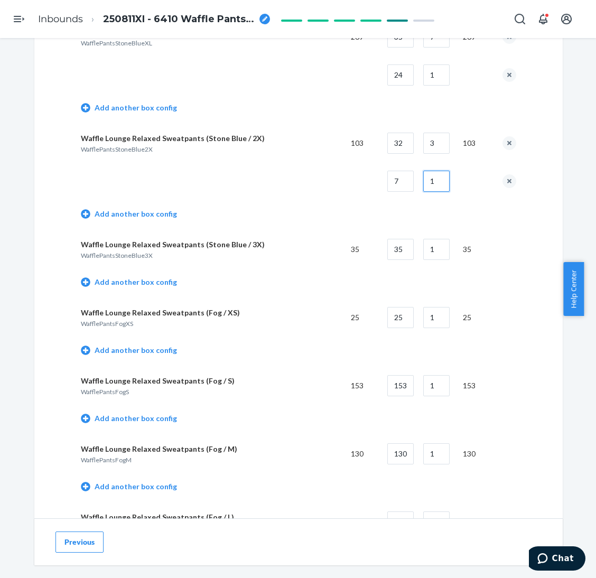
scroll to position [2376, 0]
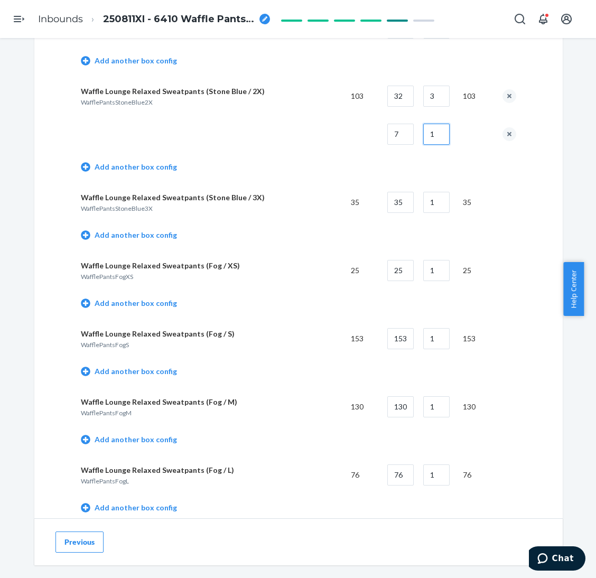
type input "1"
click at [109, 236] on td "Add another box config" at bounding box center [298, 236] width 435 height 30
click at [116, 230] on link "Add another box config" at bounding box center [129, 235] width 96 height 11
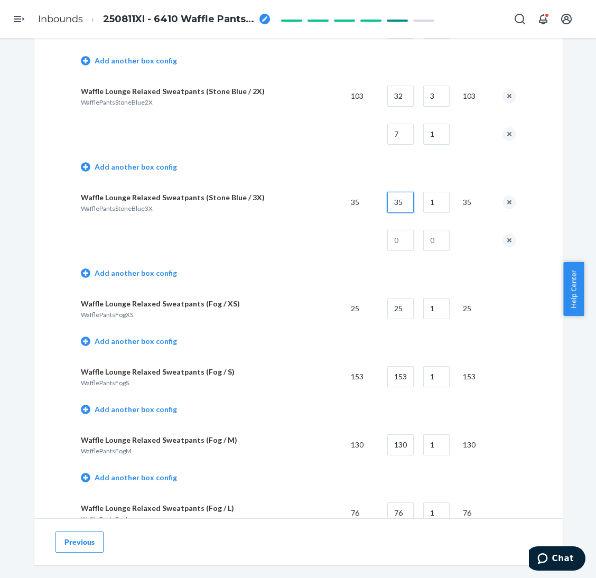
click at [388, 197] on input "35" at bounding box center [400, 202] width 26 height 21
type input "30"
type input "5"
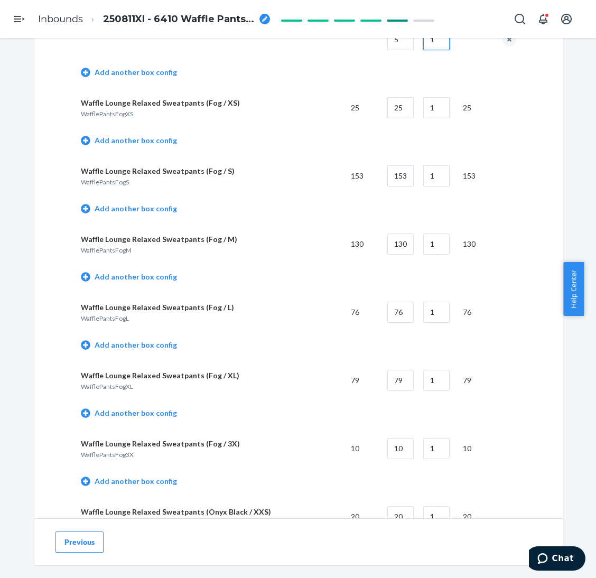
scroll to position [2614, 0]
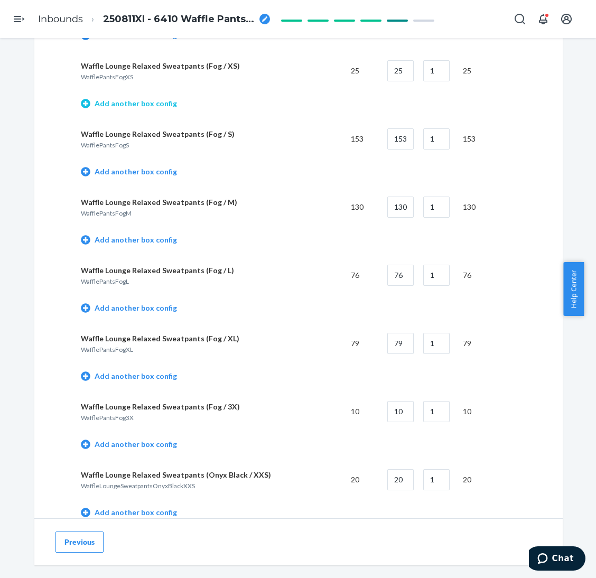
type input "1"
click at [158, 98] on link "Add another box config" at bounding box center [129, 103] width 96 height 11
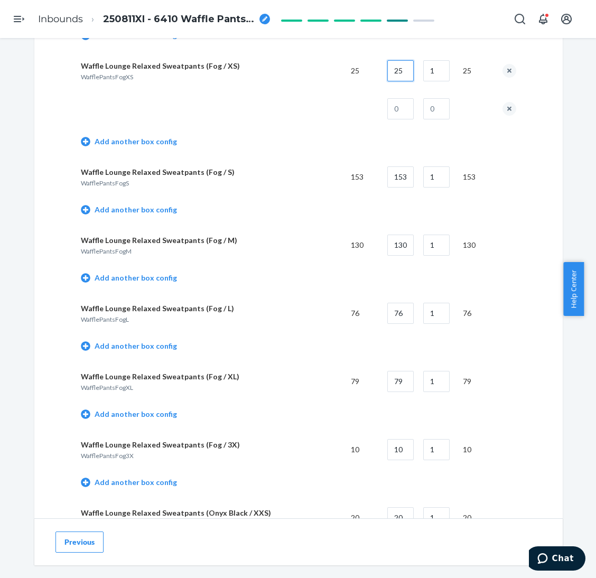
click at [406, 66] on input "25" at bounding box center [400, 70] width 26 height 21
click at [506, 102] on button "remove box config" at bounding box center [509, 109] width 14 height 14
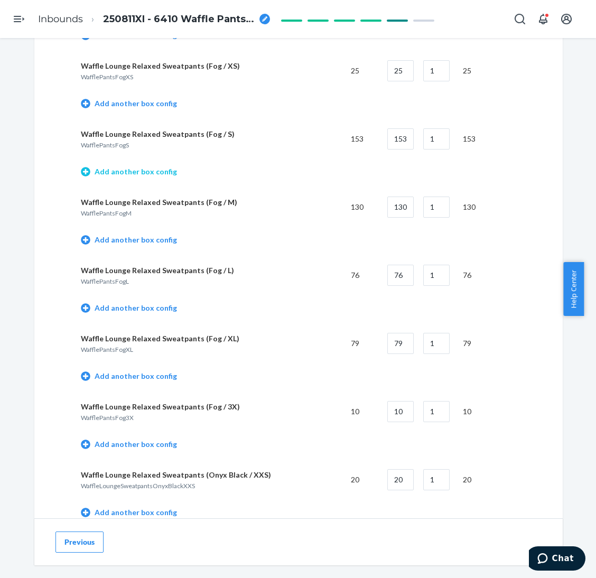
click at [140, 167] on link "Add another box config" at bounding box center [129, 171] width 96 height 11
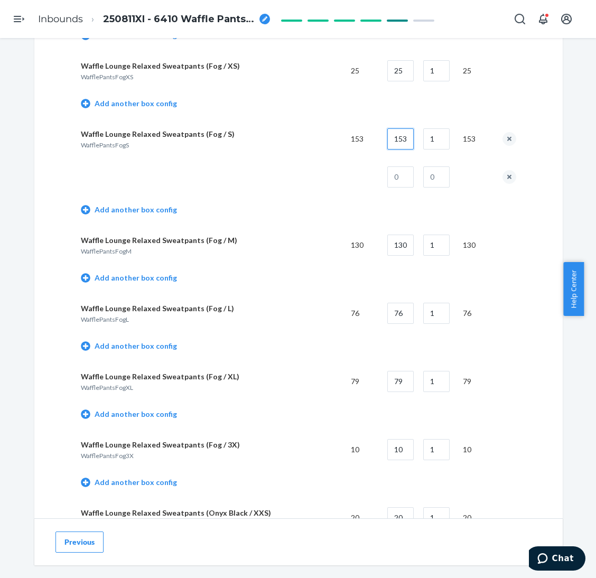
click at [391, 136] on input "153" at bounding box center [400, 138] width 26 height 21
type input "40"
type input "3"
type input "33"
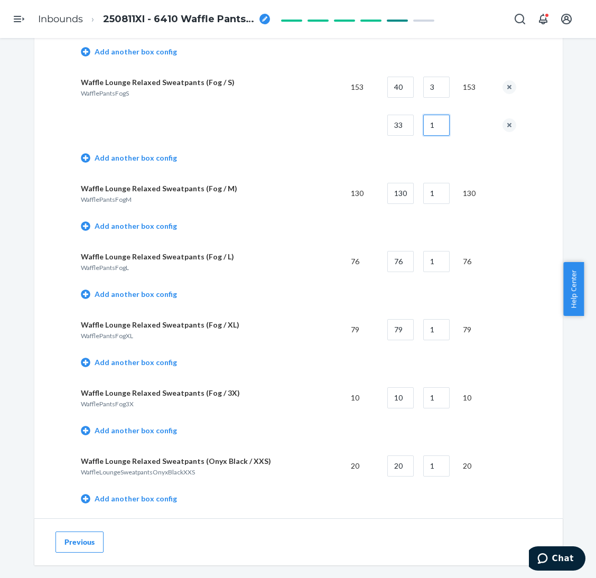
scroll to position [2693, 0]
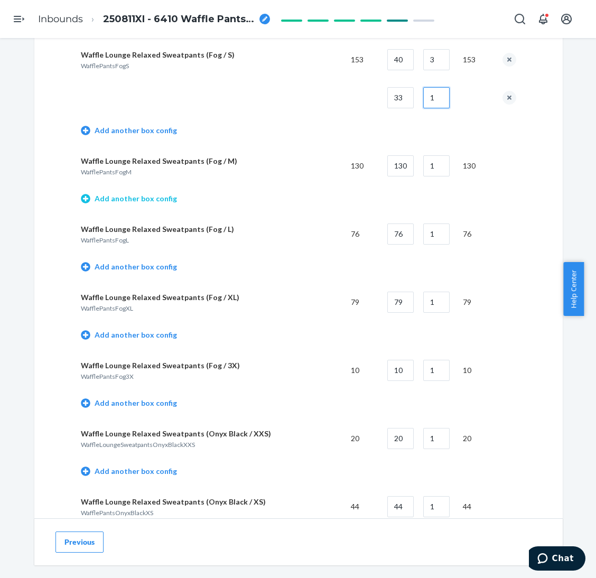
type input "1"
click at [152, 193] on link "Add another box config" at bounding box center [129, 198] width 96 height 11
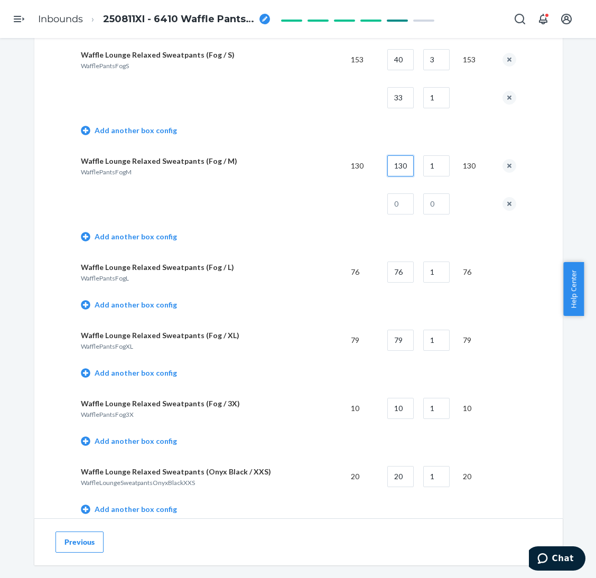
click at [398, 155] on input "130" at bounding box center [400, 165] width 26 height 21
type input "40"
type input "3"
type input "10"
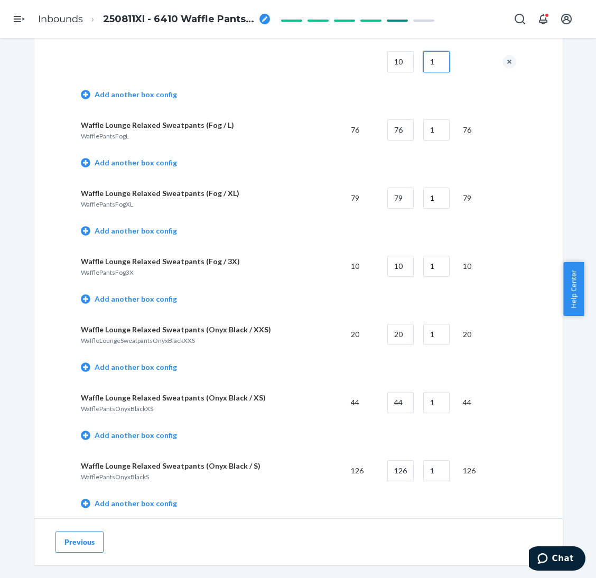
scroll to position [2851, 0]
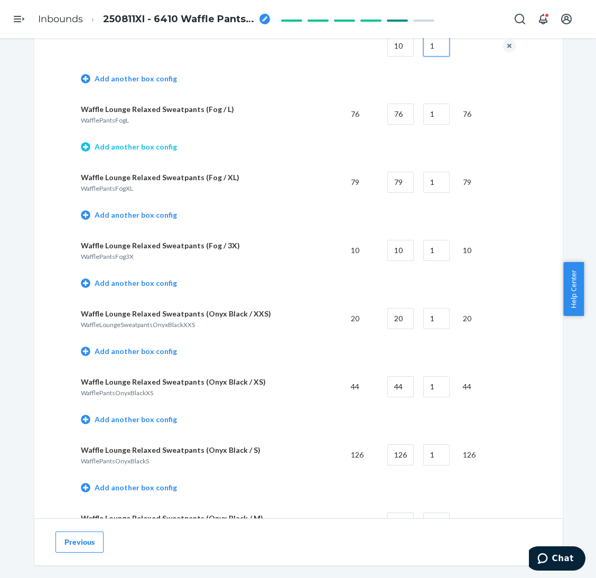
type input "1"
click at [152, 142] on link "Add another box config" at bounding box center [129, 147] width 96 height 11
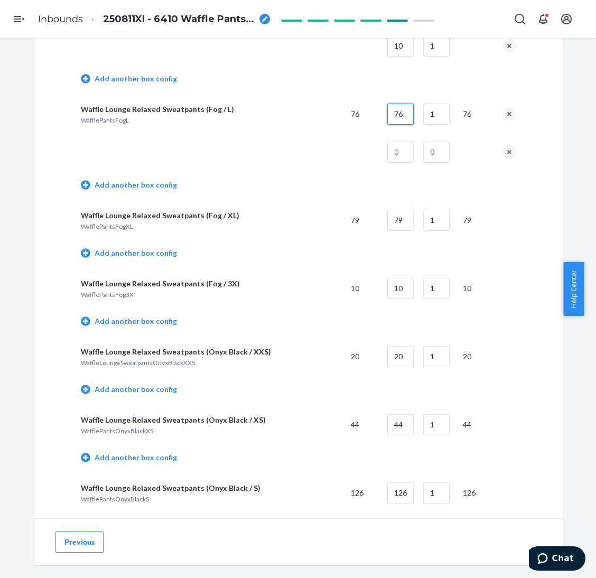
click at [406, 109] on input "76" at bounding box center [400, 114] width 26 height 21
type input "35"
type input "2"
type input "6"
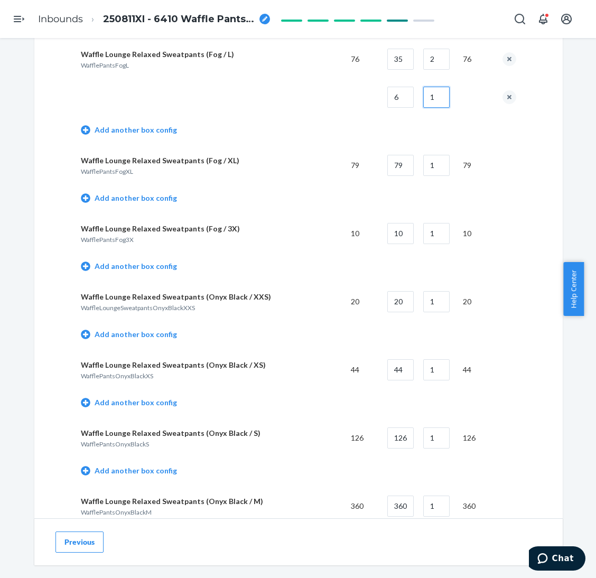
scroll to position [2930, 0]
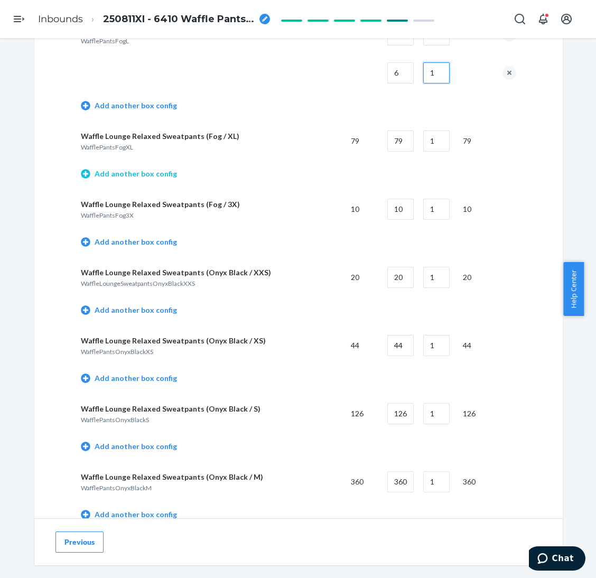
type input "1"
click at [164, 168] on link "Add another box config" at bounding box center [129, 173] width 96 height 11
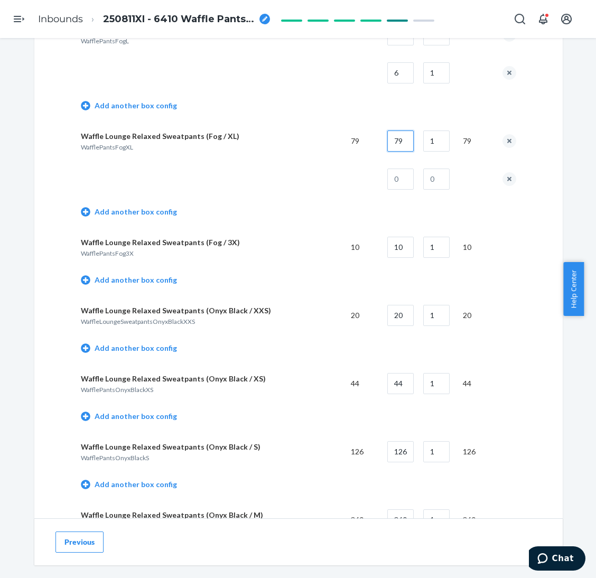
click at [398, 136] on input "79" at bounding box center [400, 140] width 26 height 21
type input "35"
type input "2"
type input "9"
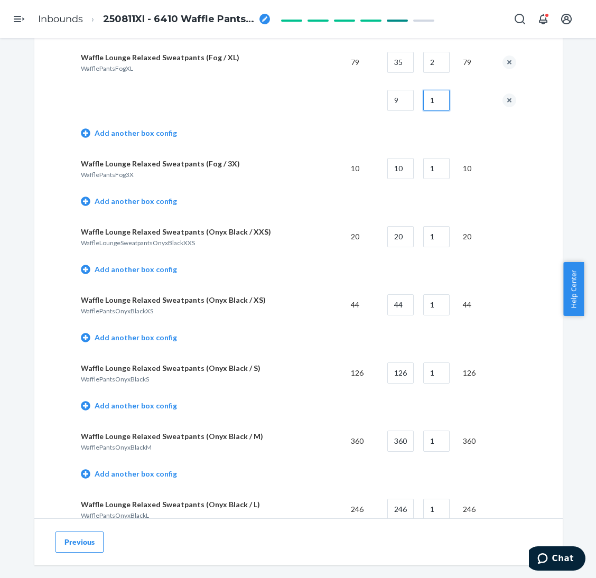
scroll to position [3010, 0]
type input "1"
click at [153, 195] on link "Add another box config" at bounding box center [129, 200] width 96 height 11
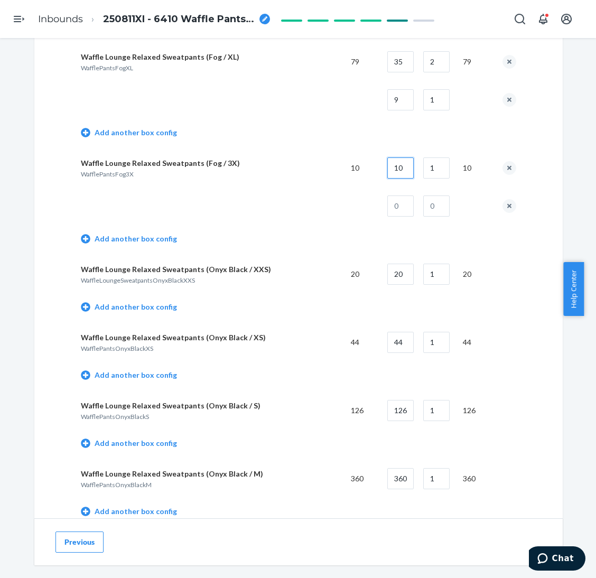
click at [401, 162] on input "10" at bounding box center [400, 167] width 26 height 21
click at [502, 199] on button "remove box config" at bounding box center [509, 206] width 14 height 14
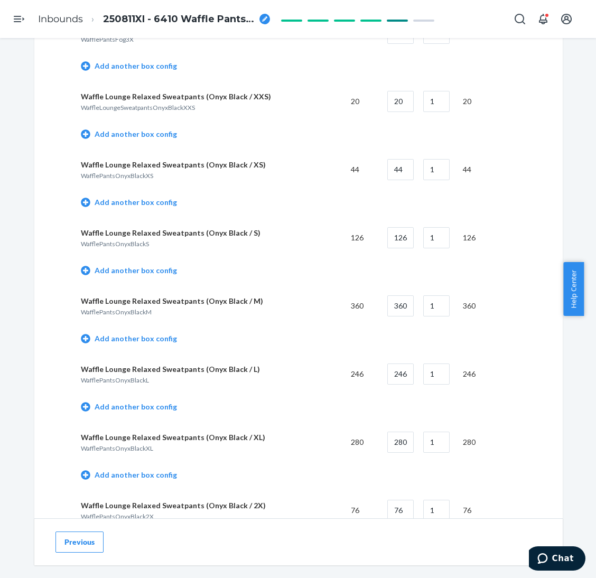
scroll to position [3168, 0]
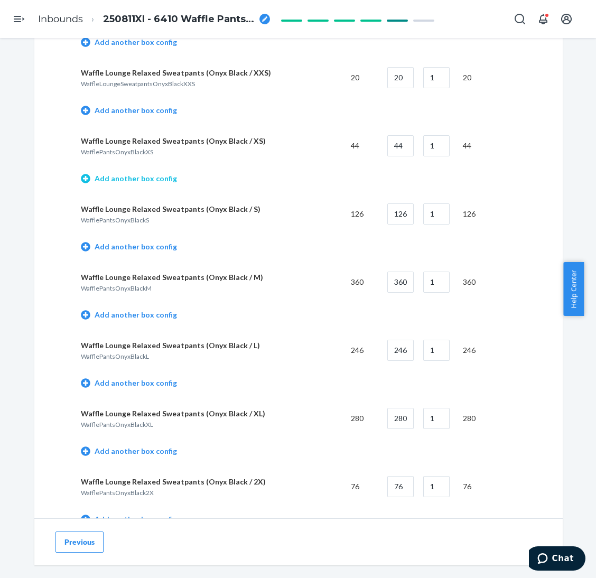
click at [156, 173] on link "Add another box config" at bounding box center [129, 178] width 96 height 11
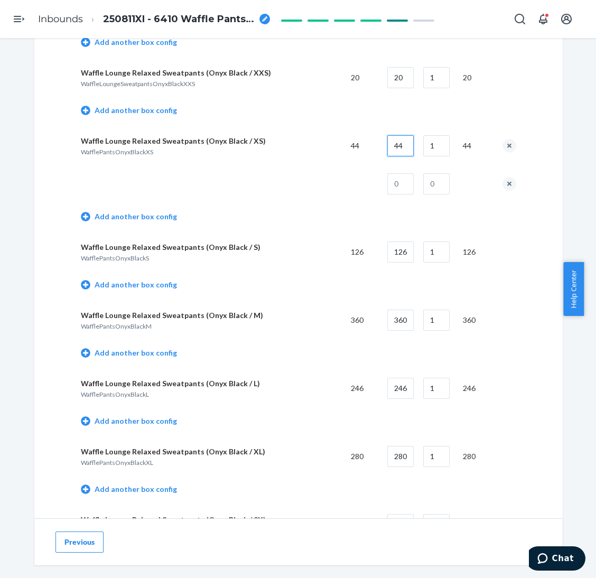
click at [403, 139] on input "44" at bounding box center [400, 145] width 26 height 21
click at [502, 177] on button "remove box config" at bounding box center [509, 184] width 14 height 14
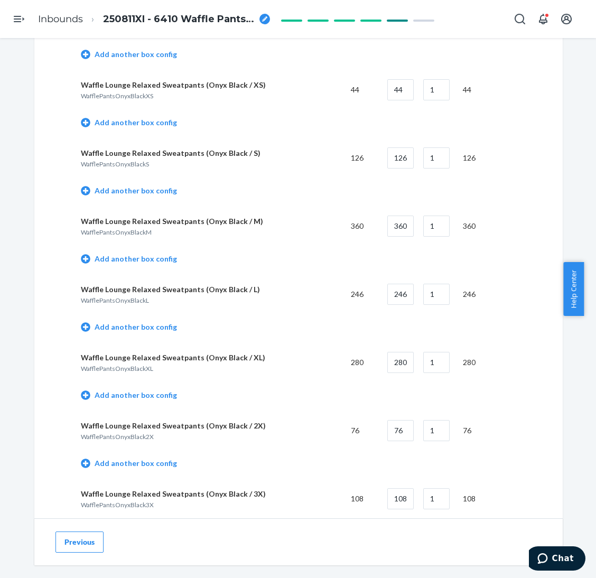
scroll to position [3247, 0]
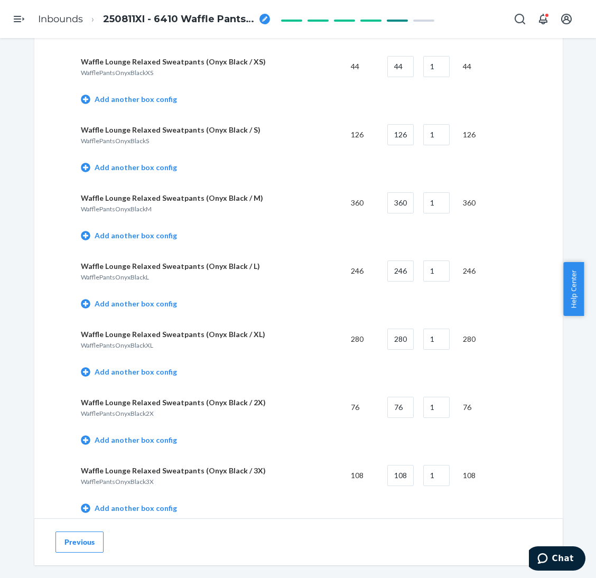
click at [383, 121] on td "126" at bounding box center [397, 135] width 36 height 38
click at [402, 124] on input "126" at bounding box center [400, 134] width 26 height 21
type input "42"
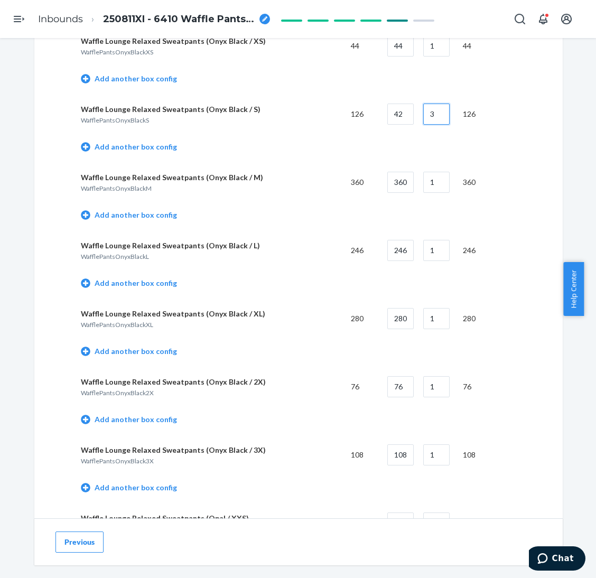
scroll to position [3326, 0]
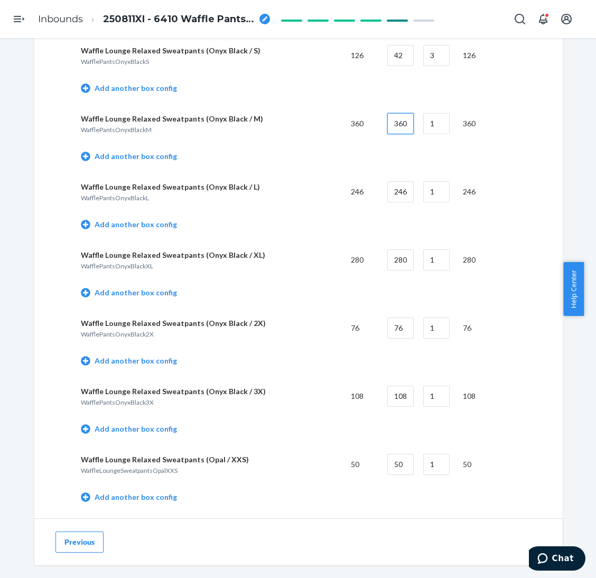
click at [396, 119] on input "360" at bounding box center [400, 123] width 26 height 21
click at [160, 219] on link "Add another box config" at bounding box center [129, 224] width 96 height 11
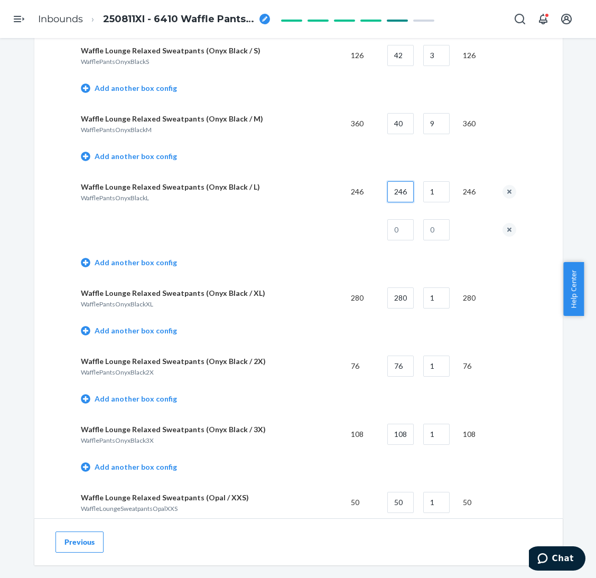
click at [392, 181] on input "246" at bounding box center [400, 191] width 26 height 21
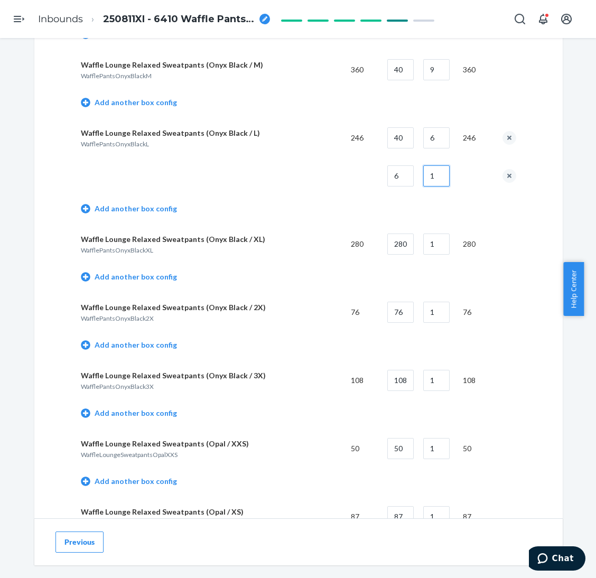
scroll to position [3406, 0]
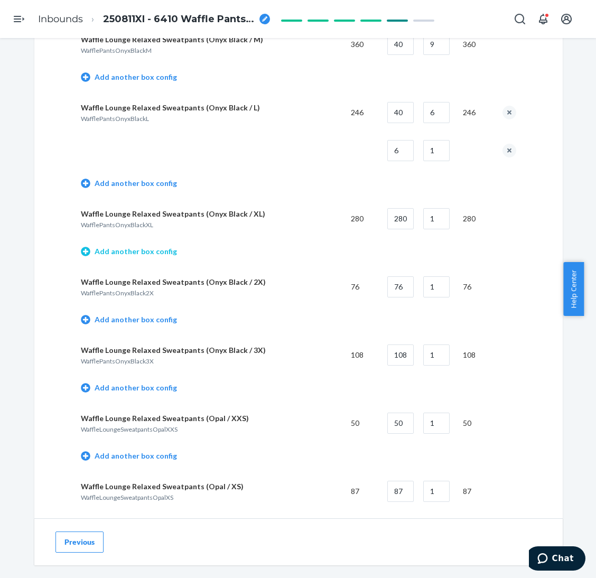
click at [140, 246] on link "Add another box config" at bounding box center [129, 251] width 96 height 11
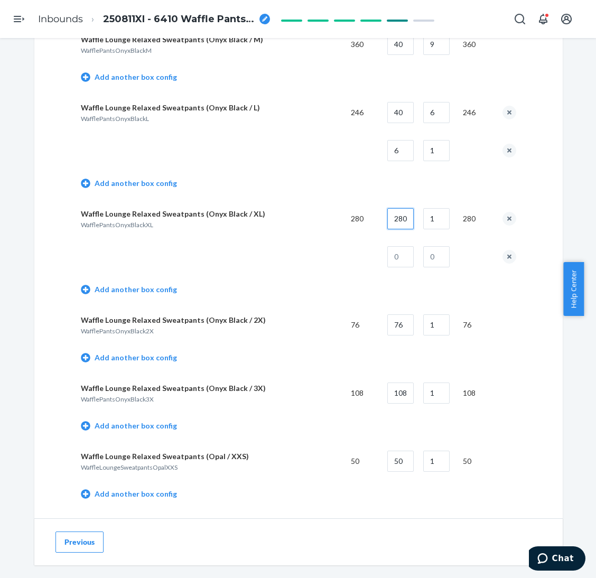
click at [397, 210] on input "280" at bounding box center [400, 218] width 26 height 21
click at [408, 215] on input "35" at bounding box center [400, 218] width 26 height 21
click at [502, 250] on button "remove box config" at bounding box center [509, 257] width 14 height 14
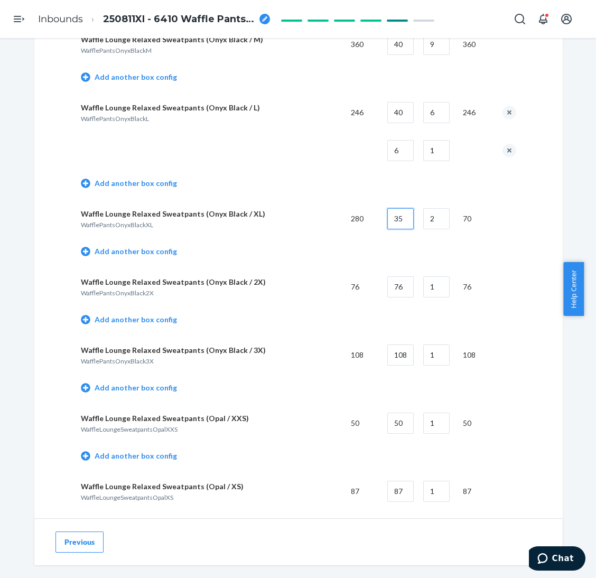
click at [401, 208] on input "35" at bounding box center [400, 218] width 26 height 21
click at [398, 210] on input "3" at bounding box center [400, 218] width 26 height 21
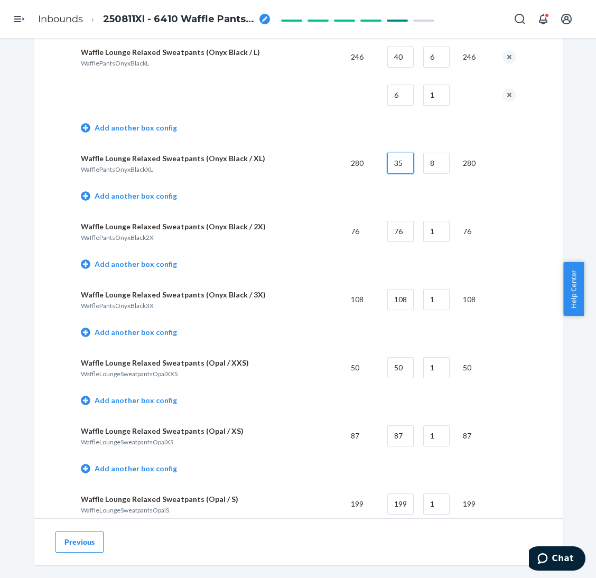
scroll to position [3485, 0]
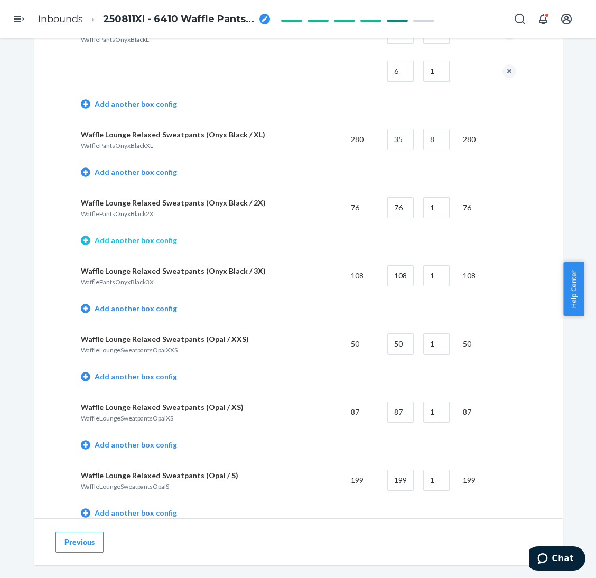
click at [142, 235] on link "Add another box config" at bounding box center [129, 240] width 96 height 11
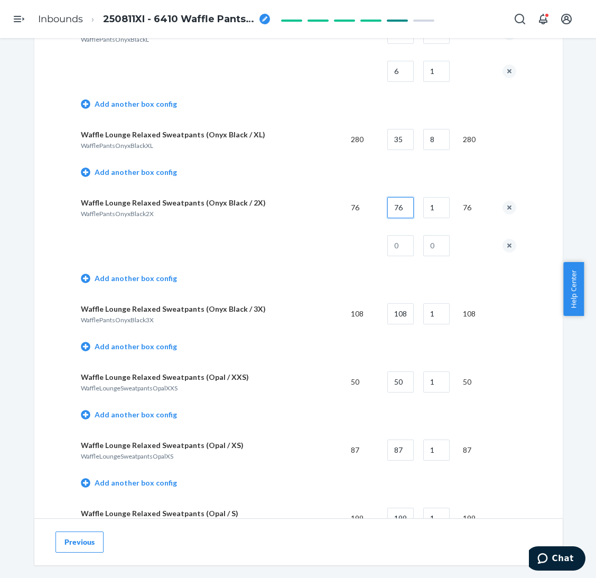
click at [407, 201] on input "76" at bounding box center [400, 207] width 26 height 21
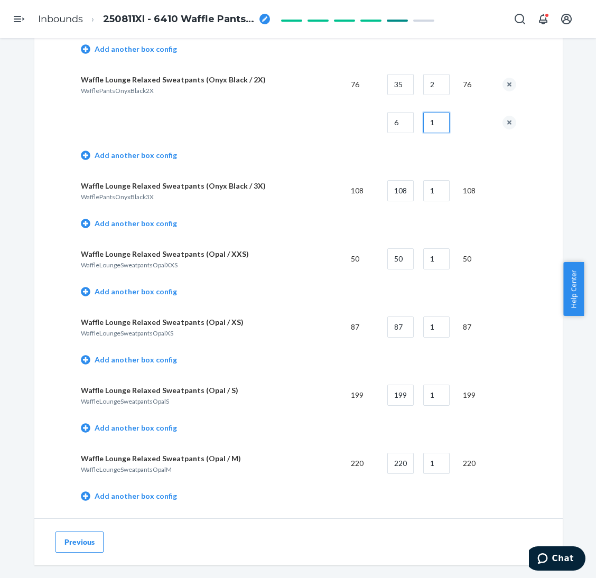
scroll to position [3643, 0]
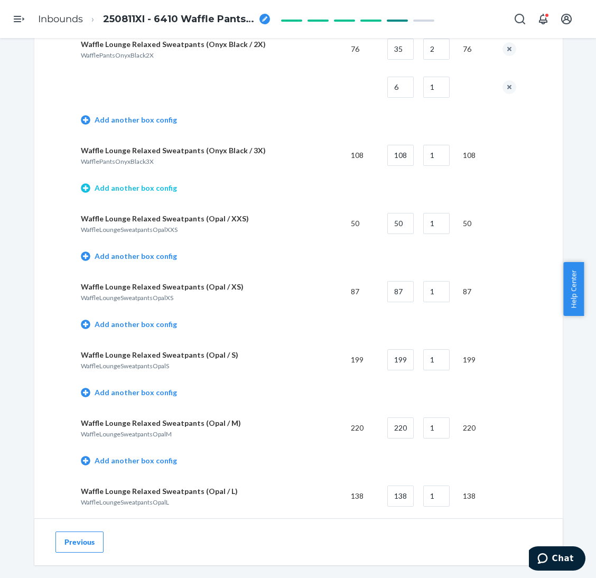
click at [155, 183] on link "Add another box config" at bounding box center [129, 188] width 96 height 11
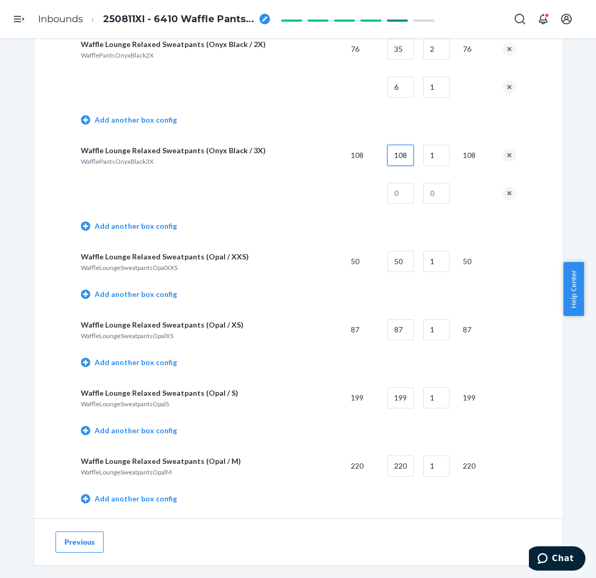
click at [387, 146] on input "108" at bounding box center [400, 155] width 26 height 21
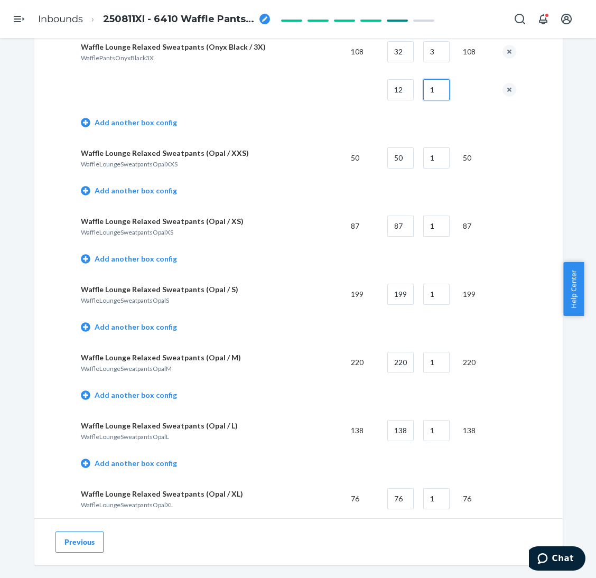
scroll to position [3802, 0]
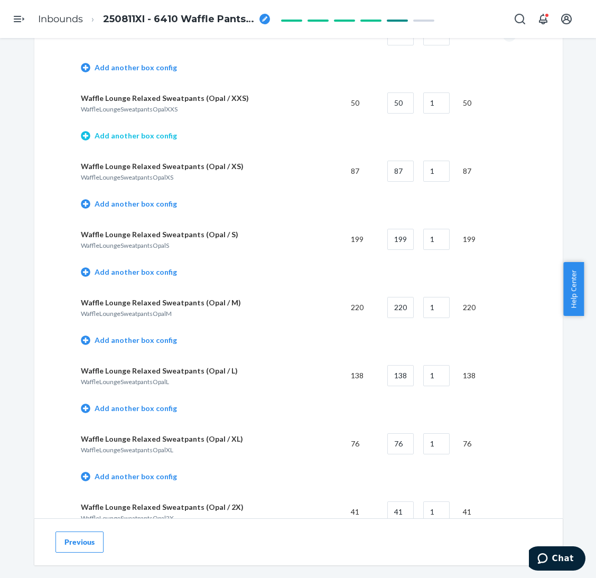
click at [133, 130] on link "Add another box config" at bounding box center [129, 135] width 96 height 11
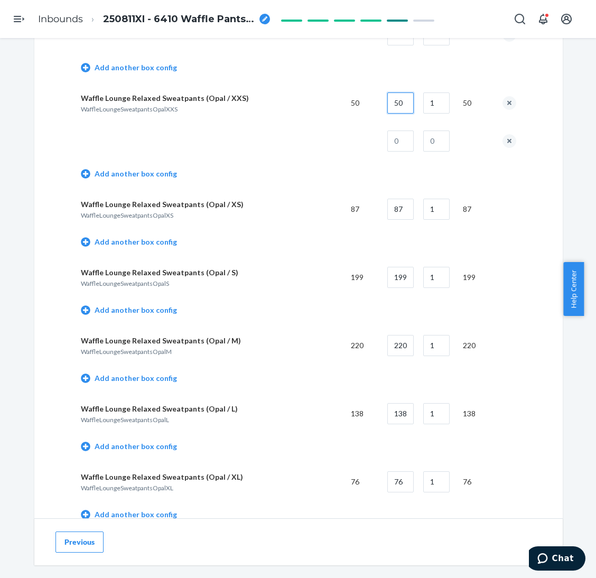
click at [388, 93] on input "50" at bounding box center [400, 102] width 26 height 21
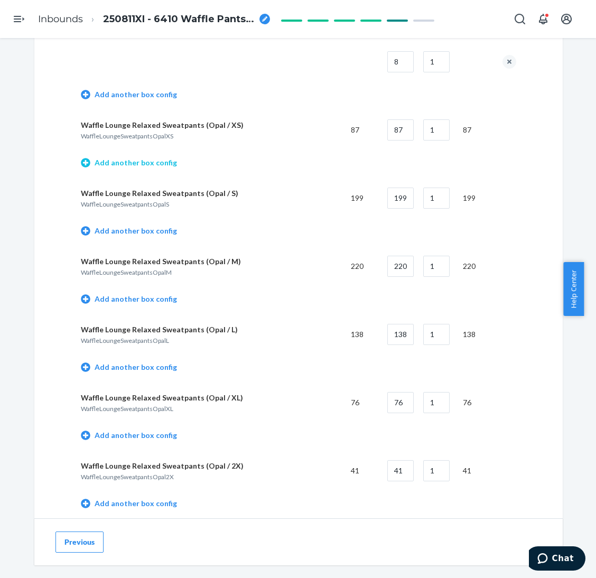
click at [144, 157] on link "Add another box config" at bounding box center [129, 162] width 96 height 11
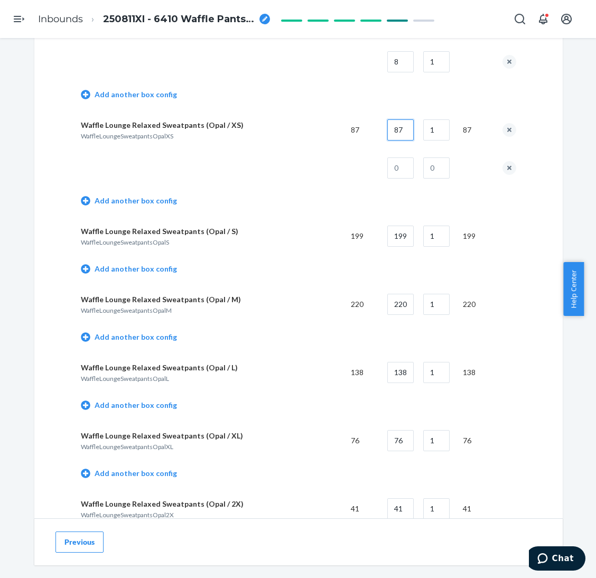
click at [387, 120] on input "87" at bounding box center [400, 129] width 26 height 21
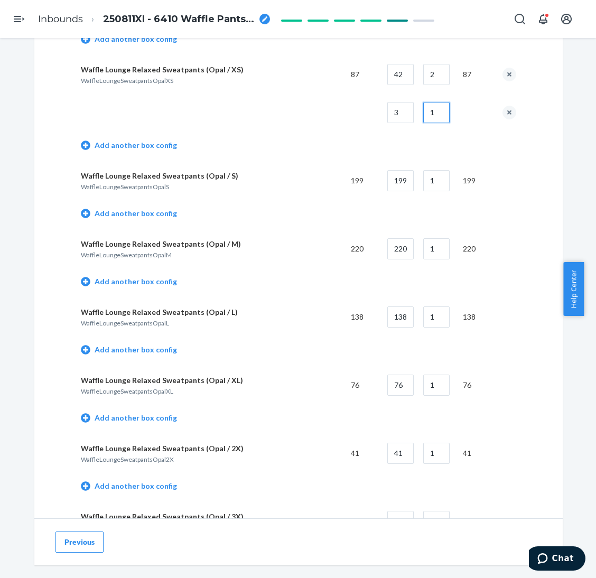
scroll to position [3960, 0]
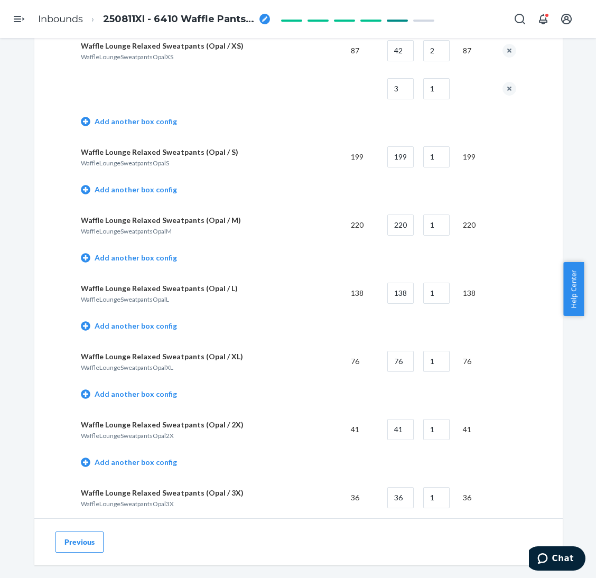
click at [159, 176] on td "Add another box config" at bounding box center [298, 191] width 435 height 30
click at [155, 184] on link "Add another box config" at bounding box center [129, 189] width 96 height 11
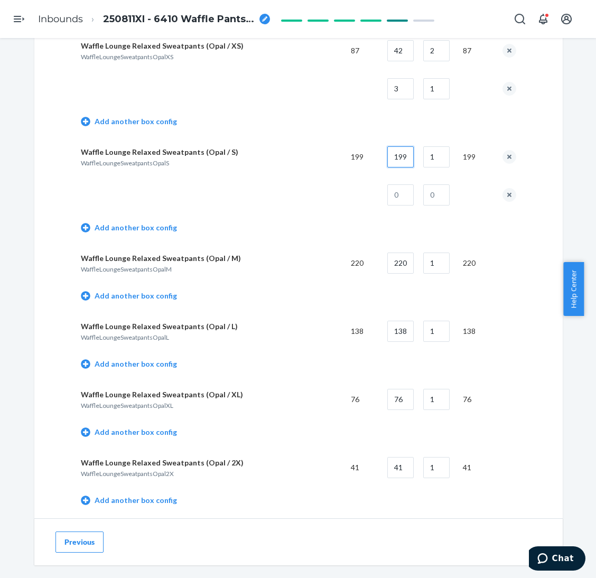
click at [401, 146] on input "199" at bounding box center [400, 156] width 26 height 21
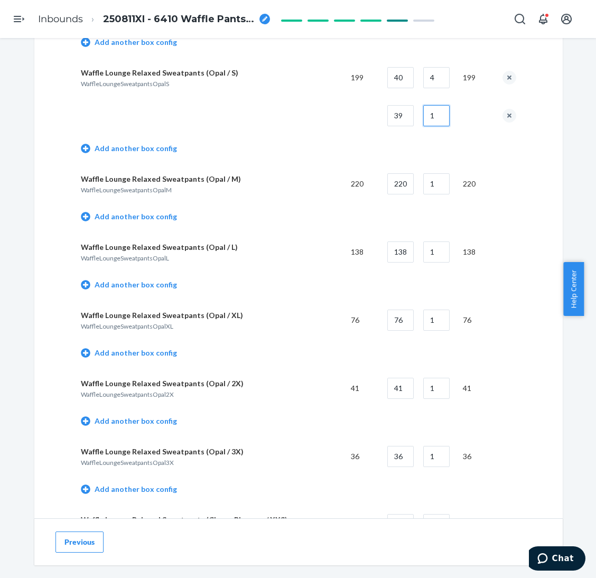
scroll to position [4119, 0]
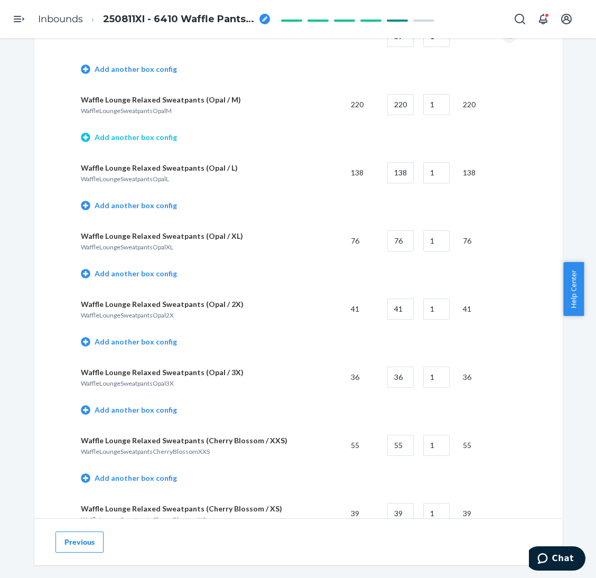
click at [129, 132] on link "Add another box config" at bounding box center [129, 137] width 96 height 11
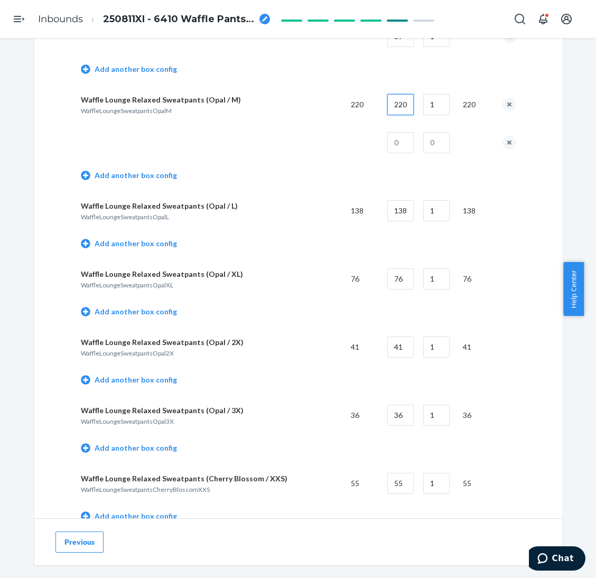
click at [400, 94] on input "220" at bounding box center [400, 104] width 26 height 21
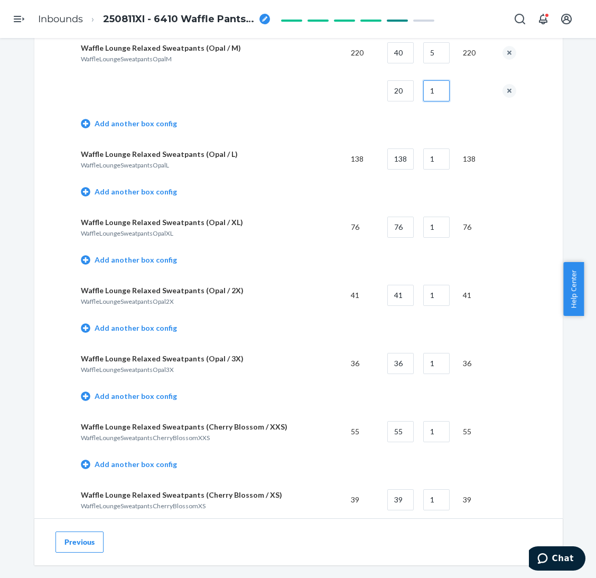
scroll to position [4198, 0]
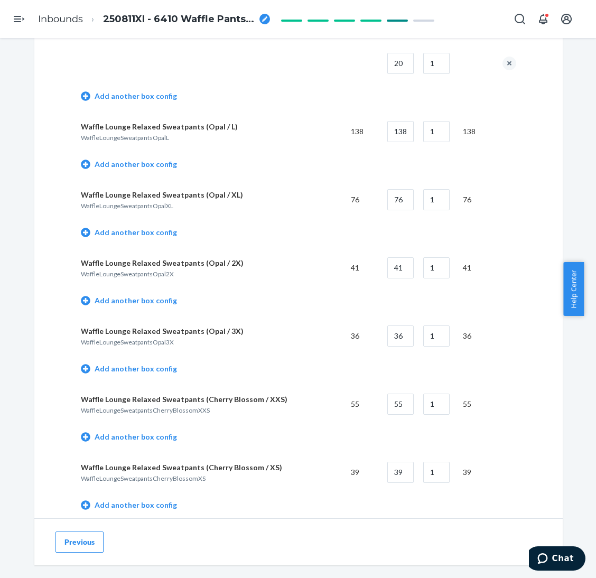
click at [164, 159] on link "Add another box config" at bounding box center [129, 164] width 96 height 11
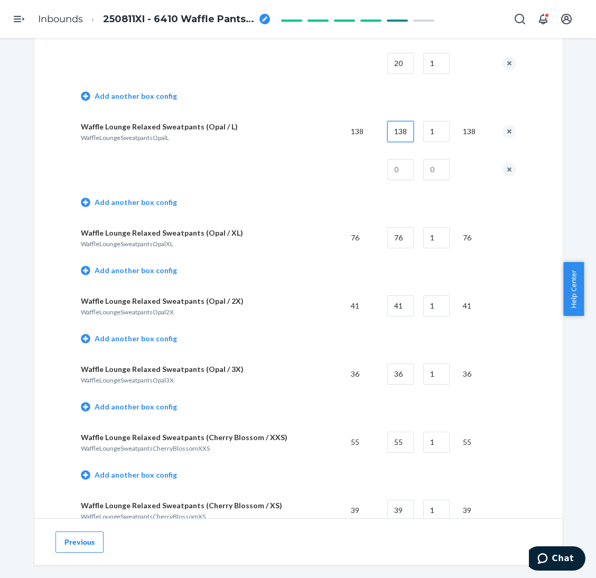
click at [403, 121] on input "138" at bounding box center [400, 131] width 26 height 21
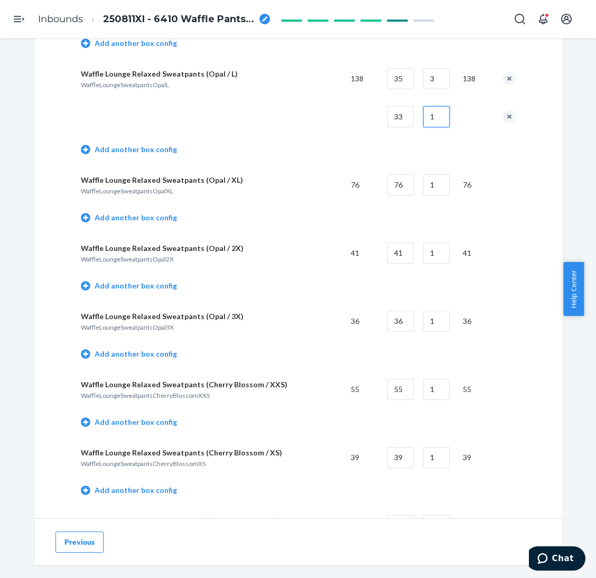
scroll to position [4277, 0]
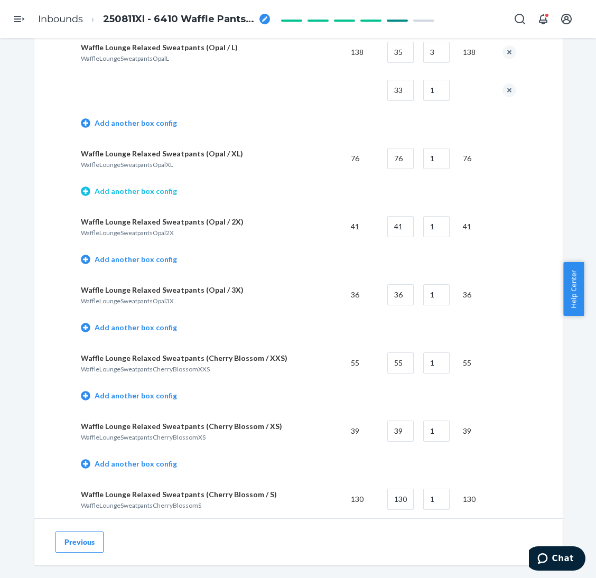
click at [141, 186] on link "Add another box config" at bounding box center [129, 191] width 96 height 11
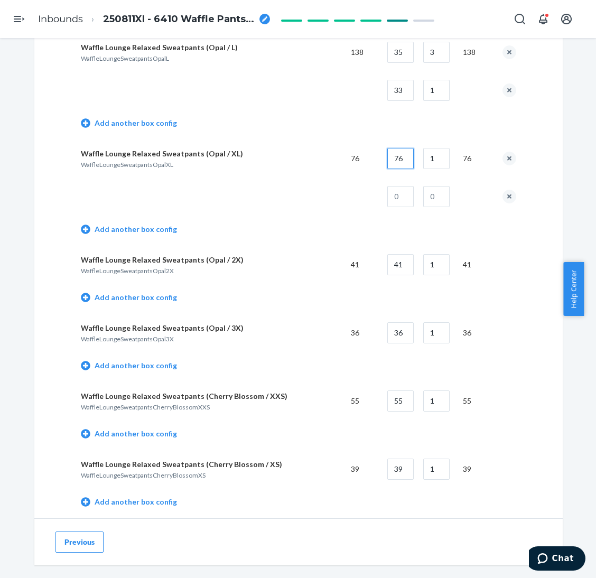
click at [391, 148] on input "76" at bounding box center [400, 158] width 26 height 21
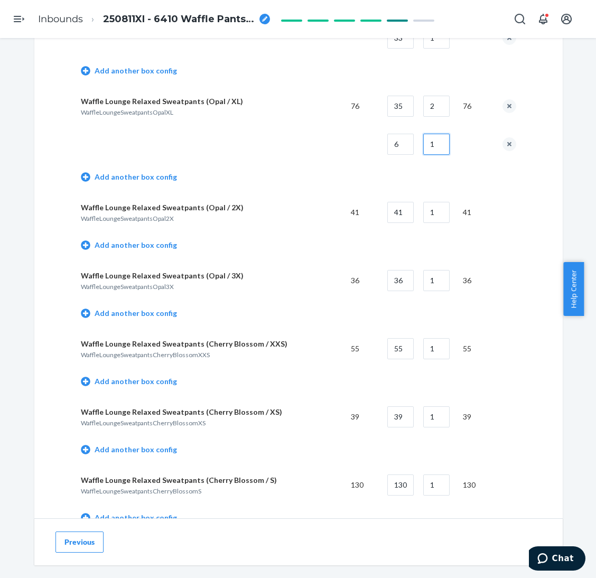
scroll to position [4357, 0]
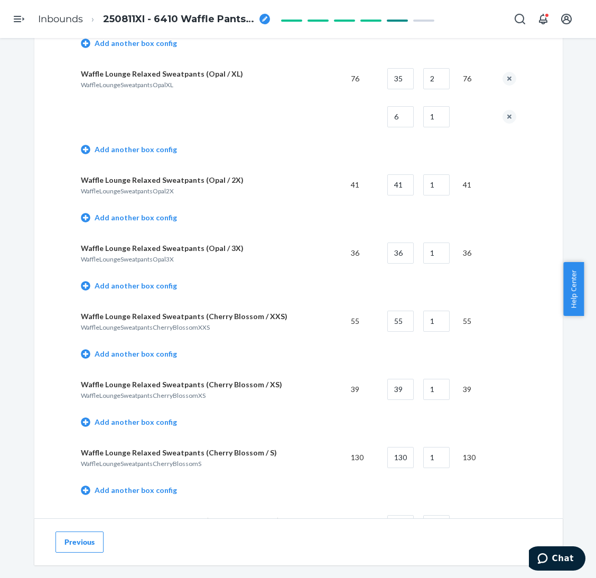
drag, startPoint x: 163, startPoint y: 201, endPoint x: 403, endPoint y: 153, distance: 244.4
click at [167, 204] on td "Add another box config" at bounding box center [298, 219] width 435 height 30
click at [143, 212] on link "Add another box config" at bounding box center [129, 217] width 96 height 11
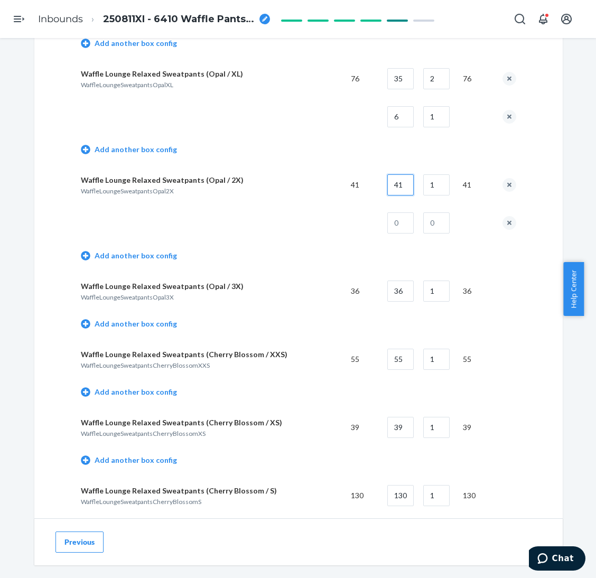
click at [397, 177] on input "41" at bounding box center [400, 184] width 26 height 21
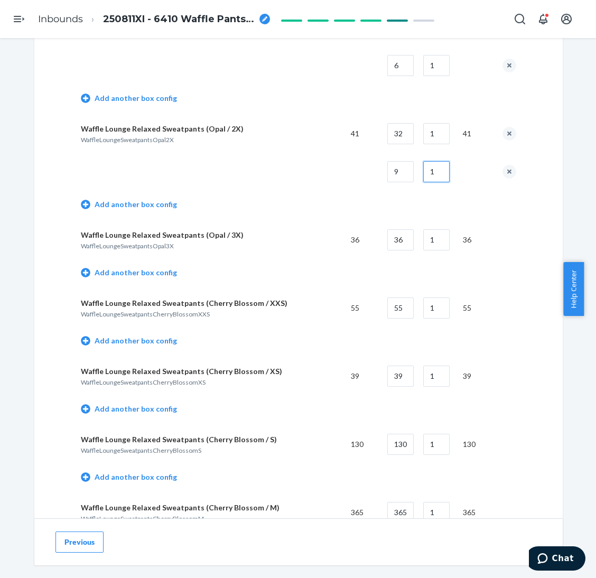
scroll to position [4436, 0]
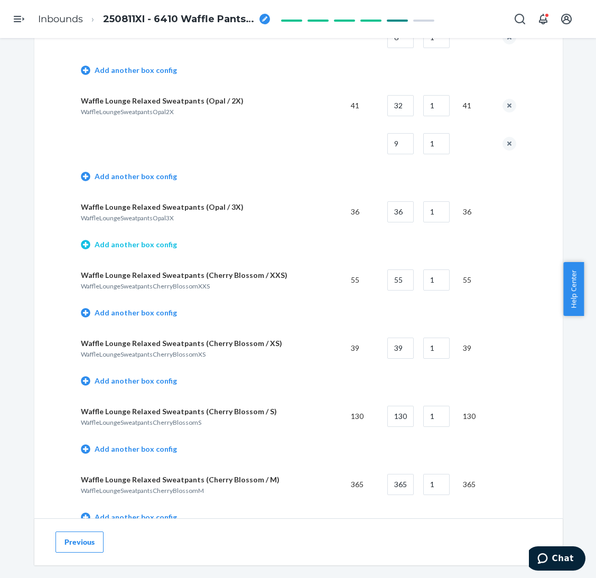
click at [140, 239] on link "Add another box config" at bounding box center [129, 244] width 96 height 11
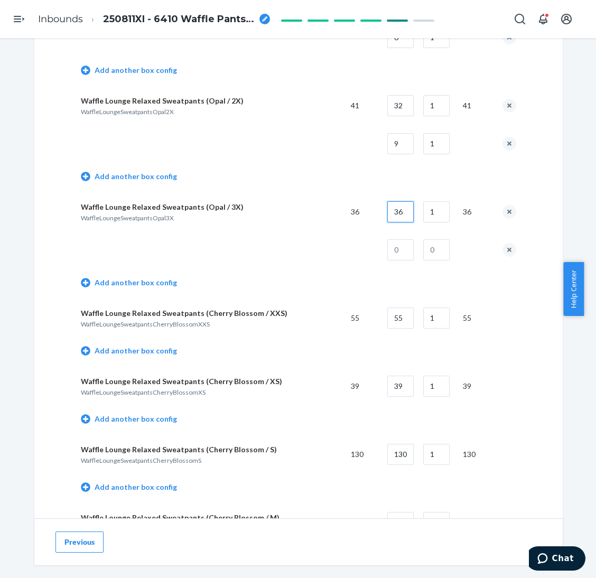
click at [401, 206] on input "36" at bounding box center [400, 211] width 26 height 21
click at [504, 243] on button "remove box config" at bounding box center [509, 250] width 14 height 14
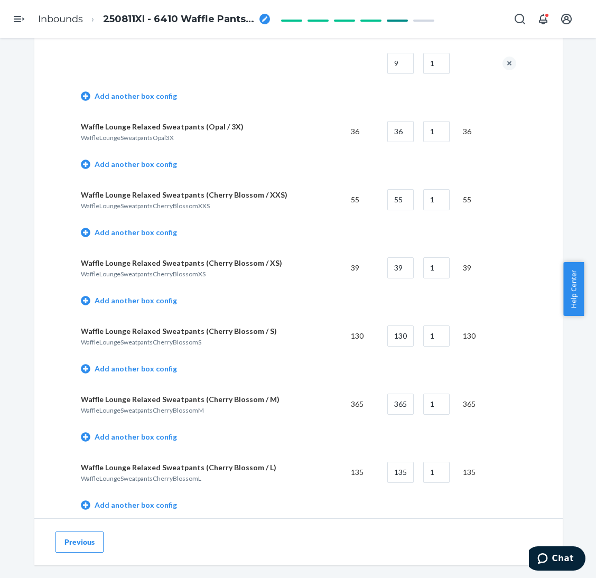
scroll to position [4594, 0]
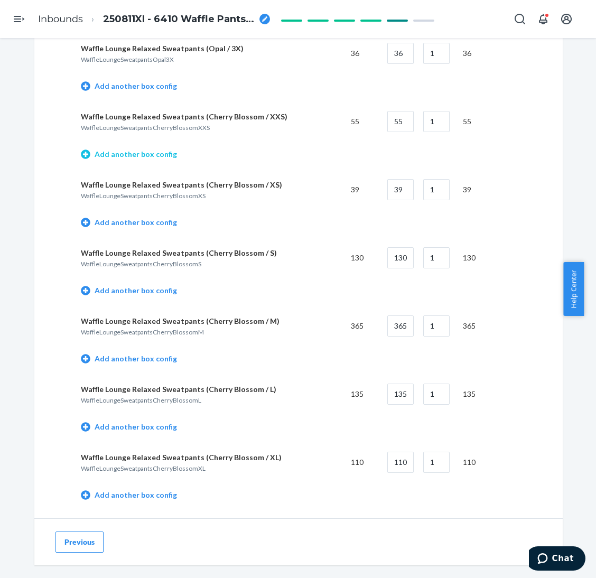
click at [150, 149] on link "Add another box config" at bounding box center [129, 154] width 96 height 11
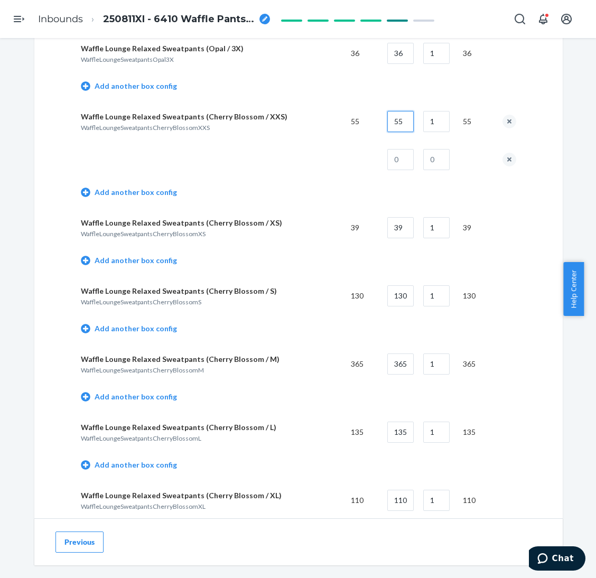
click at [405, 111] on input "55" at bounding box center [400, 121] width 26 height 21
click at [137, 255] on link "Add another box config" at bounding box center [129, 260] width 96 height 11
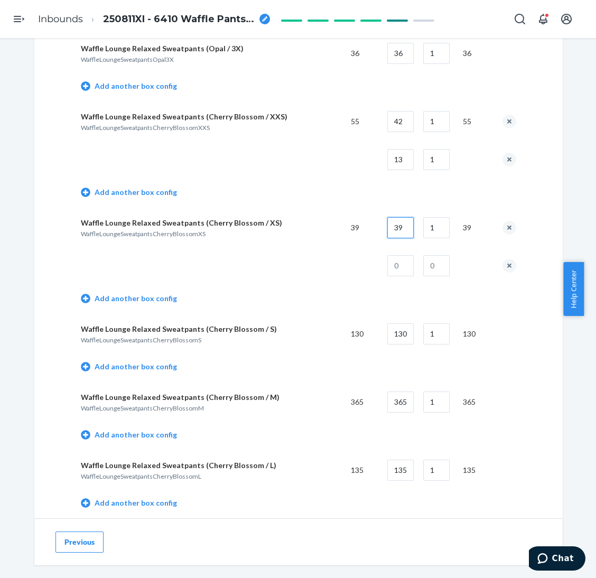
click at [402, 217] on input "39" at bounding box center [400, 227] width 26 height 21
click at [503, 259] on button "remove box config" at bounding box center [509, 266] width 14 height 14
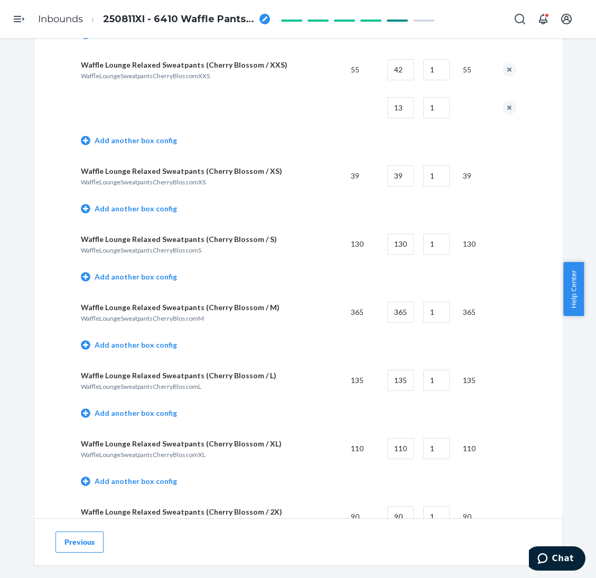
scroll to position [4674, 0]
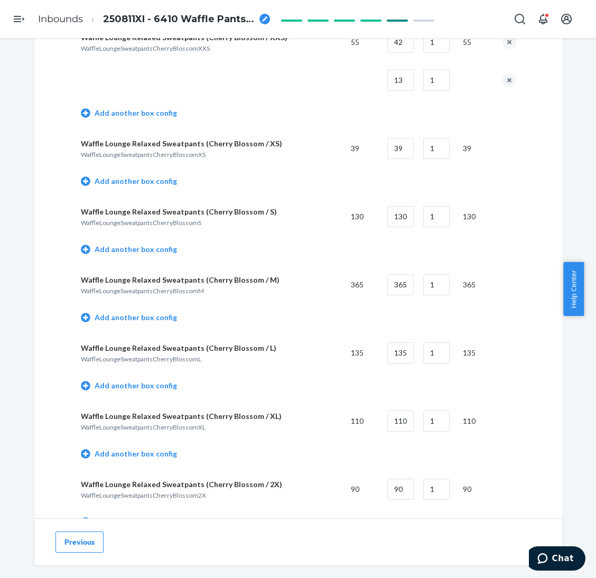
drag, startPoint x: 158, startPoint y: 236, endPoint x: 319, endPoint y: 214, distance: 162.5
click at [159, 244] on link "Add another box config" at bounding box center [129, 249] width 96 height 11
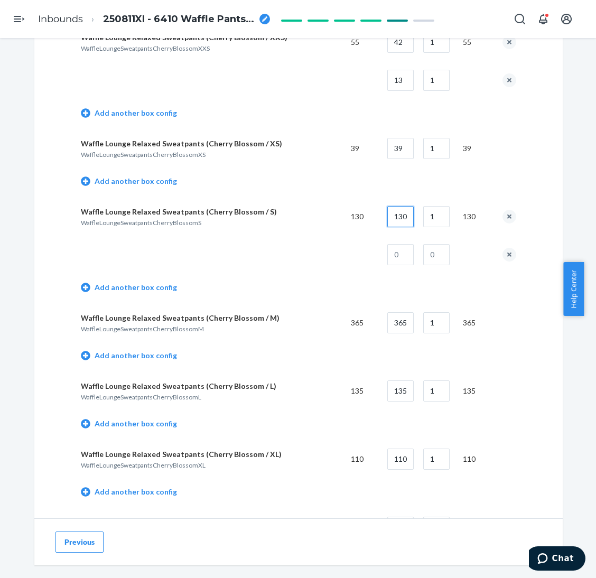
click at [392, 206] on input "130" at bounding box center [400, 216] width 26 height 21
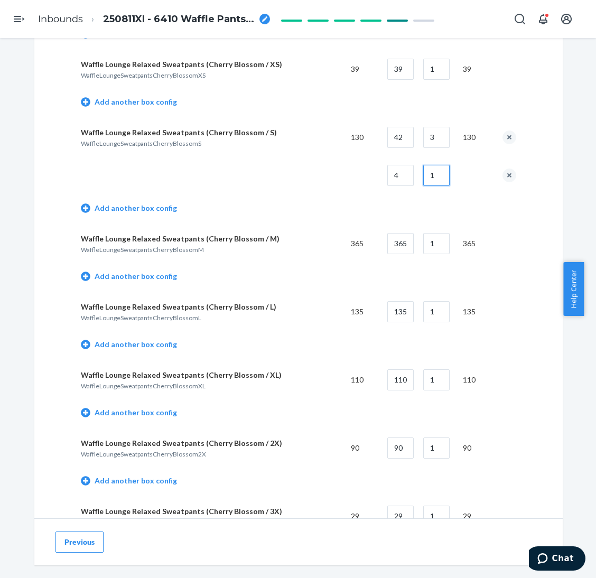
scroll to position [4832, 0]
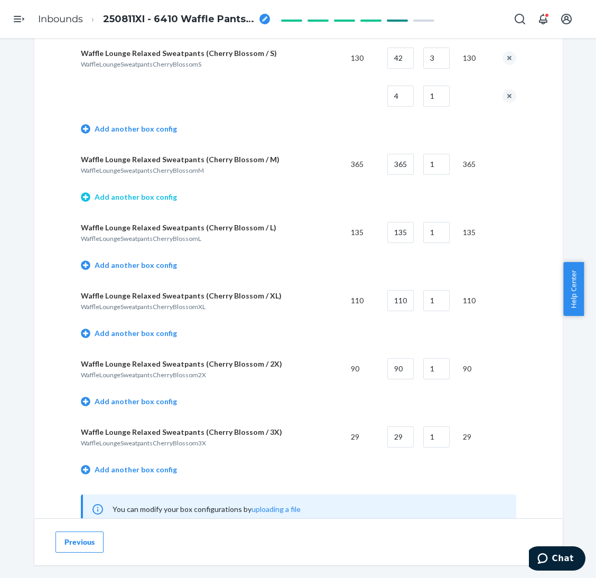
click at [159, 192] on link "Add another box config" at bounding box center [129, 197] width 96 height 11
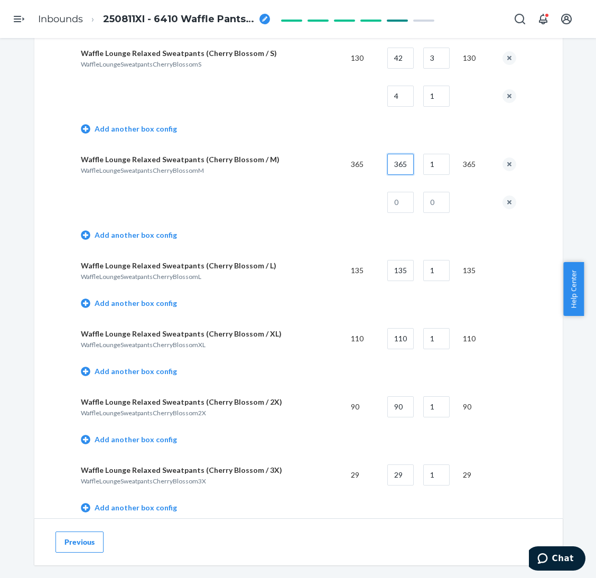
click at [392, 154] on input "365" at bounding box center [400, 164] width 26 height 21
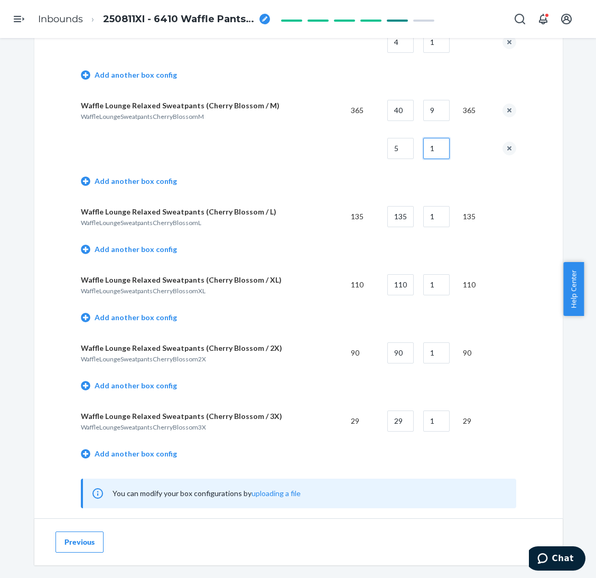
scroll to position [4911, 0]
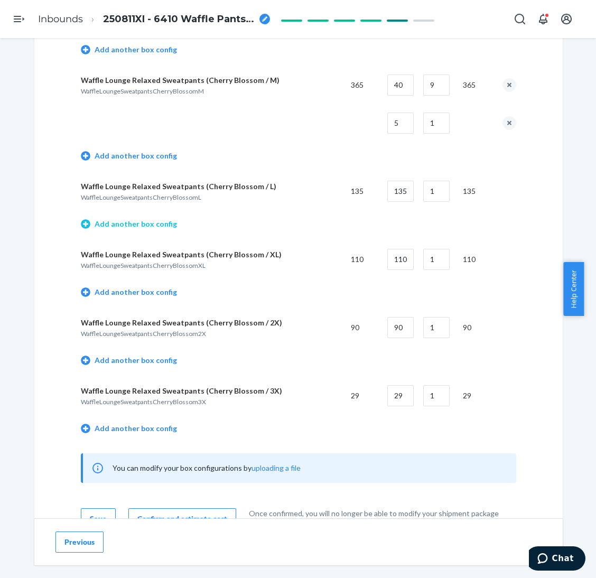
click at [160, 219] on link "Add another box config" at bounding box center [129, 224] width 96 height 11
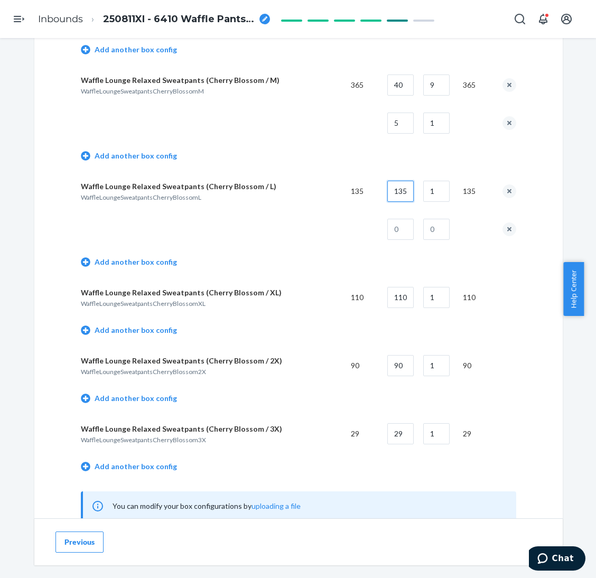
click at [405, 181] on input "135" at bounding box center [400, 191] width 26 height 21
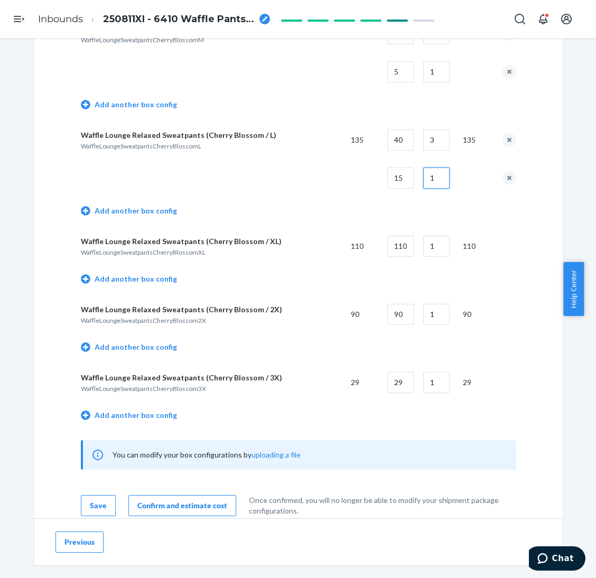
scroll to position [4990, 0]
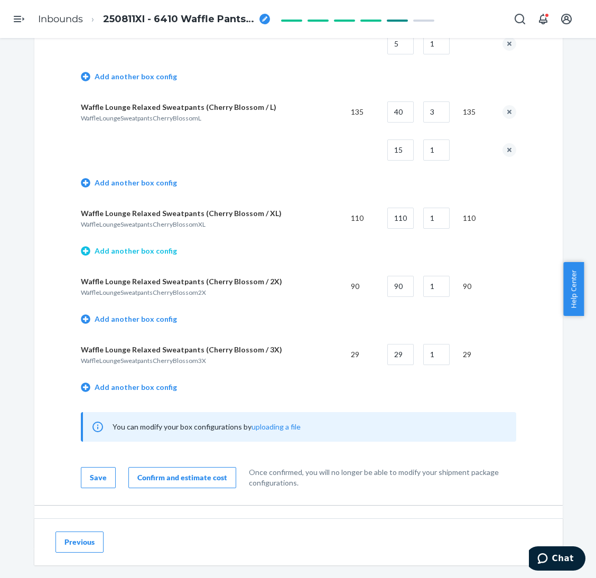
click at [123, 246] on link "Add another box config" at bounding box center [129, 251] width 96 height 11
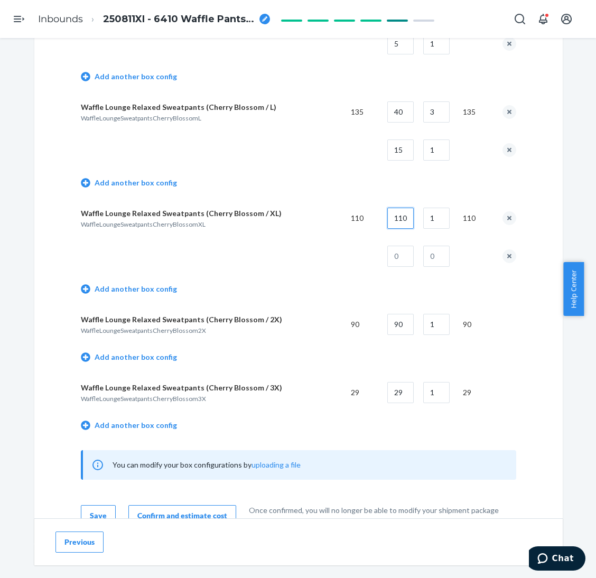
click at [398, 208] on input "110" at bounding box center [400, 218] width 26 height 21
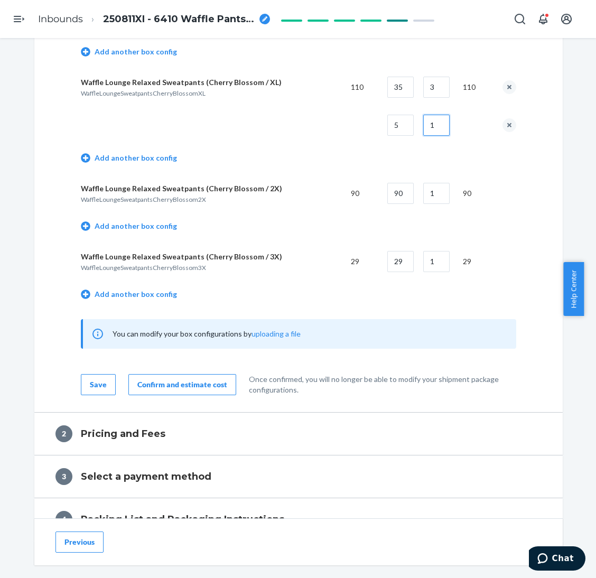
scroll to position [5149, 0]
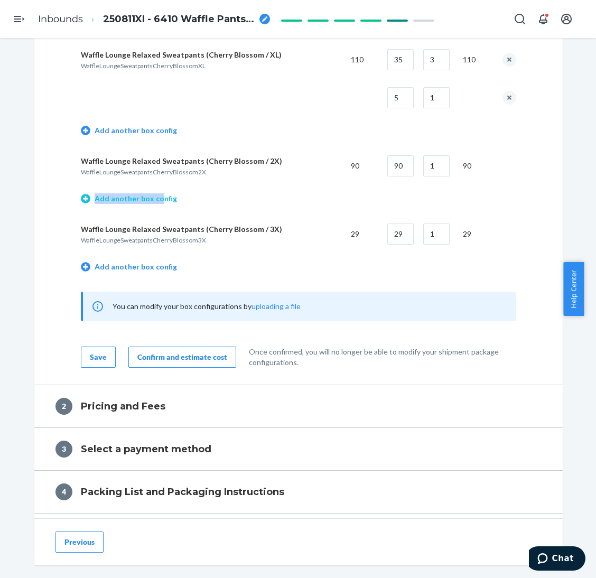
click at [154, 193] on link "Add another box config" at bounding box center [129, 198] width 96 height 11
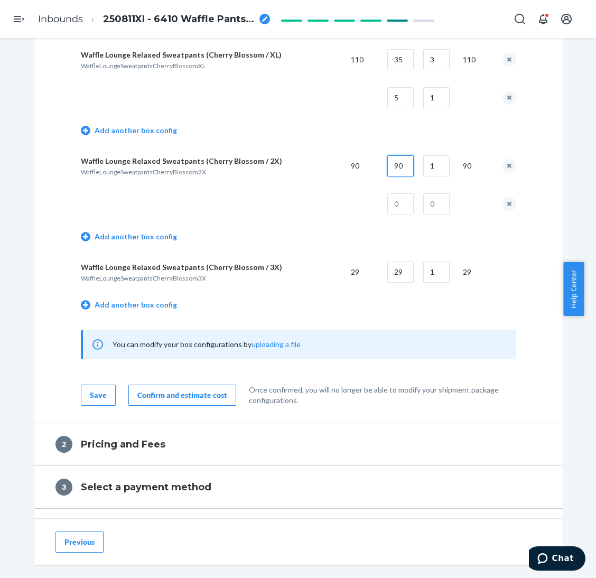
click at [399, 155] on input "90" at bounding box center [400, 165] width 26 height 21
click at [509, 185] on td at bounding box center [505, 204] width 22 height 38
click at [505, 197] on button "remove box config" at bounding box center [509, 204] width 14 height 14
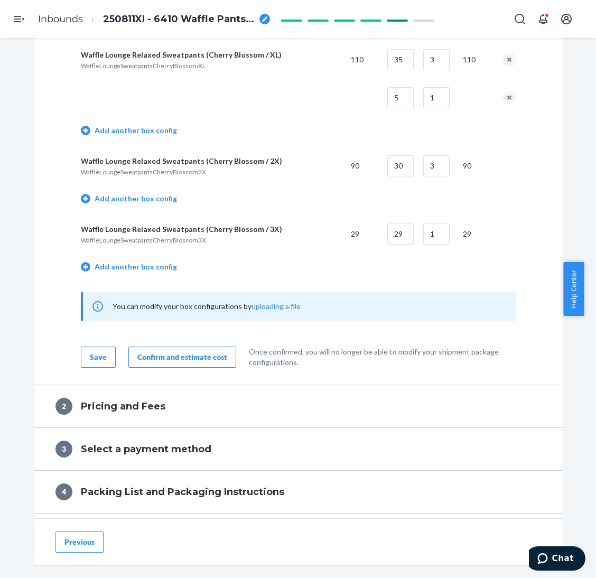
scroll to position [5228, 0]
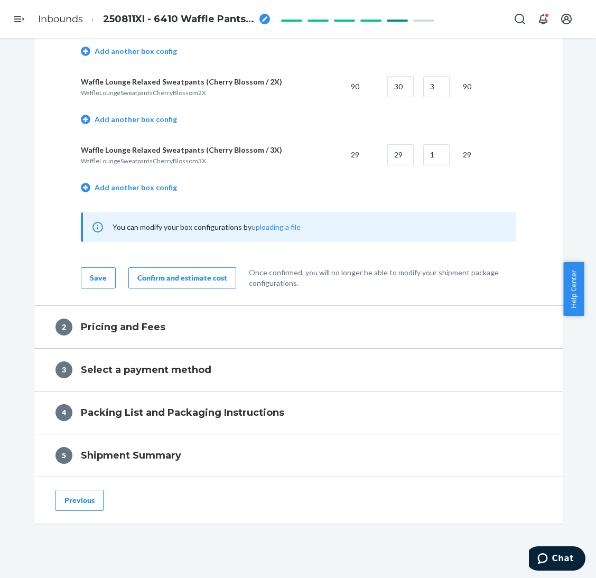
click at [141, 272] on div "Confirm and estimate cost" at bounding box center [182, 277] width 90 height 11
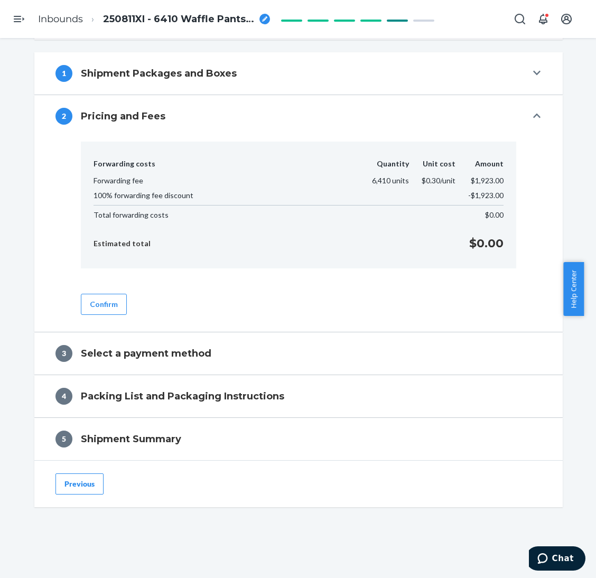
scroll to position [375, 0]
click at [107, 305] on button "Confirm" at bounding box center [104, 304] width 46 height 21
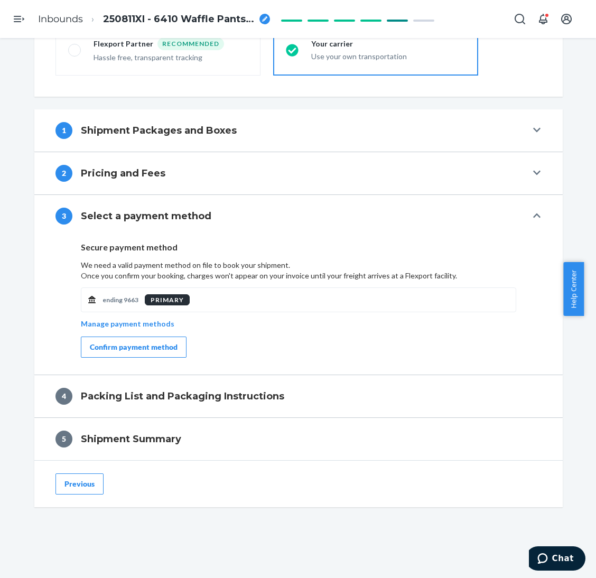
drag, startPoint x: 119, startPoint y: 349, endPoint x: 155, endPoint y: 347, distance: 36.0
click at [119, 350] on div "Confirm payment method" at bounding box center [134, 347] width 88 height 11
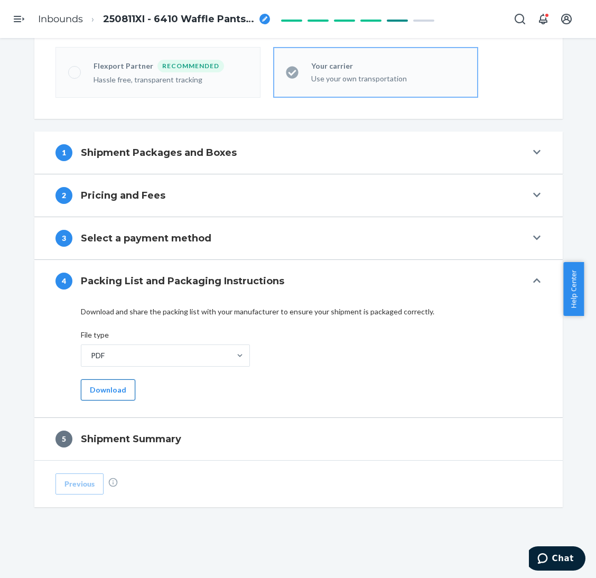
click at [93, 386] on button "Download" at bounding box center [108, 389] width 54 height 21
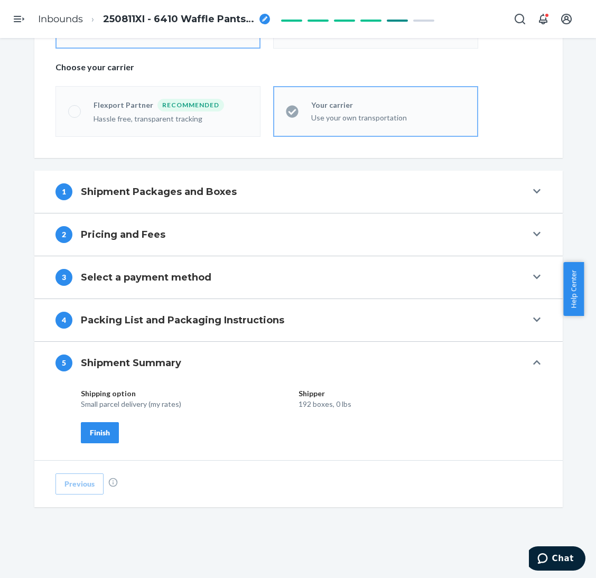
click at [90, 434] on div "Finish" at bounding box center [100, 432] width 20 height 11
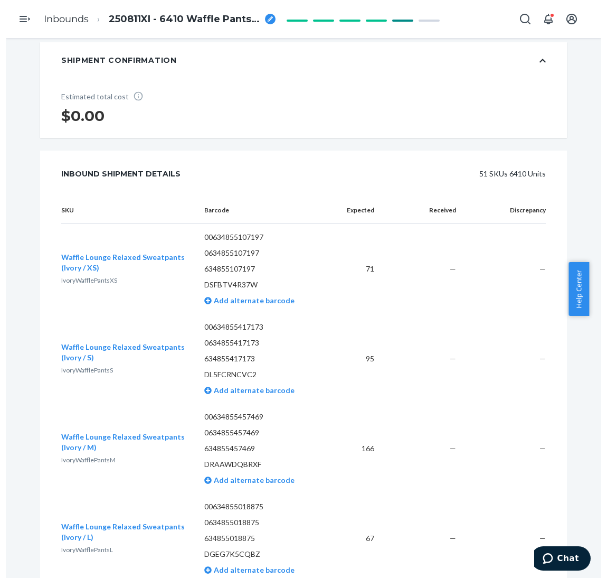
scroll to position [0, 0]
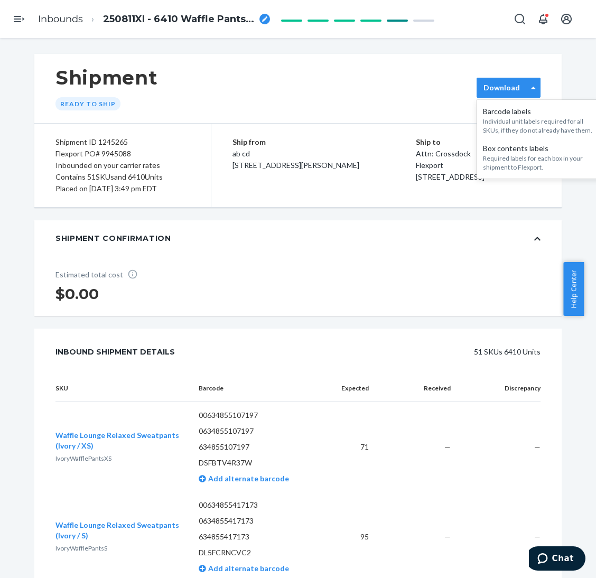
click at [503, 92] on label "Download" at bounding box center [501, 87] width 36 height 11
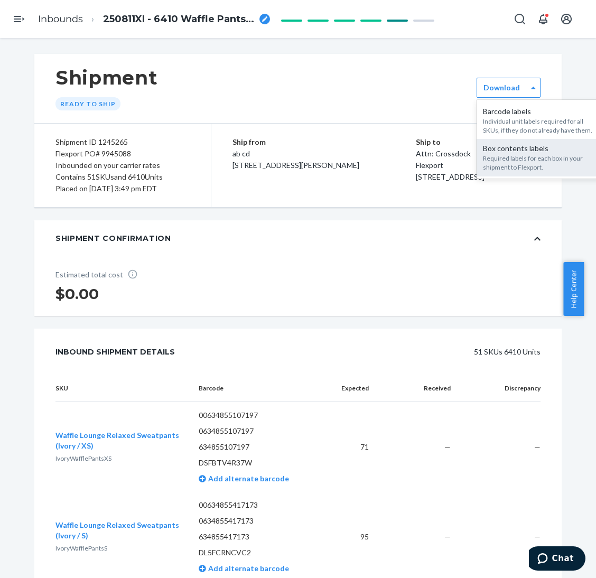
click at [506, 155] on div "Required labels for each box in your shipment to Flexport." at bounding box center [540, 163] width 114 height 18
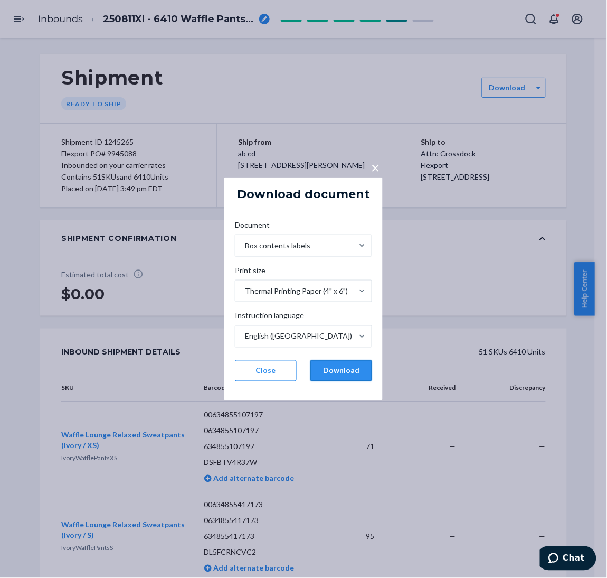
click at [332, 373] on button "Download" at bounding box center [342, 370] width 62 height 21
drag, startPoint x: 506, startPoint y: 250, endPoint x: 46, endPoint y: 40, distance: 505.9
click at [507, 250] on div "× Download document Document Box contents labels Print size Thermal Printing Pa…" at bounding box center [303, 289] width 607 height 578
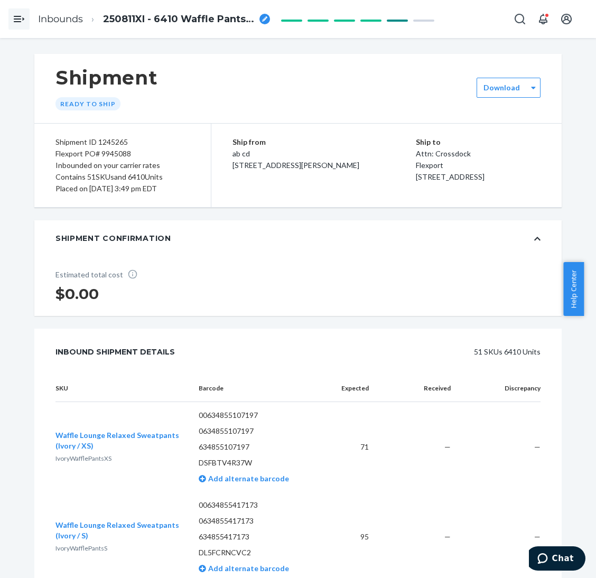
click at [15, 22] on icon "Open Navigation" at bounding box center [17, 19] width 7 height 6
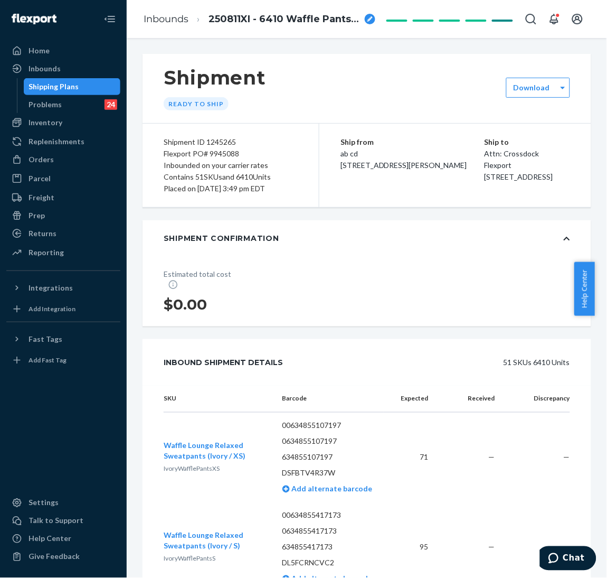
click at [68, 81] on div "Shipping Plans" at bounding box center [54, 86] width 50 height 11
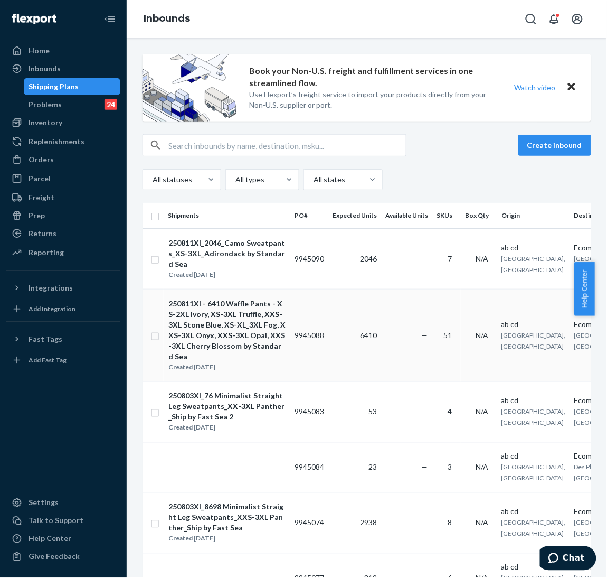
click at [257, 332] on div "250811XI - 6410 Waffle Pants - XS-2XL Ivory, XS-3XL Truffle, XXS-3XL Stone Blue…" at bounding box center [226, 329] width 117 height 63
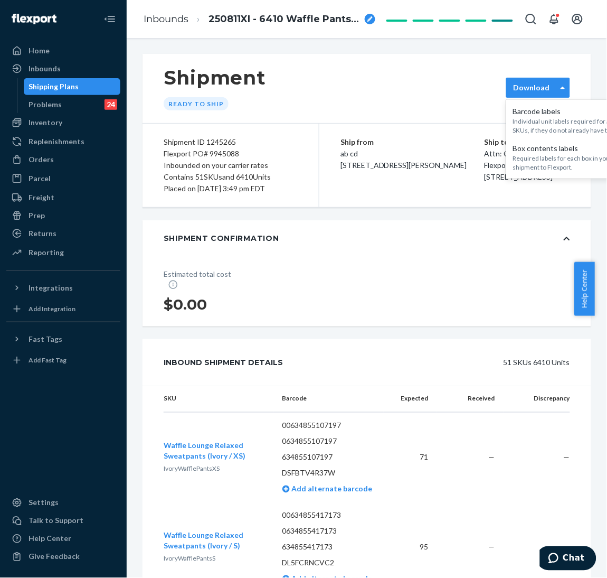
click at [533, 82] on label "Download" at bounding box center [531, 87] width 36 height 11
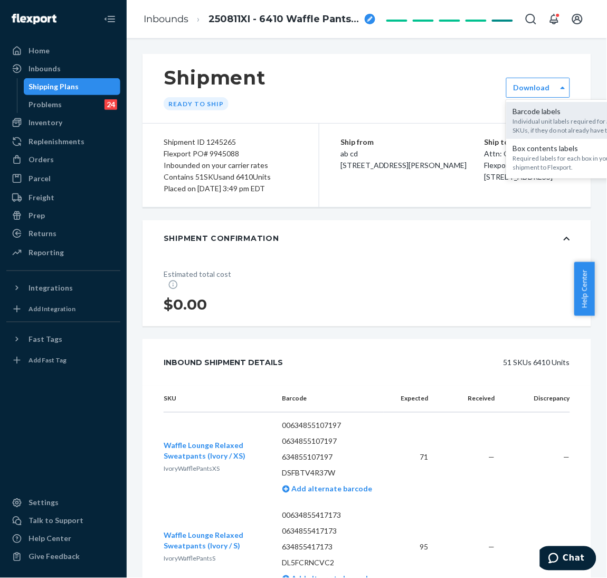
click at [538, 123] on div "Individual unit labels required for all SKUs, if they do not already have them." at bounding box center [570, 126] width 114 height 18
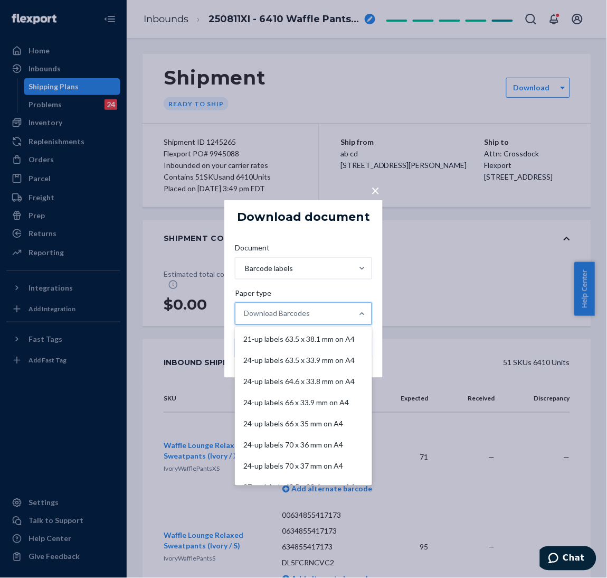
click at [306, 317] on div "Download Barcodes" at bounding box center [277, 313] width 66 height 11
click at [245, 317] on input "Paper type option 21-up labels 63.5 x 38.1 mm on A4 focused, 1 of 11. 11 result…" at bounding box center [244, 313] width 1 height 11
click at [306, 317] on div "Download Barcodes" at bounding box center [277, 313] width 66 height 11
click at [245, 317] on input "Paper type option 21-up labels 63.5 x 38.1 mm on A4 focused, 1 of 11. 11 result…" at bounding box center [244, 313] width 1 height 11
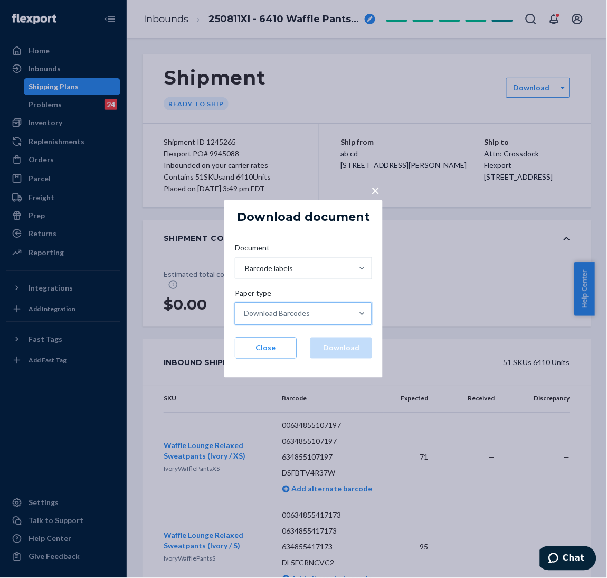
click at [315, 281] on div "Barcode labels" at bounding box center [303, 272] width 137 height 31
click at [245, 274] on input "Document Barcode labels" at bounding box center [244, 268] width 1 height 11
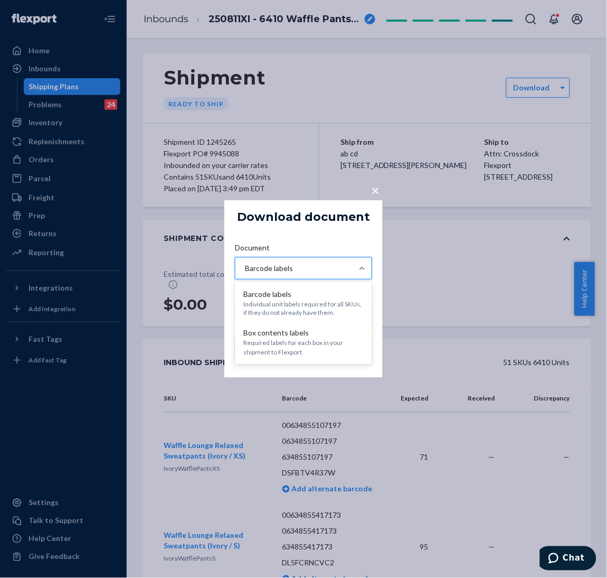
click at [315, 265] on div "Barcode labels" at bounding box center [294, 268] width 117 height 21
click at [245, 265] on input "Document option [object Object] focused, 1 of 2. 2 results available. Use Up an…" at bounding box center [244, 268] width 1 height 11
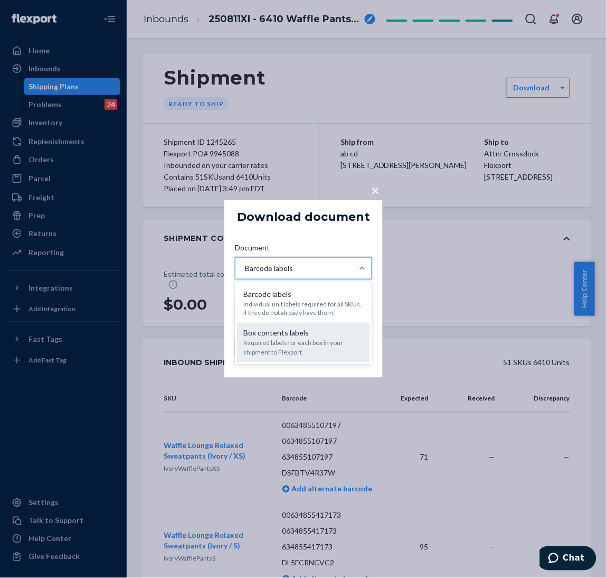
click at [312, 342] on div "Required labels for each box in your shipment to Flexport." at bounding box center [303, 348] width 120 height 18
click at [245, 274] on input "Document option [object Object] focused, 2 of 2. 2 results available. Use Up an…" at bounding box center [244, 268] width 1 height 11
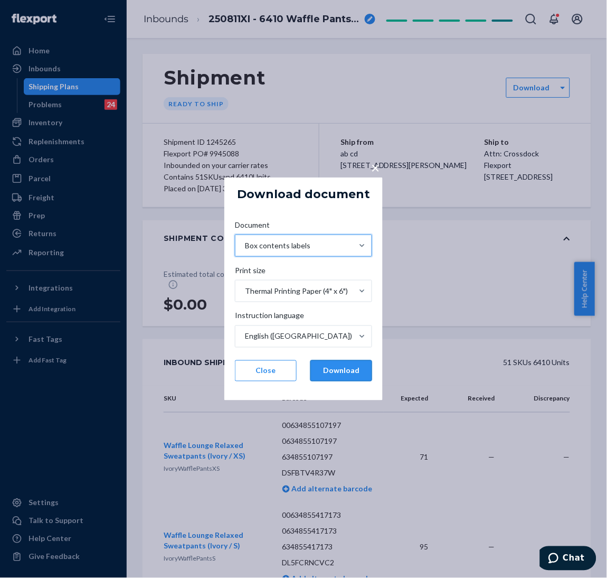
click at [353, 373] on button "Download" at bounding box center [342, 370] width 62 height 21
click at [445, 251] on div "× Download document Document Box contents labels Print size Thermal Printing Pa…" at bounding box center [303, 289] width 607 height 578
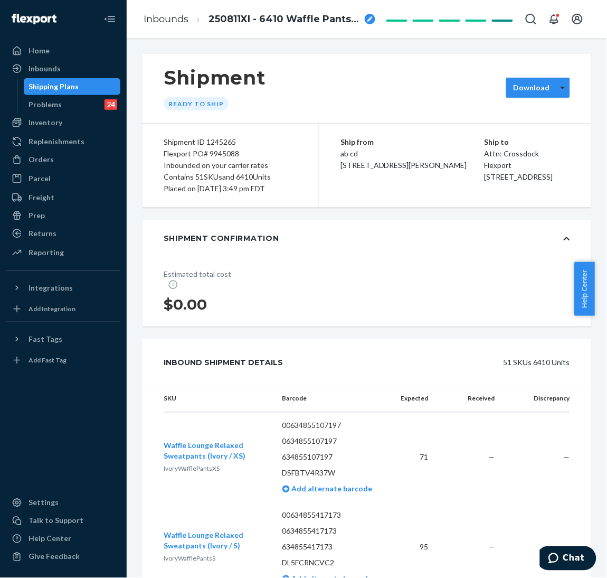
click at [557, 83] on div at bounding box center [563, 88] width 13 height 16
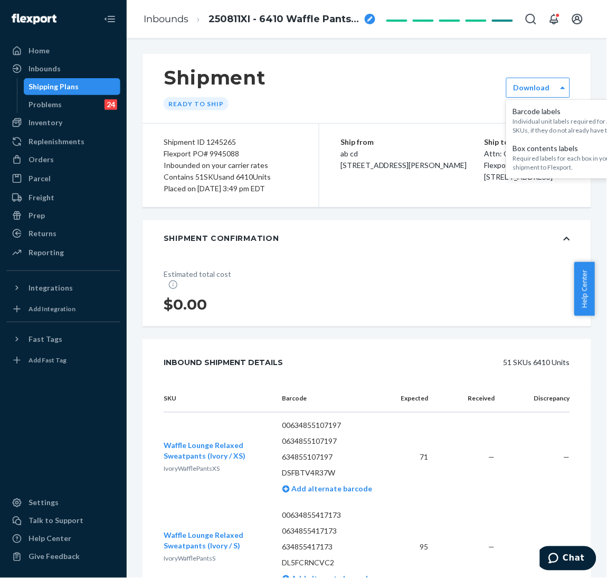
click at [360, 99] on div "Shipment Ready to ship" at bounding box center [367, 88] width 449 height 69
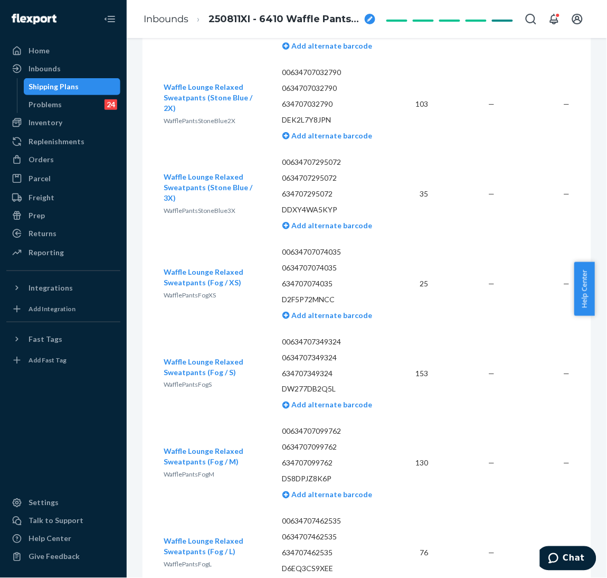
scroll to position [2456, 0]
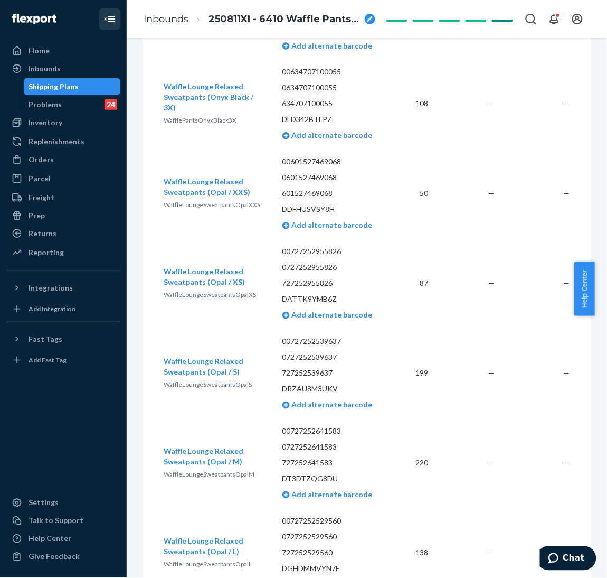
click at [109, 26] on button "Close Navigation" at bounding box center [109, 18] width 21 height 21
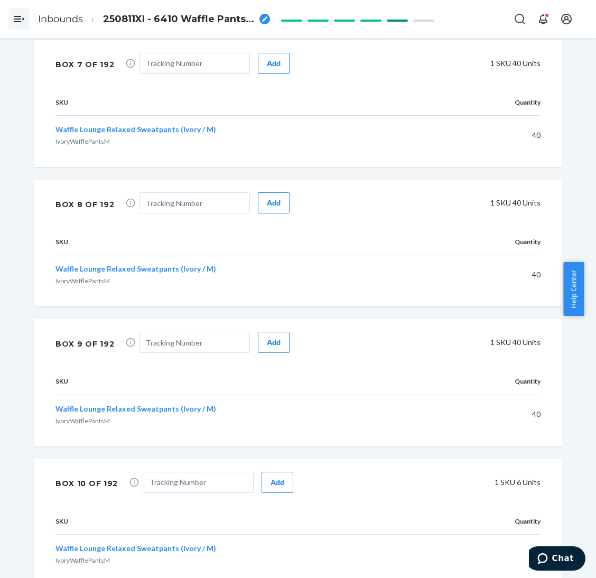
scroll to position [6010, 0]
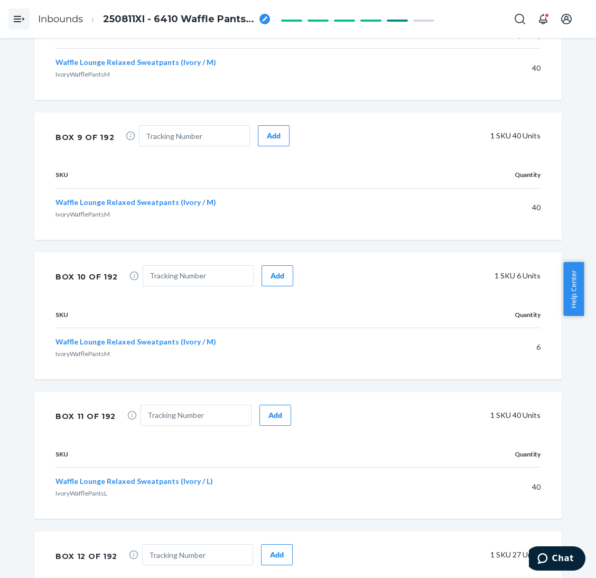
drag, startPoint x: 584, startPoint y: 154, endPoint x: 594, endPoint y: 174, distance: 22.4
click at [594, 174] on div "Shipment Ready to ship Download Shipment ID 1245265 Flexport PO# 9945088 Inboun…" at bounding box center [298, 308] width 596 height 540
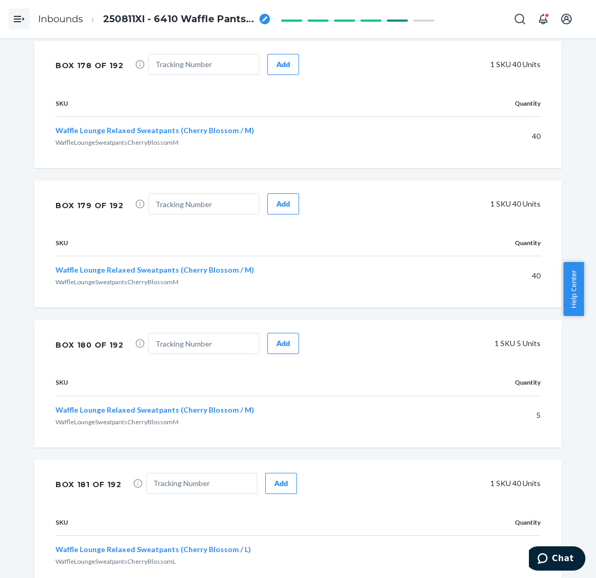
scroll to position [31260, 0]
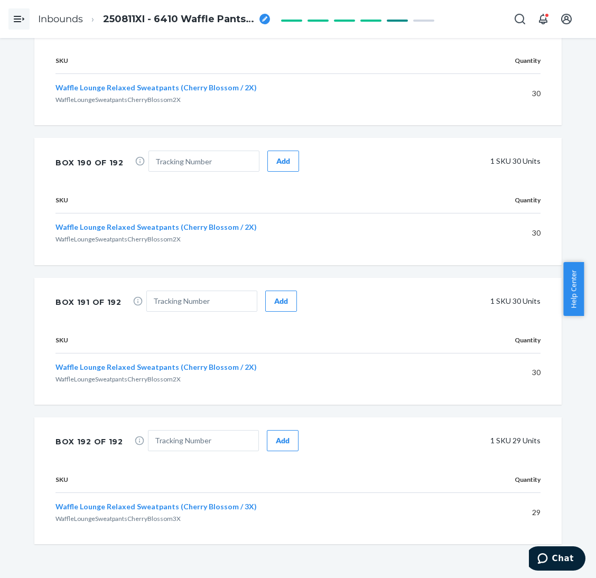
drag, startPoint x: 591, startPoint y: 151, endPoint x: 15, endPoint y: 18, distance: 590.6
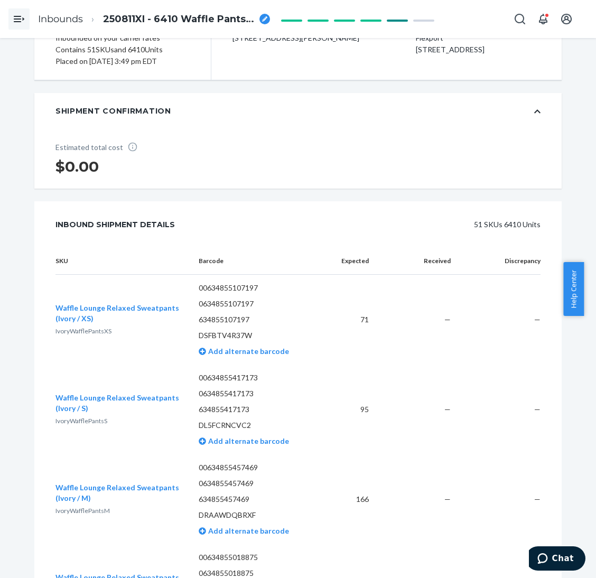
scroll to position [0, 0]
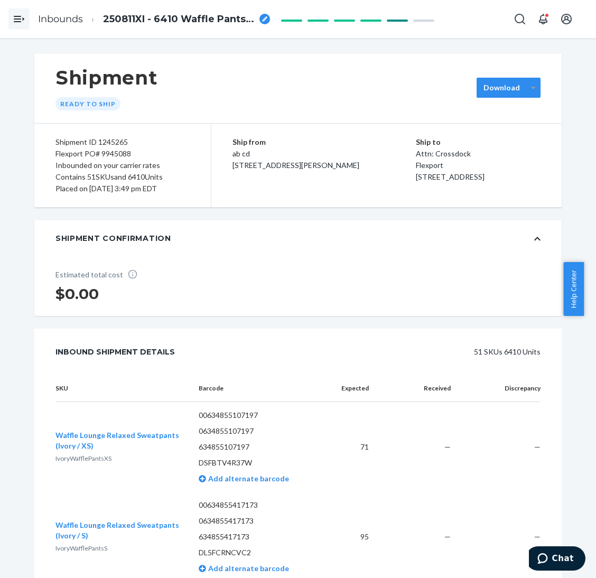
click at [527, 89] on div at bounding box center [533, 88] width 13 height 16
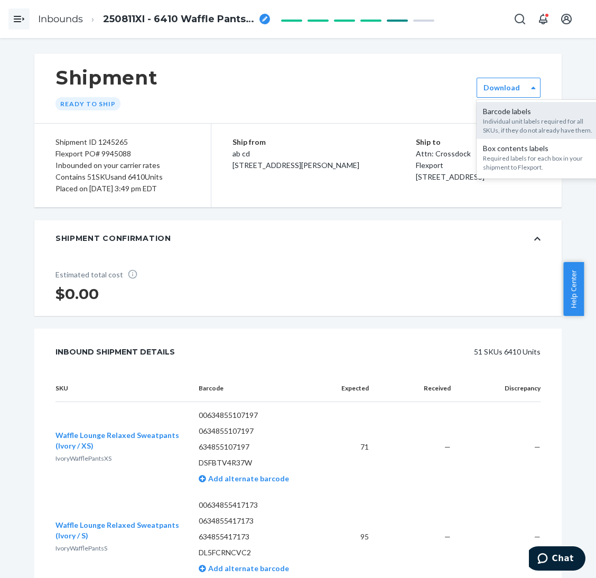
click at [522, 115] on div "Barcode labels" at bounding box center [540, 111] width 114 height 11
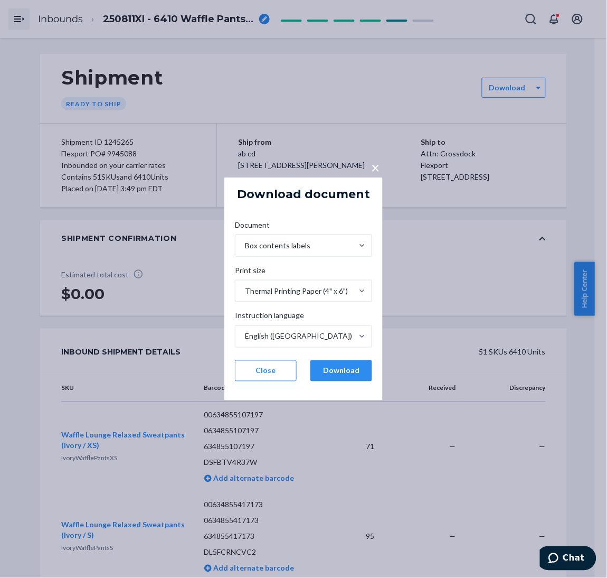
click at [531, 85] on div "× Download document Document Box contents labels Print size Thermal Printing Pa…" at bounding box center [303, 289] width 607 height 578
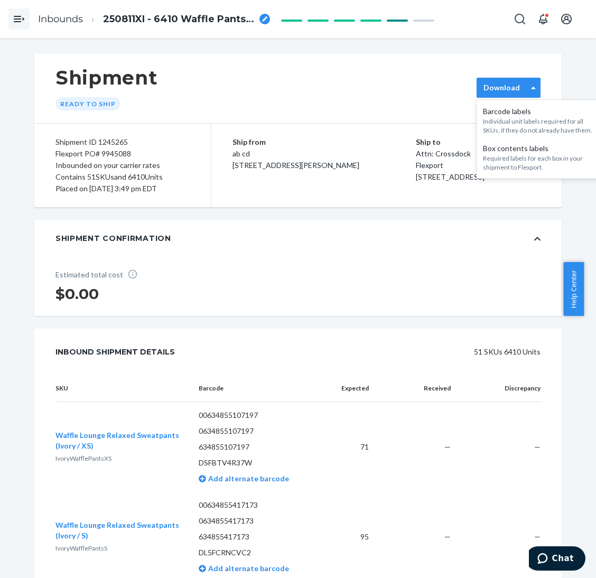
click at [508, 93] on div "Download" at bounding box center [508, 88] width 64 height 20
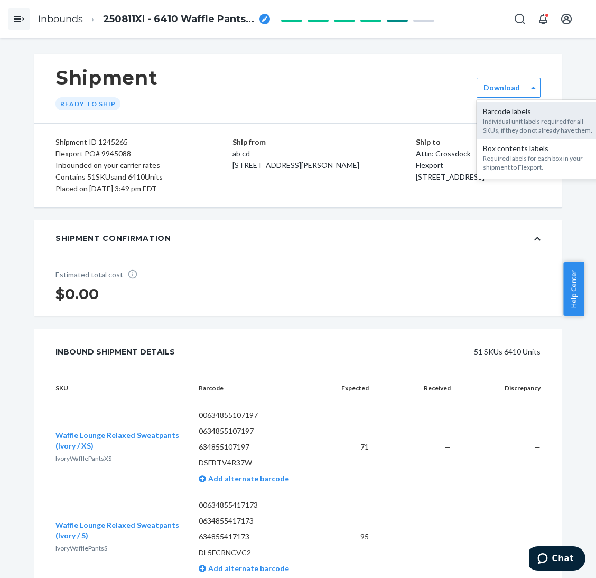
click at [510, 117] on div "Individual unit labels required for all SKUs, if they do not already have them." at bounding box center [540, 126] width 114 height 18
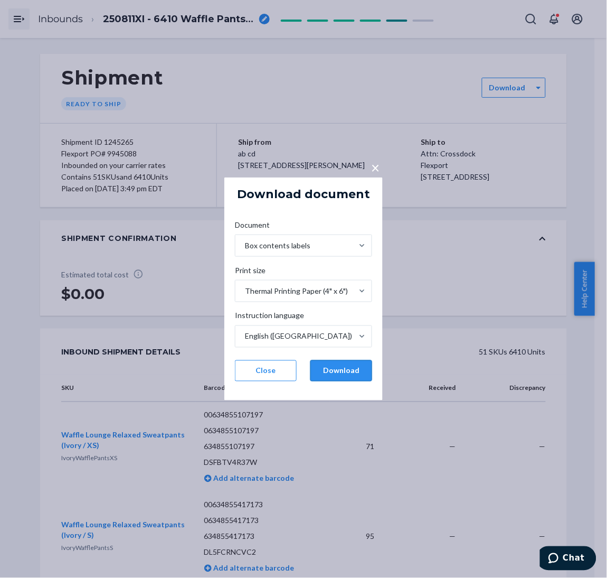
click at [346, 379] on button "Download" at bounding box center [342, 370] width 62 height 21
click at [530, 166] on div "× Download document Document Box contents labels Print size Thermal Printing Pa…" at bounding box center [303, 289] width 607 height 578
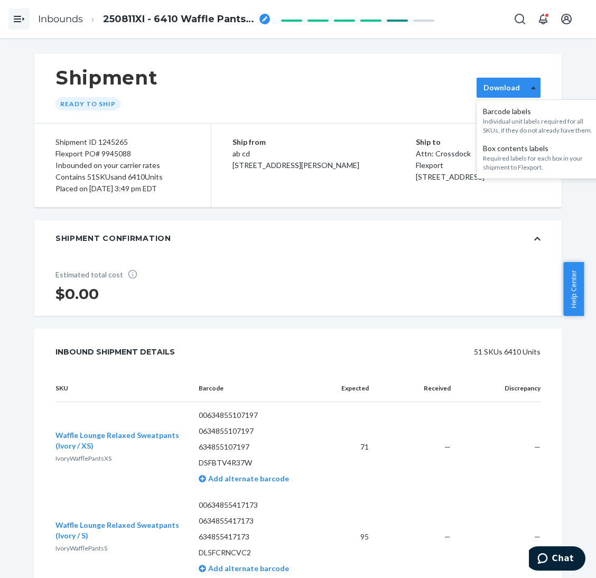
click at [531, 86] on icon at bounding box center [533, 87] width 5 height 7
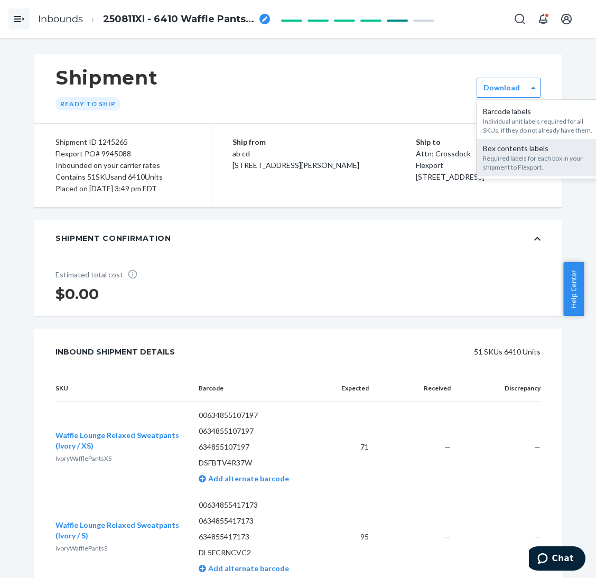
click at [497, 169] on div "Required labels for each box in your shipment to Flexport." at bounding box center [540, 163] width 114 height 18
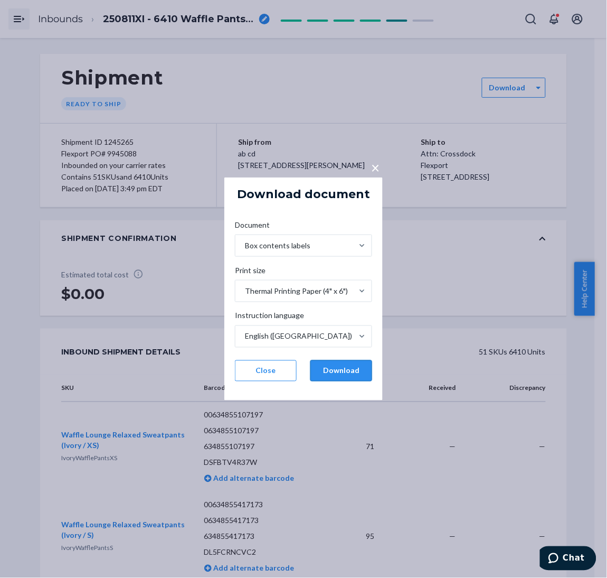
click at [344, 369] on button "Download" at bounding box center [342, 370] width 62 height 21
click at [530, 154] on div "× Download document Document Box contents labels Print size Thermal Printing Pa…" at bounding box center [303, 289] width 607 height 578
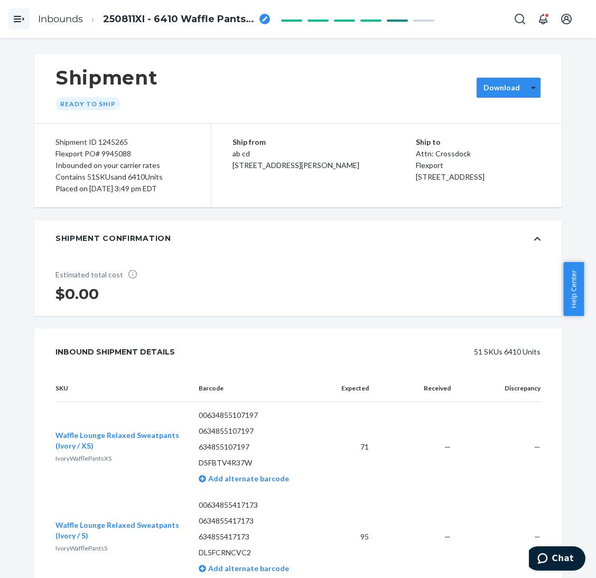
click at [530, 87] on div at bounding box center [533, 88] width 13 height 16
click at [581, 184] on div "Shipment Ready to ship Download Shipment ID 1245265 Flexport PO# 9945088 Inboun…" at bounding box center [298, 308] width 596 height 540
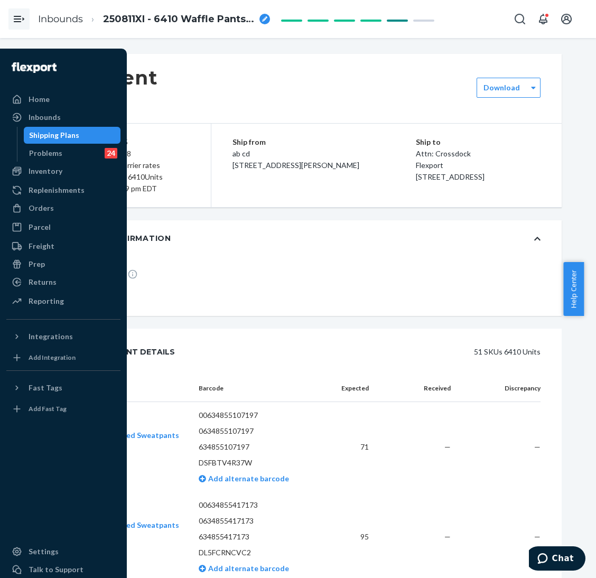
drag, startPoint x: 66, startPoint y: 135, endPoint x: 210, endPoint y: 232, distance: 174.2
click at [66, 135] on div "Shipping Plans" at bounding box center [54, 135] width 50 height 11
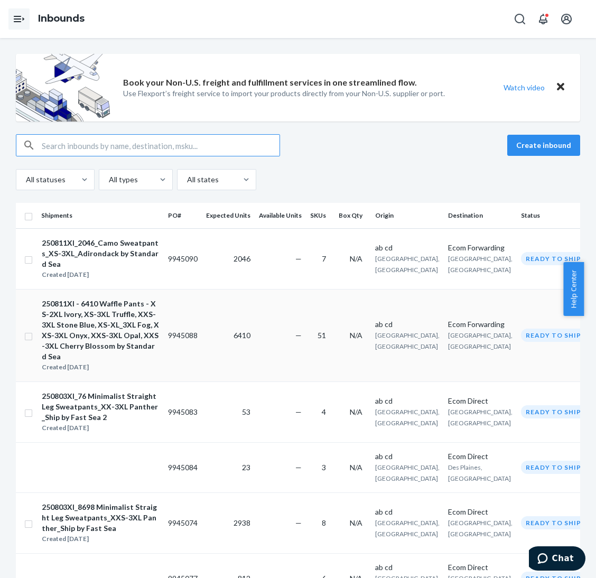
click at [27, 333] on input "checkbox" at bounding box center [28, 335] width 8 height 11
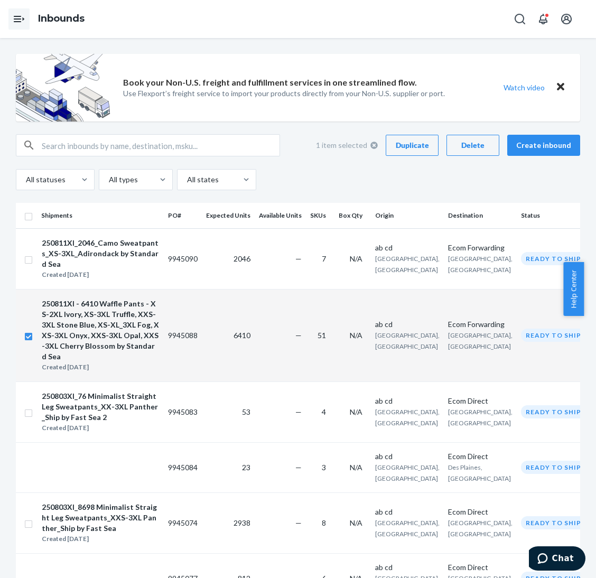
click at [129, 335] on div "250811XI - 6410 Waffle Pants - XS-2XL Ivory, XS-3XL Truffle, XXS-3XL Stone Blue…" at bounding box center [100, 329] width 117 height 63
click at [147, 328] on div "250811XI - 6410 Waffle Pants - XS-2XL Ivory, XS-3XL Truffle, XXS-3XL Stone Blue…" at bounding box center [100, 329] width 117 height 63
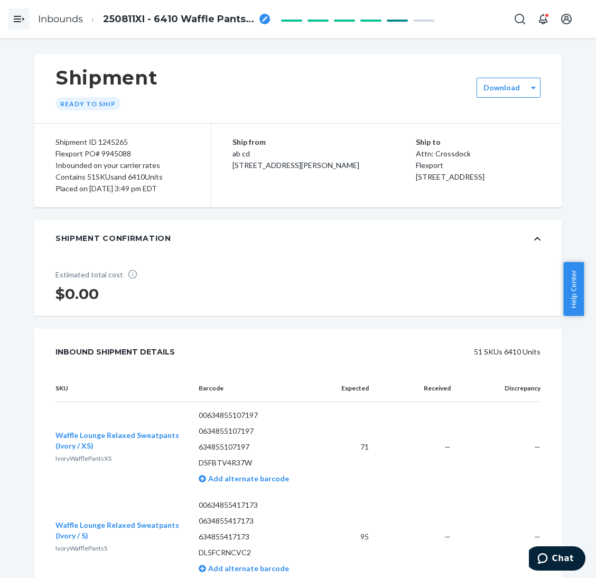
click at [372, 18] on span at bounding box center [357, 19] width 158 height 11
click at [400, 20] on span at bounding box center [357, 19] width 158 height 11
click at [499, 87] on label "Download" at bounding box center [501, 87] width 36 height 11
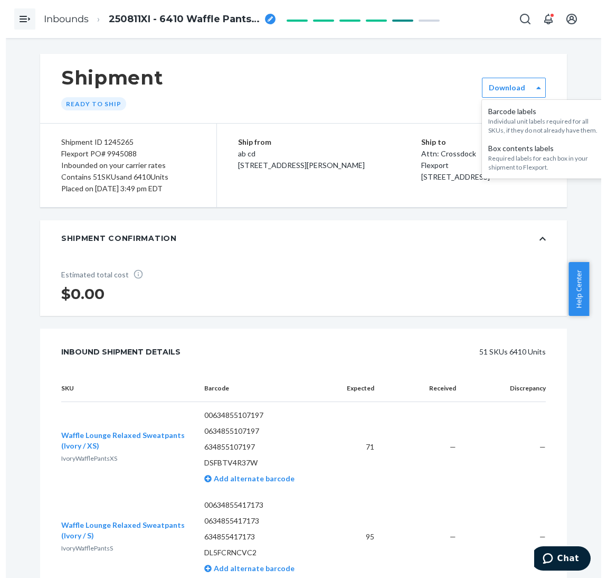
scroll to position [0, 15]
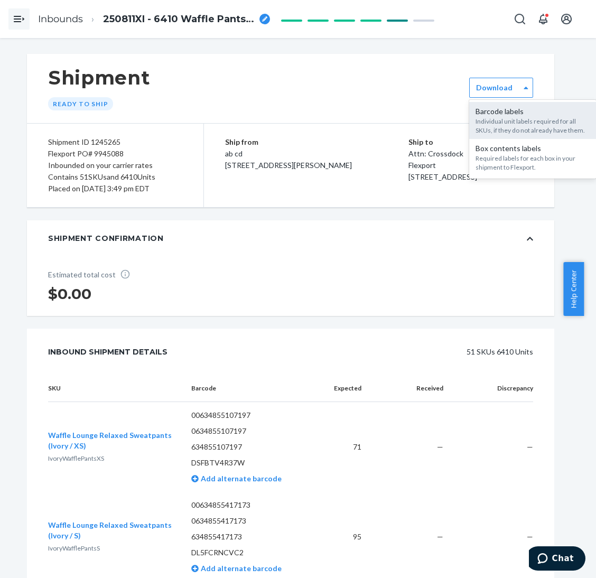
click at [556, 117] on div "Individual unit labels required for all SKUs, if they do not already have them." at bounding box center [532, 126] width 114 height 18
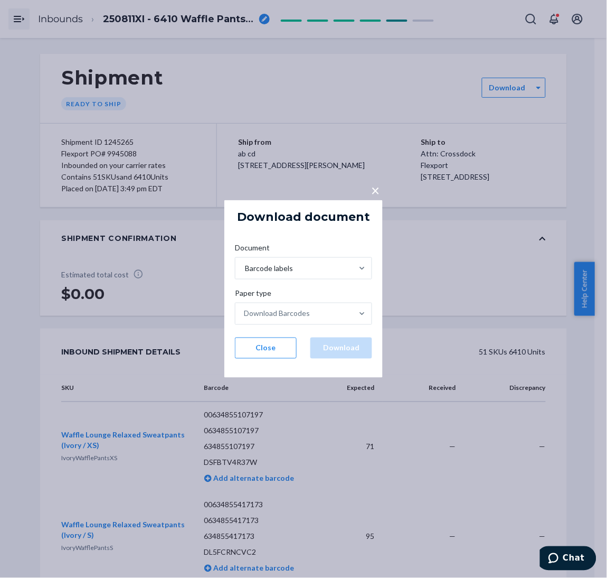
scroll to position [0, 0]
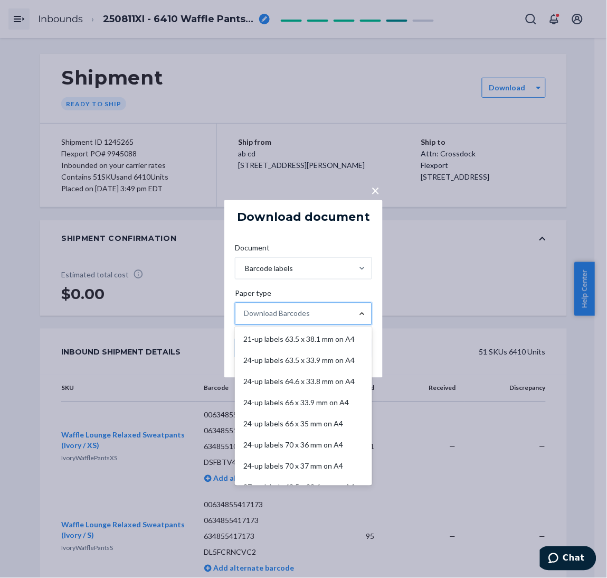
click at [356, 312] on div at bounding box center [362, 313] width 19 height 11
click at [245, 312] on input "Paper type option 21-up labels 63.5 x 38.1 mm on A4 focused, 1 of 11. 11 result…" at bounding box center [244, 313] width 1 height 11
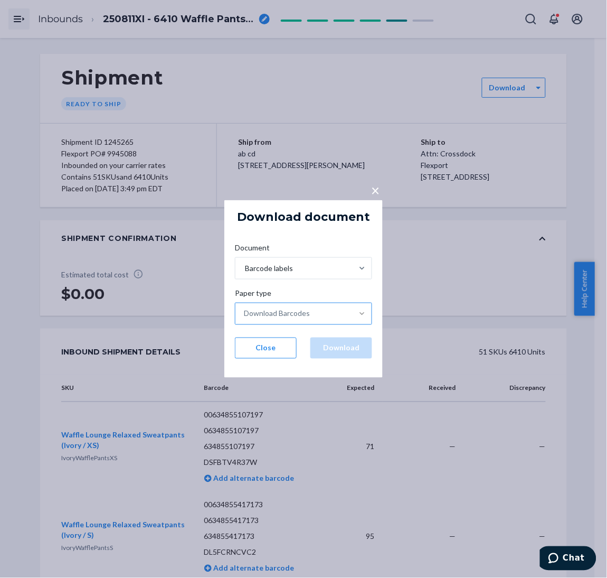
click at [321, 249] on div "Document" at bounding box center [303, 249] width 137 height 15
click at [245, 263] on input "Document Barcode labels" at bounding box center [244, 268] width 1 height 11
click at [259, 350] on button "Close" at bounding box center [266, 347] width 62 height 21
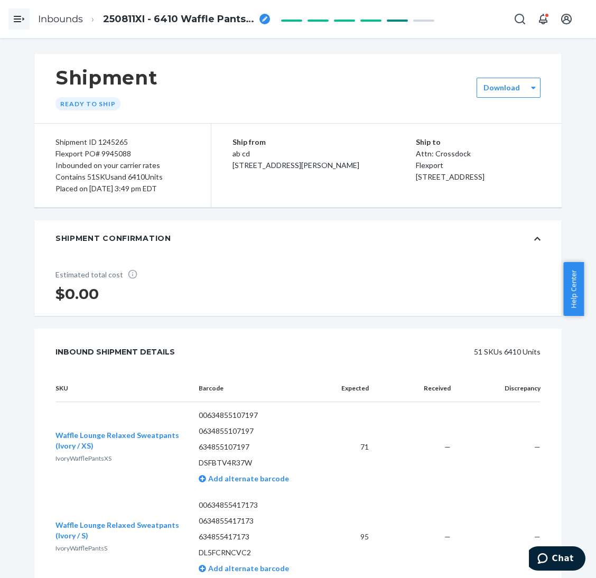
click at [535, 92] on div "Shipment Ready to ship" at bounding box center [297, 88] width 527 height 69
click at [500, 87] on label "Download" at bounding box center [501, 87] width 36 height 11
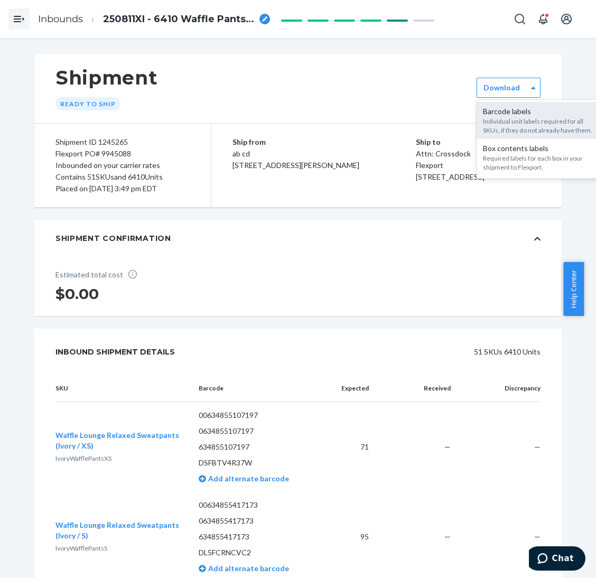
click at [486, 131] on div "Individual unit labels required for all SKUs, if they do not already have them." at bounding box center [540, 126] width 114 height 18
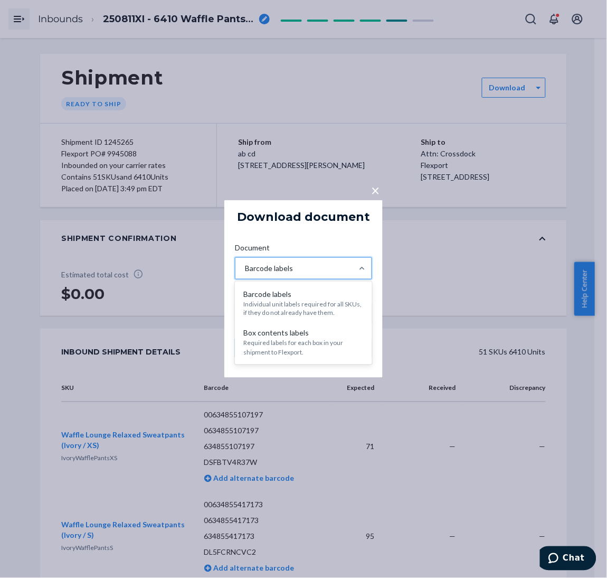
click at [332, 268] on div "Barcode labels" at bounding box center [294, 268] width 117 height 21
click at [245, 268] on input "Document option [object Object] focused, 1 of 2. 2 results available. Use Up an…" at bounding box center [244, 268] width 1 height 11
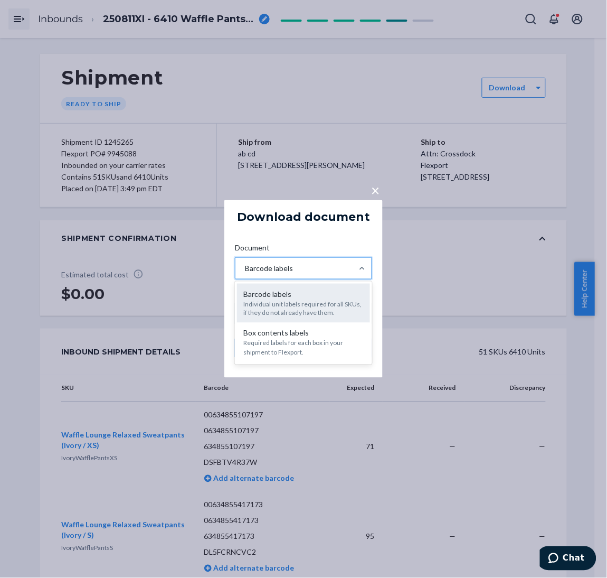
click at [314, 307] on div "Individual unit labels required for all SKUs, if they do not already have them." at bounding box center [303, 308] width 120 height 18
click at [245, 274] on input "Document option [object Object] focused, 1 of 2. 2 results available. Use Up an…" at bounding box center [244, 268] width 1 height 11
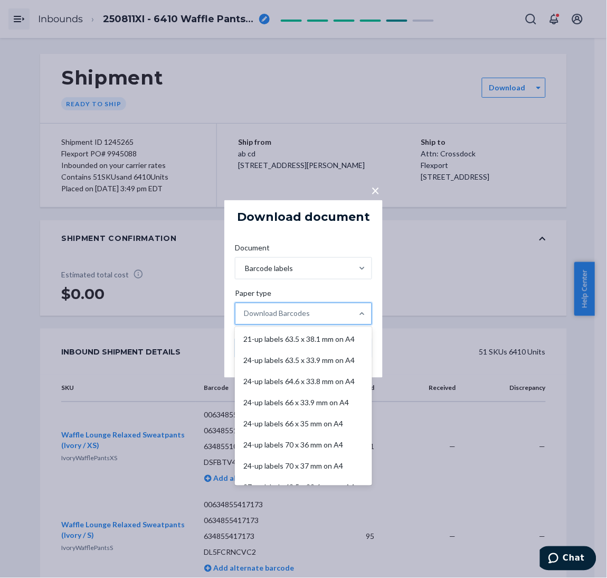
click at [338, 309] on div "Download Barcodes" at bounding box center [294, 313] width 117 height 21
click at [245, 309] on input "Paper type option 21-up labels 63.5 x 38.1 mm on A4 focused, 1 of 11. 11 result…" at bounding box center [244, 313] width 1 height 11
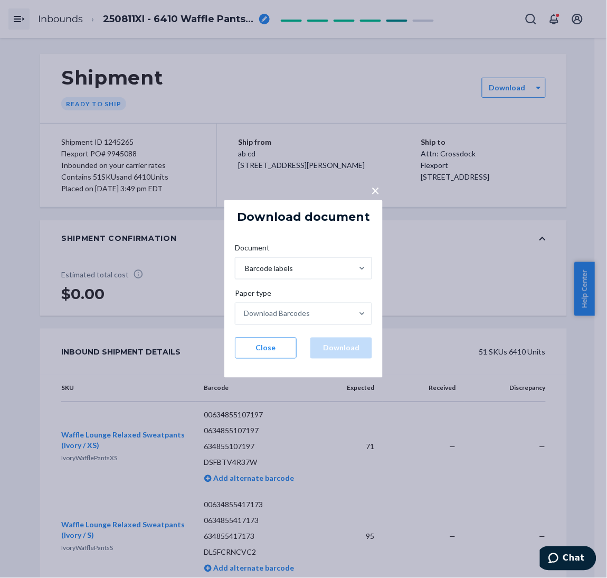
click at [537, 163] on div "× Download document Document Barcode labels Paper type Download Barcodes Close …" at bounding box center [303, 289] width 607 height 578
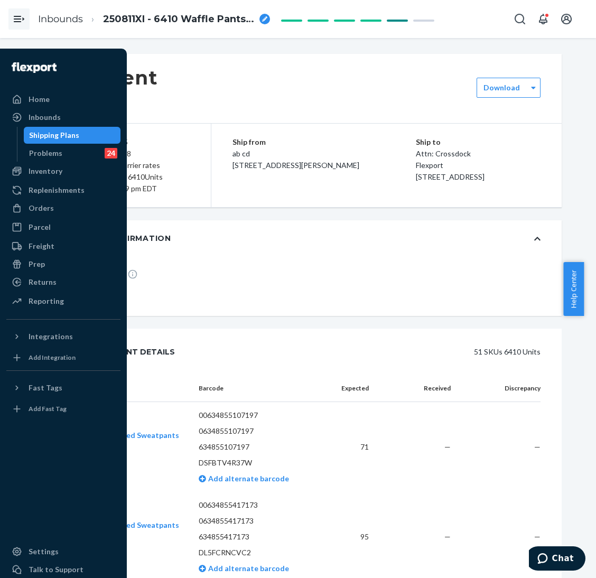
click at [62, 134] on div "Shipping Plans" at bounding box center [54, 135] width 50 height 11
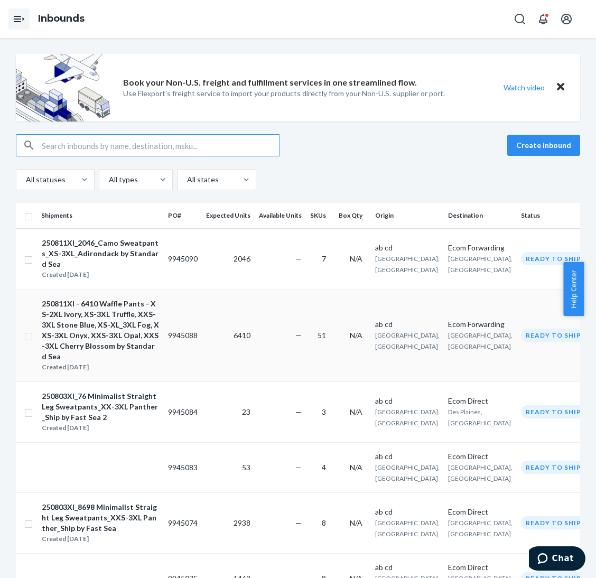
click at [31, 339] on td at bounding box center [26, 335] width 21 height 92
drag, startPoint x: 27, startPoint y: 331, endPoint x: 34, endPoint y: 332, distance: 6.5
click at [29, 332] on input "checkbox" at bounding box center [28, 335] width 8 height 11
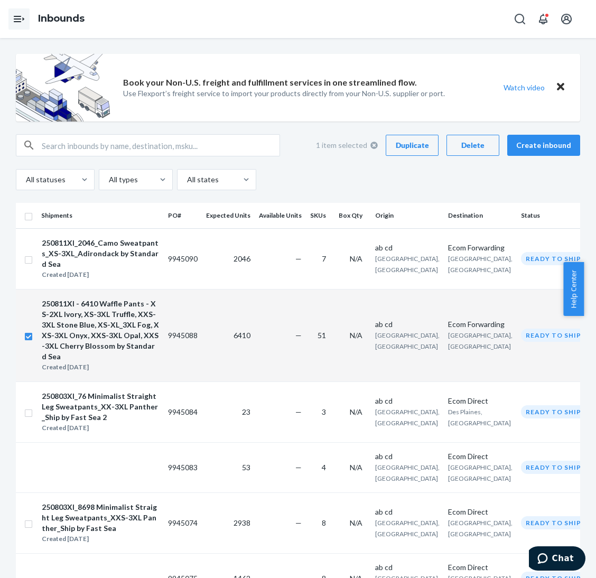
click at [405, 149] on div "Duplicate" at bounding box center [411, 145] width 35 height 11
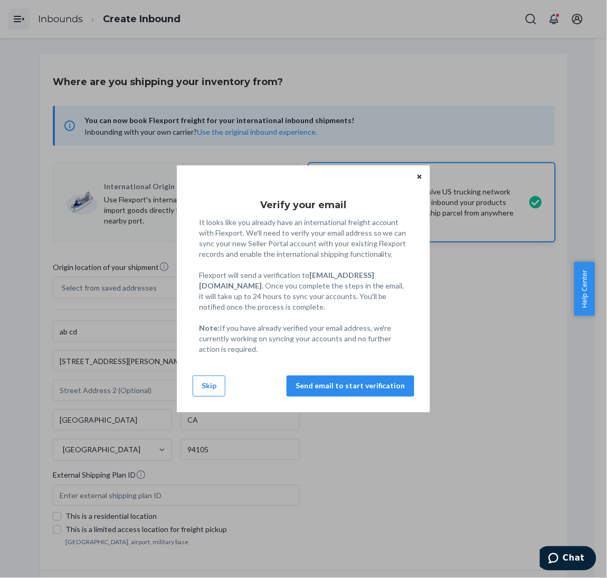
click at [202, 378] on button "Skip" at bounding box center [209, 385] width 33 height 21
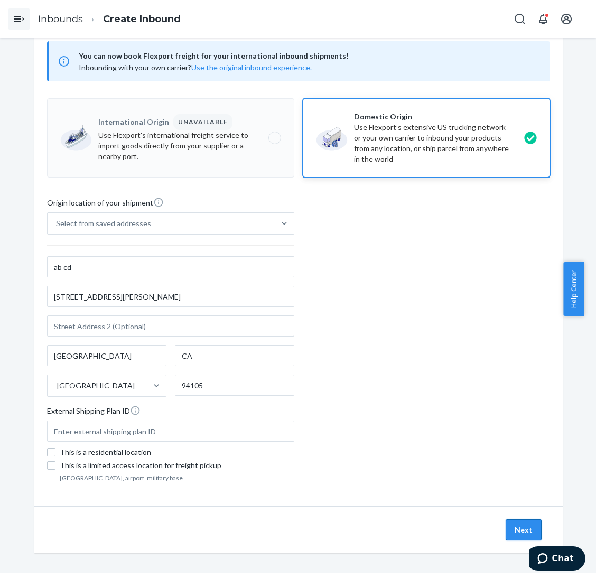
scroll to position [38, 0]
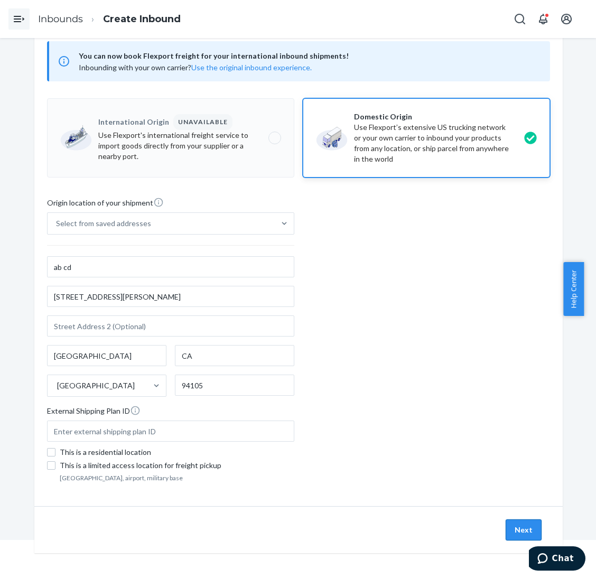
click at [515, 528] on button "Next" at bounding box center [523, 529] width 36 height 21
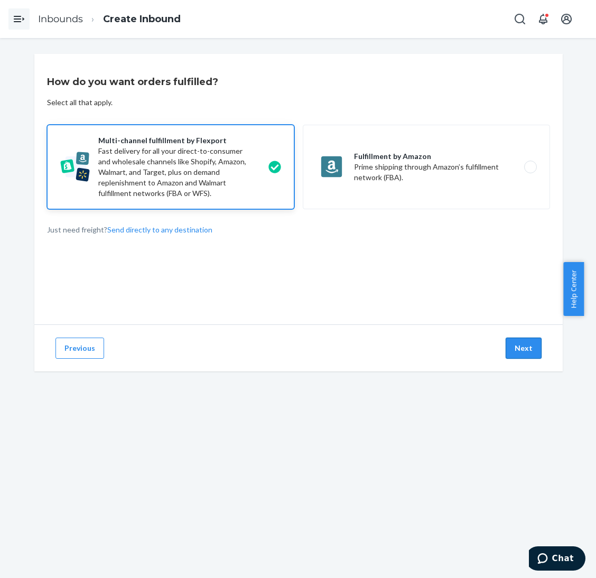
click at [521, 350] on button "Next" at bounding box center [523, 347] width 36 height 21
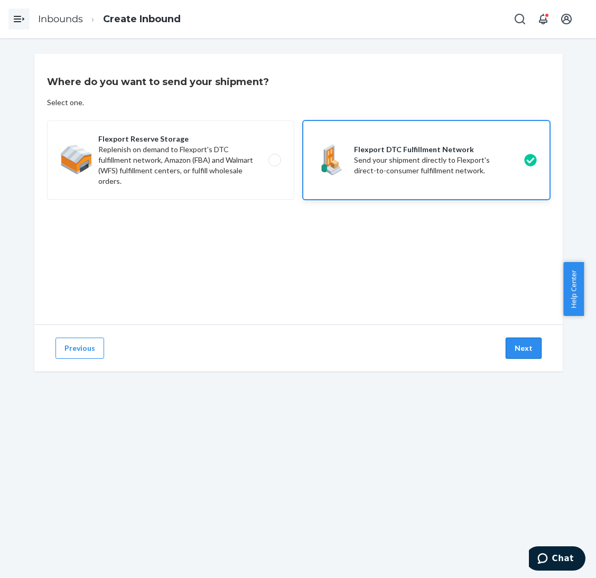
click at [522, 351] on button "Next" at bounding box center [523, 347] width 36 height 21
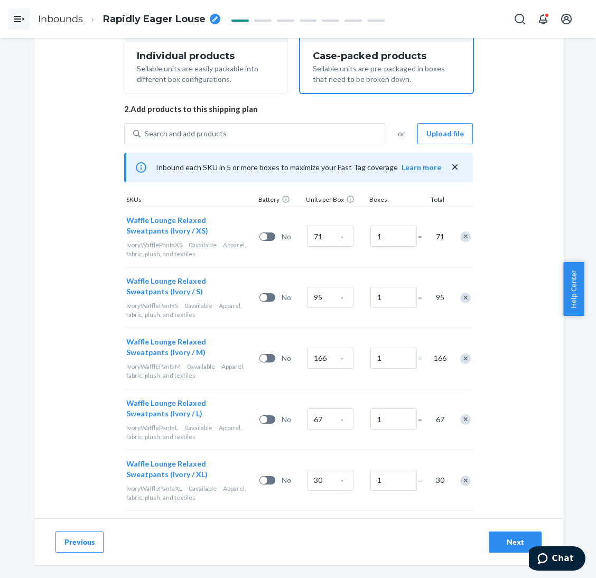
scroll to position [396, 0]
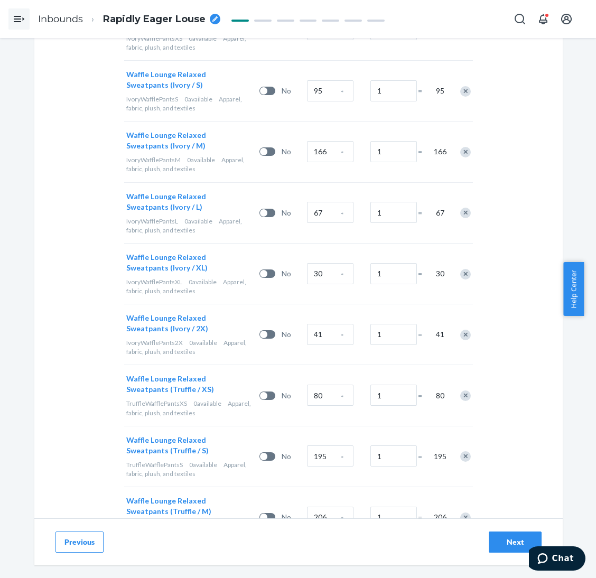
drag, startPoint x: 505, startPoint y: 535, endPoint x: 502, endPoint y: 530, distance: 6.2
click at [505, 535] on button "Next" at bounding box center [514, 541] width 53 height 21
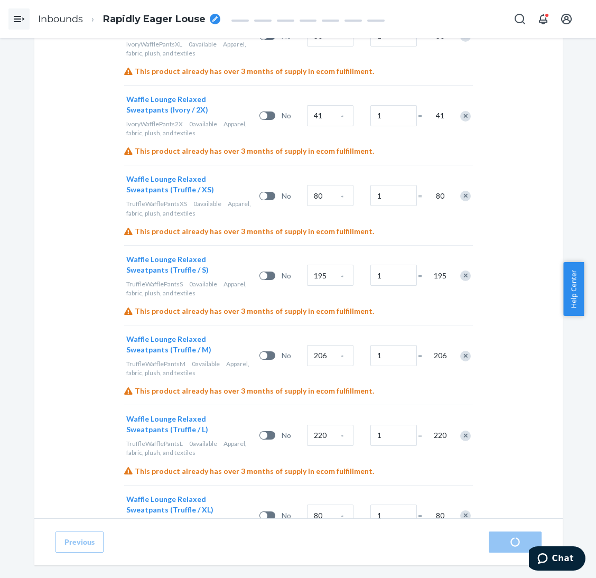
scroll to position [772, 0]
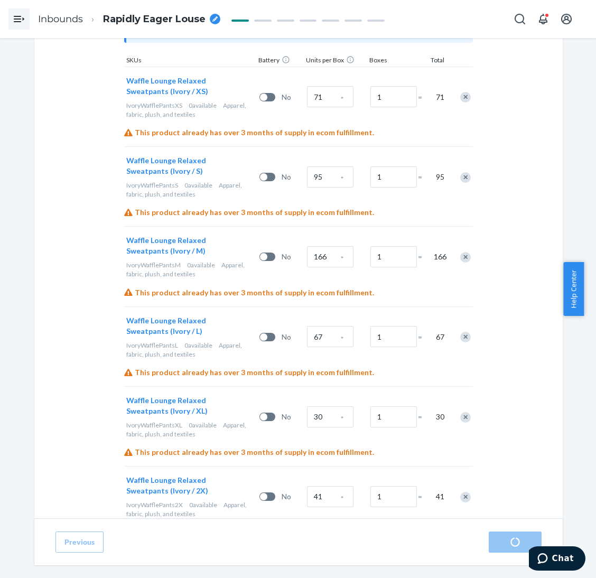
scroll to position [396, 0]
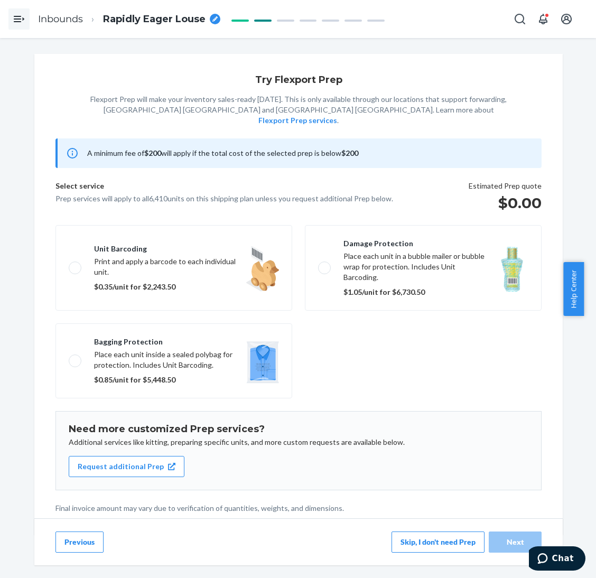
click at [424, 542] on button "Skip, I don't need Prep" at bounding box center [437, 541] width 93 height 21
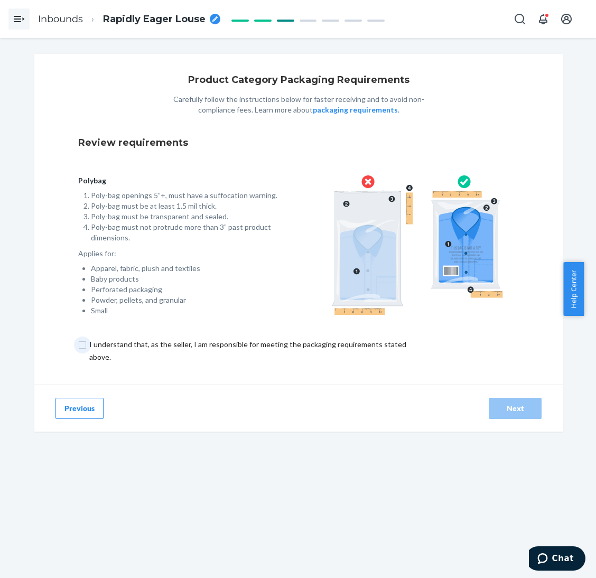
click at [316, 344] on input "checkbox" at bounding box center [253, 350] width 351 height 25
click at [518, 407] on div "Next" at bounding box center [514, 408] width 35 height 11
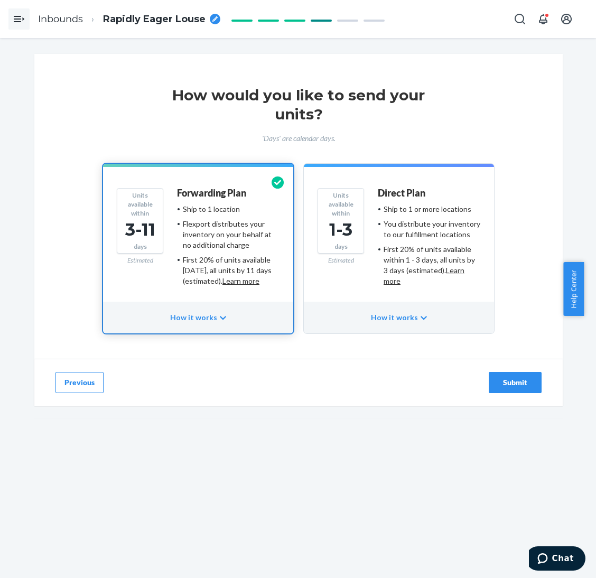
click at [498, 380] on div "Submit" at bounding box center [514, 382] width 35 height 11
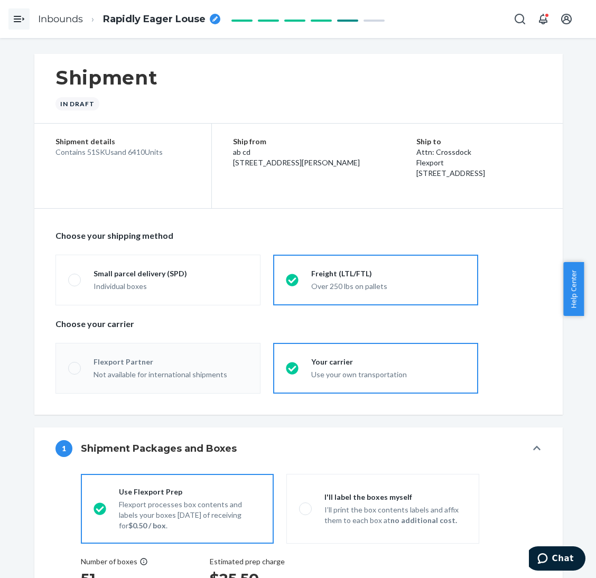
click at [173, 15] on span "Rapidly Eager Louse" at bounding box center [154, 20] width 102 height 14
click at [237, 74] on div "Shipment In draft" at bounding box center [298, 89] width 528 height 70
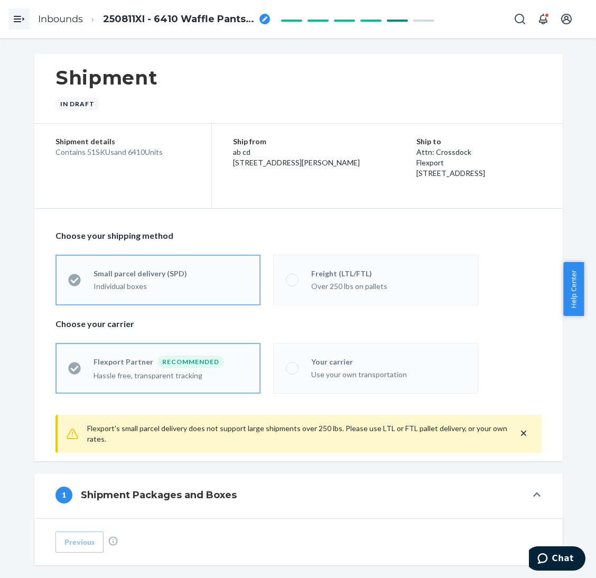
click at [327, 373] on div "Use your own transportation" at bounding box center [388, 374] width 154 height 11
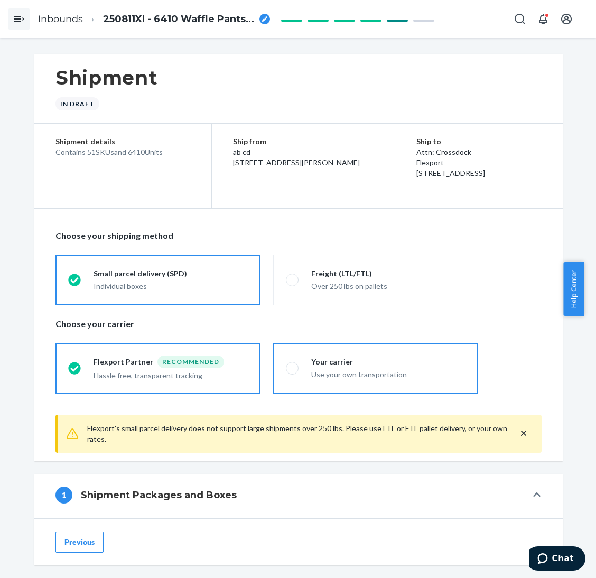
click at [286, 363] on span at bounding box center [292, 368] width 13 height 13
click at [286, 364] on input "Your carrier Use your own transportation" at bounding box center [289, 367] width 7 height 7
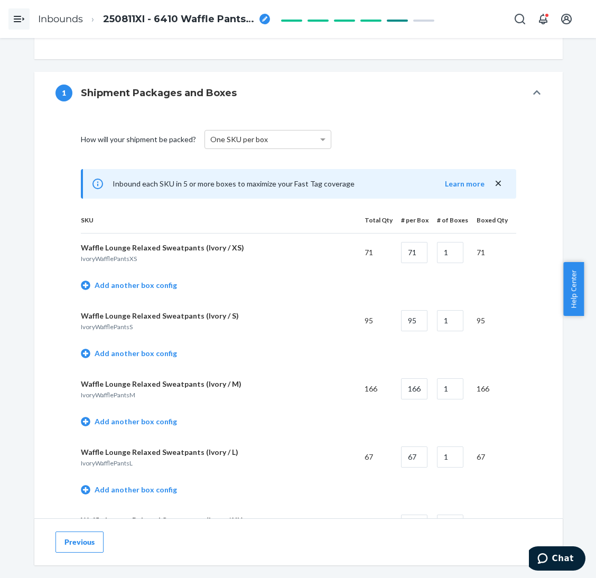
scroll to position [396, 0]
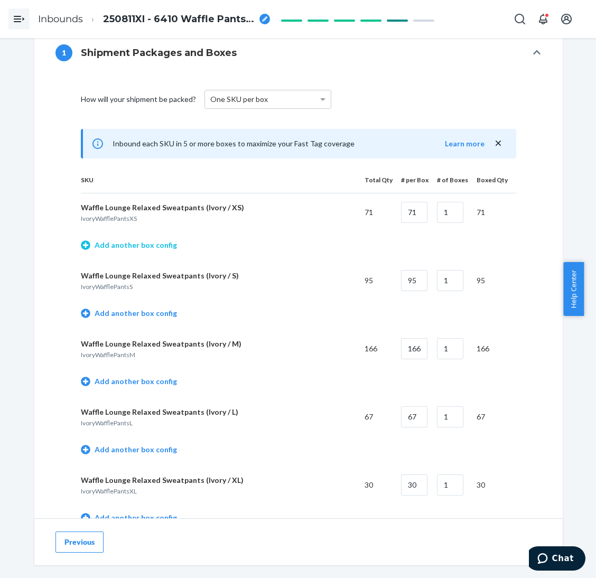
drag, startPoint x: 142, startPoint y: 243, endPoint x: 309, endPoint y: 212, distance: 170.3
click at [143, 243] on link "Add another box config" at bounding box center [129, 245] width 96 height 11
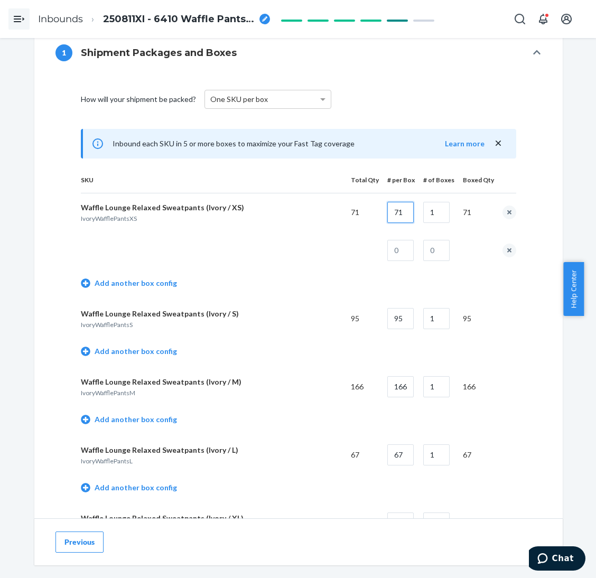
click at [407, 216] on input "71" at bounding box center [400, 212] width 26 height 21
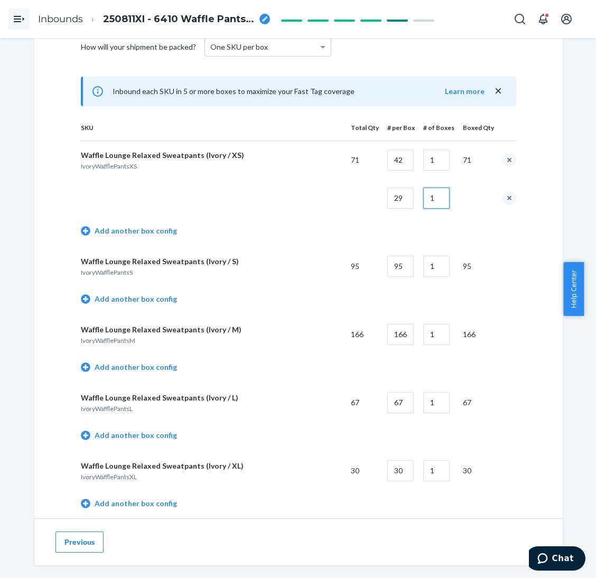
scroll to position [475, 0]
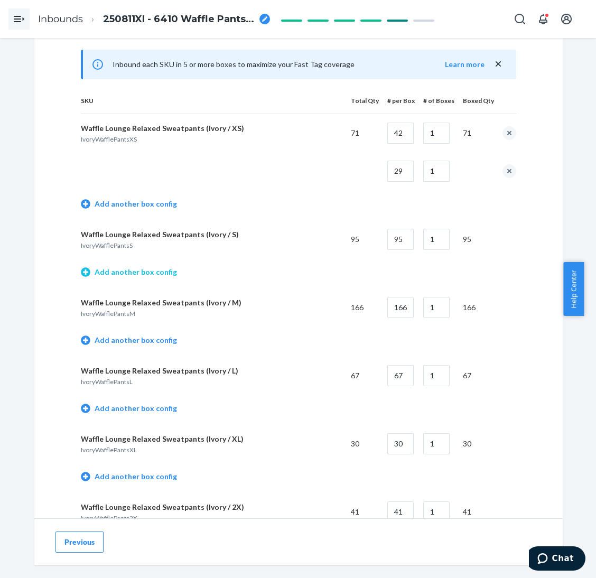
click at [120, 274] on link "Add another box config" at bounding box center [129, 272] width 96 height 11
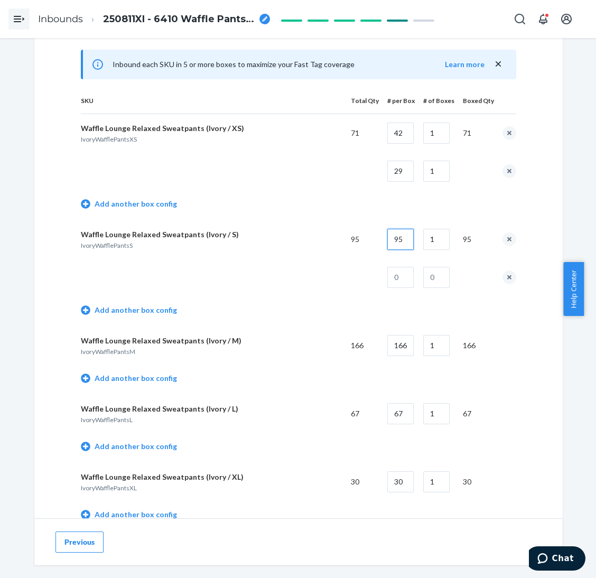
click at [401, 238] on input "95" at bounding box center [400, 239] width 26 height 21
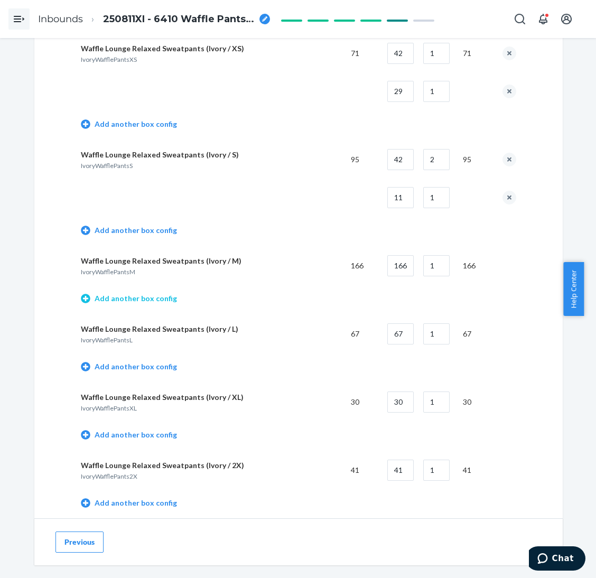
click at [116, 298] on link "Add another box config" at bounding box center [129, 298] width 96 height 11
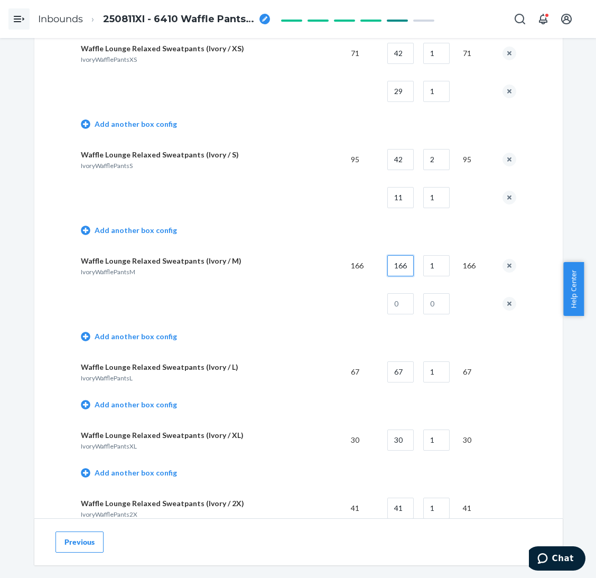
click at [392, 266] on input "166" at bounding box center [400, 265] width 26 height 21
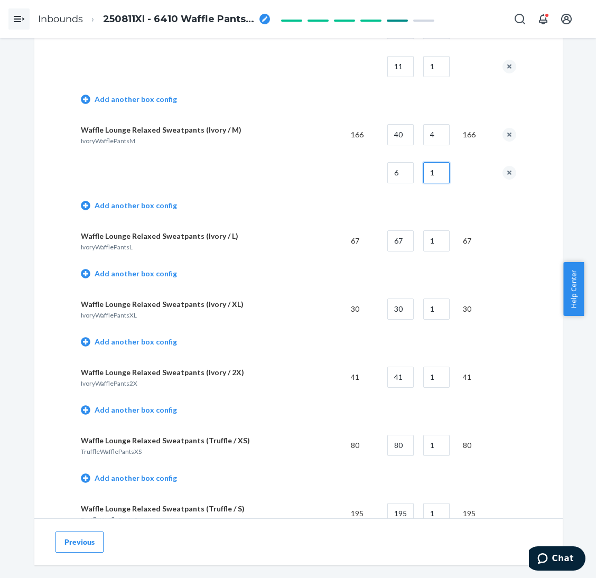
scroll to position [712, 0]
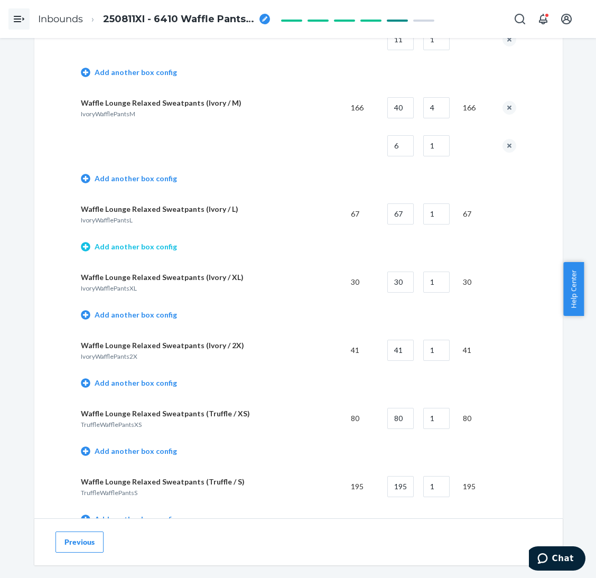
click at [136, 248] on link "Add another box config" at bounding box center [129, 246] width 96 height 11
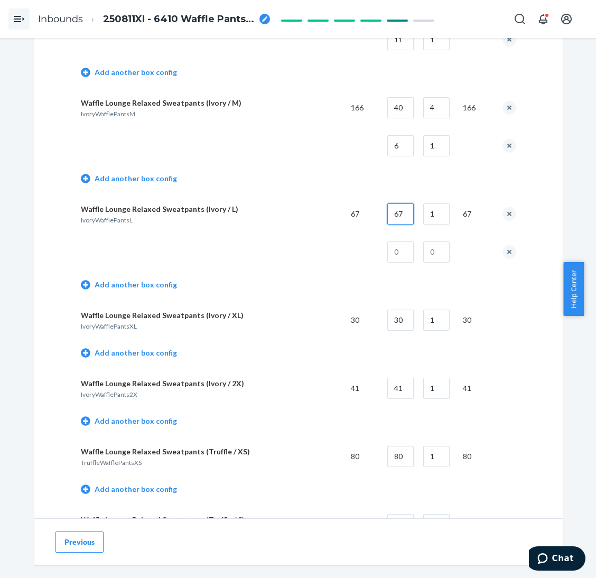
click at [403, 210] on input "67" at bounding box center [400, 213] width 26 height 21
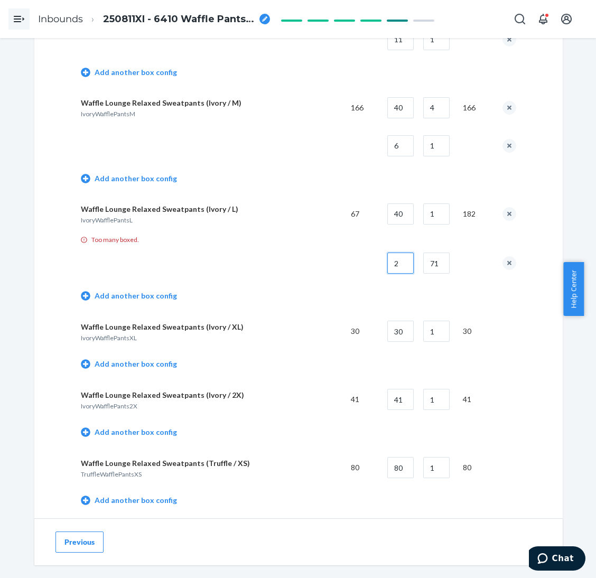
click at [405, 261] on input "2" at bounding box center [400, 262] width 26 height 21
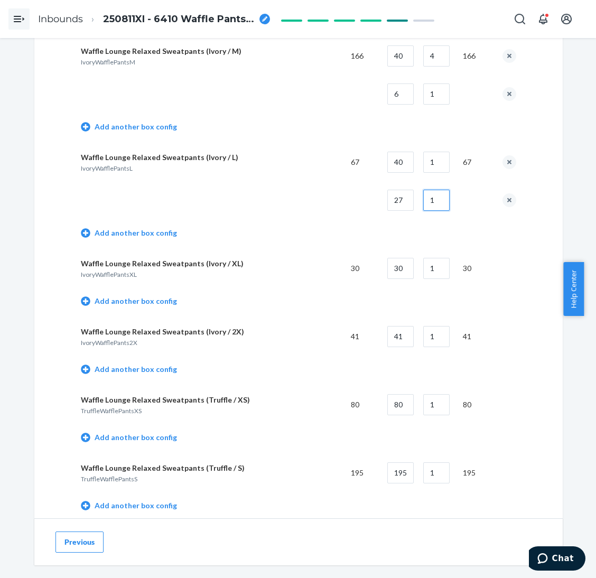
scroll to position [792, 0]
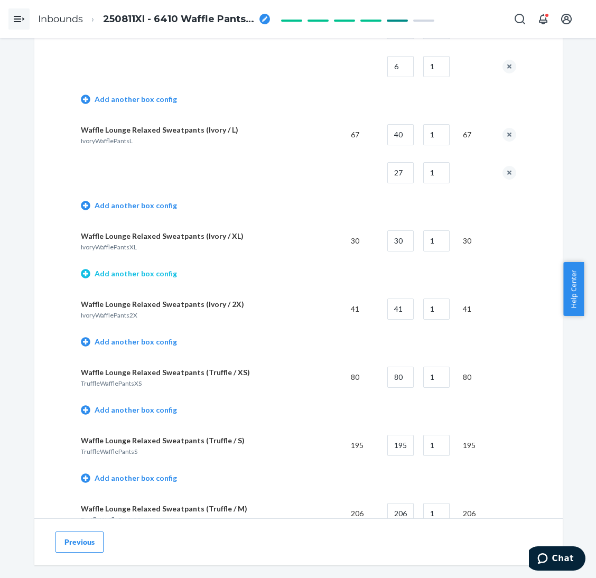
click at [128, 274] on link "Add another box config" at bounding box center [129, 273] width 96 height 11
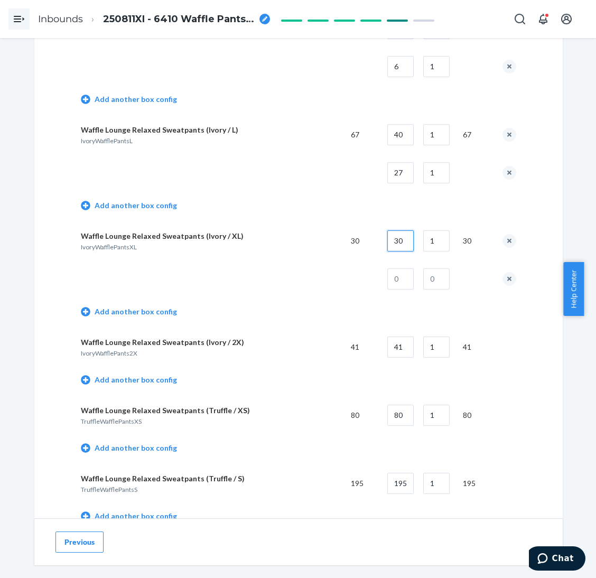
click at [397, 234] on input "30" at bounding box center [400, 240] width 26 height 21
click at [502, 274] on button "remove box config" at bounding box center [509, 279] width 14 height 14
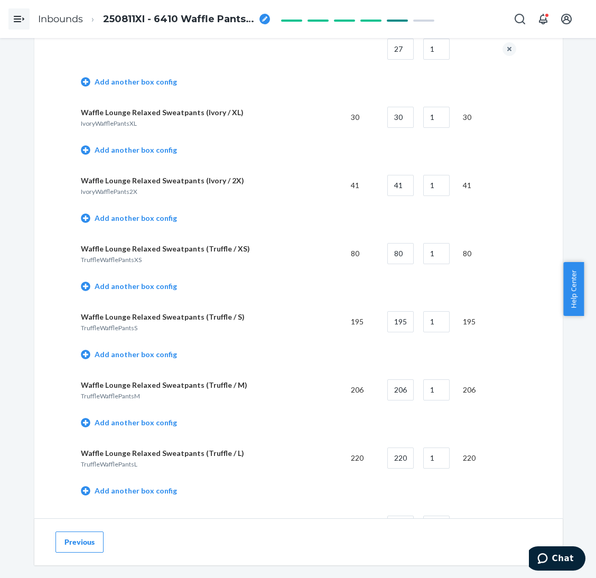
scroll to position [950, 0]
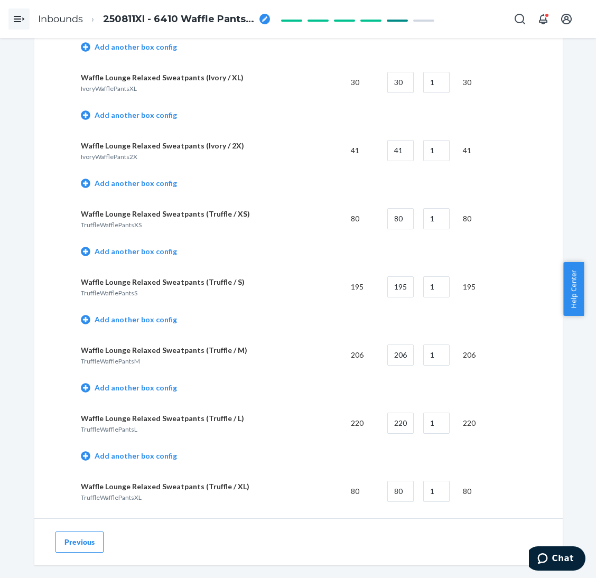
click at [106, 182] on link "Add another box config" at bounding box center [129, 183] width 96 height 11
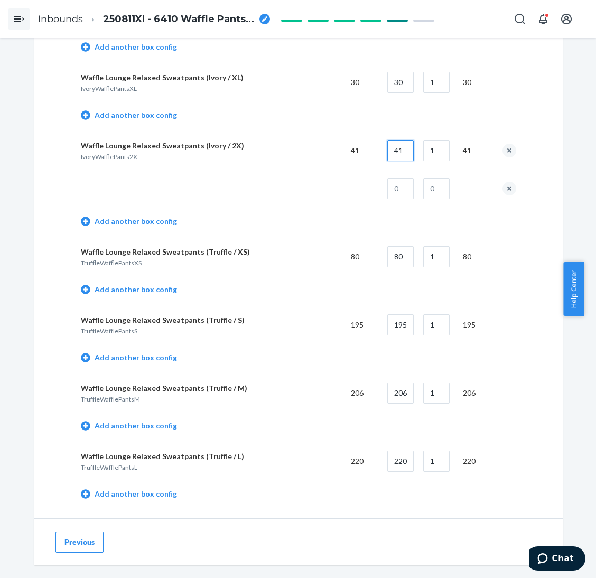
click at [400, 149] on input "41" at bounding box center [400, 150] width 26 height 21
click at [405, 185] on input "5" at bounding box center [400, 188] width 26 height 21
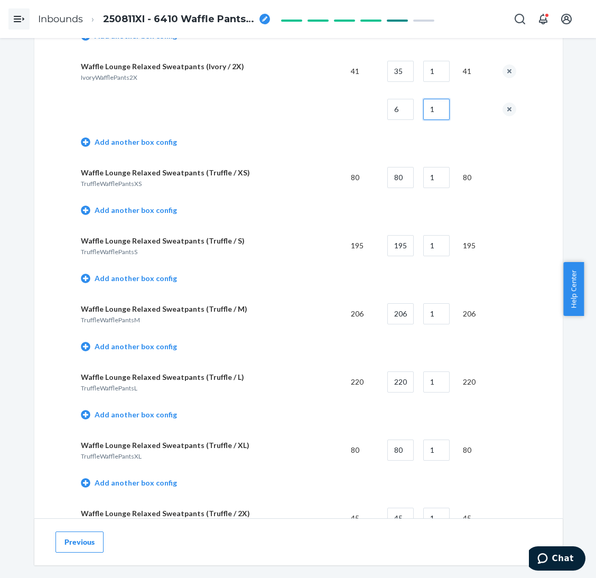
scroll to position [1109, 0]
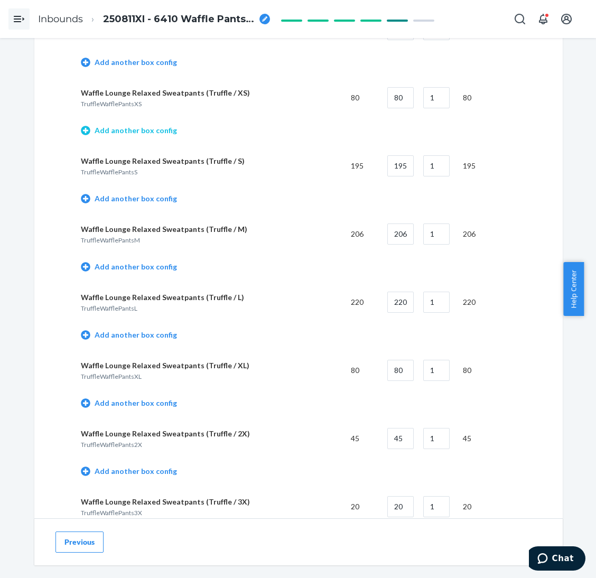
click at [138, 133] on link "Add another box config" at bounding box center [129, 130] width 96 height 11
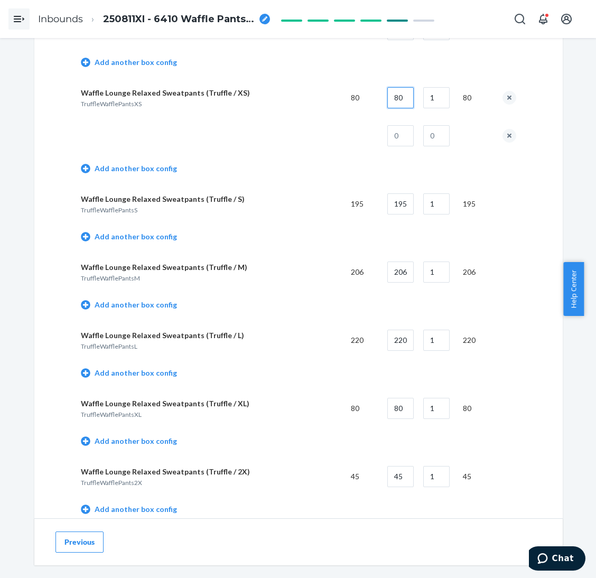
click at [405, 96] on input "80" at bounding box center [400, 97] width 26 height 21
click at [506, 125] on td at bounding box center [505, 136] width 22 height 38
click at [502, 129] on button "remove box config" at bounding box center [509, 136] width 14 height 14
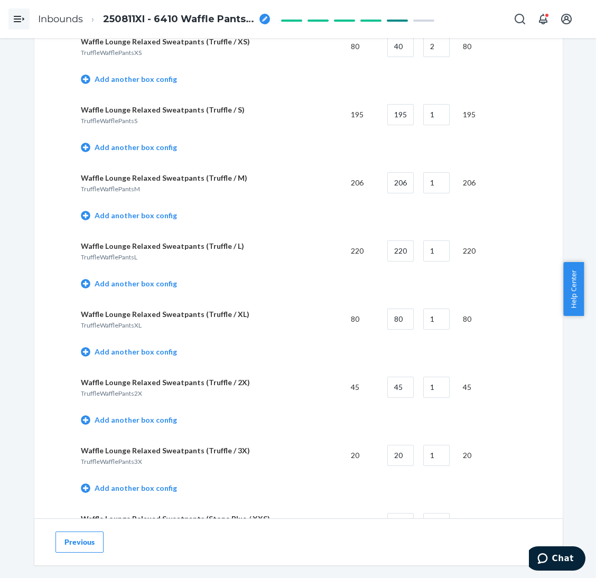
scroll to position [1188, 0]
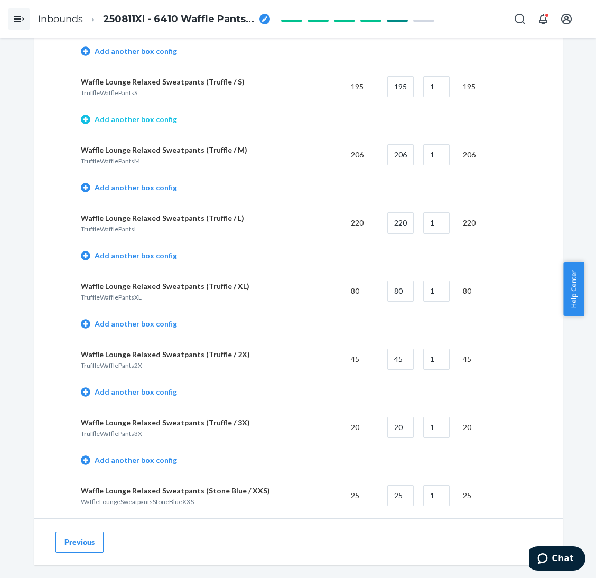
click at [123, 115] on link "Add another box config" at bounding box center [129, 119] width 96 height 11
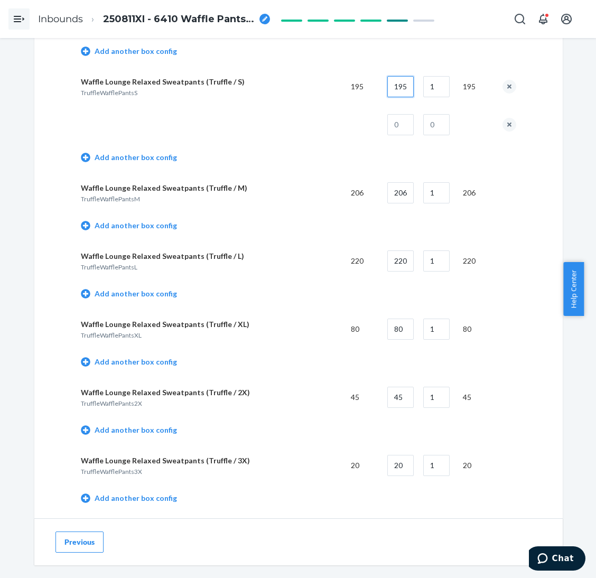
click at [392, 87] on input "195" at bounding box center [400, 86] width 26 height 21
click at [408, 129] on input "2" at bounding box center [400, 124] width 26 height 21
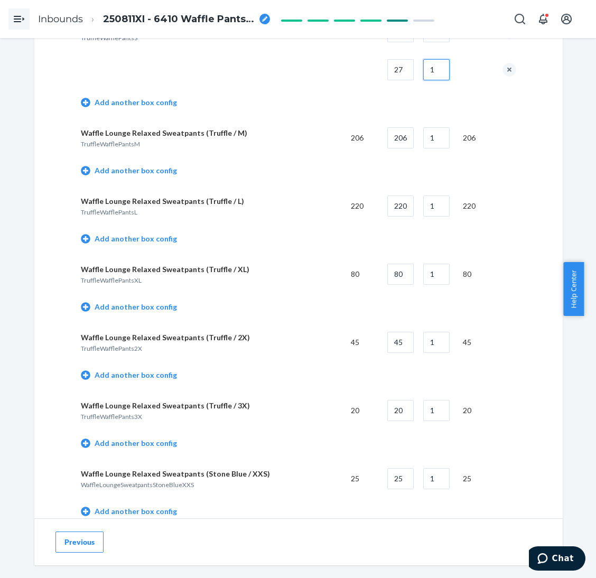
scroll to position [1267, 0]
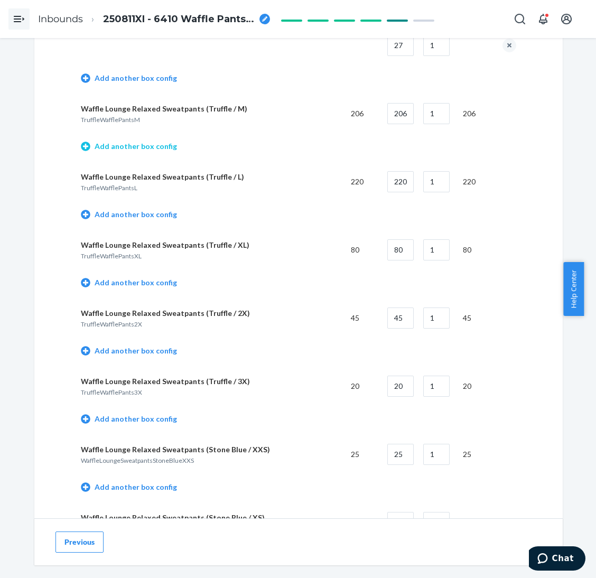
click at [155, 144] on link "Add another box config" at bounding box center [129, 146] width 96 height 11
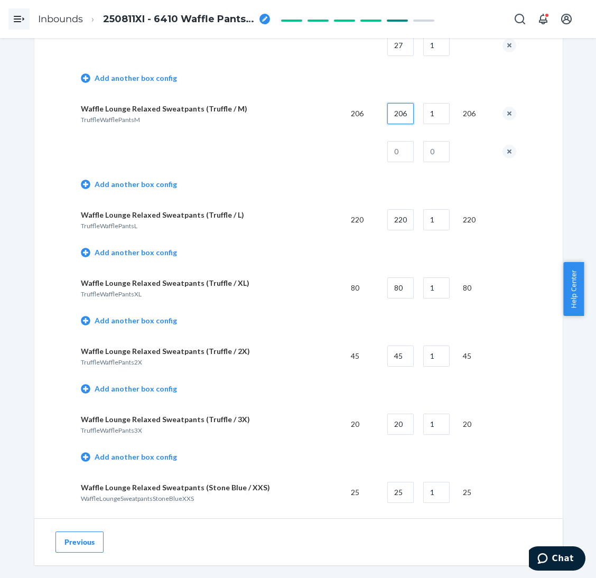
click at [399, 114] on input "206" at bounding box center [400, 113] width 26 height 21
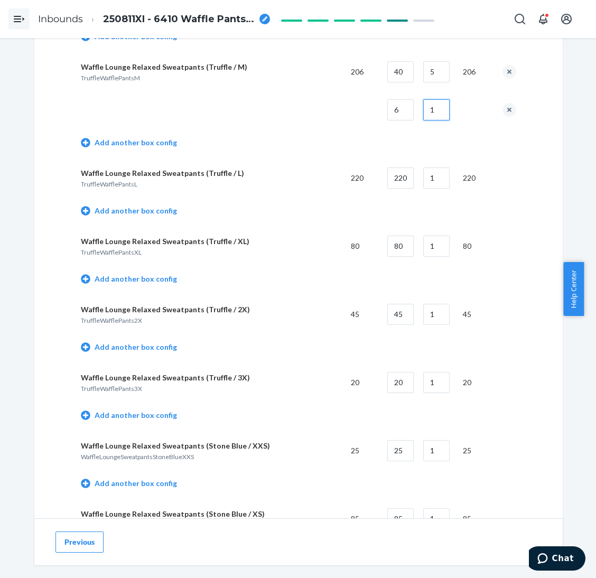
scroll to position [1347, 0]
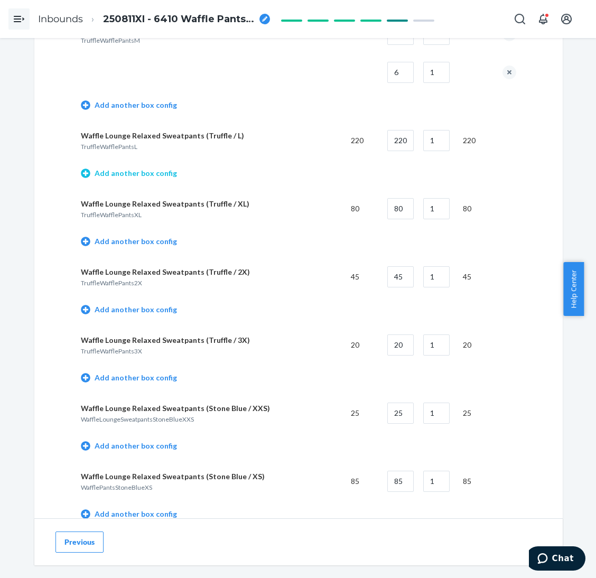
click at [160, 172] on link "Add another box config" at bounding box center [129, 173] width 96 height 11
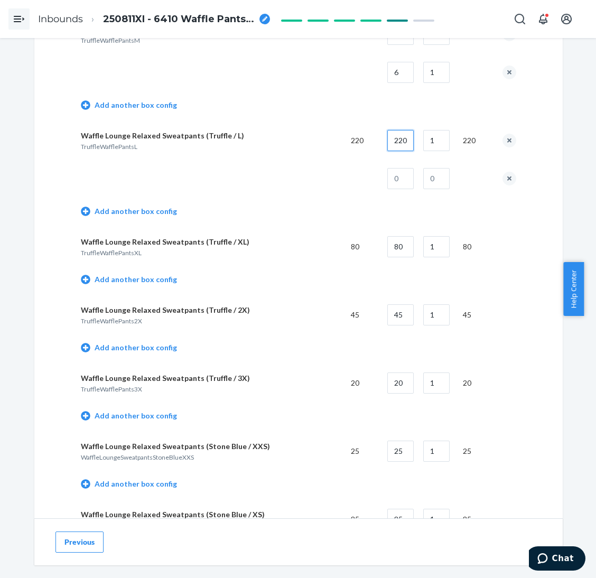
click at [387, 144] on input "220" at bounding box center [400, 140] width 26 height 21
click at [398, 181] on input "2" at bounding box center [400, 178] width 26 height 21
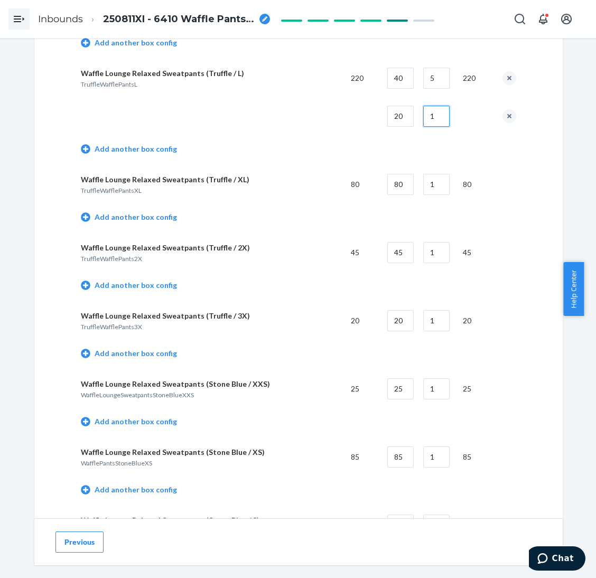
scroll to position [1425, 0]
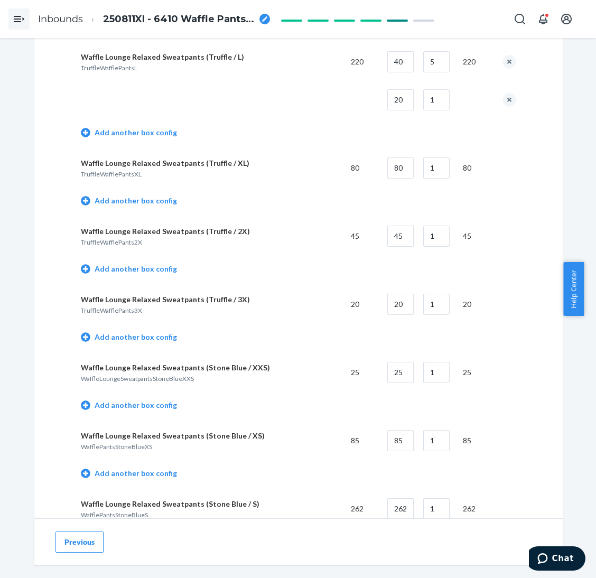
click at [162, 191] on td "Add another box config" at bounding box center [298, 202] width 435 height 30
click at [161, 198] on link "Add another box config" at bounding box center [129, 200] width 96 height 11
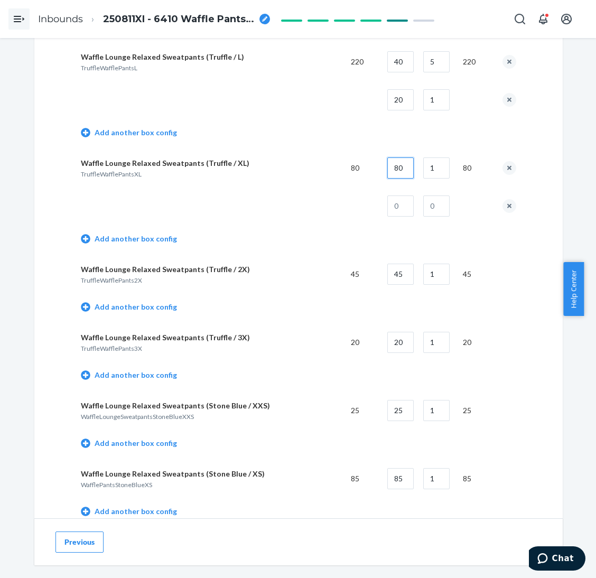
click at [410, 165] on input "80" at bounding box center [400, 167] width 26 height 21
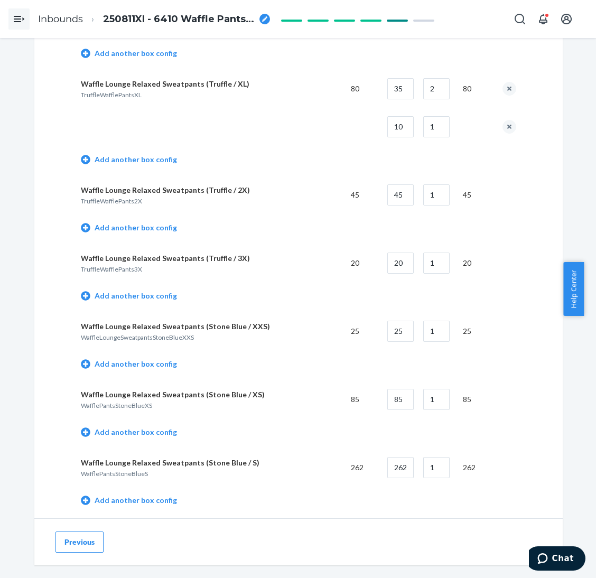
drag, startPoint x: 157, startPoint y: 219, endPoint x: 262, endPoint y: 195, distance: 108.4
click at [157, 222] on link "Add another box config" at bounding box center [129, 227] width 96 height 11
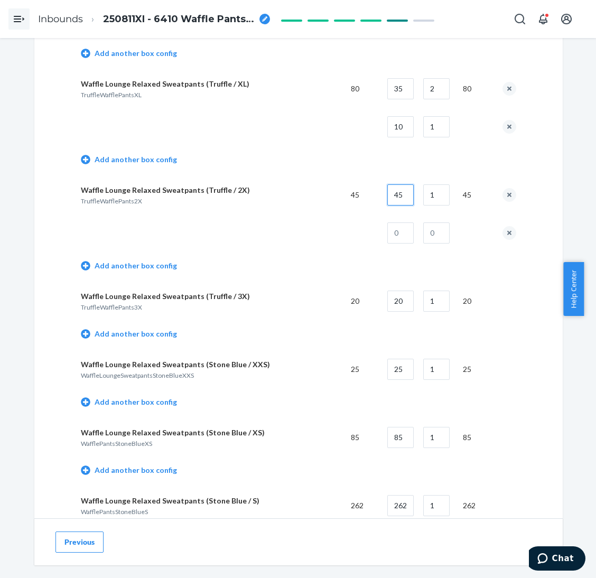
click at [397, 193] on input "45" at bounding box center [400, 194] width 26 height 21
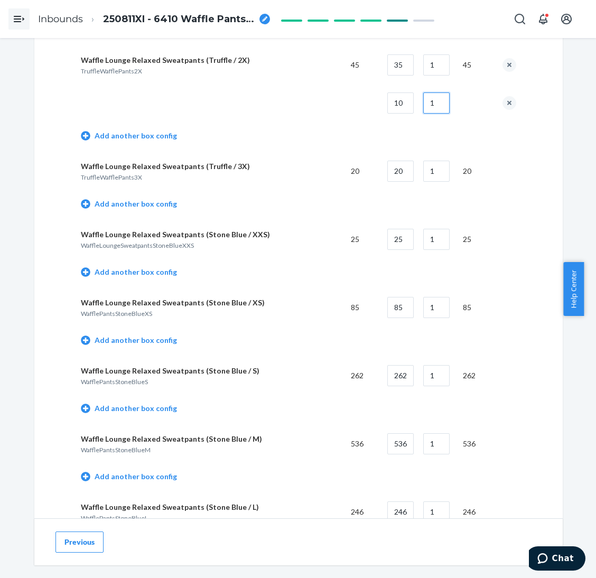
scroll to position [1663, 0]
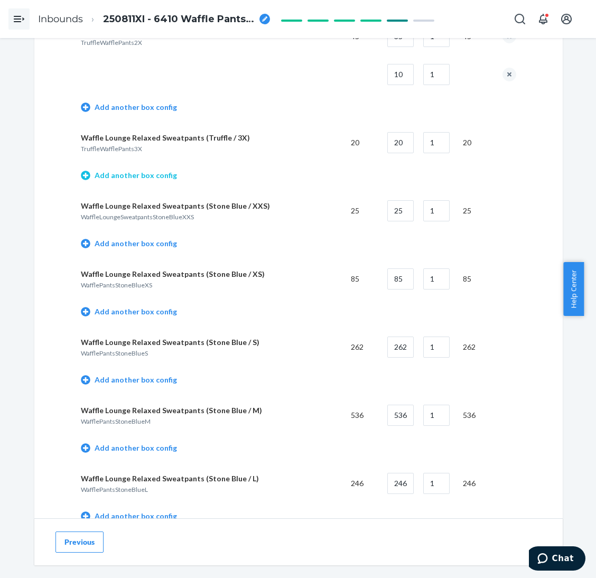
click at [145, 170] on link "Add another box config" at bounding box center [129, 175] width 96 height 11
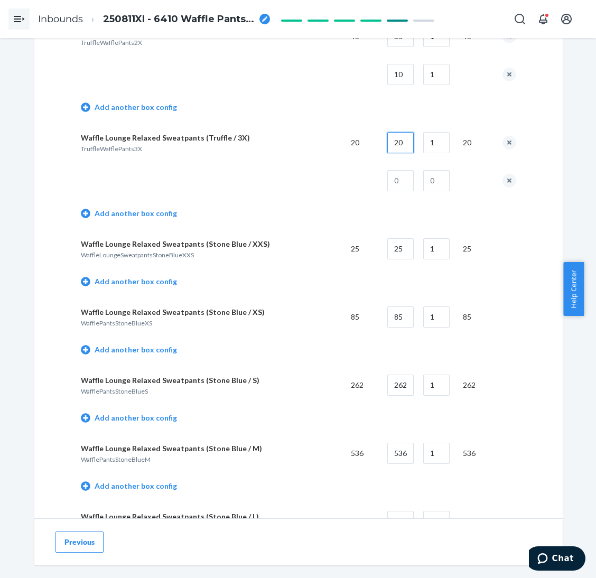
click at [401, 141] on input "20" at bounding box center [400, 142] width 26 height 21
click at [502, 174] on button "remove box config" at bounding box center [509, 181] width 14 height 14
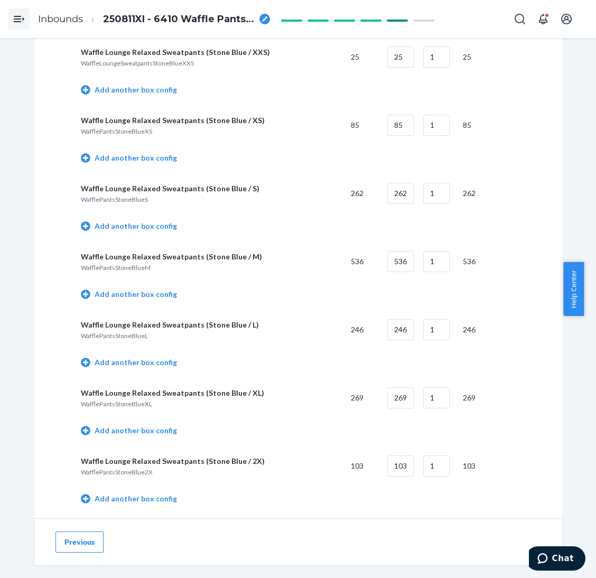
scroll to position [1821, 0]
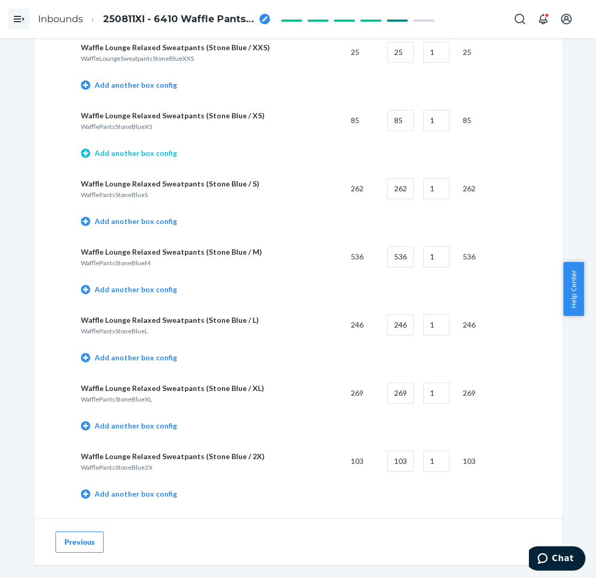
click at [149, 148] on link "Add another box config" at bounding box center [129, 153] width 96 height 11
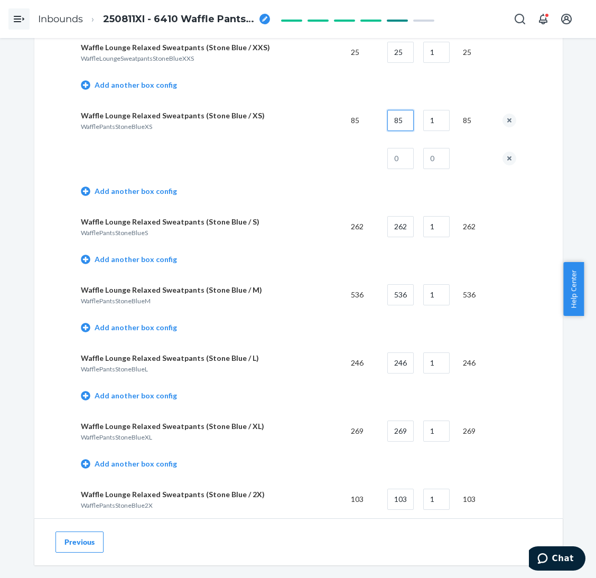
click at [400, 116] on input "85" at bounding box center [400, 120] width 26 height 21
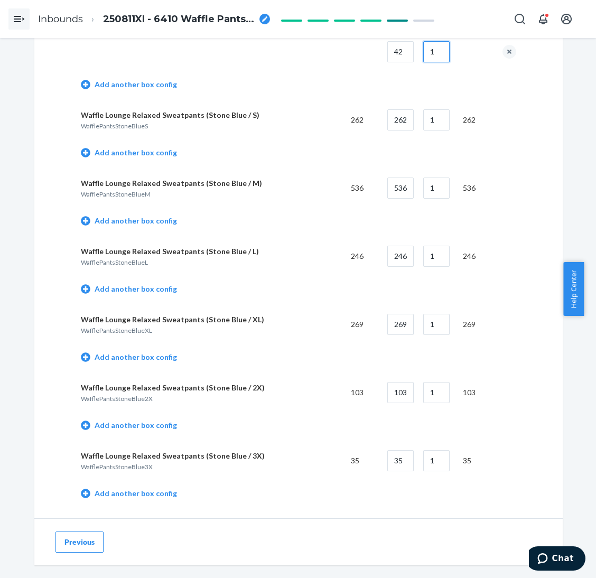
scroll to position [1901, 0]
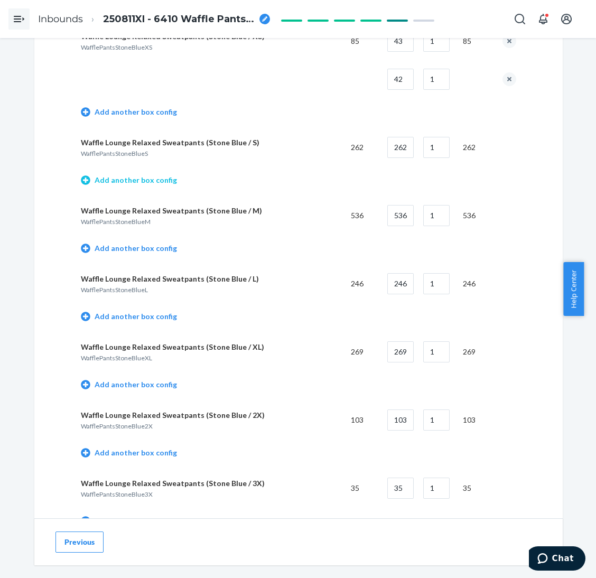
click at [161, 175] on link "Add another box config" at bounding box center [129, 180] width 96 height 11
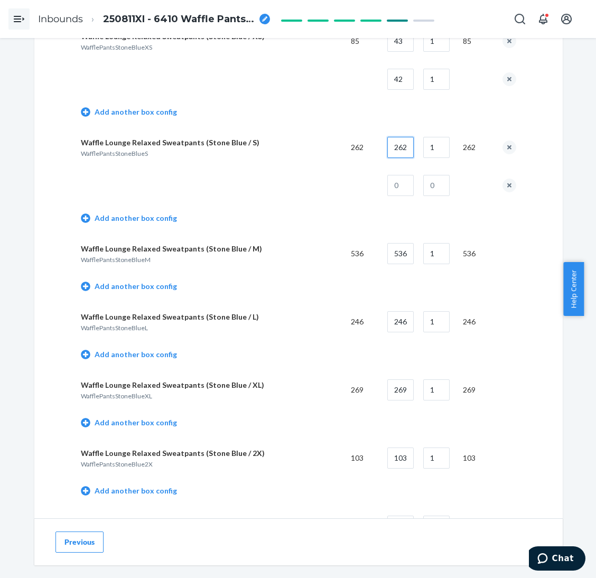
click at [406, 137] on input "262" at bounding box center [400, 147] width 26 height 21
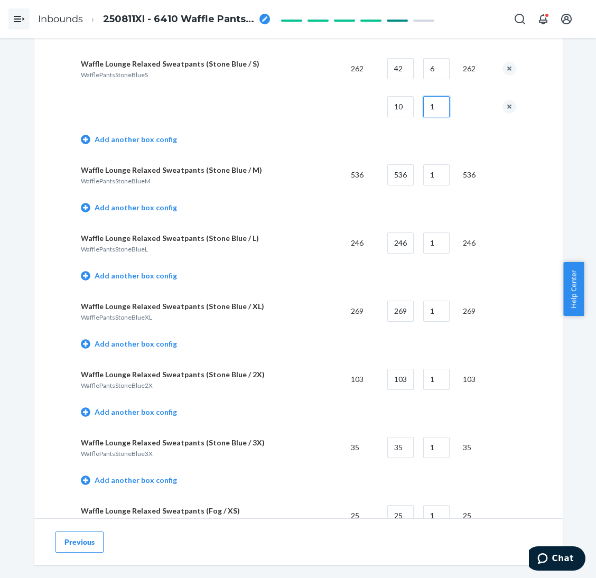
scroll to position [1980, 0]
click at [152, 202] on link "Add another box config" at bounding box center [129, 207] width 96 height 11
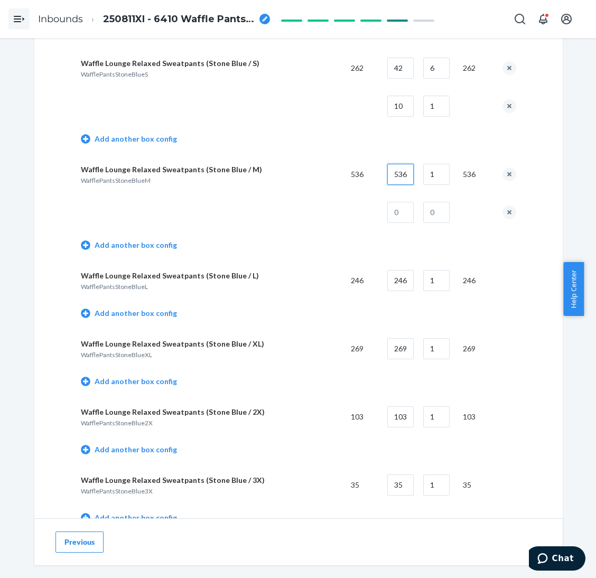
click at [397, 172] on input "536" at bounding box center [400, 174] width 26 height 21
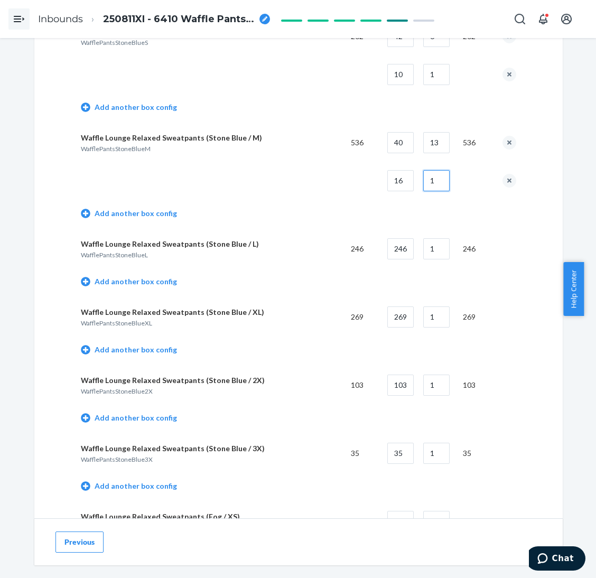
scroll to position [2059, 0]
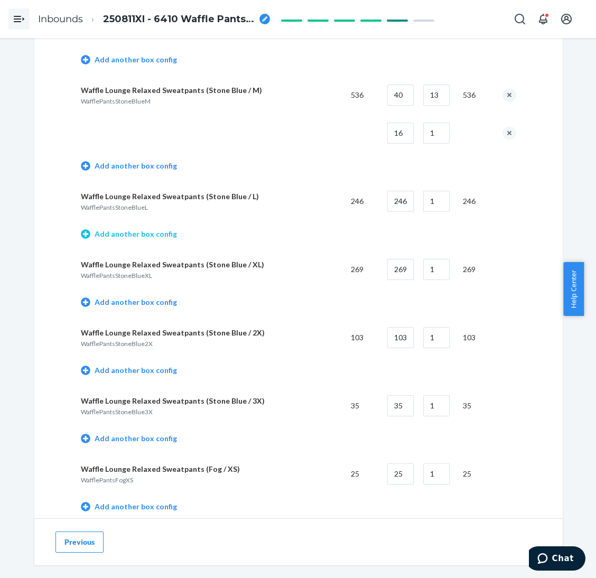
click at [153, 229] on link "Add another box config" at bounding box center [129, 234] width 96 height 11
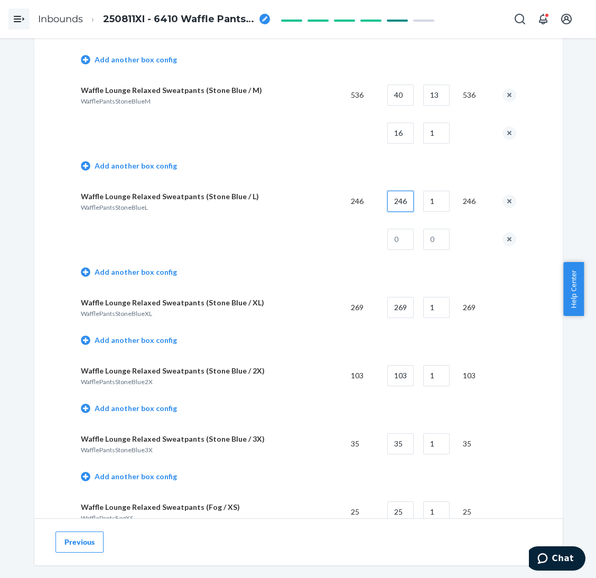
click at [392, 198] on input "246" at bounding box center [400, 201] width 26 height 21
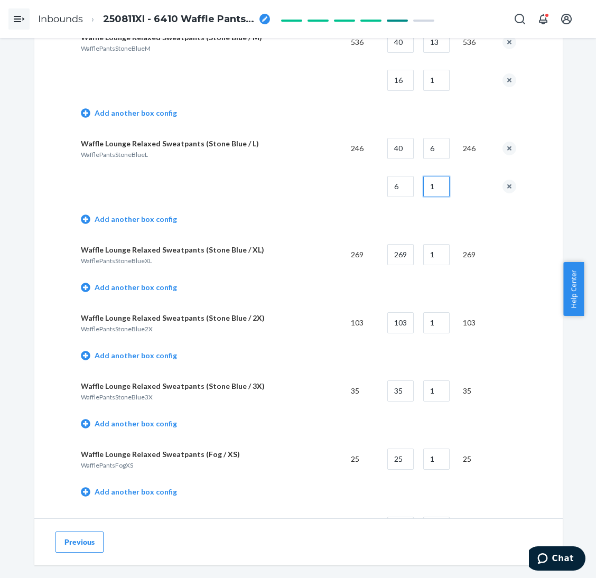
scroll to position [2138, 0]
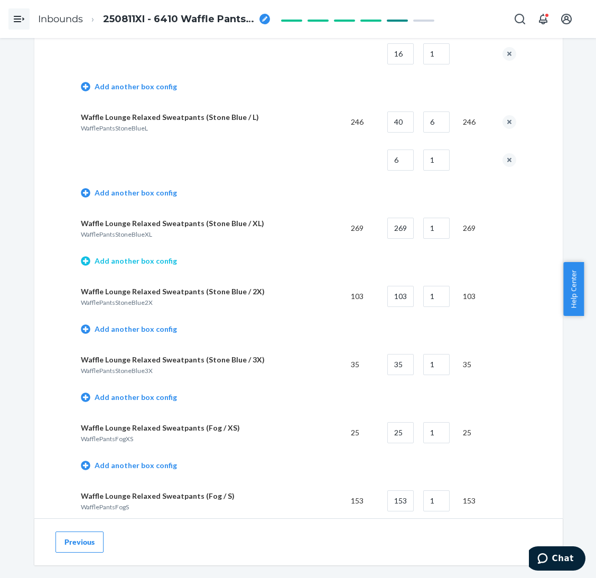
click at [146, 256] on link "Add another box config" at bounding box center [129, 261] width 96 height 11
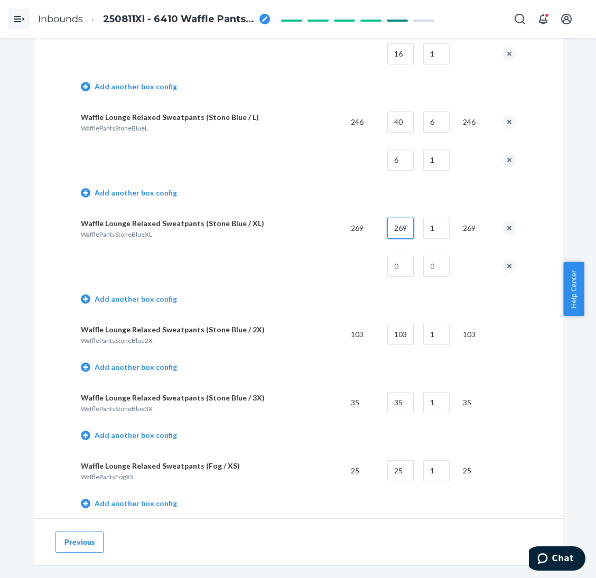
click at [401, 219] on input "269" at bounding box center [400, 228] width 26 height 21
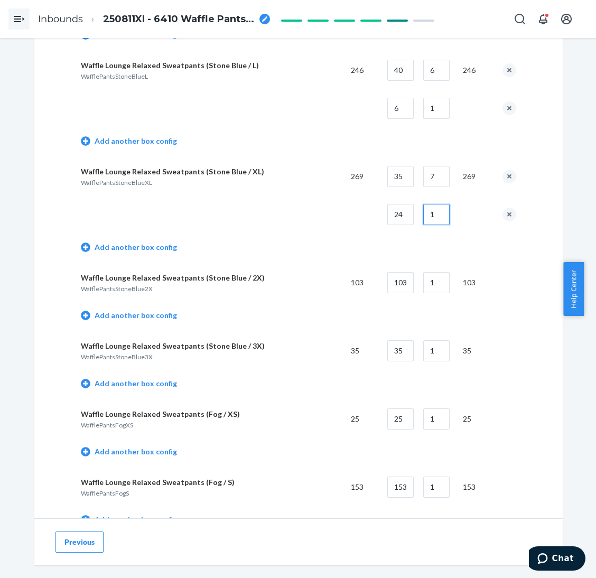
scroll to position [2218, 0]
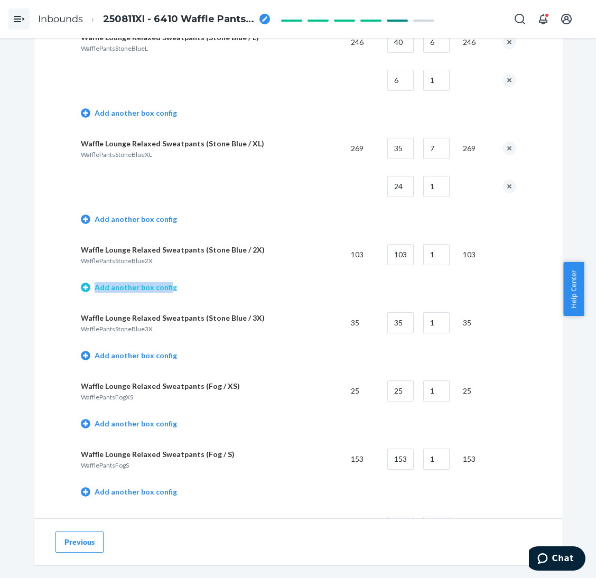
click at [160, 282] on link "Add another box config" at bounding box center [129, 287] width 96 height 11
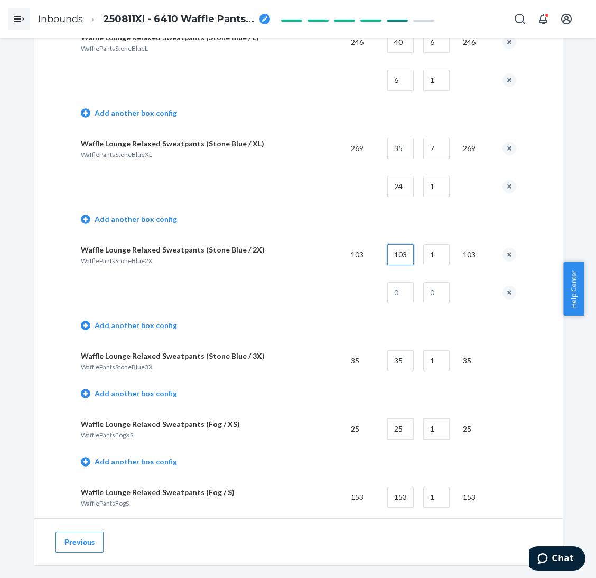
click at [393, 246] on input "103" at bounding box center [400, 254] width 26 height 21
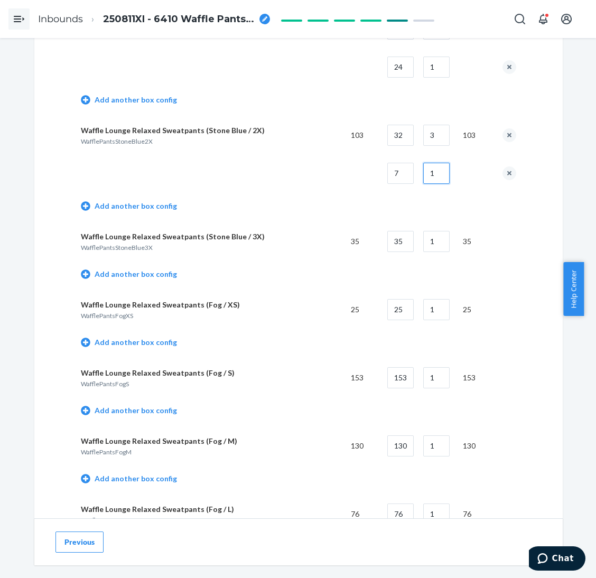
scroll to position [2376, 0]
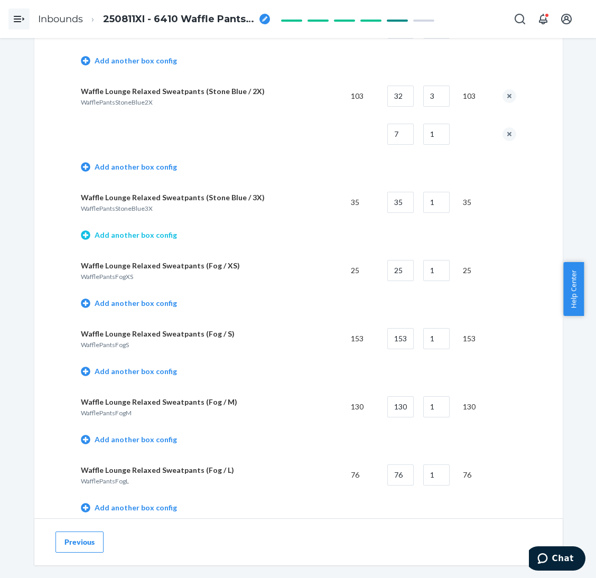
click at [151, 230] on link "Add another box config" at bounding box center [129, 235] width 96 height 11
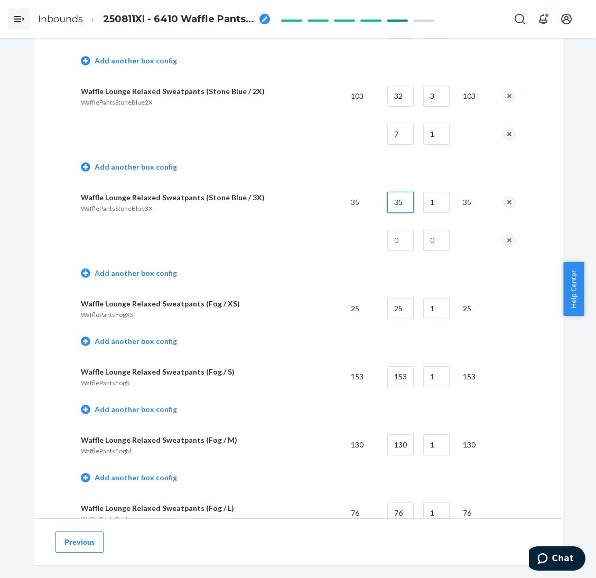
click at [401, 200] on input "35" at bounding box center [400, 202] width 26 height 21
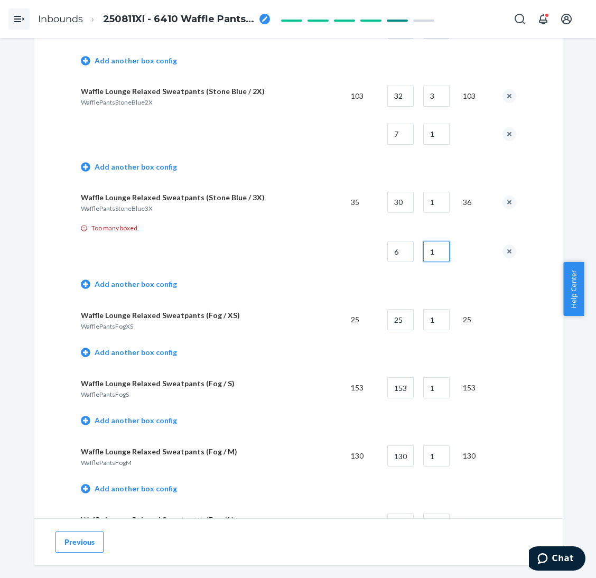
scroll to position [2456, 0]
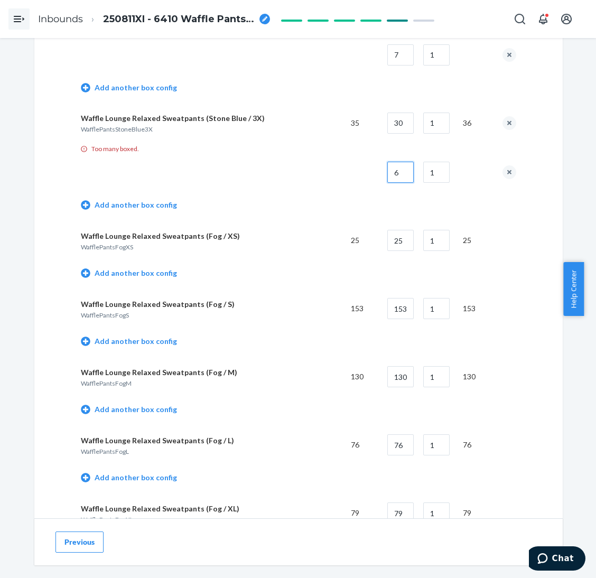
click at [402, 163] on input "6" at bounding box center [400, 172] width 26 height 21
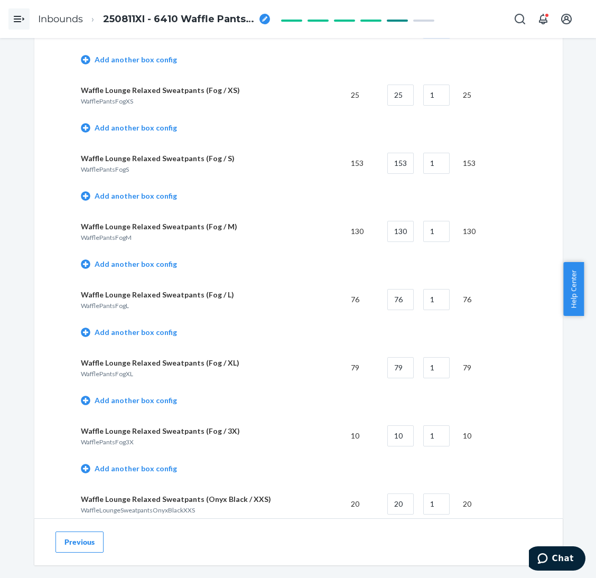
scroll to position [2614, 0]
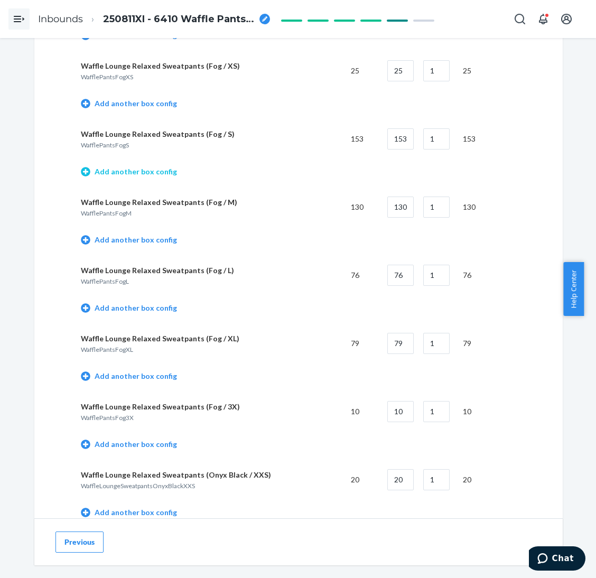
click at [156, 166] on link "Add another box config" at bounding box center [129, 171] width 96 height 11
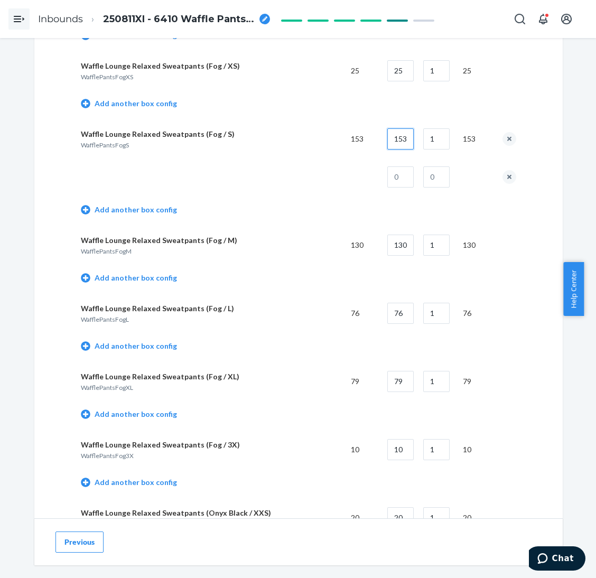
click at [405, 135] on input "153" at bounding box center [400, 138] width 26 height 21
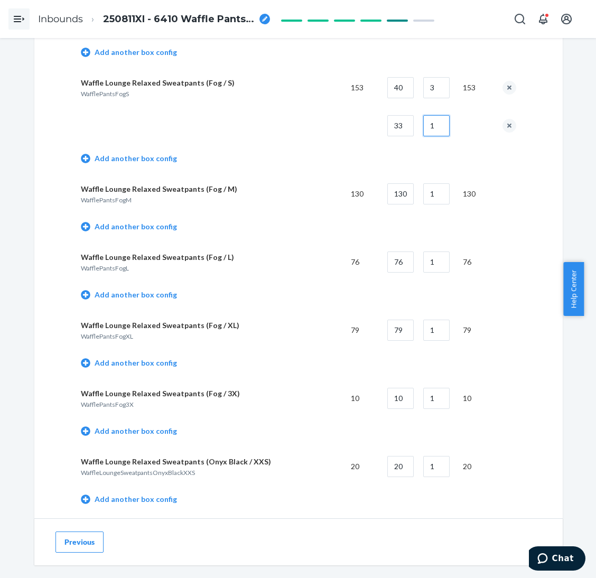
scroll to position [2693, 0]
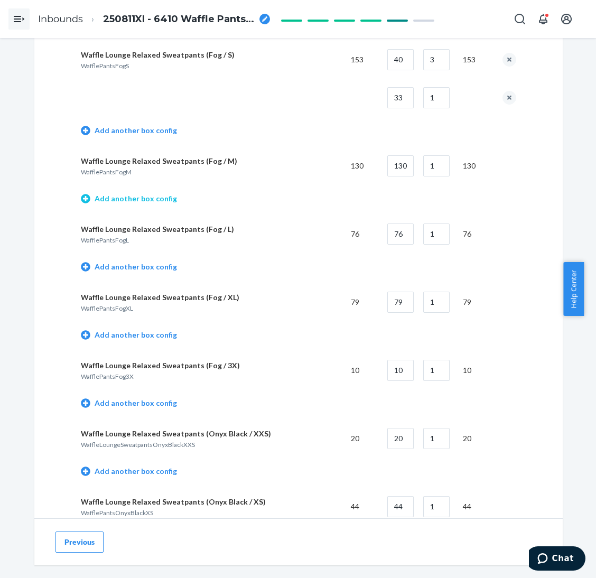
click at [114, 193] on link "Add another box config" at bounding box center [129, 198] width 96 height 11
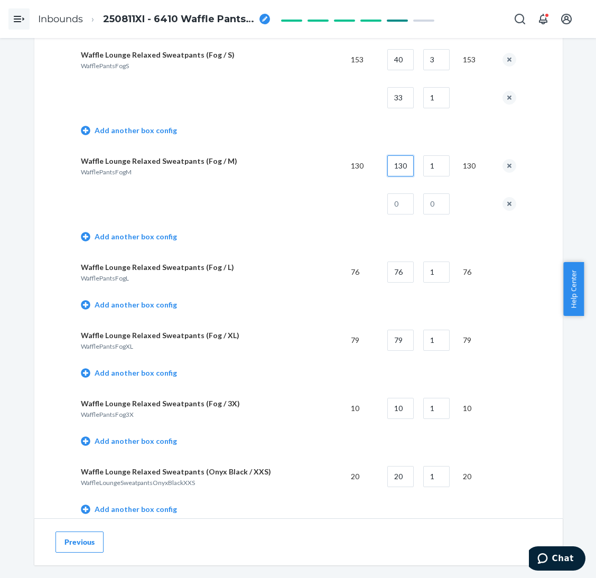
click at [388, 156] on input "130" at bounding box center [400, 165] width 26 height 21
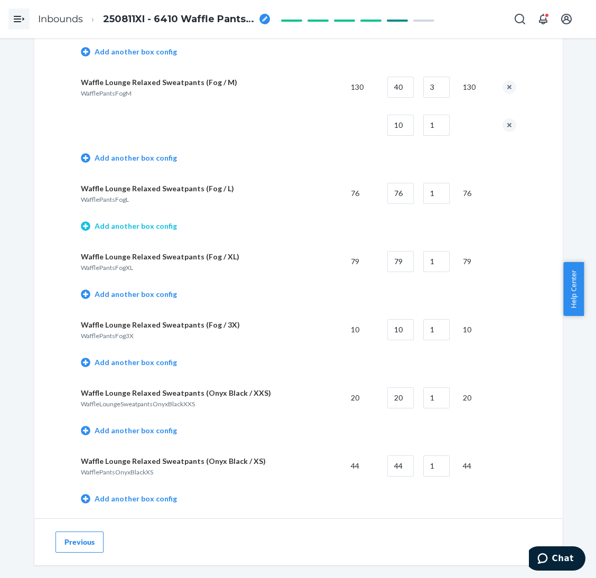
click at [117, 221] on link "Add another box config" at bounding box center [129, 226] width 96 height 11
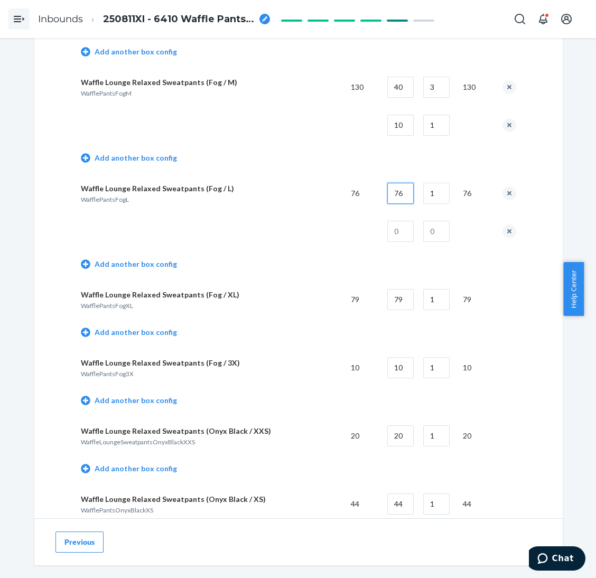
click at [389, 187] on input "76" at bounding box center [400, 193] width 26 height 21
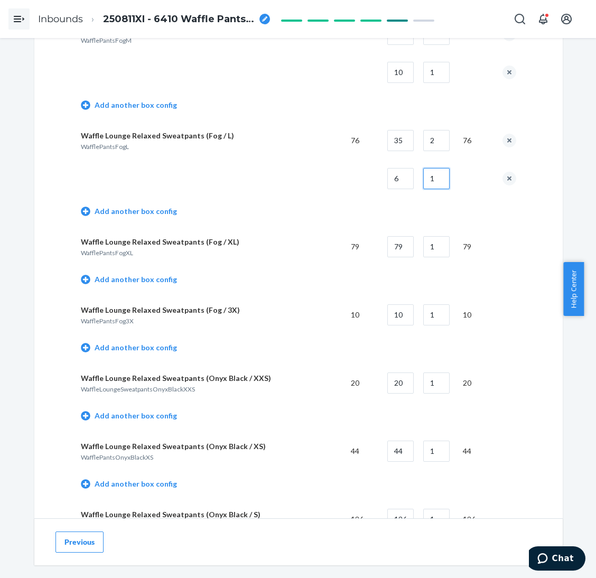
scroll to position [2851, 0]
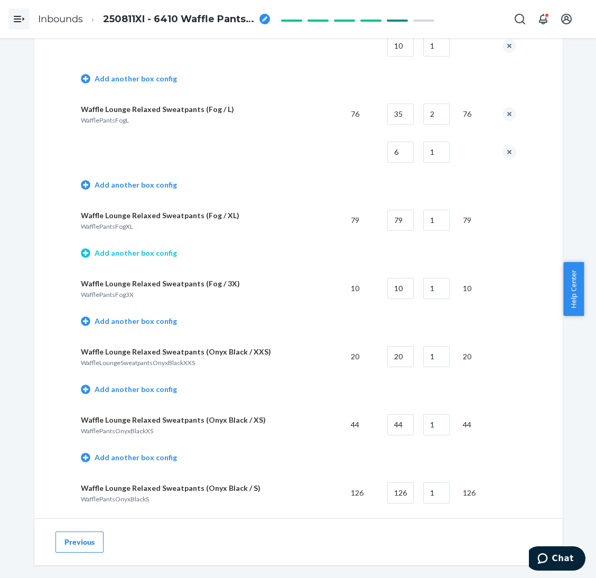
click at [145, 248] on link "Add another box config" at bounding box center [129, 253] width 96 height 11
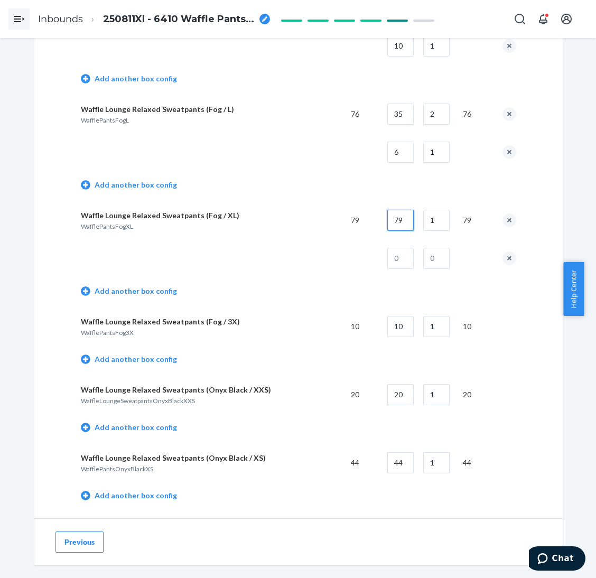
click at [407, 210] on input "79" at bounding box center [400, 220] width 26 height 21
click at [398, 248] on input "text" at bounding box center [400, 258] width 26 height 21
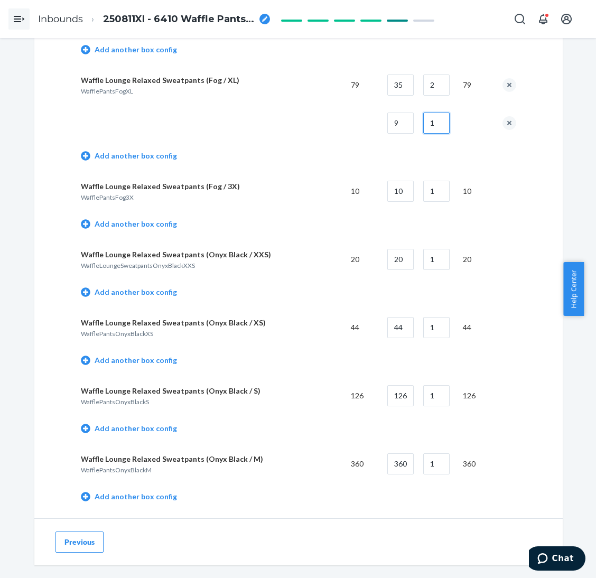
scroll to position [3010, 0]
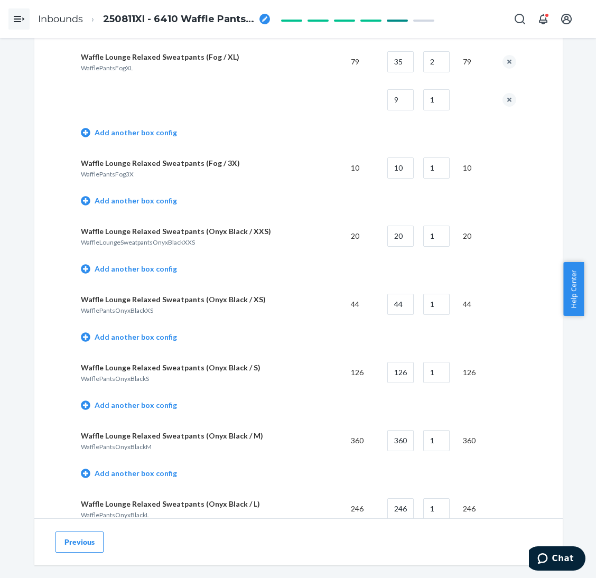
drag, startPoint x: 140, startPoint y: 192, endPoint x: 388, endPoint y: 157, distance: 250.1
click at [140, 195] on link "Add another box config" at bounding box center [129, 200] width 96 height 11
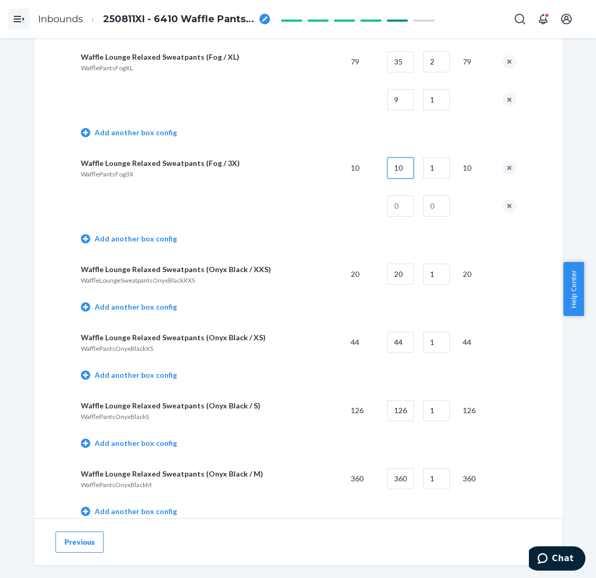
click at [397, 160] on input "10" at bounding box center [400, 167] width 26 height 21
click at [506, 201] on button "remove box config" at bounding box center [509, 206] width 14 height 14
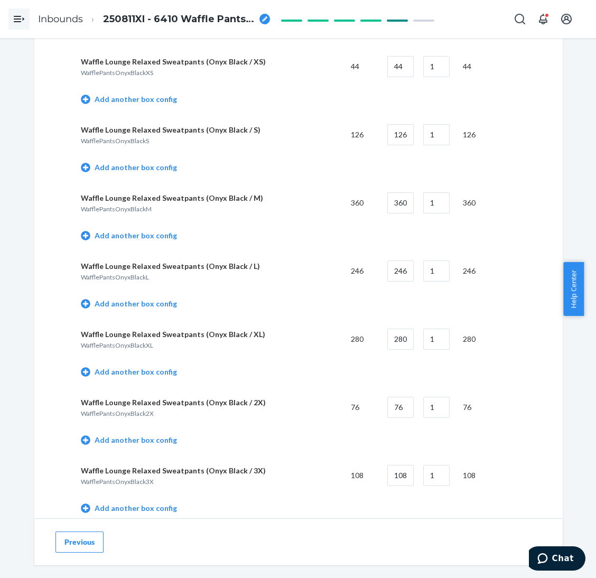
scroll to position [3326, 0]
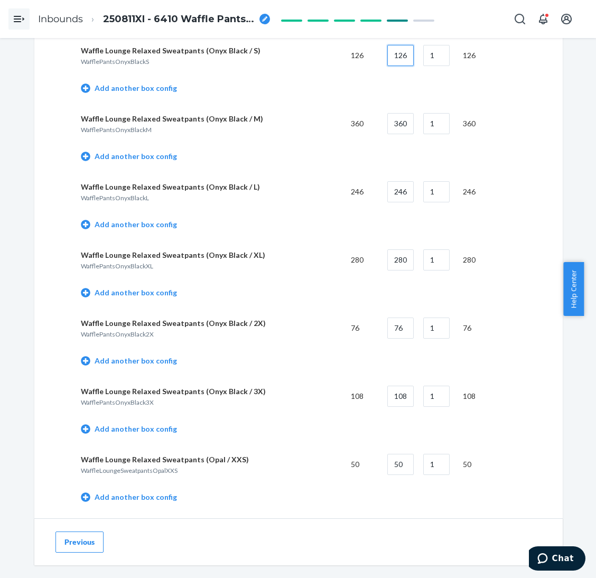
click at [389, 49] on input "126" at bounding box center [400, 55] width 26 height 21
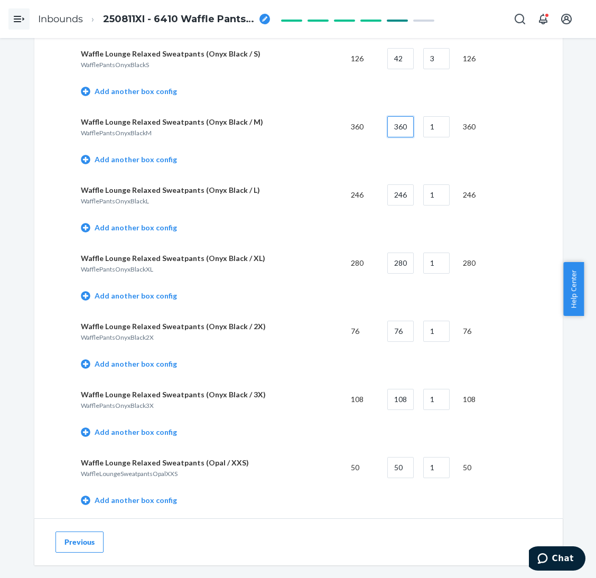
click at [397, 116] on input "360" at bounding box center [400, 126] width 26 height 21
click at [146, 222] on link "Add another box config" at bounding box center [129, 227] width 96 height 11
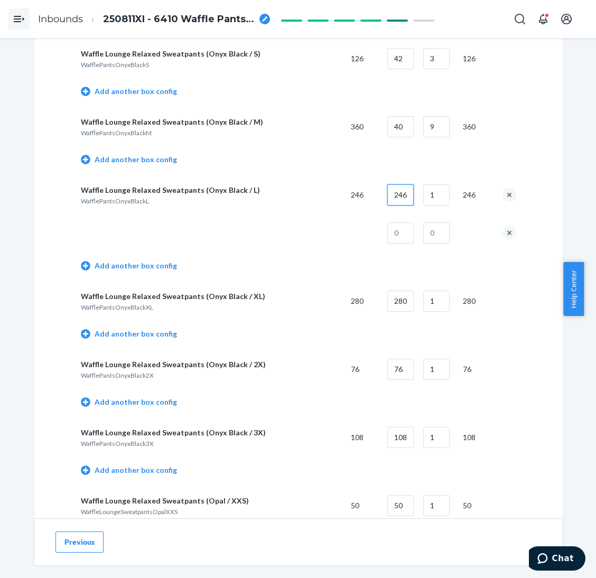
click at [391, 186] on input "246" at bounding box center [400, 194] width 26 height 21
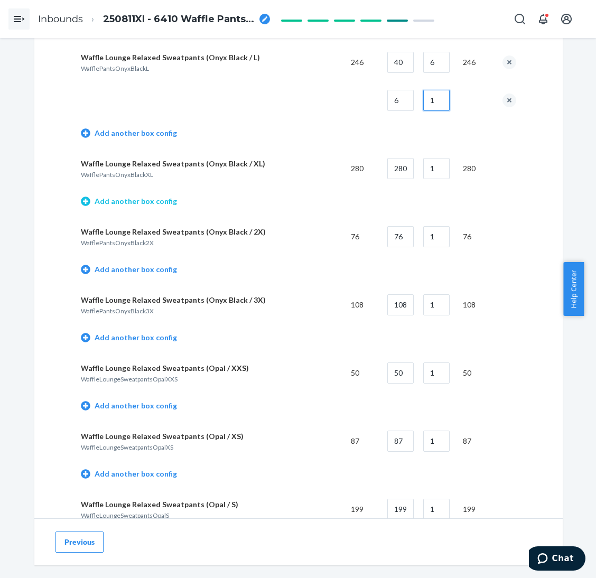
scroll to position [3482, 0]
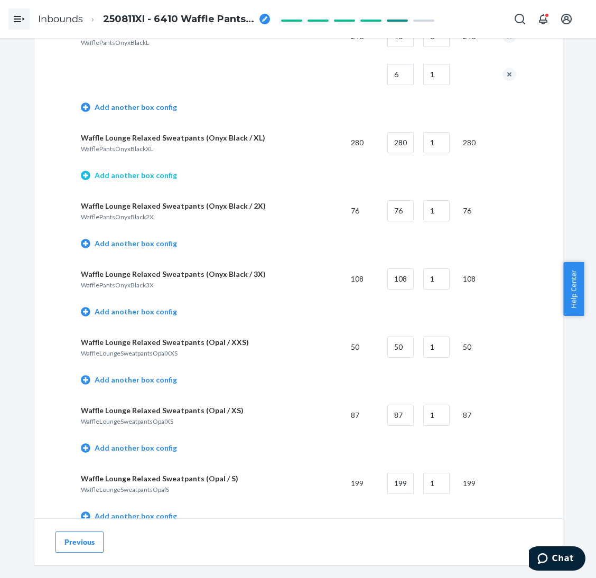
click at [143, 170] on link "Add another box config" at bounding box center [129, 175] width 96 height 11
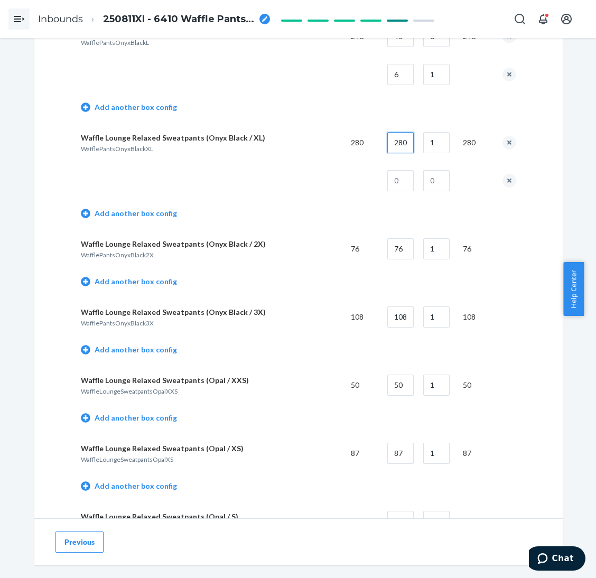
click at [398, 134] on input "280" at bounding box center [400, 142] width 26 height 21
click at [507, 174] on button "remove box config" at bounding box center [509, 181] width 14 height 14
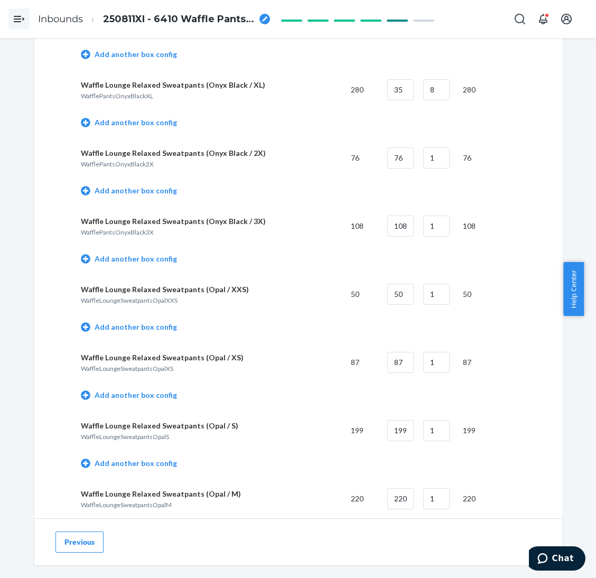
scroll to position [3561, 0]
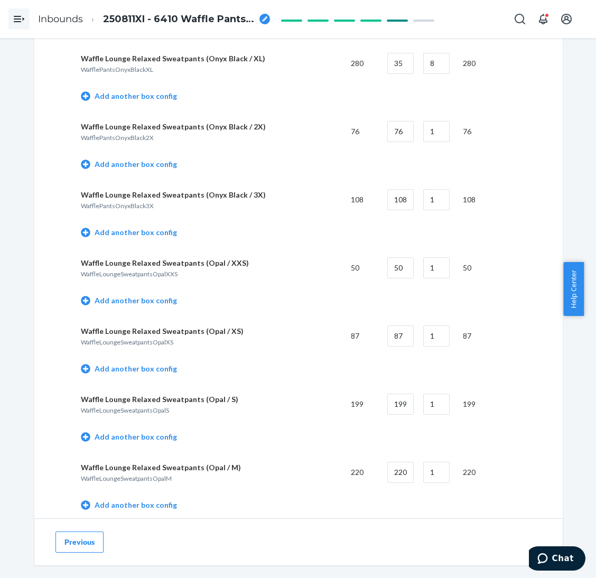
drag, startPoint x: 158, startPoint y: 151, endPoint x: 309, endPoint y: 134, distance: 152.4
click at [158, 159] on link "Add another box config" at bounding box center [129, 164] width 96 height 11
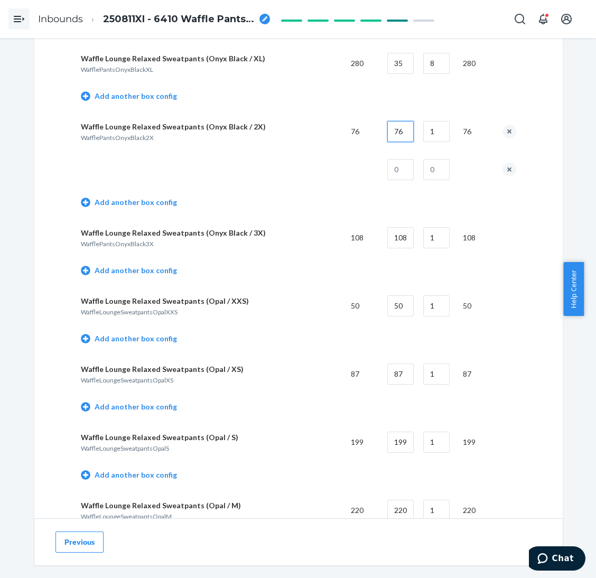
click at [392, 121] on input "76" at bounding box center [400, 131] width 26 height 21
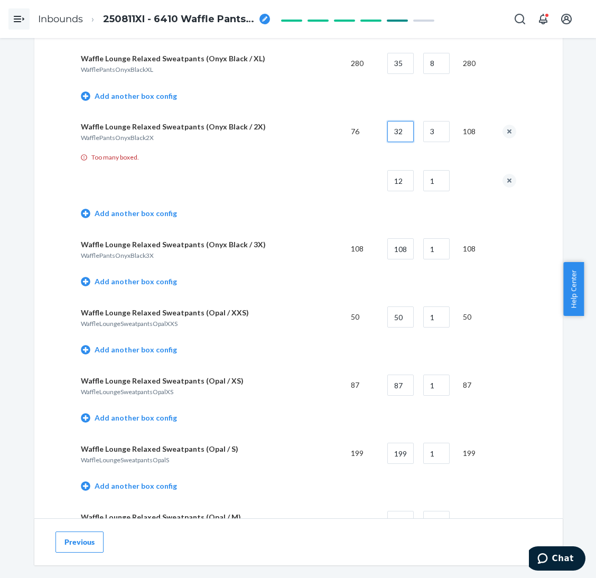
click at [397, 126] on input "32" at bounding box center [400, 131] width 26 height 21
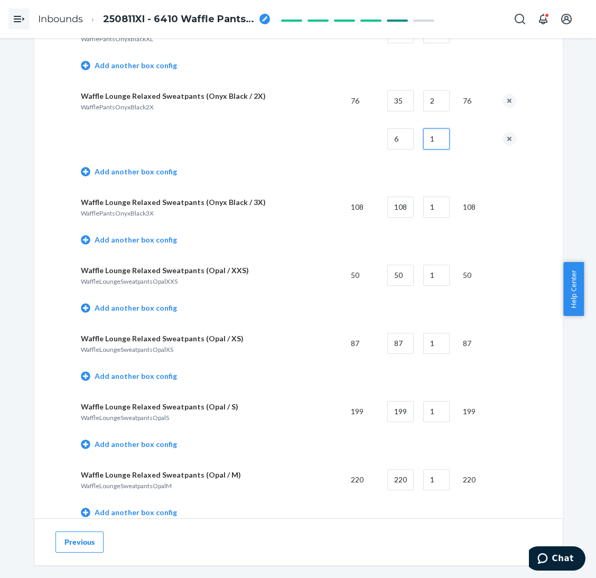
scroll to position [3640, 0]
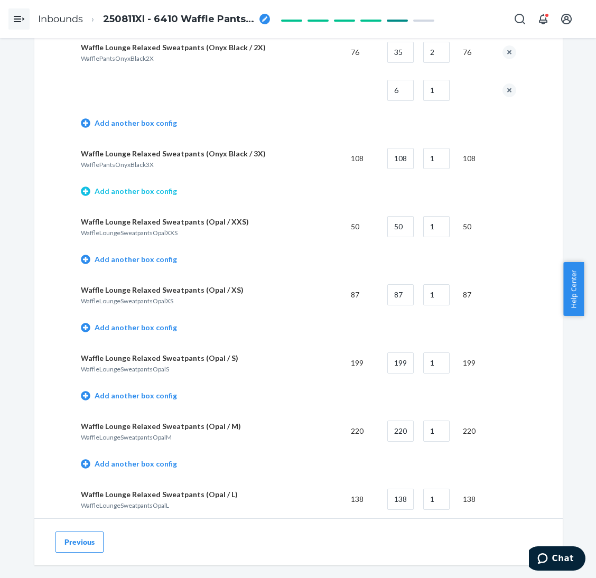
click at [144, 186] on link "Add another box config" at bounding box center [129, 191] width 96 height 11
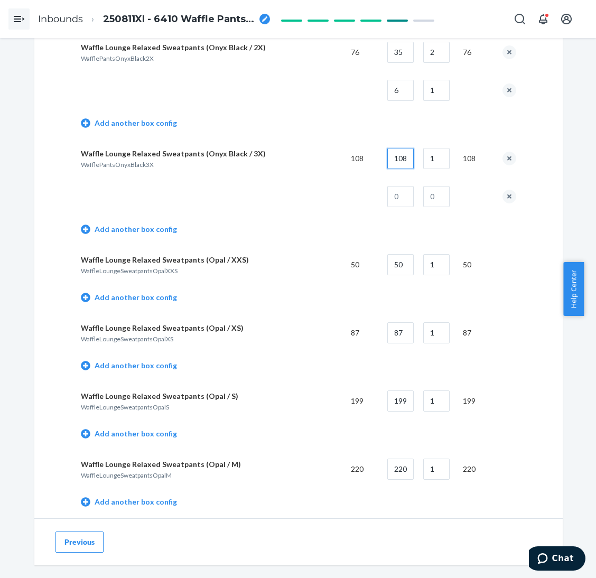
click at [401, 151] on input "108" at bounding box center [400, 158] width 26 height 21
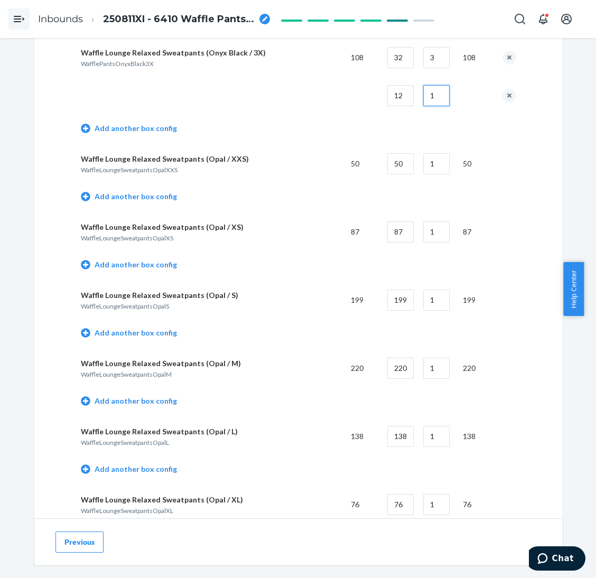
scroll to position [3799, 0]
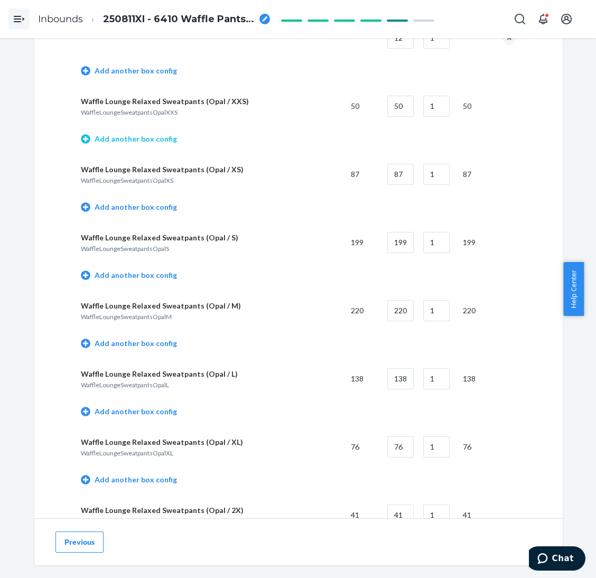
click at [161, 134] on link "Add another box config" at bounding box center [129, 139] width 96 height 11
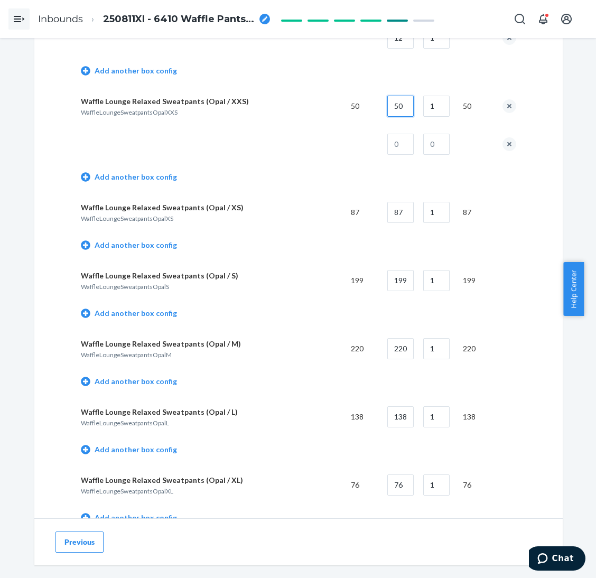
click at [405, 96] on input "50" at bounding box center [400, 106] width 26 height 21
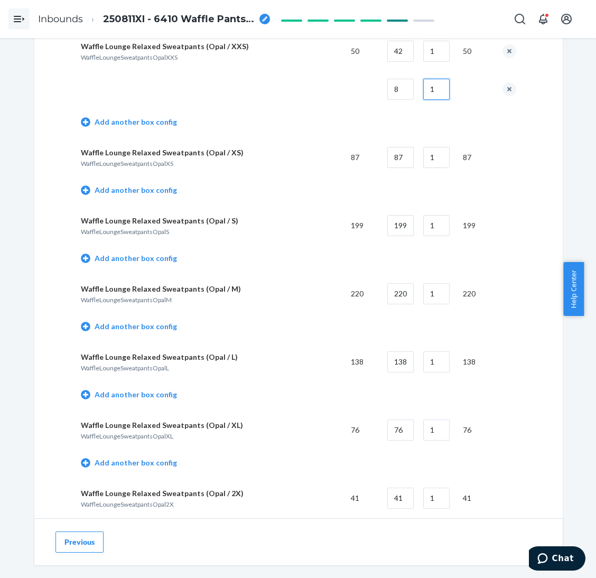
scroll to position [3878, 0]
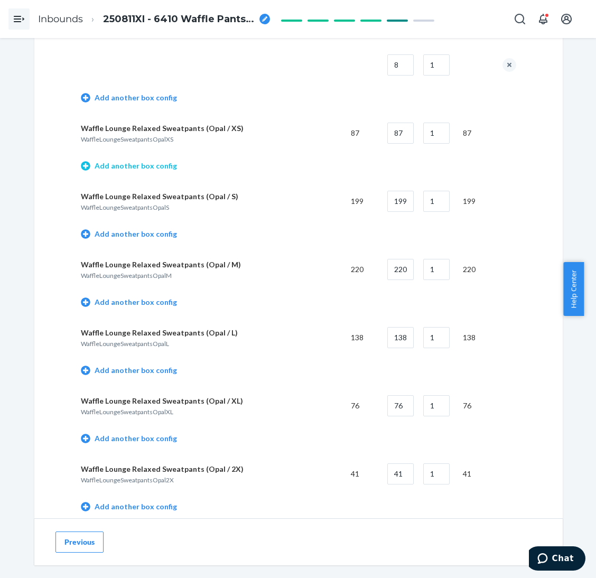
click at [149, 161] on link "Add another box config" at bounding box center [129, 166] width 96 height 11
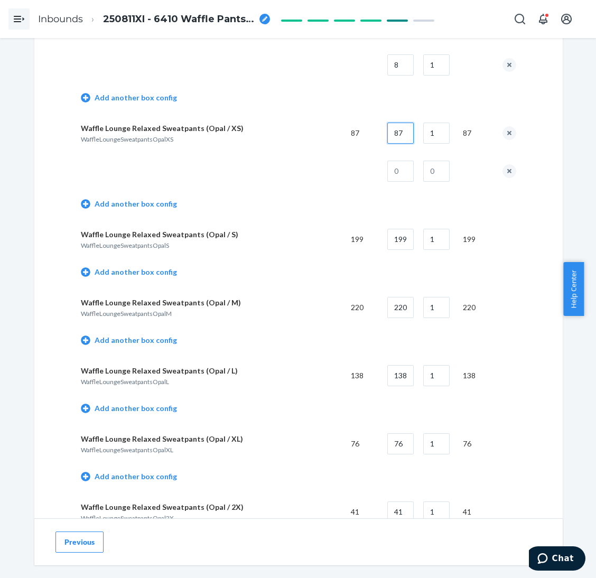
click at [396, 123] on input "87" at bounding box center [400, 133] width 26 height 21
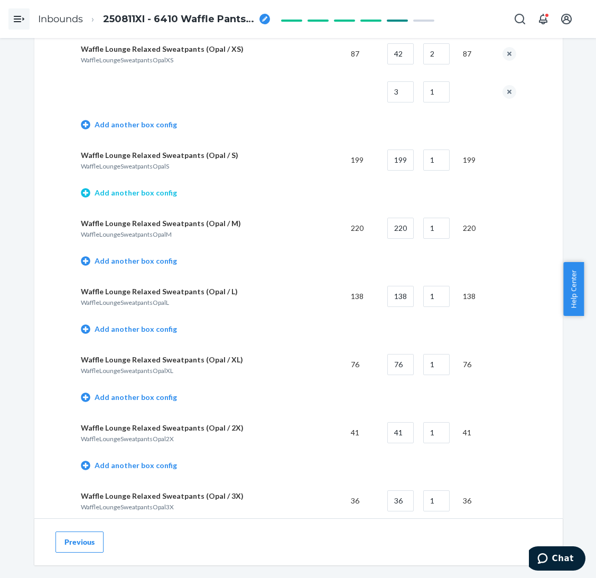
click at [140, 187] on link "Add another box config" at bounding box center [129, 192] width 96 height 11
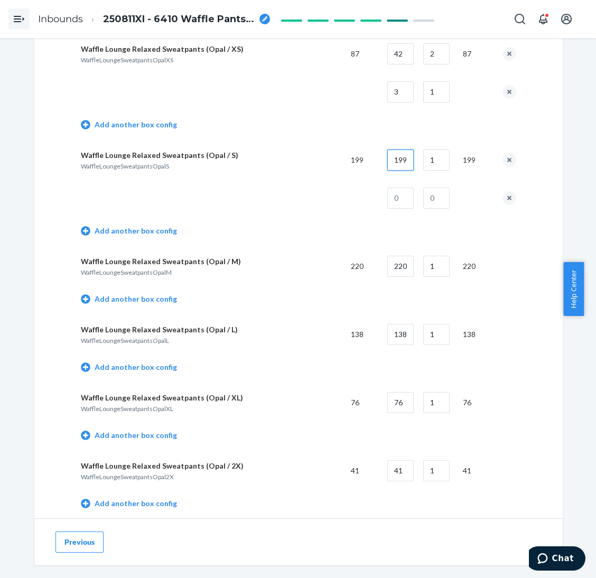
click at [388, 149] on input "199" at bounding box center [400, 159] width 26 height 21
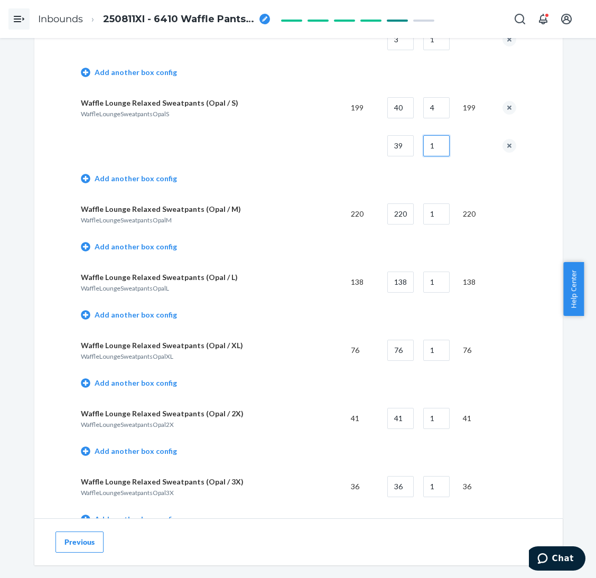
scroll to position [4036, 0]
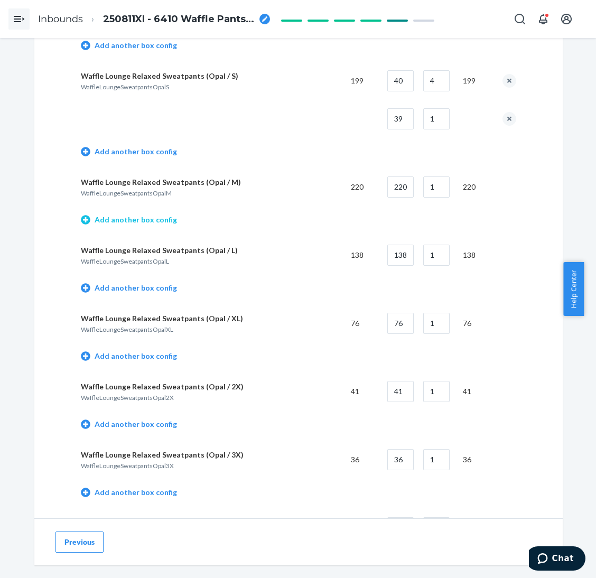
click at [109, 214] on link "Add another box config" at bounding box center [129, 219] width 96 height 11
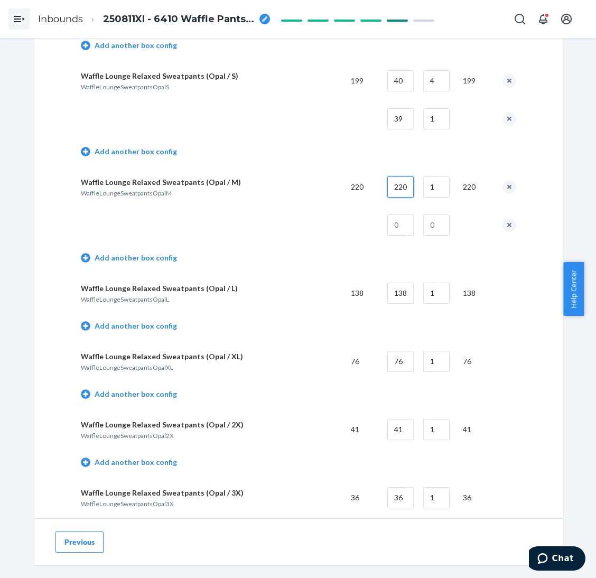
click at [398, 176] on input "220" at bounding box center [400, 186] width 26 height 21
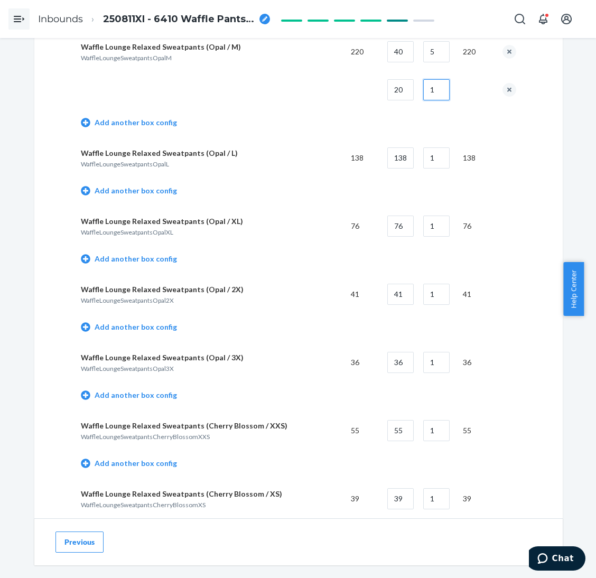
scroll to position [4195, 0]
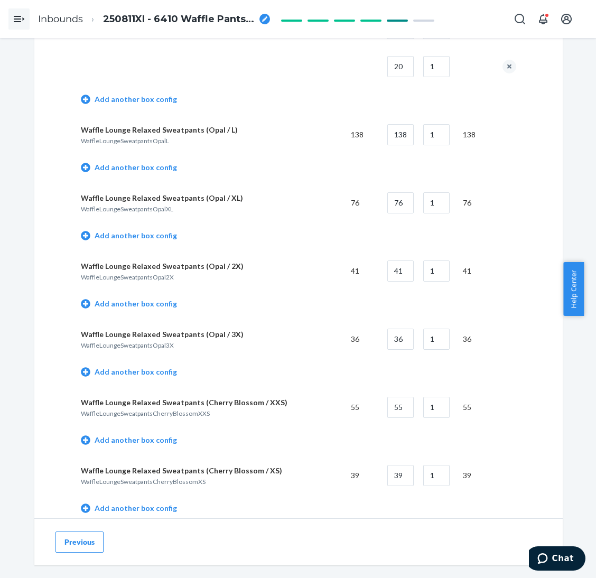
click at [138, 162] on link "Add another box config" at bounding box center [129, 167] width 96 height 11
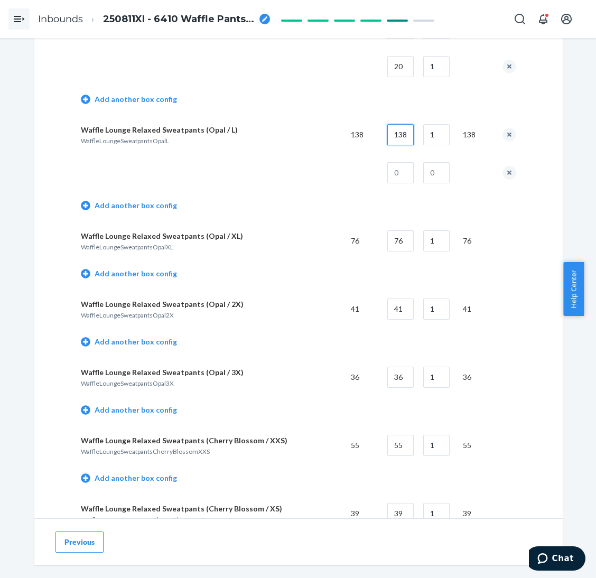
click at [397, 124] on input "138" at bounding box center [400, 134] width 26 height 21
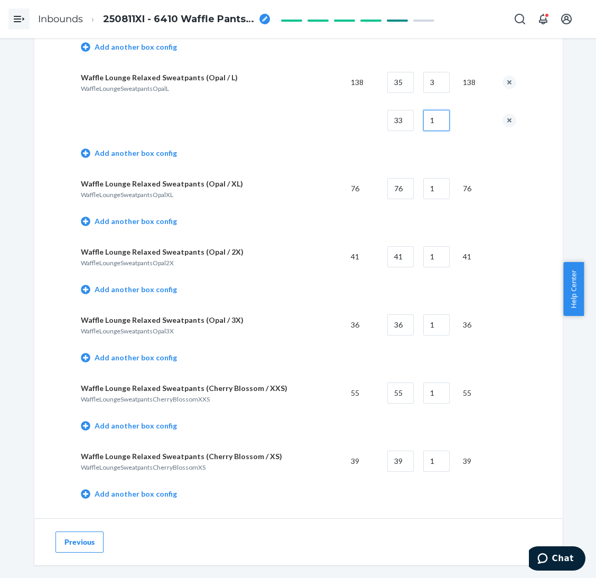
scroll to position [4274, 0]
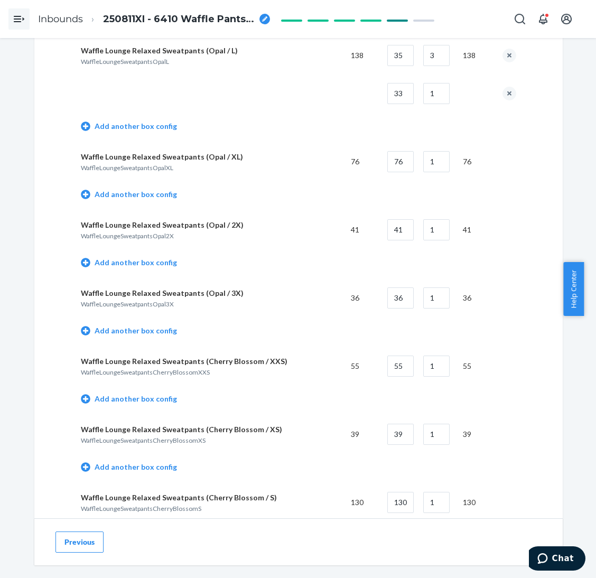
drag, startPoint x: 159, startPoint y: 180, endPoint x: 251, endPoint y: 153, distance: 95.8
click at [157, 189] on link "Add another box config" at bounding box center [129, 194] width 96 height 11
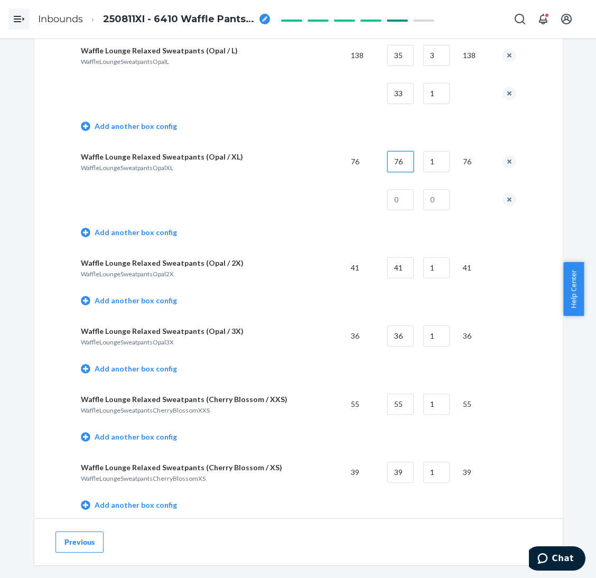
click at [405, 151] on input "76" at bounding box center [400, 161] width 26 height 21
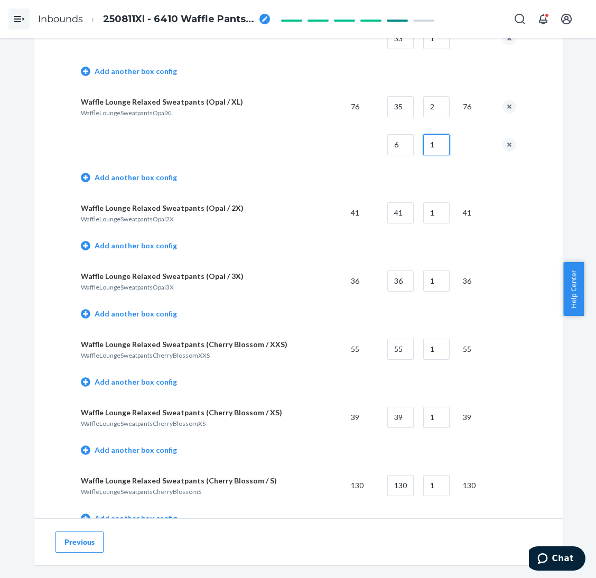
scroll to position [4354, 0]
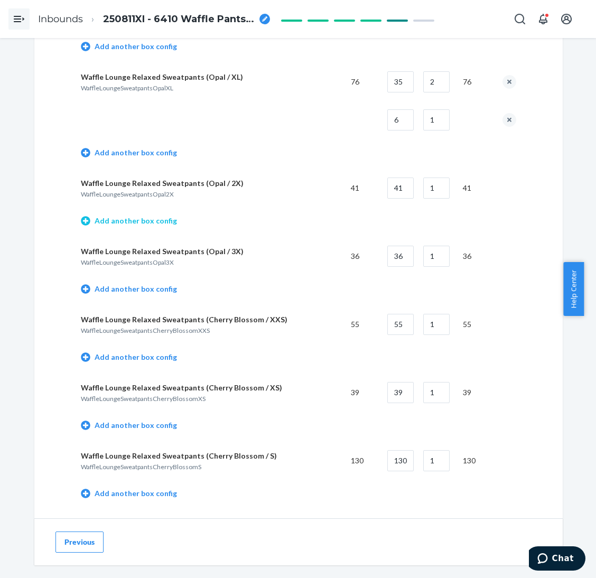
click at [116, 215] on link "Add another box config" at bounding box center [129, 220] width 96 height 11
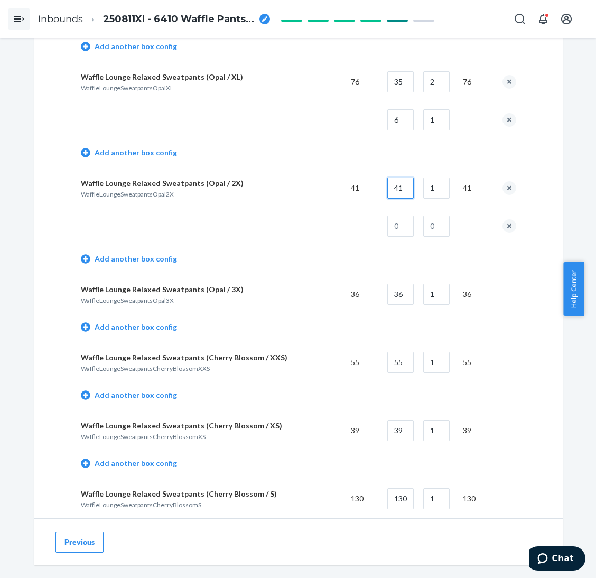
click at [403, 178] on input "41" at bounding box center [400, 187] width 26 height 21
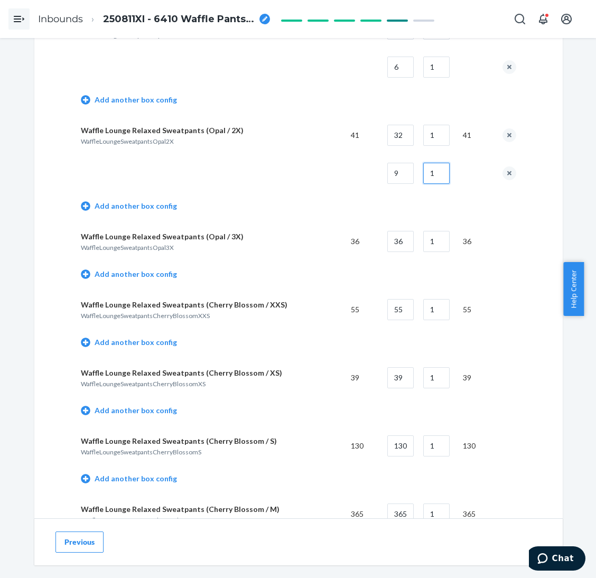
scroll to position [4433, 0]
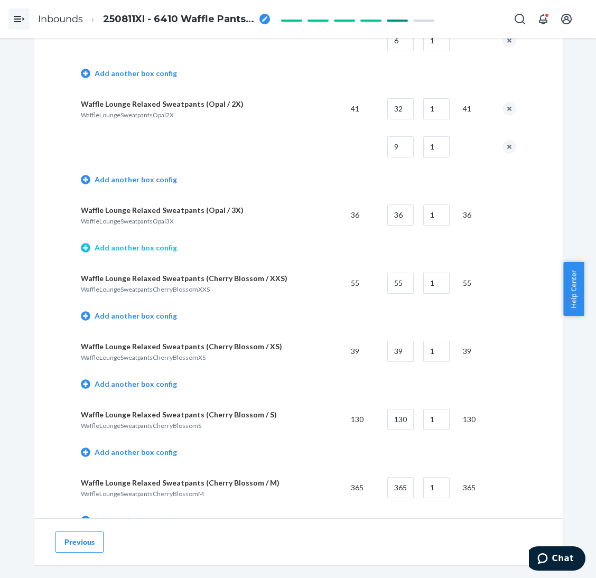
click at [122, 242] on link "Add another box config" at bounding box center [129, 247] width 96 height 11
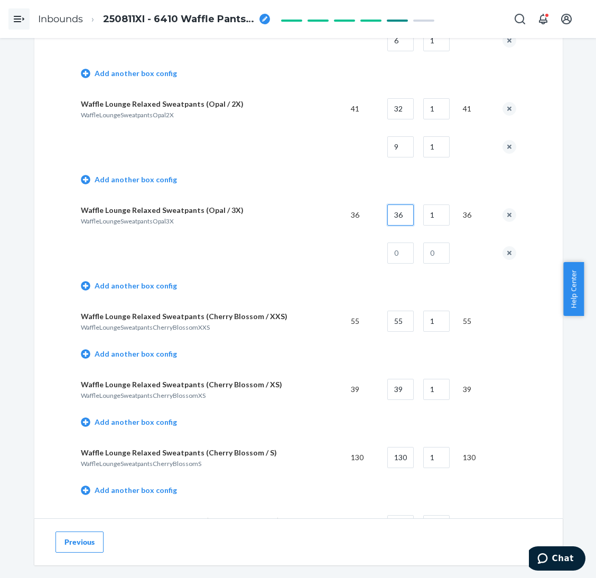
click at [394, 204] on input "36" at bounding box center [400, 214] width 26 height 21
click at [403, 204] on input "35" at bounding box center [400, 214] width 26 height 21
click at [503, 246] on button "remove box config" at bounding box center [509, 253] width 14 height 14
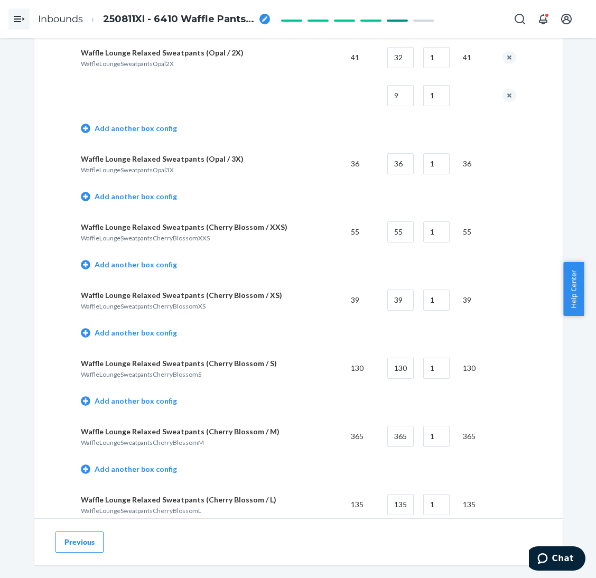
scroll to position [4591, 0]
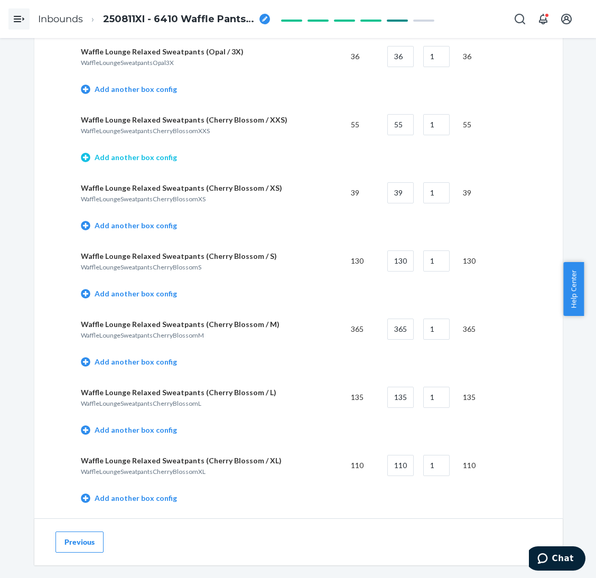
click at [126, 152] on link "Add another box config" at bounding box center [129, 157] width 96 height 11
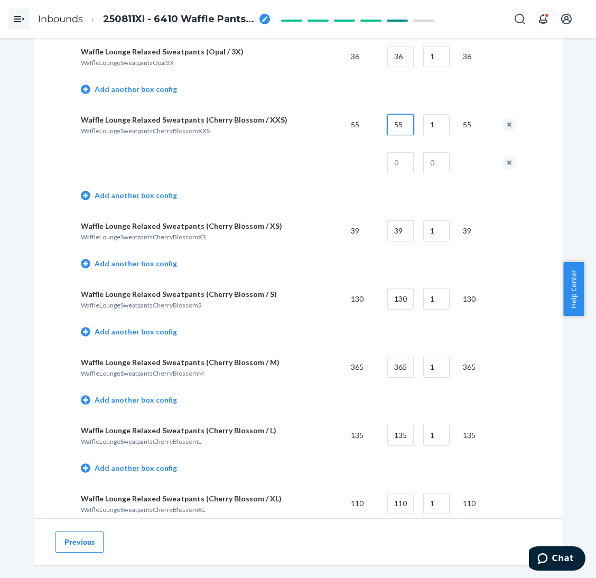
click at [401, 114] on input "55" at bounding box center [400, 124] width 26 height 21
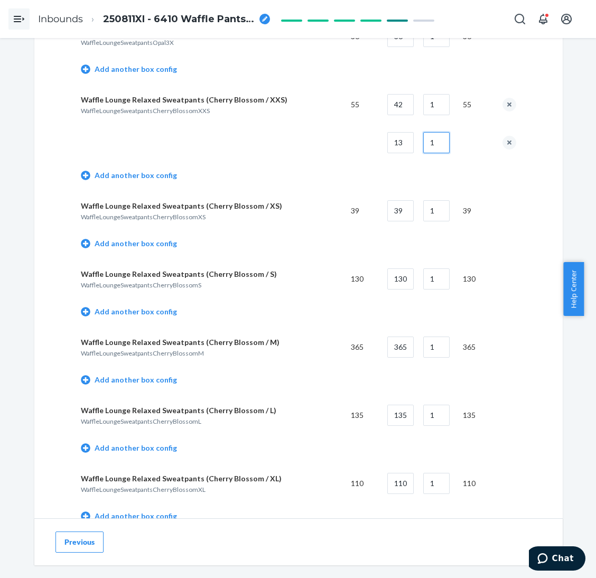
scroll to position [4670, 0]
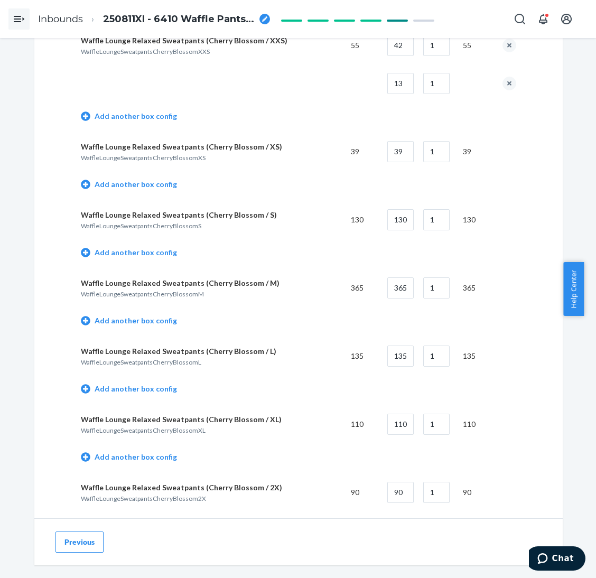
click at [151, 179] on link "Add another box config" at bounding box center [129, 184] width 96 height 11
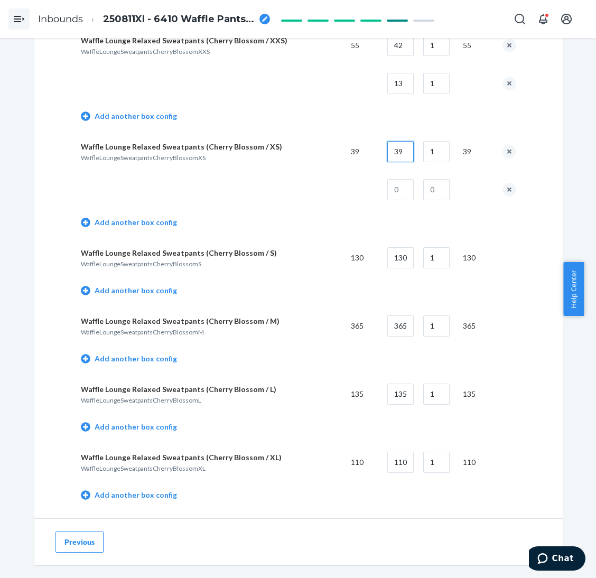
click at [405, 141] on input "39" at bounding box center [400, 151] width 26 height 21
click at [505, 183] on button "remove box config" at bounding box center [509, 190] width 14 height 14
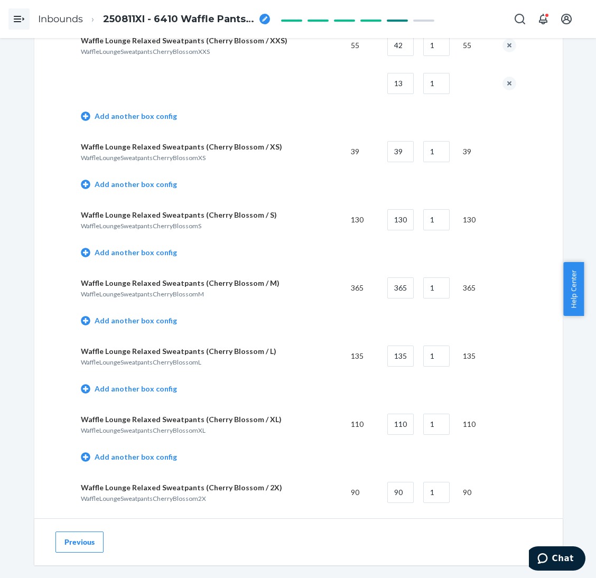
drag, startPoint x: 159, startPoint y: 233, endPoint x: 268, endPoint y: 216, distance: 110.1
click at [159, 247] on link "Add another box config" at bounding box center [129, 252] width 96 height 11
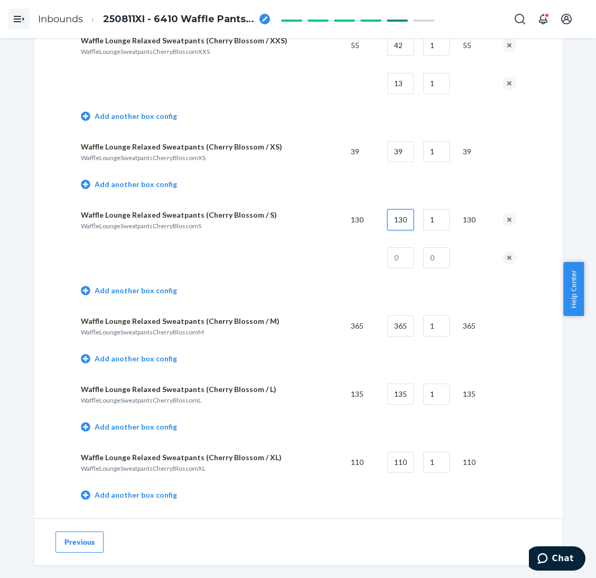
click at [393, 209] on input "130" at bounding box center [400, 219] width 26 height 21
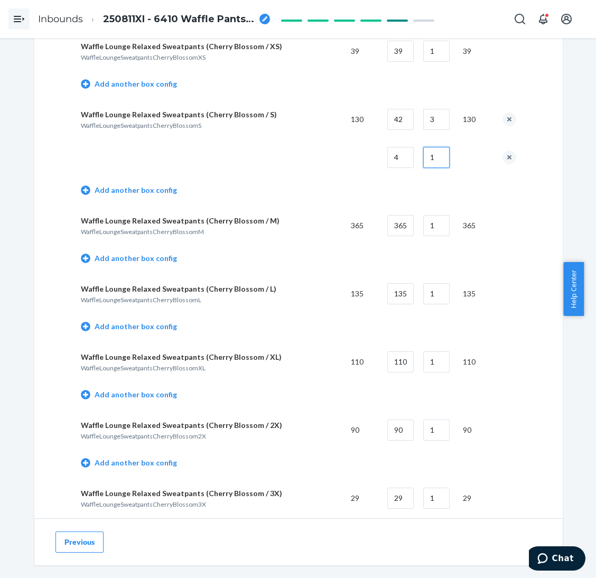
scroll to position [4829, 0]
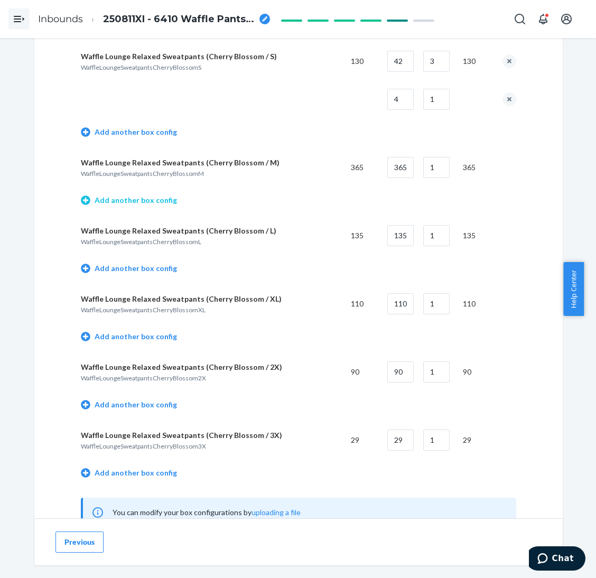
click at [153, 195] on link "Add another box config" at bounding box center [129, 200] width 96 height 11
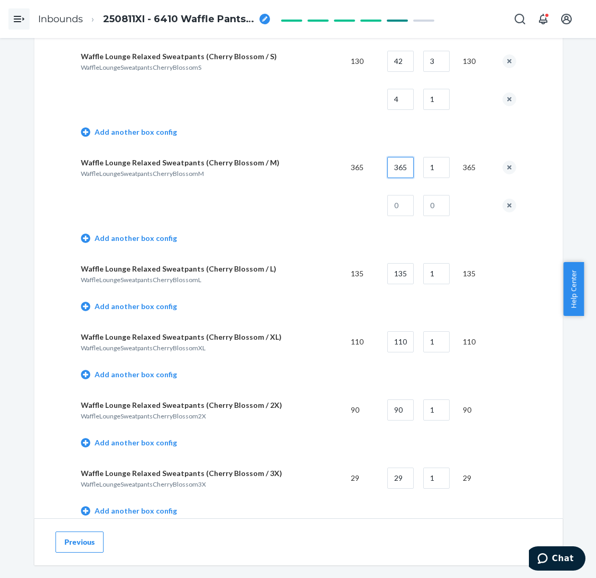
click at [401, 157] on input "365" at bounding box center [400, 167] width 26 height 21
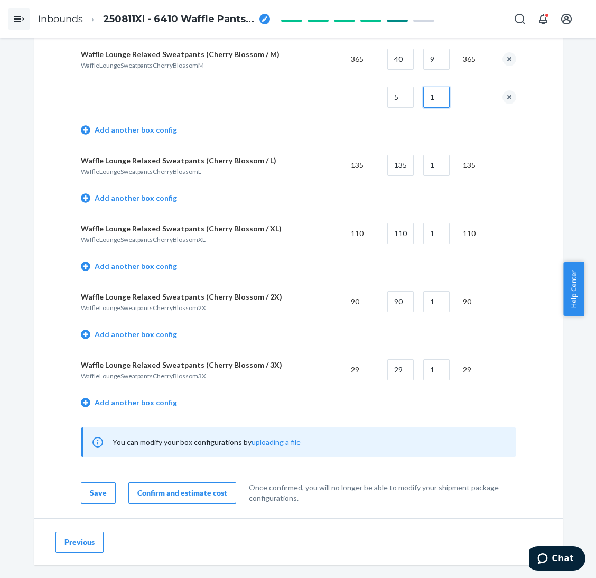
scroll to position [4987, 0]
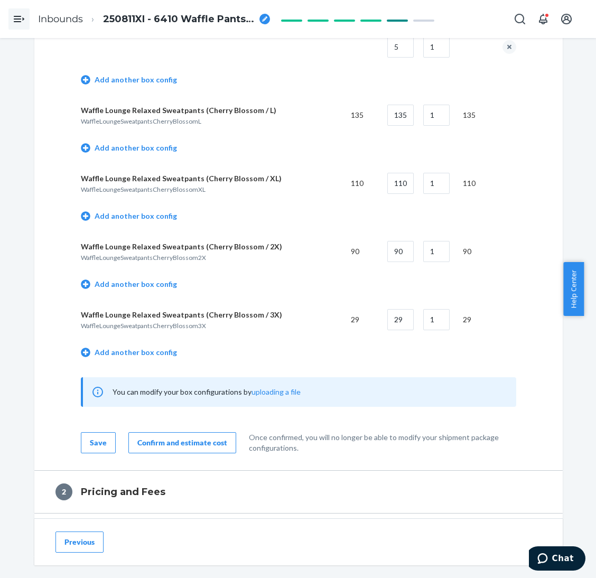
drag, startPoint x: 159, startPoint y: 130, endPoint x: 333, endPoint y: 108, distance: 175.7
click at [159, 143] on link "Add another box config" at bounding box center [129, 148] width 96 height 11
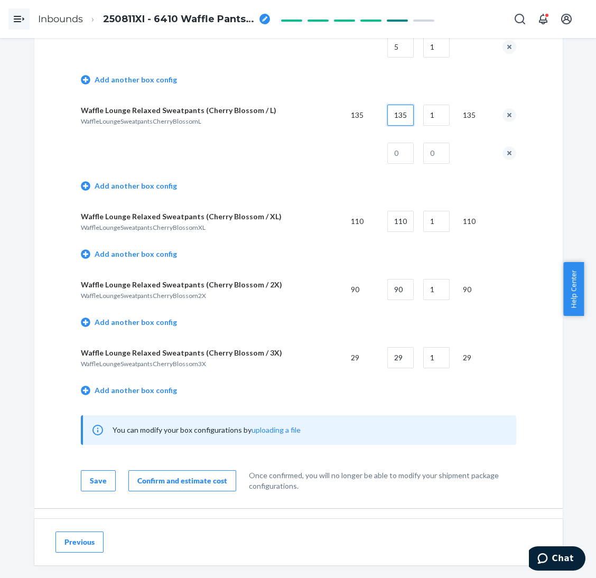
click at [396, 105] on input "135" at bounding box center [400, 115] width 26 height 21
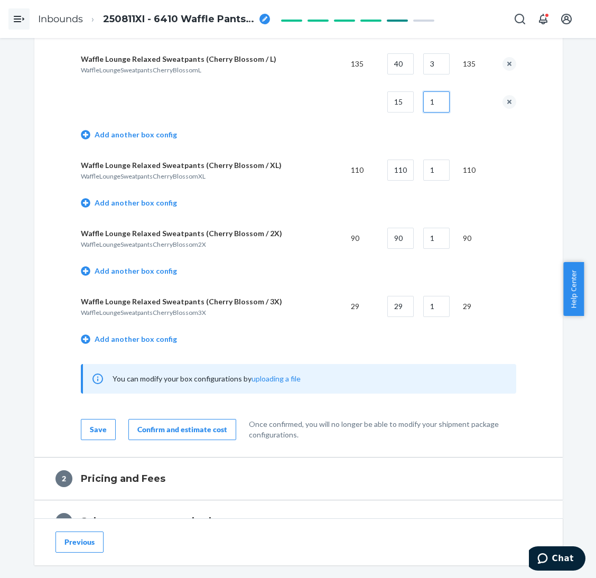
scroll to position [5067, 0]
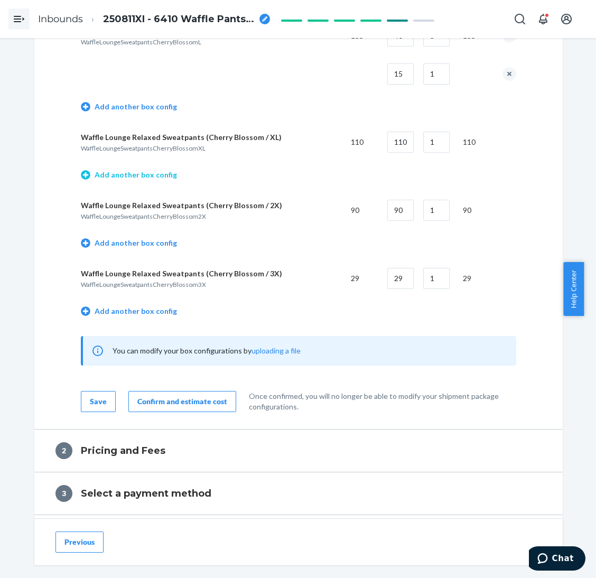
click at [147, 170] on link "Add another box config" at bounding box center [129, 175] width 96 height 11
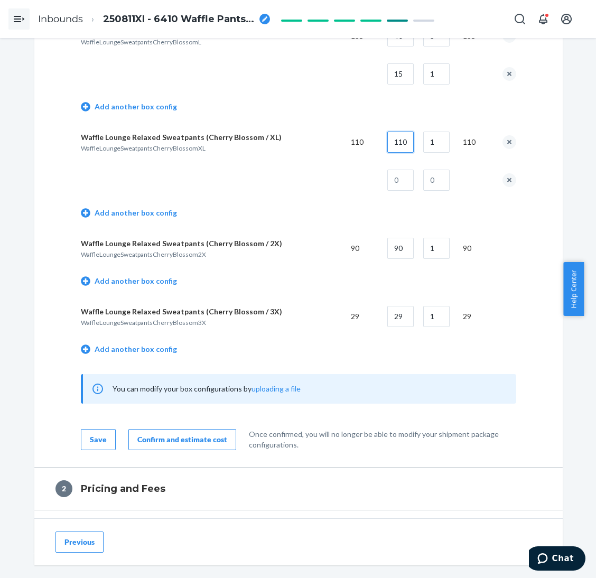
click at [396, 131] on input "110" at bounding box center [400, 141] width 26 height 21
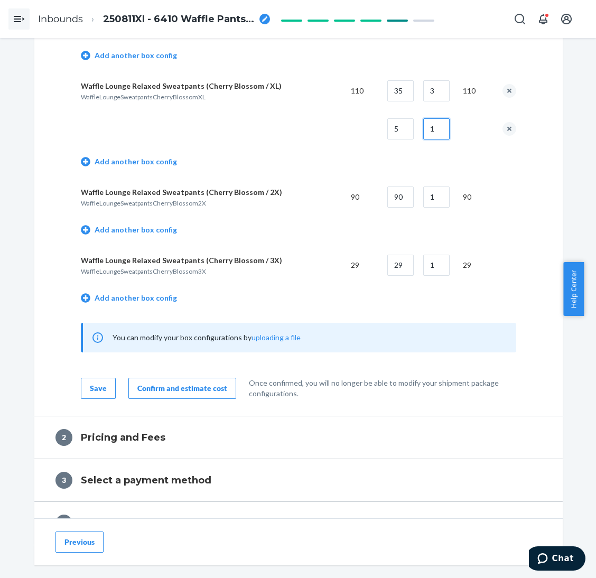
scroll to position [5146, 0]
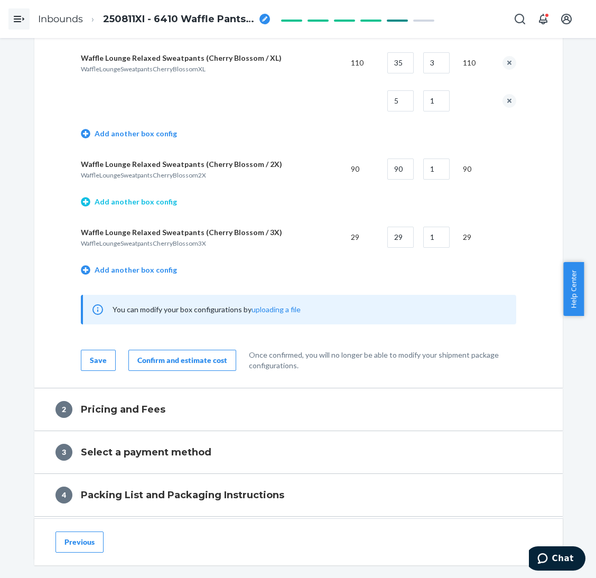
click at [156, 196] on link "Add another box config" at bounding box center [129, 201] width 96 height 11
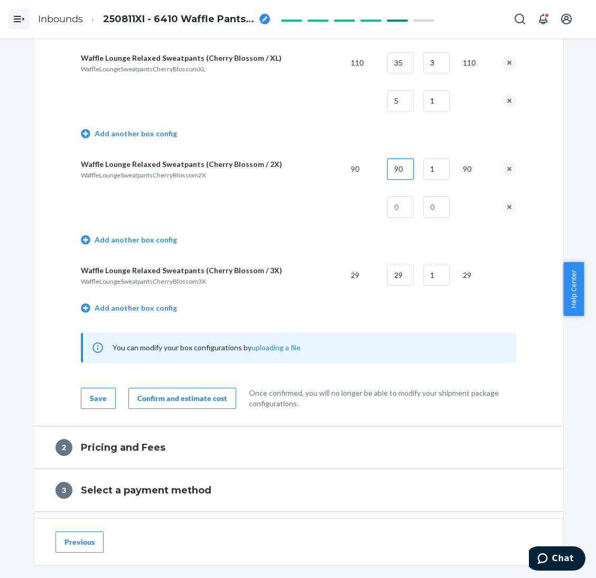
click at [397, 158] on input "90" at bounding box center [400, 168] width 26 height 21
click at [502, 200] on button "remove box config" at bounding box center [509, 207] width 14 height 14
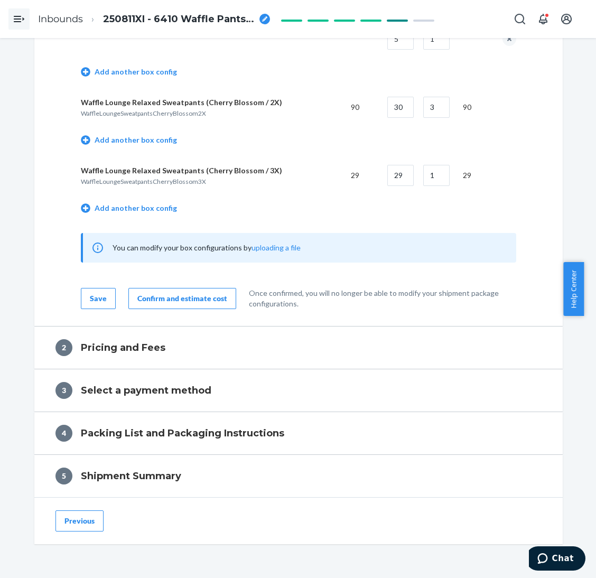
scroll to position [5225, 0]
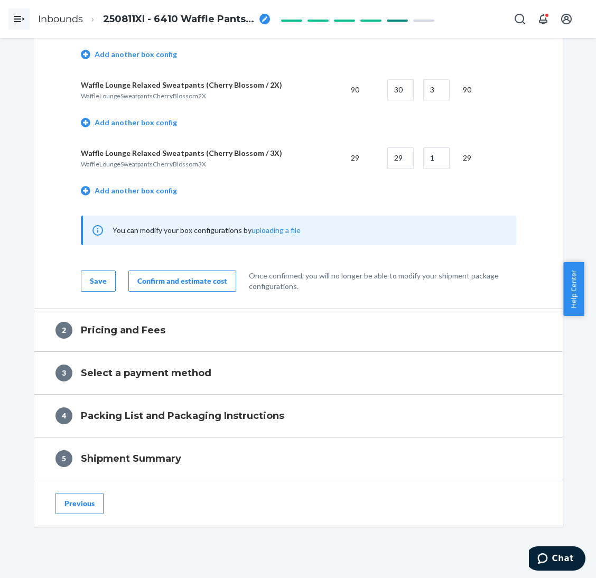
click at [164, 272] on button "Confirm and estimate cost" at bounding box center [182, 280] width 108 height 21
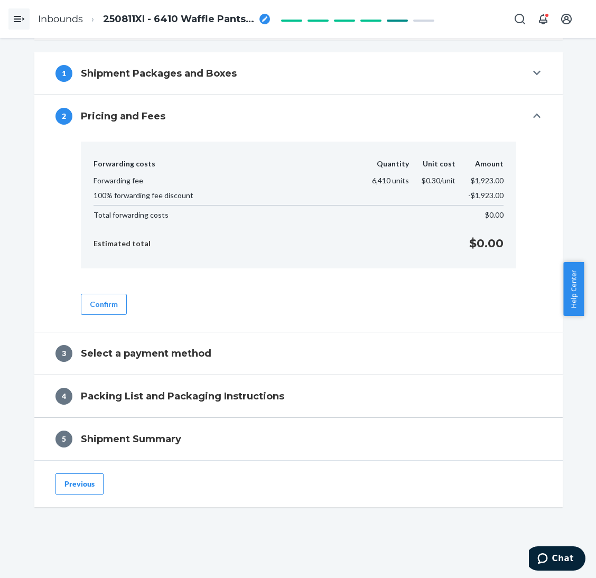
scroll to position [375, 0]
click at [100, 307] on button "Confirm" at bounding box center [104, 304] width 46 height 21
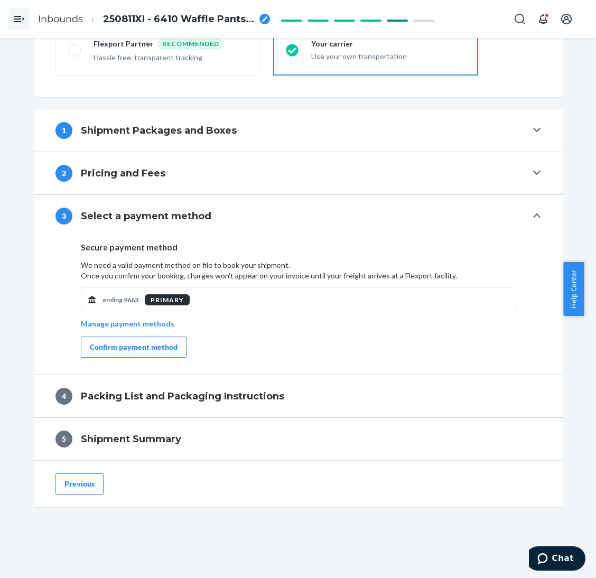
scroll to position [319, 0]
click at [153, 340] on button "Confirm payment method" at bounding box center [134, 346] width 106 height 21
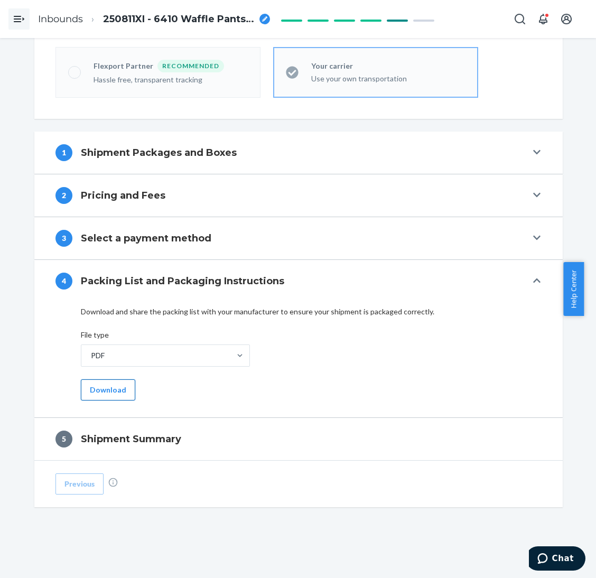
click at [108, 393] on button "Download" at bounding box center [108, 389] width 54 height 21
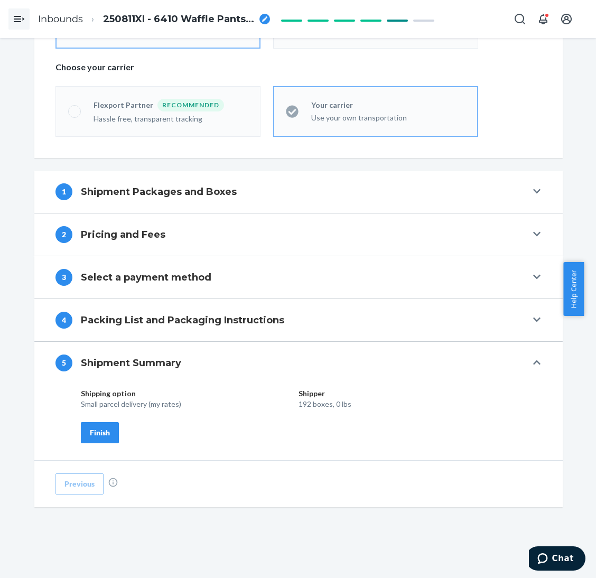
scroll to position [257, 0]
click at [92, 433] on div "Finish" at bounding box center [100, 432] width 20 height 11
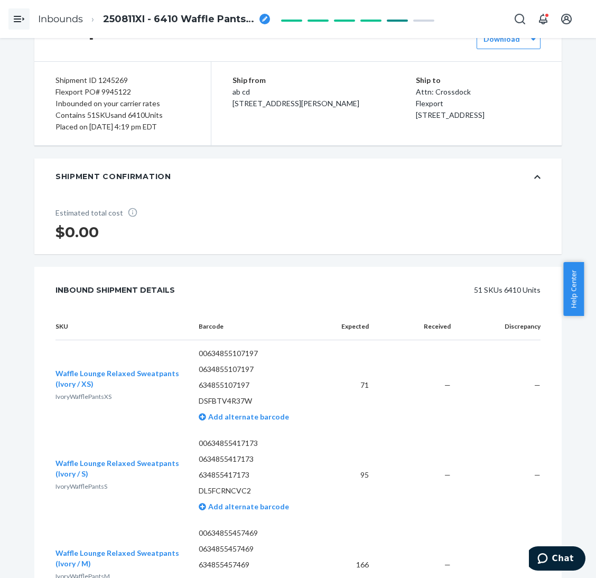
scroll to position [0, 0]
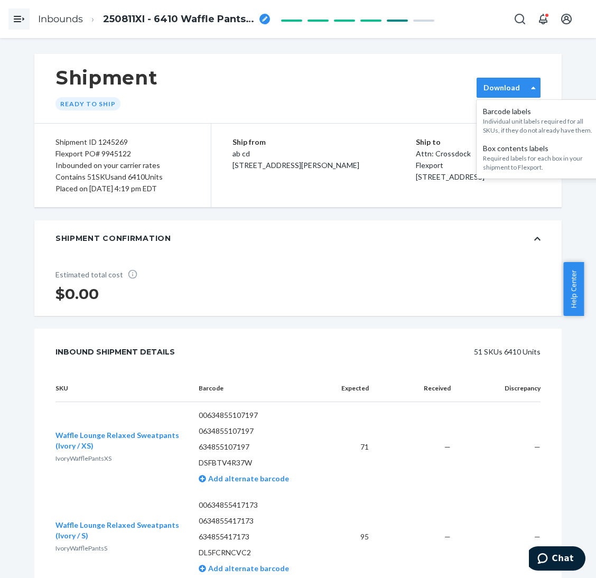
click at [498, 86] on label "Download" at bounding box center [501, 87] width 36 height 11
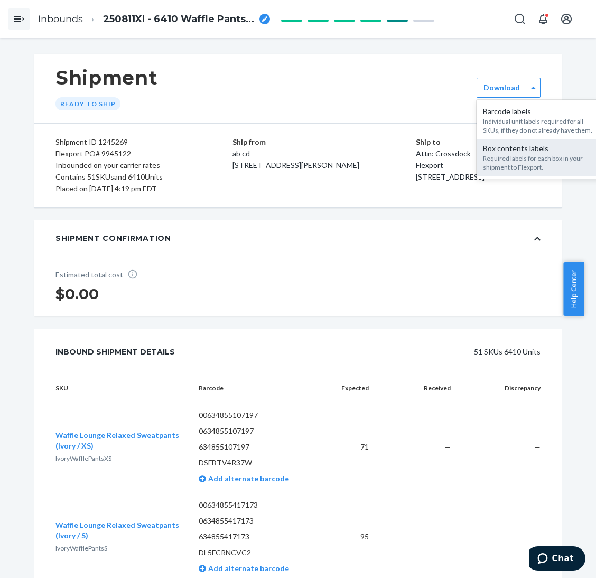
click at [499, 162] on div "Required labels for each box in your shipment to Flexport." at bounding box center [540, 163] width 114 height 18
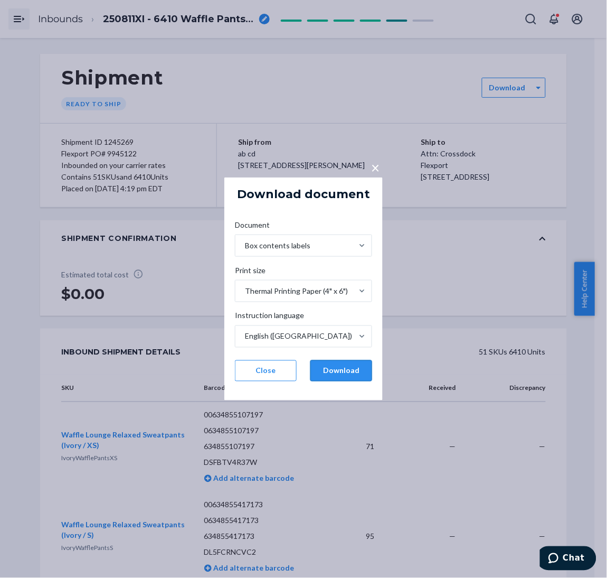
click at [361, 368] on button "Download" at bounding box center [342, 370] width 62 height 21
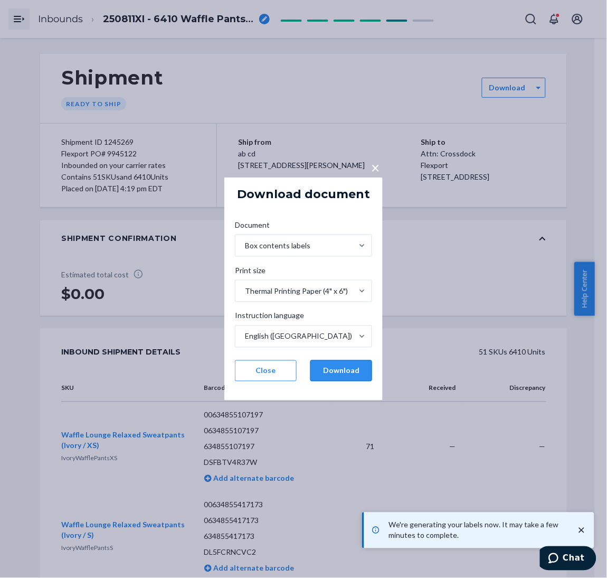
click at [354, 370] on button "Download" at bounding box center [342, 370] width 62 height 21
click at [451, 280] on div "× Download document Document Box contents labels Print size Thermal Printing Pa…" at bounding box center [303, 289] width 607 height 578
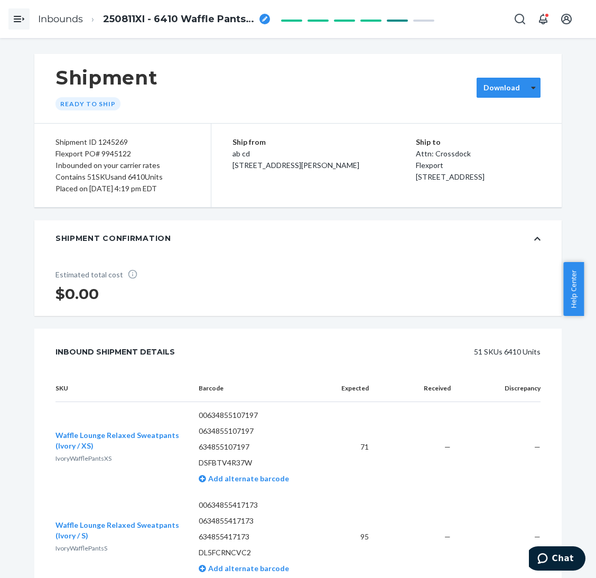
click at [527, 84] on div at bounding box center [533, 88] width 13 height 16
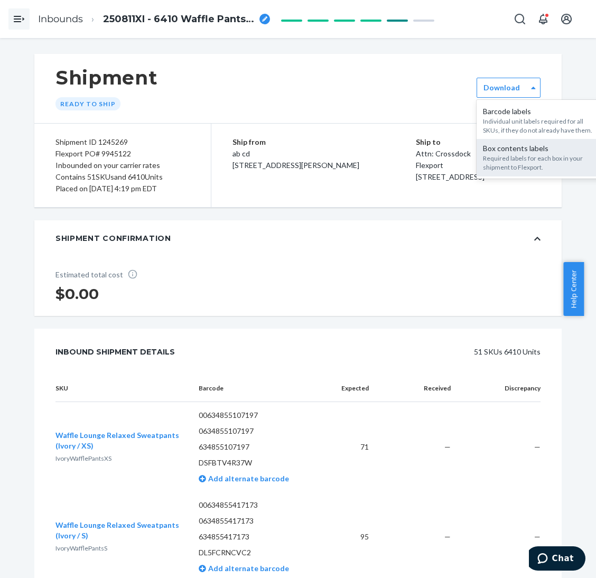
click at [514, 146] on div "Box contents labels" at bounding box center [540, 148] width 114 height 11
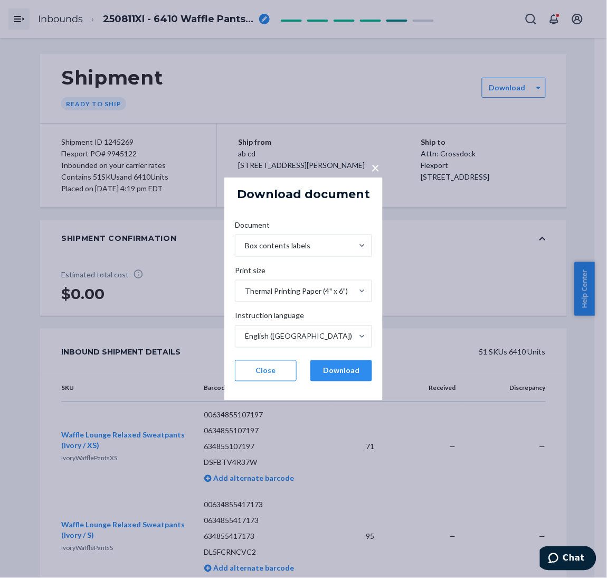
click at [331, 383] on div "Document Box contents labels Print size Thermal Printing Paper (4" x 6") Instru…" at bounding box center [304, 300] width 154 height 178
click at [331, 380] on button "Download" at bounding box center [342, 370] width 62 height 21
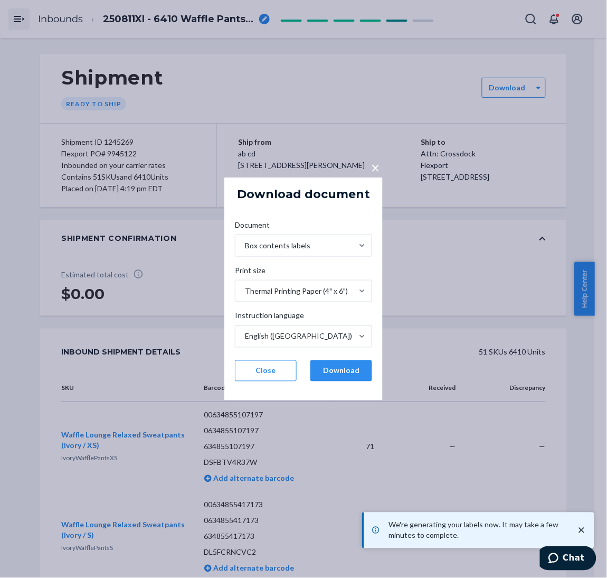
drag, startPoint x: 318, startPoint y: 209, endPoint x: 324, endPoint y: 210, distance: 5.4
click at [323, 209] on div "Download document Document Box contents labels Print size Thermal Printing Pape…" at bounding box center [303, 288] width 158 height 223
click at [18, 19] on div "× Download document Document Box contents labels Print size Thermal Printing Pa…" at bounding box center [303, 289] width 607 height 578
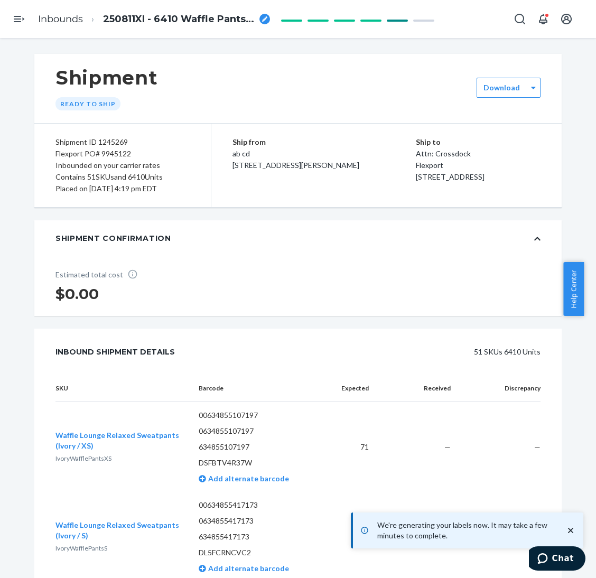
drag, startPoint x: 12, startPoint y: 20, endPoint x: 26, endPoint y: 25, distance: 15.4
click at [16, 21] on icon "Open Navigation" at bounding box center [19, 19] width 13 height 13
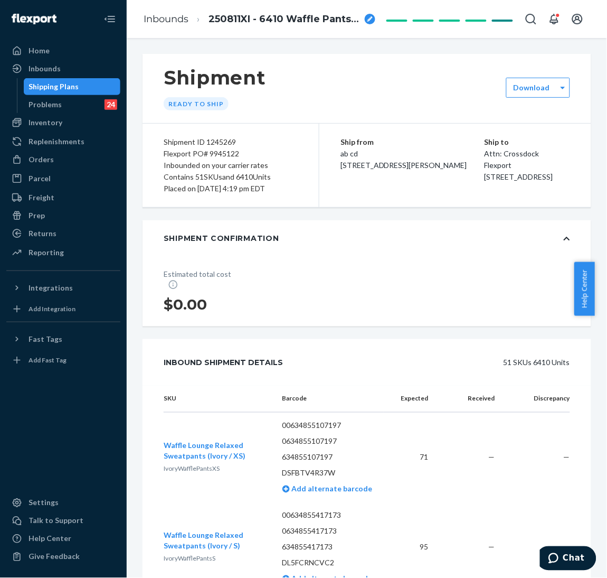
click at [62, 87] on div "Shipping Plans" at bounding box center [54, 86] width 50 height 11
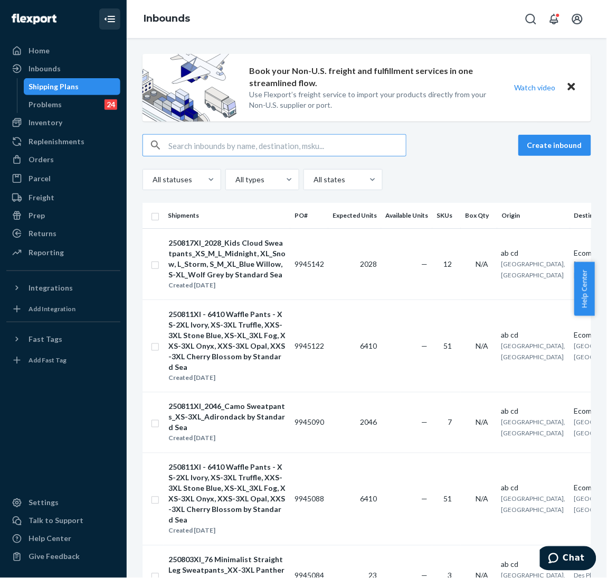
click at [99, 23] on button "Close Navigation" at bounding box center [109, 18] width 21 height 21
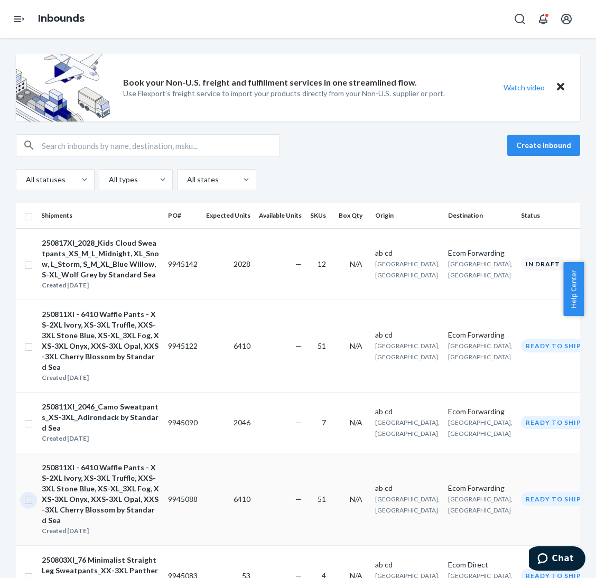
click at [26, 493] on input "checkbox" at bounding box center [28, 498] width 8 height 11
click at [470, 146] on div "Delete" at bounding box center [472, 145] width 35 height 11
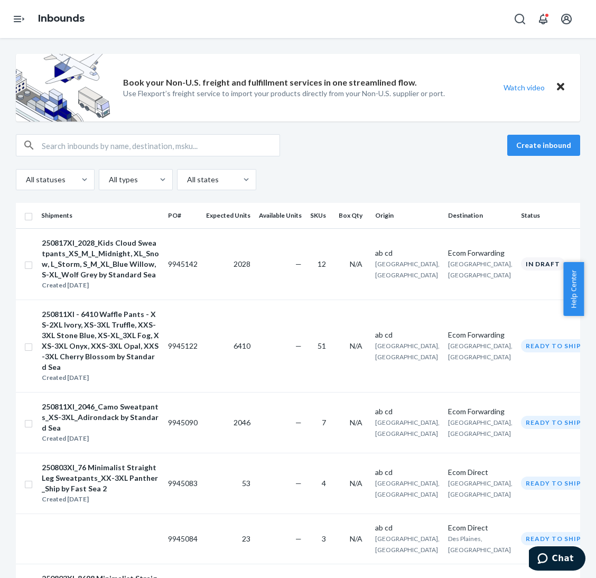
click at [568, 6] on div "Inbounds" at bounding box center [298, 19] width 596 height 38
click at [530, 151] on button "Create inbound" at bounding box center [543, 145] width 73 height 21
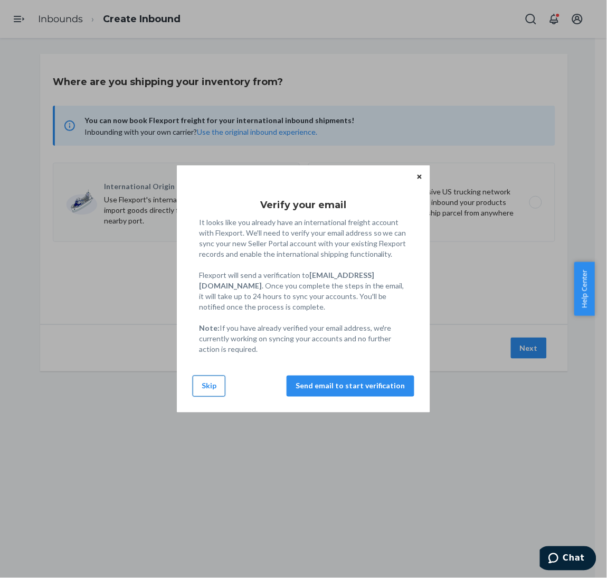
click at [214, 384] on button "Skip" at bounding box center [209, 385] width 33 height 21
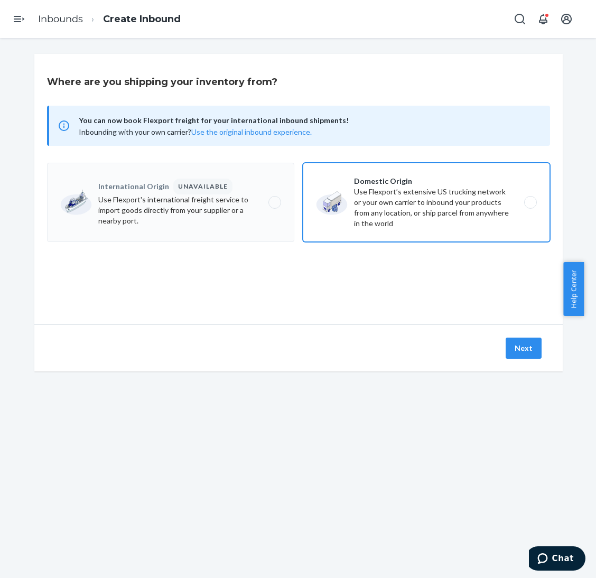
drag, startPoint x: 446, startPoint y: 210, endPoint x: 458, endPoint y: 213, distance: 12.6
click at [448, 212] on label "Domestic Origin Use Flexport’s extensive US trucking network or your own carrie…" at bounding box center [426, 202] width 247 height 79
click at [530, 206] on input "Domestic Origin Use Flexport’s extensive US trucking network or your own carrie…" at bounding box center [533, 202] width 7 height 7
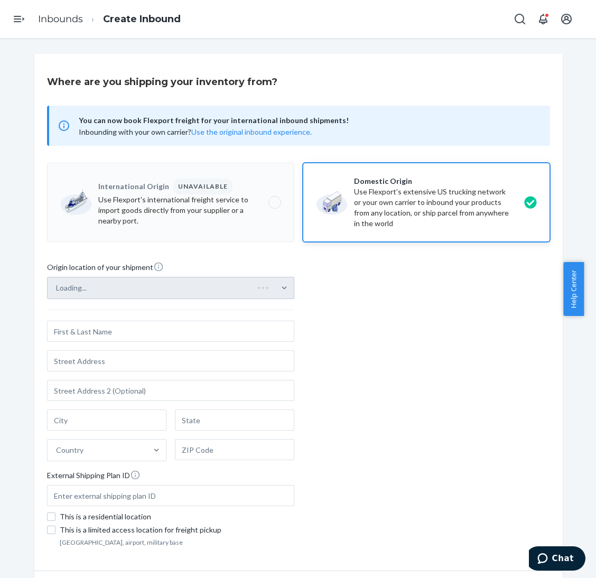
click at [248, 288] on div "Loading..." at bounding box center [170, 288] width 247 height 22
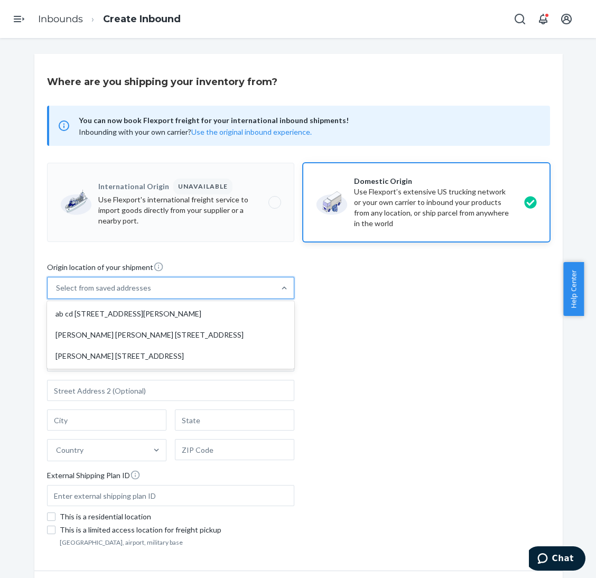
click at [243, 293] on div "Select from saved addresses" at bounding box center [161, 287] width 227 height 21
click at [57, 293] on input "option ab cd [STREET_ADDRESS][PERSON_NAME] focused, 1 of 3. 3 results available…" at bounding box center [56, 288] width 1 height 11
click at [228, 305] on div "ab cd [STREET_ADDRESS][PERSON_NAME]" at bounding box center [170, 313] width 243 height 21
click at [57, 293] on input "option ab cd [STREET_ADDRESS][PERSON_NAME] focused, 1 of 3. 3 results available…" at bounding box center [56, 288] width 1 height 11
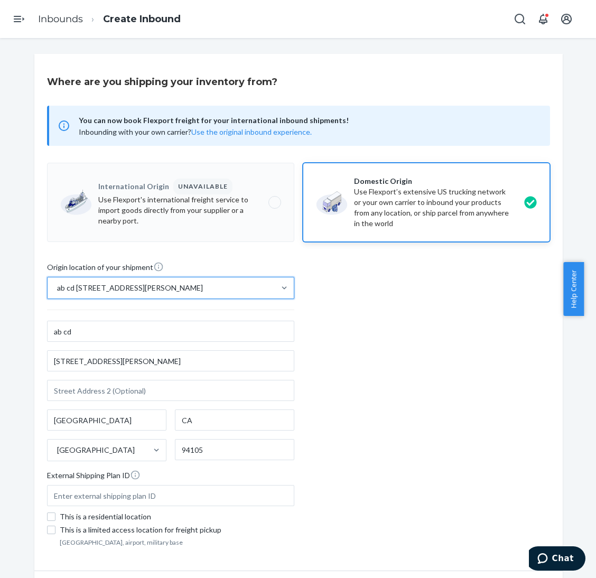
scroll to position [64, 0]
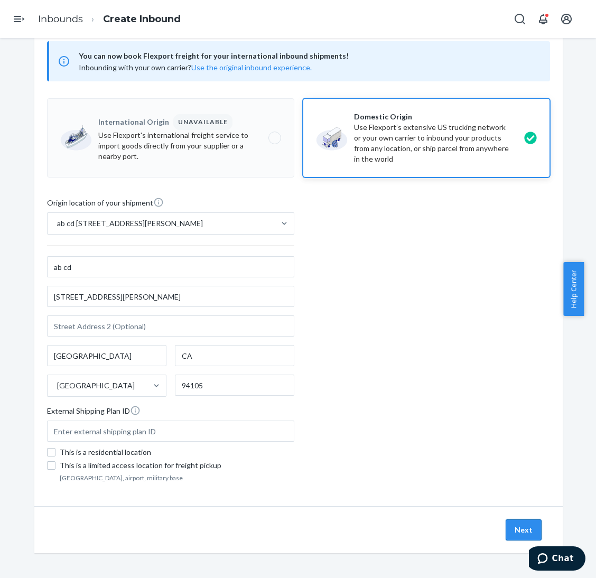
click at [510, 530] on button "Next" at bounding box center [523, 529] width 36 height 21
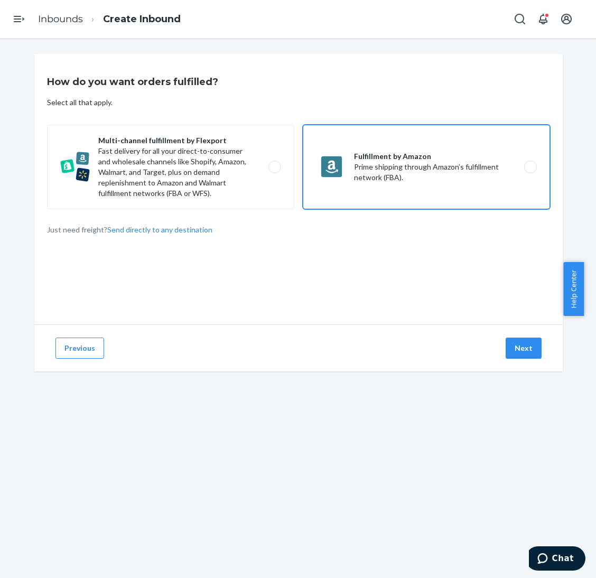
click at [362, 179] on label "Fulfillment by Amazon Prime shipping through Amazon’s fulfillment network (FBA)." at bounding box center [426, 167] width 247 height 84
click at [530, 171] on input "Fulfillment by Amazon Prime shipping through Amazon’s fulfillment network (FBA)." at bounding box center [533, 167] width 7 height 7
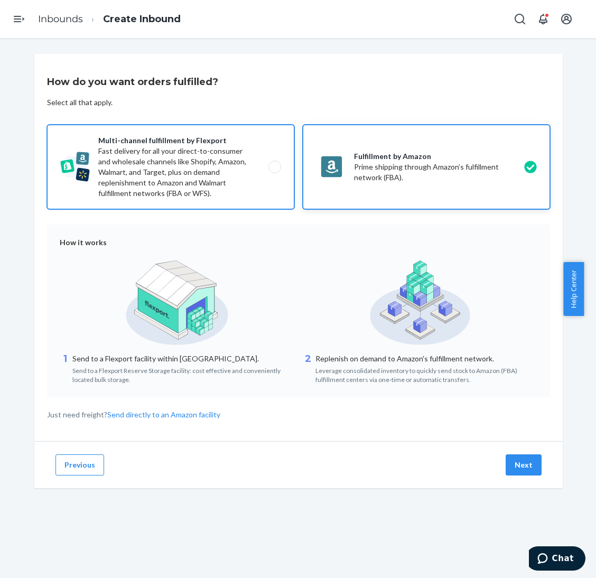
click at [199, 189] on label "Multi-channel fulfillment by Flexport Fast delivery for all your direct-to-cons…" at bounding box center [170, 167] width 247 height 84
click at [274, 171] on input "Multi-channel fulfillment by Flexport Fast delivery for all your direct-to-cons…" at bounding box center [277, 167] width 7 height 7
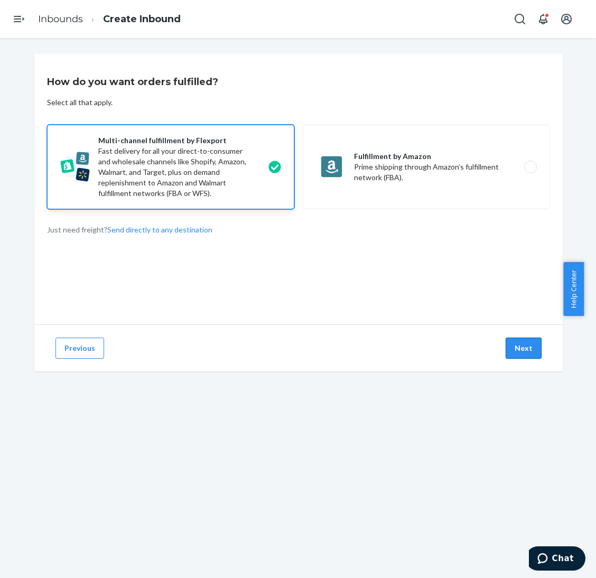
click at [519, 348] on button "Next" at bounding box center [523, 347] width 36 height 21
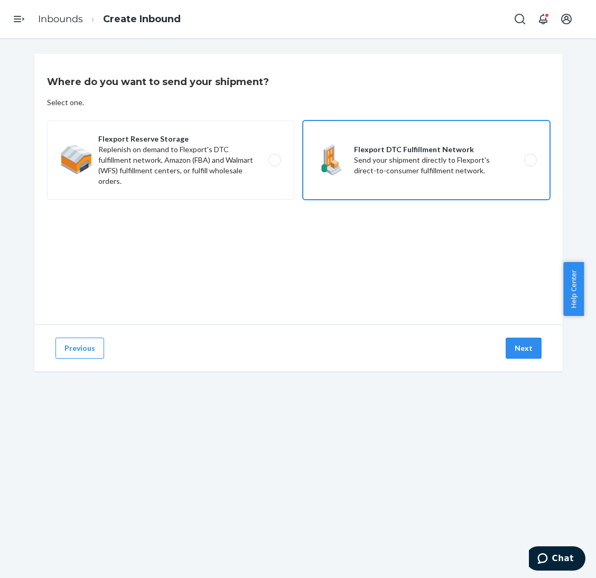
drag, startPoint x: 513, startPoint y: 349, endPoint x: 336, endPoint y: 127, distance: 283.4
click at [318, 222] on div "Where do you want to send your shipment? Select one. Flexport Reserve Storage R…" at bounding box center [298, 212] width 528 height 317
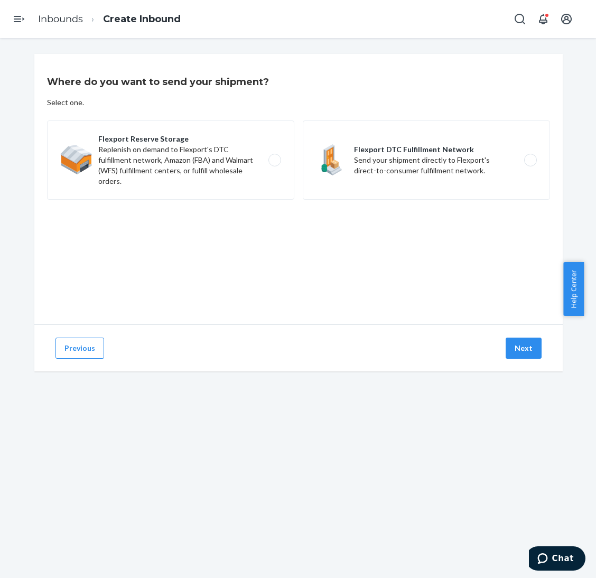
drag, startPoint x: 377, startPoint y: 90, endPoint x: 381, endPoint y: 103, distance: 13.9
click at [378, 90] on div "Where do you want to send your shipment? Select one. Flexport Reserve Storage R…" at bounding box center [298, 189] width 528 height 270
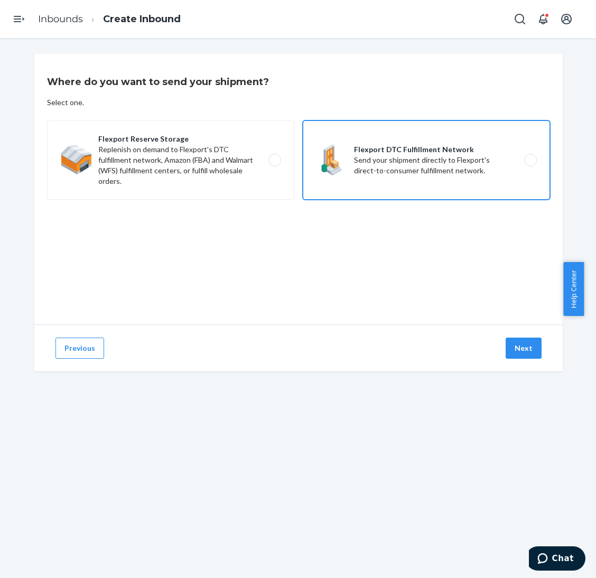
drag, startPoint x: 386, startPoint y: 155, endPoint x: 394, endPoint y: 163, distance: 11.6
click at [386, 155] on label "Flexport DTC Fulfillment Network Send your shipment directly to Flexport's dire…" at bounding box center [426, 159] width 247 height 79
click at [530, 157] on input "Flexport DTC Fulfillment Network Send your shipment directly to Flexport's dire…" at bounding box center [533, 160] width 7 height 7
click at [508, 353] on button "Next" at bounding box center [523, 347] width 36 height 21
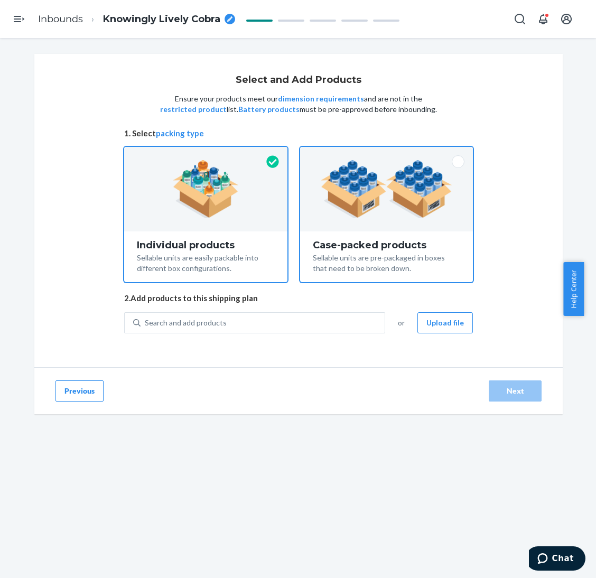
click at [382, 264] on div "Sellable units are pre-packaged in boxes that need to be broken down." at bounding box center [386, 261] width 147 height 23
click at [383, 154] on input "Case-packed products Sellable units are pre-packaged in boxes that need to be b…" at bounding box center [386, 150] width 7 height 7
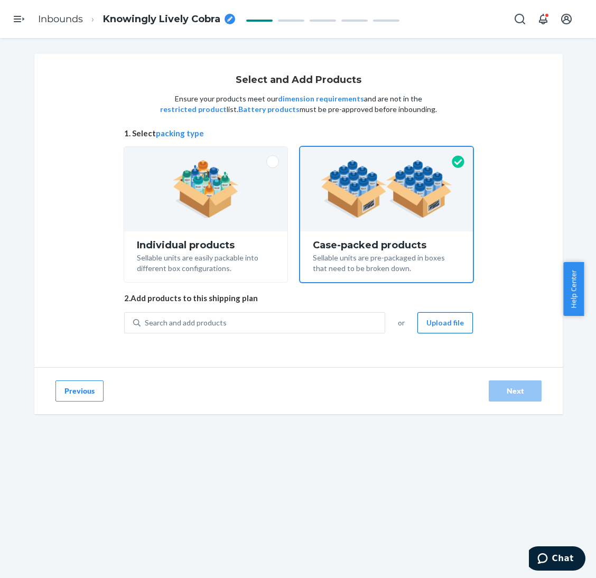
drag, startPoint x: 313, startPoint y: 321, endPoint x: 465, endPoint y: 324, distance: 151.6
click at [314, 321] on div "Search and add products" at bounding box center [262, 322] width 244 height 19
click at [146, 321] on input "Search and add products" at bounding box center [145, 322] width 1 height 11
click at [324, 318] on div "Search and add products" at bounding box center [262, 322] width 244 height 19
click at [146, 318] on input "Search and add products" at bounding box center [145, 322] width 1 height 11
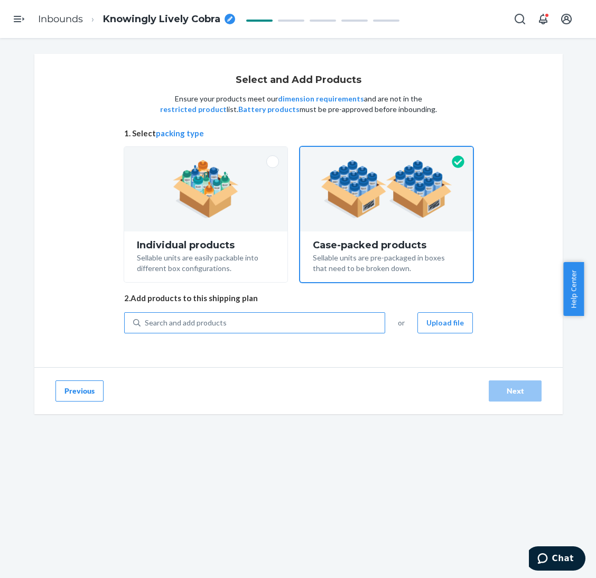
paste input "Minimalist Straight Leg Sweatpants"
click at [218, 314] on div "Search and add products" at bounding box center [262, 322] width 244 height 19
click at [146, 317] on input "Search and add products" at bounding box center [145, 322] width 1 height 11
paste input "Minimalist Straight Leg Sweatpants steel grey leopard"
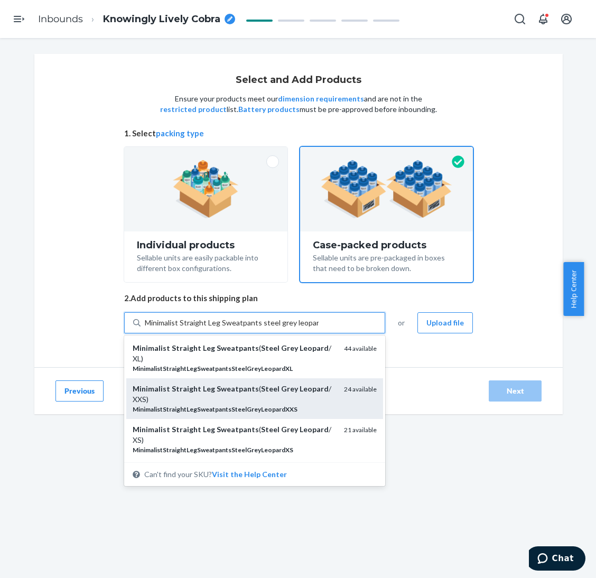
click at [234, 385] on em "Sweatpants" at bounding box center [238, 388] width 42 height 9
click at [234, 328] on input "Minimalist Straight Leg Sweatpants steel grey leopard" at bounding box center [232, 322] width 174 height 11
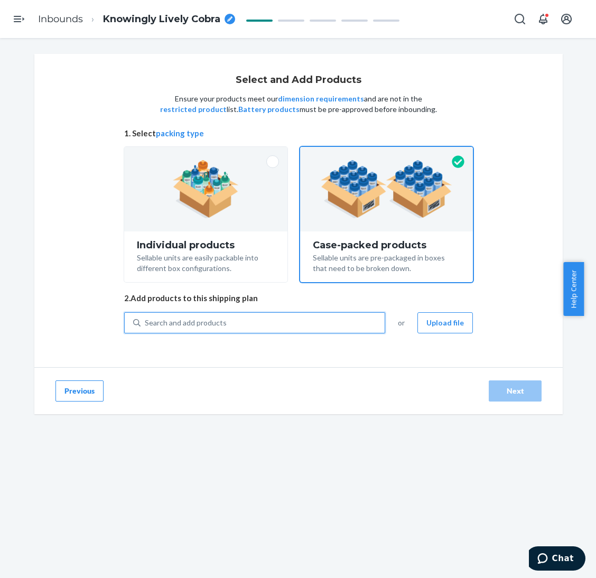
click at [258, 321] on div "Search and add products" at bounding box center [262, 322] width 244 height 19
click at [146, 321] on input "0 results available. Select is focused ,type to refine list, press Down to open…" at bounding box center [145, 322] width 1 height 11
paste input "Minimalist Straight Leg Sweatpants steel grey leopard"
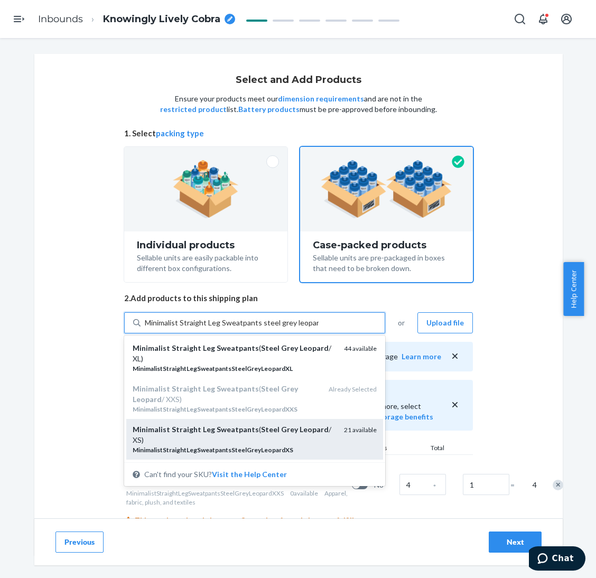
click at [239, 435] on div "Minimalist Straight Leg Sweatpants ( Steel Grey Leopard / XS)" at bounding box center [234, 434] width 203 height 21
click at [239, 328] on input "Minimalist Straight Leg Sweatpants steel grey leopard" at bounding box center [232, 322] width 174 height 11
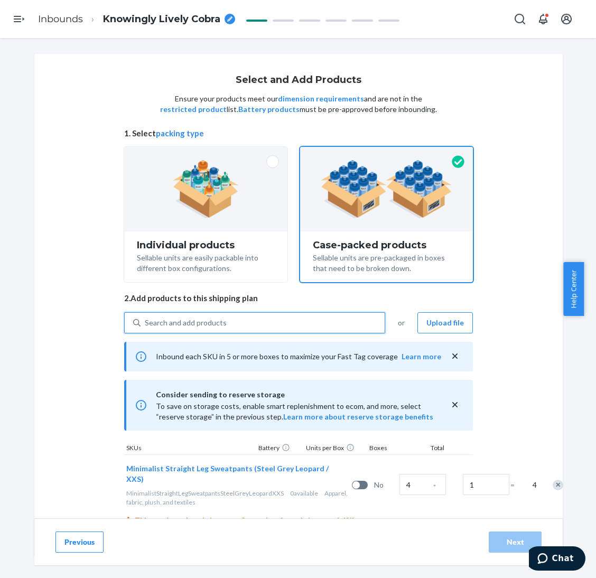
click at [259, 318] on div "Search and add products" at bounding box center [262, 322] width 244 height 19
click at [146, 318] on input "0 results available. Select is focused ,type to refine list, press Down to open…" at bounding box center [145, 322] width 1 height 11
paste input "Minimalist Straight Leg Sweatpants steel grey leopard"
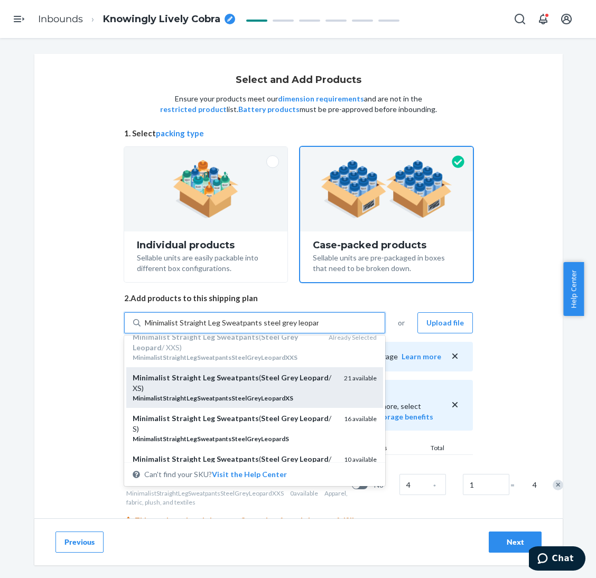
scroll to position [79, 0]
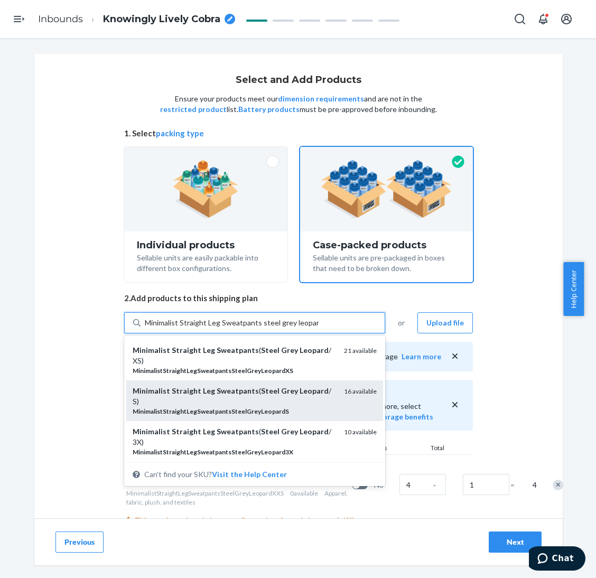
click at [185, 399] on div "Minimalist Straight Leg Sweatpants ( Steel Grey Leopard / S)" at bounding box center [234, 396] width 203 height 21
click at [185, 328] on input "Minimalist Straight Leg Sweatpants steel grey leopard" at bounding box center [232, 322] width 174 height 11
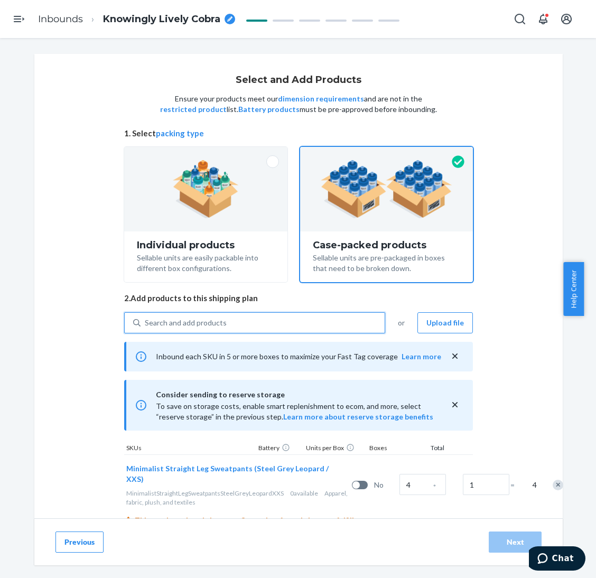
click at [213, 324] on div "Search and add products" at bounding box center [186, 322] width 82 height 11
click at [146, 324] on input "0 results available. Select is focused ,type to refine list, press Down to open…" at bounding box center [145, 322] width 1 height 11
paste input "Minimalist Straight Leg Sweatpants steel grey leopard"
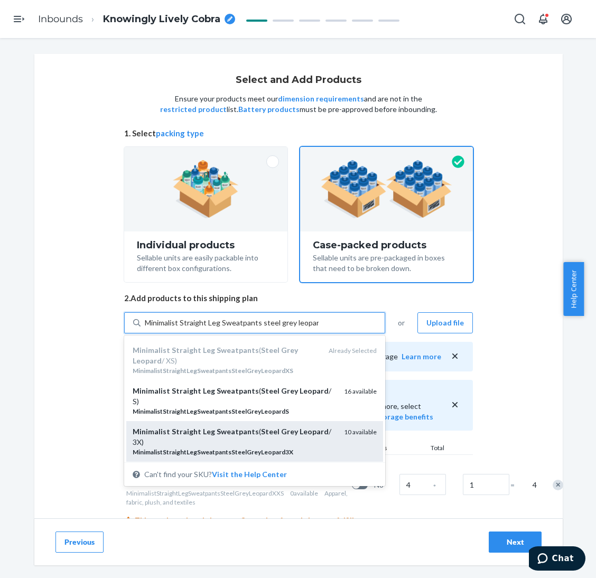
scroll to position [158, 0]
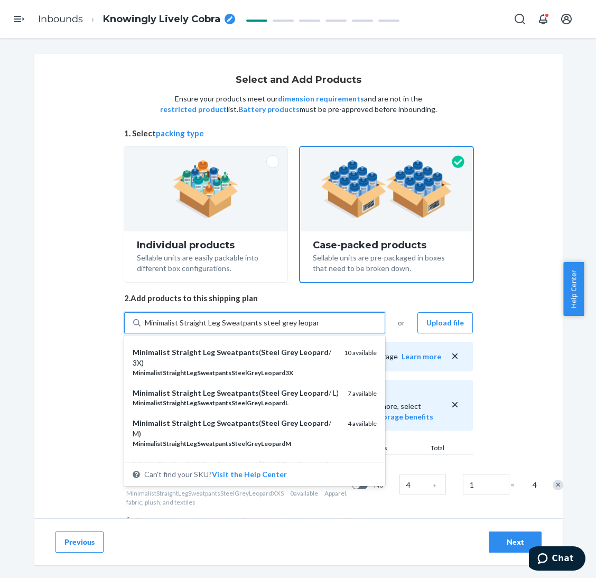
click at [205, 428] on div "Minimalist Straight Leg Sweatpants ( Steel Grey Leopard / M)" at bounding box center [236, 428] width 206 height 21
click at [205, 328] on input "Minimalist Straight Leg Sweatpants steel grey leopard" at bounding box center [232, 322] width 174 height 11
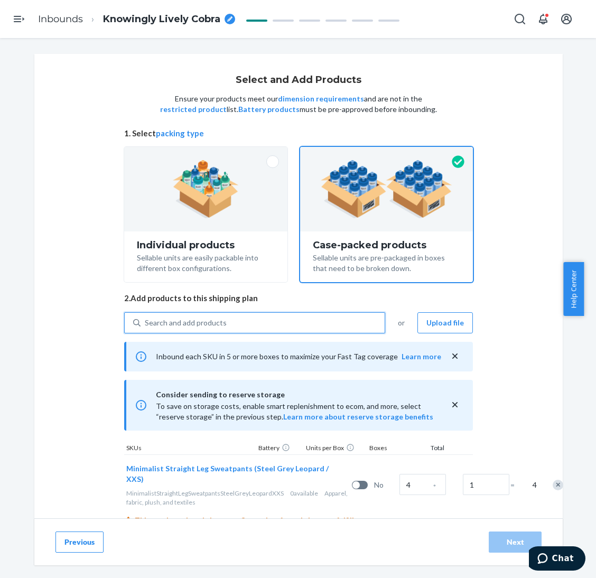
click at [246, 314] on div "Search and add products" at bounding box center [262, 322] width 244 height 19
click at [146, 317] on input "0 results available. Use Up and Down to choose options, press Enter to select t…" at bounding box center [145, 322] width 1 height 11
paste input "Minimalist Straight Leg Sweatpants steel grey leopard"
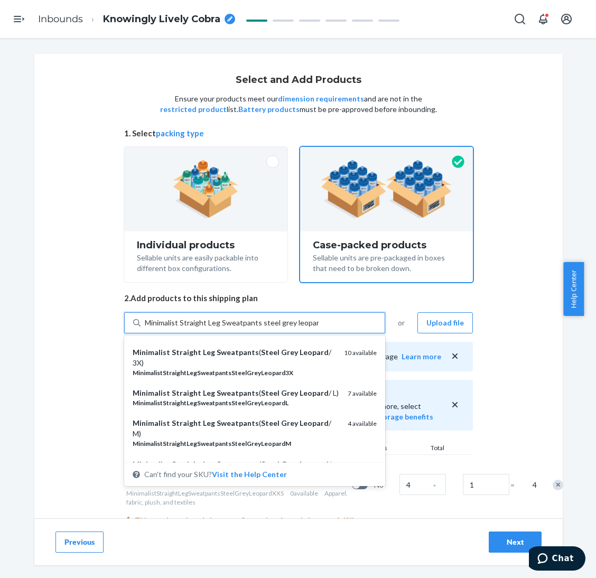
click at [222, 394] on em "Sweatpants" at bounding box center [238, 392] width 42 height 9
click at [222, 328] on input "Minimalist Straight Leg Sweatpants steel grey leopard" at bounding box center [232, 322] width 174 height 11
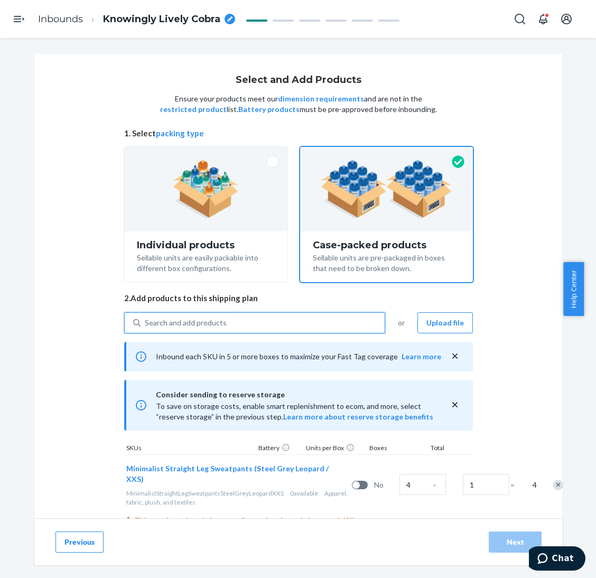
click at [235, 328] on div "Search and add products" at bounding box center [262, 322] width 244 height 19
click at [146, 328] on input "0 results available. Use Up and Down to choose options, press Enter to select t…" at bounding box center [145, 322] width 1 height 11
paste input "Minimalist Straight Leg Sweatpants steel grey leopard"
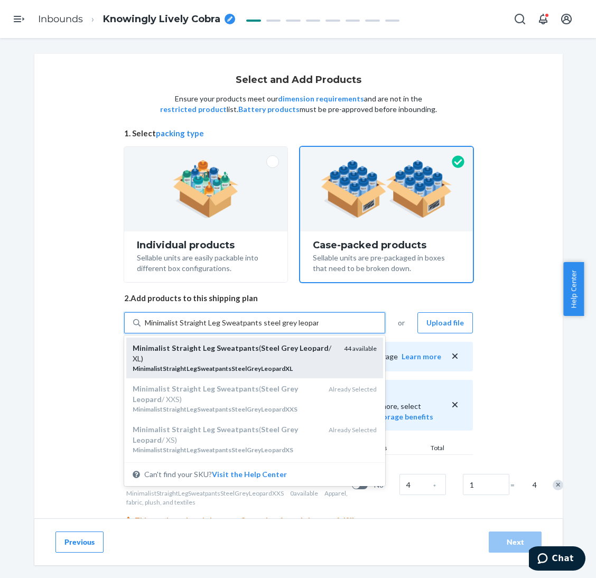
click at [240, 358] on div "Minimalist Straight Leg Sweatpants ( Steel Grey Leopard / XL)" at bounding box center [234, 353] width 203 height 21
click at [240, 328] on input "Minimalist Straight Leg Sweatpants steel grey leopard" at bounding box center [232, 322] width 174 height 11
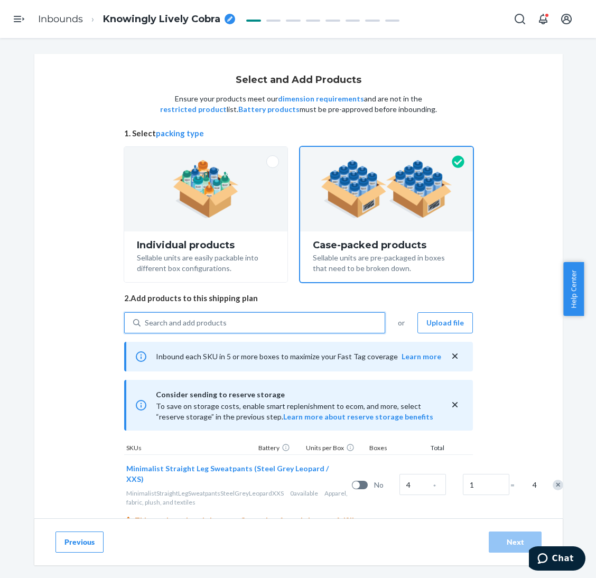
click at [240, 331] on div "Search and add products" at bounding box center [262, 322] width 244 height 19
click at [146, 328] on input "0 results available. Select is focused ,type to refine list, press Down to open…" at bounding box center [145, 322] width 1 height 11
paste input "Minimalist Straight Leg Sweatpants steel grey leopard"
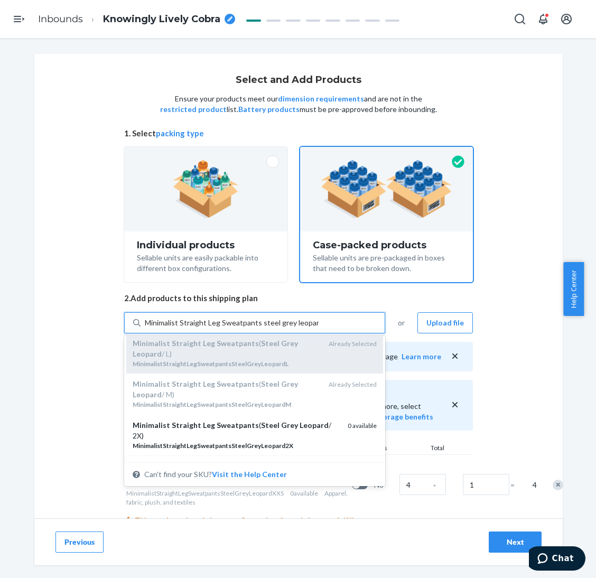
scroll to position [236, 0]
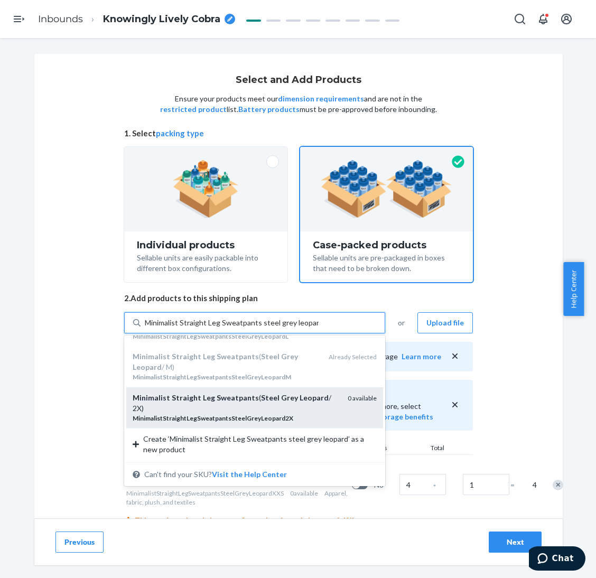
click at [221, 410] on div "Minimalist Straight Leg Sweatpants ( Steel Grey Leopard / 2X)" at bounding box center [236, 402] width 206 height 21
click at [221, 328] on input "Minimalist Straight Leg Sweatpants steel grey leopard" at bounding box center [232, 322] width 174 height 11
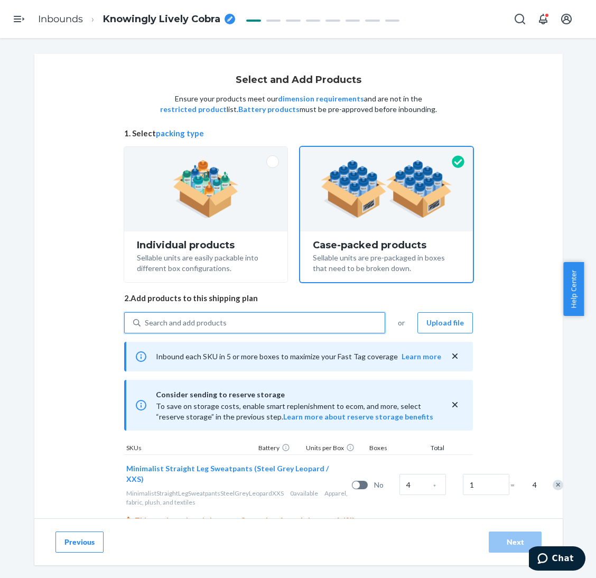
click at [246, 324] on div "Search and add products" at bounding box center [262, 322] width 244 height 19
click at [146, 324] on input "0 results available. Use Up and Down to choose options, press Enter to select t…" at bounding box center [145, 322] width 1 height 11
paste input "Minimalist Straight Leg Sweatpants steel grey leopard"
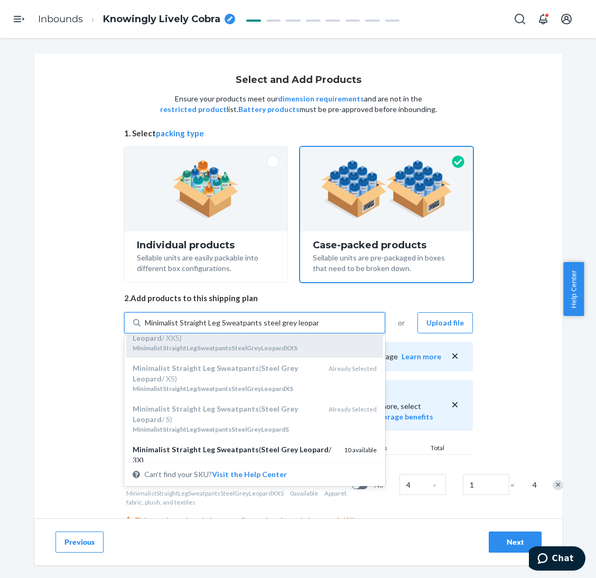
scroll to position [79, 0]
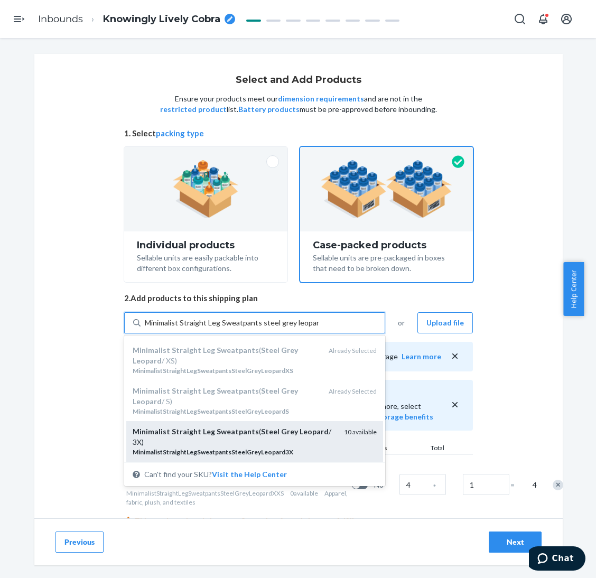
click at [198, 439] on div "Minimalist Straight Leg Sweatpants ( Steel Grey Leopard / 3X)" at bounding box center [234, 436] width 203 height 21
click at [198, 328] on input "Minimalist Straight Leg Sweatpants steel grey leopard" at bounding box center [232, 322] width 174 height 11
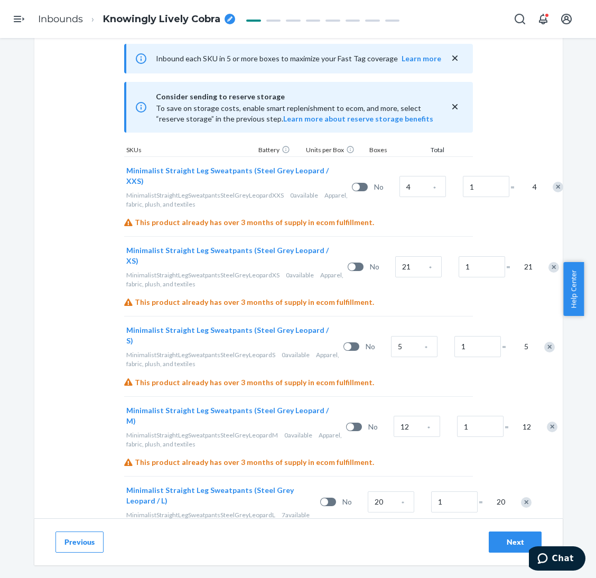
scroll to position [280, 0]
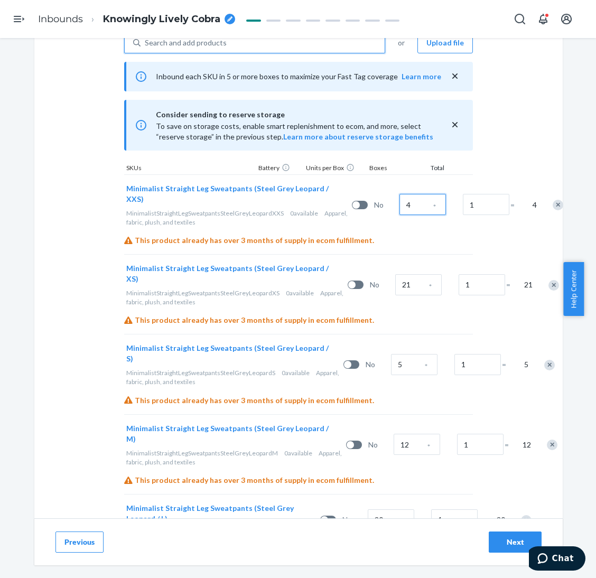
click at [399, 200] on input "4" at bounding box center [422, 204] width 46 height 21
click at [395, 280] on input "21" at bounding box center [418, 284] width 46 height 21
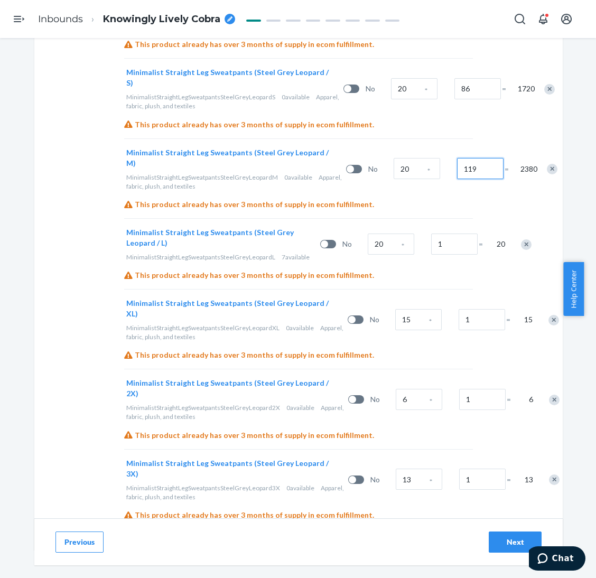
scroll to position [597, 0]
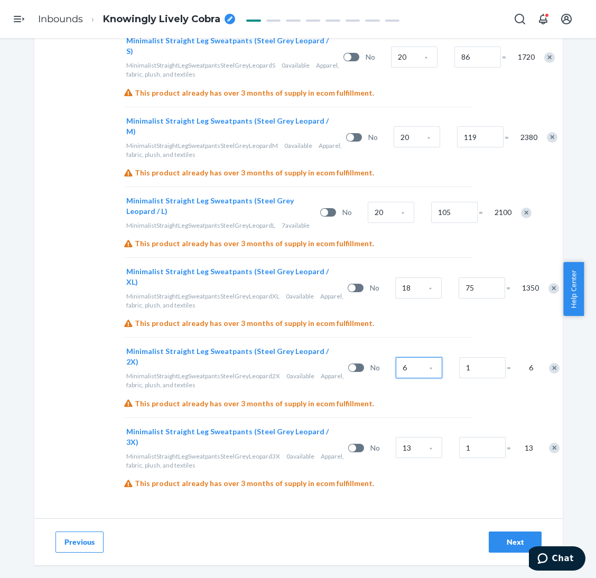
click at [396, 375] on input "6" at bounding box center [419, 367] width 46 height 21
click at [498, 543] on div "Next" at bounding box center [514, 542] width 35 height 11
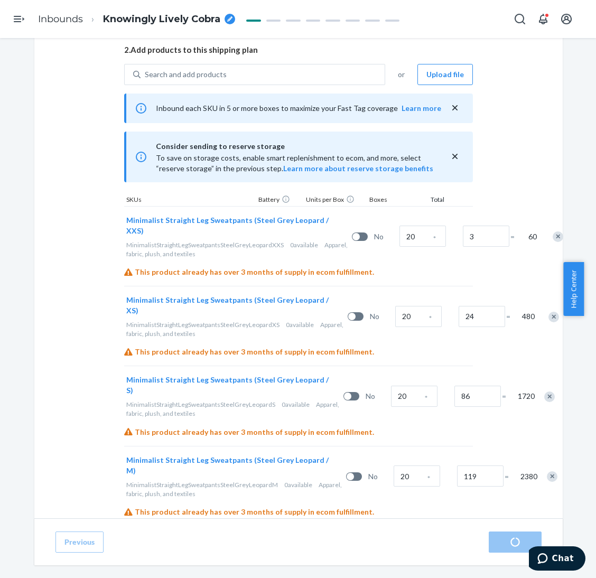
scroll to position [317, 0]
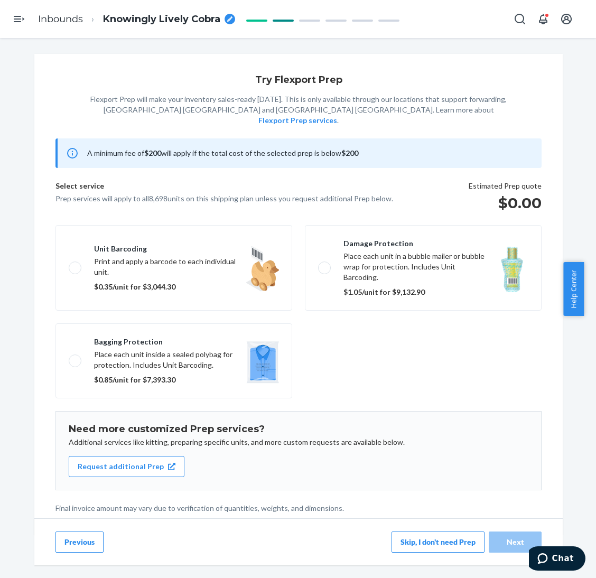
click at [438, 540] on button "Skip, I don't need Prep" at bounding box center [437, 541] width 93 height 21
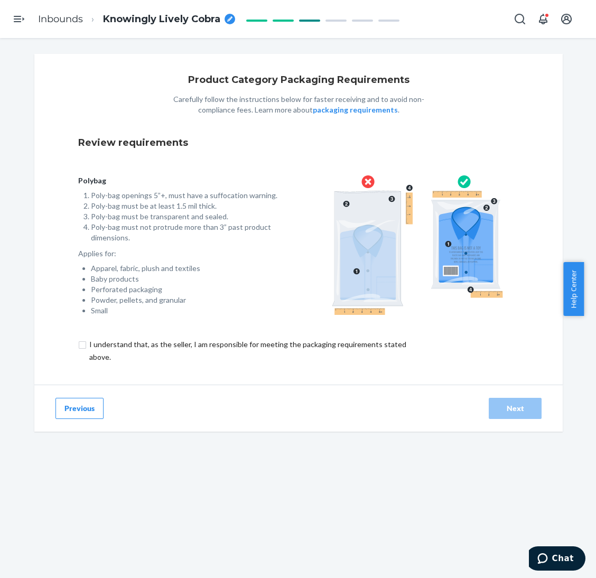
click at [370, 340] on input "checkbox" at bounding box center [253, 350] width 351 height 25
click at [505, 403] on div "Next" at bounding box center [514, 408] width 35 height 11
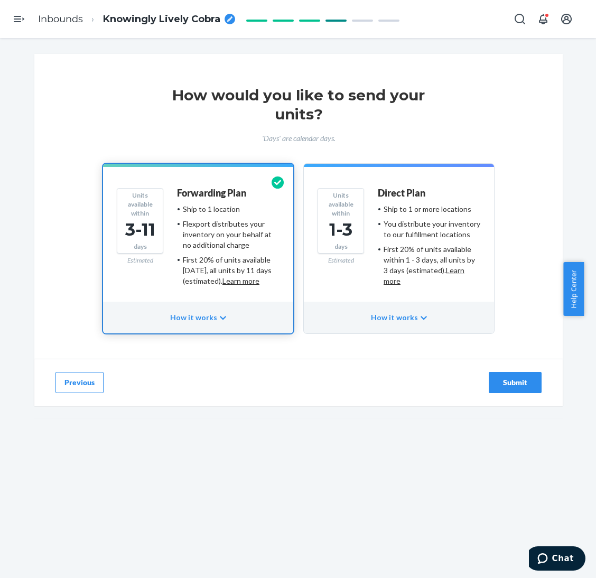
click at [427, 215] on ul "Ship to 1 or more locations You distribute your inventory to our fulfillment lo…" at bounding box center [429, 245] width 102 height 82
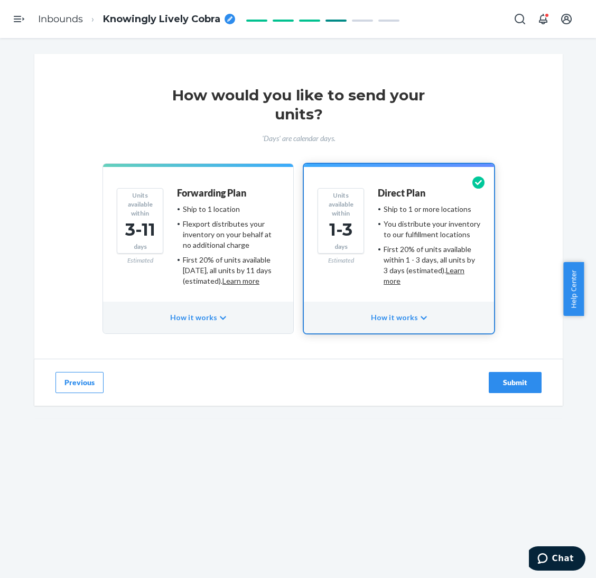
click at [497, 383] on div "Submit" at bounding box center [514, 382] width 35 height 11
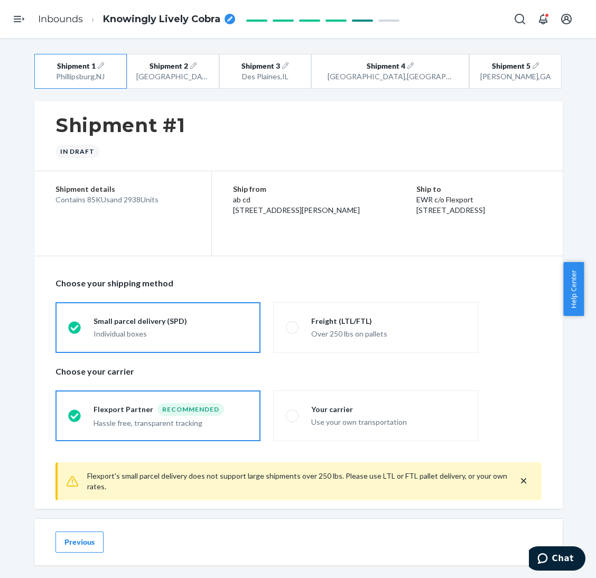
click at [5, 260] on div "Shipment 1 [GEOGRAPHIC_DATA] , [GEOGRAPHIC_DATA] Shipment 2 [GEOGRAPHIC_DATA] ,…" at bounding box center [298, 308] width 596 height 540
click at [116, 68] on button "Shipment 1 [GEOGRAPHIC_DATA] , [GEOGRAPHIC_DATA]" at bounding box center [80, 71] width 92 height 35
click at [156, 74] on div "[GEOGRAPHIC_DATA] , [GEOGRAPHIC_DATA]" at bounding box center [172, 76] width 73 height 11
click at [302, 73] on div "Des Plaines , [GEOGRAPHIC_DATA]" at bounding box center [265, 76] width 73 height 11
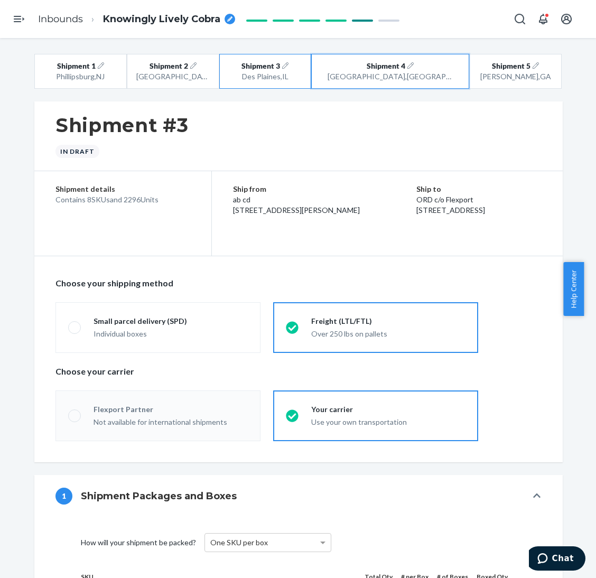
click at [363, 83] on button "Shipment 4 [GEOGRAPHIC_DATA] , [GEOGRAPHIC_DATA]" at bounding box center [390, 71] width 158 height 35
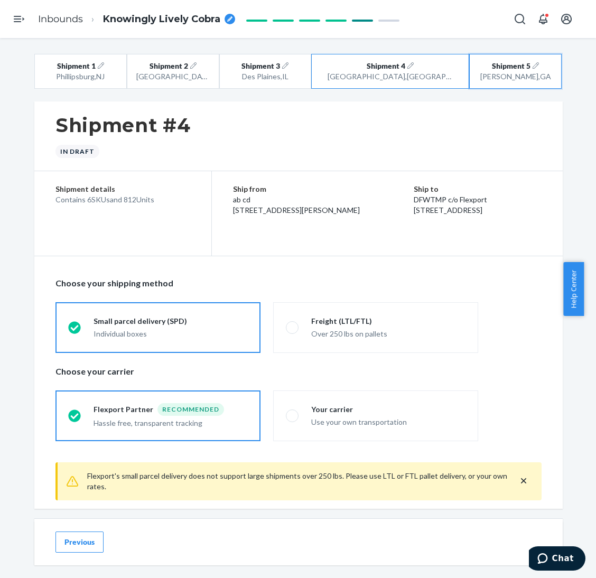
click at [492, 89] on button "Shipment 5 [GEOGRAPHIC_DATA] , [GEOGRAPHIC_DATA]" at bounding box center [515, 71] width 92 height 35
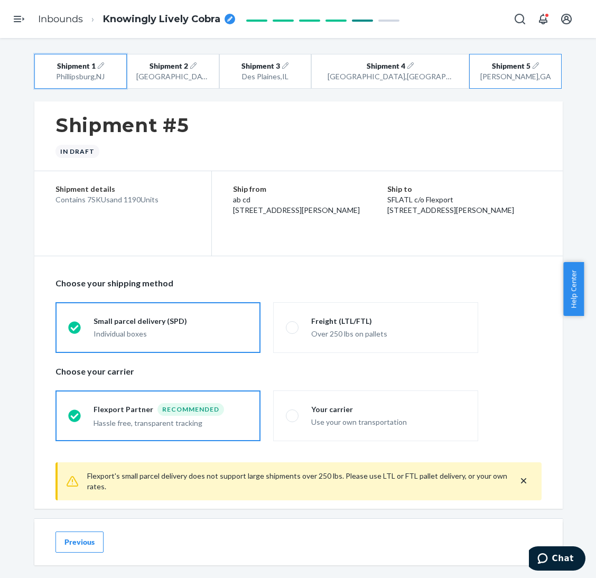
click at [105, 83] on button "Shipment 1 [GEOGRAPHIC_DATA] , [GEOGRAPHIC_DATA]" at bounding box center [80, 71] width 92 height 35
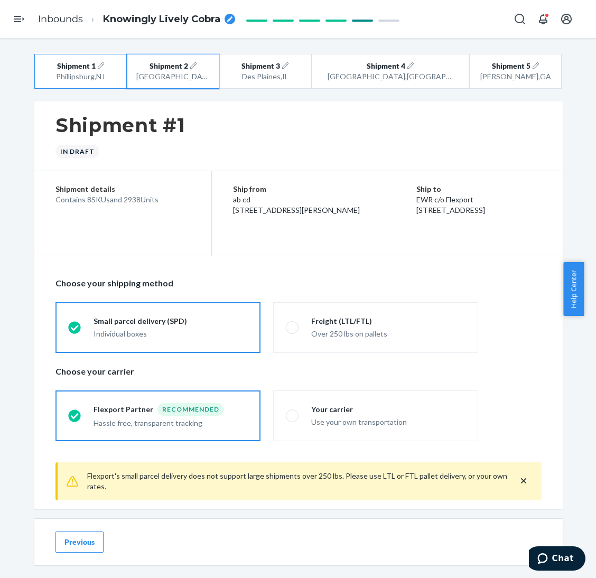
click at [177, 77] on div "[GEOGRAPHIC_DATA] , [GEOGRAPHIC_DATA]" at bounding box center [172, 76] width 73 height 11
click at [312, 78] on button "Shipment 3 [GEOGRAPHIC_DATA] , [GEOGRAPHIC_DATA]" at bounding box center [265, 71] width 92 height 35
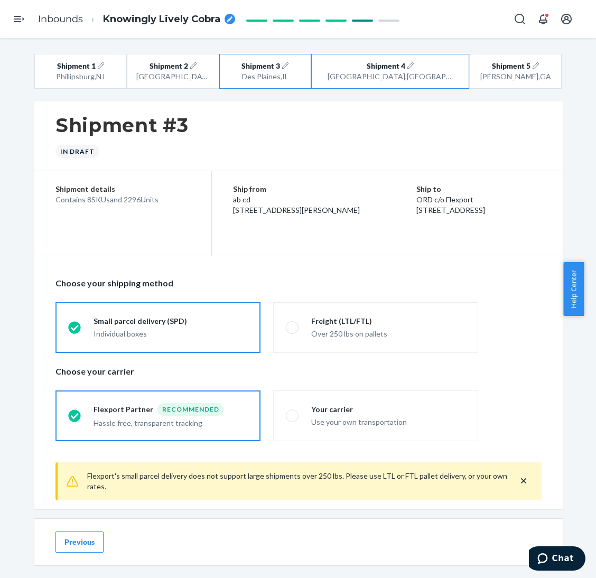
drag, startPoint x: 356, startPoint y: 90, endPoint x: 356, endPoint y: 76, distance: 14.3
click at [356, 69] on button "Shipment 4 [GEOGRAPHIC_DATA] , [GEOGRAPHIC_DATA]" at bounding box center [390, 71] width 158 height 35
click at [535, 85] on button "Shipment 5 [GEOGRAPHIC_DATA] , [GEOGRAPHIC_DATA]" at bounding box center [515, 71] width 92 height 35
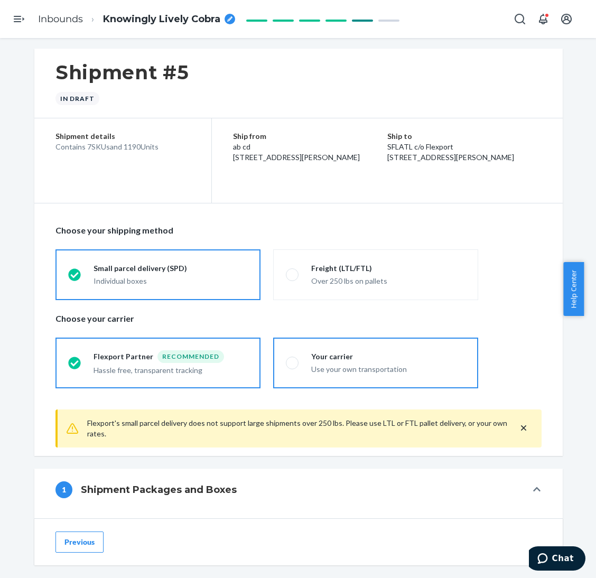
scroll to position [79, 0]
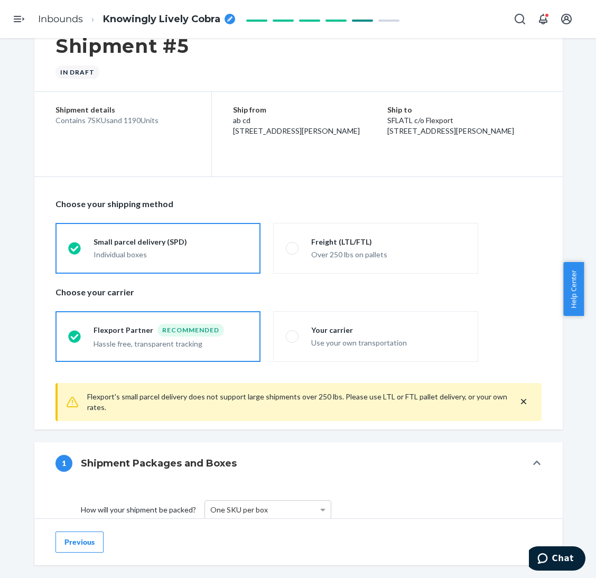
click at [143, 9] on ol "Inbounds Knowingly Lively Cobra" at bounding box center [137, 19] width 214 height 31
click at [143, 16] on span "Knowingly Lively Cobra" at bounding box center [161, 20] width 117 height 14
drag, startPoint x: 224, startPoint y: 61, endPoint x: 234, endPoint y: 79, distance: 20.1
click at [224, 61] on div "Shipment #5 In draft" at bounding box center [298, 57] width 528 height 70
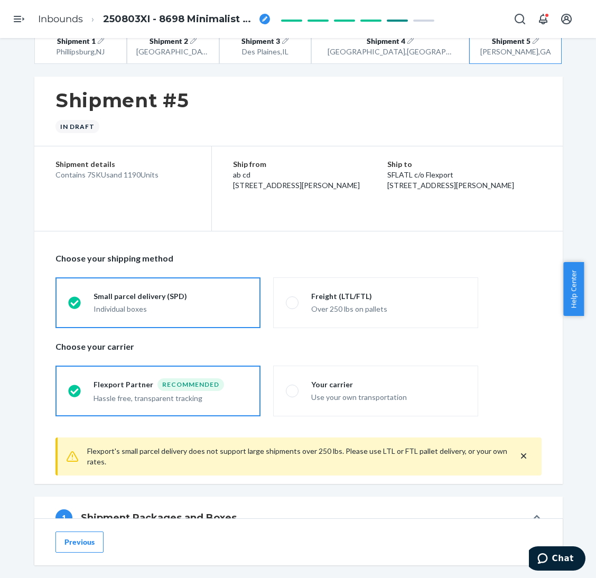
scroll to position [0, 0]
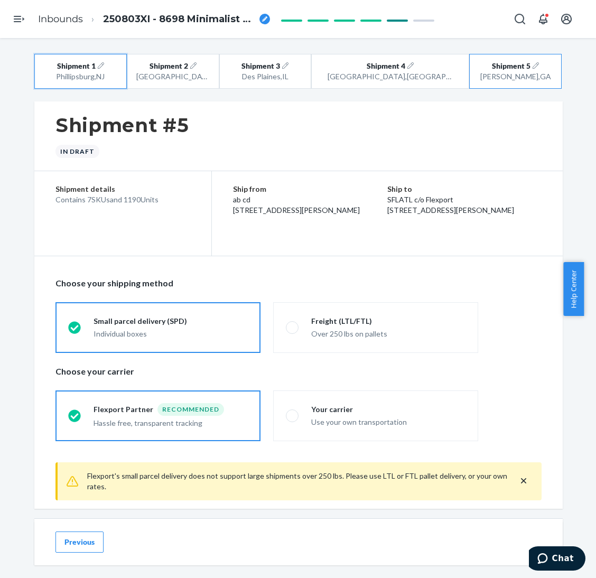
click at [118, 69] on button "Shipment 1 [GEOGRAPHIC_DATA] , [GEOGRAPHIC_DATA]" at bounding box center [80, 71] width 92 height 35
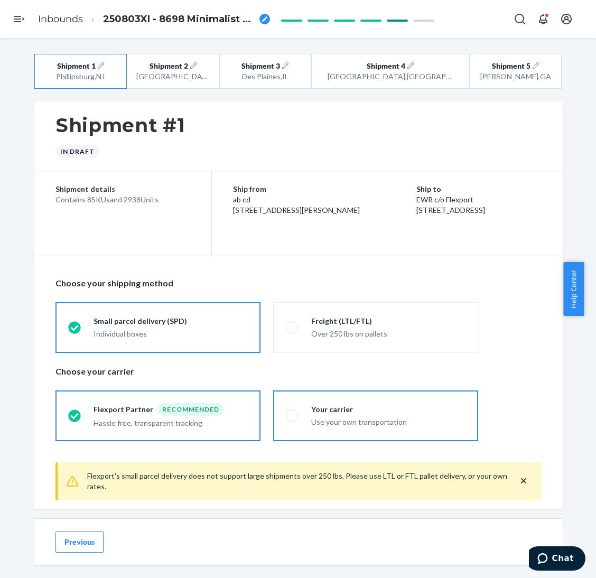
drag, startPoint x: 348, startPoint y: 415, endPoint x: 347, endPoint y: 422, distance: 8.0
click at [347, 415] on div "Use your own transportation" at bounding box center [388, 421] width 154 height 13
click at [293, 415] on input "Your carrier Use your own transportation" at bounding box center [289, 415] width 7 height 7
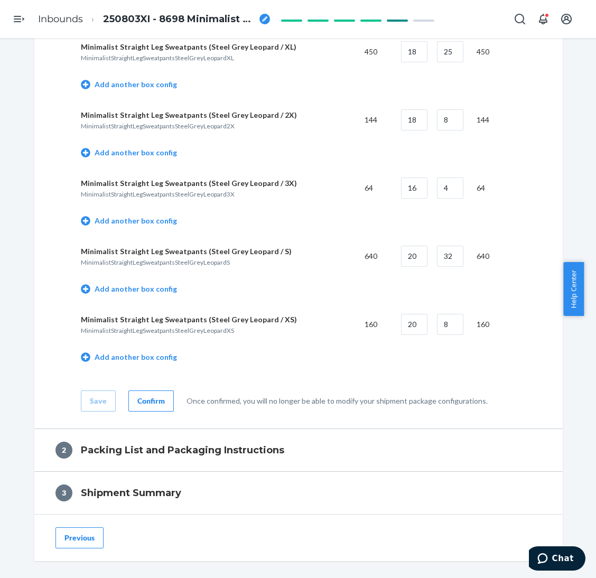
scroll to position [813, 0]
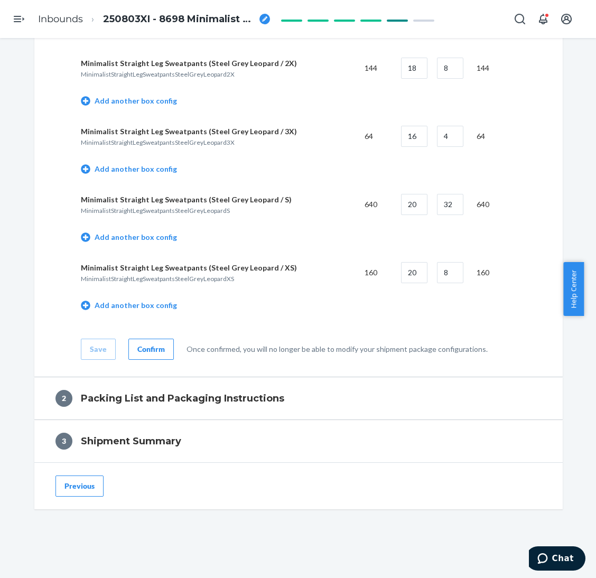
click at [144, 349] on div "Confirm" at bounding box center [150, 349] width 27 height 11
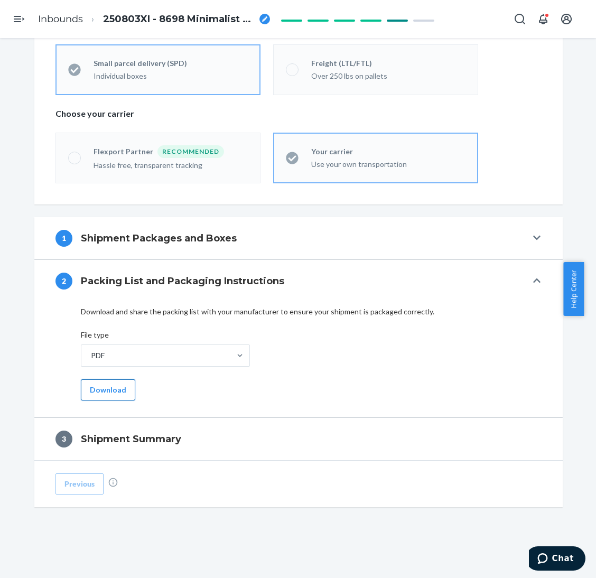
click at [106, 390] on button "Download" at bounding box center [108, 389] width 54 height 21
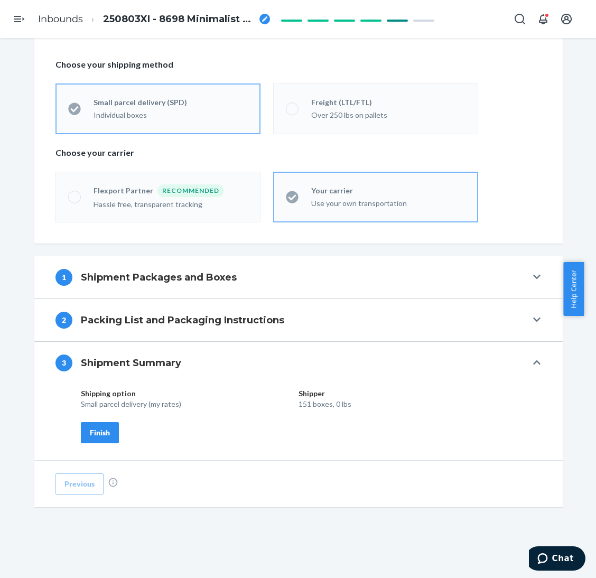
drag, startPoint x: 90, startPoint y: 438, endPoint x: 113, endPoint y: 435, distance: 23.5
click at [90, 438] on button "Finish" at bounding box center [100, 432] width 38 height 21
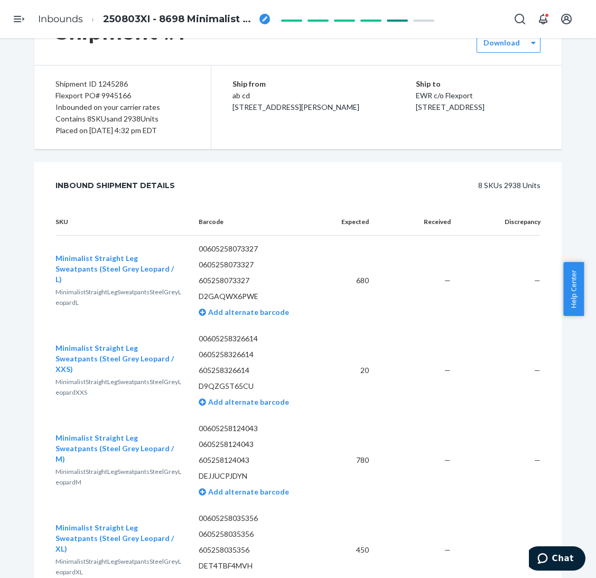
scroll to position [0, 0]
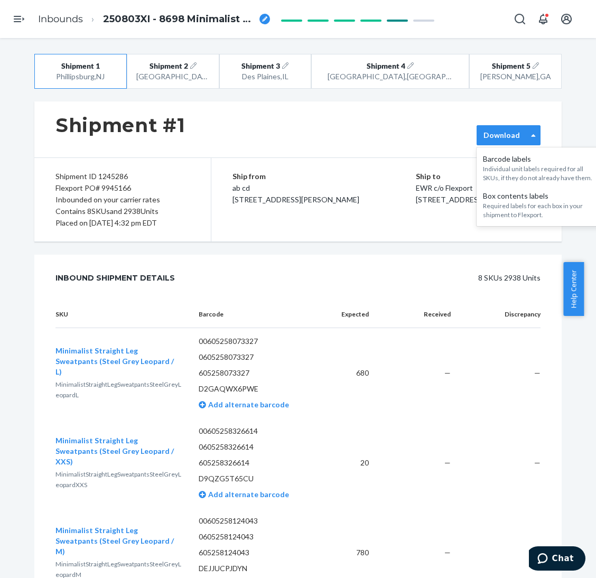
click at [518, 139] on div "Download" at bounding box center [502, 135] width 50 height 11
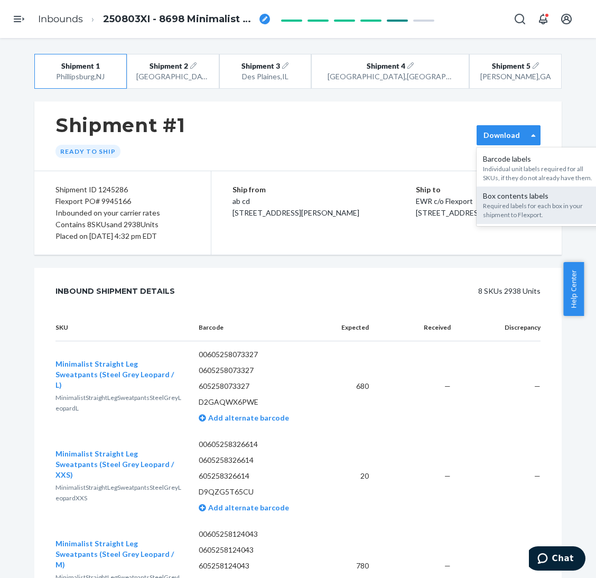
click at [506, 210] on div "Required labels for each box in your shipment to Flexport." at bounding box center [540, 210] width 114 height 18
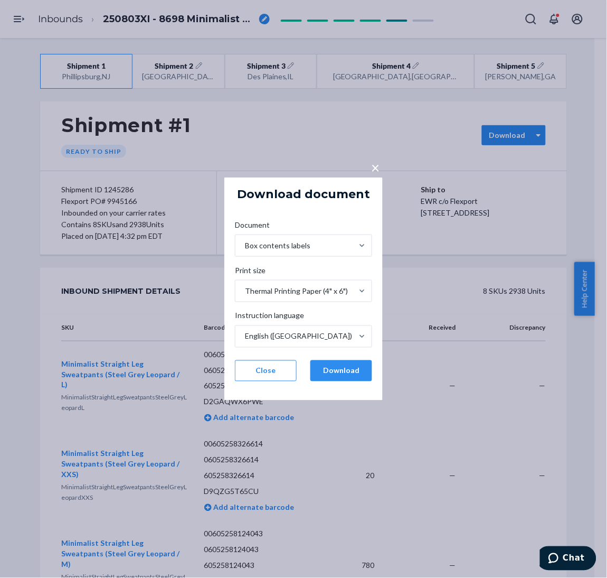
click at [355, 364] on button "Download" at bounding box center [342, 370] width 62 height 21
click at [353, 373] on button "Download" at bounding box center [342, 370] width 62 height 21
click at [350, 375] on button "Download" at bounding box center [342, 370] width 62 height 21
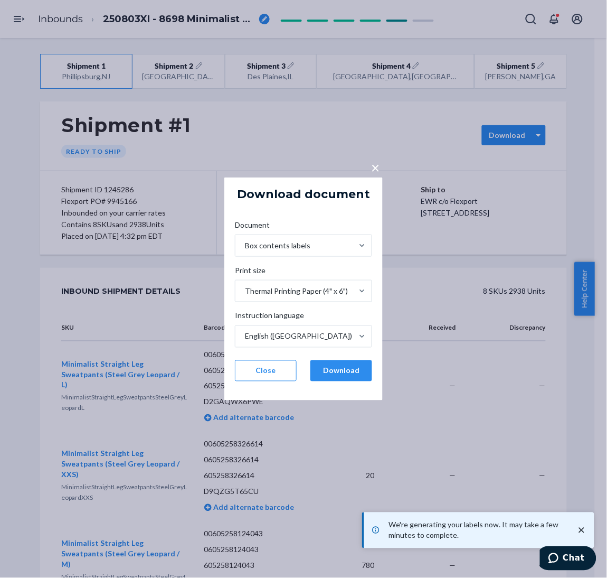
click at [237, 135] on div "× Download document Document Box contents labels Print size Thermal Printing Pa…" at bounding box center [303, 289] width 607 height 578
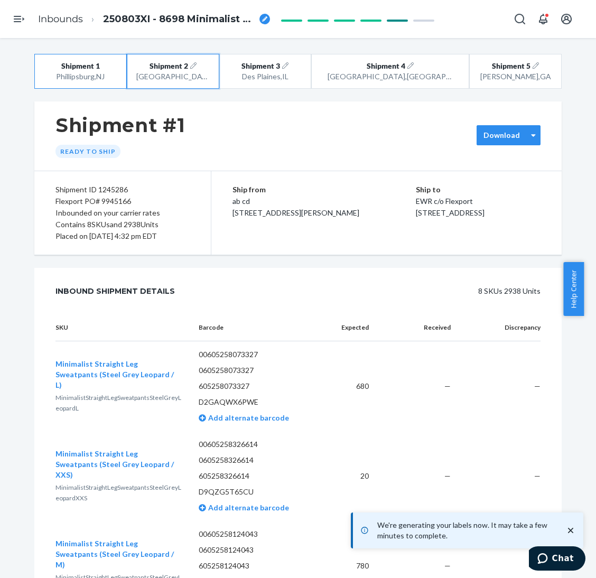
click at [180, 70] on span "Shipment 2" at bounding box center [168, 66] width 39 height 11
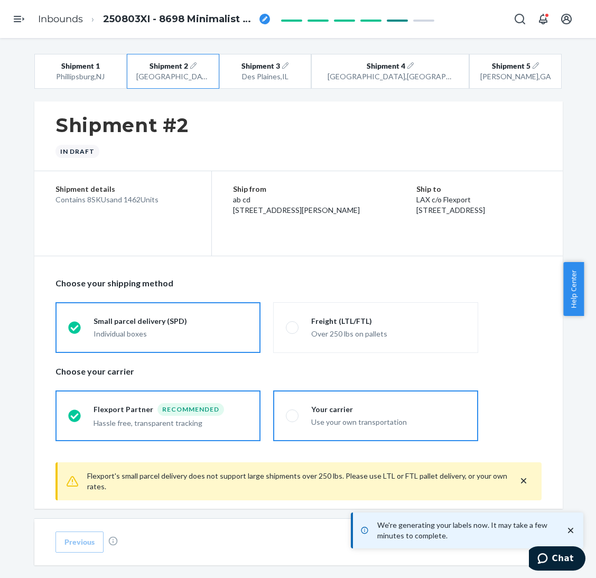
click at [357, 435] on label "Your carrier Use your own transportation" at bounding box center [375, 415] width 205 height 51
click at [293, 419] on input "Your carrier Use your own transportation" at bounding box center [289, 415] width 7 height 7
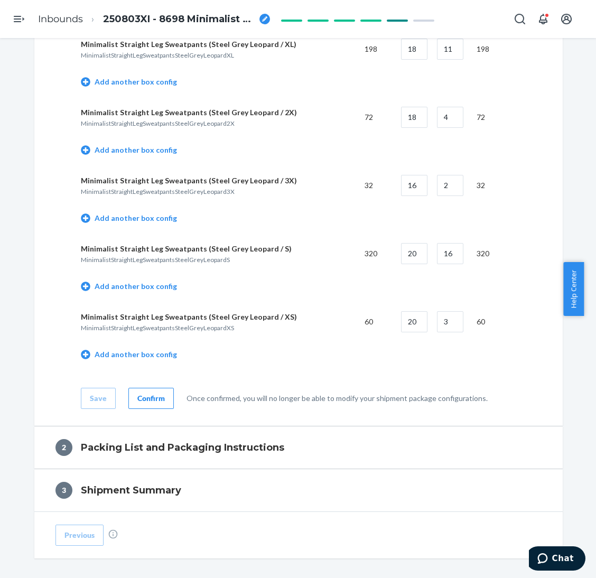
scroll to position [792, 0]
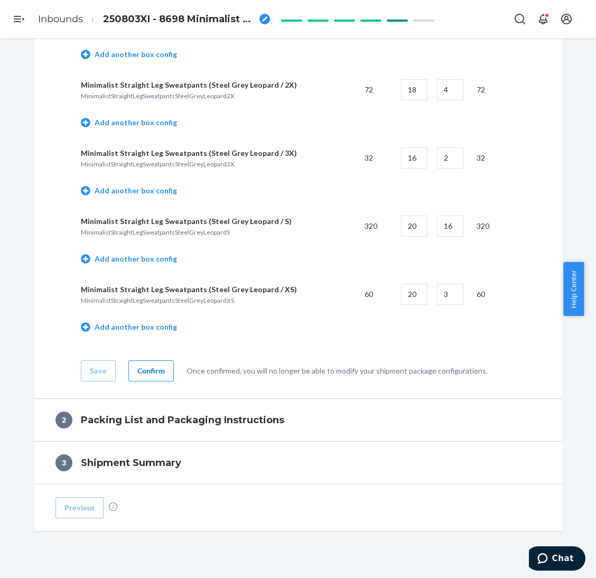
click at [142, 378] on button "Confirm" at bounding box center [150, 370] width 45 height 21
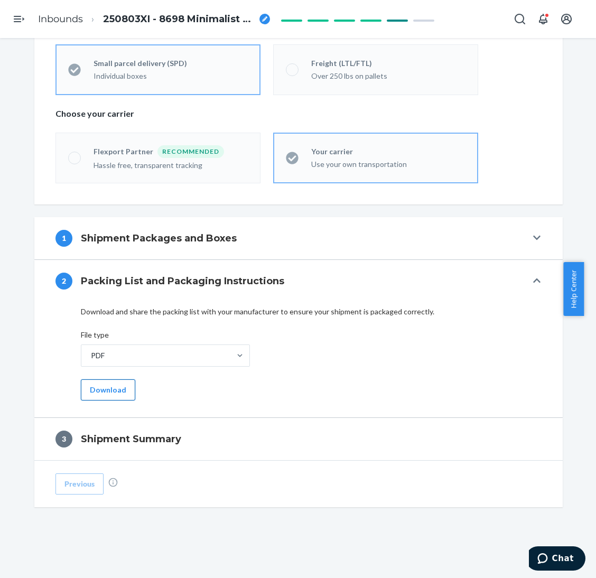
click at [98, 388] on button "Download" at bounding box center [108, 389] width 54 height 21
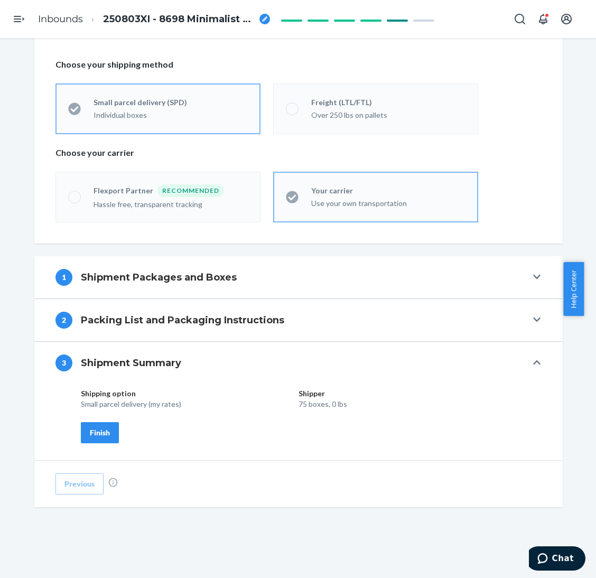
drag, startPoint x: 98, startPoint y: 434, endPoint x: 113, endPoint y: 434, distance: 15.3
click at [98, 434] on div "Finish" at bounding box center [100, 432] width 20 height 11
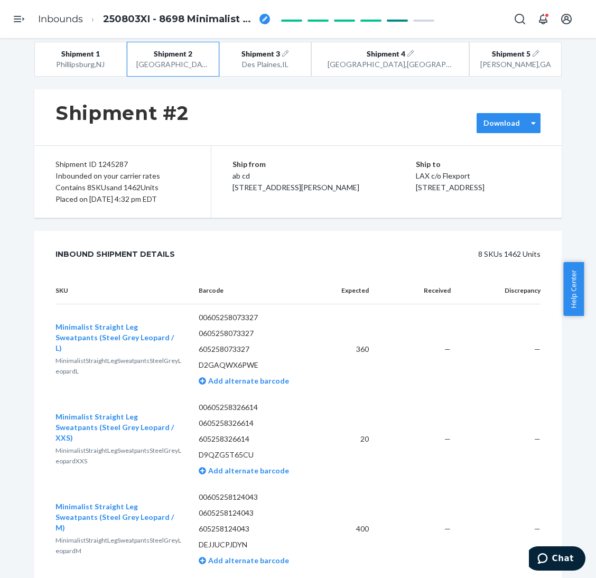
scroll to position [0, 0]
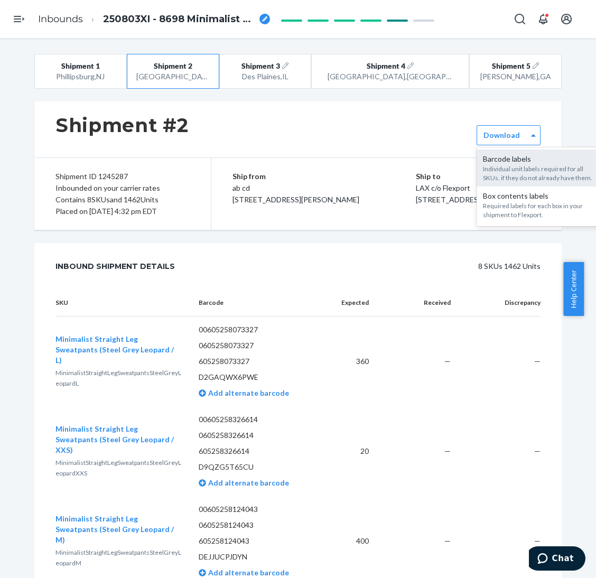
drag, startPoint x: 493, startPoint y: 137, endPoint x: 495, endPoint y: 159, distance: 22.3
click at [495, 138] on label "Download" at bounding box center [501, 135] width 36 height 11
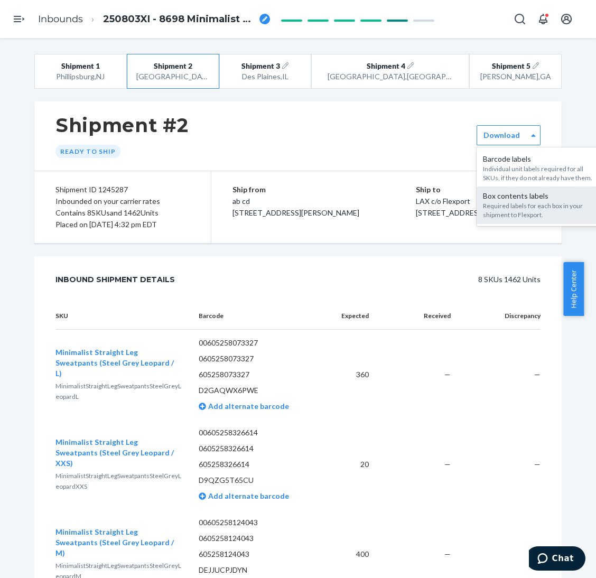
click at [497, 210] on div "Required labels for each box in your shipment to Flexport." at bounding box center [540, 210] width 114 height 18
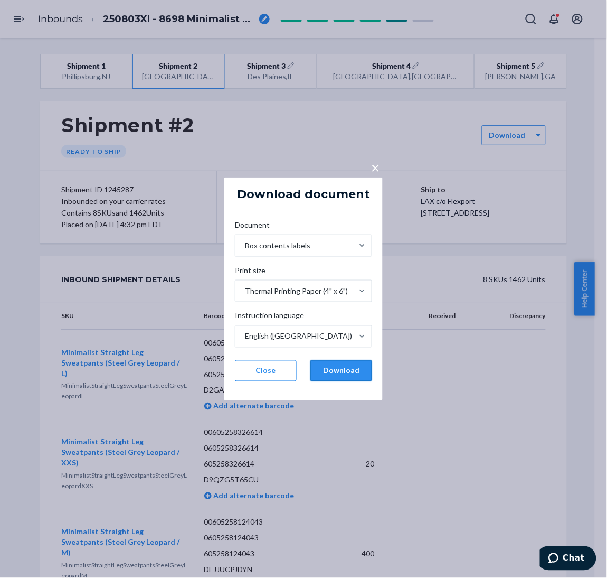
click at [340, 374] on button "Download" at bounding box center [342, 370] width 62 height 21
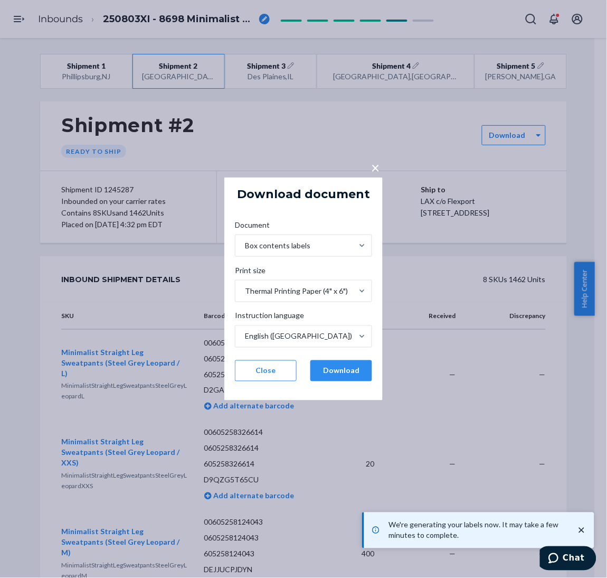
click at [521, 192] on div "× Download document Document Box contents labels Print size Thermal Printing Pa…" at bounding box center [303, 289] width 607 height 578
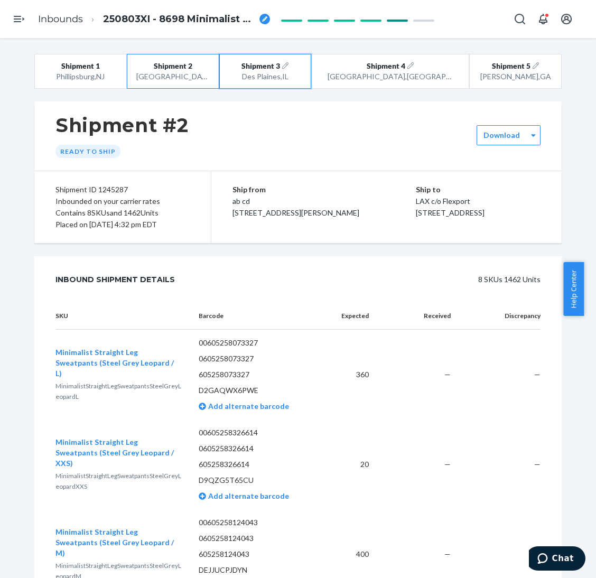
click at [302, 79] on div "Des Plaines , [GEOGRAPHIC_DATA]" at bounding box center [265, 76] width 73 height 11
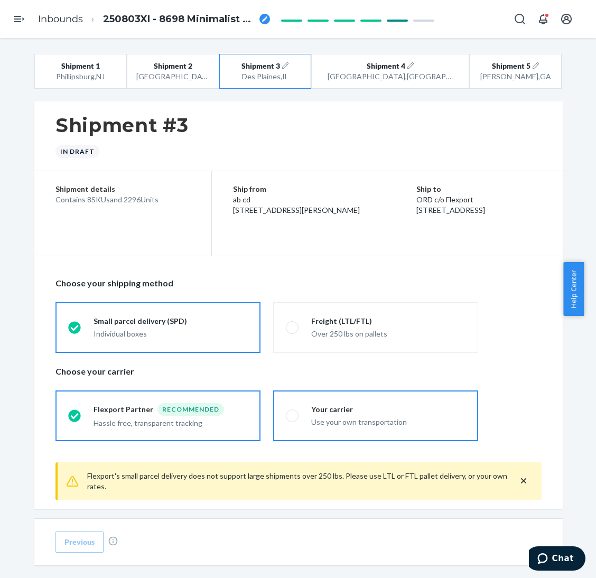
click at [369, 431] on label "Your carrier Use your own transportation" at bounding box center [375, 415] width 205 height 51
click at [293, 419] on input "Your carrier Use your own transportation" at bounding box center [289, 415] width 7 height 7
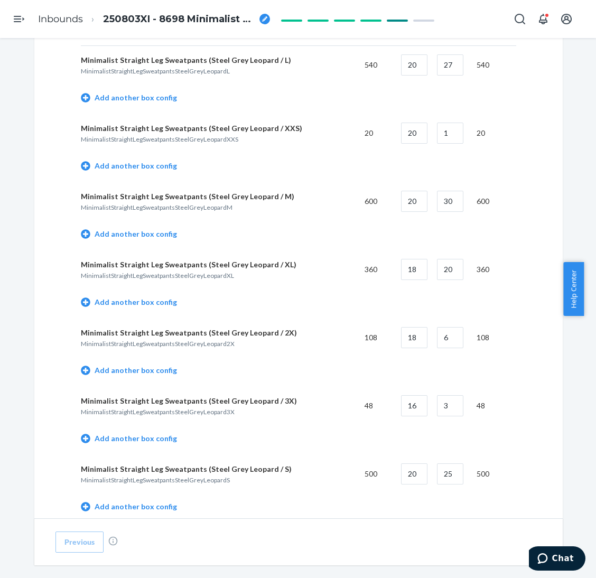
scroll to position [712, 0]
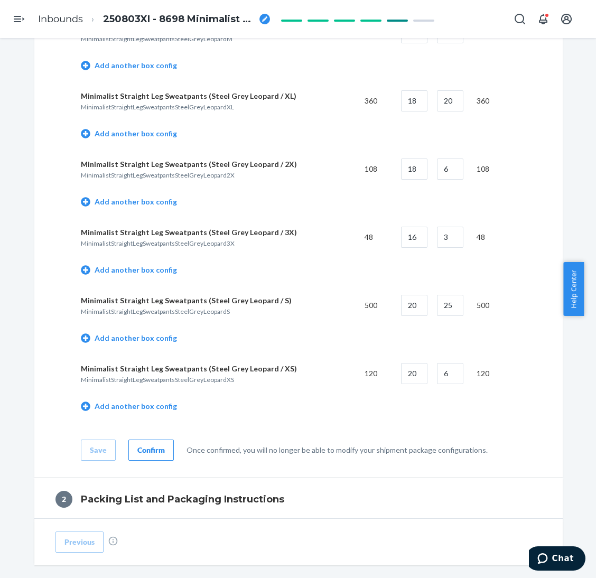
click at [153, 449] on div "Confirm" at bounding box center [150, 450] width 27 height 11
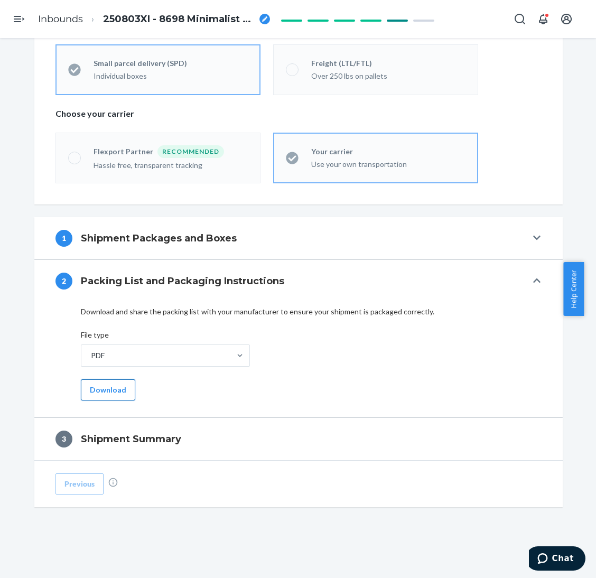
click at [110, 396] on button "Download" at bounding box center [108, 389] width 54 height 21
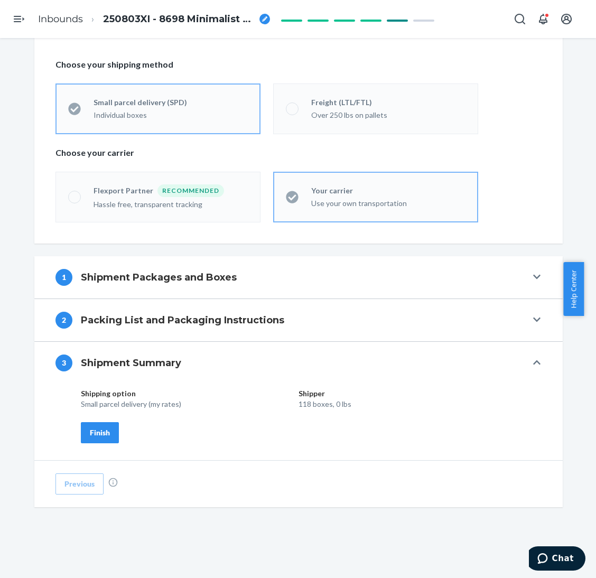
scroll to position [219, 0]
click at [105, 436] on button "Finish" at bounding box center [100, 432] width 38 height 21
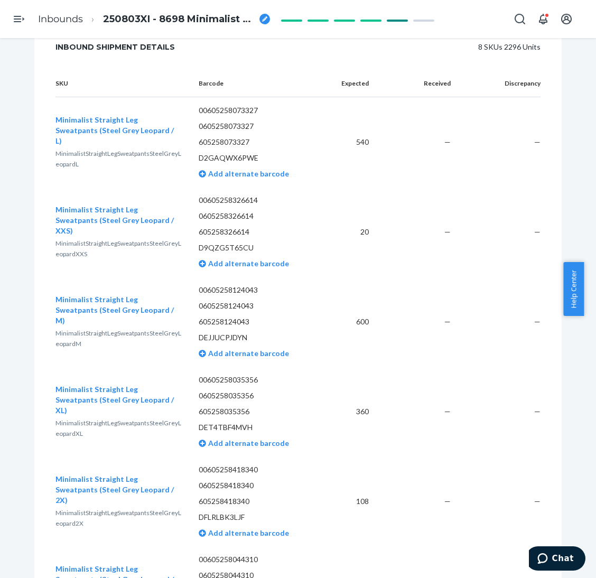
click at [514, 166] on td "—" at bounding box center [499, 142] width 81 height 90
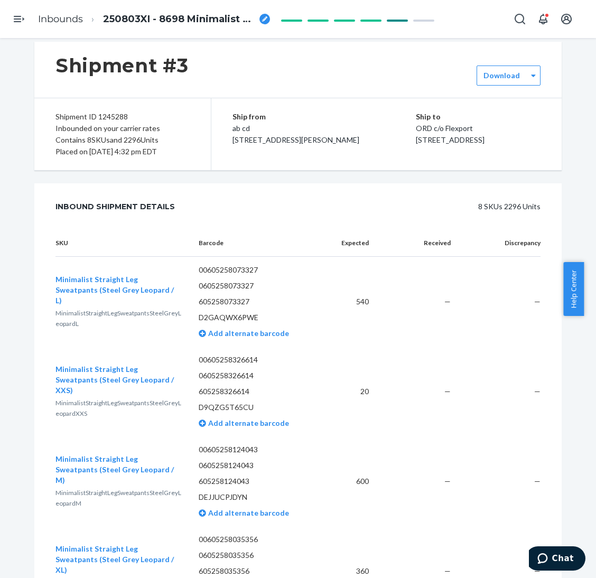
scroll to position [0, 0]
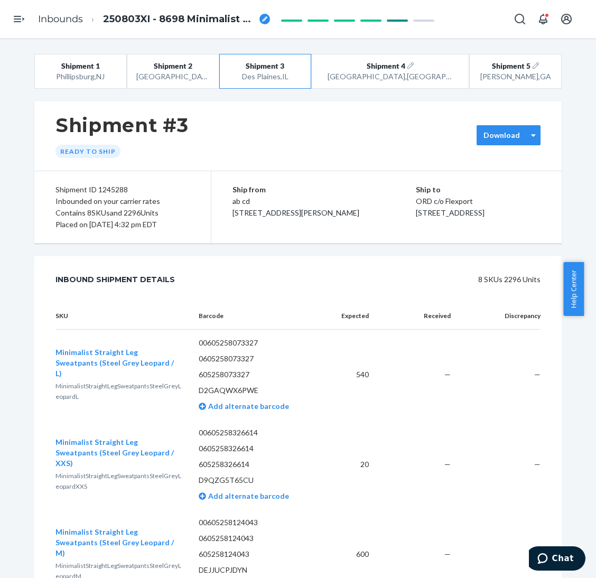
click at [511, 144] on div "Download" at bounding box center [508, 135] width 64 height 20
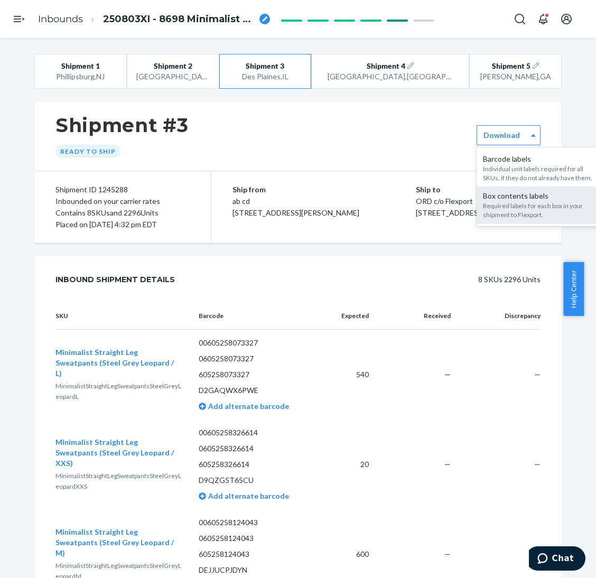
click at [511, 206] on div "Required labels for each box in your shipment to Flexport." at bounding box center [540, 210] width 114 height 18
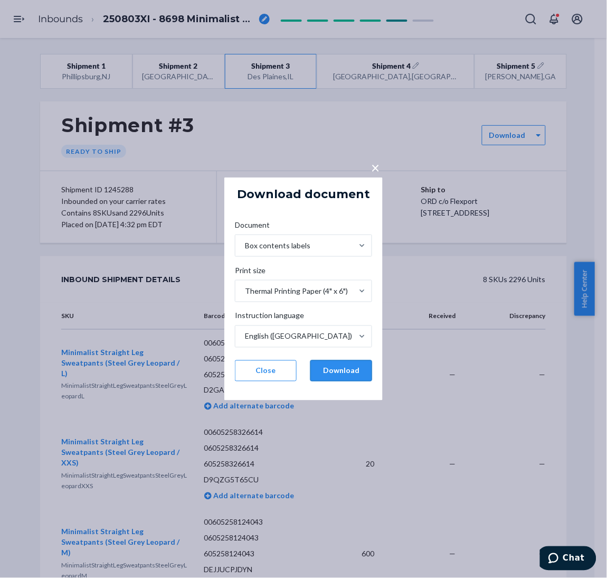
click at [329, 371] on button "Download" at bounding box center [342, 370] width 62 height 21
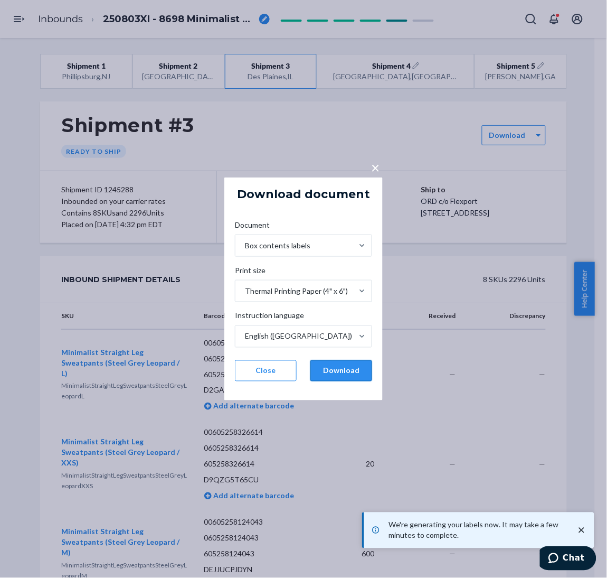
click at [343, 375] on button "Download" at bounding box center [342, 370] width 62 height 21
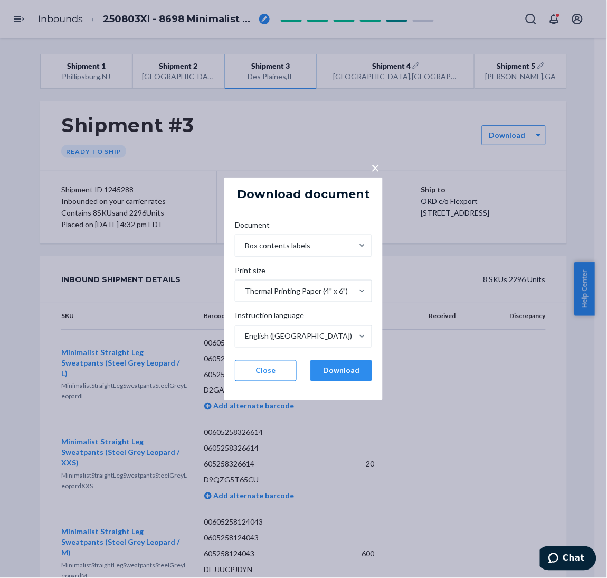
click at [227, 358] on div "Document Box contents labels Print size Thermal Printing Paper (4" x 6") Instru…" at bounding box center [304, 300] width 154 height 178
click at [524, 165] on div "× Download document Document Box contents labels Print size Thermal Printing Pa…" at bounding box center [303, 289] width 607 height 578
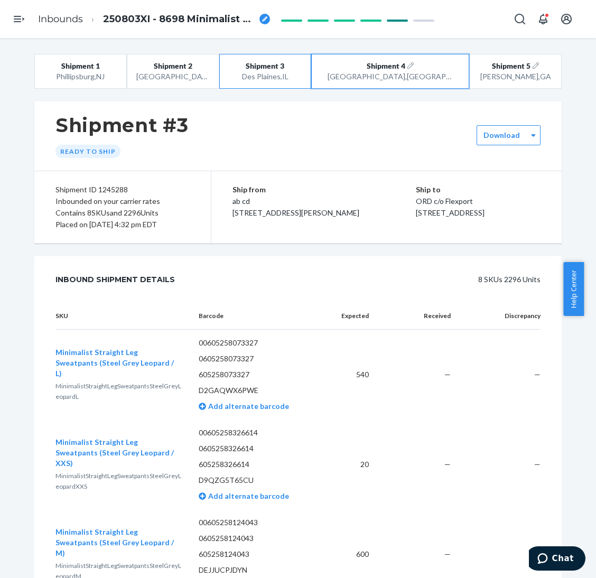
click at [422, 77] on div "[GEOGRAPHIC_DATA] , [GEOGRAPHIC_DATA]" at bounding box center [390, 76] width 126 height 11
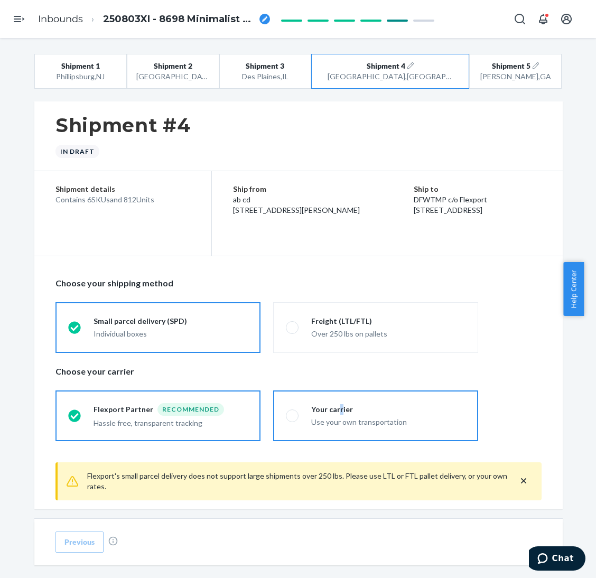
click at [335, 413] on div "Your carrier" at bounding box center [388, 409] width 154 height 11
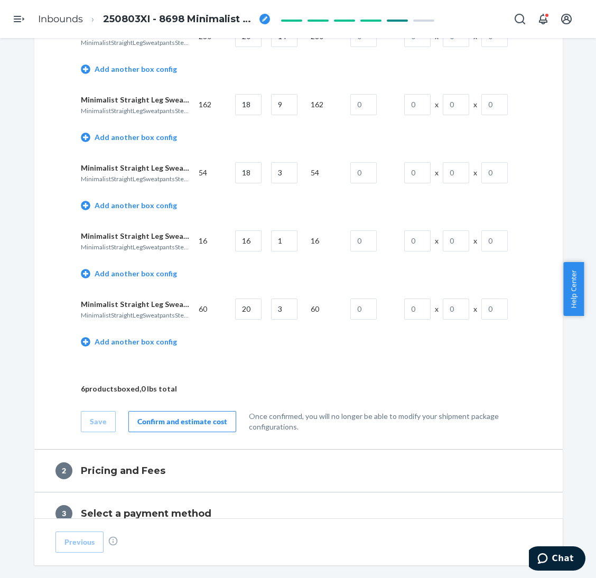
scroll to position [845, 0]
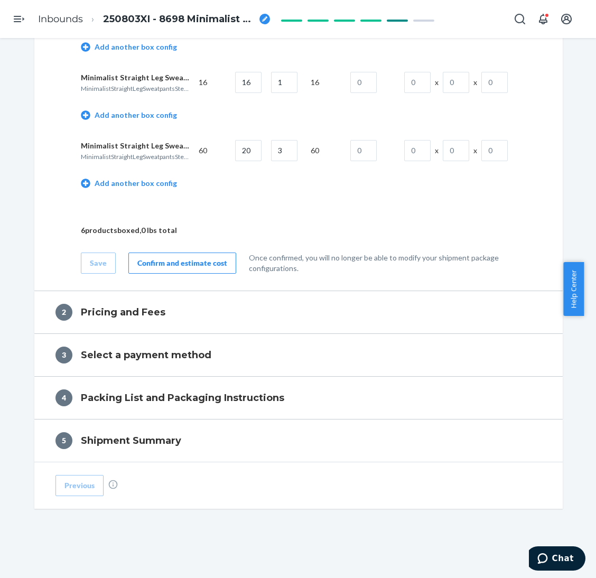
click at [166, 266] on div "Confirm and estimate cost" at bounding box center [182, 263] width 90 height 11
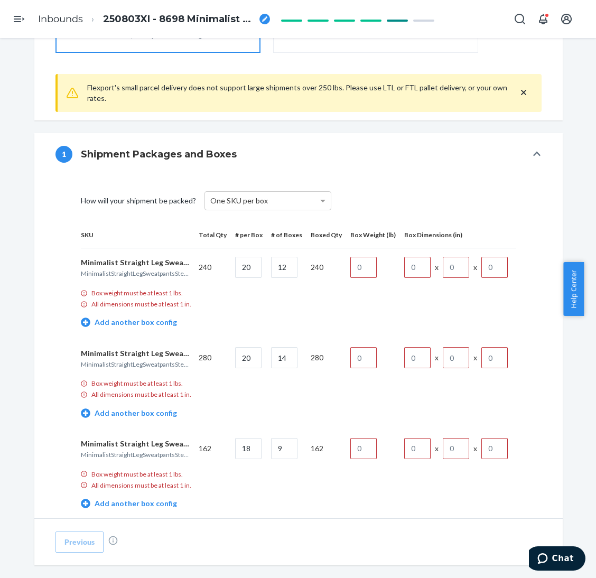
scroll to position [222, 0]
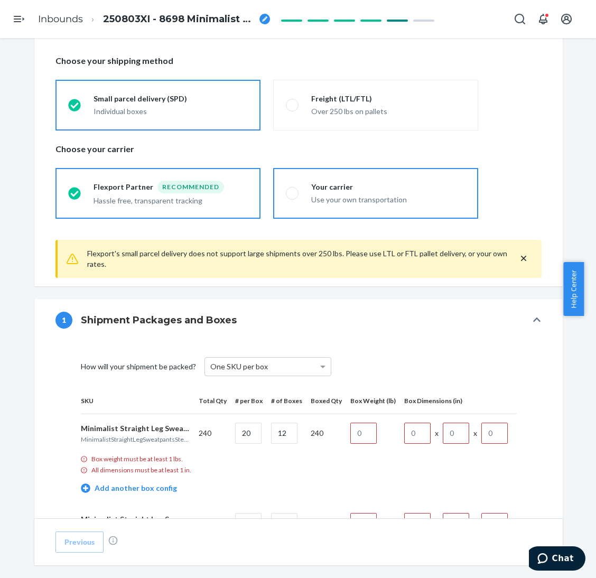
click at [354, 192] on div "Use your own transportation" at bounding box center [388, 198] width 154 height 13
click at [293, 192] on input "Your carrier Use your own transportation" at bounding box center [289, 193] width 7 height 7
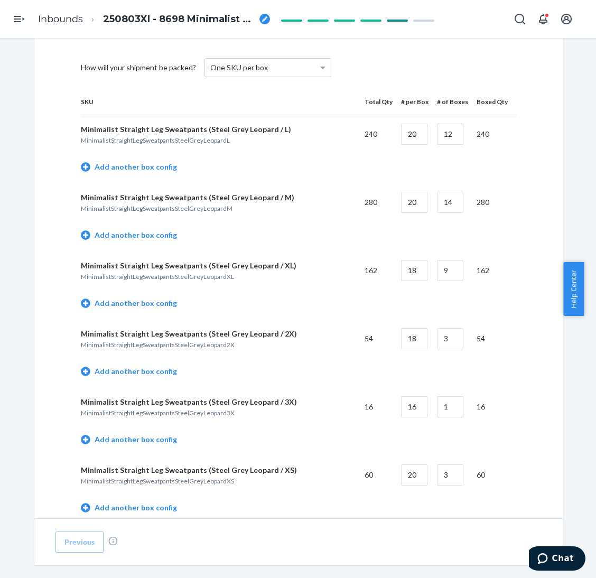
scroll to position [678, 0]
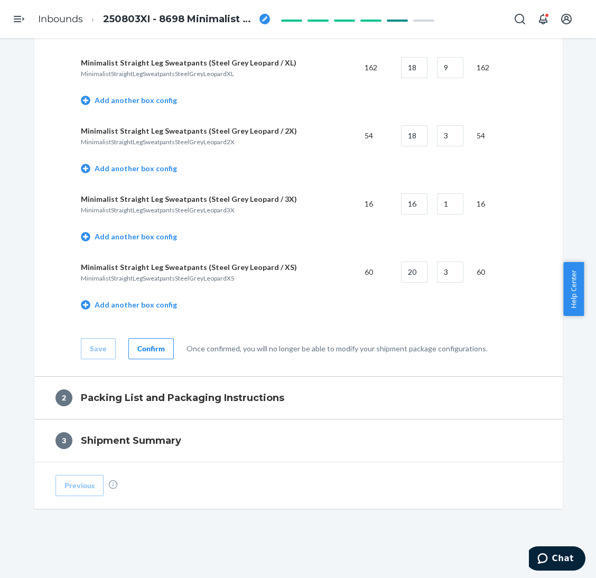
click at [150, 338] on button "Confirm" at bounding box center [150, 348] width 45 height 21
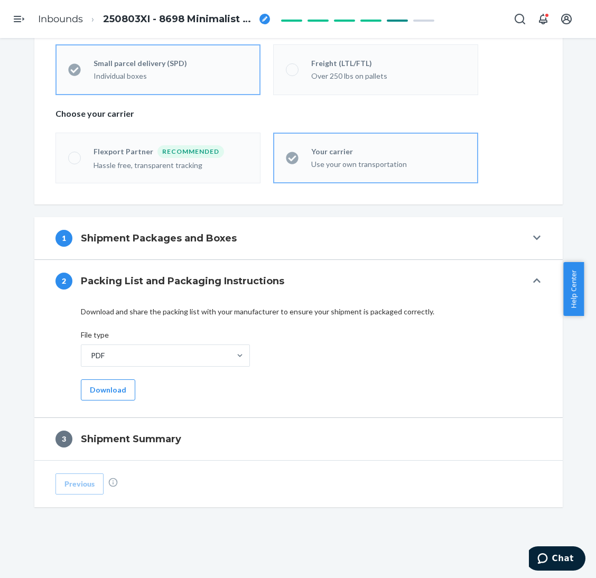
scroll to position [258, 0]
click at [106, 391] on button "Download" at bounding box center [108, 389] width 54 height 21
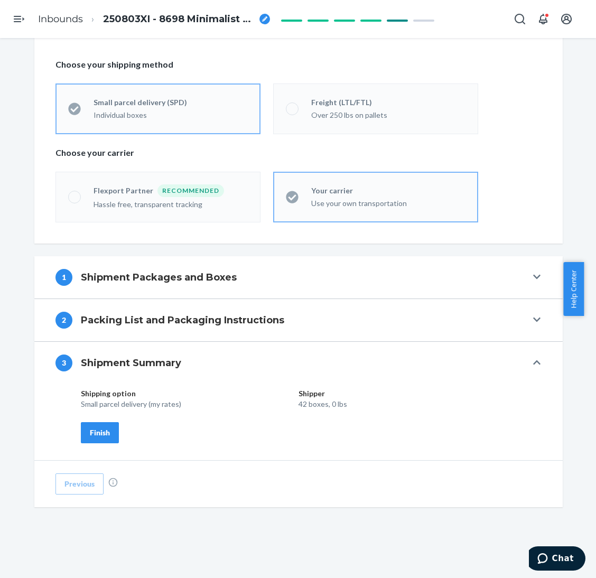
scroll to position [219, 0]
click at [88, 426] on button "Finish" at bounding box center [100, 432] width 38 height 21
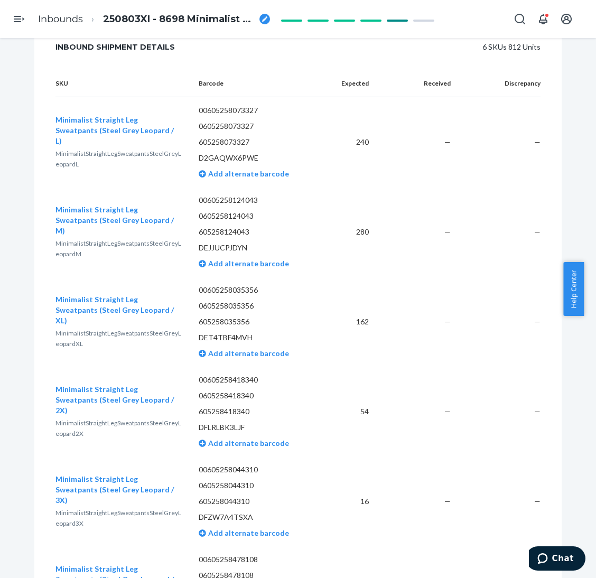
scroll to position [0, 0]
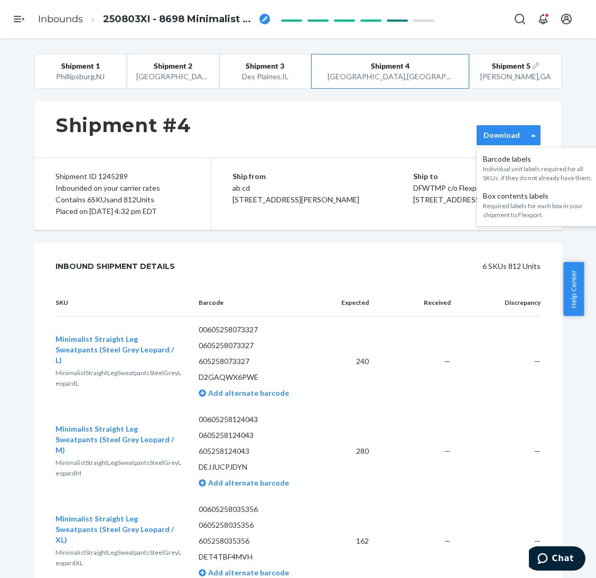
click at [518, 131] on div "Download" at bounding box center [502, 135] width 50 height 11
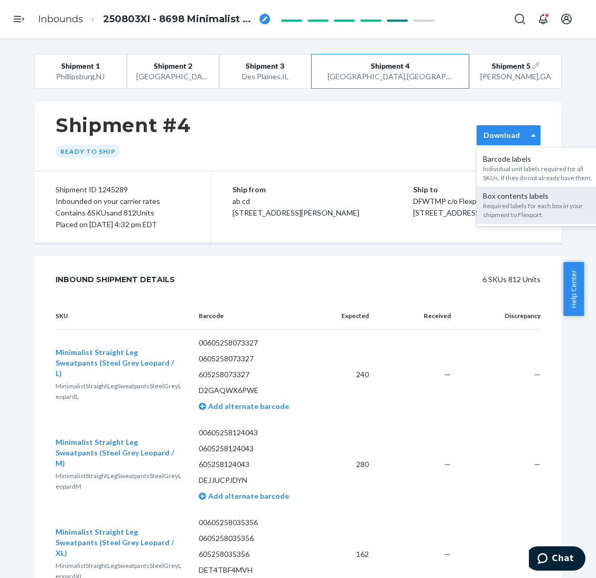
click at [494, 215] on div "Required labels for each box in your shipment to Flexport." at bounding box center [540, 210] width 114 height 18
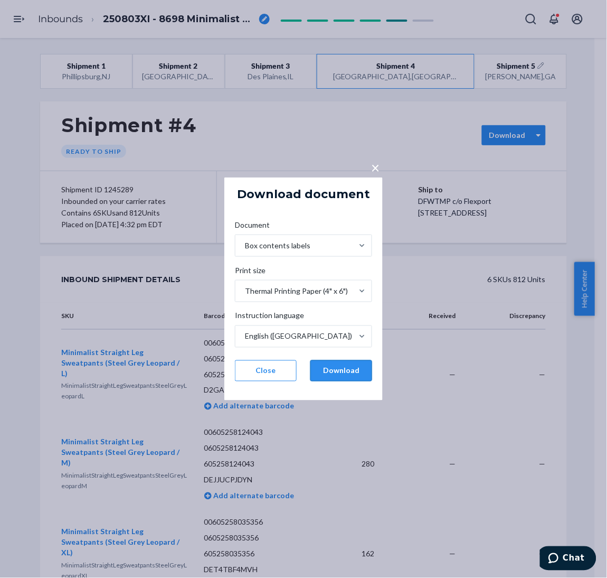
click at [344, 372] on button "Download" at bounding box center [342, 370] width 62 height 21
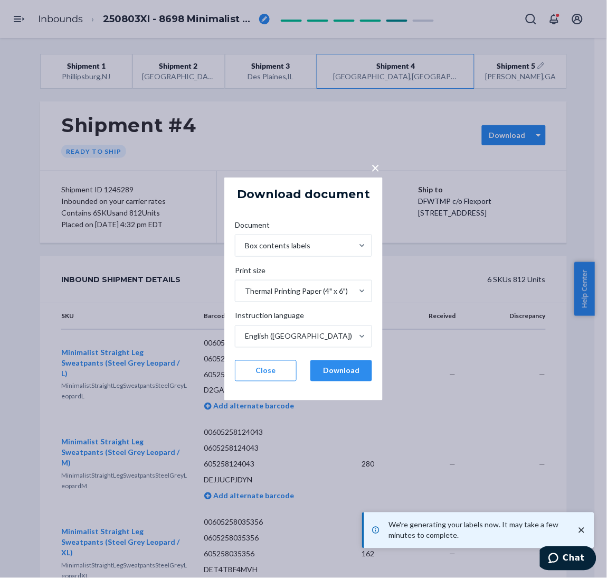
drag, startPoint x: 539, startPoint y: 181, endPoint x: 532, endPoint y: 150, distance: 32.0
click at [541, 181] on div "× Download document Document Box contents labels Print size Thermal Printing Pa…" at bounding box center [303, 289] width 607 height 578
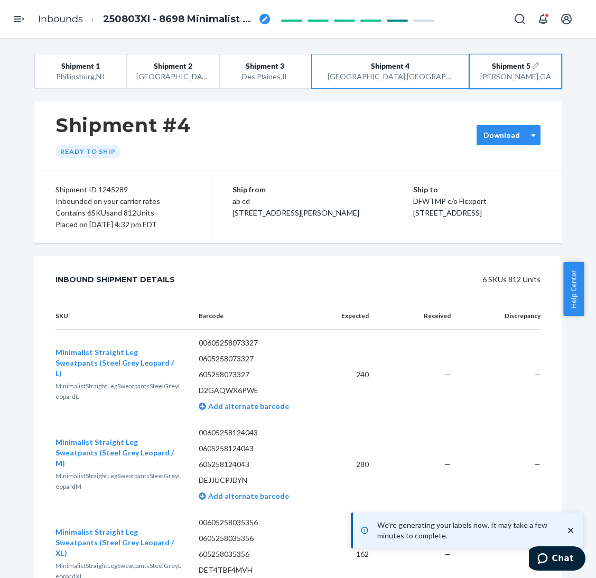
click at [518, 69] on div "Shipment 5" at bounding box center [515, 66] width 47 height 11
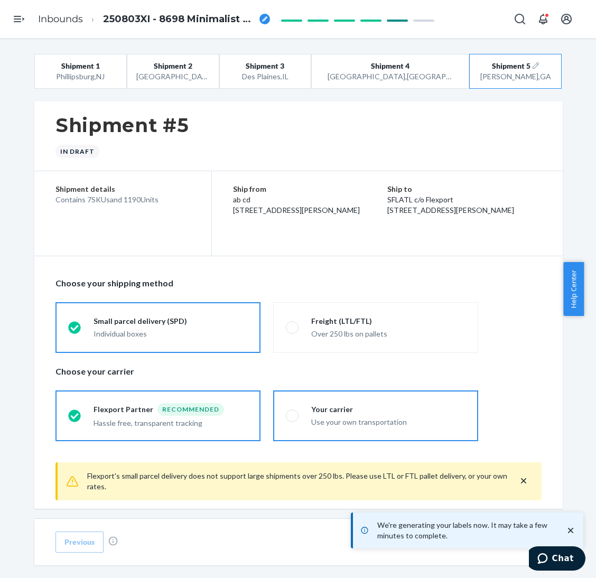
click at [316, 420] on div "Use your own transportation" at bounding box center [388, 422] width 154 height 11
click at [293, 419] on input "Your carrier Use your own transportation" at bounding box center [289, 415] width 7 height 7
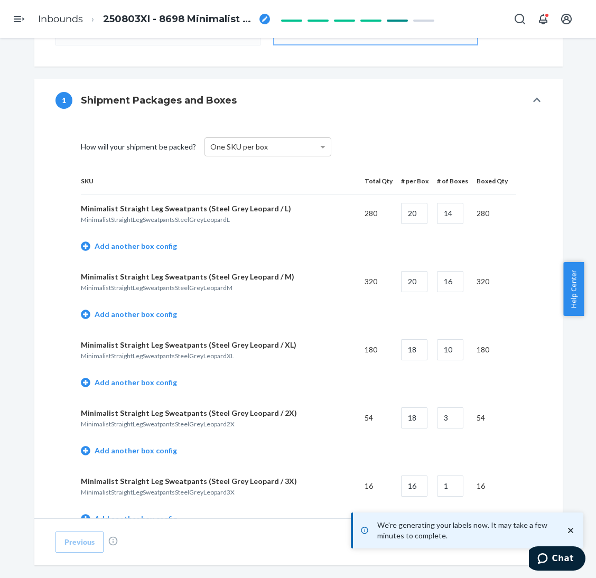
scroll to position [712, 0]
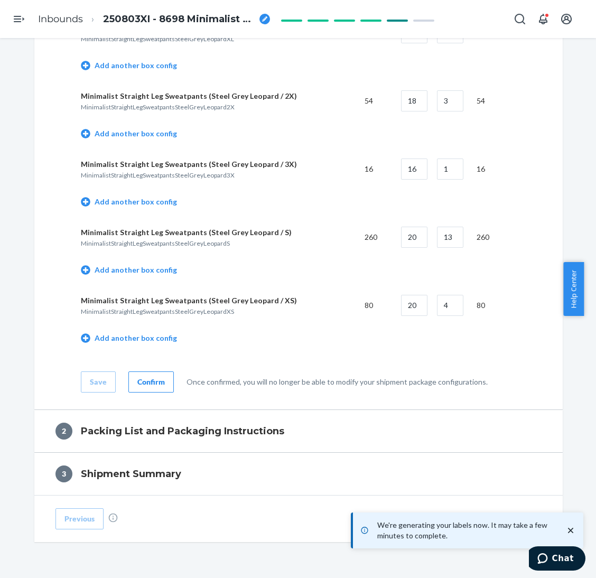
click at [129, 387] on button "Confirm" at bounding box center [150, 381] width 45 height 21
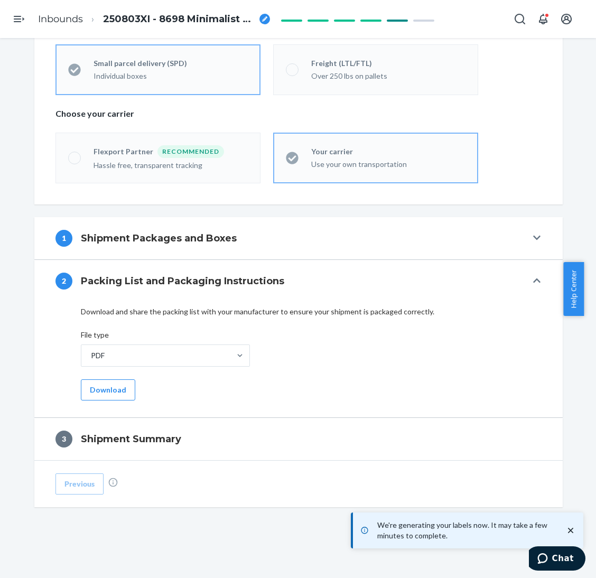
scroll to position [258, 0]
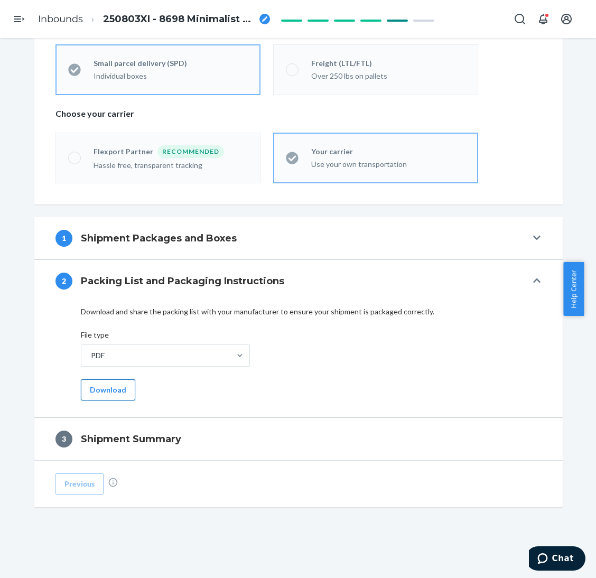
click at [96, 391] on button "Download" at bounding box center [108, 389] width 54 height 21
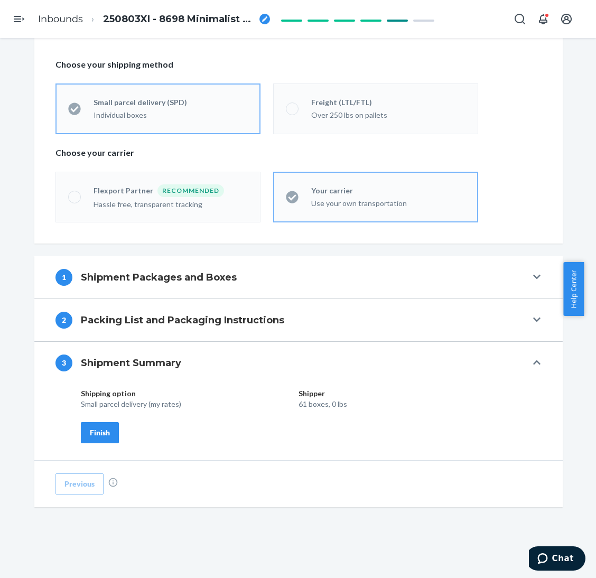
scroll to position [219, 0]
click at [118, 431] on div "Shipping option Shipper Small parcel delivery (my rates) 61 boxes, 0 lbs Finish" at bounding box center [294, 415] width 427 height 55
click at [102, 434] on div "Finish" at bounding box center [100, 432] width 20 height 11
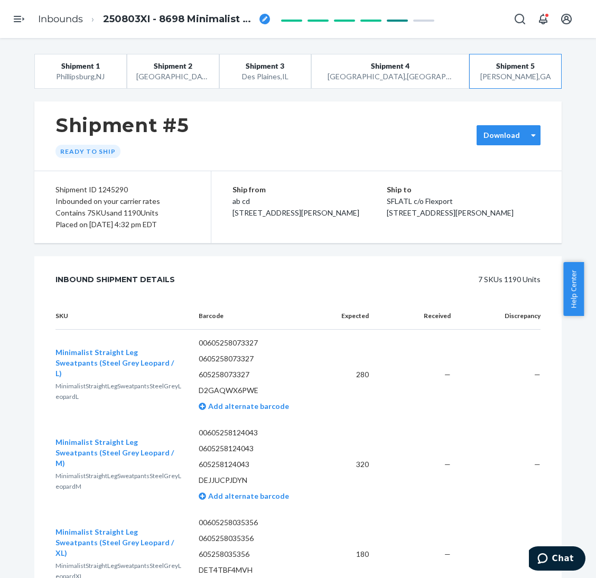
click at [492, 131] on label "Download" at bounding box center [501, 135] width 36 height 11
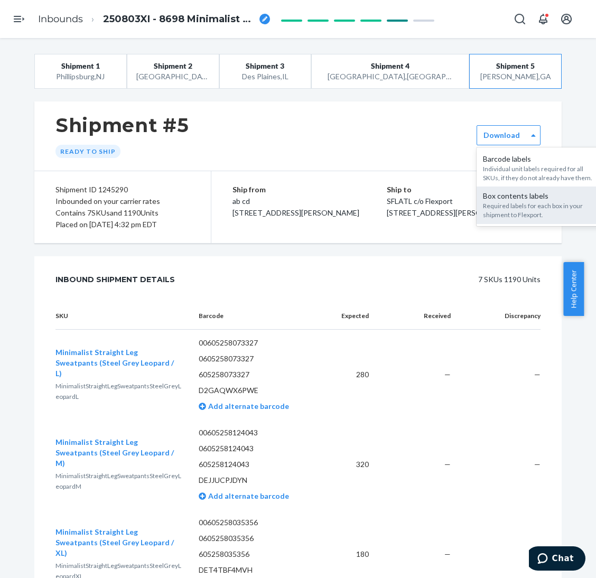
click at [489, 209] on div "Required labels for each box in your shipment to Flexport." at bounding box center [540, 210] width 114 height 18
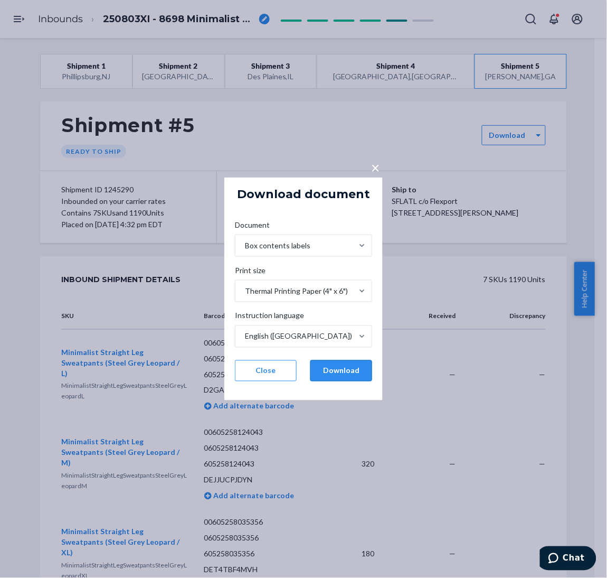
click at [368, 365] on button "Download" at bounding box center [342, 370] width 62 height 21
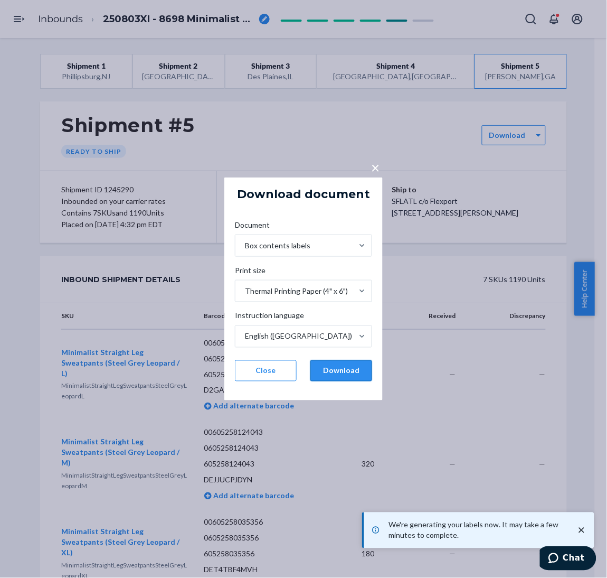
click at [325, 368] on button "Download" at bounding box center [342, 370] width 62 height 21
click at [161, 163] on div "× Download document Document Box contents labels Print size Thermal Printing Pa…" at bounding box center [303, 289] width 607 height 578
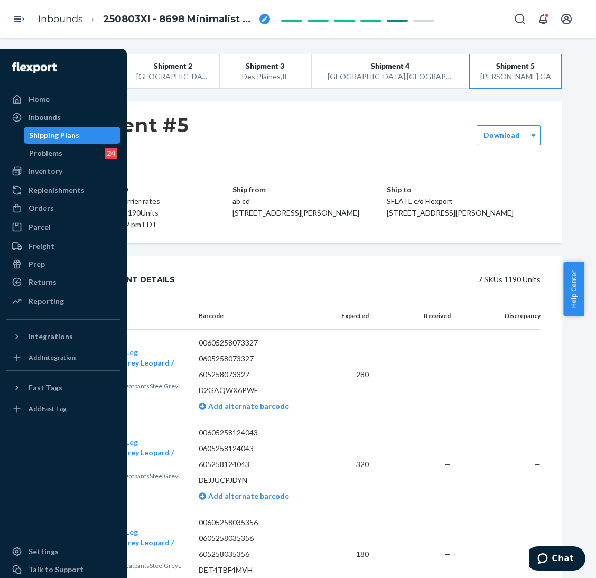
drag, startPoint x: 64, startPoint y: 130, endPoint x: 231, endPoint y: 296, distance: 235.6
click at [64, 130] on div "Shipping Plans" at bounding box center [54, 135] width 50 height 11
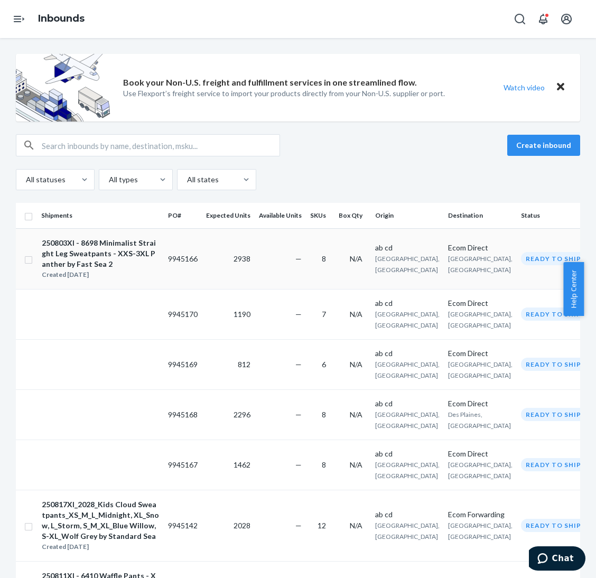
click at [34, 257] on td at bounding box center [26, 258] width 21 height 61
click at [26, 259] on input "checkbox" at bounding box center [28, 258] width 8 height 11
click at [395, 147] on div "Duplicate" at bounding box center [411, 145] width 35 height 11
checkbox input "false"
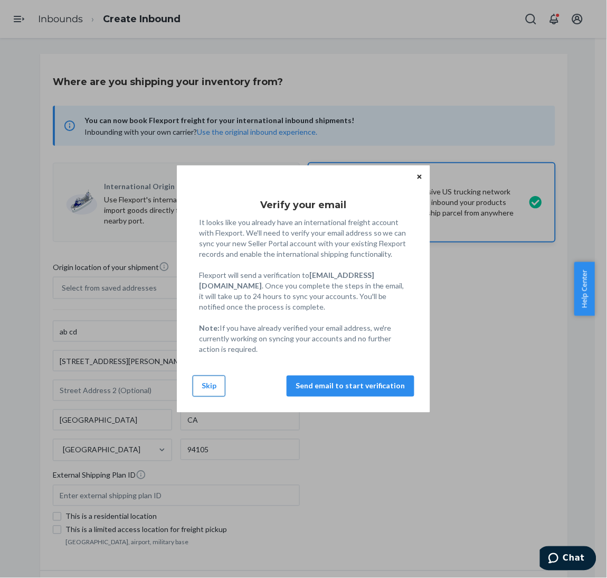
click at [224, 385] on button "Skip" at bounding box center [209, 385] width 33 height 21
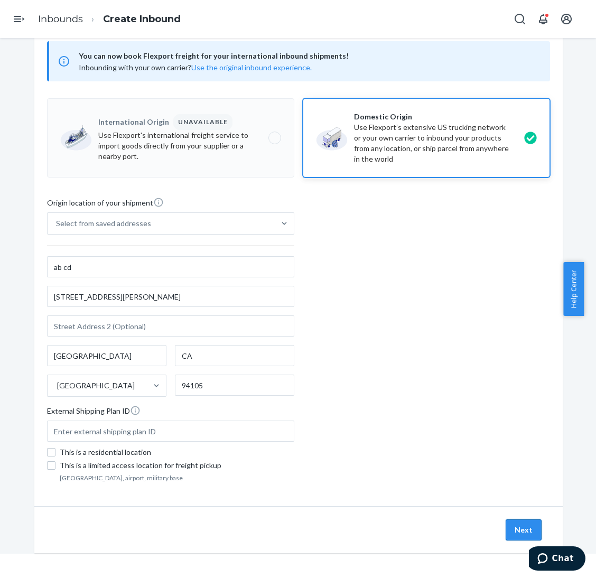
scroll to position [38, 0]
click at [510, 527] on button "Next" at bounding box center [523, 529] width 36 height 21
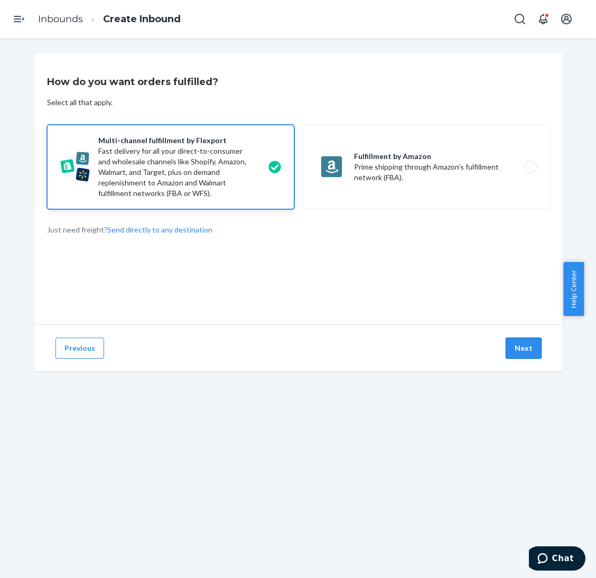
click at [527, 353] on button "Next" at bounding box center [523, 347] width 36 height 21
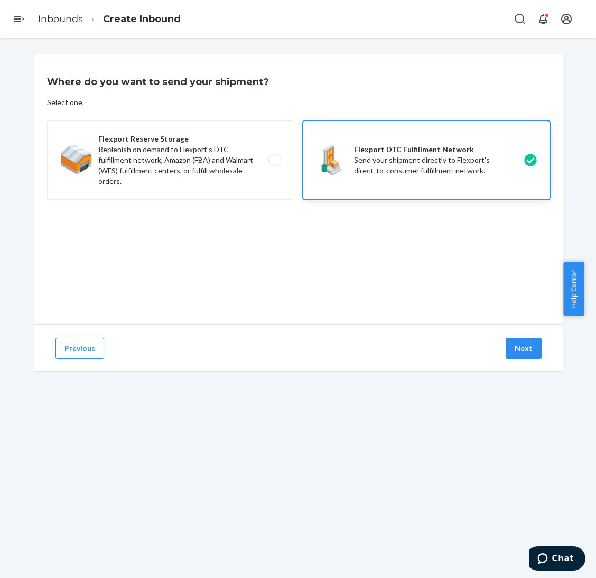
click at [527, 353] on button "Next" at bounding box center [523, 347] width 36 height 21
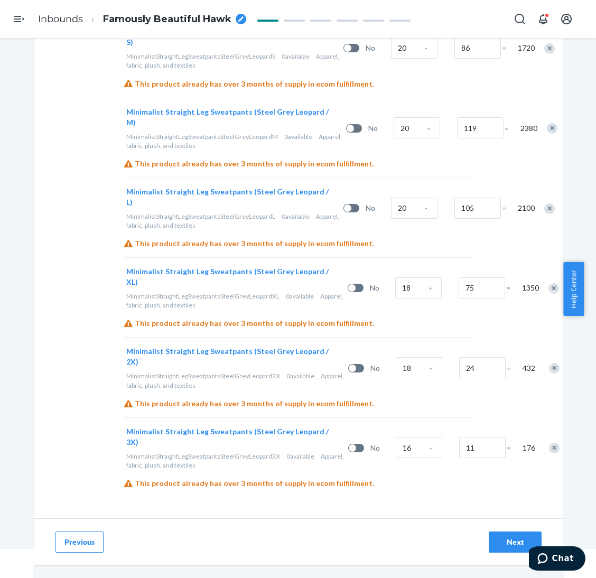
scroll to position [38, 0]
click at [502, 543] on div "Next" at bounding box center [514, 542] width 35 height 11
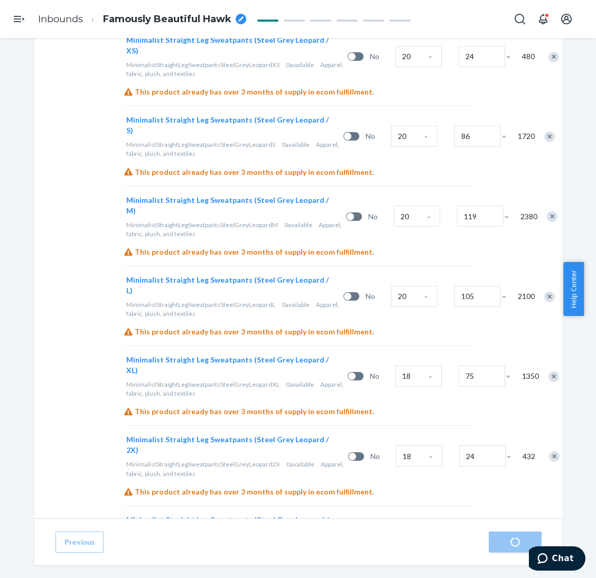
scroll to position [597, 0]
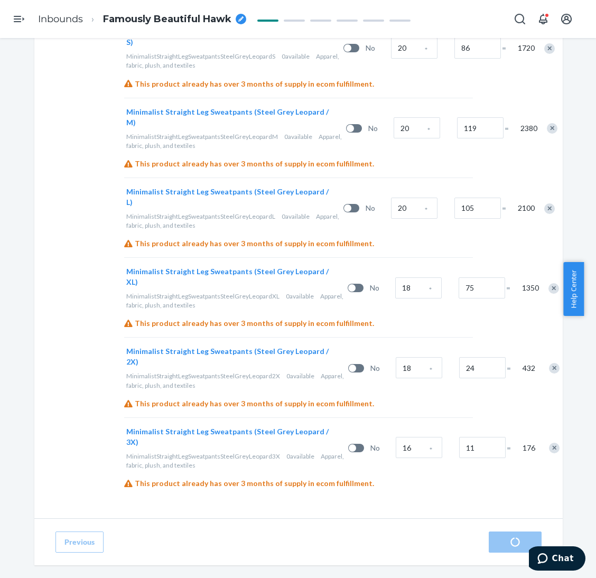
radio input "true"
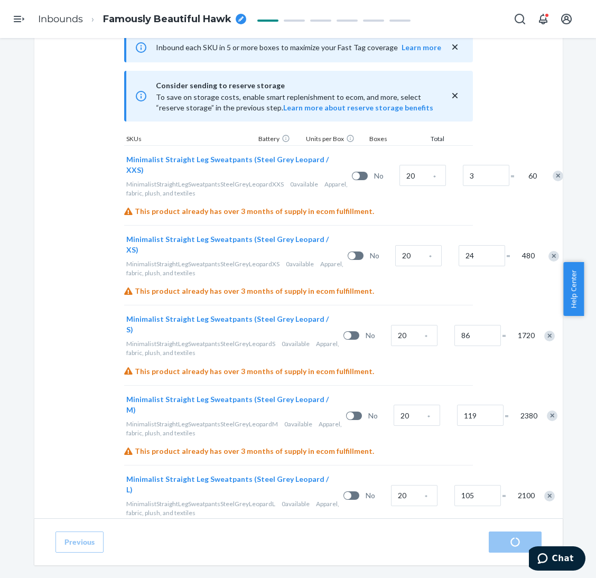
scroll to position [121, 0]
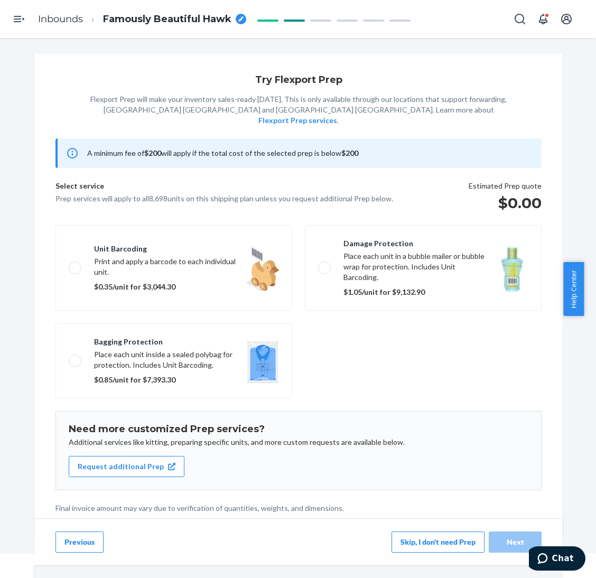
scroll to position [38, 0]
click at [74, 537] on button "Previous" at bounding box center [79, 541] width 48 height 21
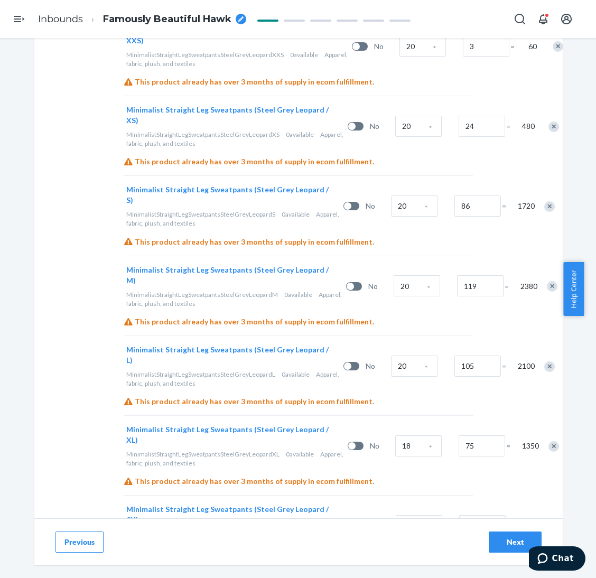
scroll to position [280, 0]
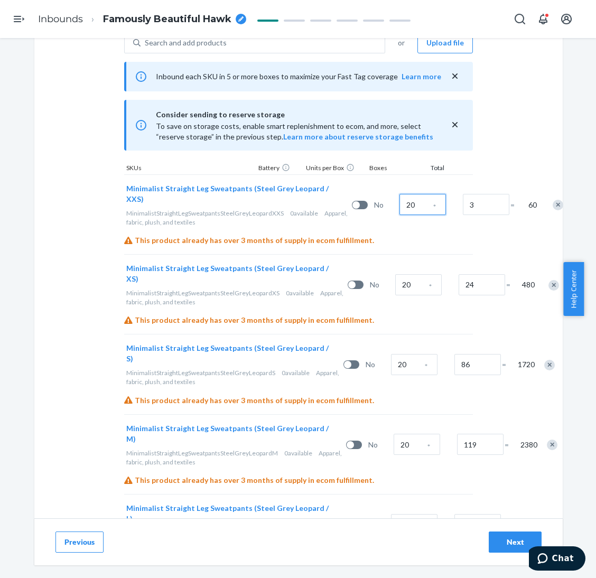
click at [399, 206] on input "20" at bounding box center [422, 204] width 46 height 21
radio input "true"
type input "4"
radio input "true"
type input "1"
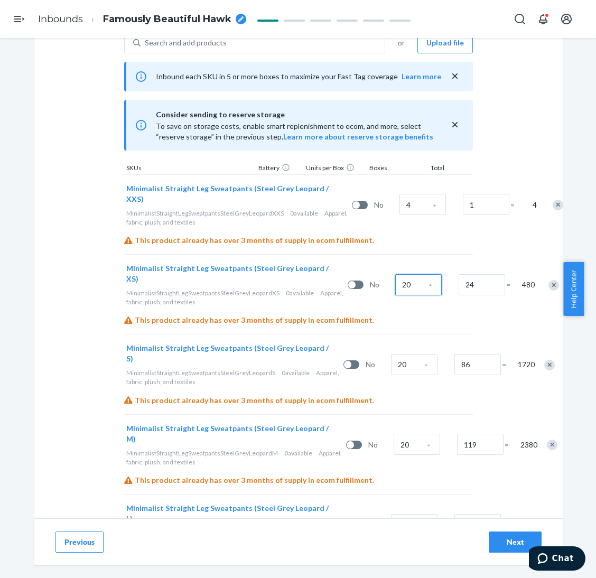
radio input "true"
type input "2"
radio input "true"
type input "21"
radio input "true"
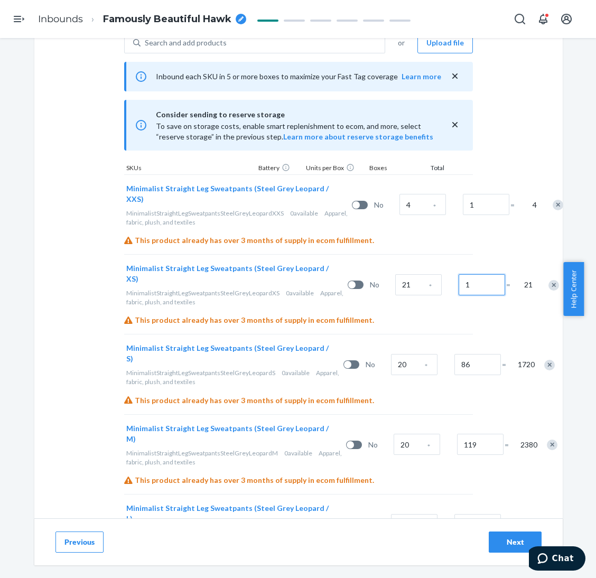
type input "1"
radio input "true"
type input "5"
radio input "true"
type input "1"
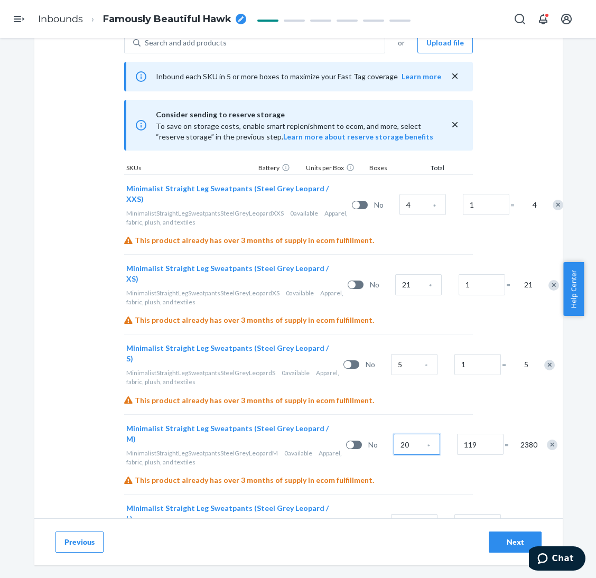
radio input "true"
type input "1"
radio input "true"
type input "12"
radio input "true"
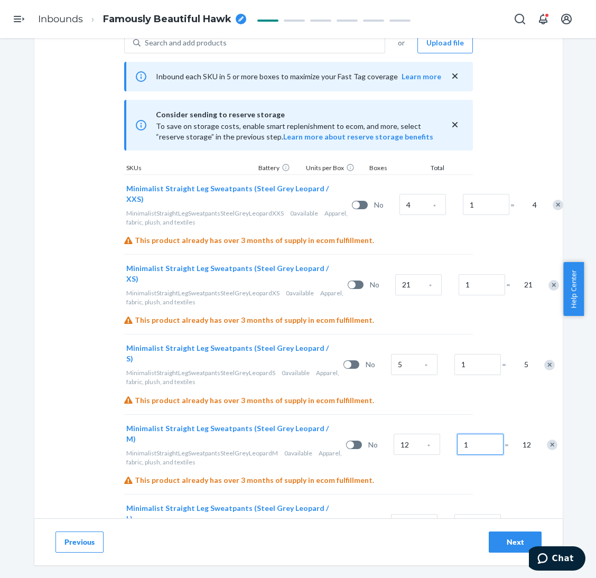
type input "1"
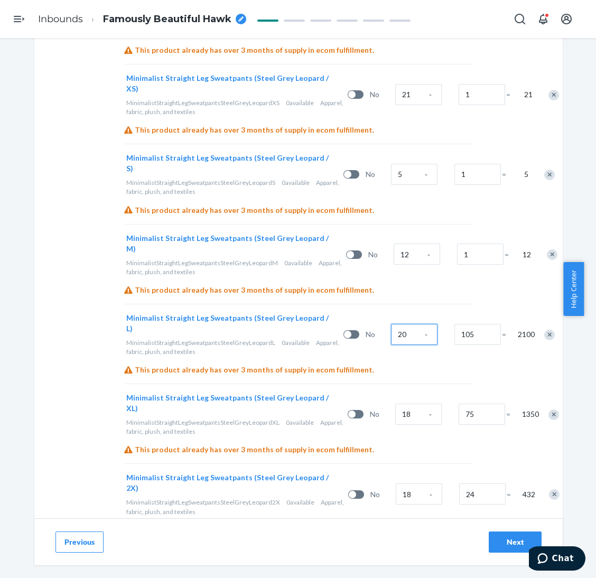
scroll to position [518, 0]
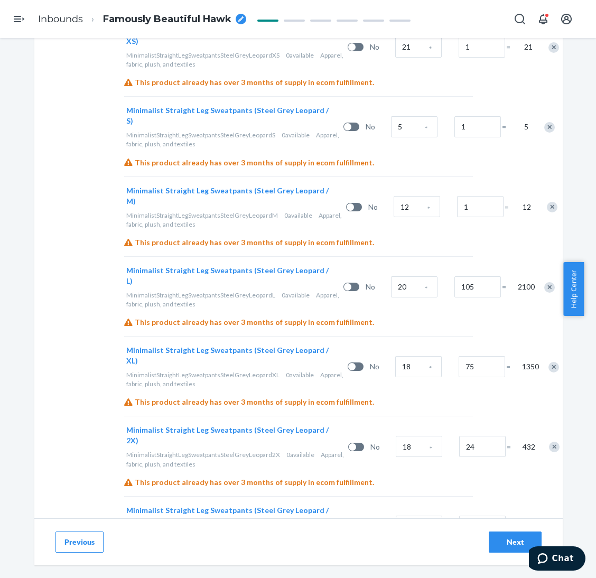
click at [544, 286] on div "Remove Item" at bounding box center [549, 287] width 11 height 11
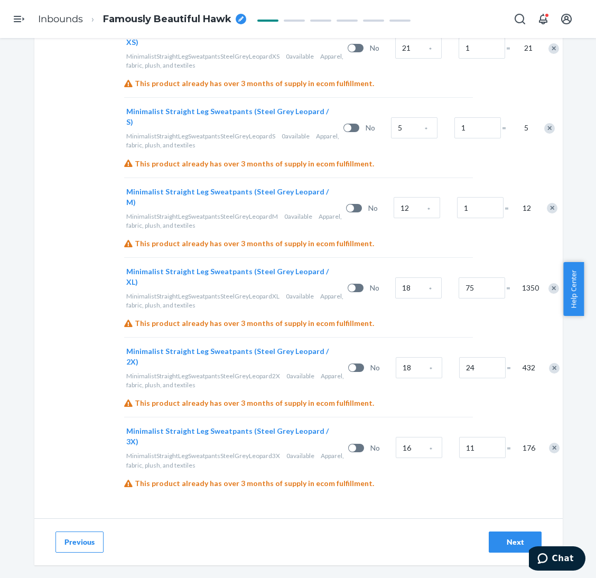
scroll to position [517, 0]
click at [395, 283] on input "18" at bounding box center [418, 287] width 46 height 21
radio input "true"
type input "1"
radio input "true"
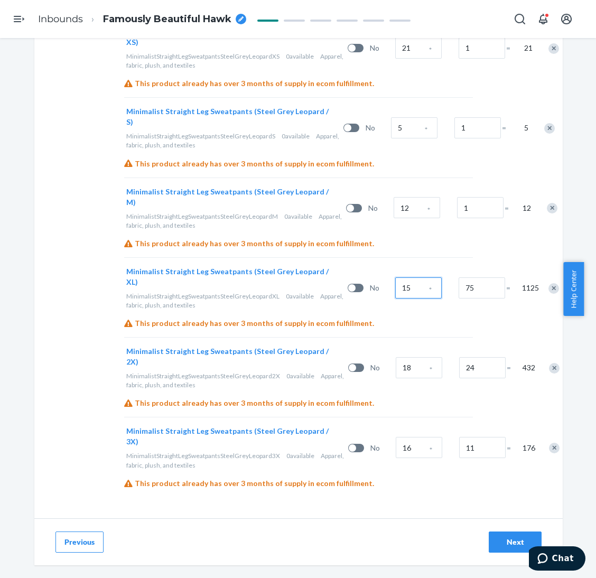
type input "15"
radio input "true"
type input "1"
radio input "true"
type input "6"
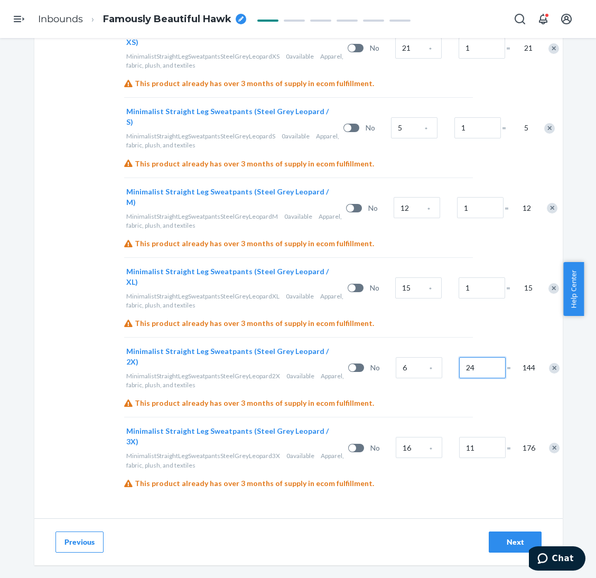
radio input "true"
type input "1"
radio input "true"
type input "1"
radio input "true"
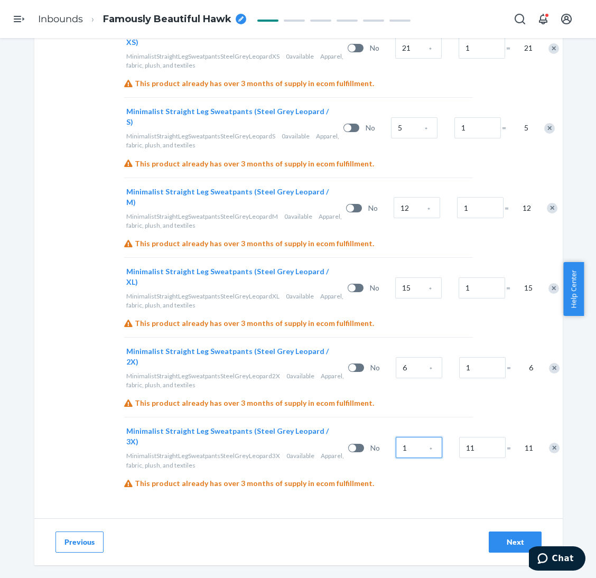
type input "13"
radio input "true"
type input "131"
radio input "true"
type input "1"
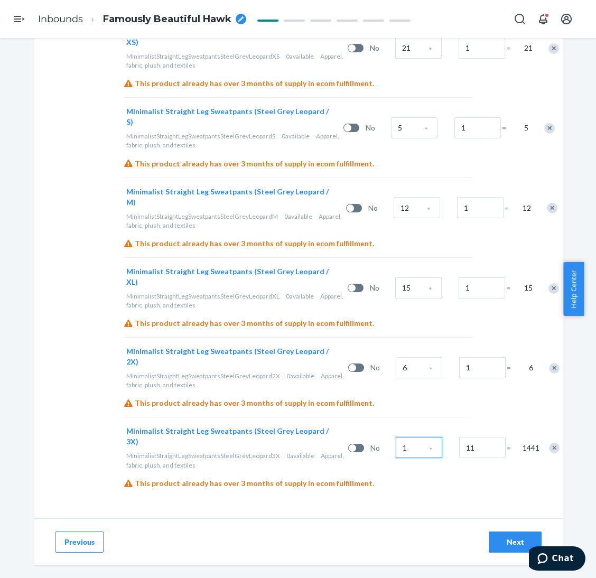
radio input "true"
type input "13"
radio input "true"
type input "1"
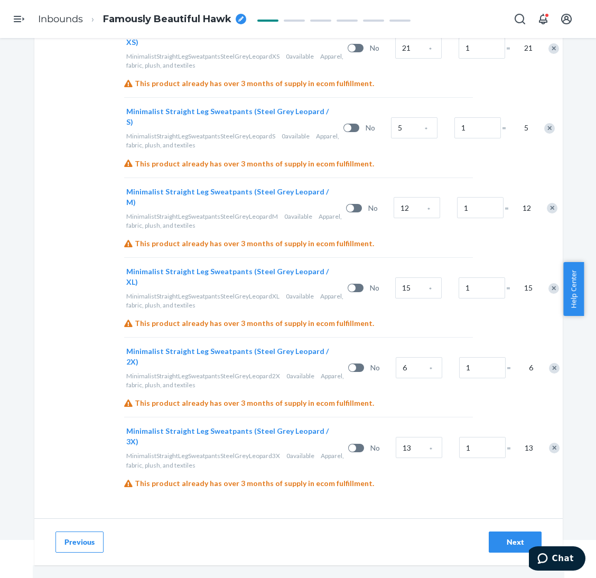
click at [497, 539] on div "Next" at bounding box center [514, 542] width 35 height 11
radio input "true"
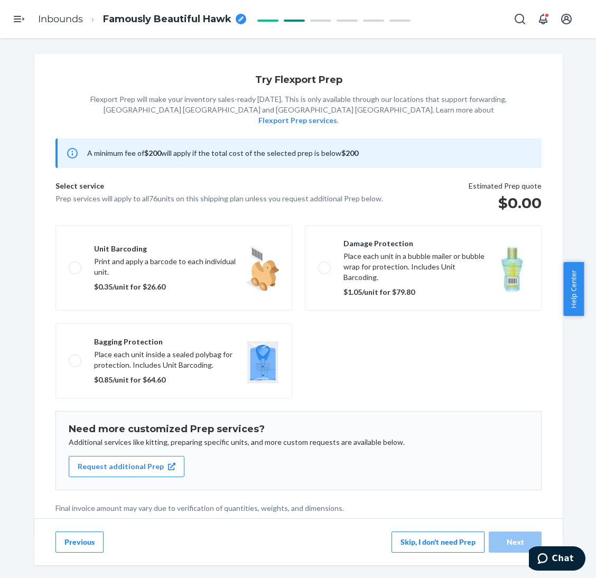
click at [429, 549] on div "Previous Skip, I don't need Prep Next" at bounding box center [298, 541] width 528 height 47
click at [426, 540] on button "Skip, I don't need Prep" at bounding box center [437, 541] width 93 height 21
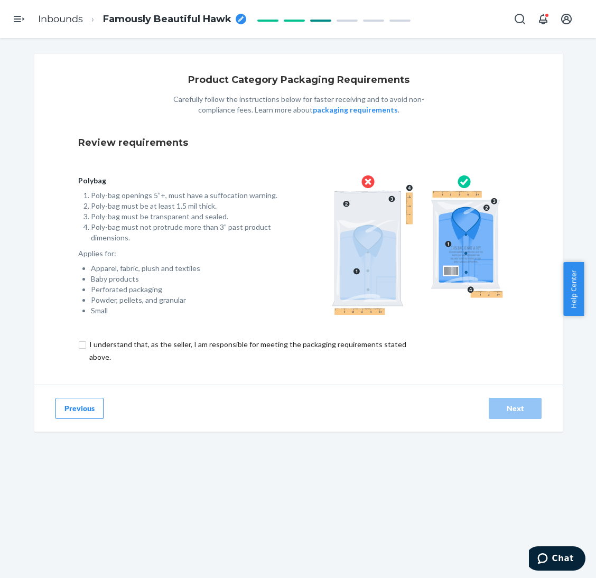
click at [340, 343] on input "checkbox" at bounding box center [253, 350] width 351 height 25
checkbox input "true"
click at [491, 403] on button "Next" at bounding box center [514, 408] width 53 height 21
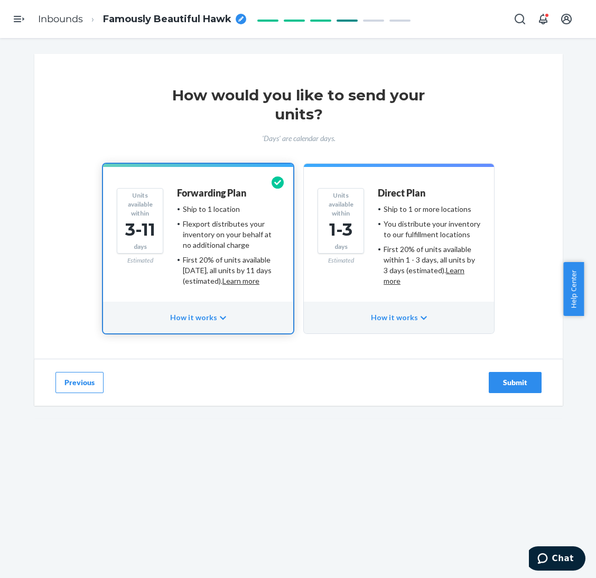
drag, startPoint x: 368, startPoint y: 243, endPoint x: 392, endPoint y: 248, distance: 24.8
click at [370, 243] on div "Units available within 1-3 days Estimated Direct Plan Ship to 1 or more locatio…" at bounding box center [398, 241] width 163 height 106
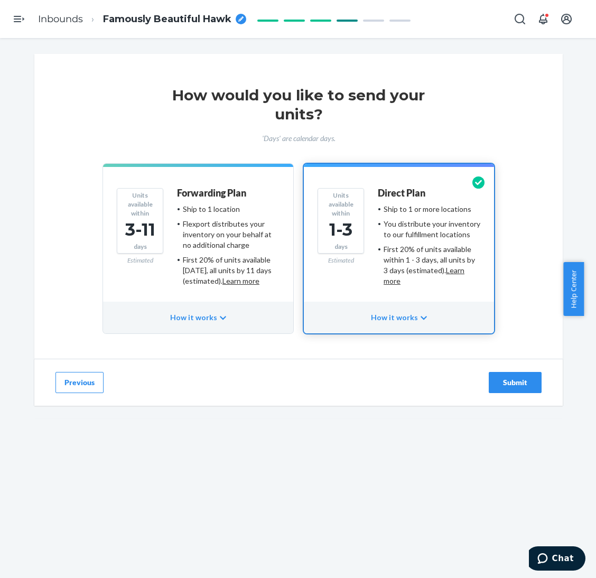
click at [500, 380] on div "Submit" at bounding box center [514, 382] width 35 height 11
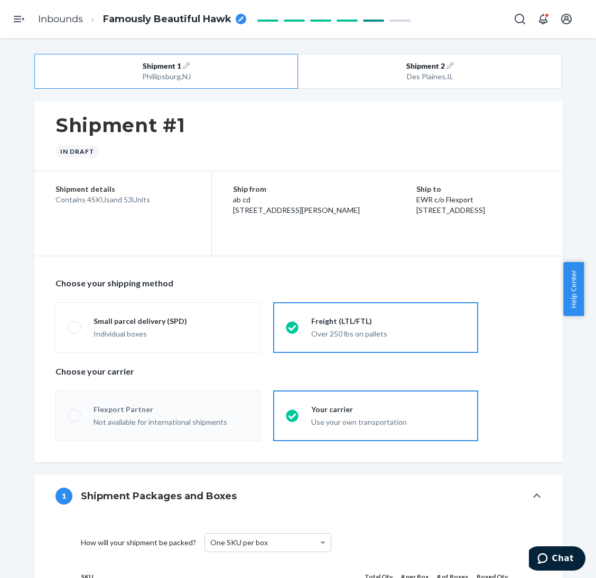
radio input "true"
radio input "false"
radio input "true"
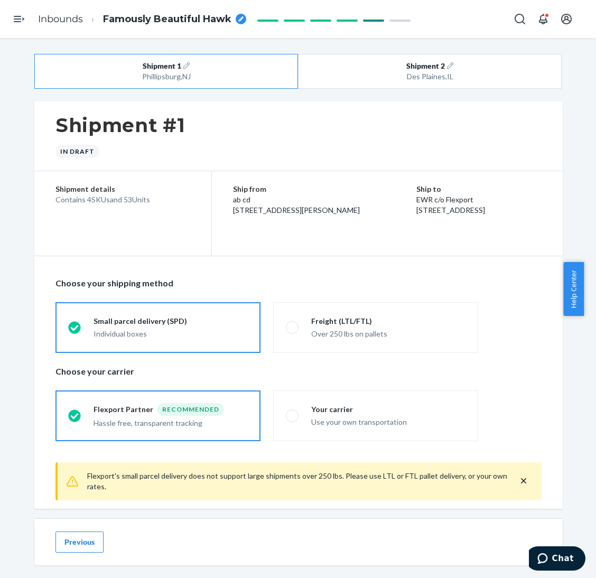
drag, startPoint x: 18, startPoint y: 117, endPoint x: 27, endPoint y: 121, distance: 9.9
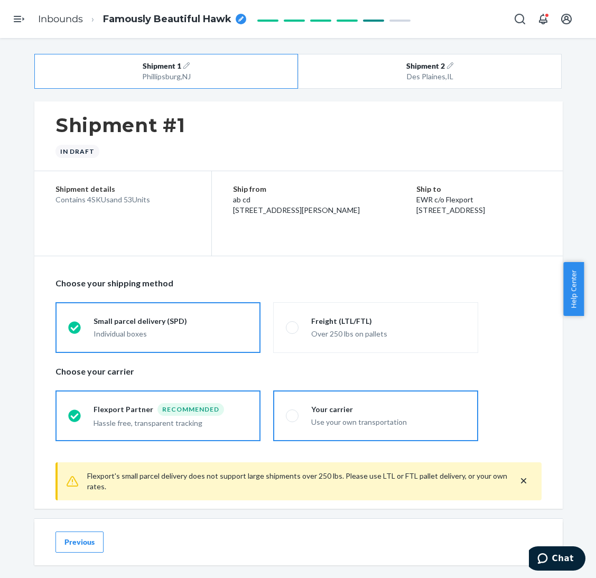
click at [332, 419] on div "Use your own transportation" at bounding box center [388, 422] width 154 height 11
click at [293, 419] on input "Your carrier Use your own transportation" at bounding box center [289, 415] width 7 height 7
radio input "true"
radio input "false"
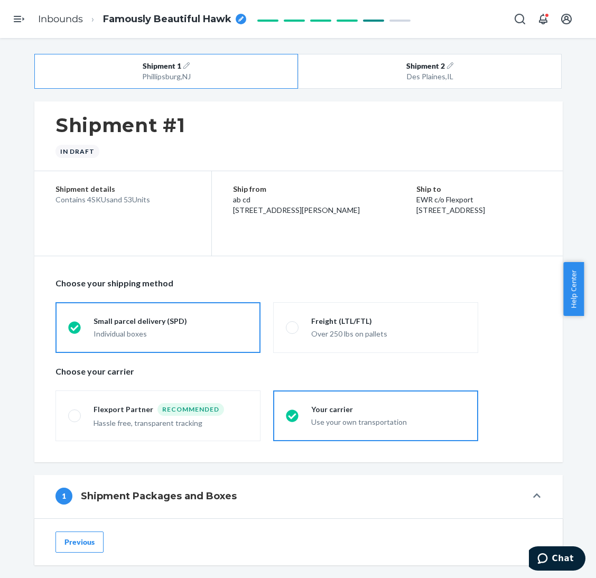
click at [20, 150] on div "Shipment 1 Phillipsburg , NJ Shipment 2 Des Plaines , IL Shipment #1 In draft S…" at bounding box center [298, 587] width 580 height 1067
click at [64, 84] on button "Shipment 1 [GEOGRAPHIC_DATA] , [GEOGRAPHIC_DATA]" at bounding box center [166, 71] width 264 height 35
click at [354, 73] on div "Des Plaines , [GEOGRAPHIC_DATA]" at bounding box center [430, 76] width 210 height 11
radio input "false"
radio input "true"
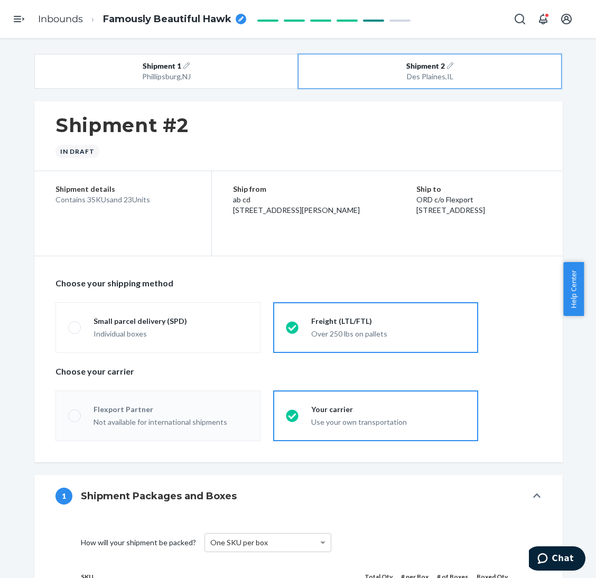
radio input "true"
radio input "false"
radio input "true"
radio input "false"
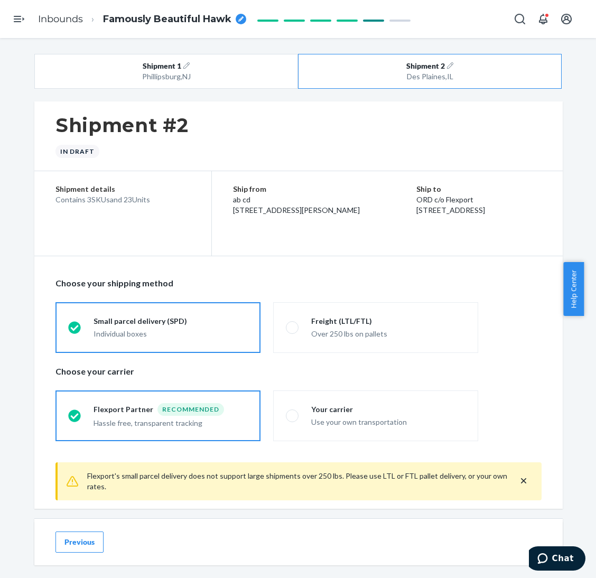
click at [139, 21] on span "Famously Beautiful Hawk" at bounding box center [167, 20] width 128 height 14
type input "250803XI - 76 Minimalist Straight Leg Sweatpants - XXS-M_XL-3XL Panther by Fast…"
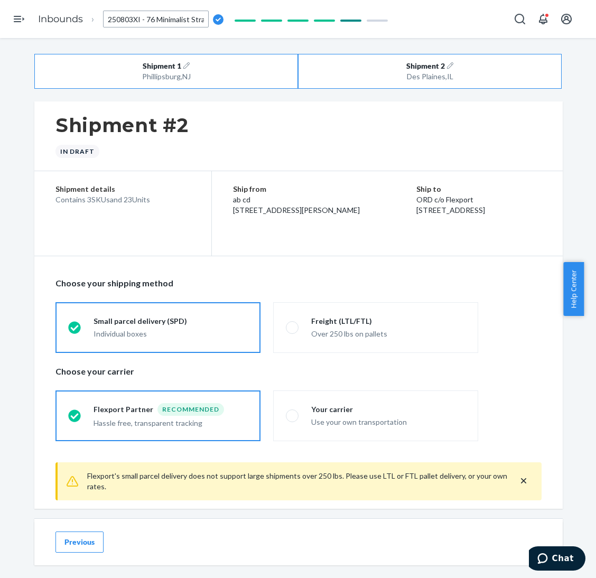
scroll to position [0, 191]
drag, startPoint x: 280, startPoint y: 85, endPoint x: 286, endPoint y: 93, distance: 10.3
click at [280, 86] on button "Shipment 1 [GEOGRAPHIC_DATA] , [GEOGRAPHIC_DATA]" at bounding box center [166, 71] width 264 height 35
radio input "false"
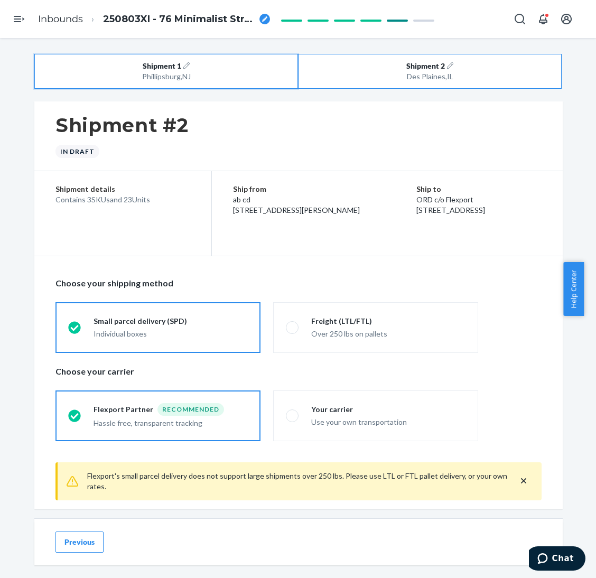
radio input "true"
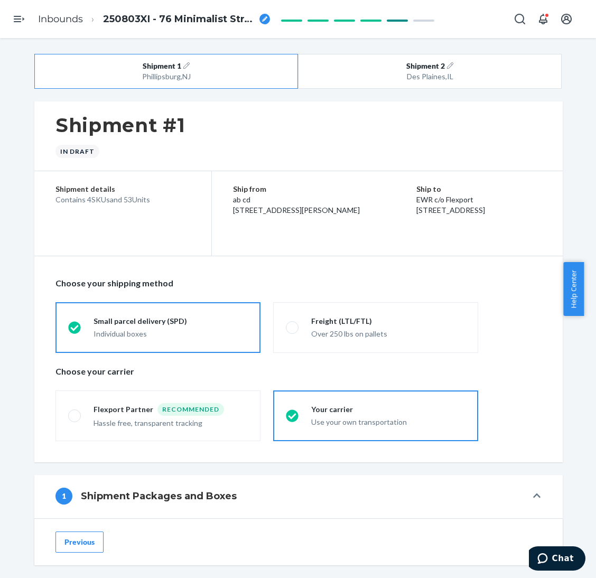
click at [351, 409] on div "Your carrier" at bounding box center [388, 409] width 154 height 11
click at [293, 412] on input "Your carrier Use your own transportation" at bounding box center [289, 415] width 7 height 7
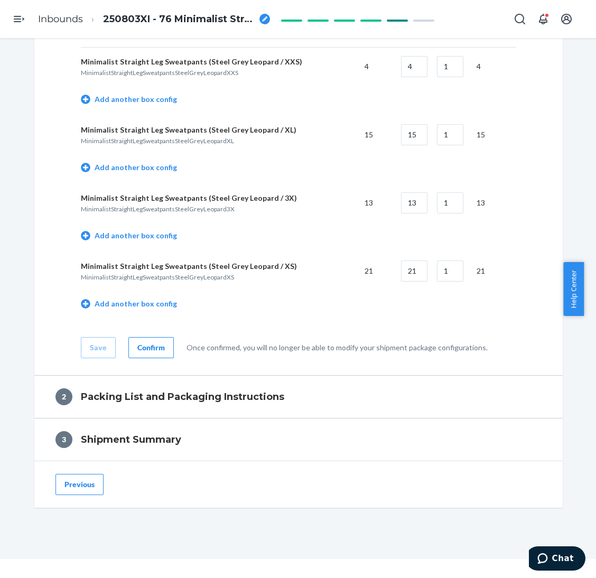
scroll to position [38, 0]
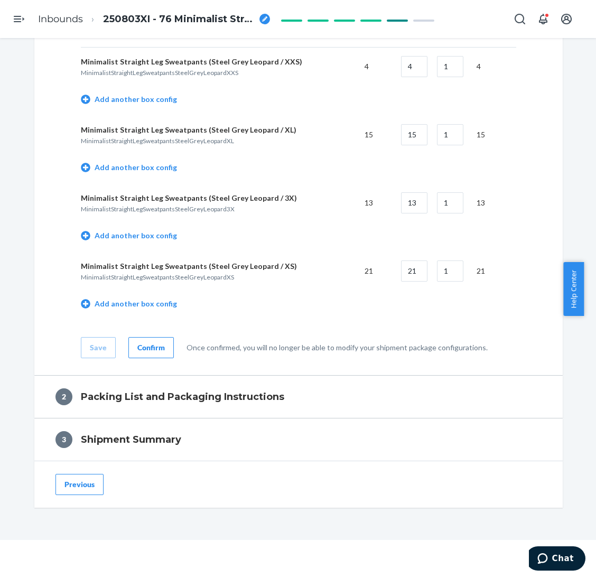
click at [146, 343] on div "Confirm" at bounding box center [150, 347] width 27 height 11
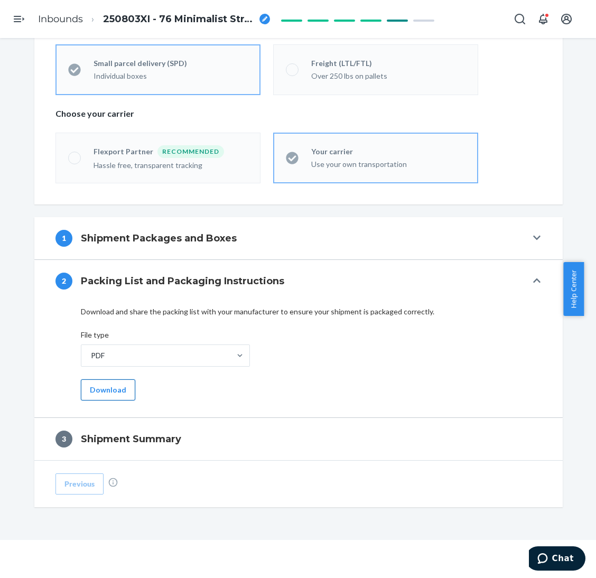
click at [121, 390] on button "Download" at bounding box center [108, 389] width 54 height 21
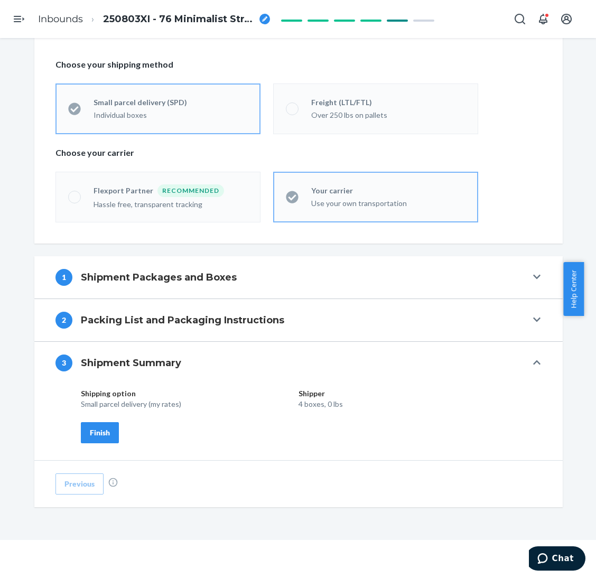
scroll to position [219, 0]
click at [100, 434] on div "Finish" at bounding box center [100, 432] width 20 height 11
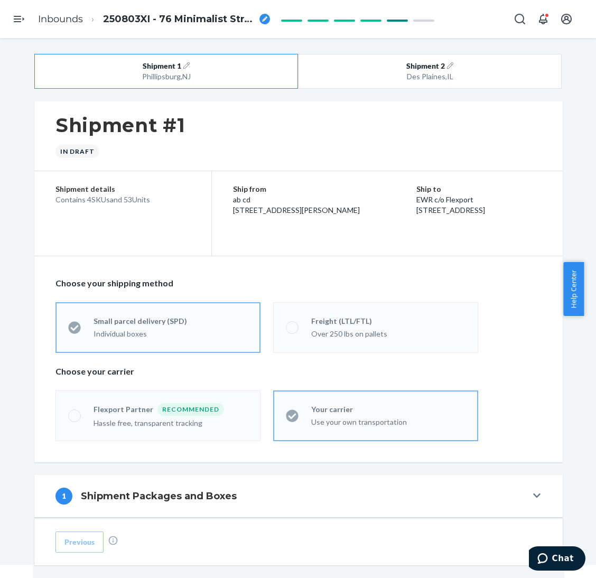
scroll to position [0, 0]
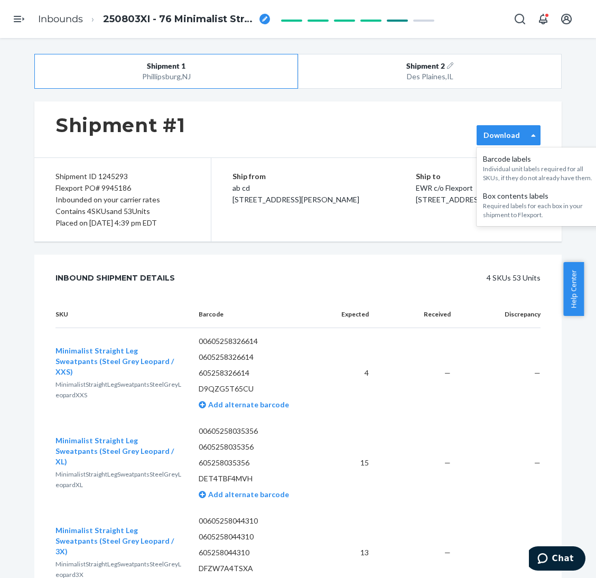
click at [499, 139] on label "Download" at bounding box center [501, 135] width 36 height 11
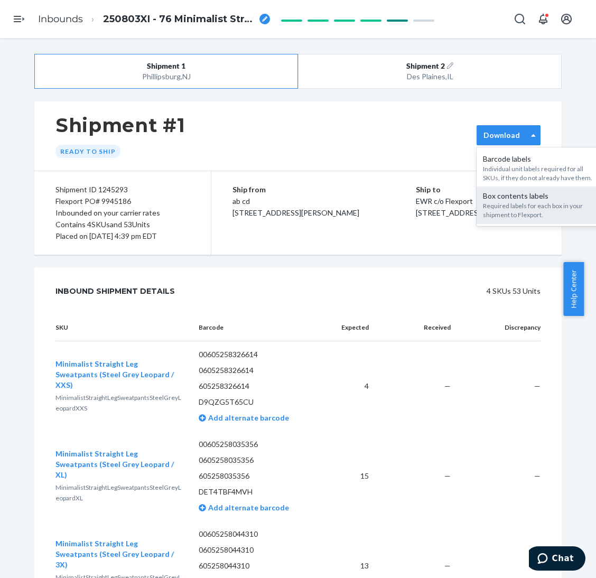
click at [503, 210] on div "Required labels for each box in your shipment to Flexport." at bounding box center [540, 210] width 114 height 18
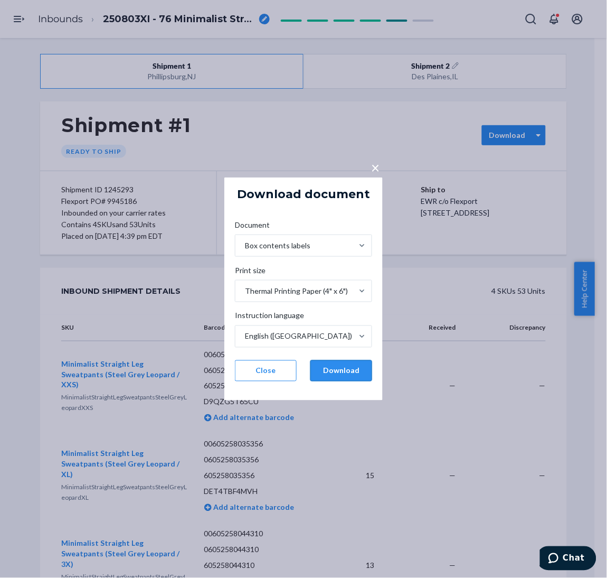
click at [337, 372] on button "Download" at bounding box center [342, 370] width 62 height 21
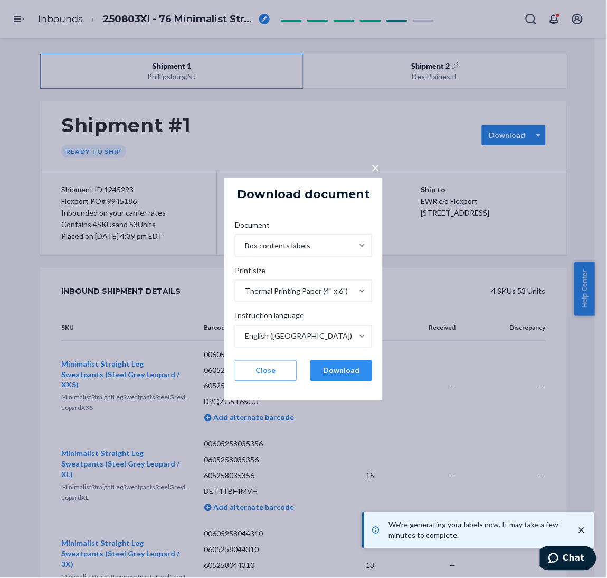
click at [534, 171] on div "× Download document Document Box contents labels Print size Thermal Printing Pa…" at bounding box center [303, 289] width 607 height 578
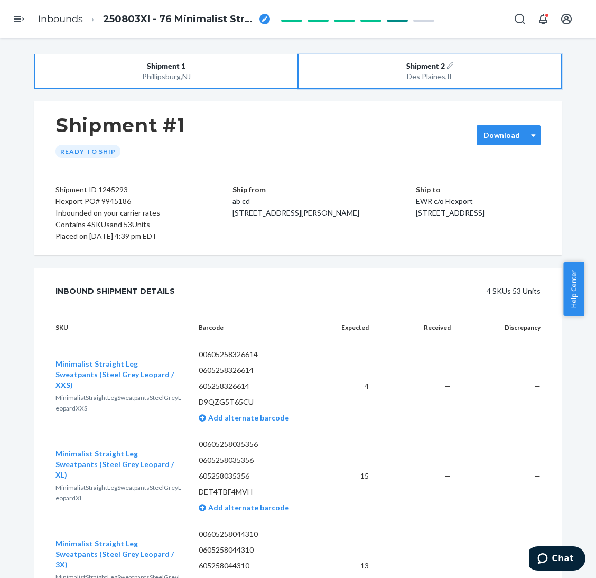
click at [362, 71] on div "Des Plaines , [GEOGRAPHIC_DATA]" at bounding box center [430, 76] width 210 height 11
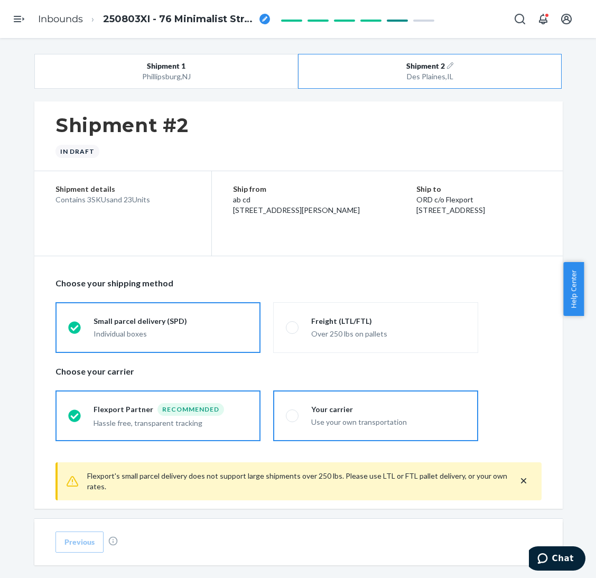
click at [315, 438] on label "Your carrier Use your own transportation" at bounding box center [375, 415] width 205 height 51
click at [293, 419] on input "Your carrier Use your own transportation" at bounding box center [289, 415] width 7 height 7
radio input "true"
radio input "false"
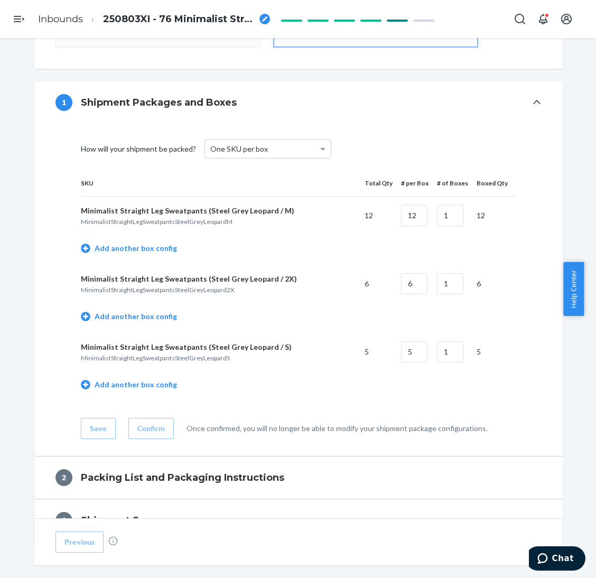
scroll to position [474, 0]
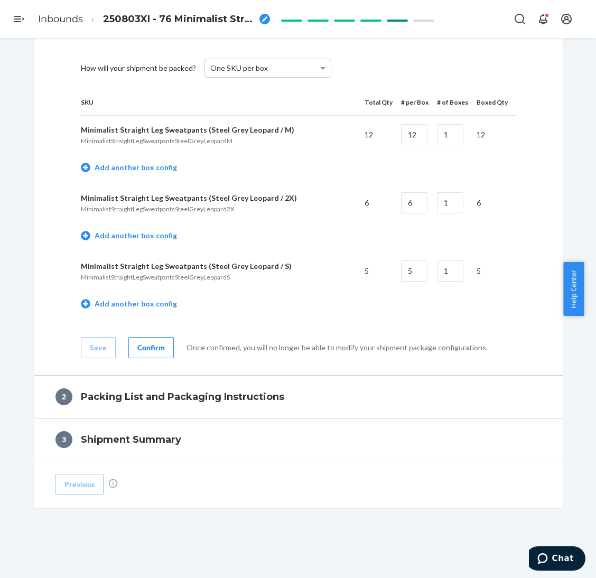
click at [152, 342] on div "Confirm" at bounding box center [150, 347] width 27 height 11
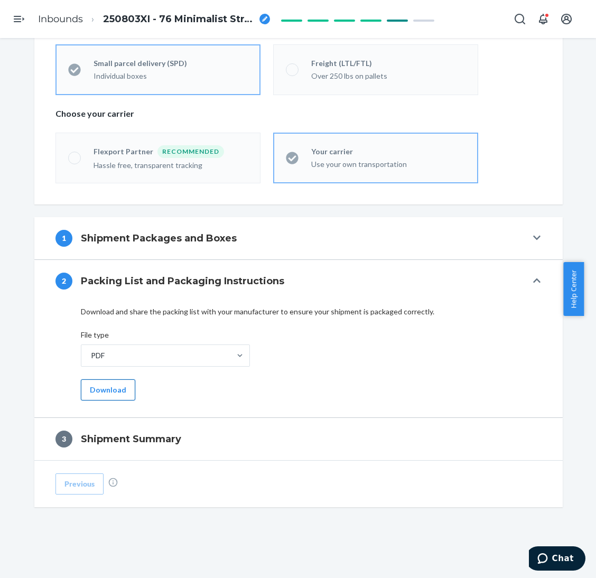
click at [97, 387] on button "Download" at bounding box center [108, 389] width 54 height 21
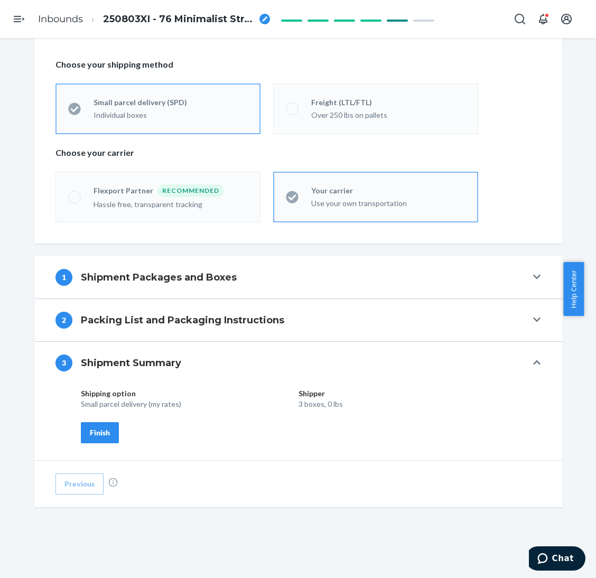
drag, startPoint x: 109, startPoint y: 427, endPoint x: 128, endPoint y: 423, distance: 19.0
click at [109, 427] on button "Finish" at bounding box center [100, 432] width 38 height 21
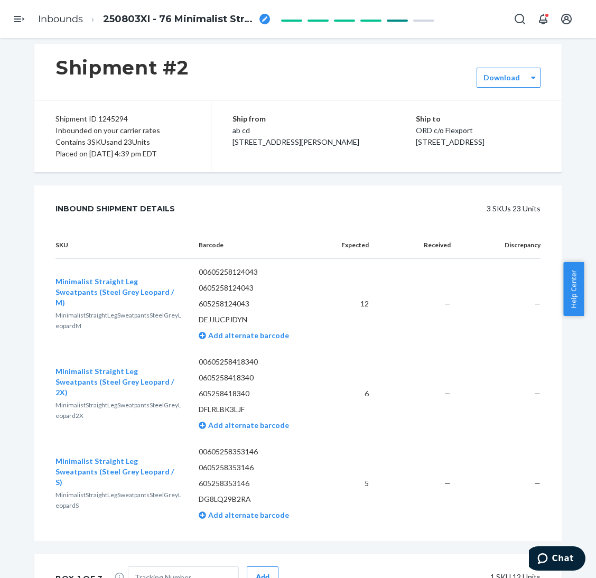
scroll to position [0, 0]
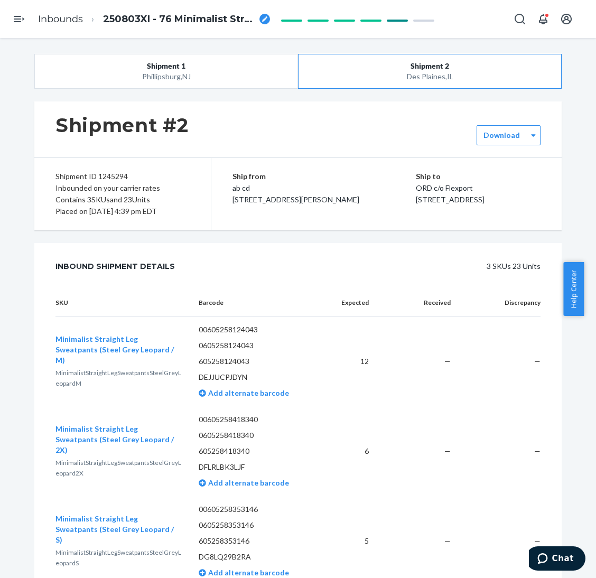
click at [518, 112] on div "Shipment #2" at bounding box center [297, 129] width 527 height 56
click at [518, 125] on div "Download" at bounding box center [508, 135] width 64 height 20
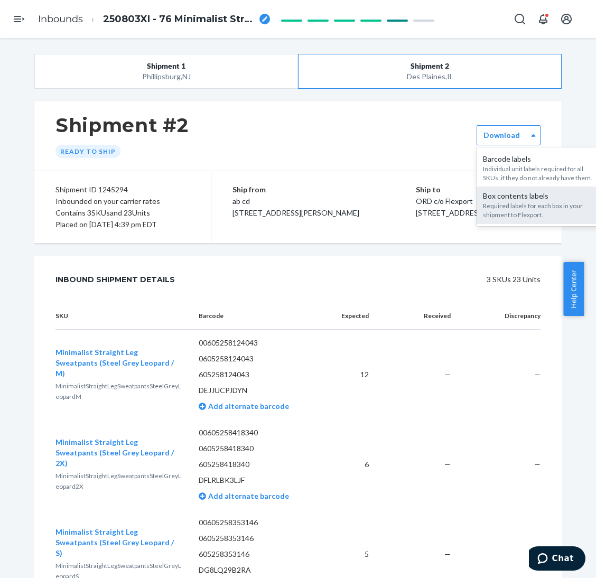
click at [508, 197] on div "Box contents labels" at bounding box center [540, 196] width 114 height 11
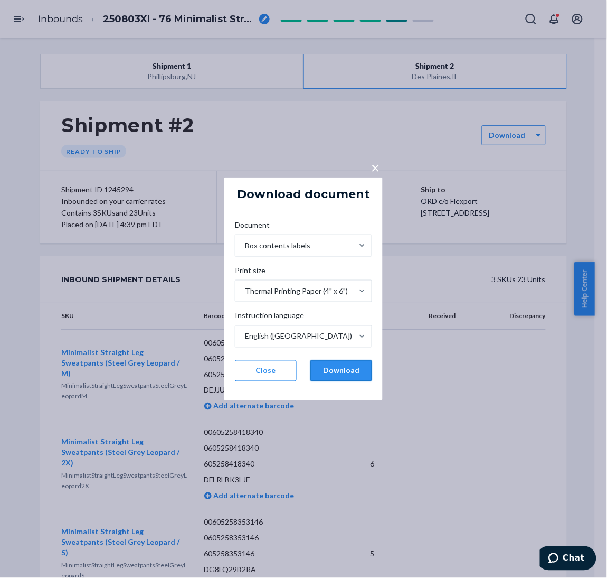
click at [341, 370] on button "Download" at bounding box center [342, 370] width 62 height 21
click at [362, 370] on button "Download" at bounding box center [342, 370] width 62 height 21
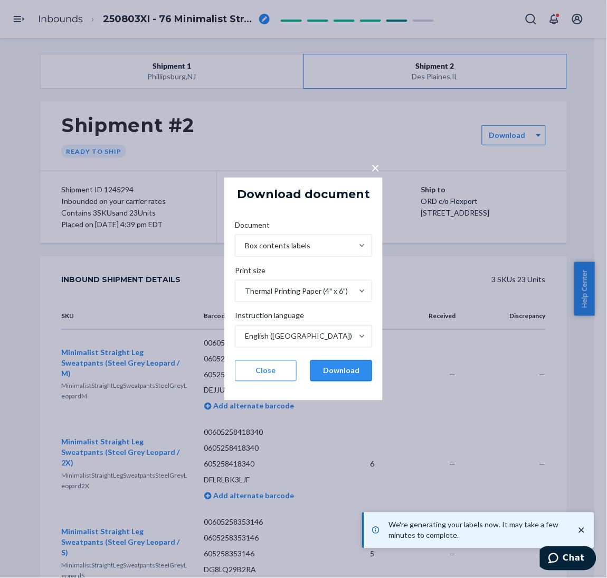
click at [362, 368] on button "Download" at bounding box center [342, 370] width 62 height 21
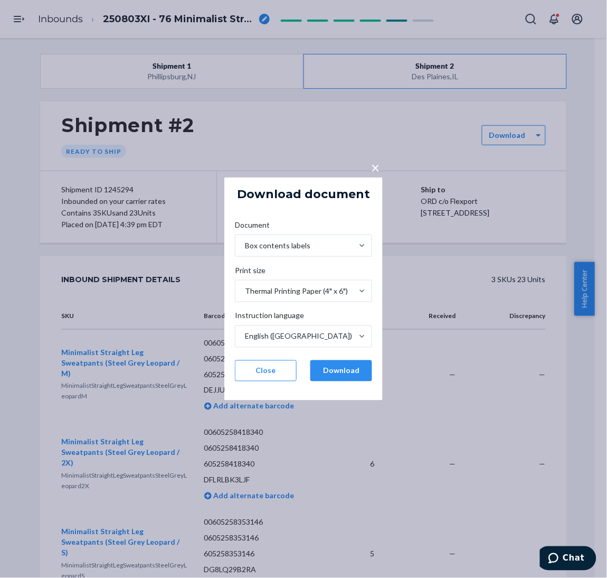
click at [5, 25] on div "× Download document Document Box contents labels Print size Thermal Printing Pa…" at bounding box center [303, 289] width 607 height 578
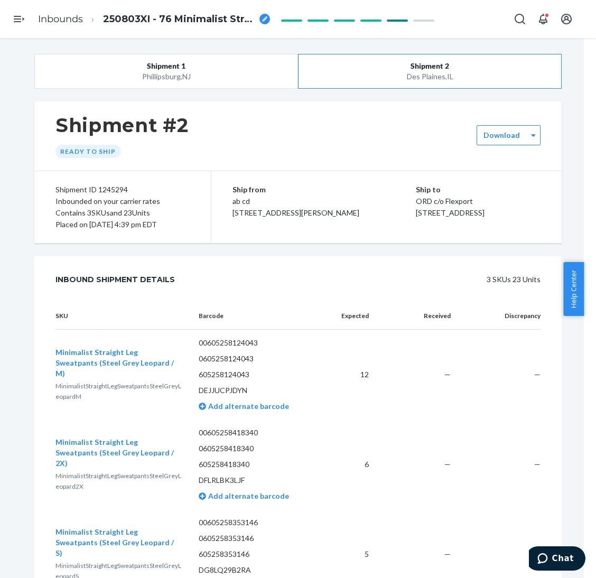
click at [14, 20] on icon "Open Navigation" at bounding box center [19, 19] width 13 height 13
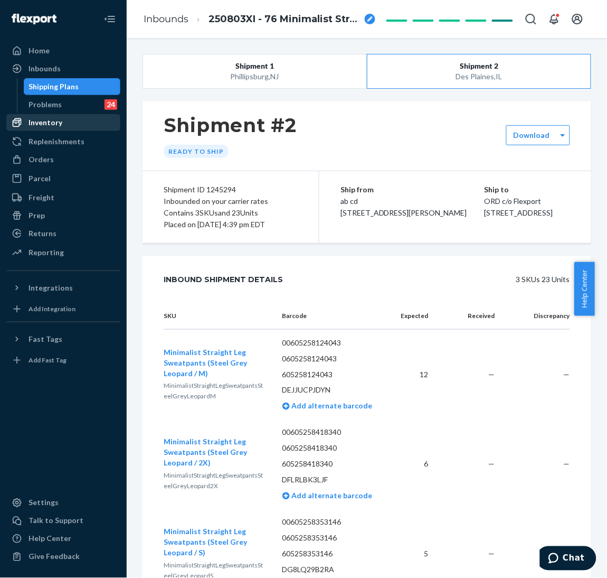
drag, startPoint x: 51, startPoint y: 80, endPoint x: 108, endPoint y: 118, distance: 68.3
click at [52, 80] on div "Shipping Plans" at bounding box center [72, 86] width 95 height 15
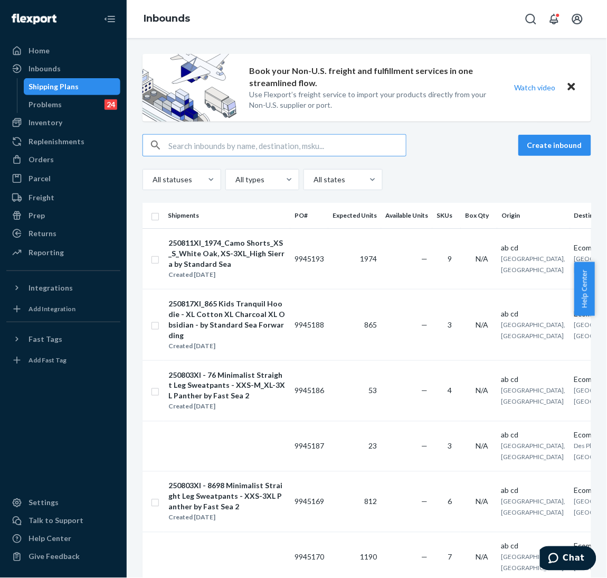
click at [112, 17] on icon "Close Navigation" at bounding box center [110, 19] width 13 height 13
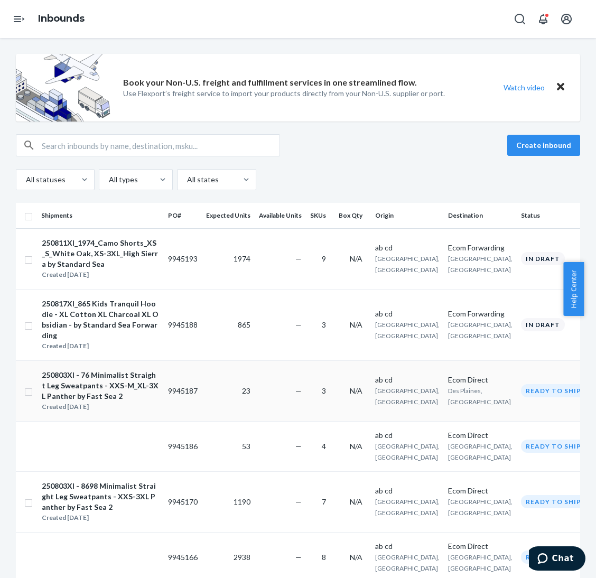
scroll to position [79, 0]
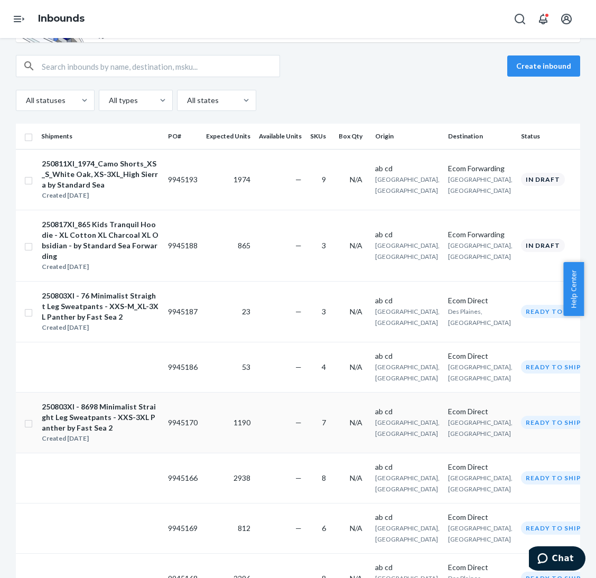
click at [35, 403] on td at bounding box center [26, 422] width 21 height 61
click at [27, 417] on input "checkbox" at bounding box center [28, 422] width 8 height 11
click at [398, 61] on div "Duplicate" at bounding box center [411, 66] width 35 height 11
checkbox input "false"
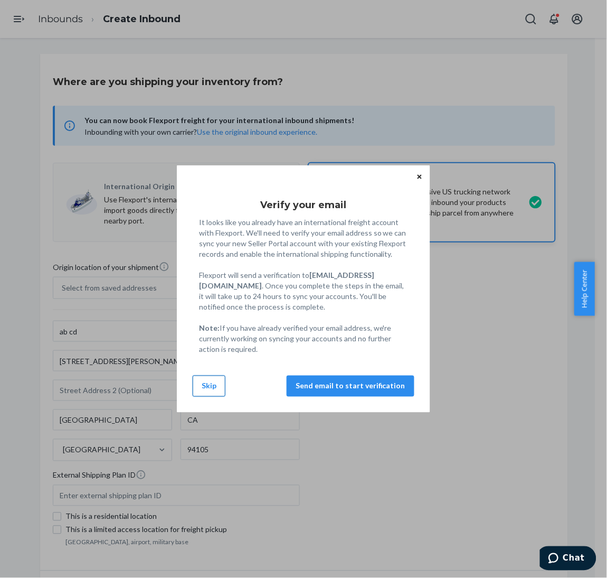
click at [205, 388] on button "Skip" at bounding box center [209, 385] width 33 height 21
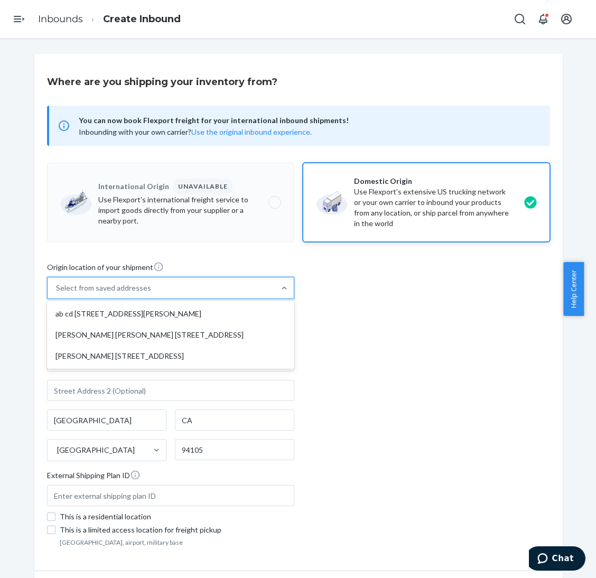
click at [252, 285] on div "Select from saved addresses" at bounding box center [161, 287] width 227 height 21
click at [57, 285] on input "option ab cd [STREET_ADDRESS][PERSON_NAME] focused, 1 of 3. 3 results available…" at bounding box center [56, 288] width 1 height 11
drag, startPoint x: 253, startPoint y: 303, endPoint x: 284, endPoint y: 324, distance: 37.6
click at [253, 304] on div "ab cd [STREET_ADDRESS][PERSON_NAME]" at bounding box center [170, 313] width 243 height 21
click at [57, 293] on input "option ab cd [STREET_ADDRESS][PERSON_NAME] focused, 1 of 3. 3 results available…" at bounding box center [56, 288] width 1 height 11
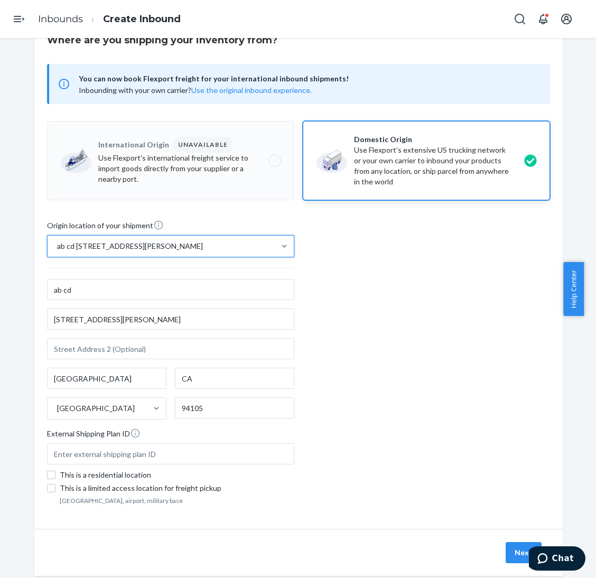
scroll to position [64, 0]
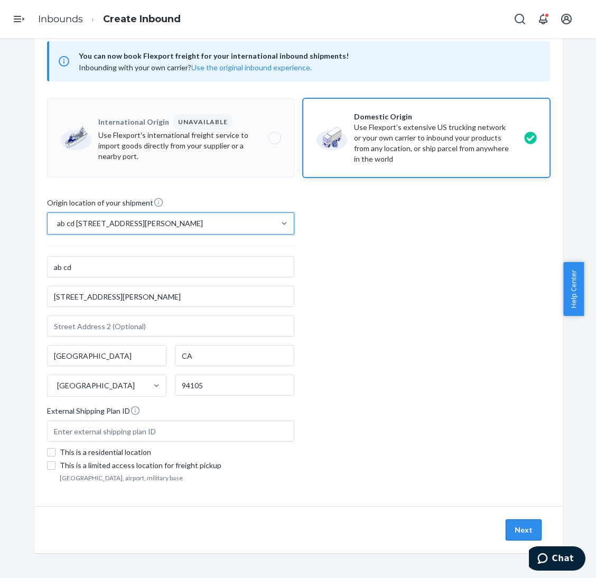
click at [511, 525] on button "Next" at bounding box center [523, 529] width 36 height 21
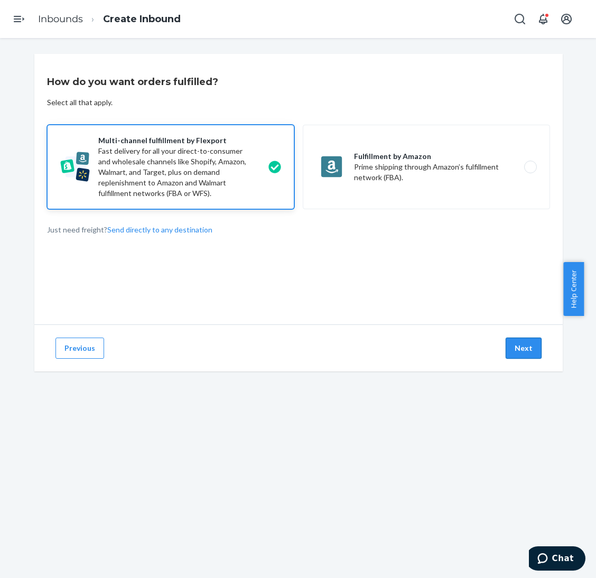
click at [522, 346] on button "Next" at bounding box center [523, 347] width 36 height 21
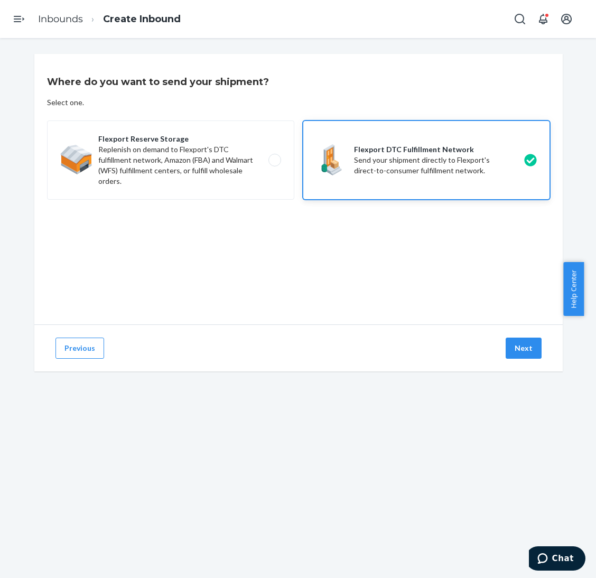
click at [517, 340] on button "Next" at bounding box center [523, 347] width 36 height 21
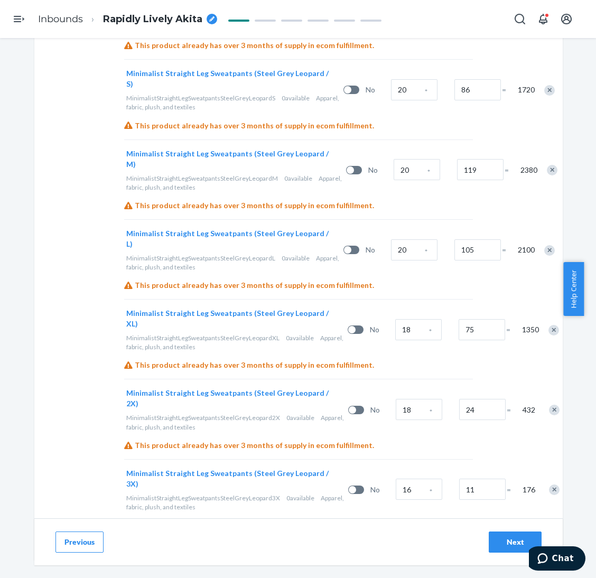
scroll to position [597, 0]
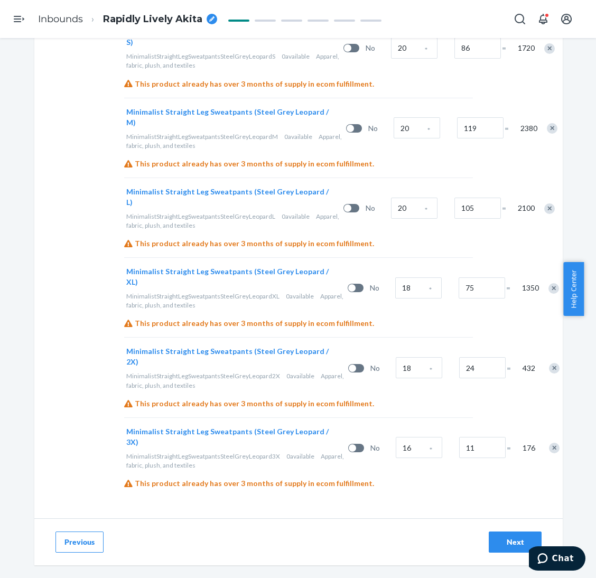
click at [521, 538] on div "Next" at bounding box center [514, 542] width 35 height 11
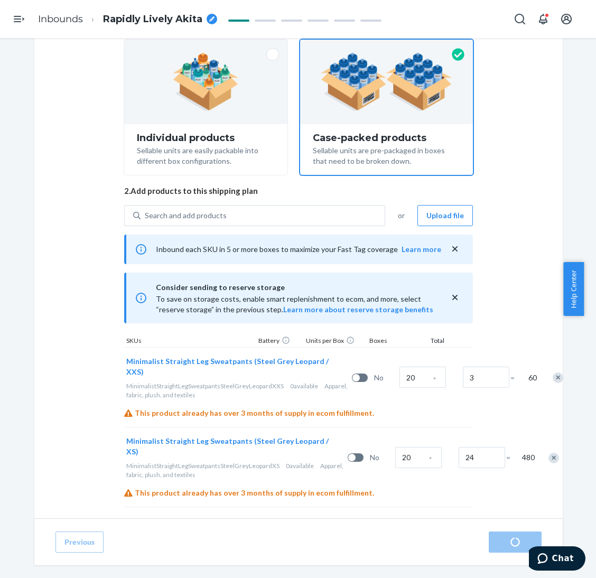
scroll to position [158, 0]
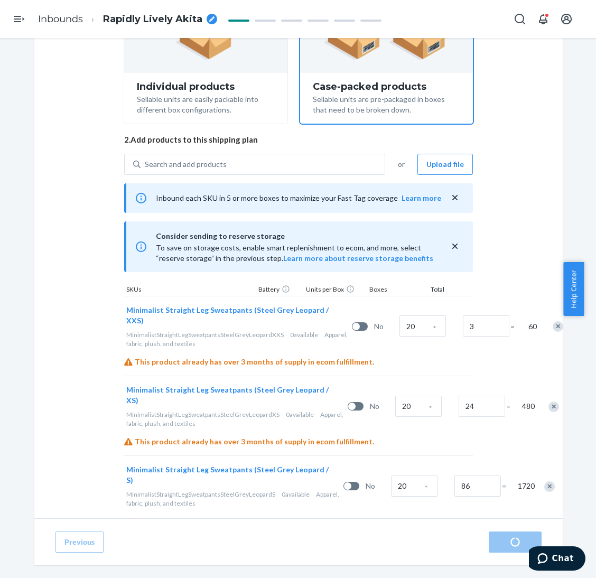
radio input "true"
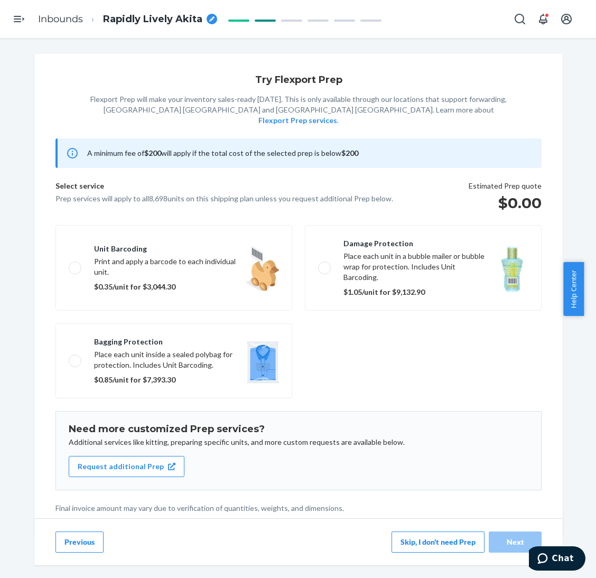
click at [439, 532] on button "Skip, I don't need Prep" at bounding box center [437, 541] width 93 height 21
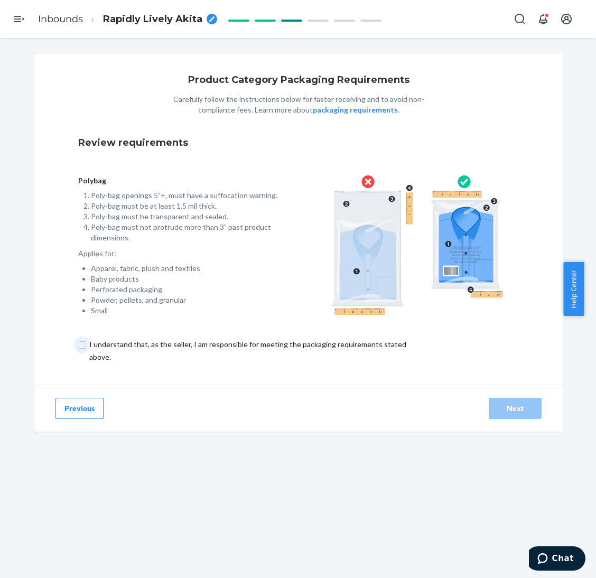
drag, startPoint x: 334, startPoint y: 346, endPoint x: 353, endPoint y: 350, distance: 19.4
click at [334, 345] on input "checkbox" at bounding box center [253, 350] width 351 height 25
checkbox input "true"
click at [492, 402] on button "Next" at bounding box center [514, 408] width 53 height 21
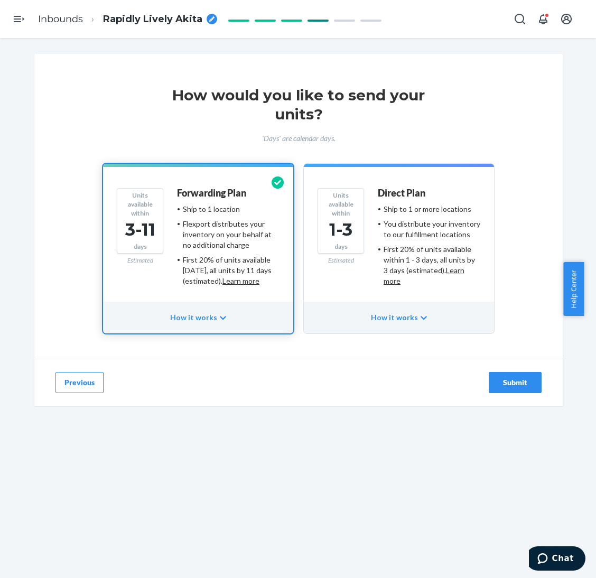
click at [420, 220] on div "You distribute your inventory to our fulfillment locations" at bounding box center [431, 229] width 97 height 21
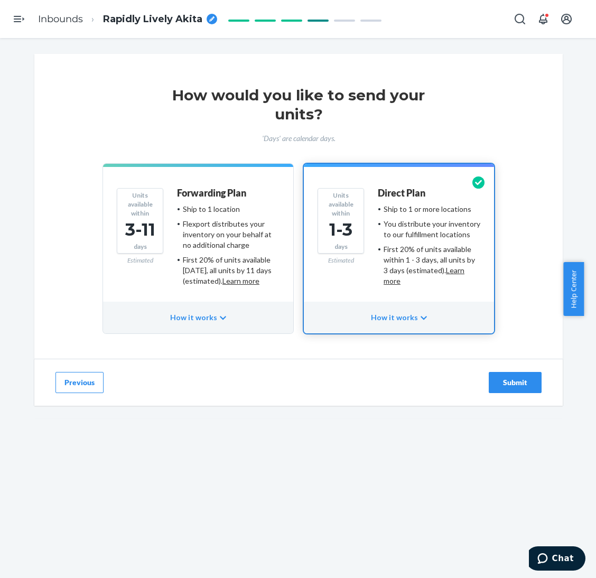
click at [515, 384] on div "Submit" at bounding box center [514, 382] width 35 height 11
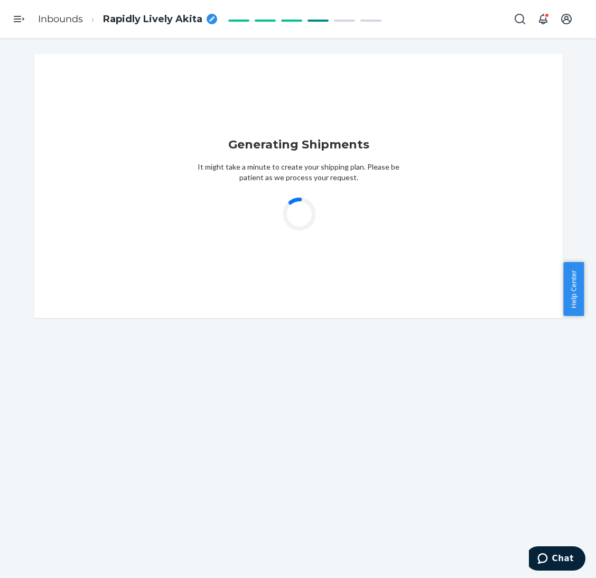
click at [18, 195] on div "Generating Shipments It might take a minute to create your shipping plan. Pleas…" at bounding box center [298, 203] width 580 height 298
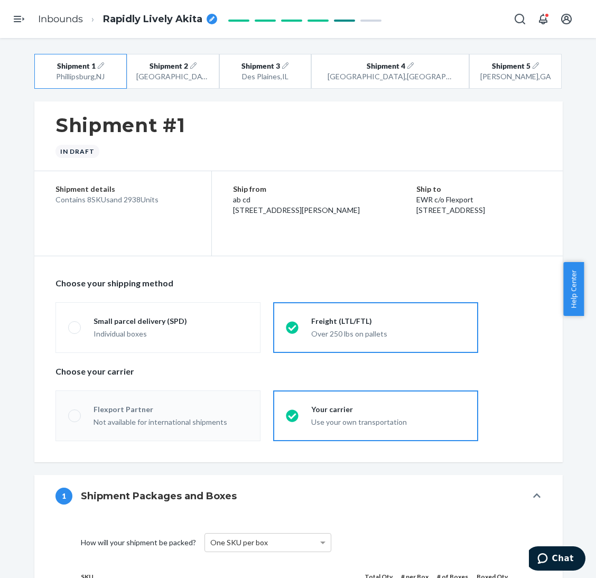
radio input "true"
radio input "false"
radio input "true"
radio input "false"
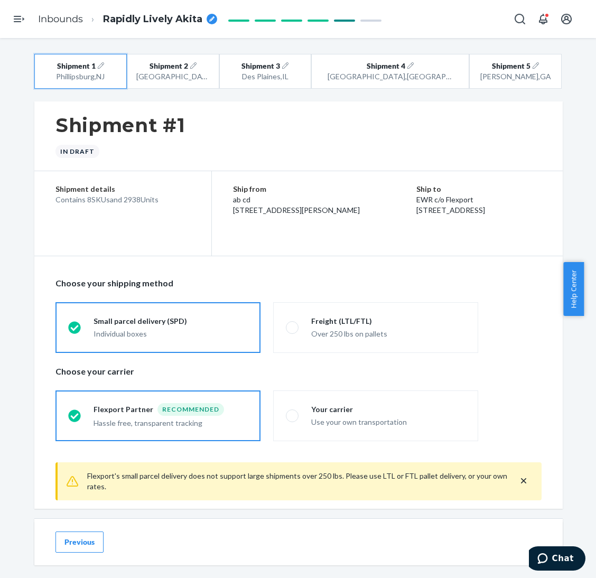
click at [113, 85] on button "Shipment 1 [GEOGRAPHIC_DATA] , [GEOGRAPHIC_DATA]" at bounding box center [80, 71] width 92 height 35
drag, startPoint x: 156, startPoint y: 79, endPoint x: 162, endPoint y: 81, distance: 6.2
click at [159, 79] on div "[GEOGRAPHIC_DATA] , [GEOGRAPHIC_DATA]" at bounding box center [172, 76] width 73 height 11
radio input "false"
radio input "true"
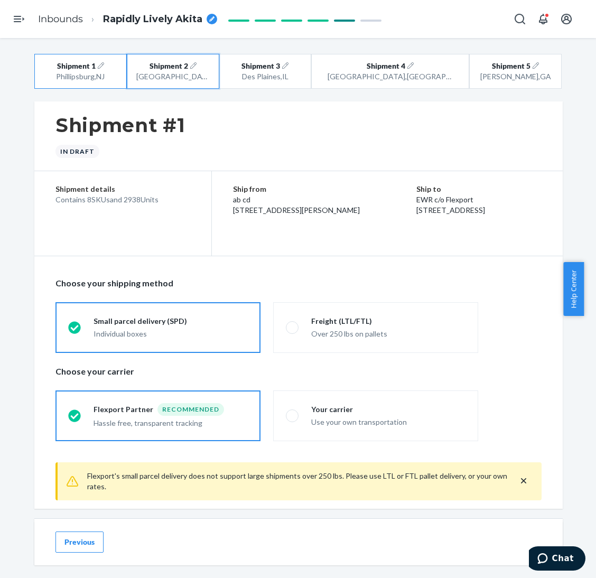
radio input "false"
radio input "true"
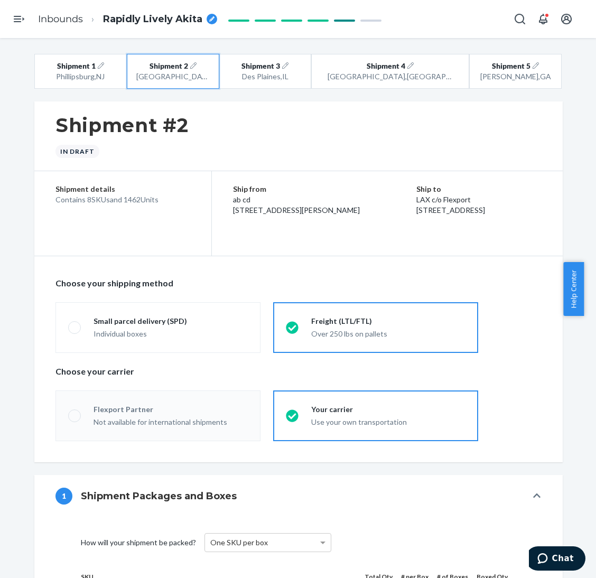
radio input "true"
radio input "false"
radio input "true"
radio input "false"
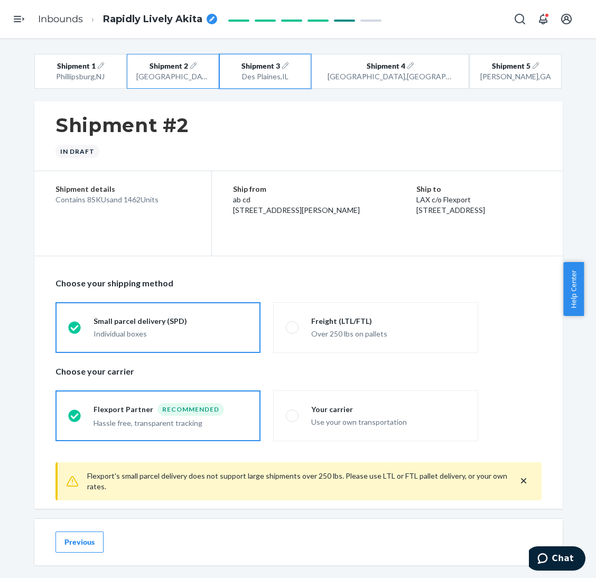
click at [312, 70] on button "Shipment 3 [GEOGRAPHIC_DATA] , [GEOGRAPHIC_DATA]" at bounding box center [265, 71] width 92 height 35
radio input "false"
radio input "true"
radio input "false"
radio input "true"
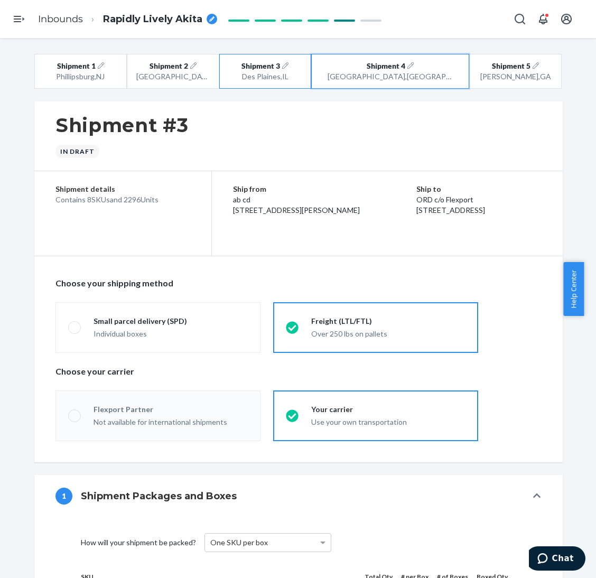
click at [365, 70] on button "Shipment 4 [GEOGRAPHIC_DATA] , [GEOGRAPHIC_DATA]" at bounding box center [390, 71] width 158 height 35
type input "12"
radio input "true"
radio input "false"
radio input "true"
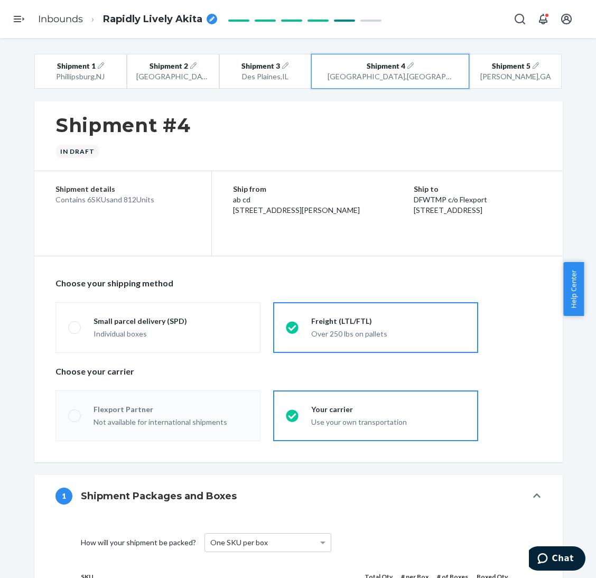
radio input "false"
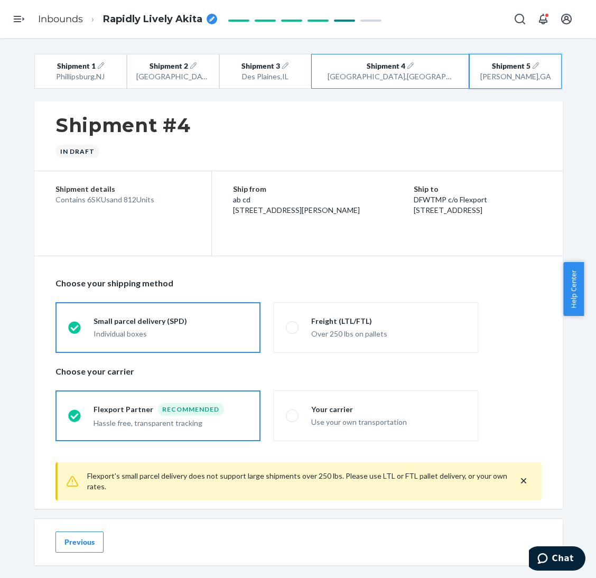
click at [472, 61] on button "Shipment 5 [GEOGRAPHIC_DATA] , [GEOGRAPHIC_DATA]" at bounding box center [515, 71] width 92 height 35
radio input "false"
radio input "true"
radio input "false"
radio input "true"
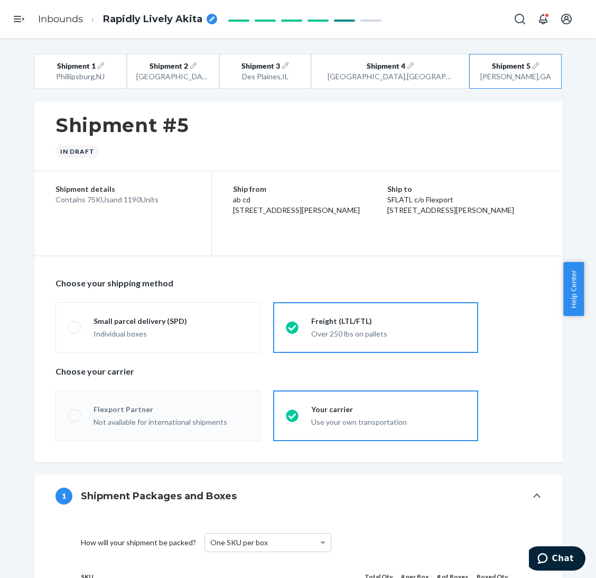
radio input "true"
radio input "false"
radio input "true"
radio input "false"
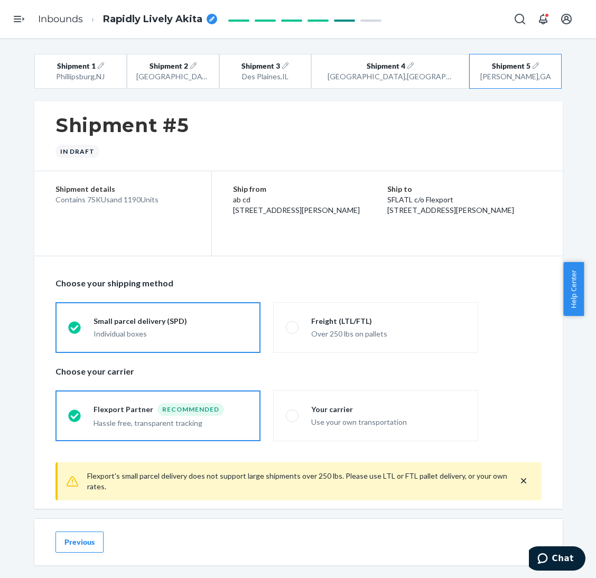
click at [137, 17] on span "Rapidly Lively Akita" at bounding box center [152, 20] width 99 height 14
type input "250803XI - 8698 Minimalist Straight Leg Sweatpants - XXS-3XL Panther by Fast Sea"
click at [220, 141] on div "Shipment #5 In draft" at bounding box center [298, 136] width 528 height 70
click at [363, 413] on div "Your carrier" at bounding box center [388, 409] width 154 height 11
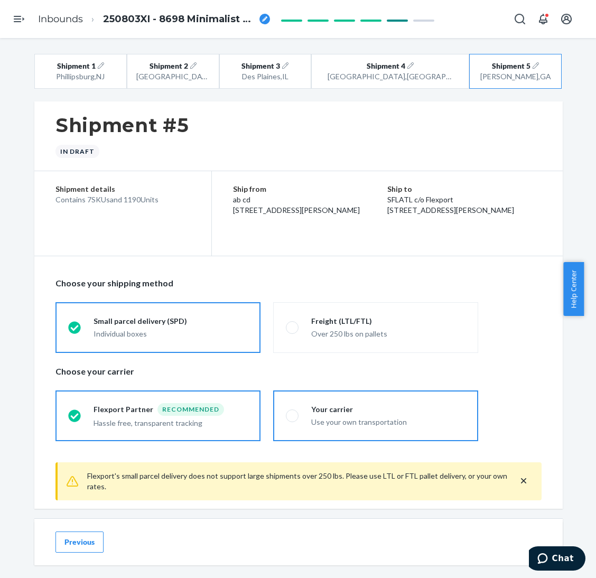
click at [293, 413] on input "Your carrier Use your own transportation" at bounding box center [289, 415] width 7 height 7
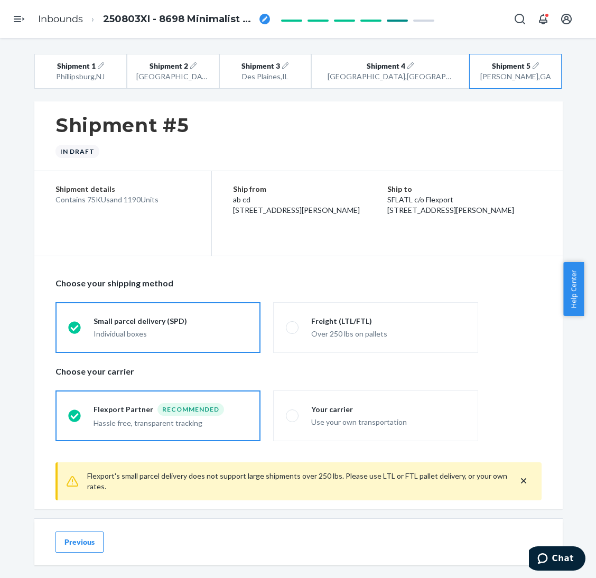
radio input "true"
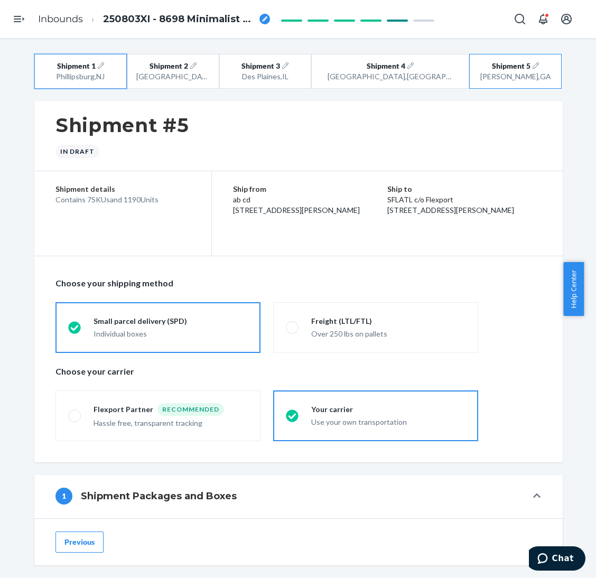
click at [123, 67] on button "Shipment 1 [GEOGRAPHIC_DATA] , [GEOGRAPHIC_DATA]" at bounding box center [80, 71] width 92 height 35
radio input "true"
radio input "false"
type input "34"
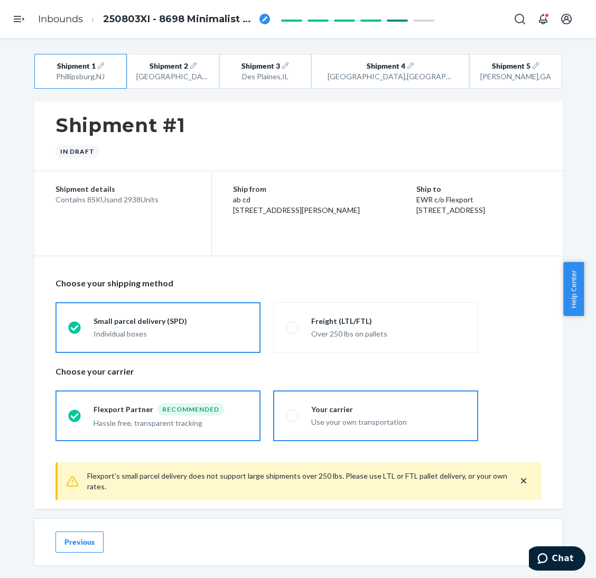
click at [340, 396] on label "Your carrier Use your own transportation" at bounding box center [375, 415] width 205 height 51
click at [293, 412] on input "Your carrier Use your own transportation" at bounding box center [289, 415] width 7 height 7
radio input "true"
radio input "false"
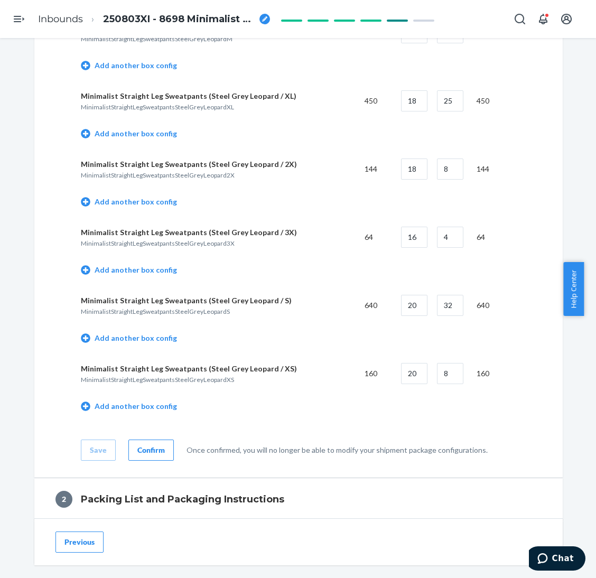
scroll to position [813, 0]
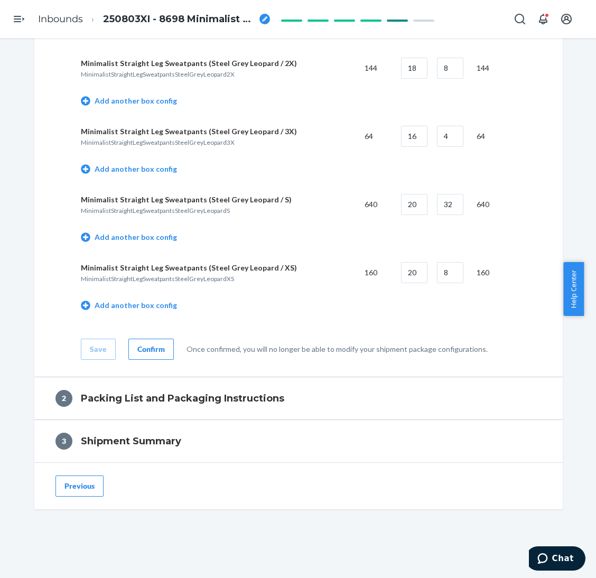
click at [137, 345] on div "Confirm" at bounding box center [150, 349] width 27 height 11
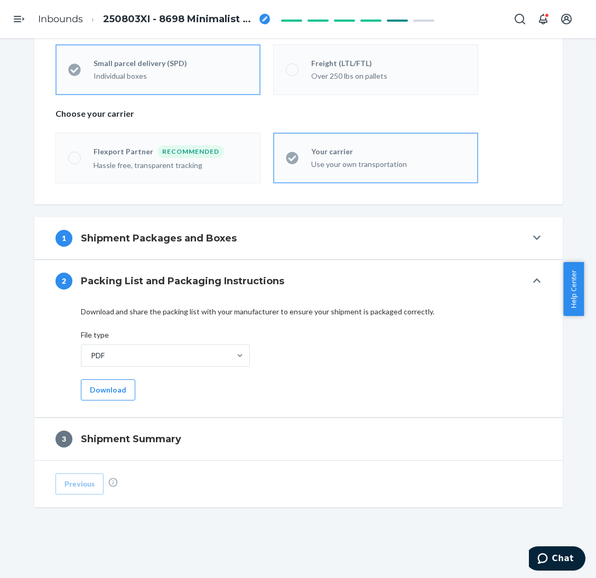
scroll to position [258, 0]
drag, startPoint x: 111, startPoint y: 394, endPoint x: 121, endPoint y: 394, distance: 10.0
click at [111, 394] on button "Download" at bounding box center [108, 389] width 54 height 21
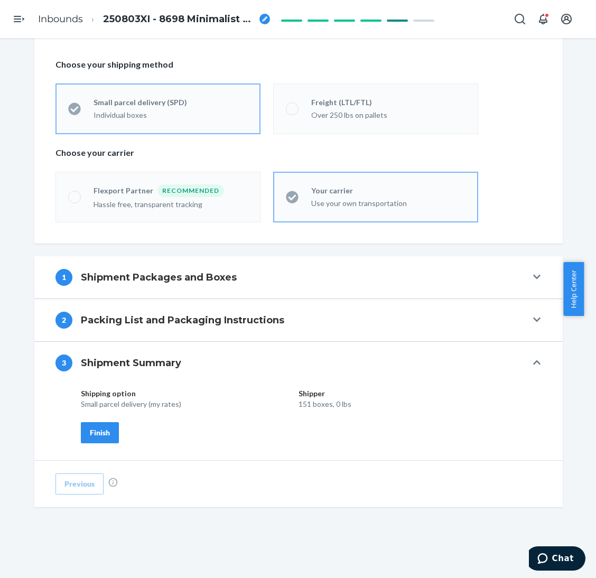
drag, startPoint x: 80, startPoint y: 425, endPoint x: 120, endPoint y: 418, distance: 40.6
click at [81, 425] on button "Finish" at bounding box center [100, 432] width 38 height 21
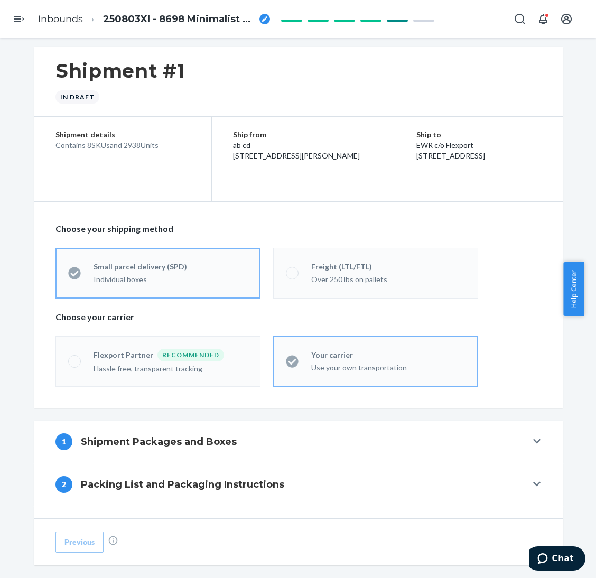
scroll to position [0, 0]
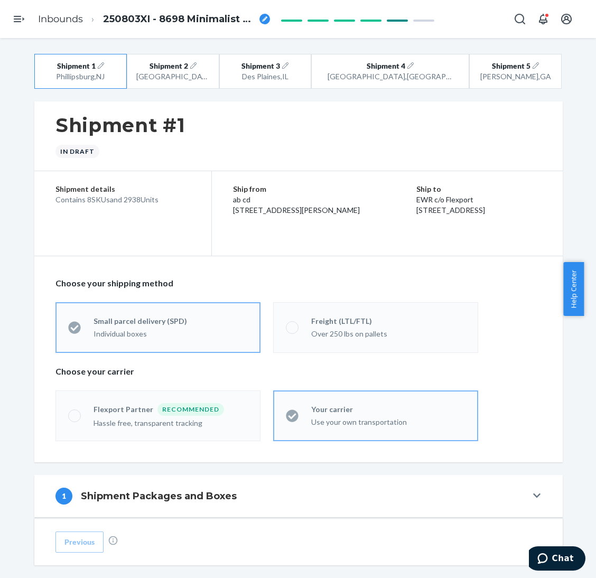
click at [566, 156] on div "Shipment 1 Phillipsburg , NJ Shipment 2 San Bernardino , CA Shipment 3 Des Plai…" at bounding box center [298, 425] width 580 height 742
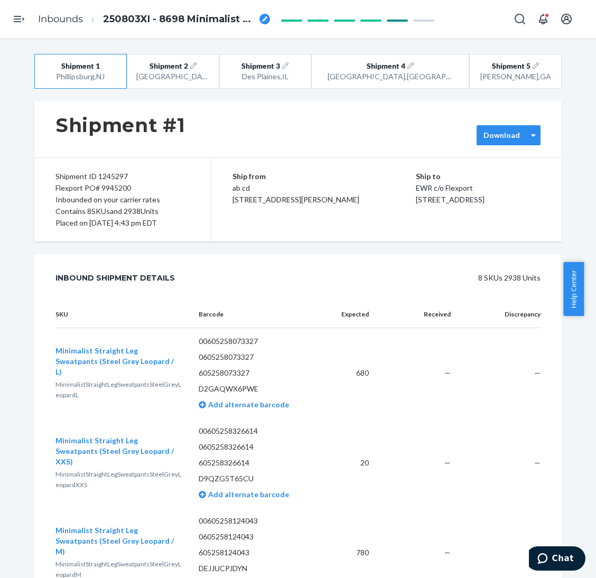
click at [519, 138] on div "Download" at bounding box center [502, 135] width 50 height 11
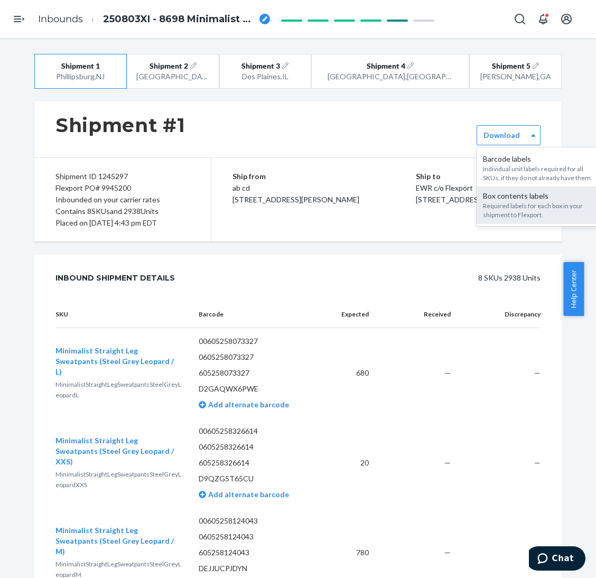
click at [515, 198] on div "Box contents labels" at bounding box center [540, 196] width 114 height 11
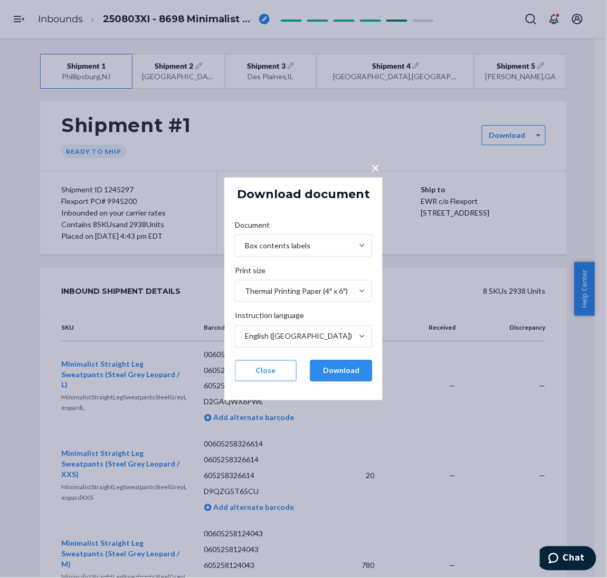
click at [353, 374] on button "Download" at bounding box center [342, 370] width 62 height 21
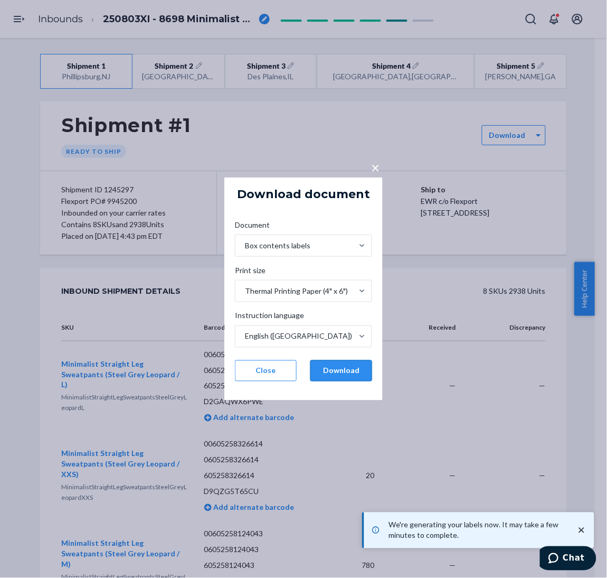
click at [369, 369] on button "Download" at bounding box center [342, 370] width 62 height 21
click at [338, 370] on button "Download" at bounding box center [342, 370] width 62 height 21
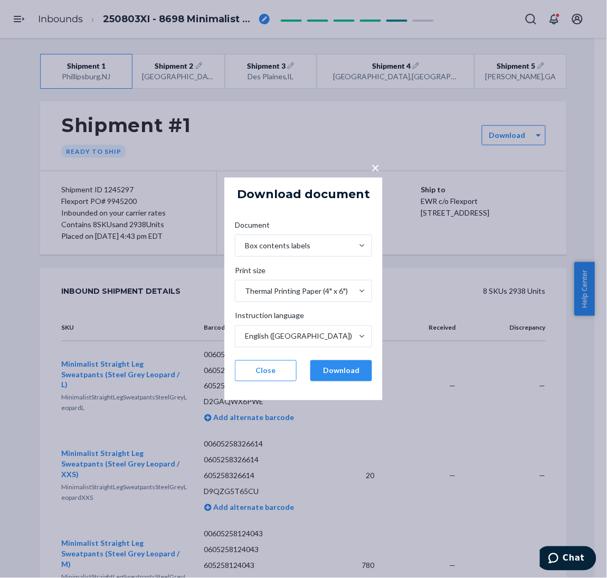
click at [198, 122] on div "× Download document Document Box contents labels Print size Thermal Printing Pa…" at bounding box center [303, 289] width 607 height 578
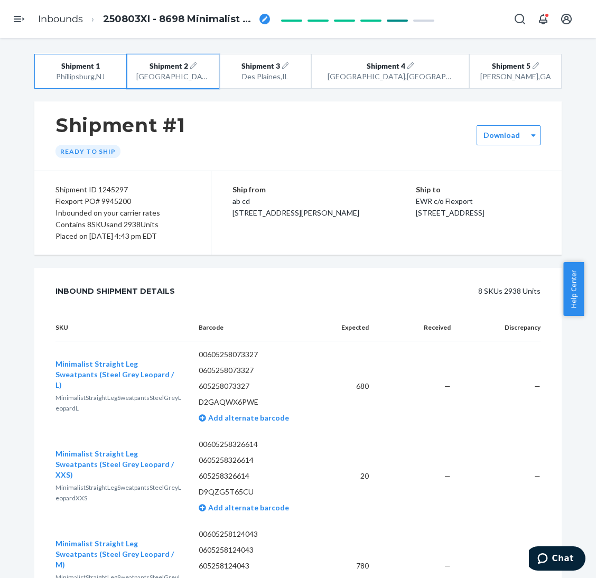
click at [209, 79] on div "[GEOGRAPHIC_DATA] , [GEOGRAPHIC_DATA]" at bounding box center [172, 76] width 73 height 11
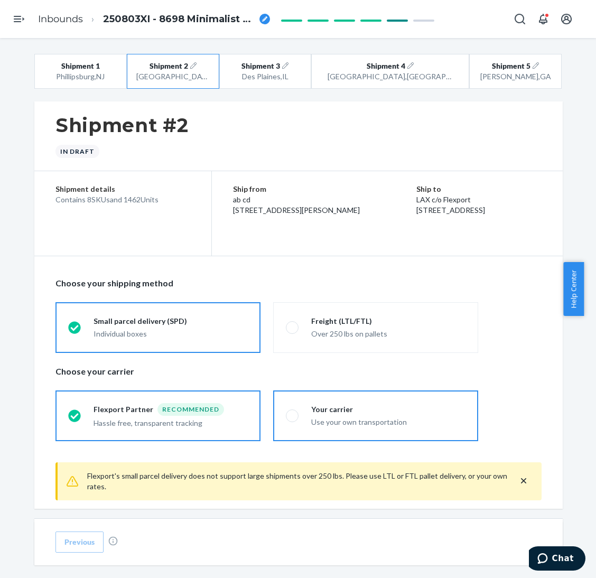
click at [342, 420] on div "Use your own transportation" at bounding box center [388, 422] width 154 height 11
click at [293, 419] on input "Your carrier Use your own transportation" at bounding box center [289, 415] width 7 height 7
radio input "true"
radio input "false"
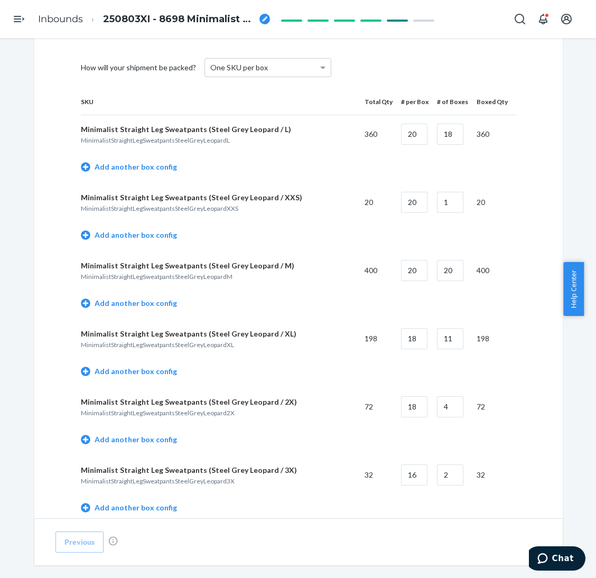
scroll to position [792, 0]
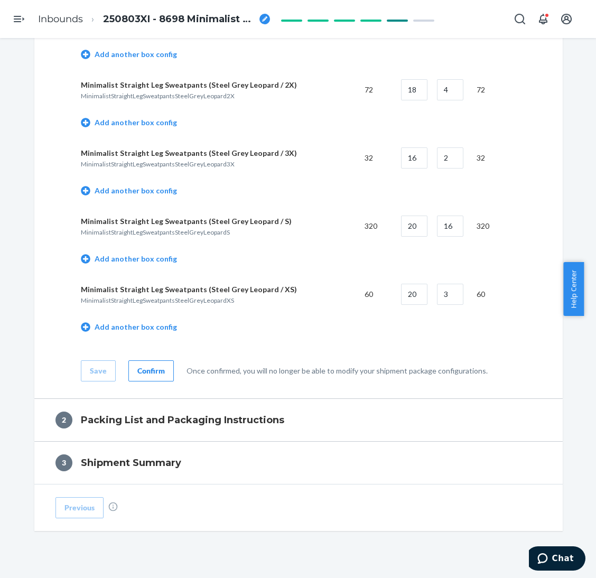
click at [153, 365] on div "Confirm" at bounding box center [150, 370] width 27 height 11
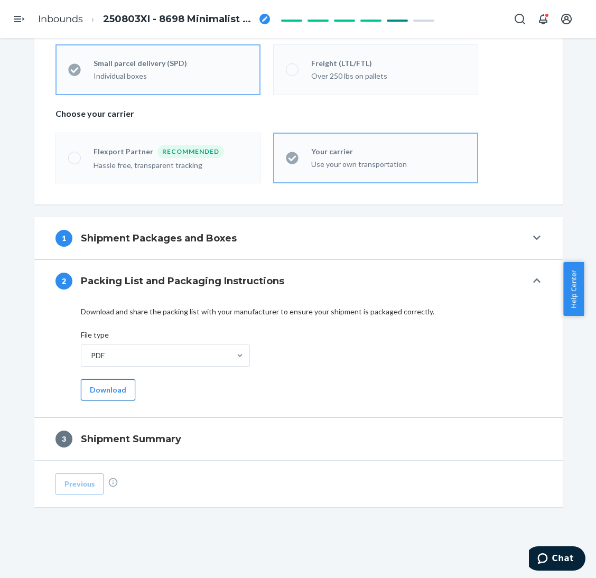
click at [116, 391] on button "Download" at bounding box center [108, 389] width 54 height 21
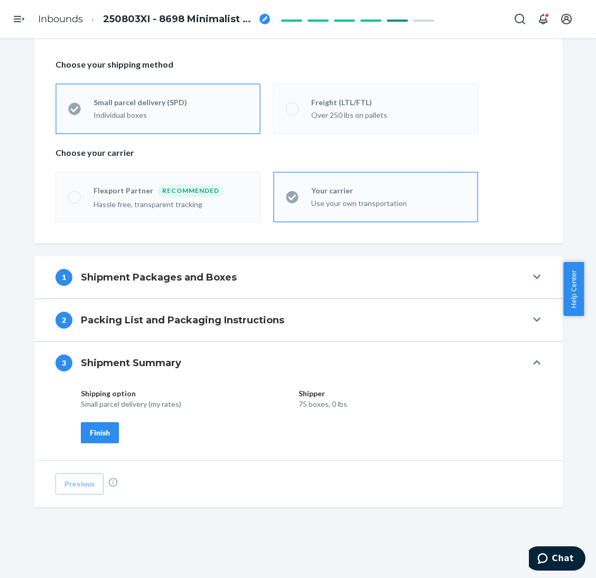
scroll to position [219, 0]
click at [104, 431] on button "Finish" at bounding box center [100, 432] width 38 height 21
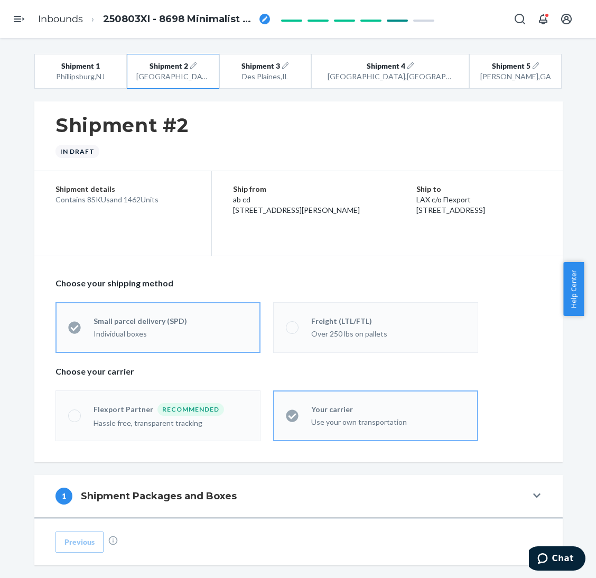
click at [546, 168] on div "Shipment #2 In draft" at bounding box center [298, 136] width 528 height 70
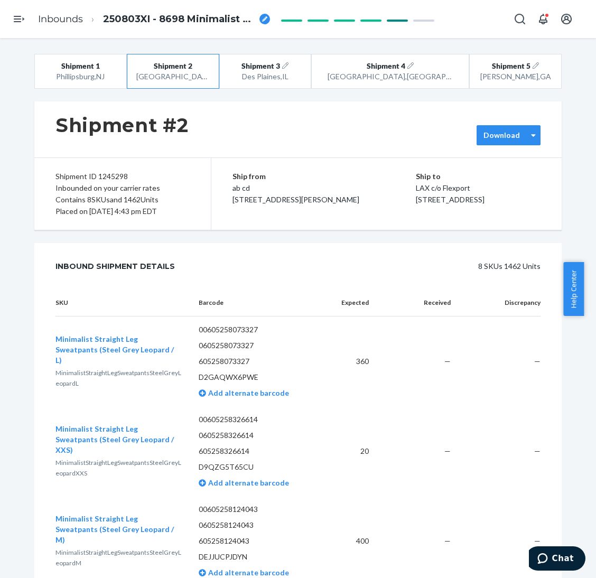
click at [530, 144] on div at bounding box center [533, 135] width 13 height 19
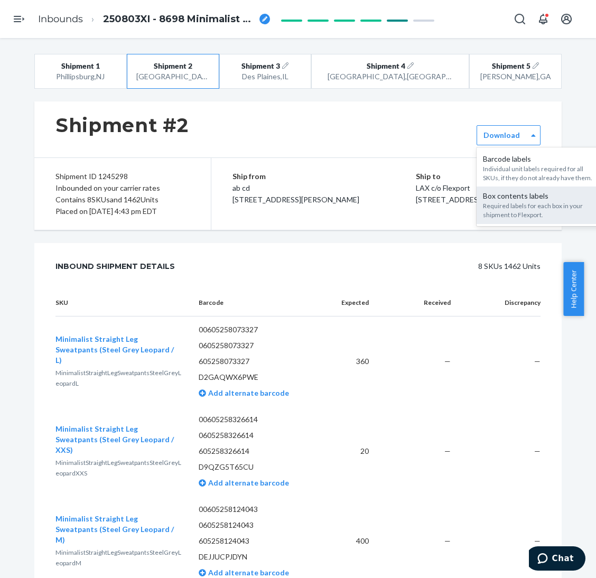
click at [490, 219] on div "Required labels for each box in your shipment to Flexport." at bounding box center [540, 210] width 114 height 18
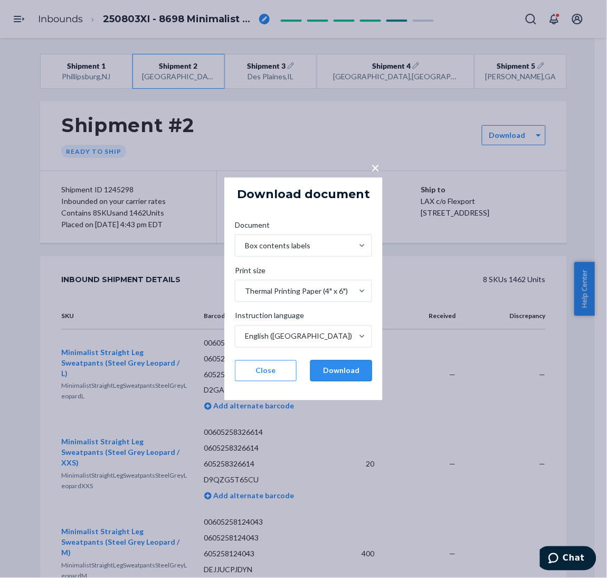
click at [325, 373] on button "Download" at bounding box center [342, 370] width 62 height 21
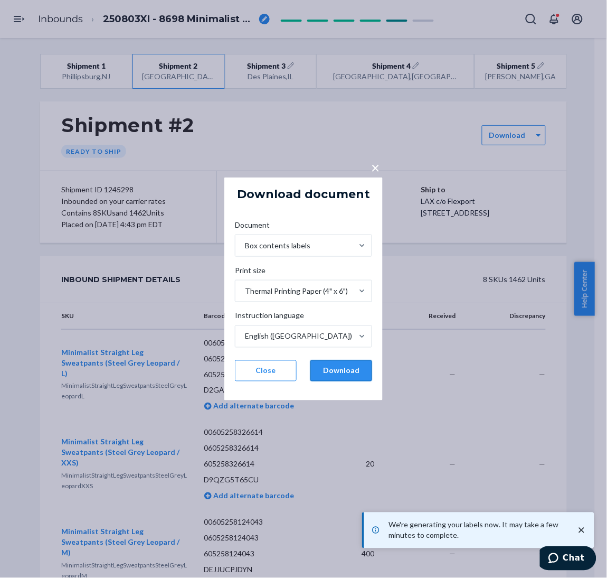
click at [343, 369] on button "Download" at bounding box center [342, 370] width 62 height 21
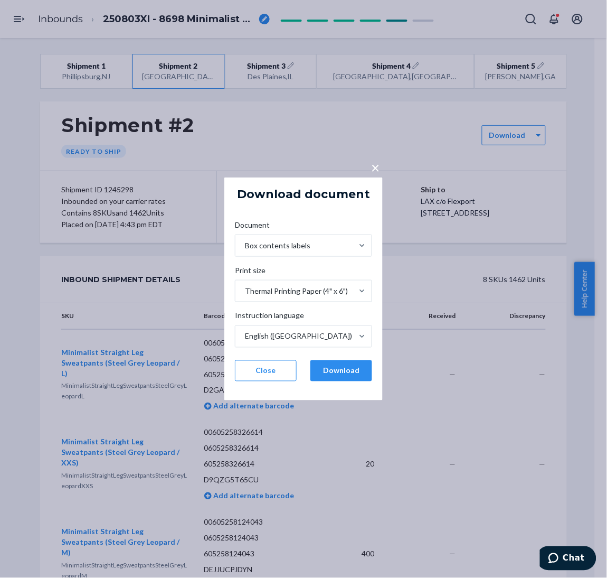
click at [128, 108] on div "× Download document Document Box contents labels Print size Thermal Printing Pa…" at bounding box center [303, 289] width 607 height 578
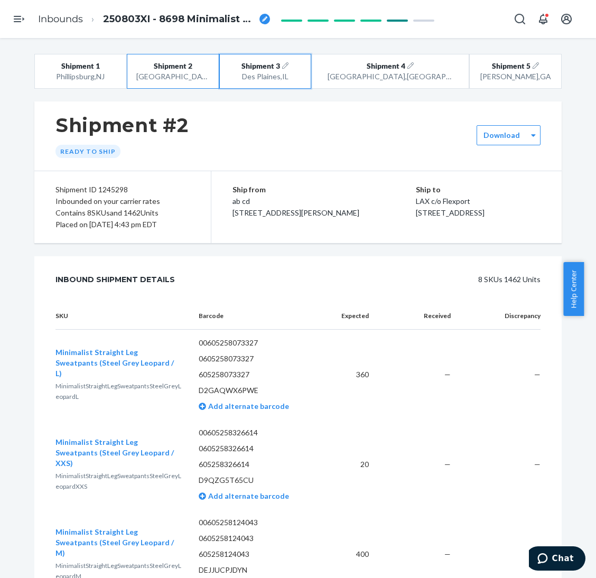
click at [302, 80] on div "Des Plaines , [GEOGRAPHIC_DATA]" at bounding box center [265, 76] width 73 height 11
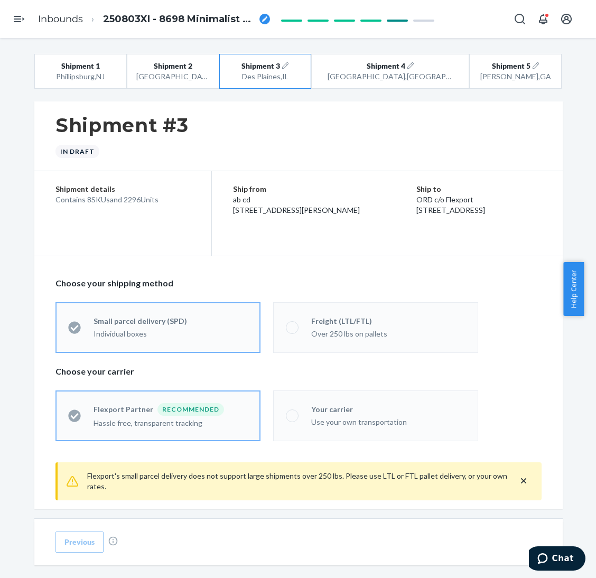
click at [365, 412] on div "Your carrier" at bounding box center [388, 409] width 154 height 11
click at [291, 428] on label "Your carrier Use your own transportation" at bounding box center [375, 415] width 205 height 51
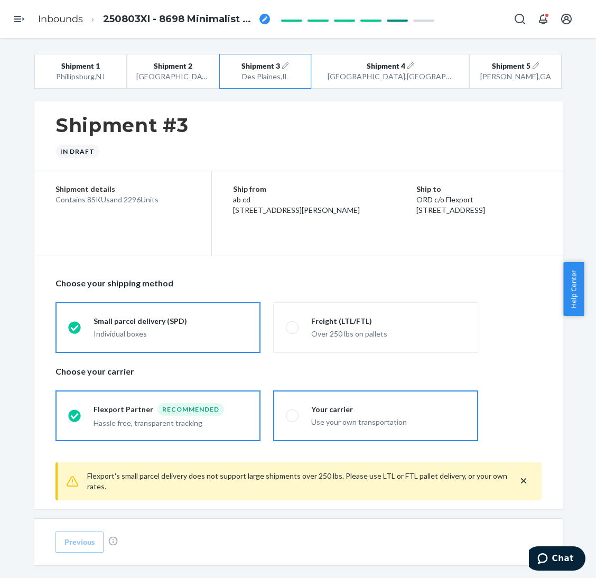
click at [286, 417] on span at bounding box center [292, 415] width 13 height 13
click at [286, 417] on input "Your carrier Use your own transportation" at bounding box center [289, 415] width 7 height 7
radio input "true"
radio input "false"
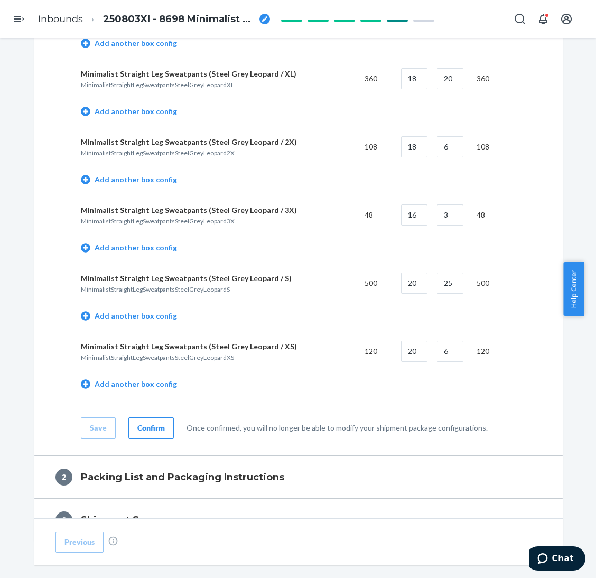
scroll to position [813, 0]
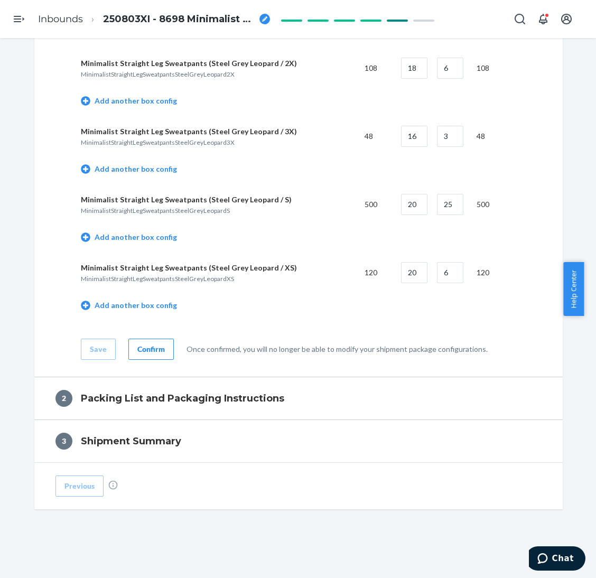
click at [142, 355] on button "Confirm" at bounding box center [150, 349] width 45 height 21
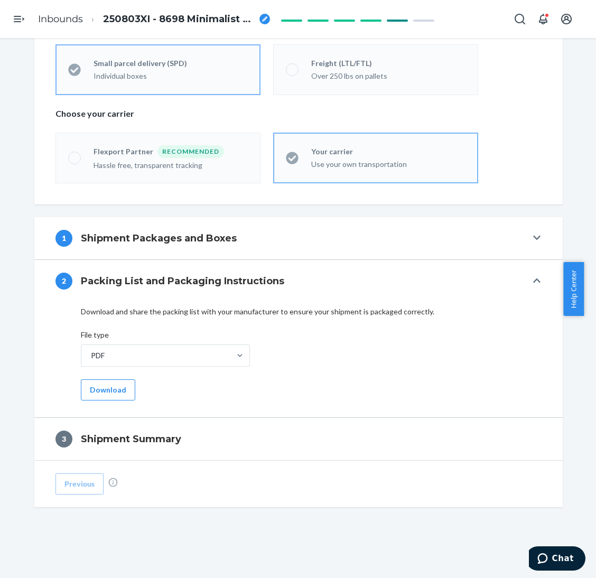
scroll to position [258, 0]
click at [106, 391] on button "Download" at bounding box center [108, 389] width 54 height 21
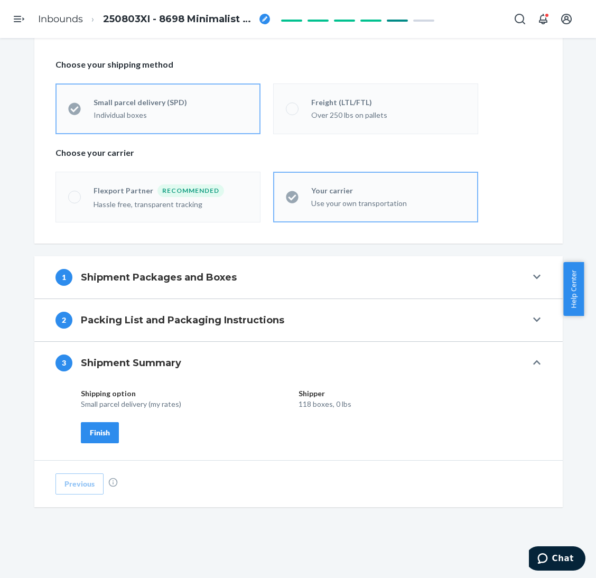
scroll to position [219, 0]
drag, startPoint x: 83, startPoint y: 425, endPoint x: 140, endPoint y: 406, distance: 60.3
click at [83, 426] on button "Finish" at bounding box center [100, 432] width 38 height 21
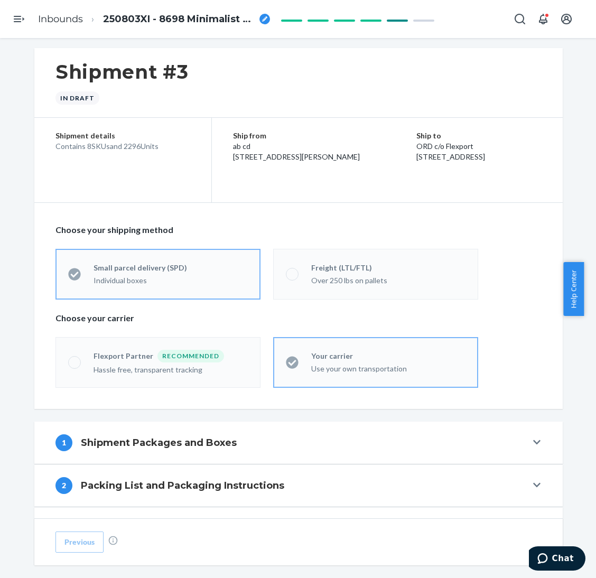
scroll to position [0, 0]
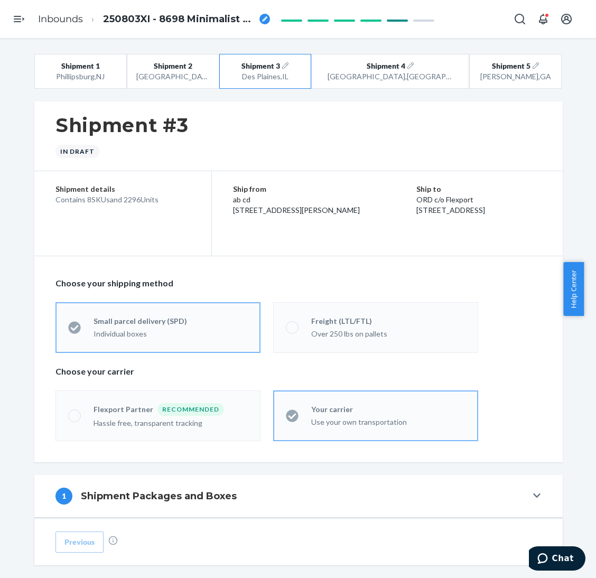
click at [549, 143] on div "Shipment #3 In draft" at bounding box center [298, 136] width 528 height 70
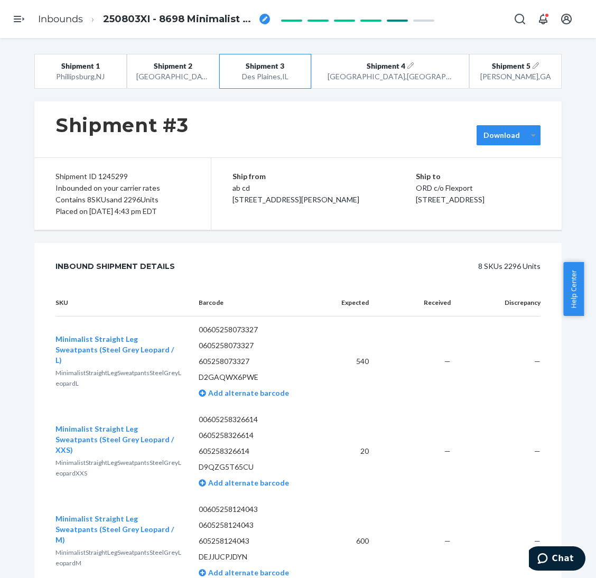
click at [527, 139] on div at bounding box center [533, 135] width 13 height 16
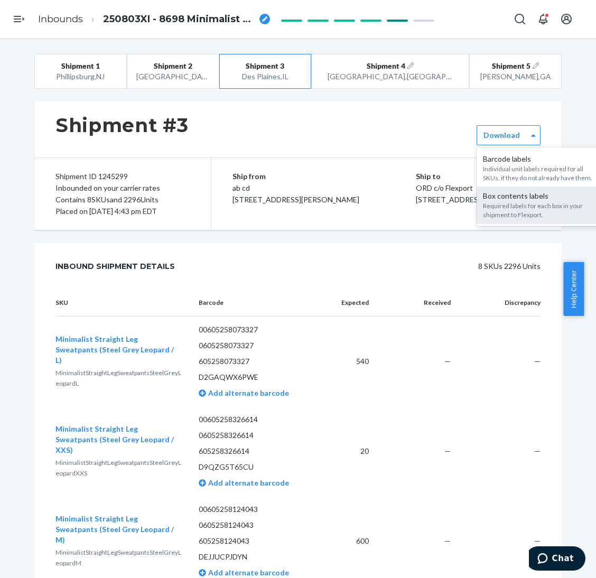
click at [512, 216] on div "Required labels for each box in your shipment to Flexport." at bounding box center [540, 210] width 114 height 18
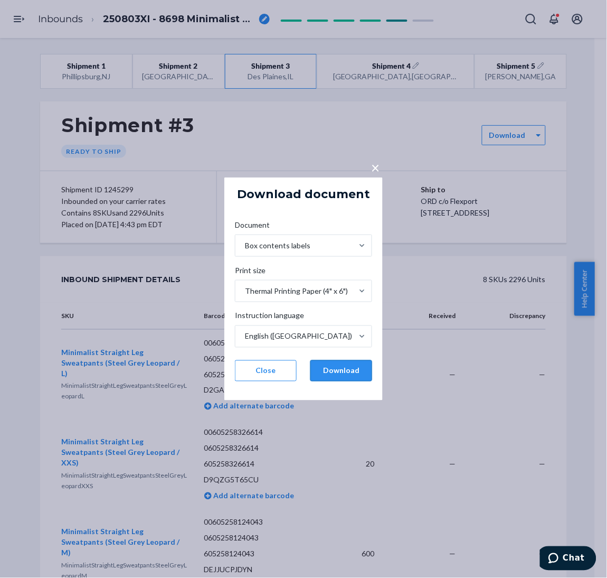
click at [348, 368] on button "Download" at bounding box center [342, 370] width 62 height 21
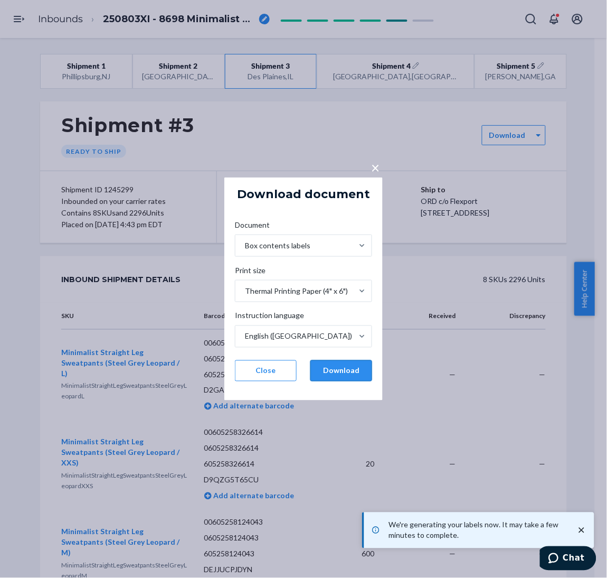
click at [356, 364] on button "Download" at bounding box center [342, 370] width 62 height 21
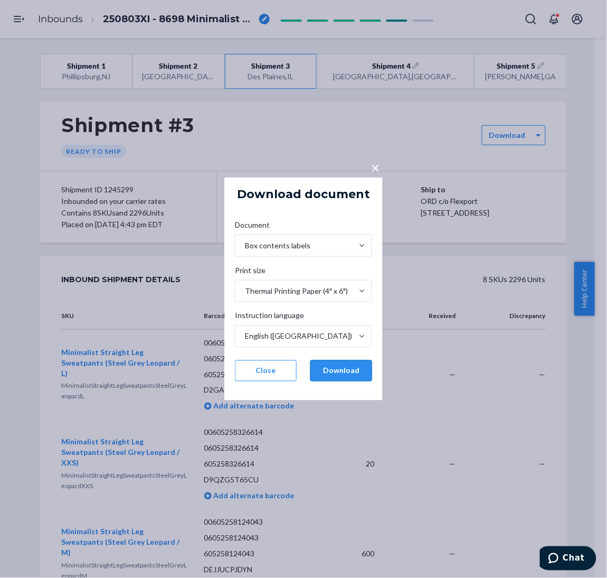
click at [347, 377] on button "Download" at bounding box center [342, 370] width 62 height 21
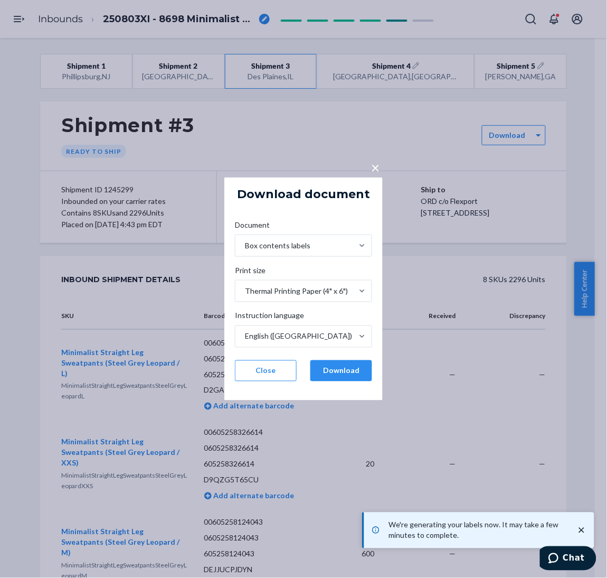
click at [574, 400] on div "× Download document Document Box contents labels Print size Thermal Printing Pa…" at bounding box center [303, 289] width 607 height 578
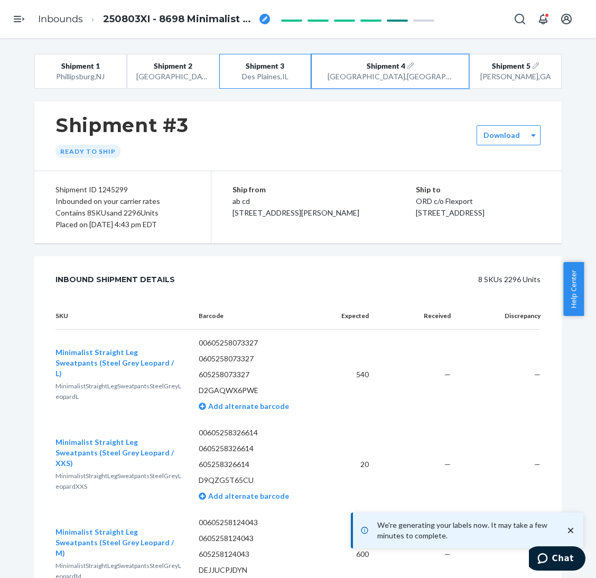
click at [419, 71] on button "Shipment 4 [GEOGRAPHIC_DATA] , [GEOGRAPHIC_DATA]" at bounding box center [390, 71] width 158 height 35
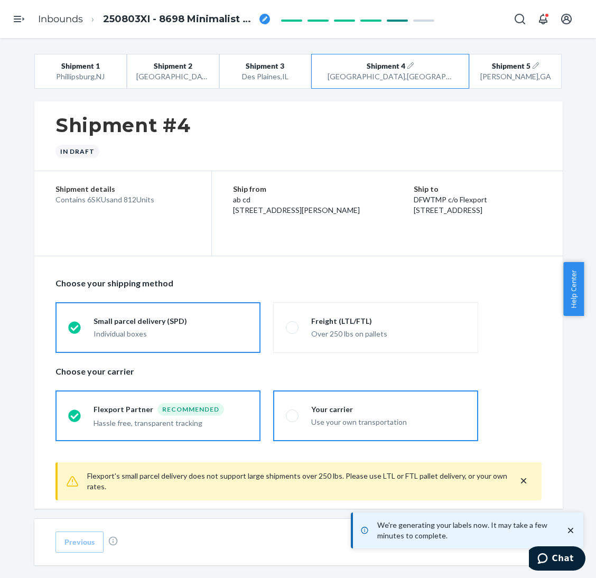
click at [312, 410] on div "Your carrier" at bounding box center [388, 409] width 154 height 11
click at [293, 412] on input "Your carrier Use your own transportation" at bounding box center [289, 415] width 7 height 7
radio input "true"
radio input "false"
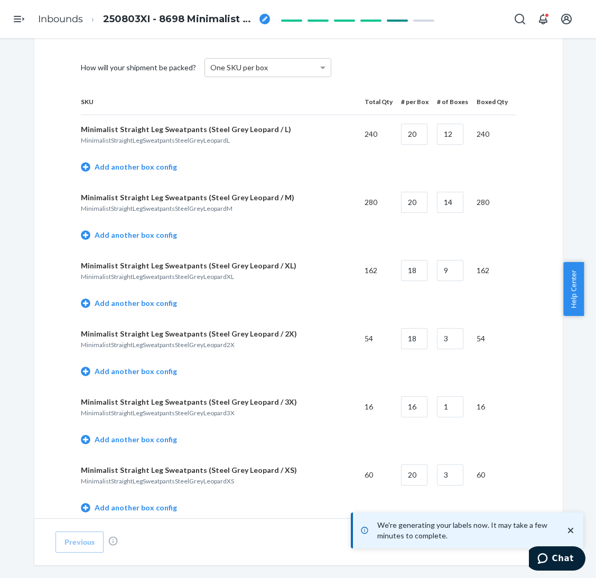
scroll to position [678, 0]
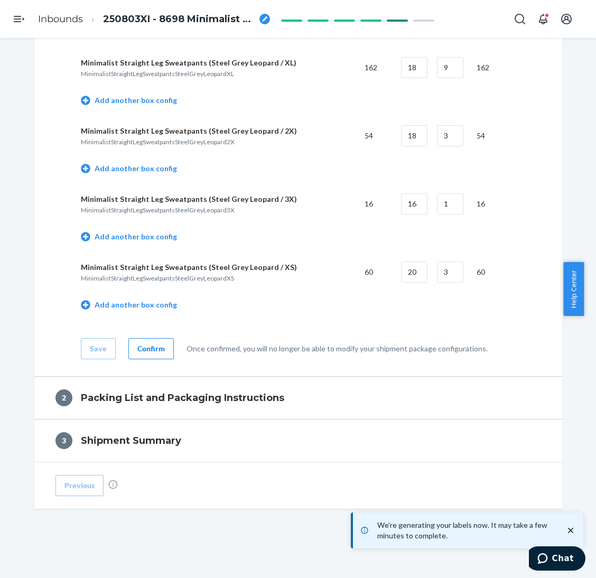
click at [147, 349] on div "Confirm" at bounding box center [150, 348] width 27 height 11
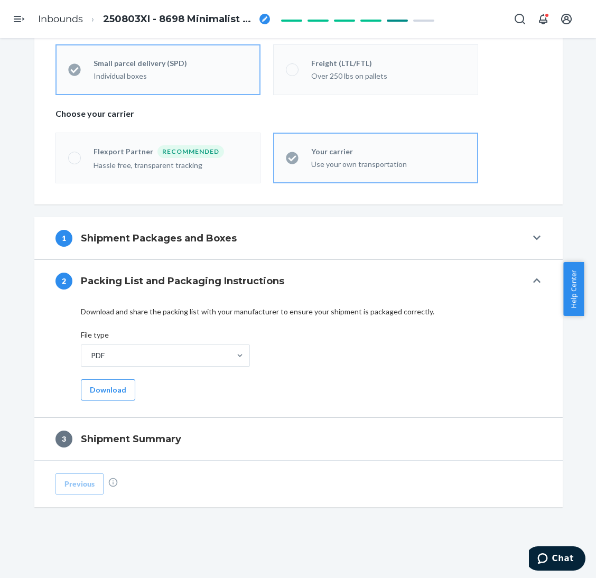
scroll to position [258, 0]
click at [104, 397] on button "Download" at bounding box center [108, 389] width 54 height 21
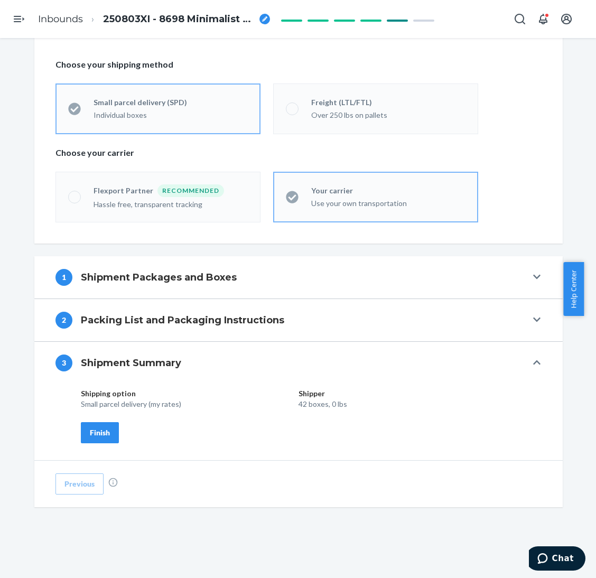
click at [115, 430] on div "Shipping option Shipper Small parcel delivery (my rates) 42 boxes, 0 lbs Finish" at bounding box center [294, 415] width 427 height 55
drag, startPoint x: 105, startPoint y: 420, endPoint x: 102, endPoint y: 429, distance: 9.4
click at [105, 421] on div "Shipping option Shipper Small parcel delivery (my rates) 42 boxes, 0 lbs Finish" at bounding box center [294, 415] width 427 height 55
click at [98, 431] on div "Finish" at bounding box center [100, 432] width 20 height 11
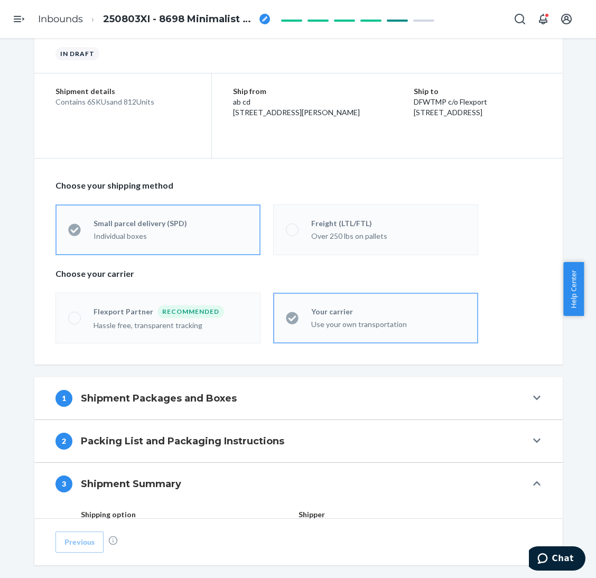
scroll to position [0, 0]
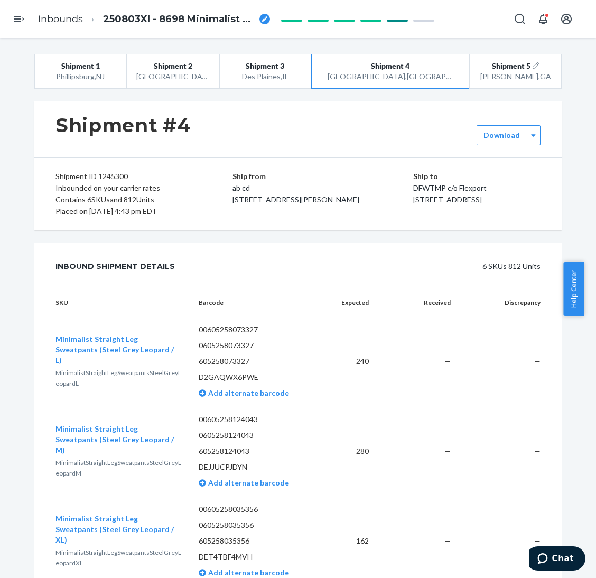
click at [513, 146] on div "Shipment #4" at bounding box center [297, 129] width 527 height 56
click at [512, 136] on label "Download" at bounding box center [501, 135] width 36 height 11
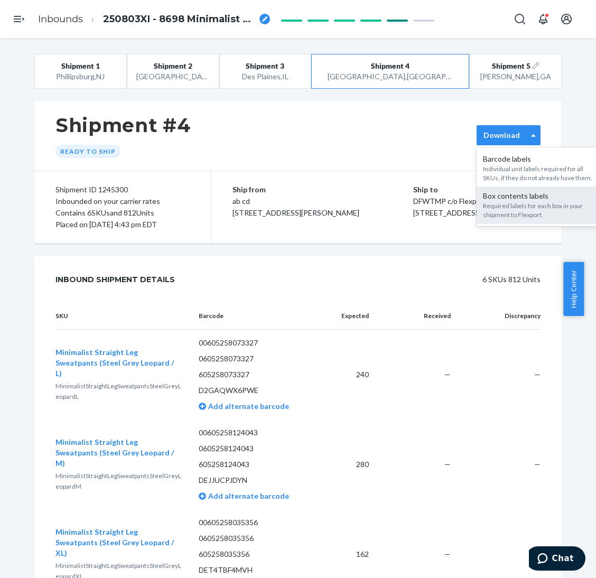
click at [518, 190] on div "Box contents labels Required labels for each box in your shipment to Flexport." at bounding box center [539, 204] width 127 height 37
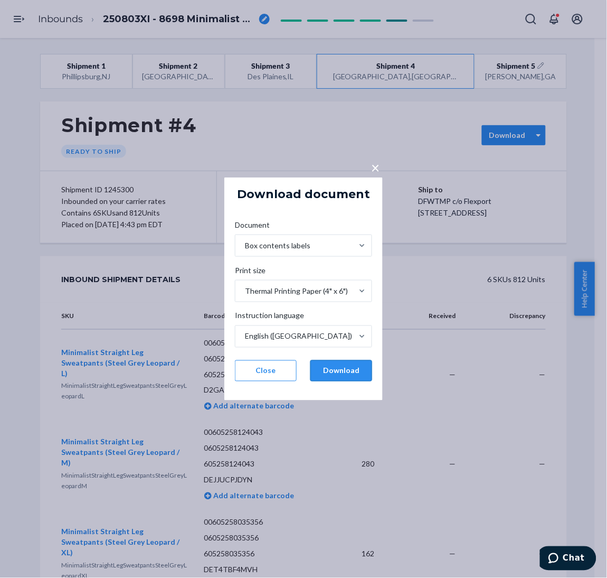
click at [350, 370] on button "Download" at bounding box center [342, 370] width 62 height 21
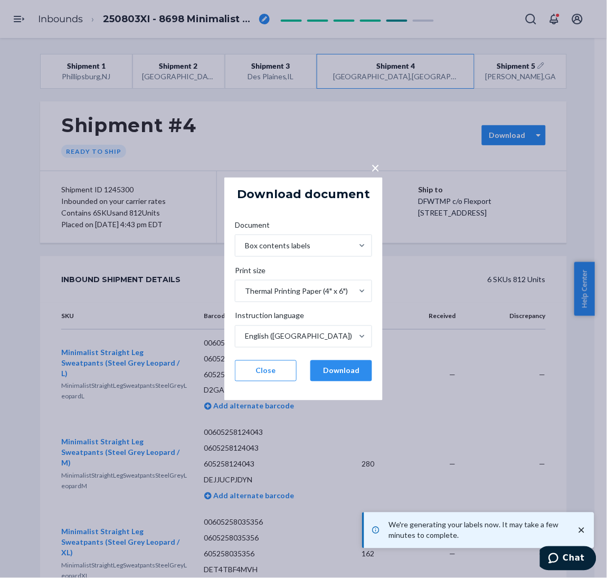
click at [595, 182] on div "× Download document Document Box contents labels Print size Thermal Printing Pa…" at bounding box center [303, 289] width 607 height 578
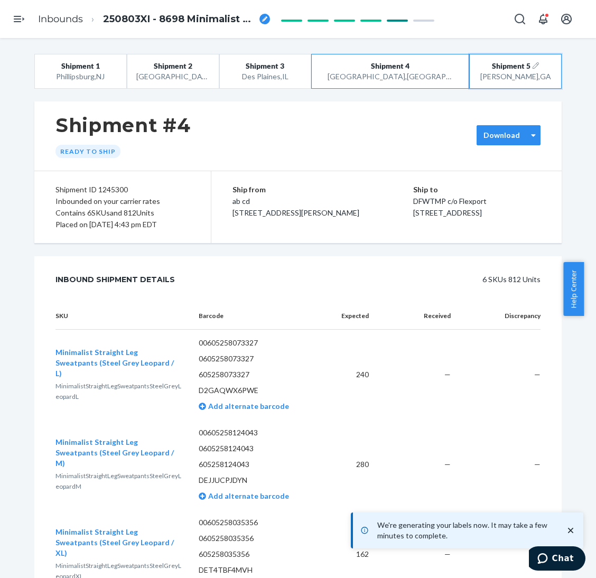
click at [497, 80] on div "Moreland , GA" at bounding box center [515, 76] width 73 height 11
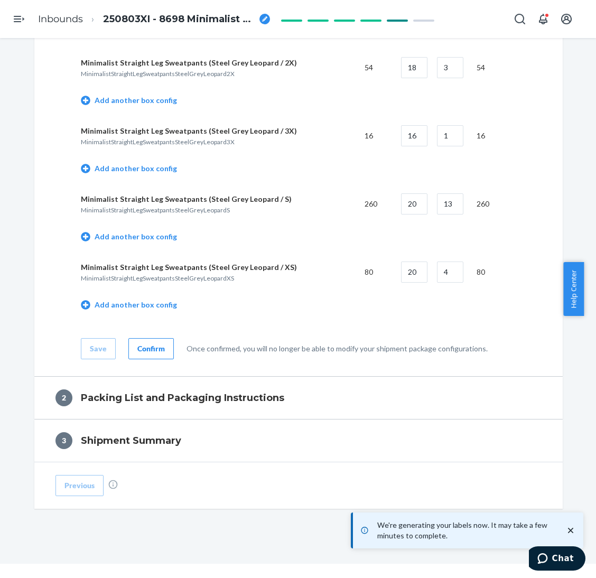
scroll to position [38, 0]
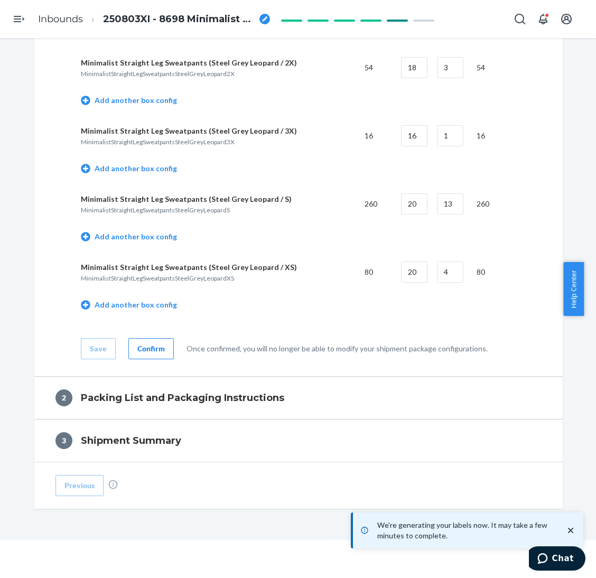
click at [154, 353] on button "Confirm" at bounding box center [150, 348] width 45 height 21
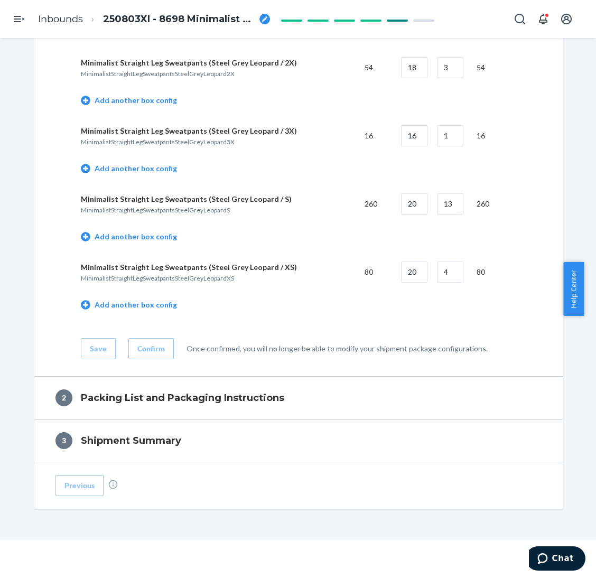
scroll to position [258, 0]
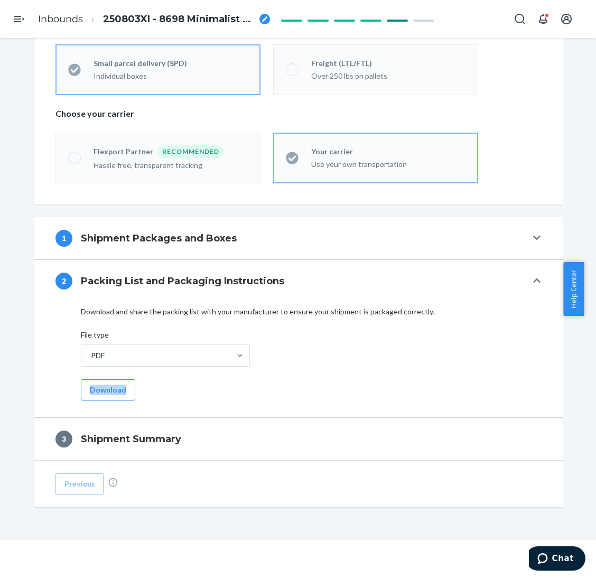
click at [137, 386] on div "PDF Download" at bounding box center [298, 372] width 435 height 56
click at [100, 391] on button "Download" at bounding box center [108, 389] width 54 height 21
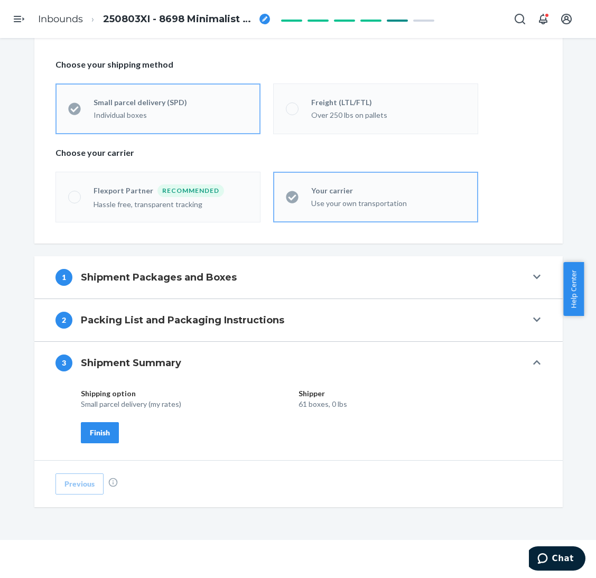
scroll to position [219, 0]
click at [96, 433] on div "Finish" at bounding box center [100, 432] width 20 height 11
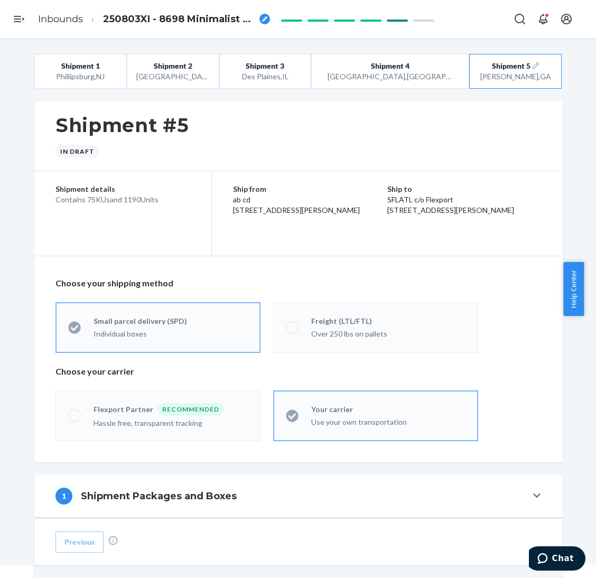
scroll to position [0, 0]
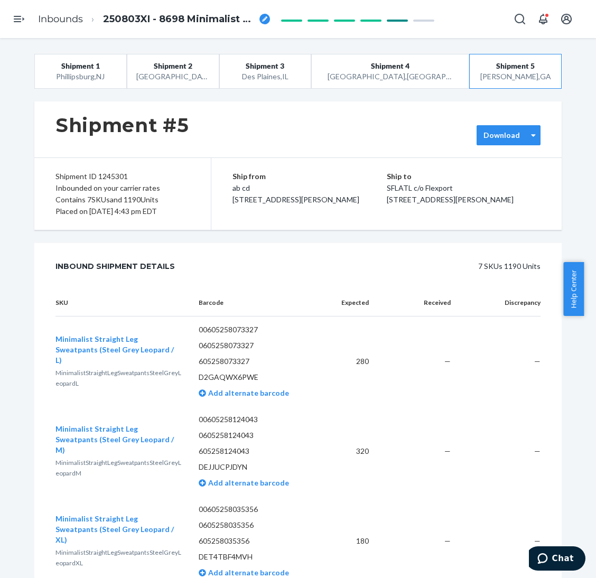
click at [519, 139] on div "Download" at bounding box center [502, 135] width 50 height 11
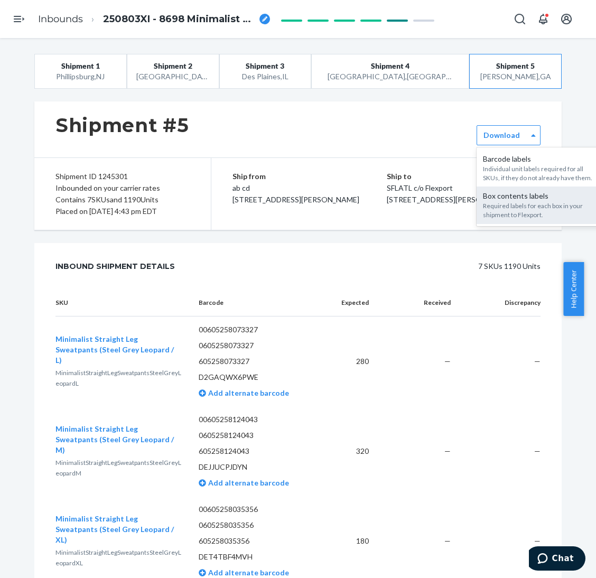
click at [495, 203] on div "Required labels for each box in your shipment to Flexport." at bounding box center [540, 210] width 114 height 18
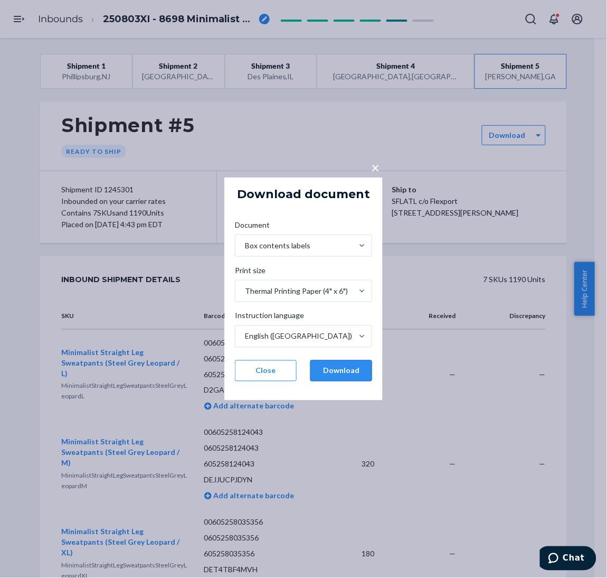
click at [360, 375] on button "Download" at bounding box center [342, 370] width 62 height 21
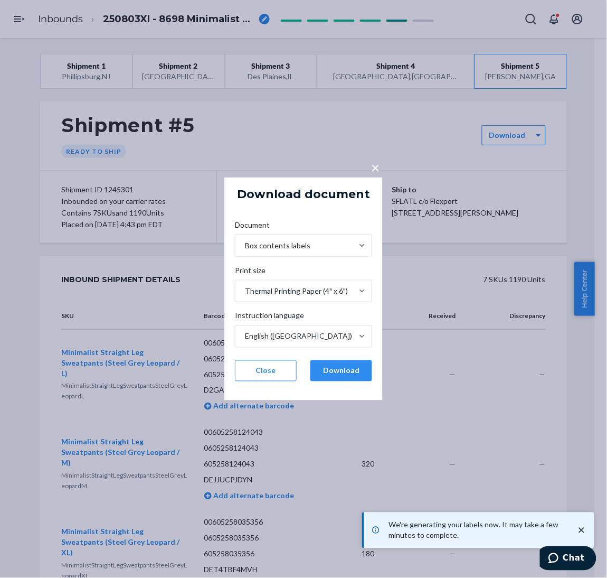
click at [524, 370] on div "× Download document Document Box contents labels Print size Thermal Printing Pa…" at bounding box center [303, 289] width 607 height 578
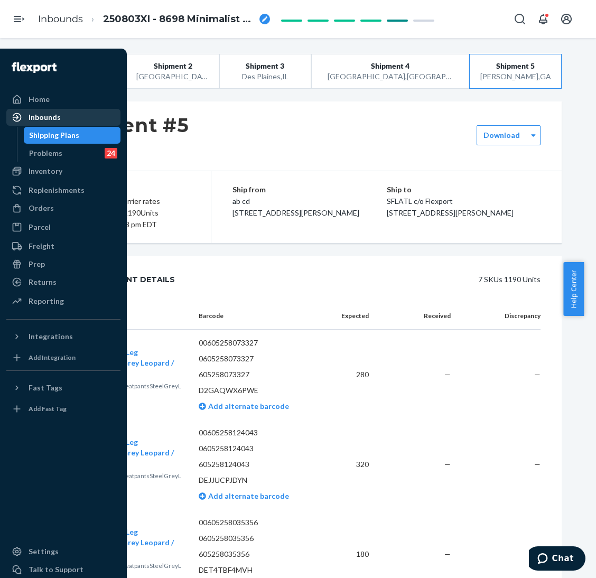
click at [82, 125] on li "Inbounds" at bounding box center [63, 117] width 114 height 17
click at [81, 133] on div "Shipping Plans" at bounding box center [72, 135] width 95 height 15
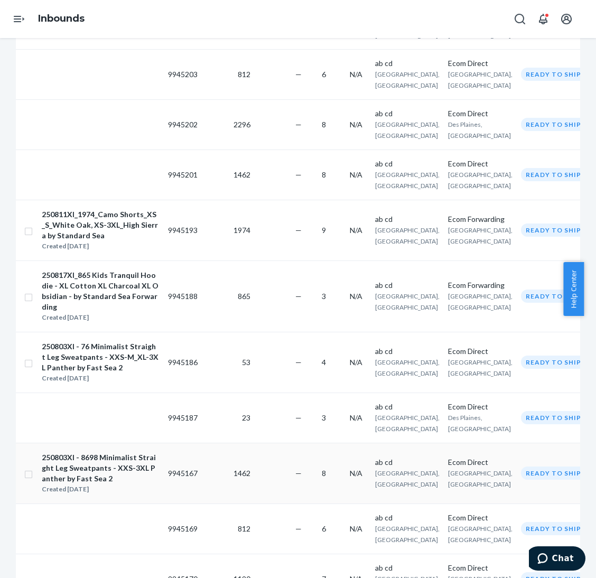
scroll to position [317, 0]
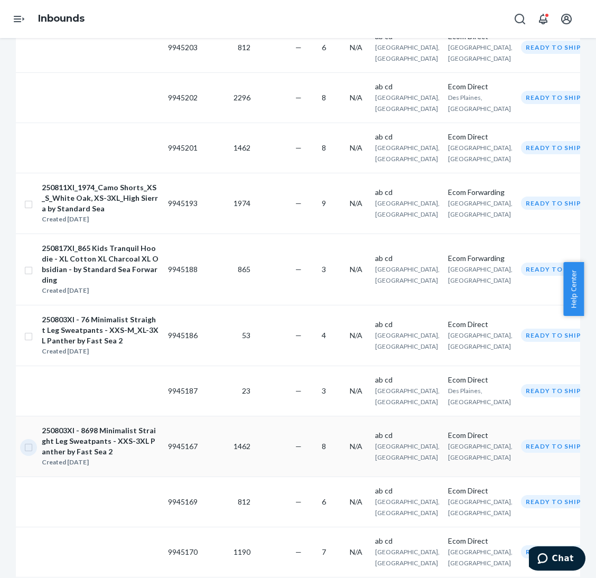
click at [26, 440] on input "checkbox" at bounding box center [28, 445] width 8 height 11
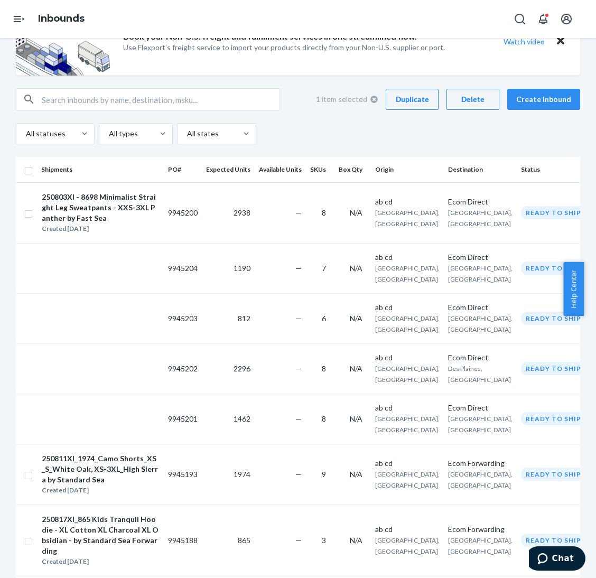
scroll to position [0, 0]
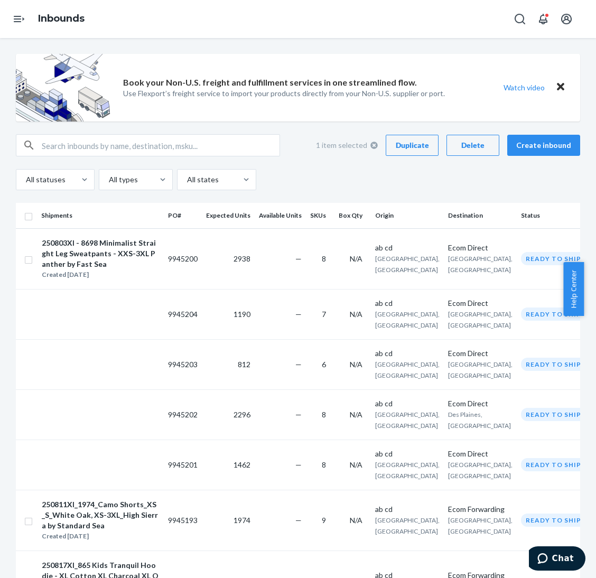
click at [455, 147] on div "Delete" at bounding box center [472, 145] width 35 height 11
checkbox input "false"
